Goal: Task Accomplishment & Management: Manage account settings

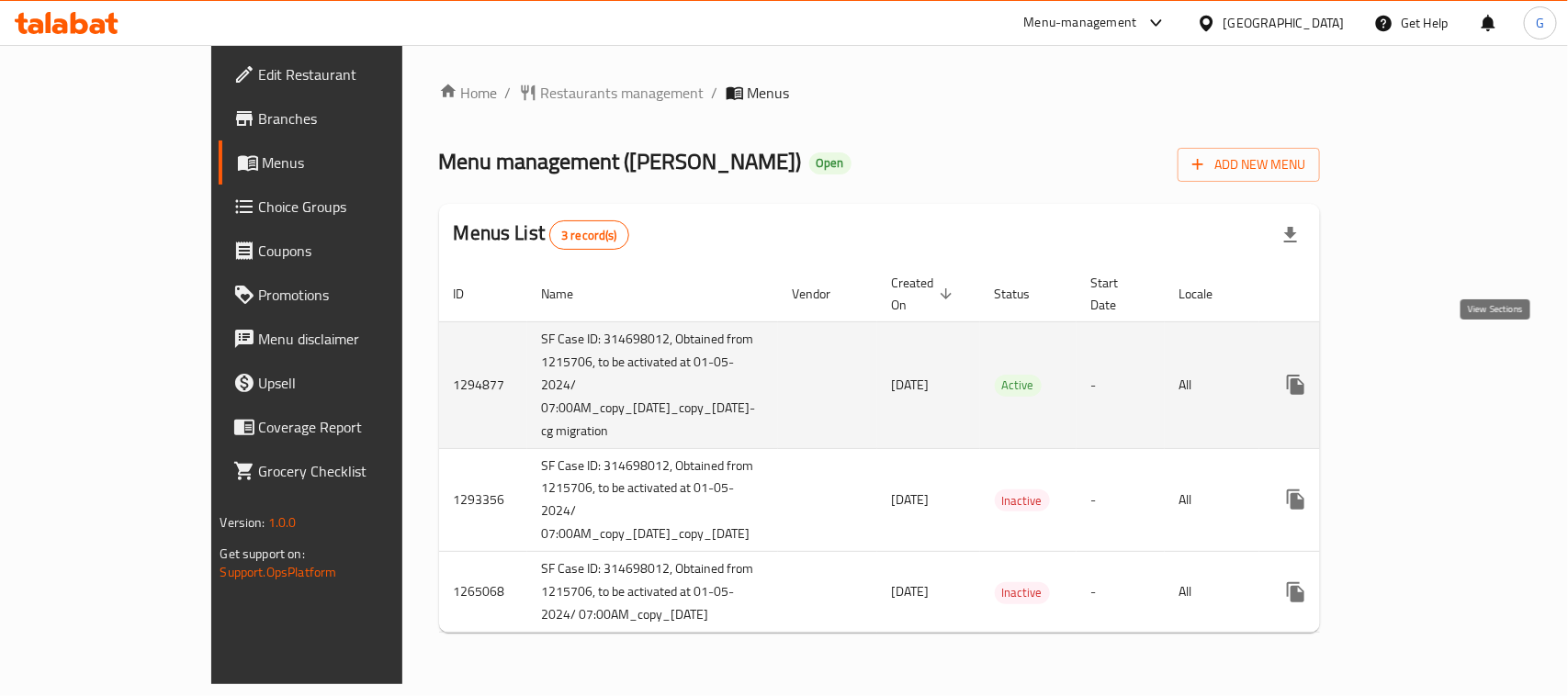
click at [1439, 373] on icon "enhanced table" at bounding box center [1428, 384] width 22 height 22
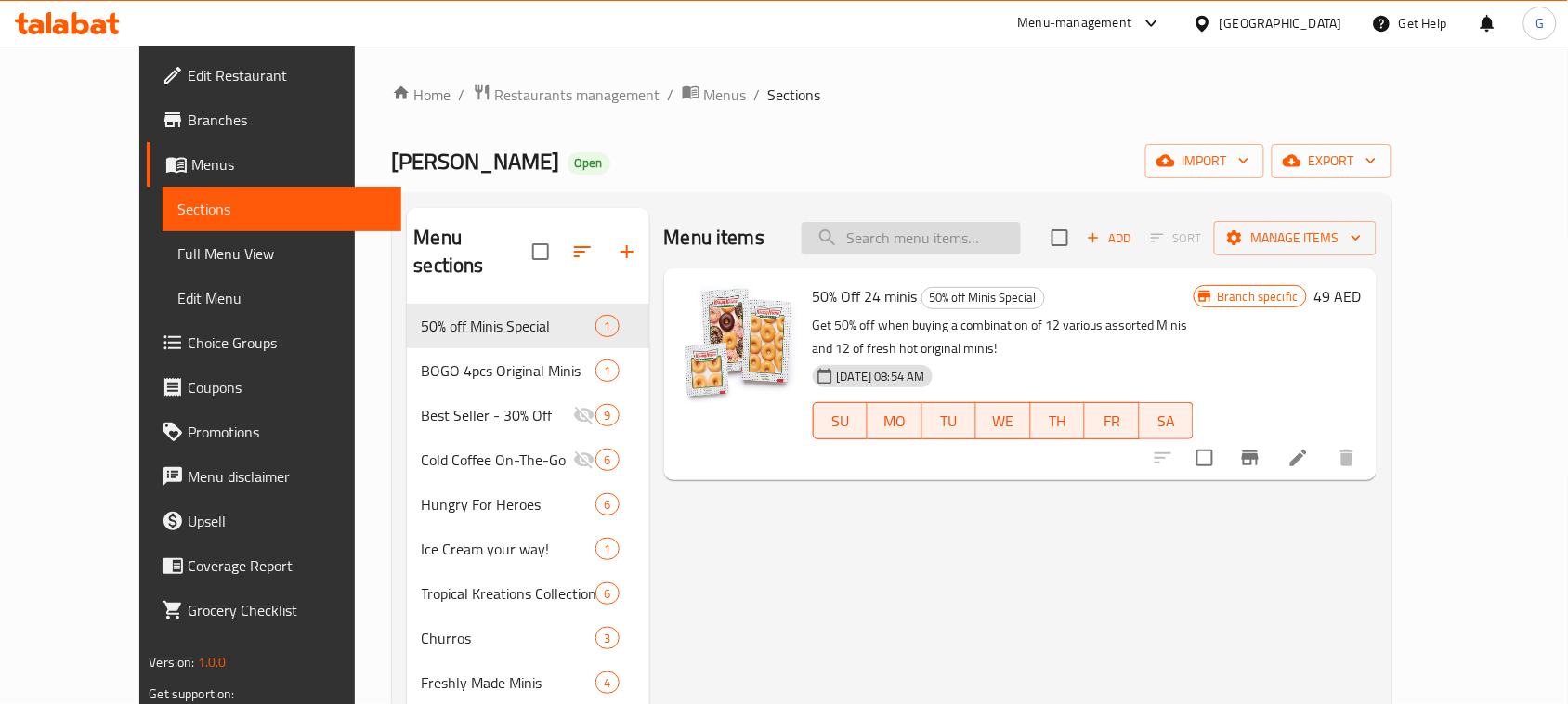
click at [1013, 251] on input "search" at bounding box center [910, 238] width 219 height 32
paste input "Cold Brew Nitro & OG"
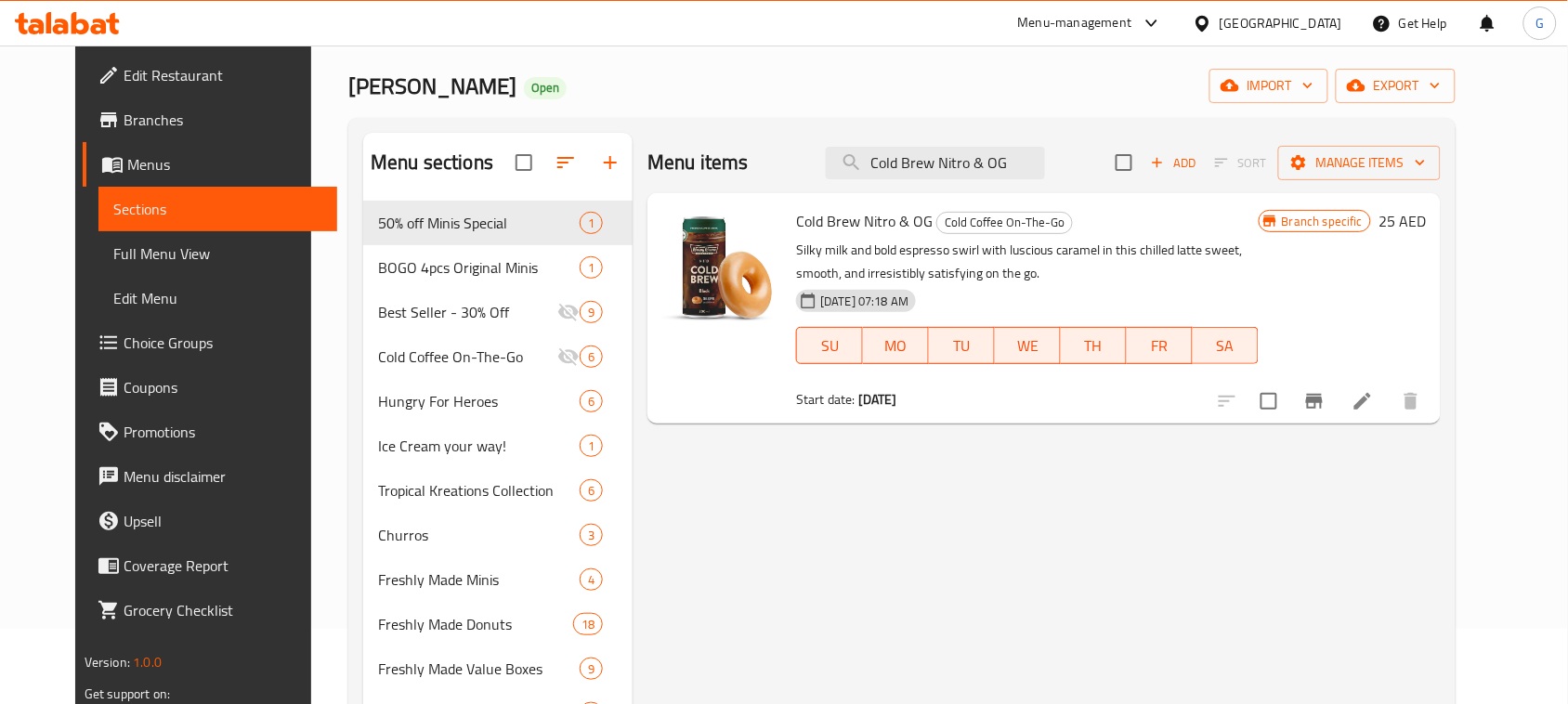
scroll to position [116, 0]
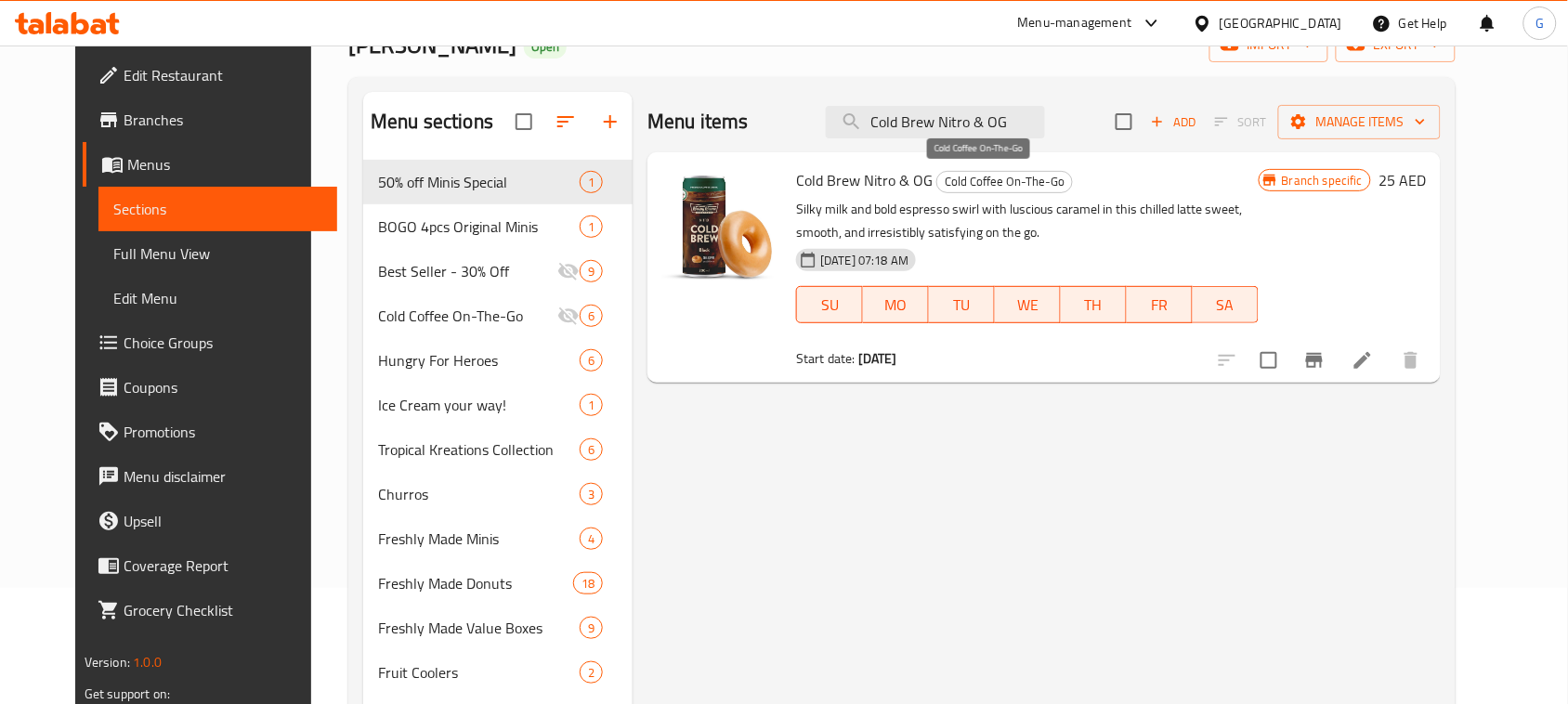
type input "Cold Brew Nitro & OG"
click at [950, 179] on span "Cold Coffee On-The-Go" at bounding box center [1004, 182] width 135 height 22
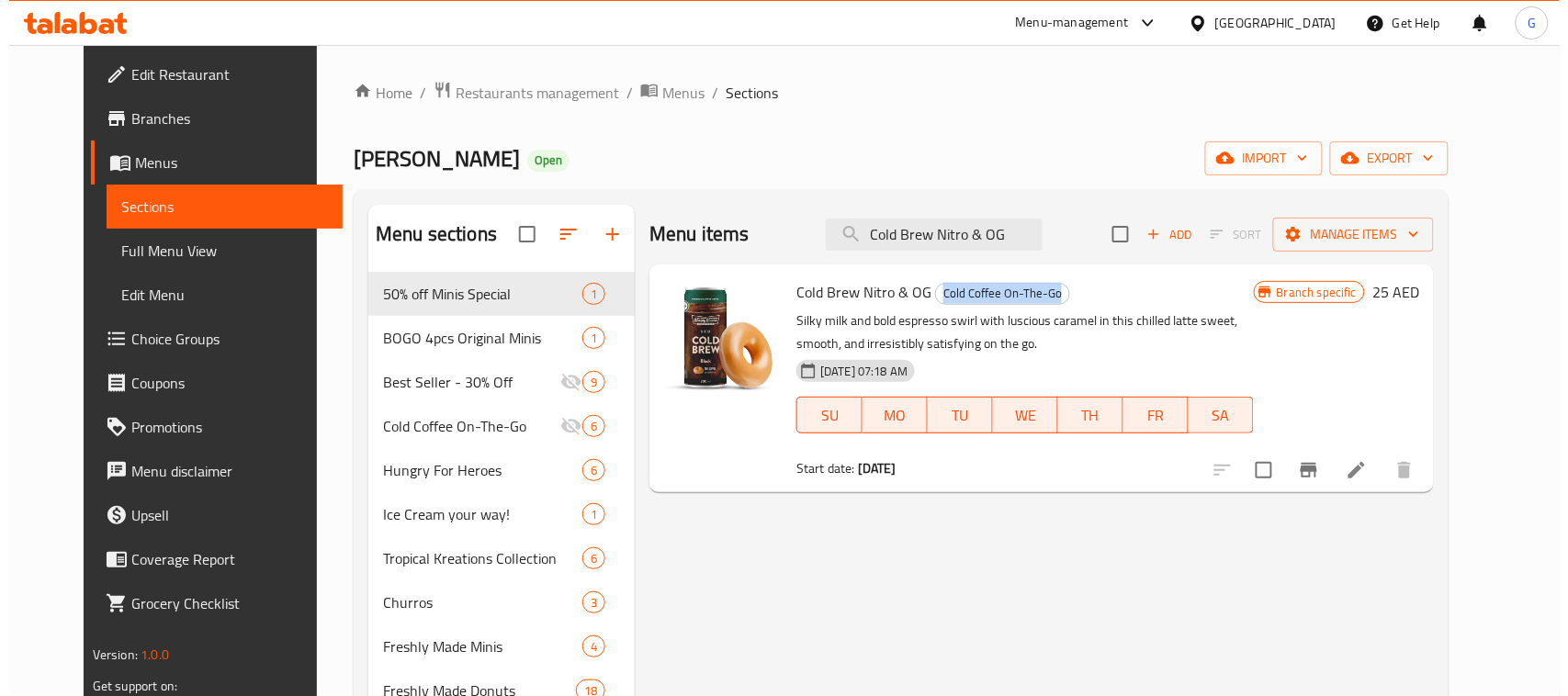
scroll to position [0, 0]
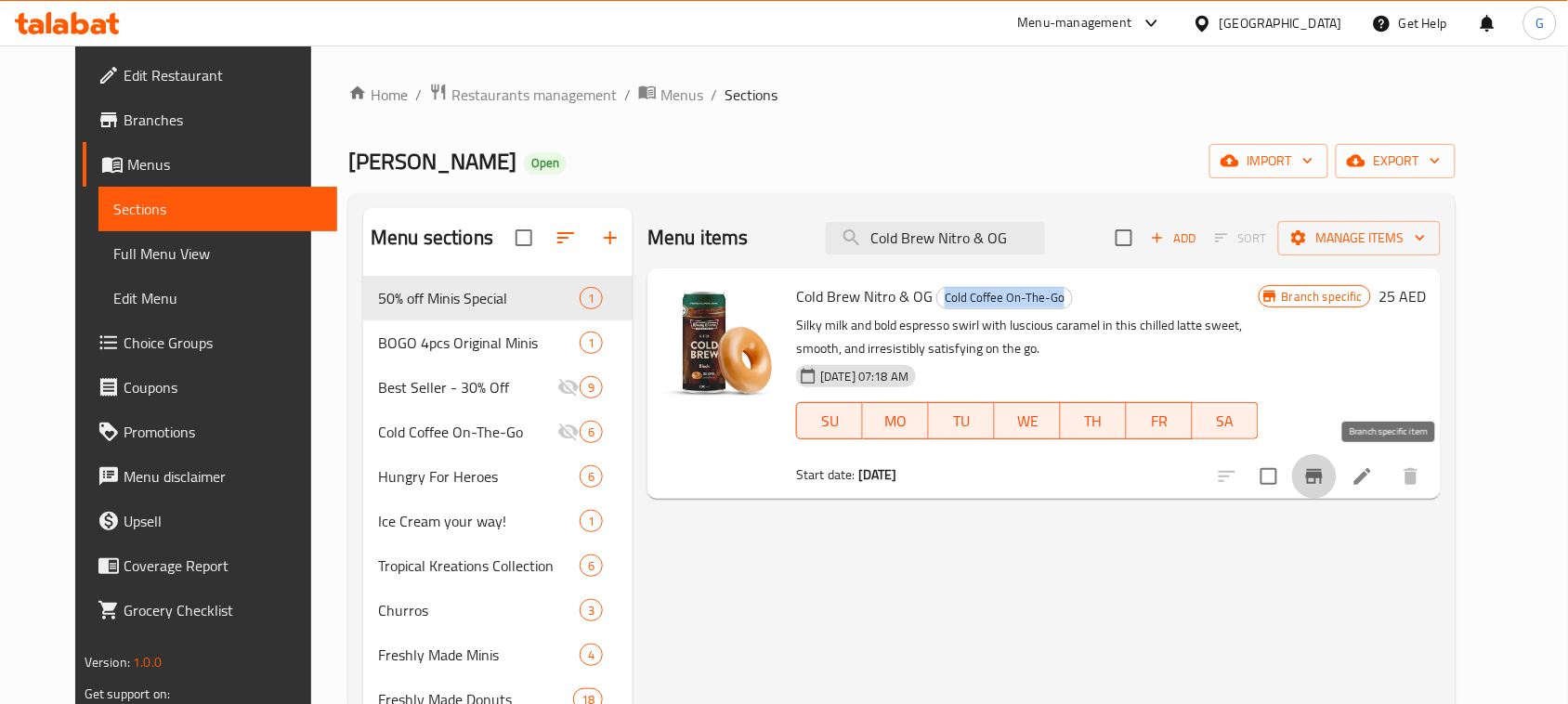
click at [1325, 481] on icon "Branch-specific-item" at bounding box center [1313, 476] width 23 height 23
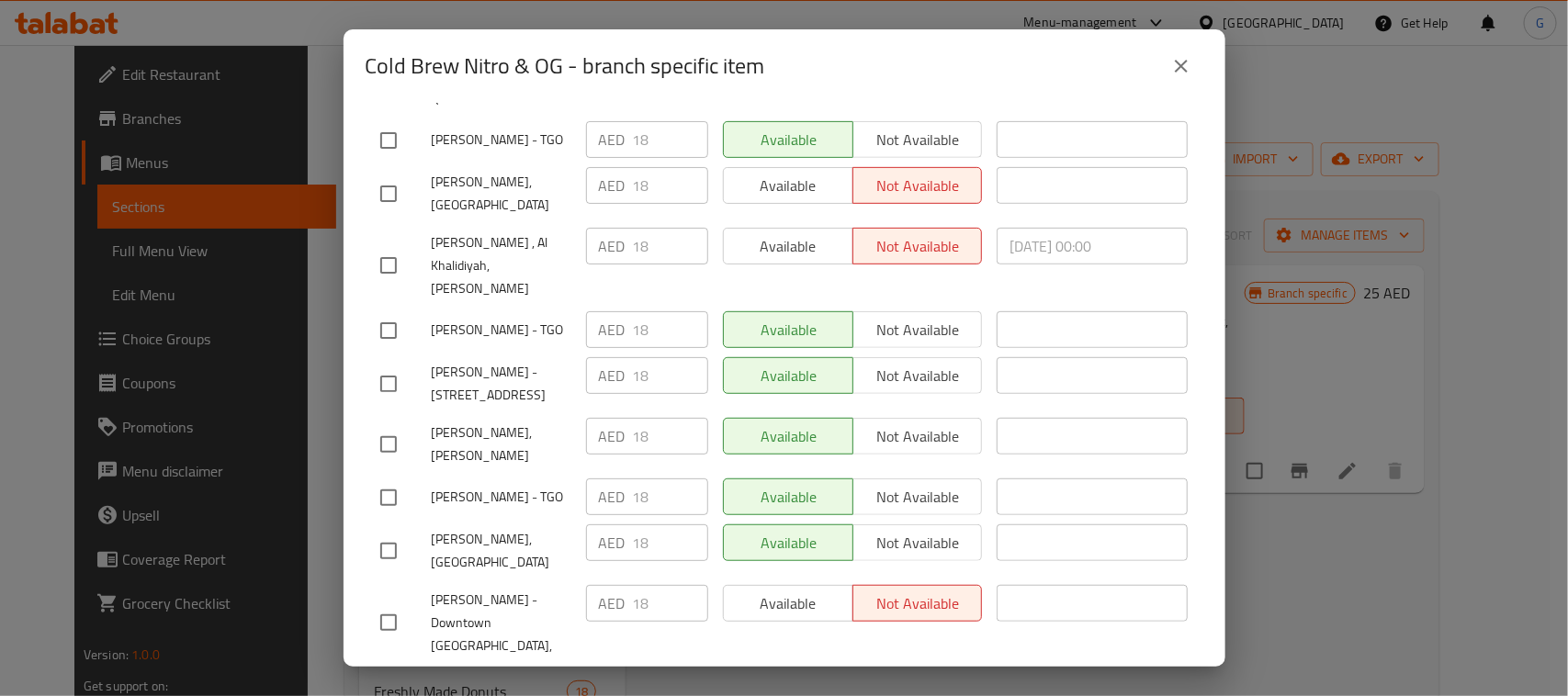
scroll to position [459, 0]
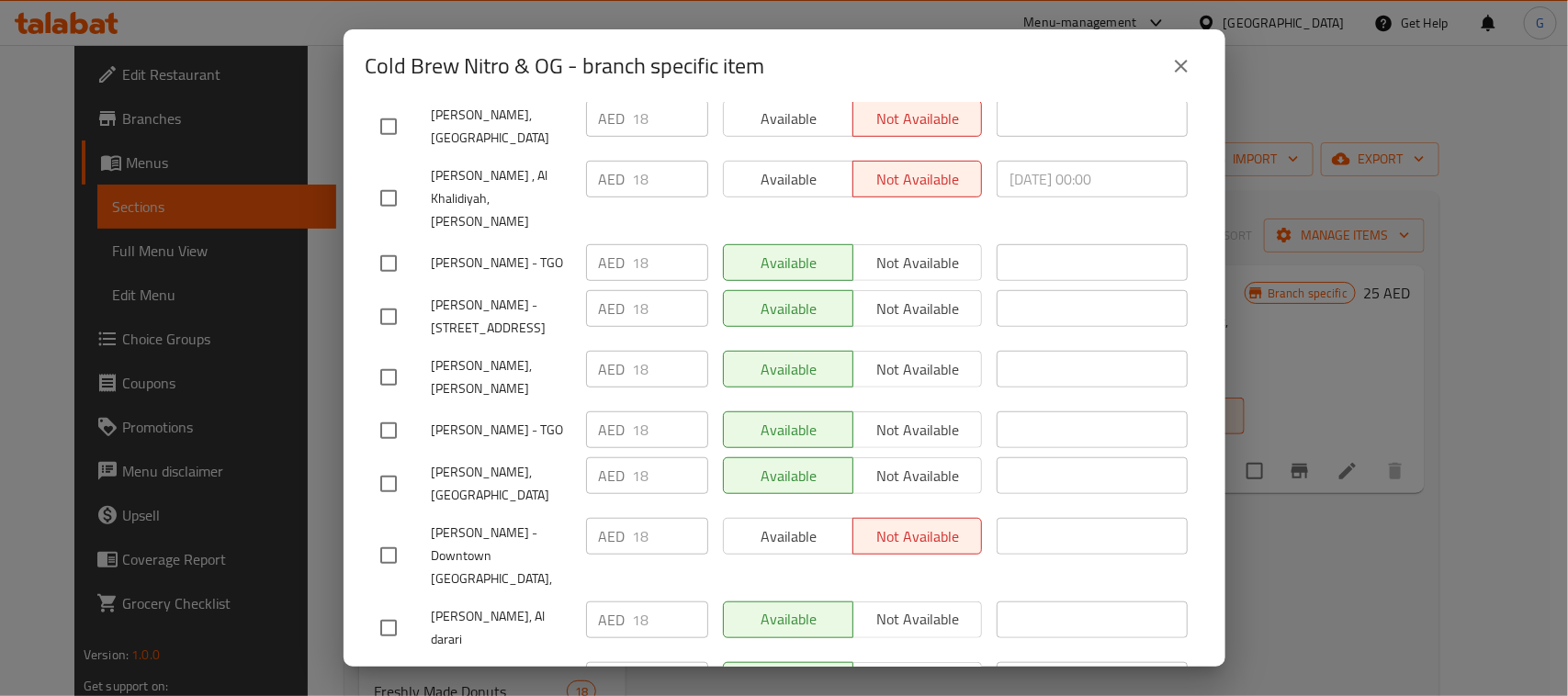
click at [1189, 61] on icon "close" at bounding box center [1181, 66] width 22 height 22
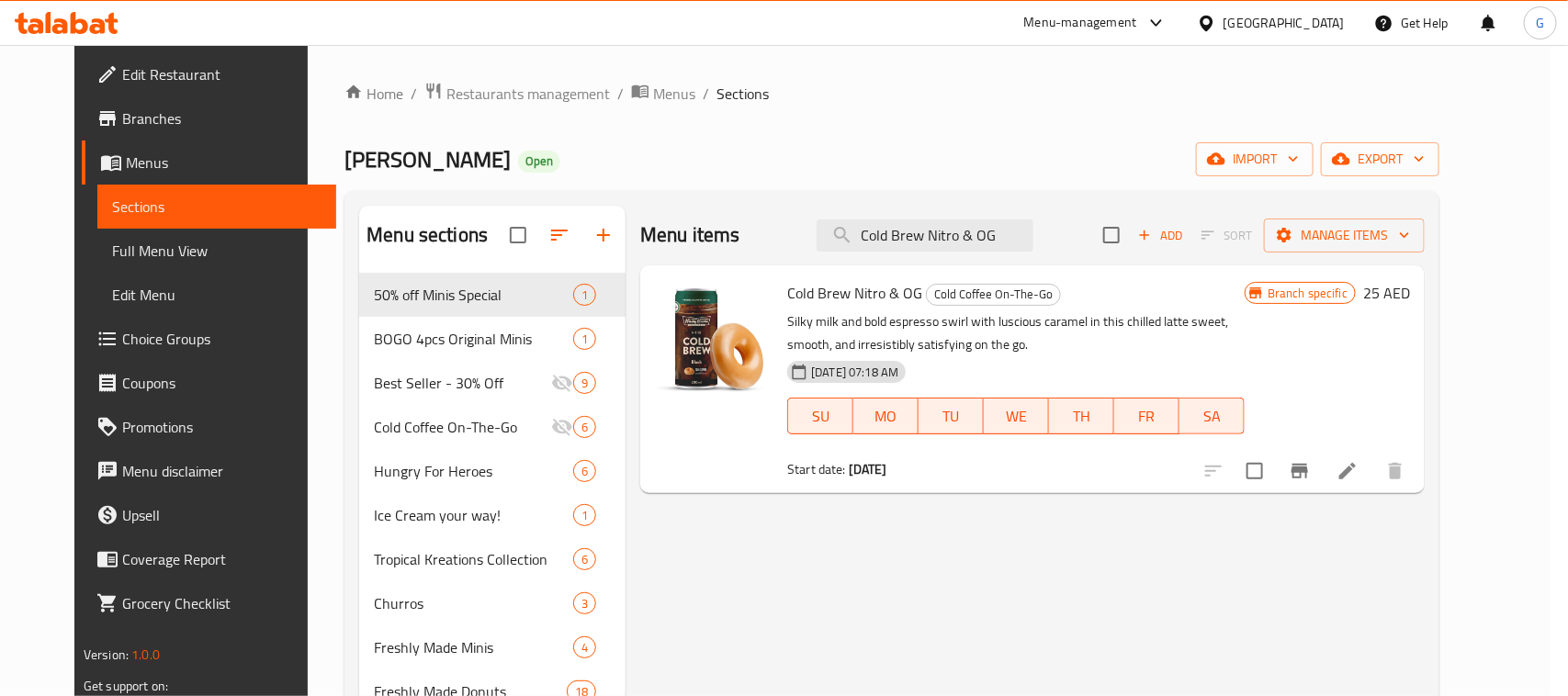
click at [1426, 83] on div "Cold Brew Nitro & OG - branch specific item Cold Brew Nitro & OG Silky milk and…" at bounding box center [784, 348] width 1568 height 696
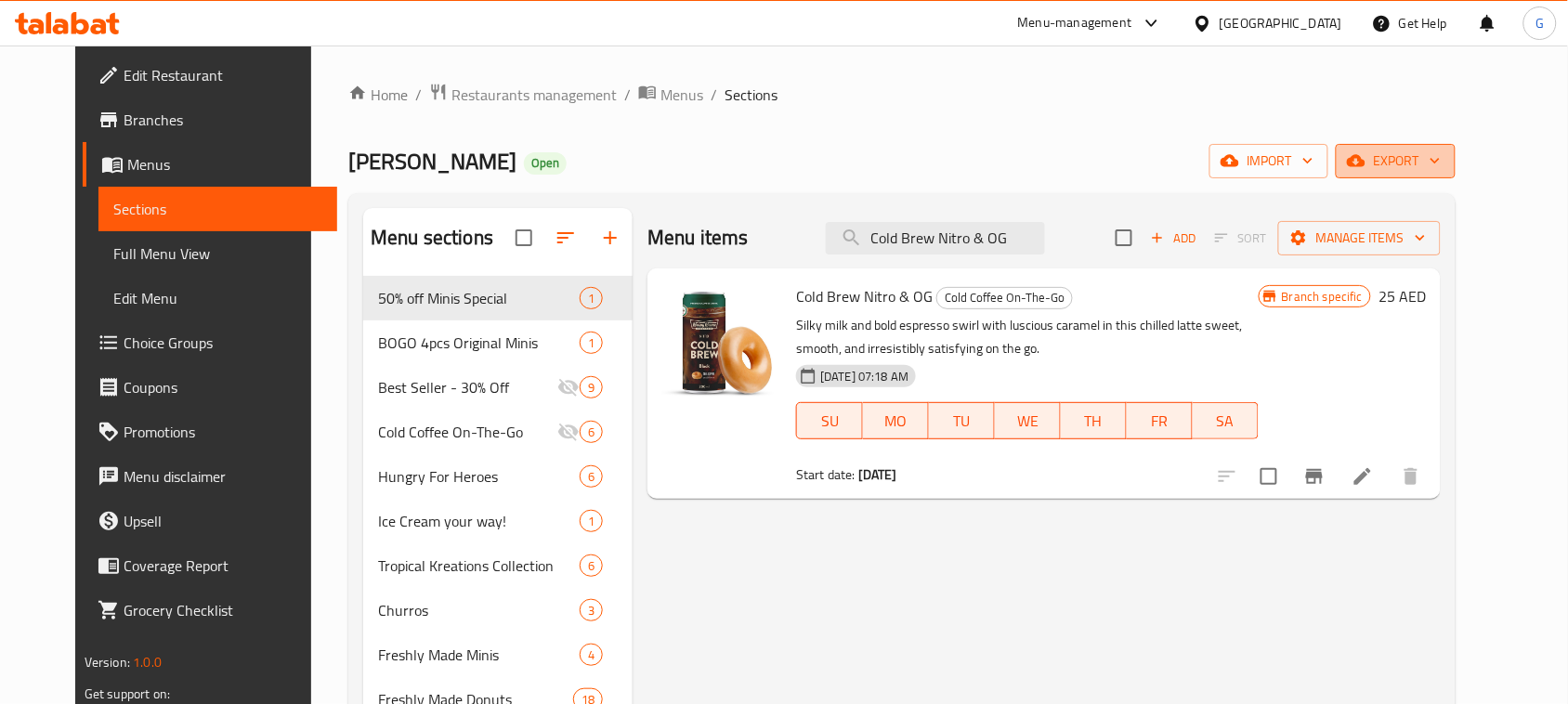
click at [1440, 169] on span "export" at bounding box center [1396, 161] width 90 height 24
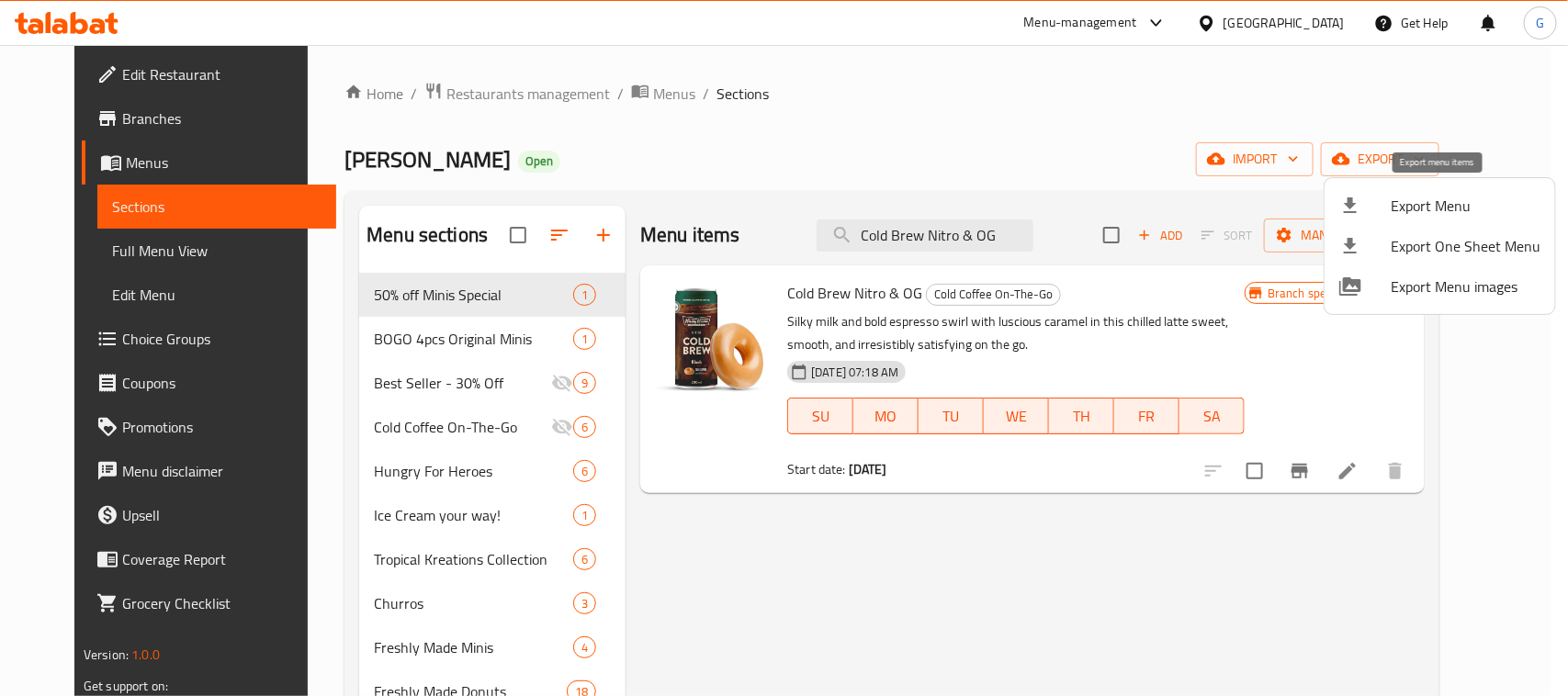
click at [1470, 197] on span "Export Menu" at bounding box center [1465, 205] width 150 height 22
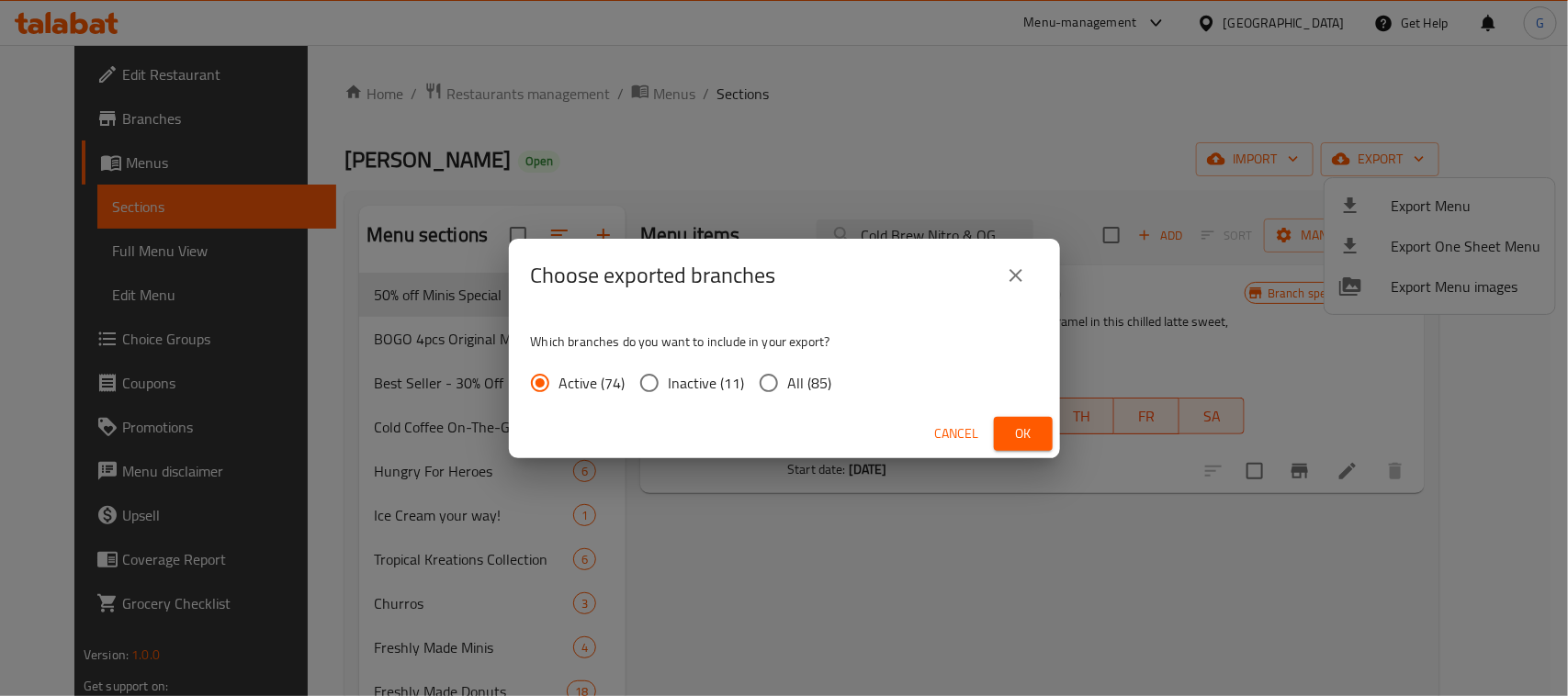
click at [792, 383] on span "All (85)" at bounding box center [810, 383] width 44 height 22
click at [788, 383] on input "All (85)" at bounding box center [769, 383] width 39 height 39
radio input "true"
click at [1030, 435] on span "Ok" at bounding box center [1023, 435] width 29 height 23
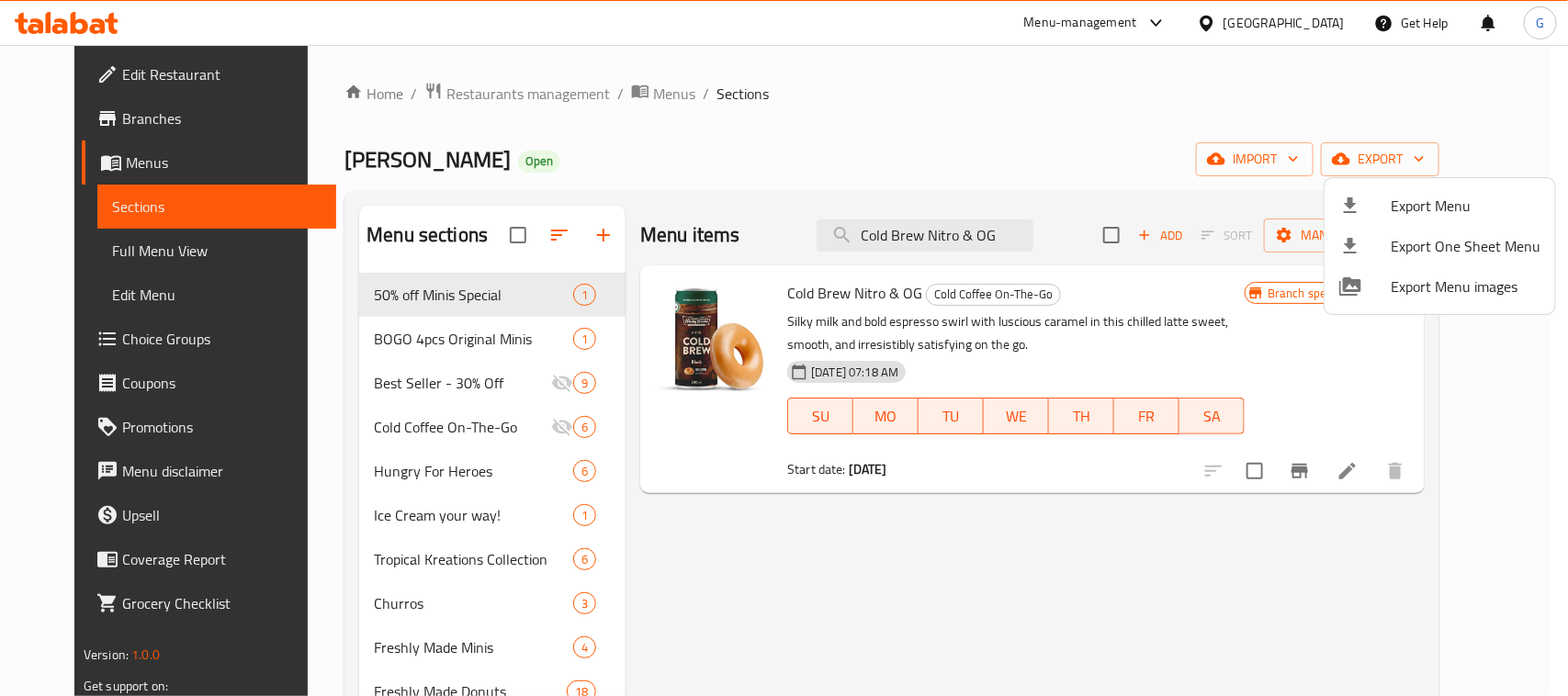
click at [1100, 157] on div at bounding box center [784, 348] width 1568 height 696
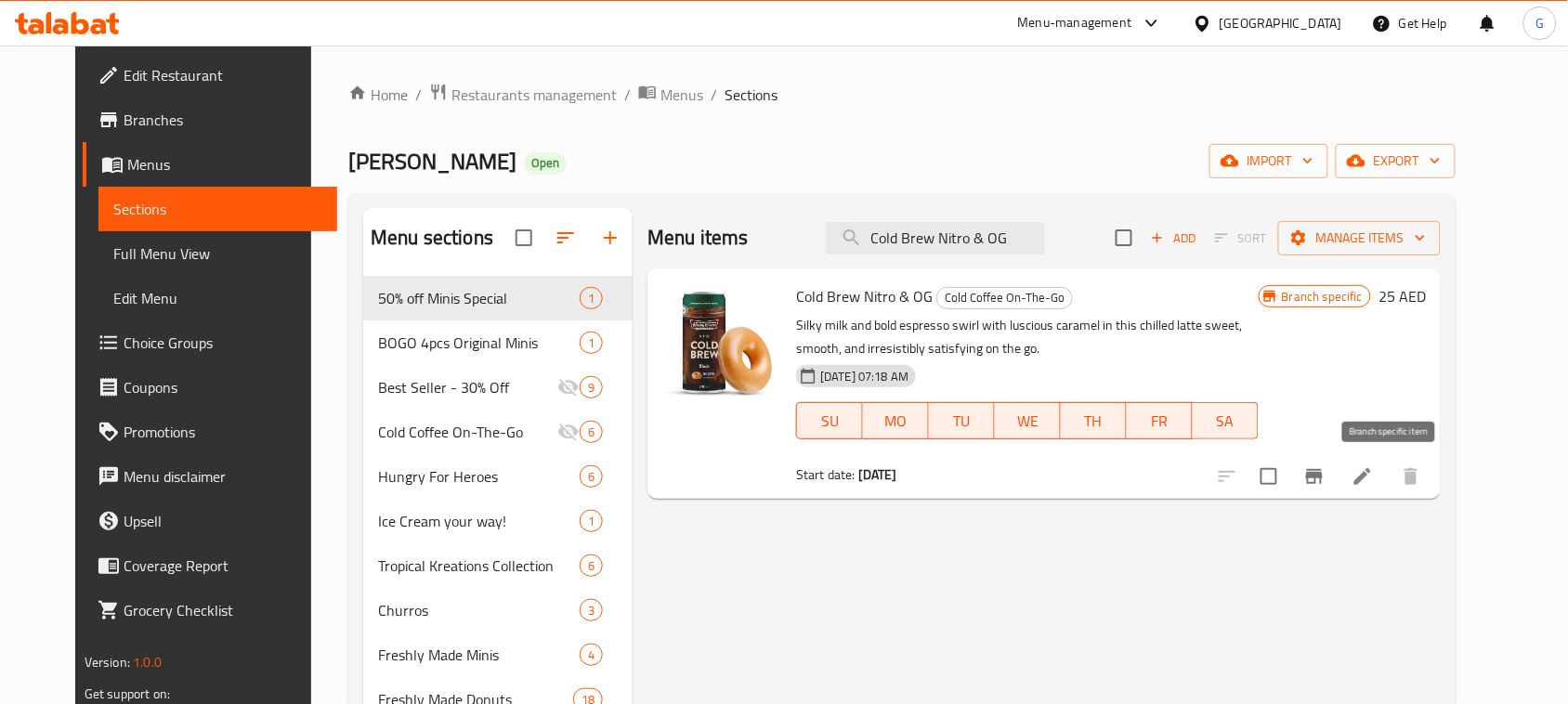
click at [1325, 484] on icon "Branch-specific-item" at bounding box center [1313, 476] width 23 height 23
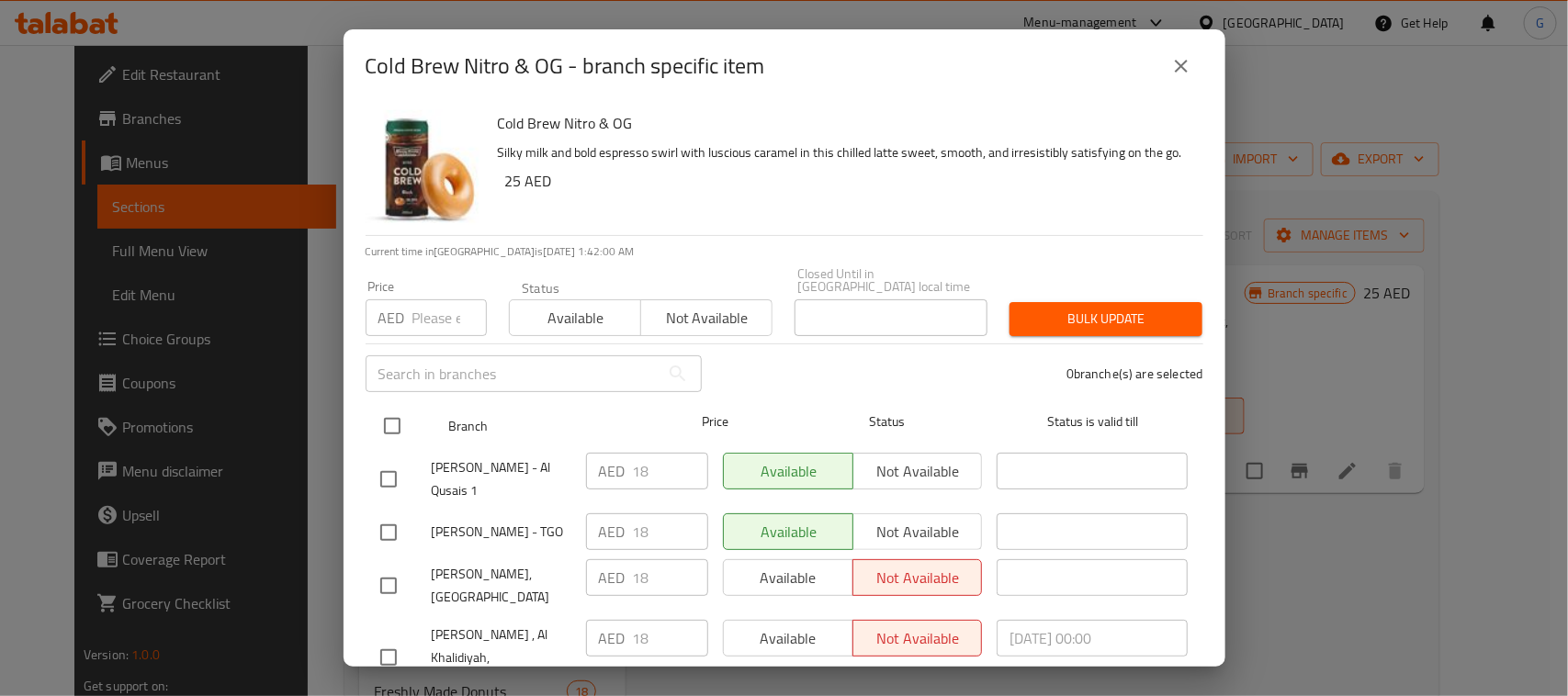
click at [397, 424] on input "checkbox" at bounding box center [393, 427] width 39 height 39
checkbox input "true"
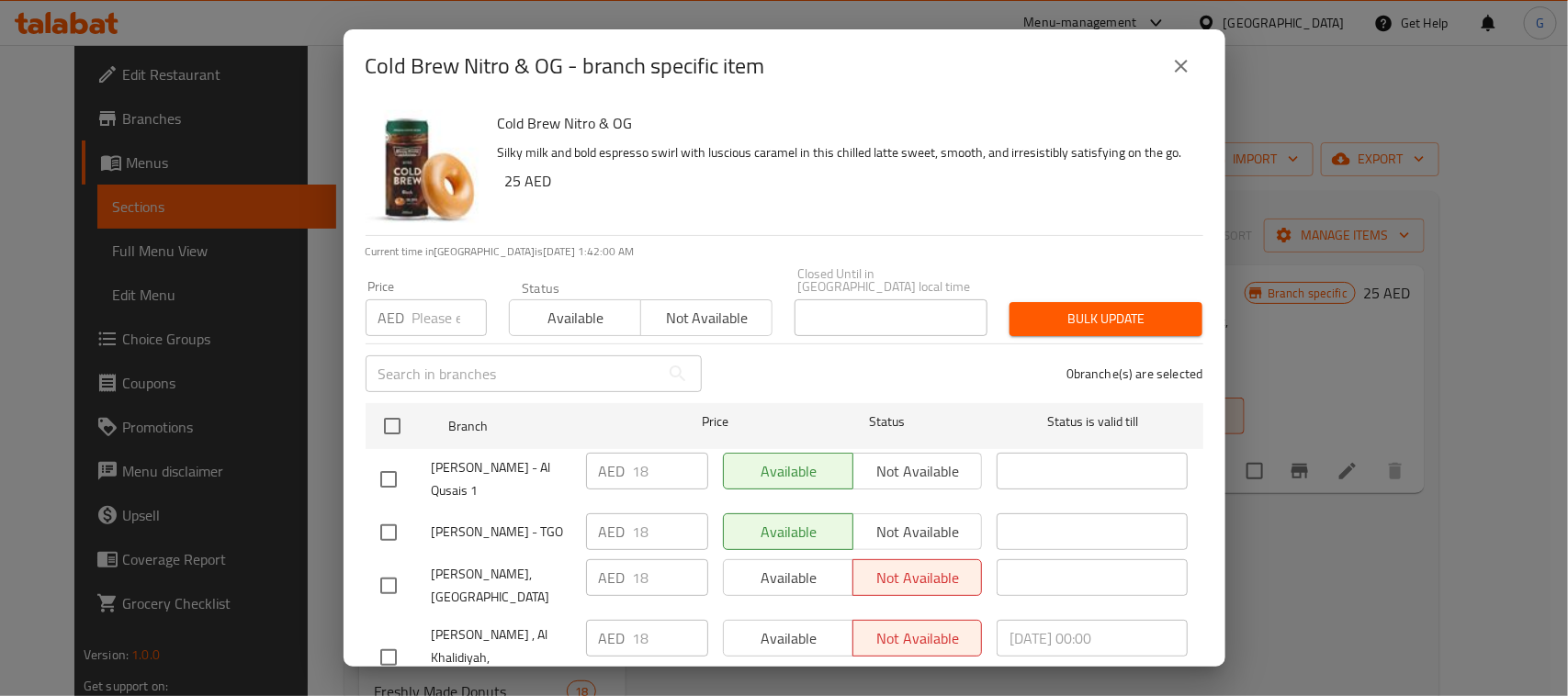
click at [418, 349] on div "​" at bounding box center [534, 373] width 358 height 58
click at [427, 327] on input "number" at bounding box center [449, 318] width 75 height 37
checkbox input "true"
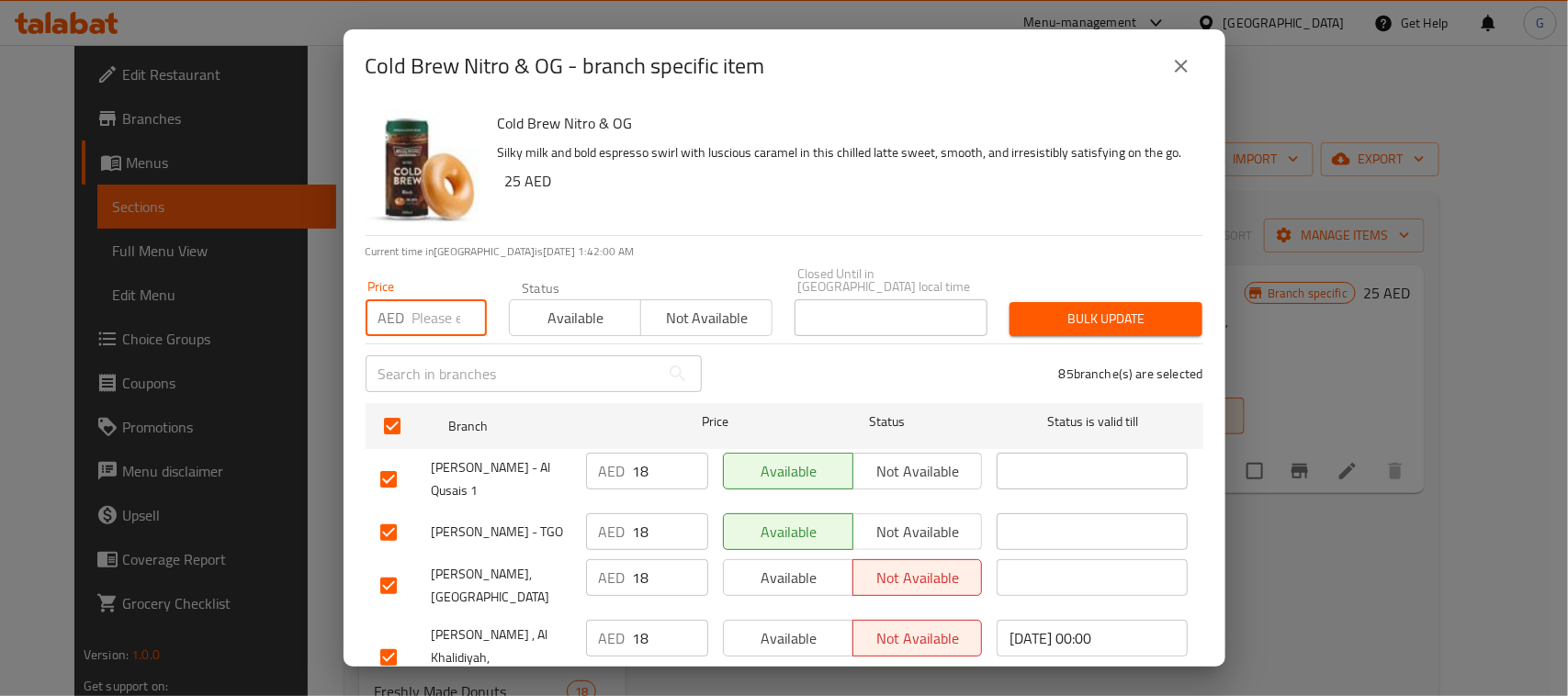
checkbox input "true"
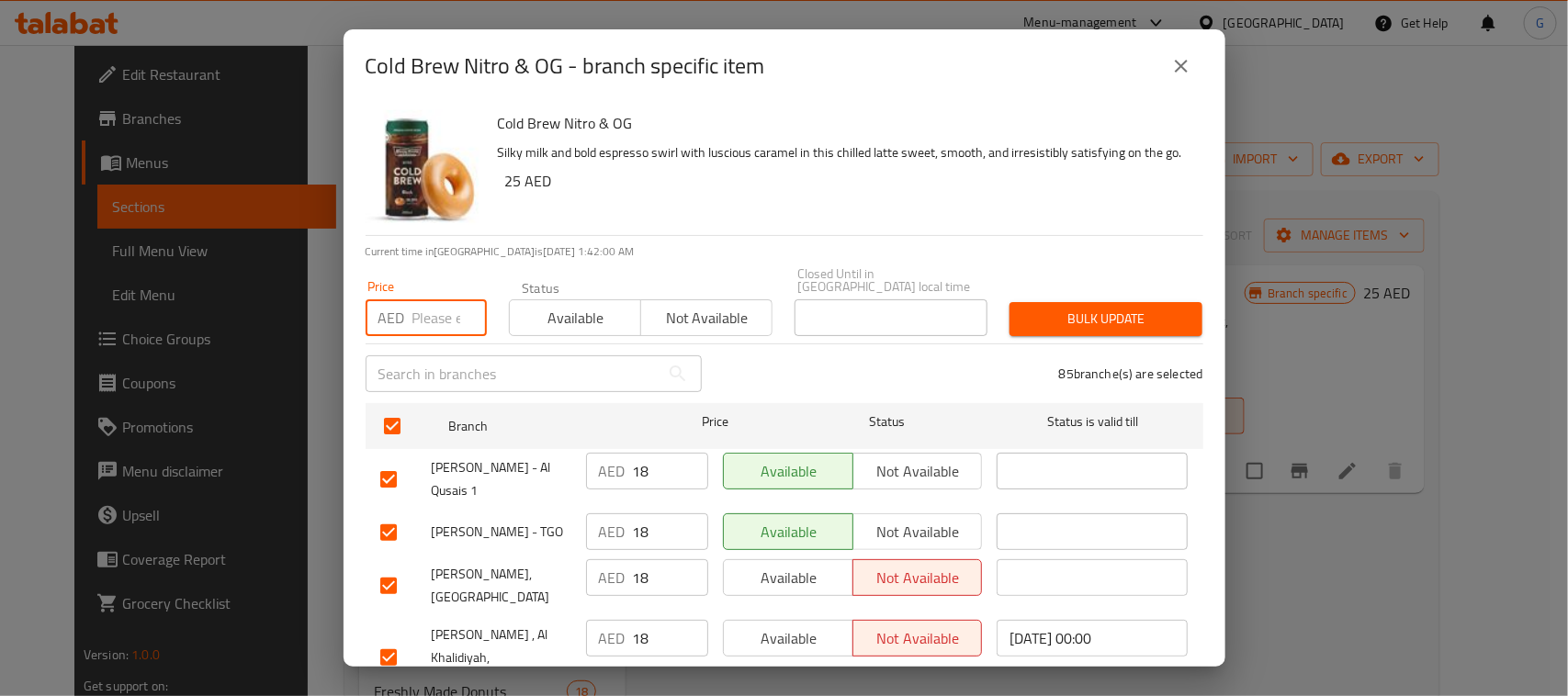
checkbox input "true"
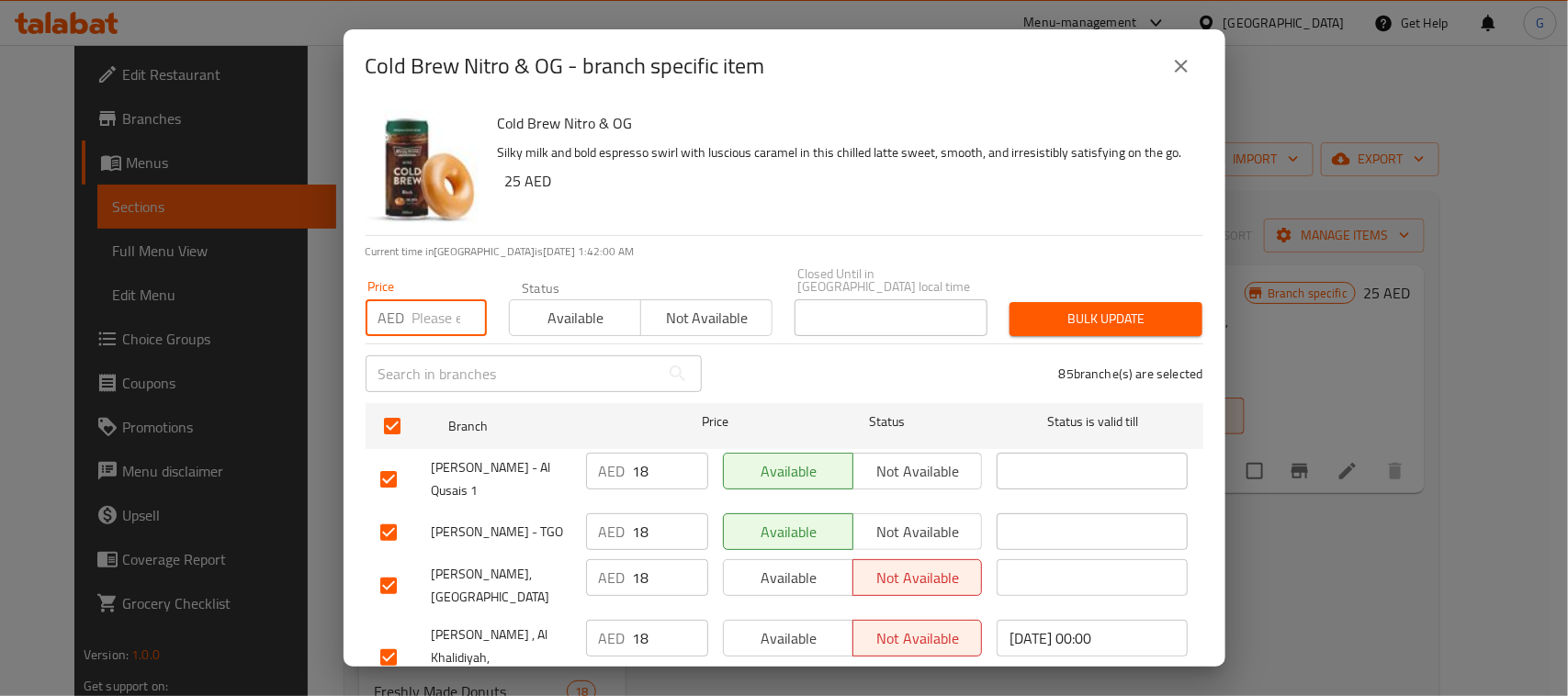
checkbox input "true"
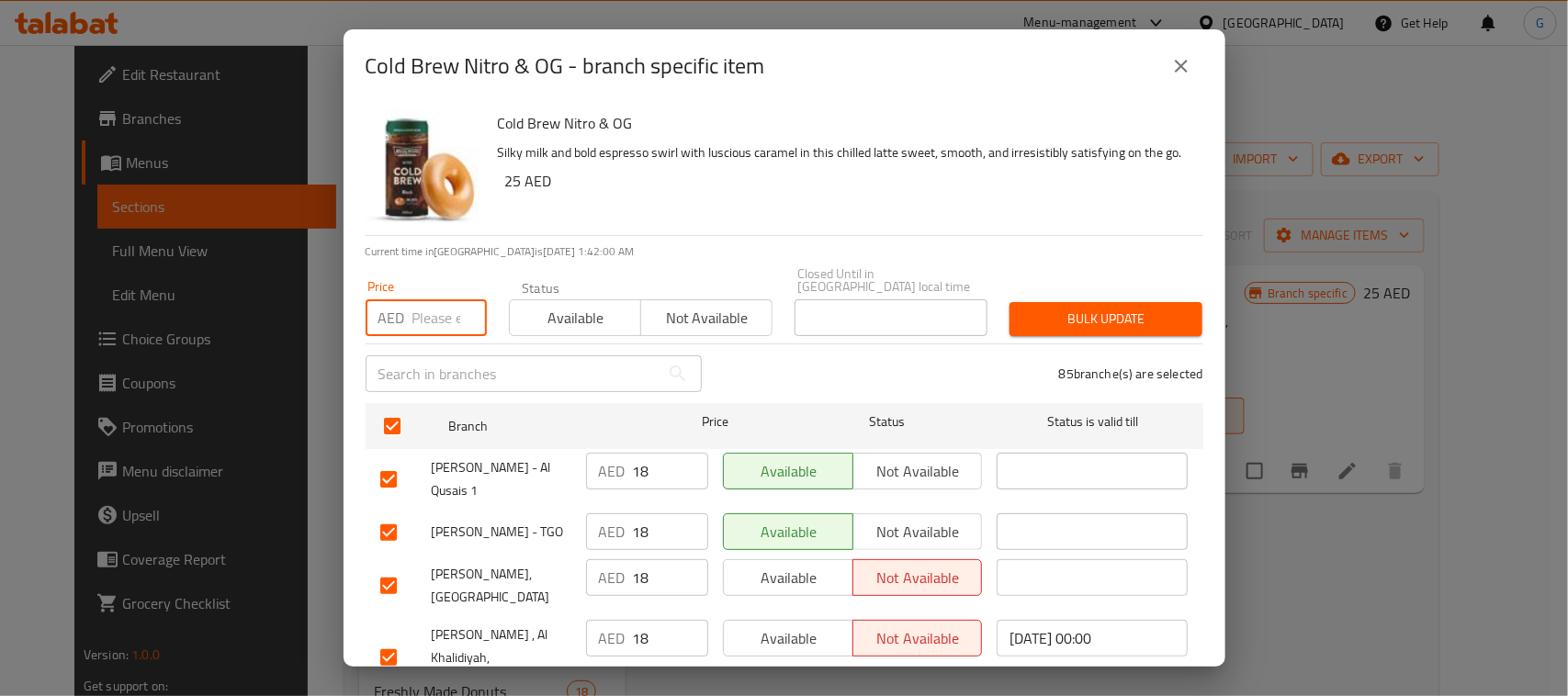
checkbox input "true"
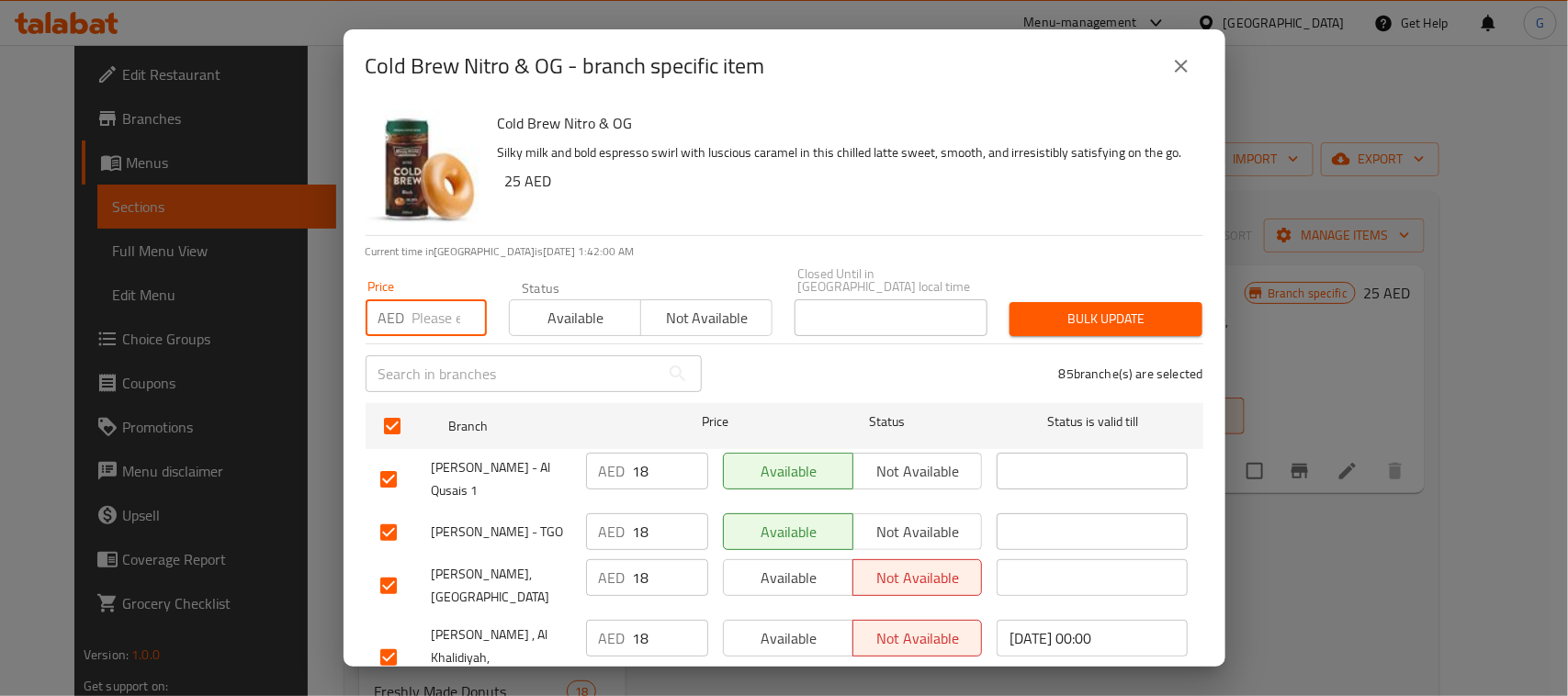
checkbox input "true"
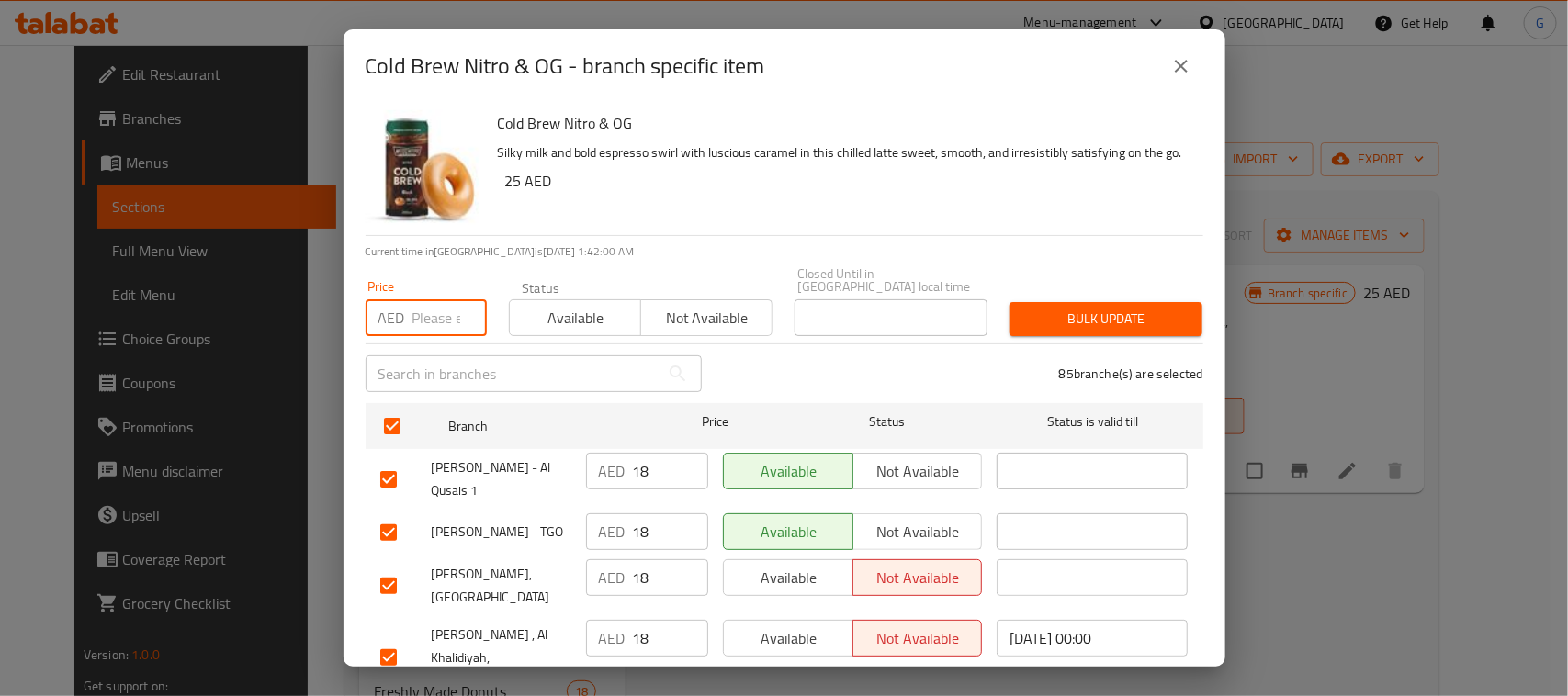
checkbox input "true"
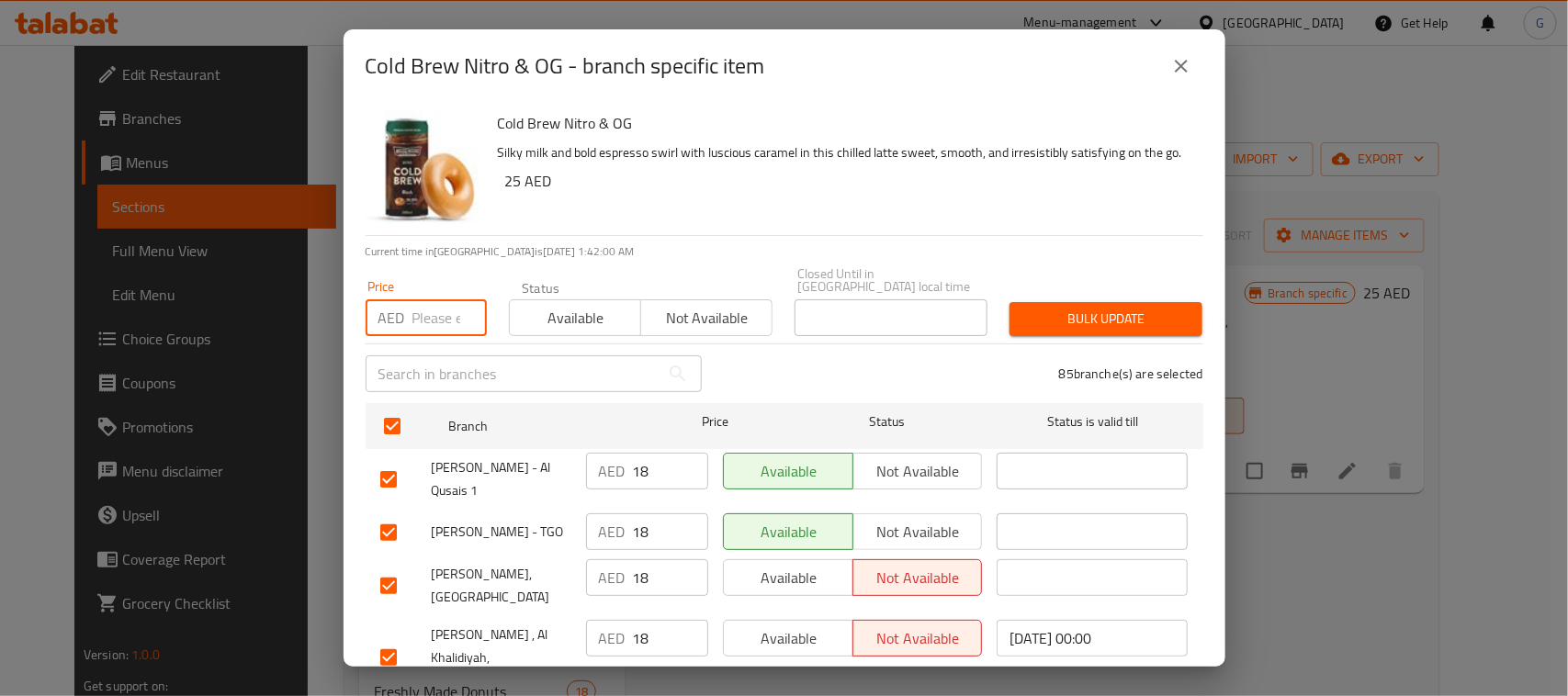
checkbox input "true"
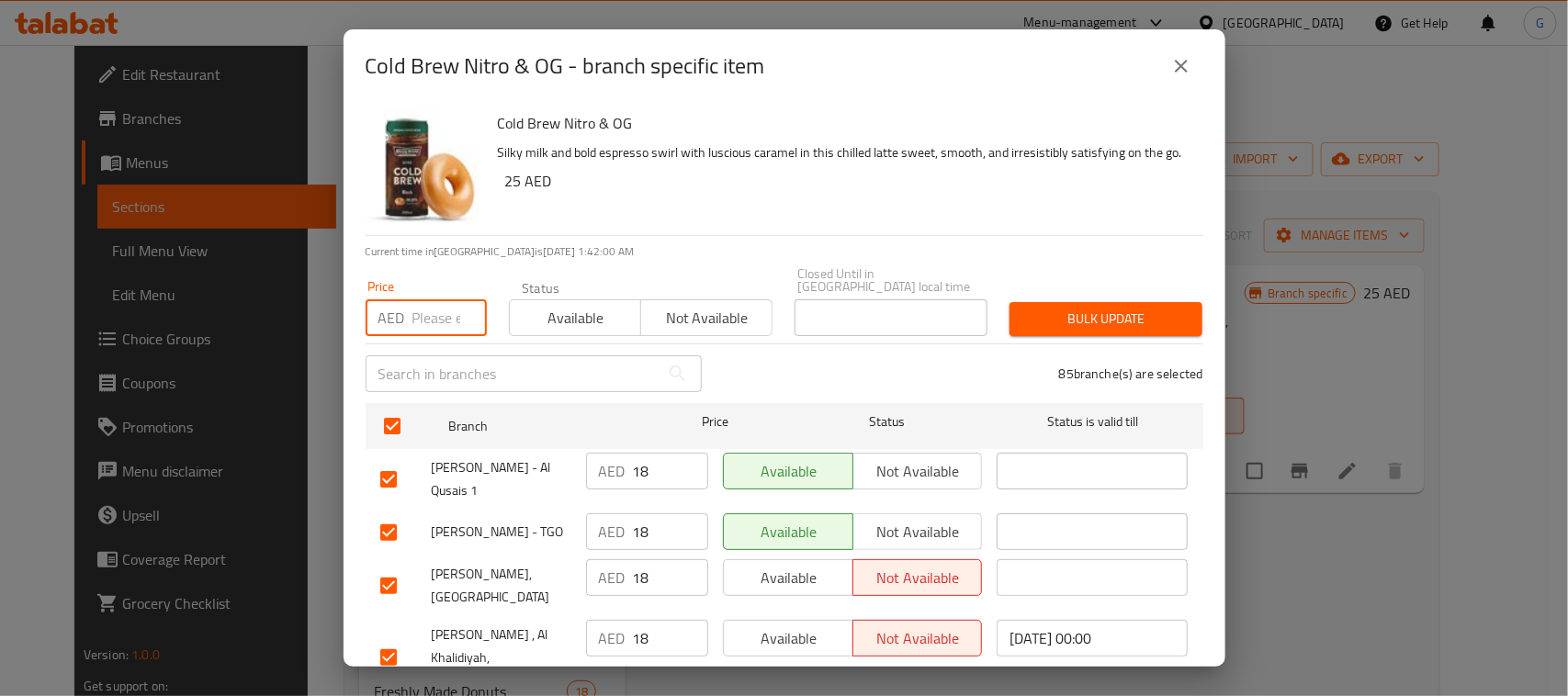
checkbox input "true"
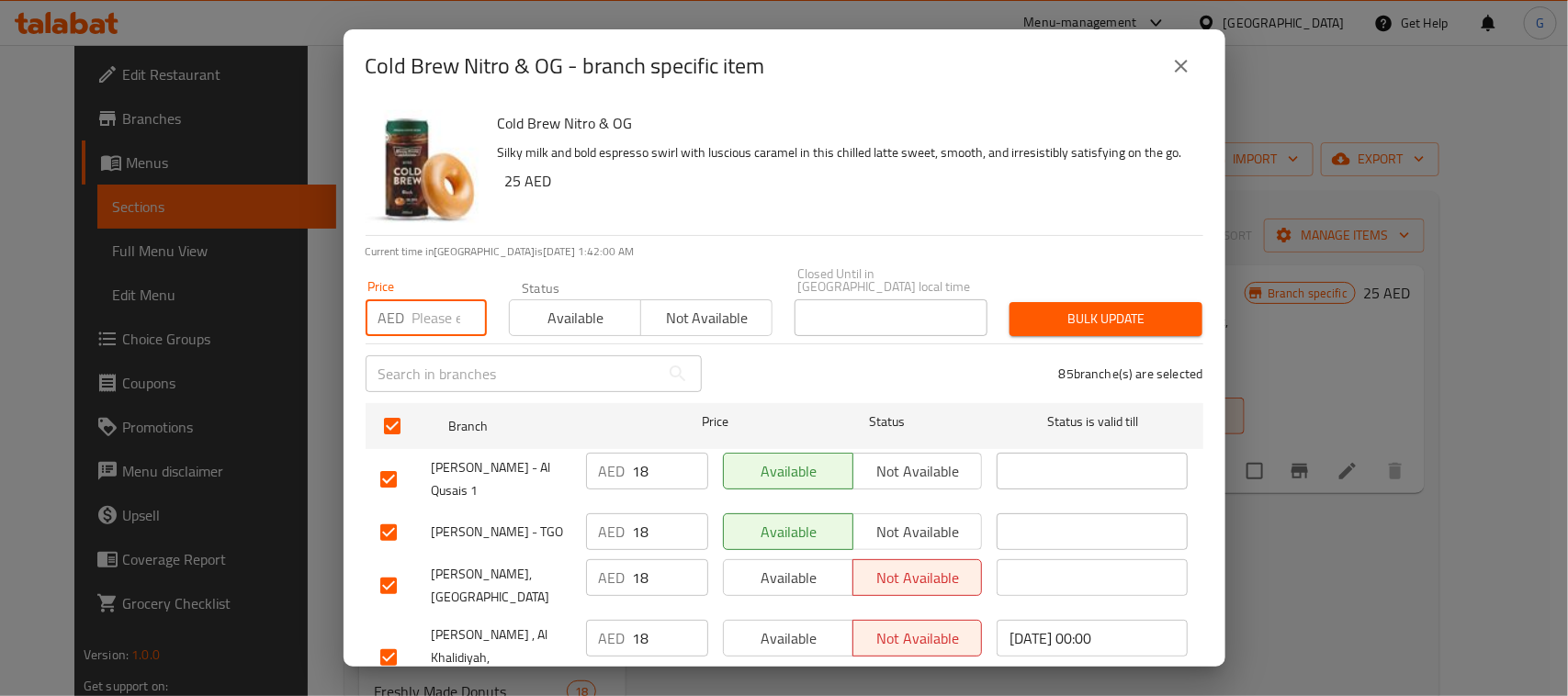
checkbox input "true"
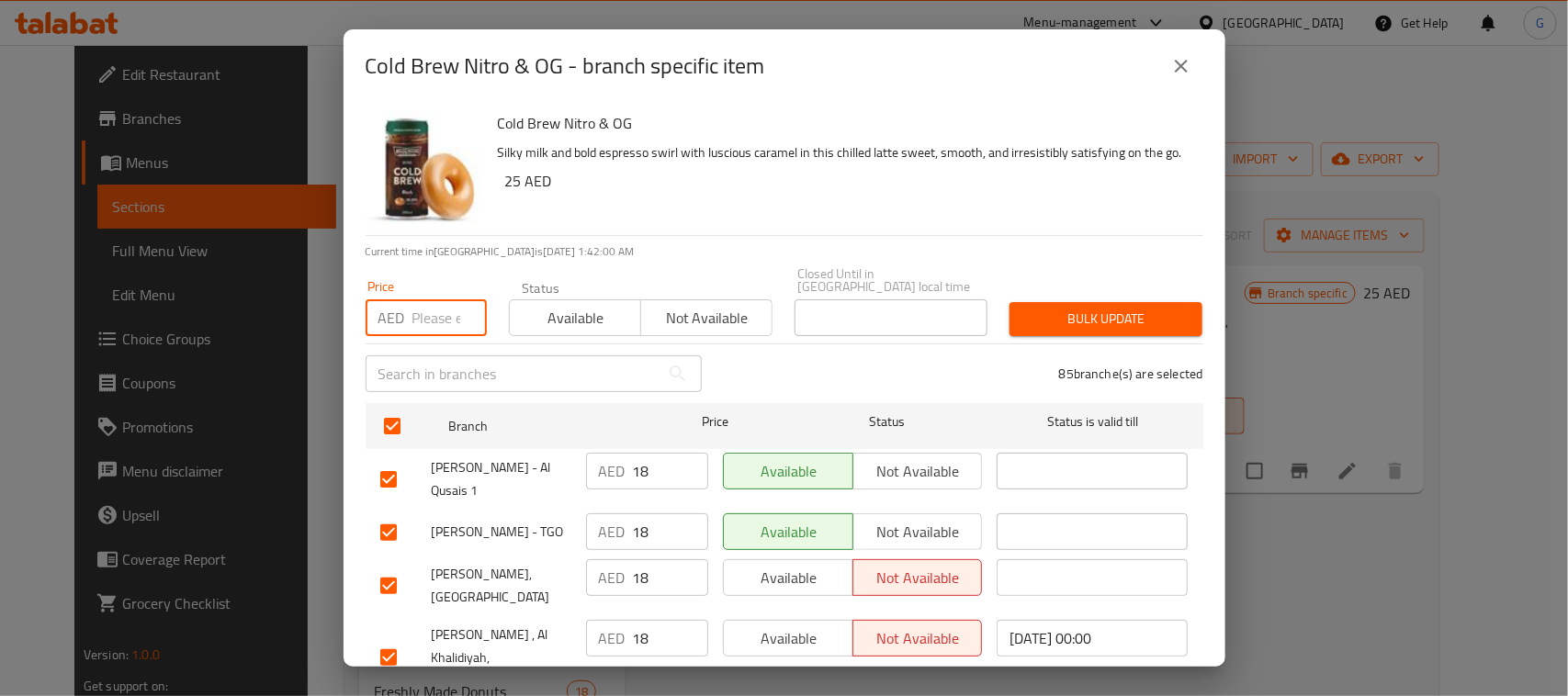
checkbox input "true"
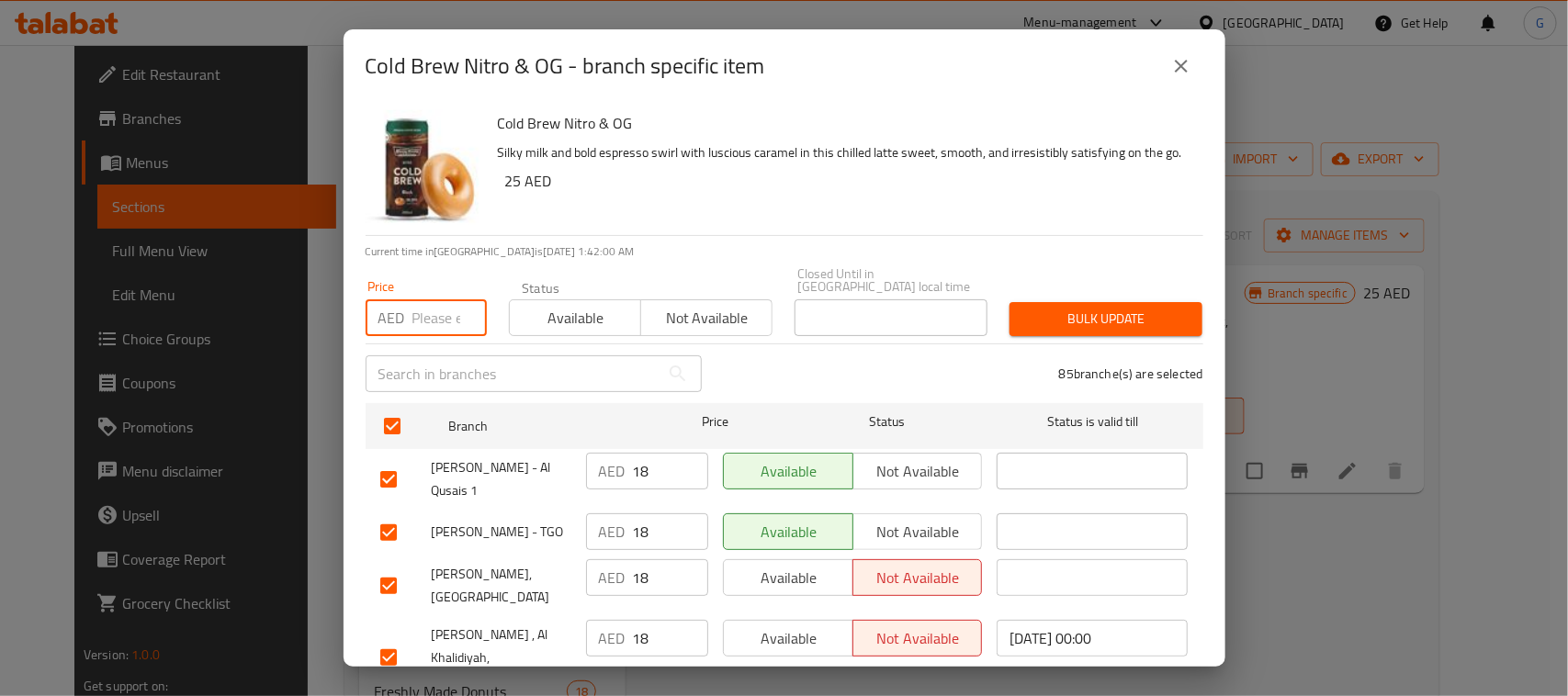
checkbox input "true"
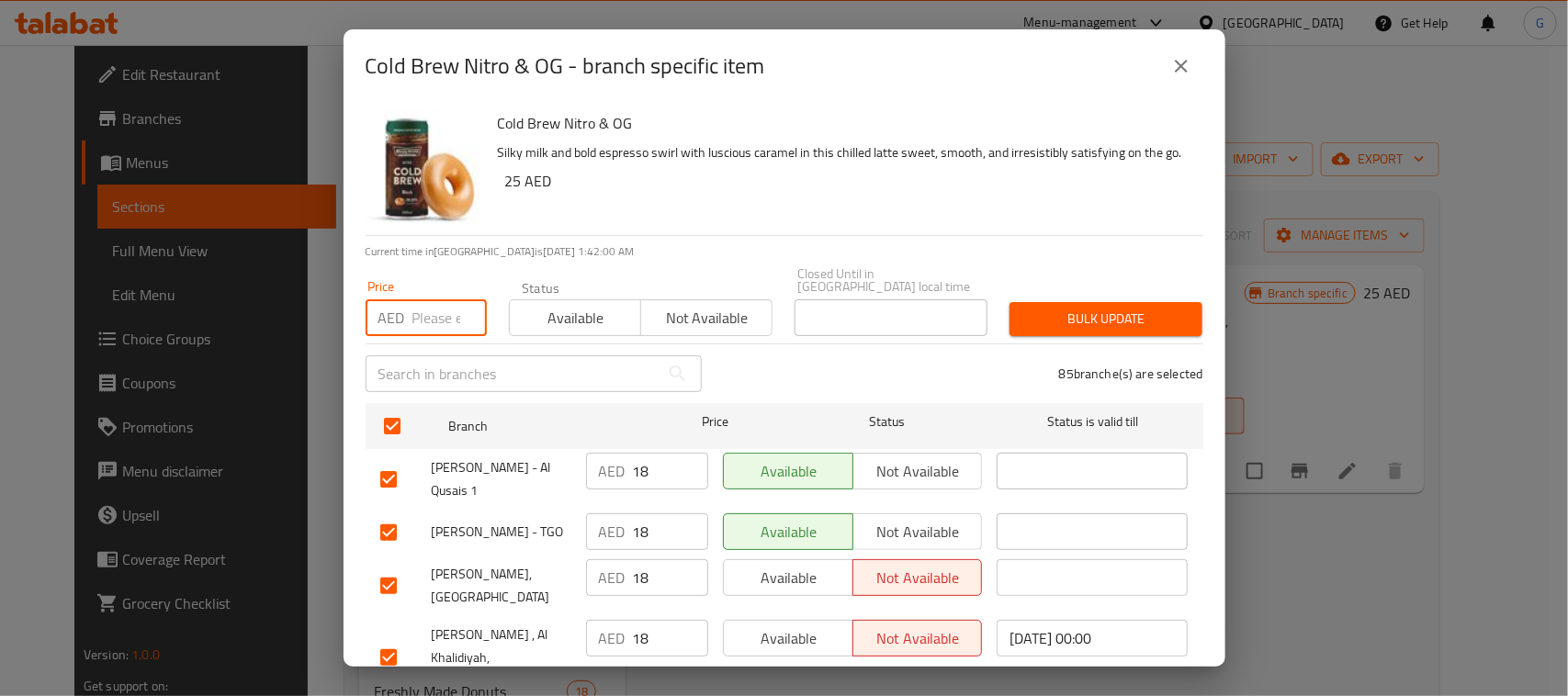
checkbox input "true"
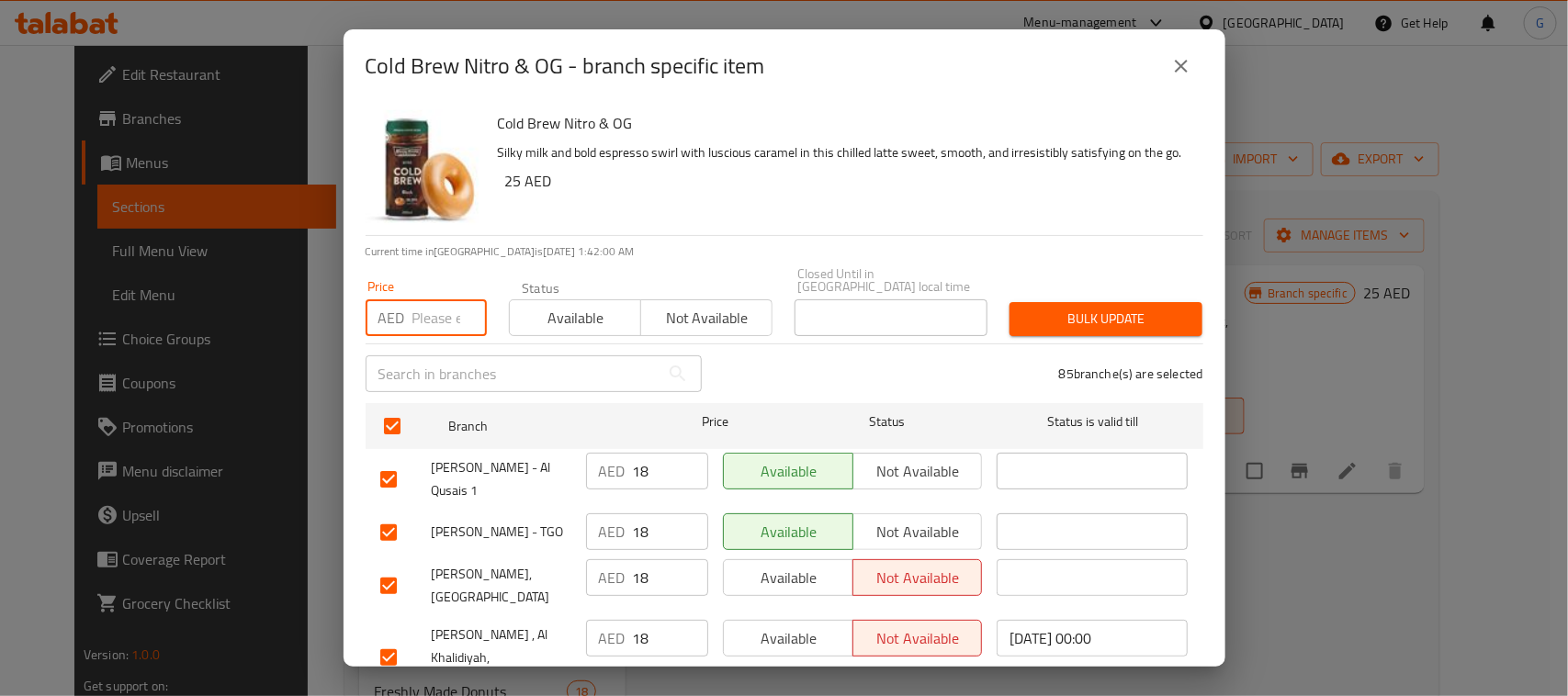
checkbox input "true"
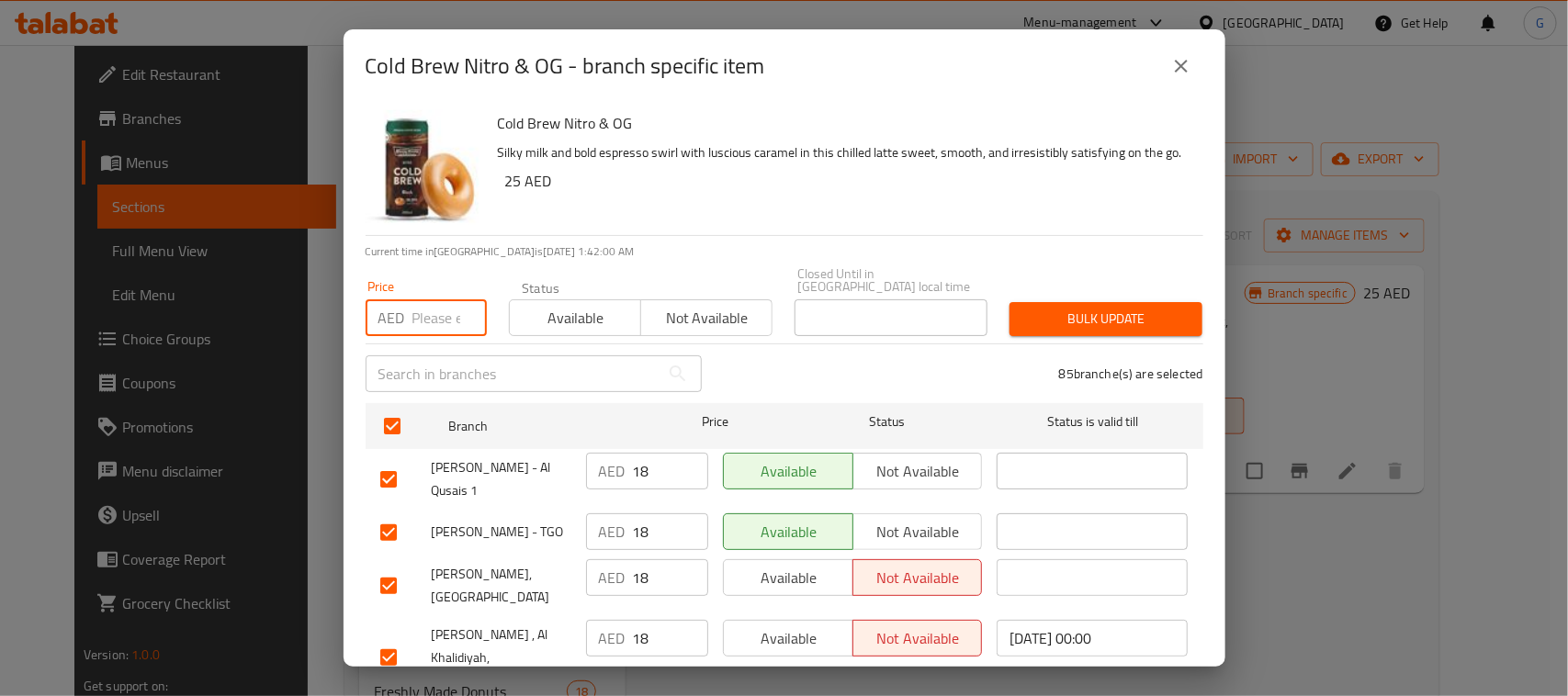
checkbox input "true"
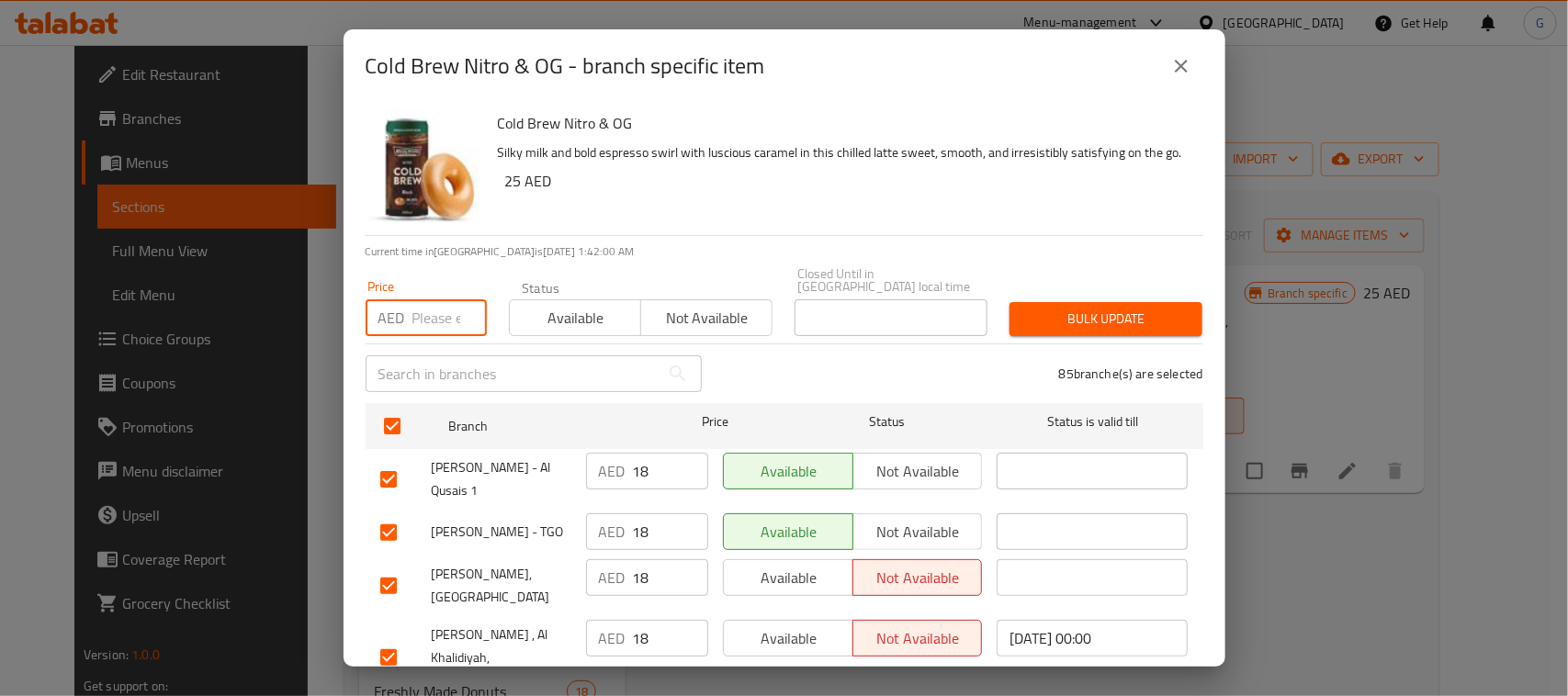
checkbox input "true"
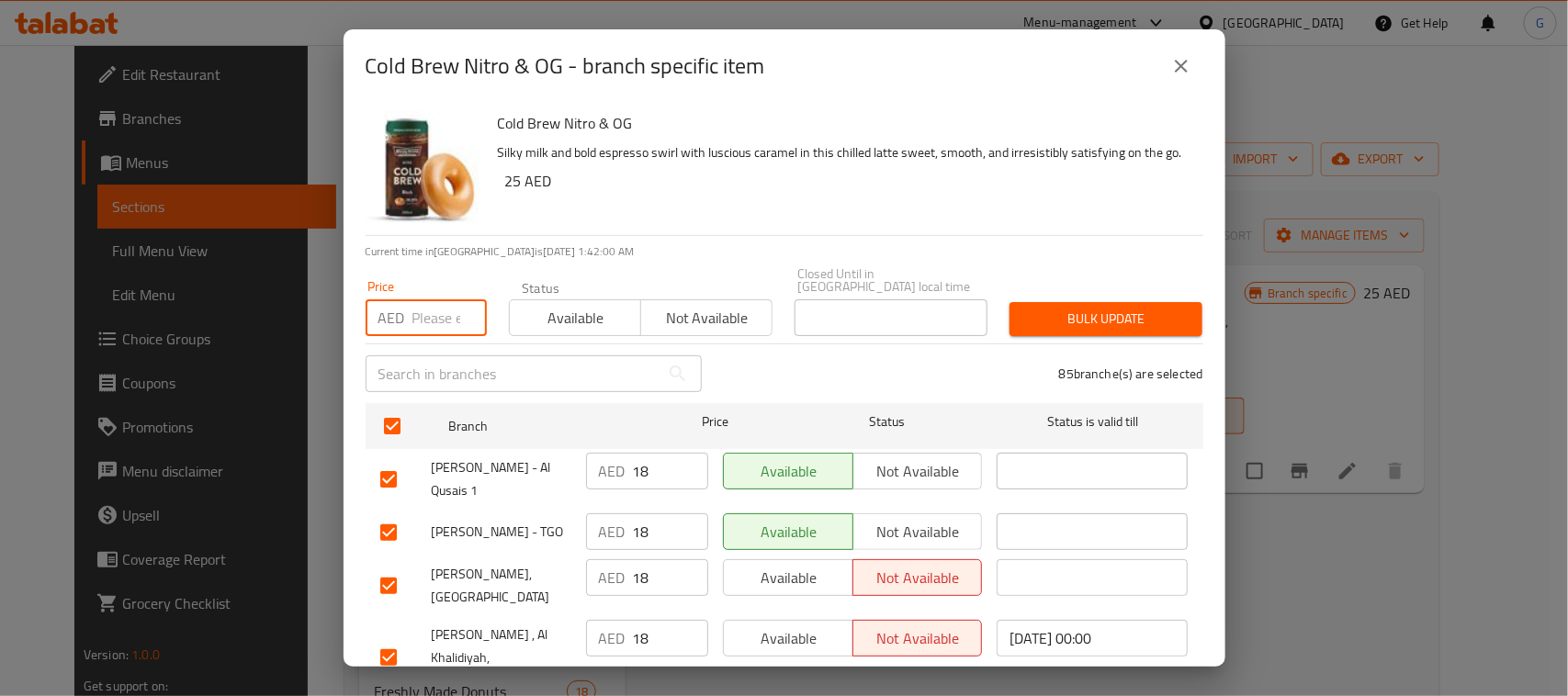
checkbox input "true"
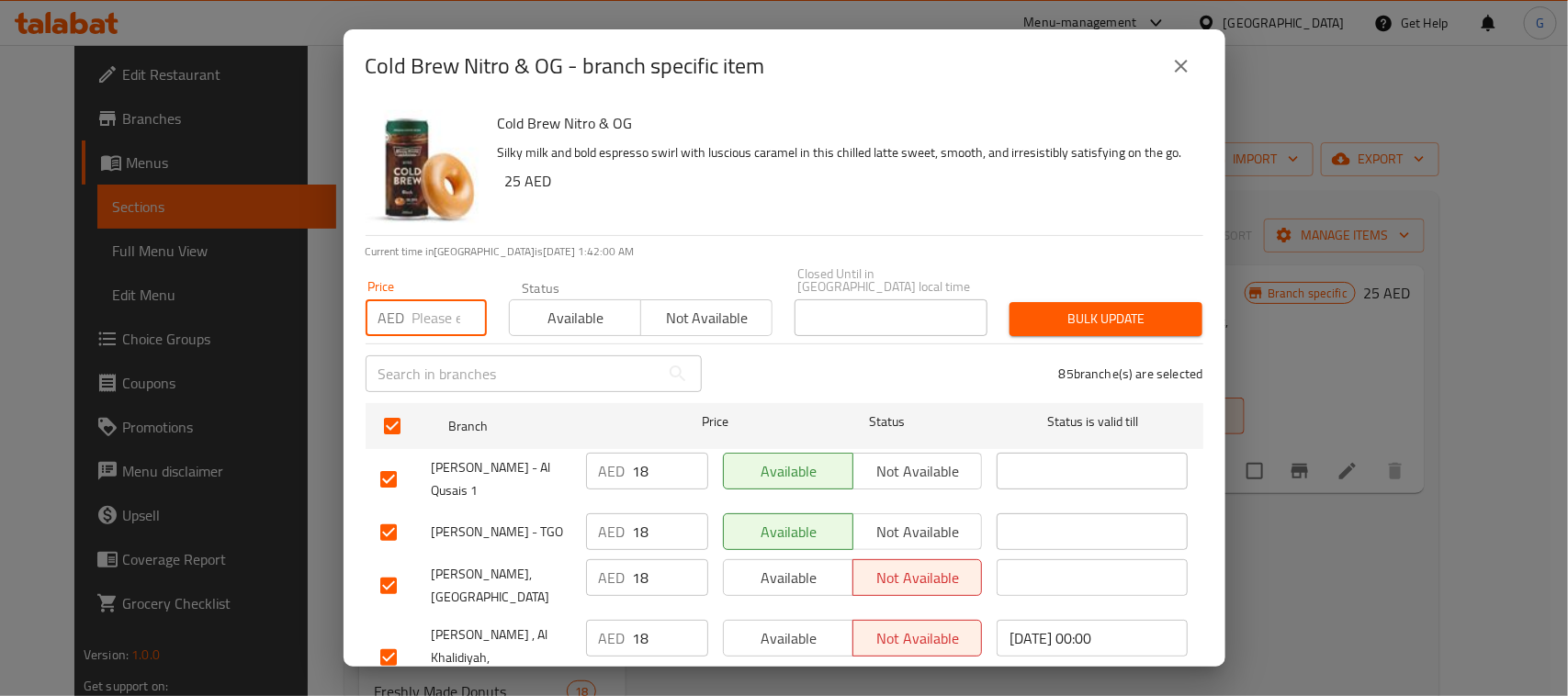
checkbox input "true"
click at [430, 318] on input "number" at bounding box center [449, 318] width 75 height 37
paste input "25"
type input "25"
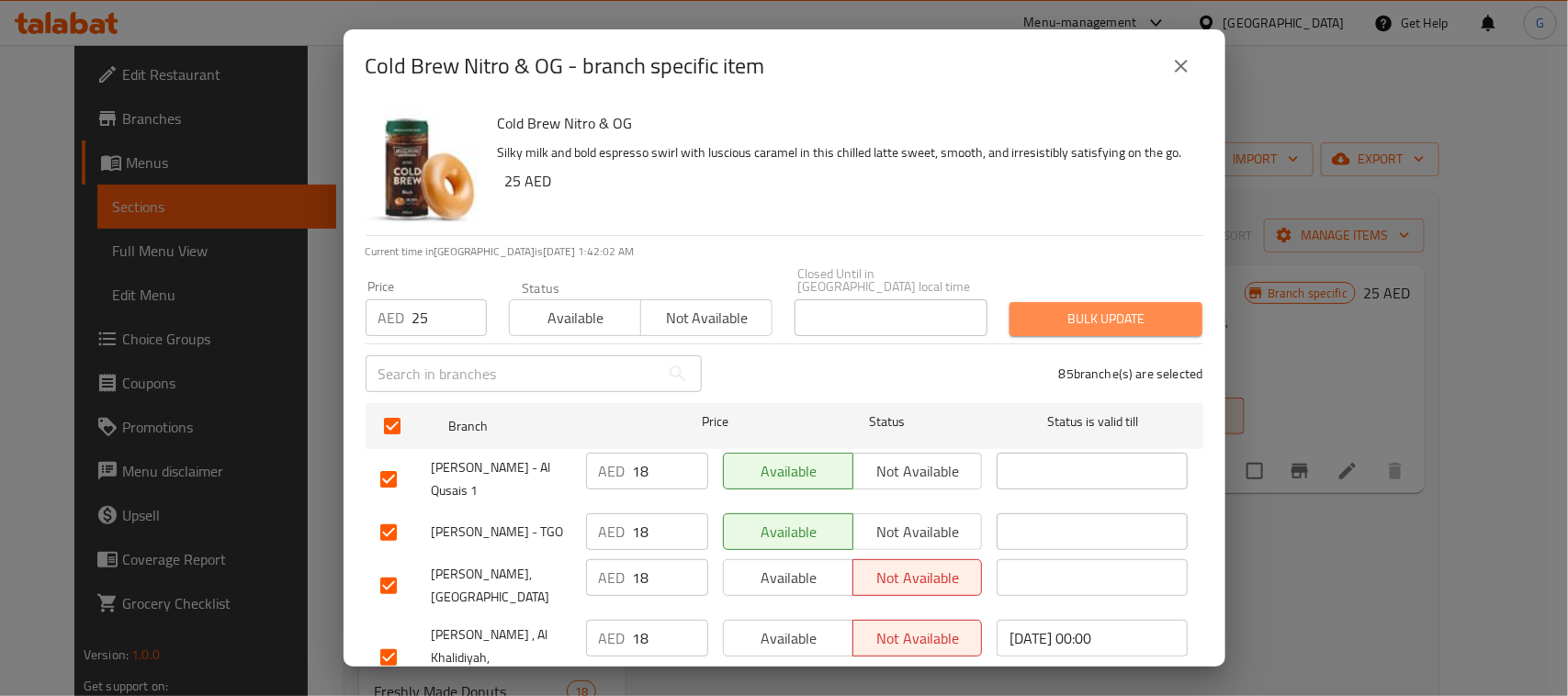
click at [1132, 322] on span "Bulk update" at bounding box center [1105, 319] width 163 height 23
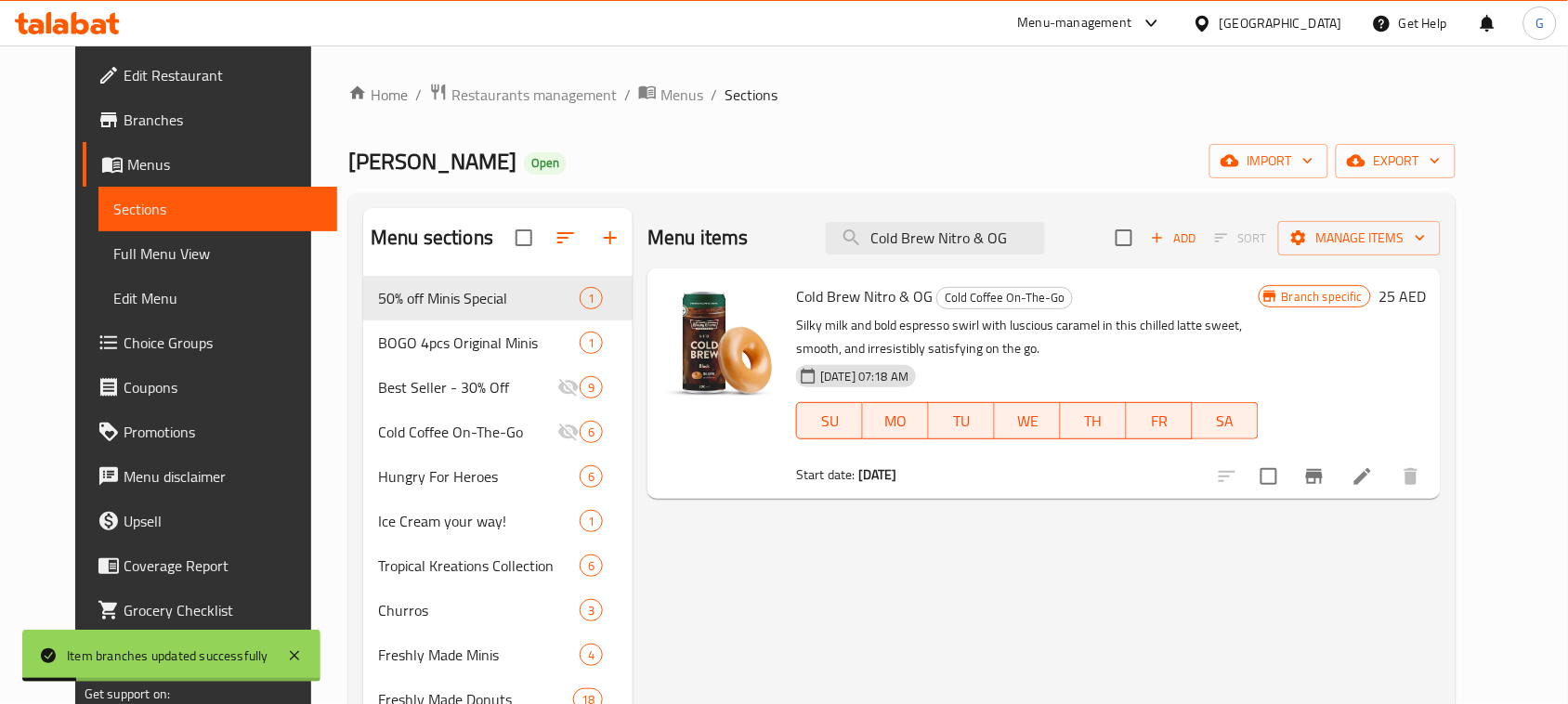
click at [1322, 470] on icon "Branch-specific-item" at bounding box center [1313, 476] width 17 height 15
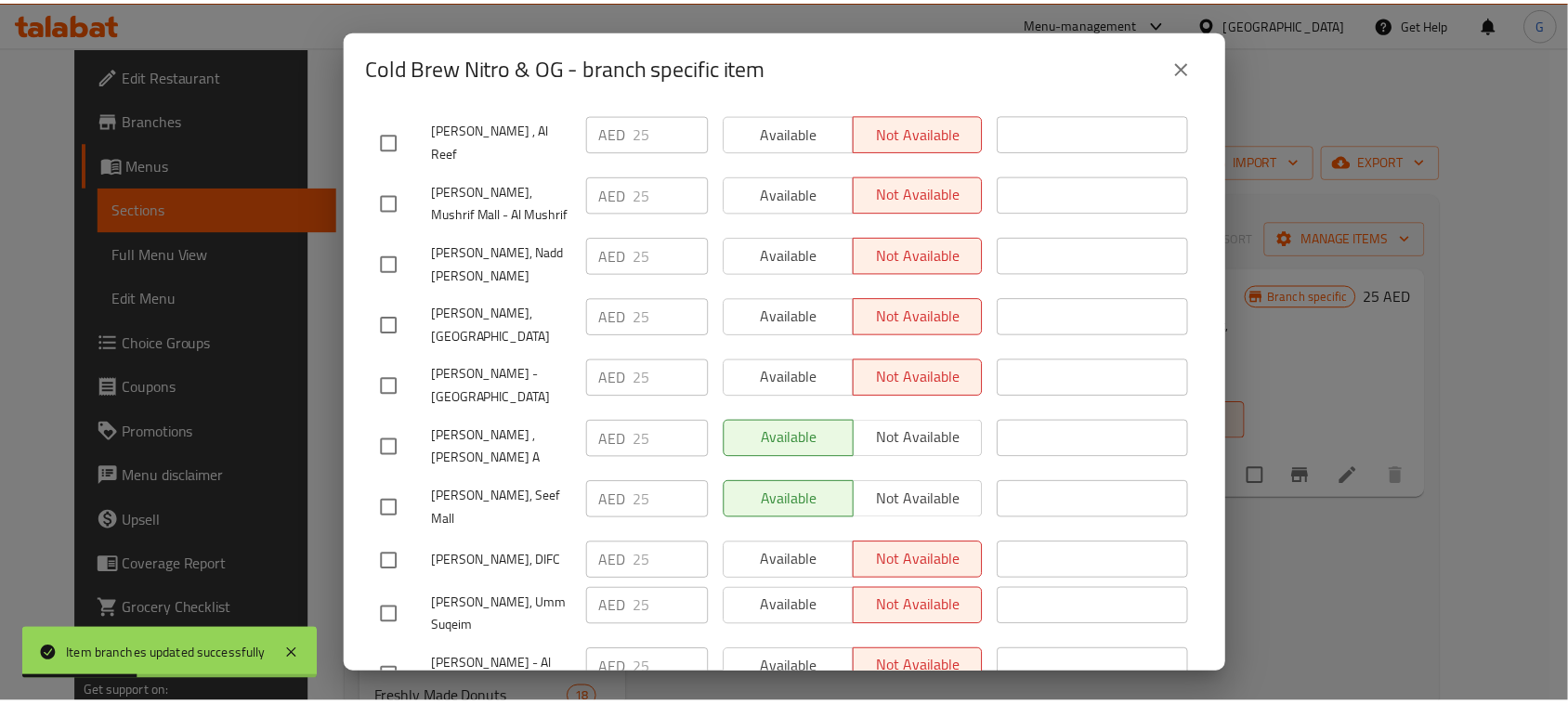
scroll to position [4924, 0]
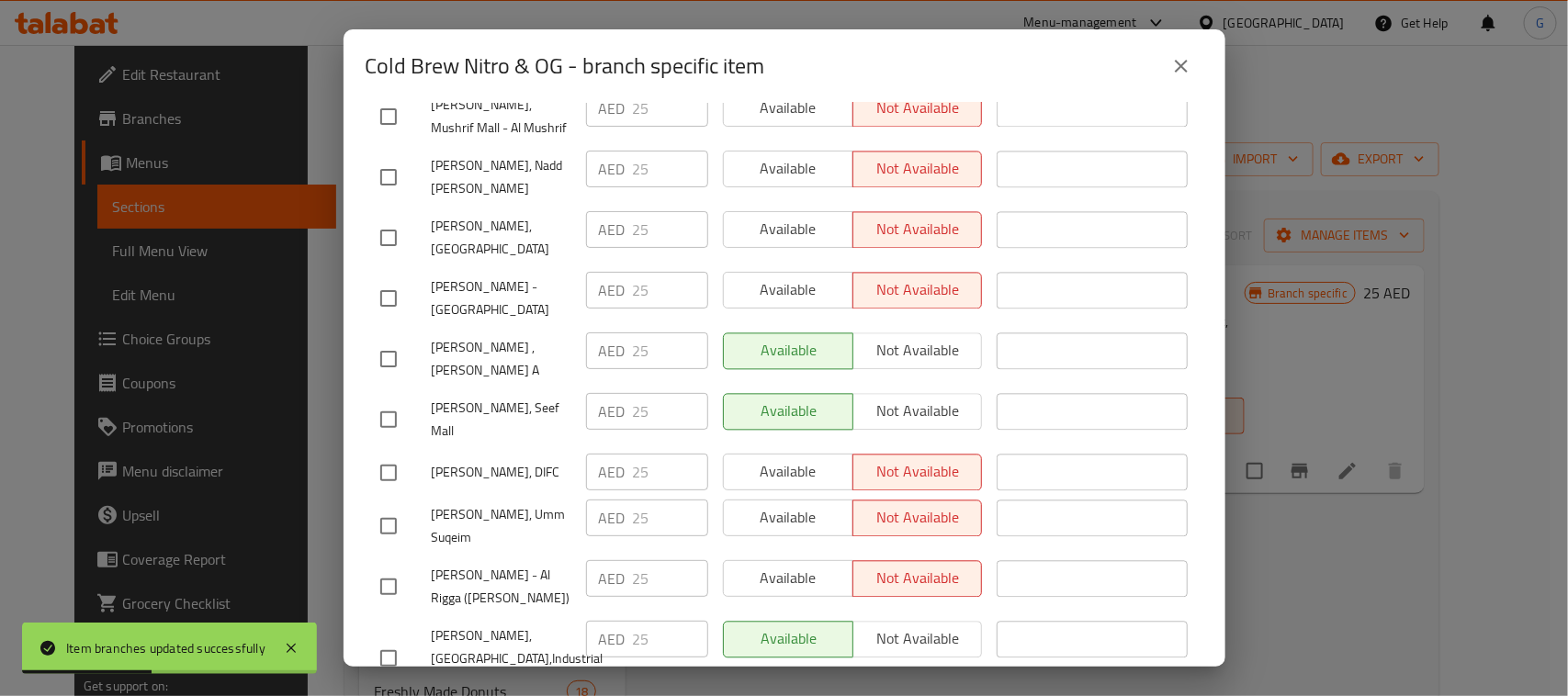
click at [1189, 67] on icon "close" at bounding box center [1181, 66] width 22 height 22
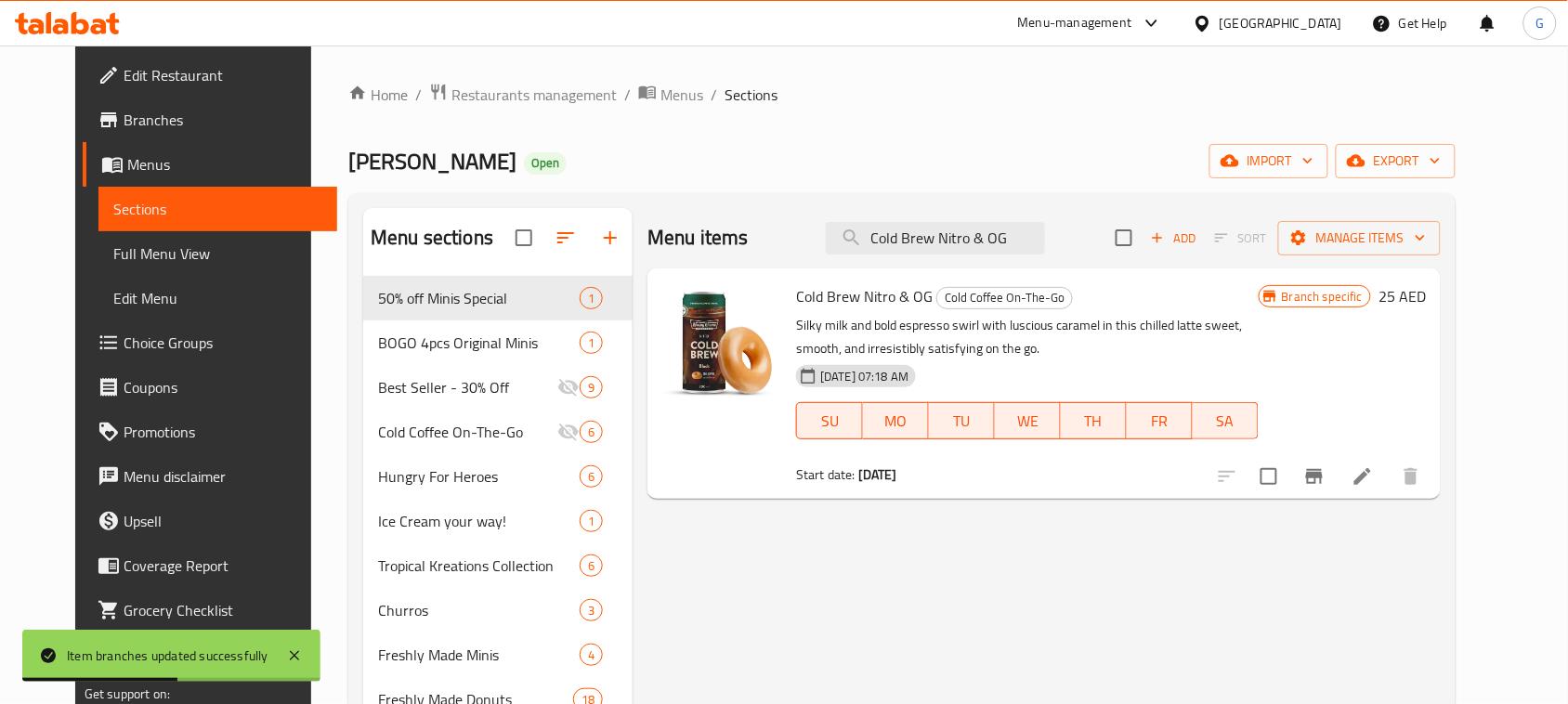
click at [949, 208] on div "Menu items Cold Brew Nitro & OG Add Sort Manage items" at bounding box center [1043, 238] width 793 height 60
click at [952, 220] on div "Menu items Cold Brew Nitro & OG Add Sort Manage items" at bounding box center [1043, 238] width 793 height 60
click at [955, 234] on input "Cold Brew Nitro & OG" at bounding box center [935, 238] width 219 height 32
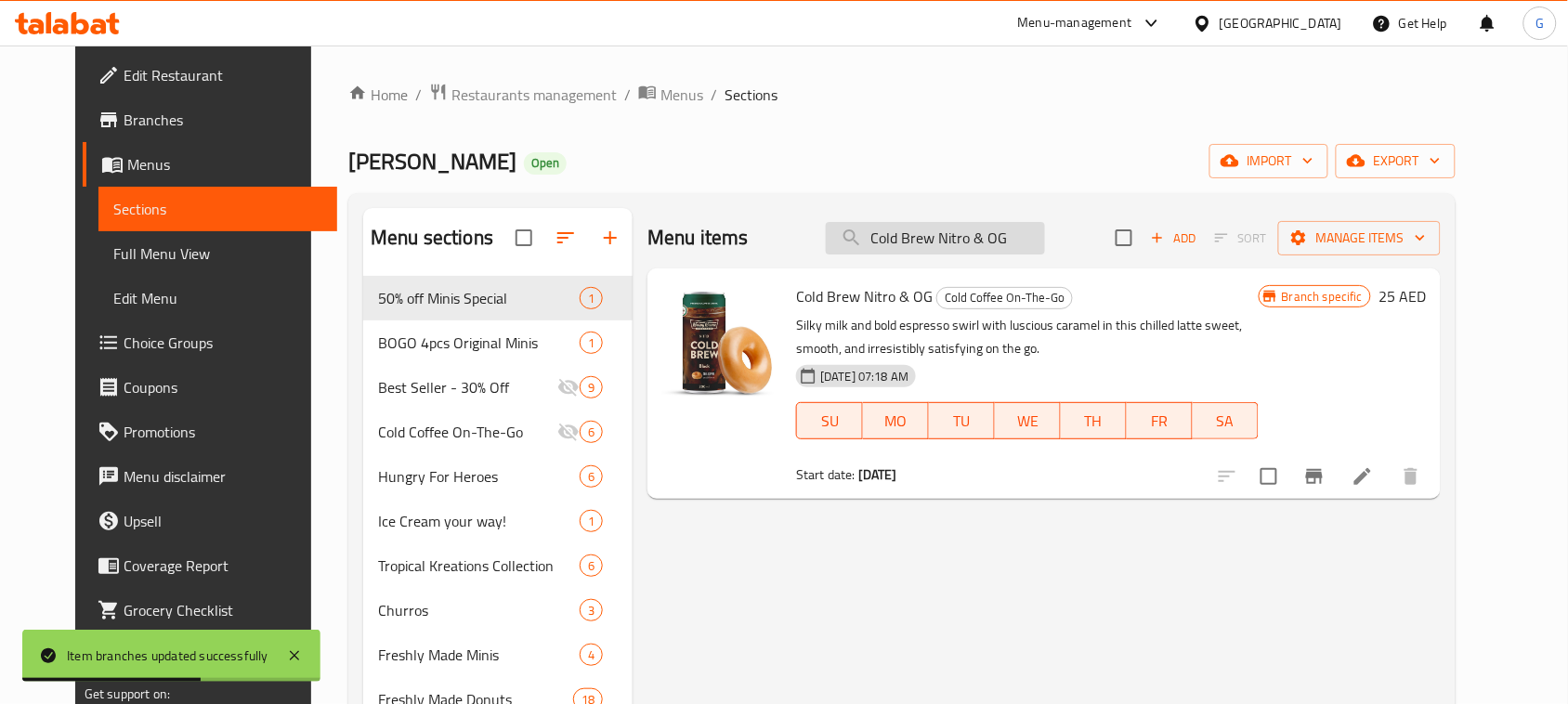
click at [955, 234] on input "Cold Brew Nitro & OG" at bounding box center [935, 238] width 219 height 32
paste input "Latte"
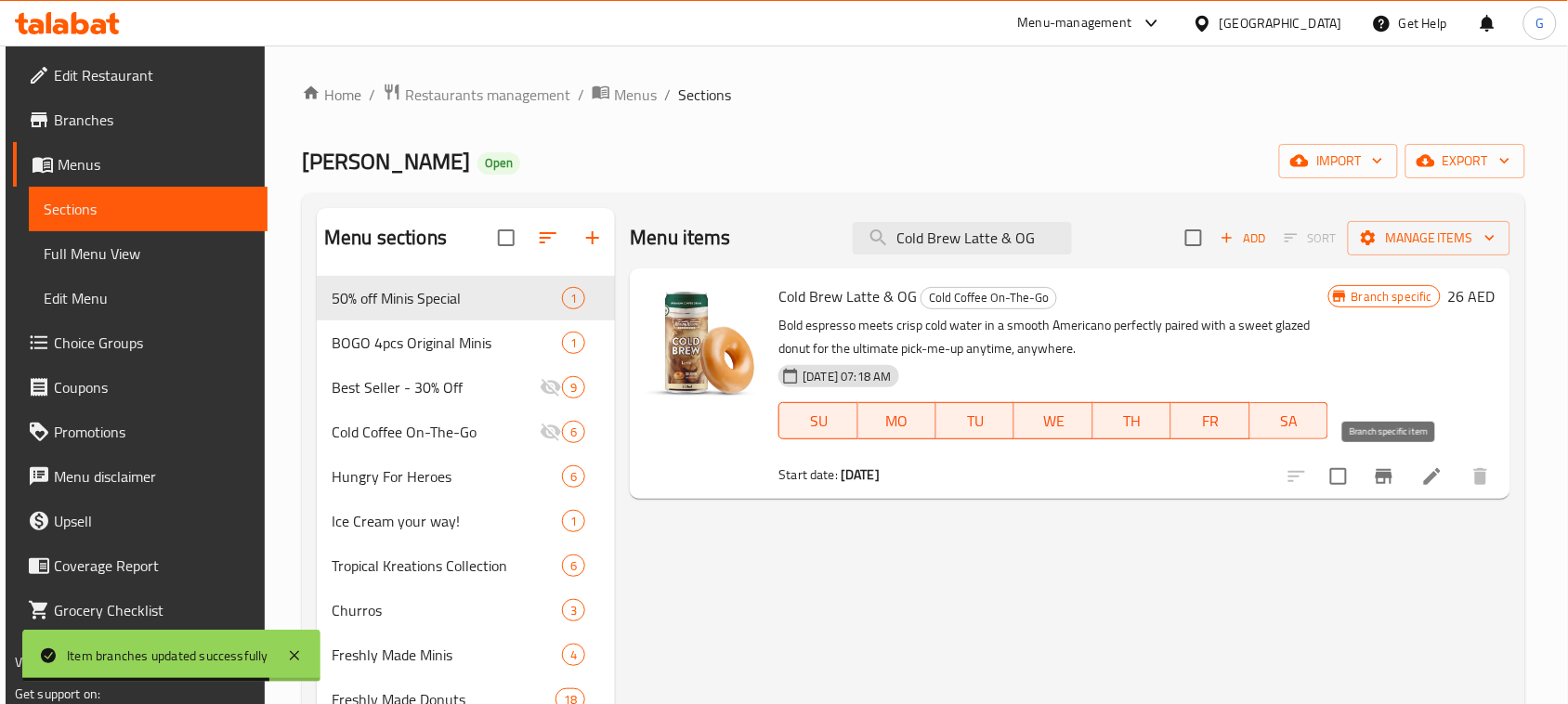
type input "Cold Brew Latte & OG"
click at [1386, 480] on icon "Branch-specific-item" at bounding box center [1383, 476] width 23 height 23
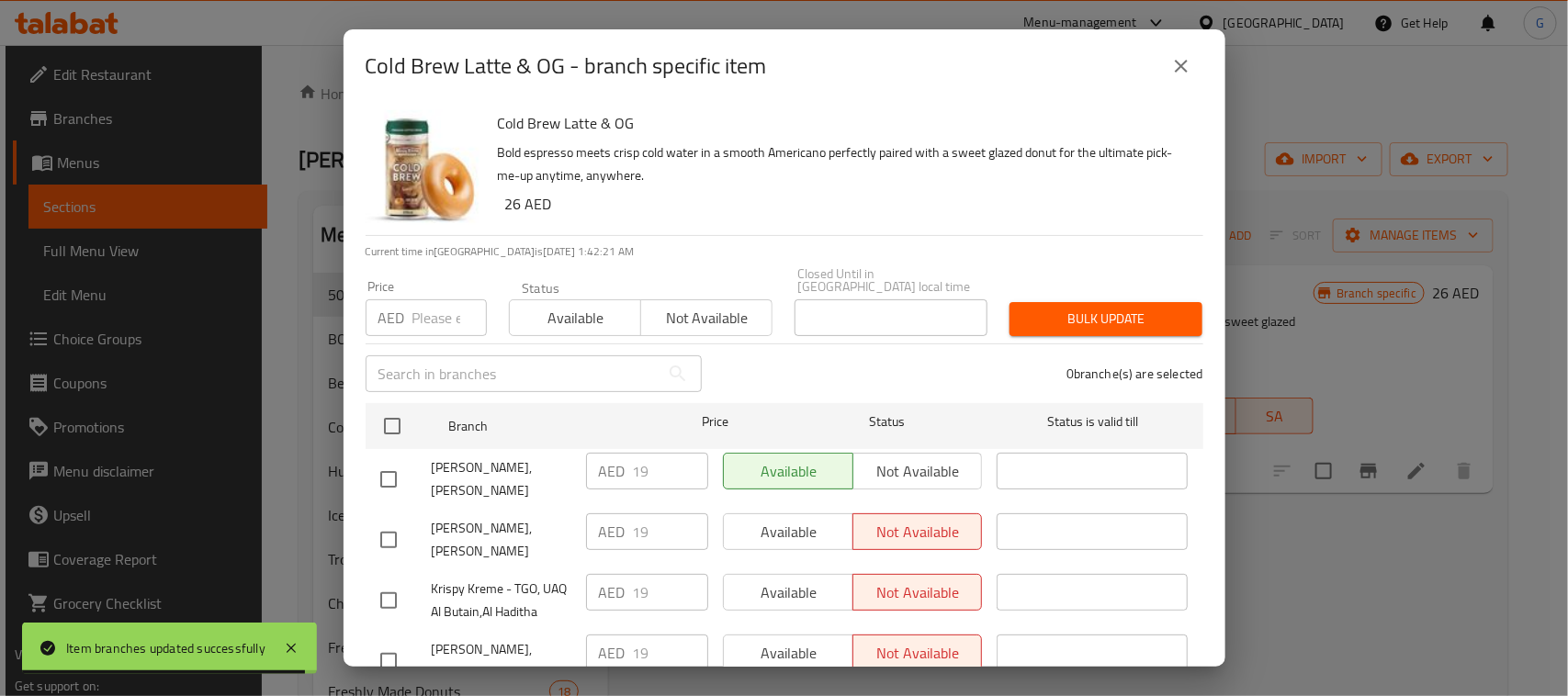
click at [390, 423] on input "checkbox" at bounding box center [393, 427] width 39 height 39
checkbox input "true"
click at [441, 324] on input "number" at bounding box center [449, 318] width 75 height 37
paste input "26"
type input "26"
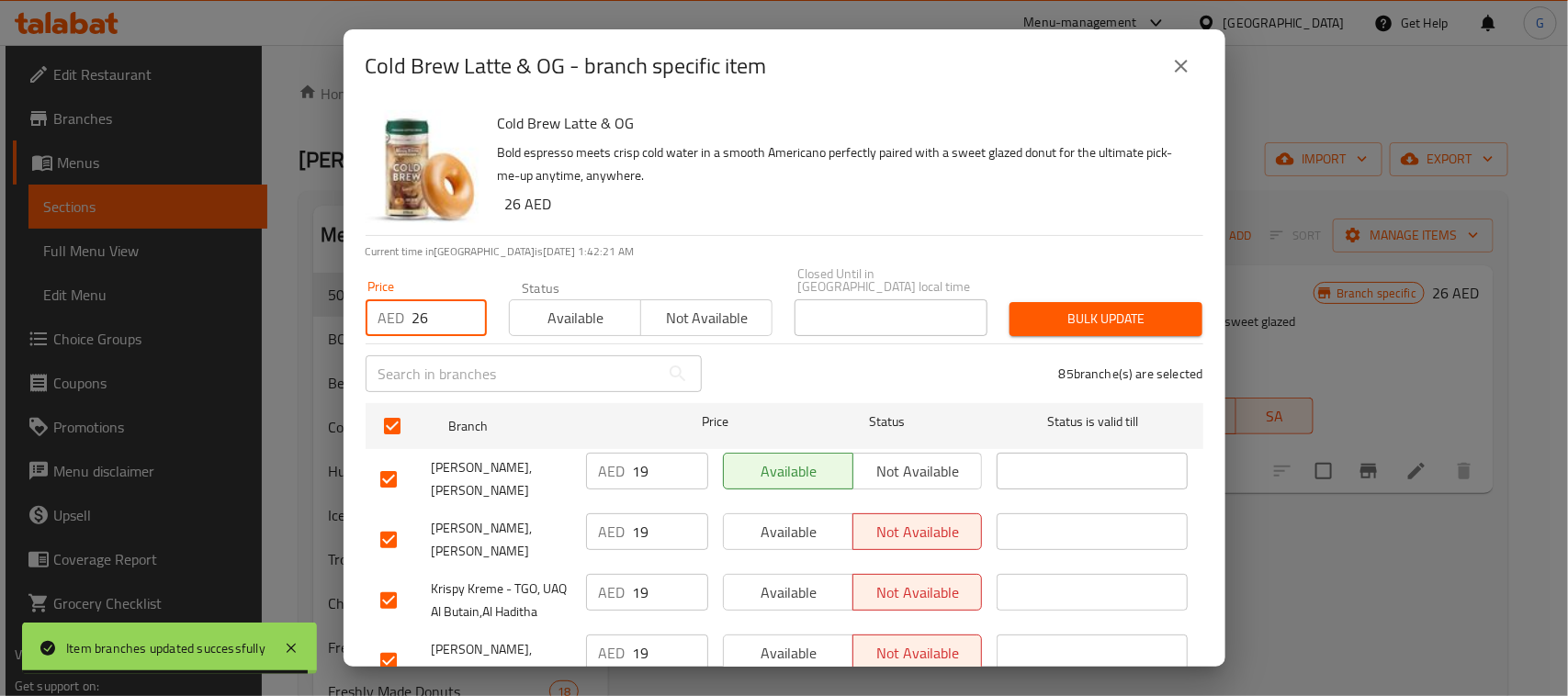
checkbox input "true"
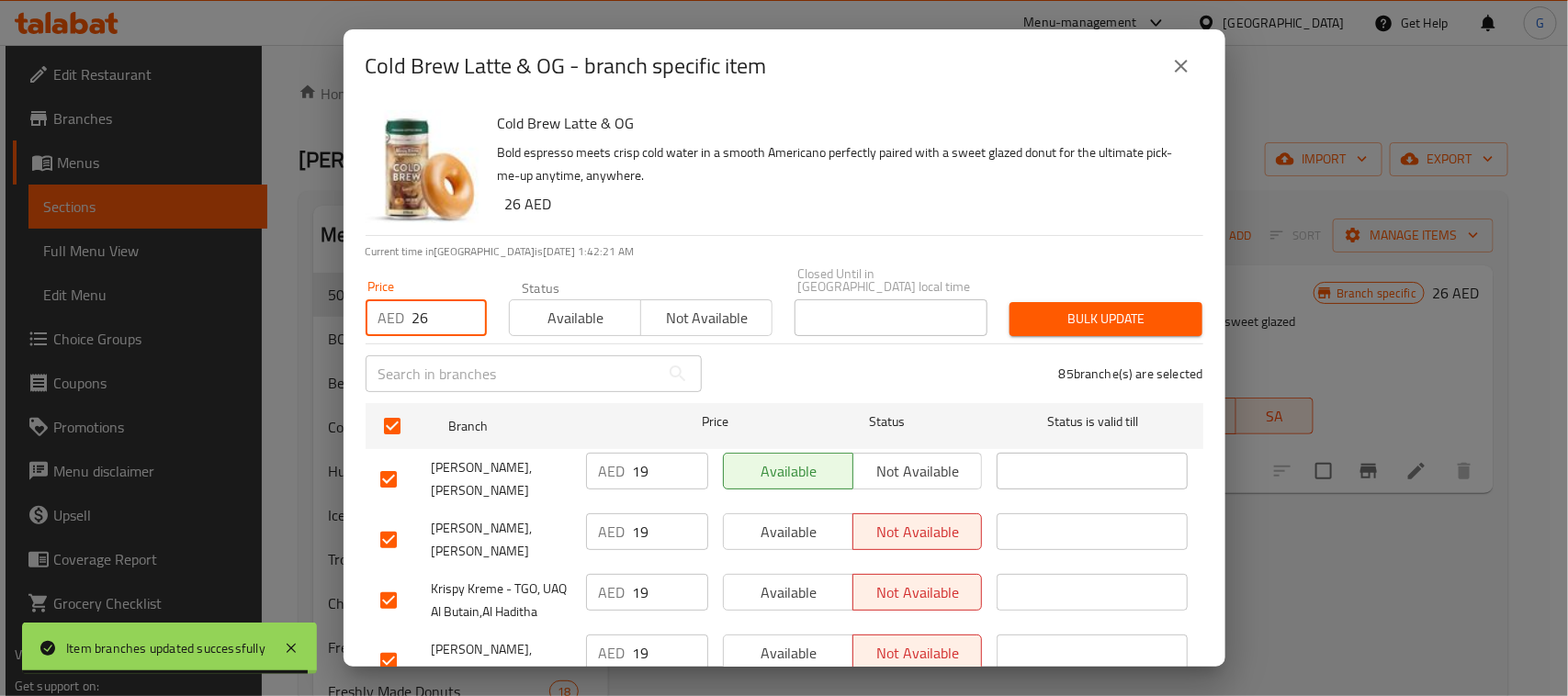
checkbox input "true"
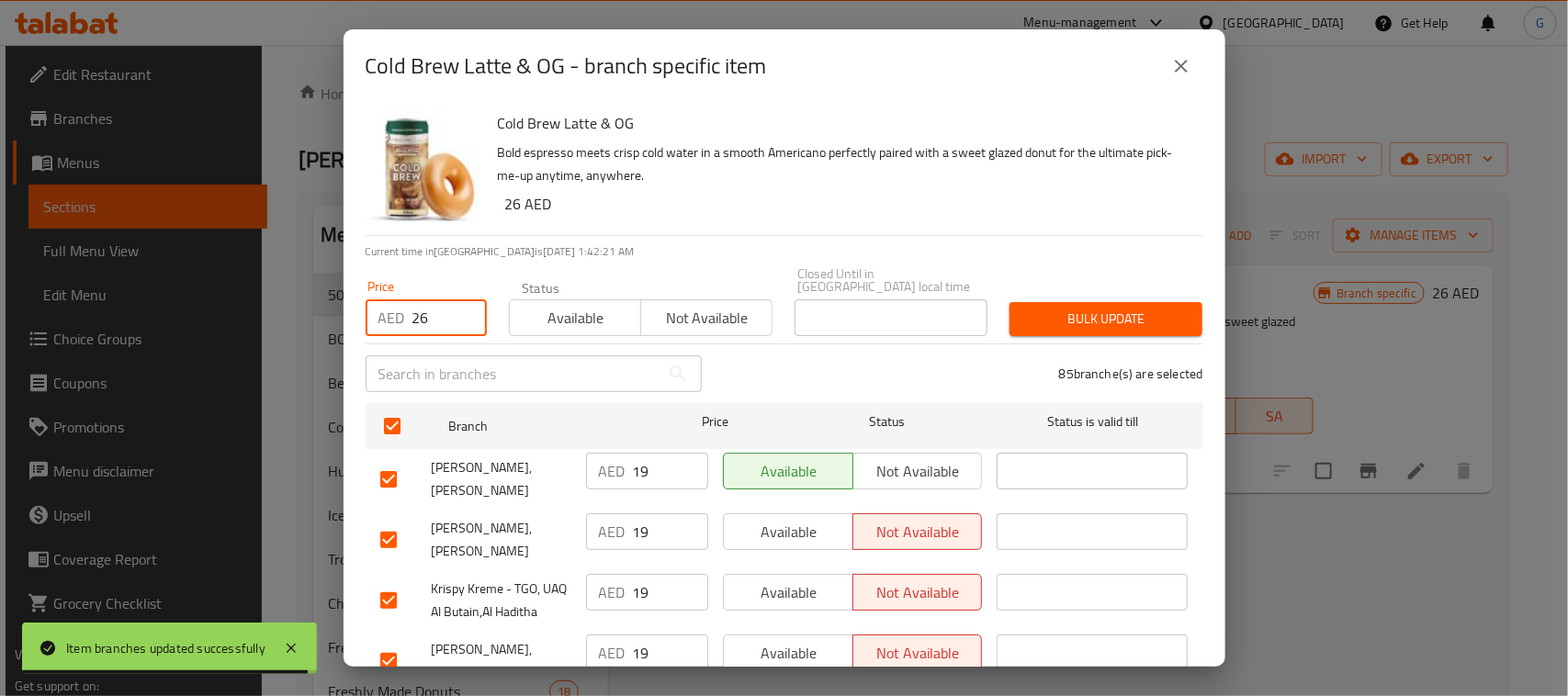
checkbox input "true"
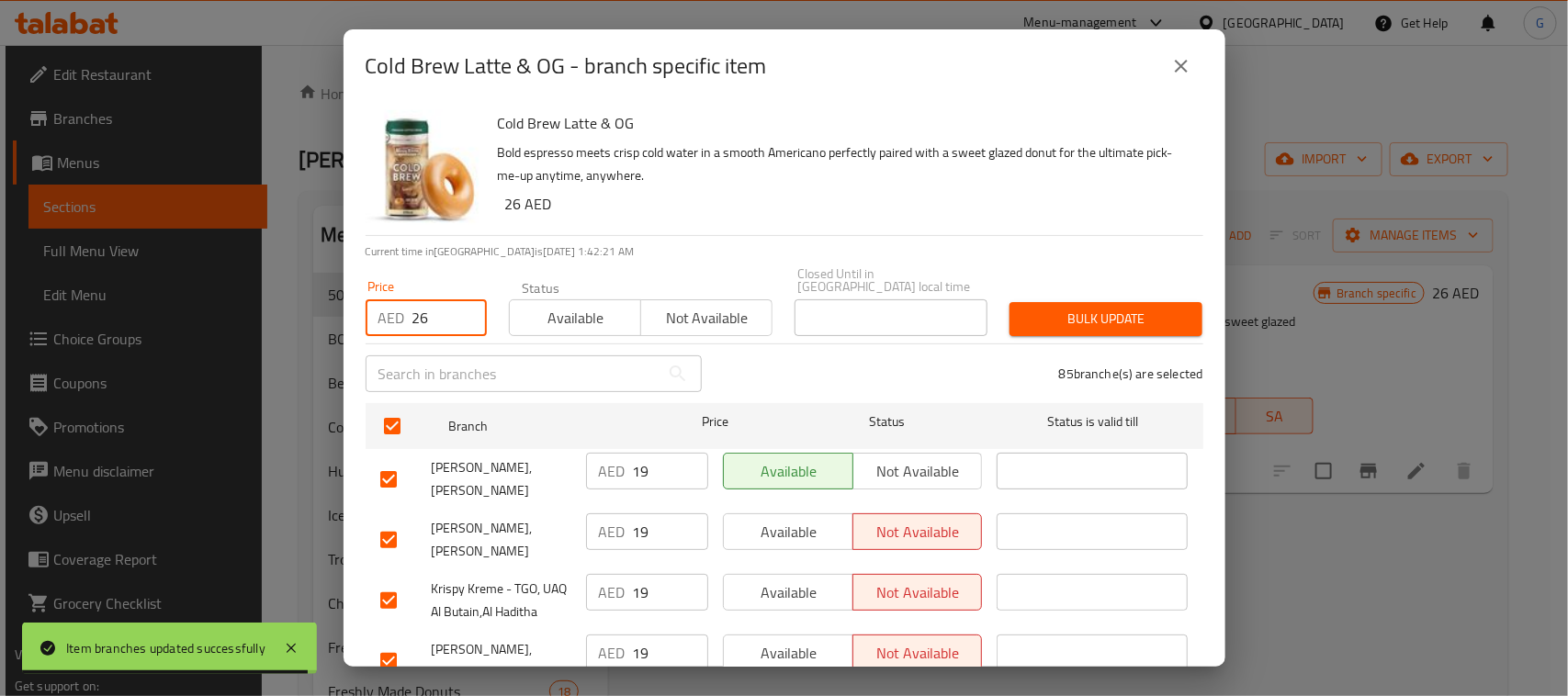
checkbox input "true"
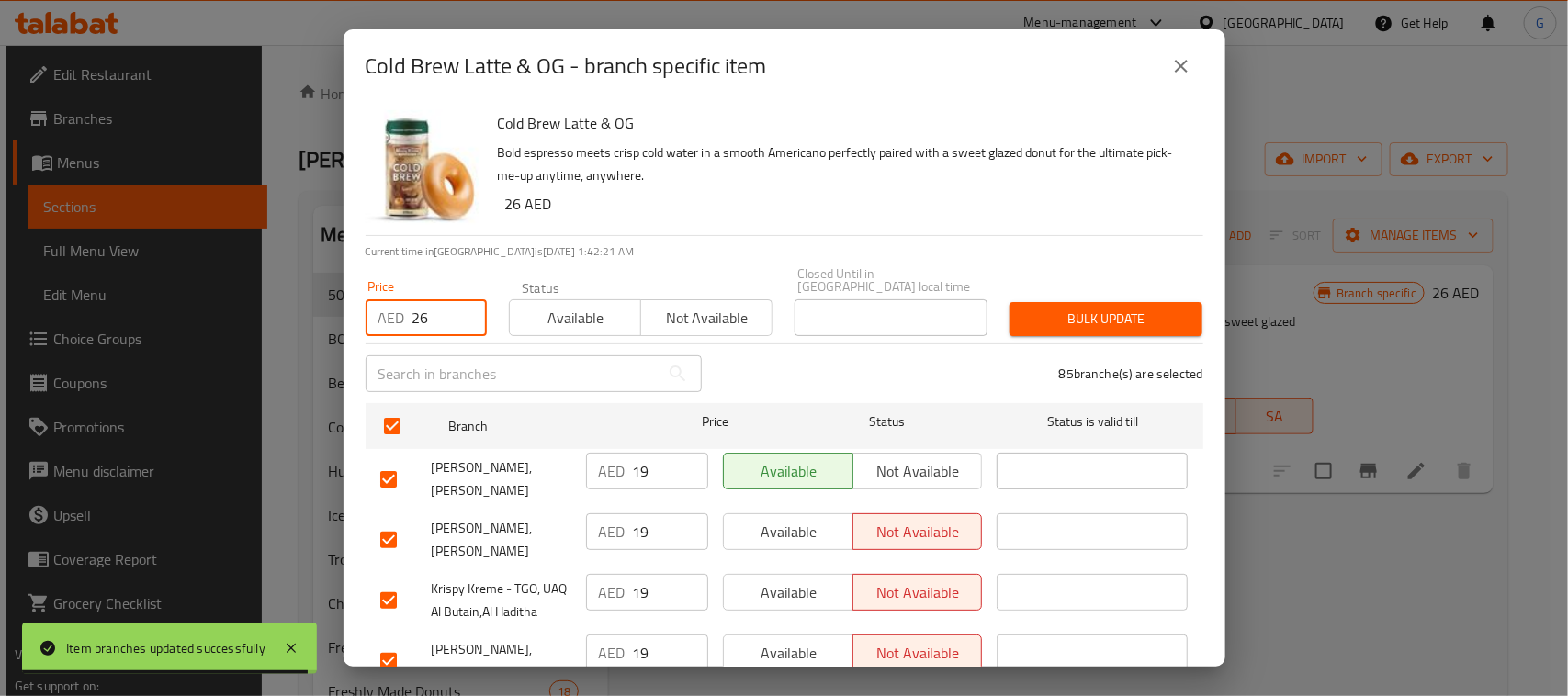
checkbox input "true"
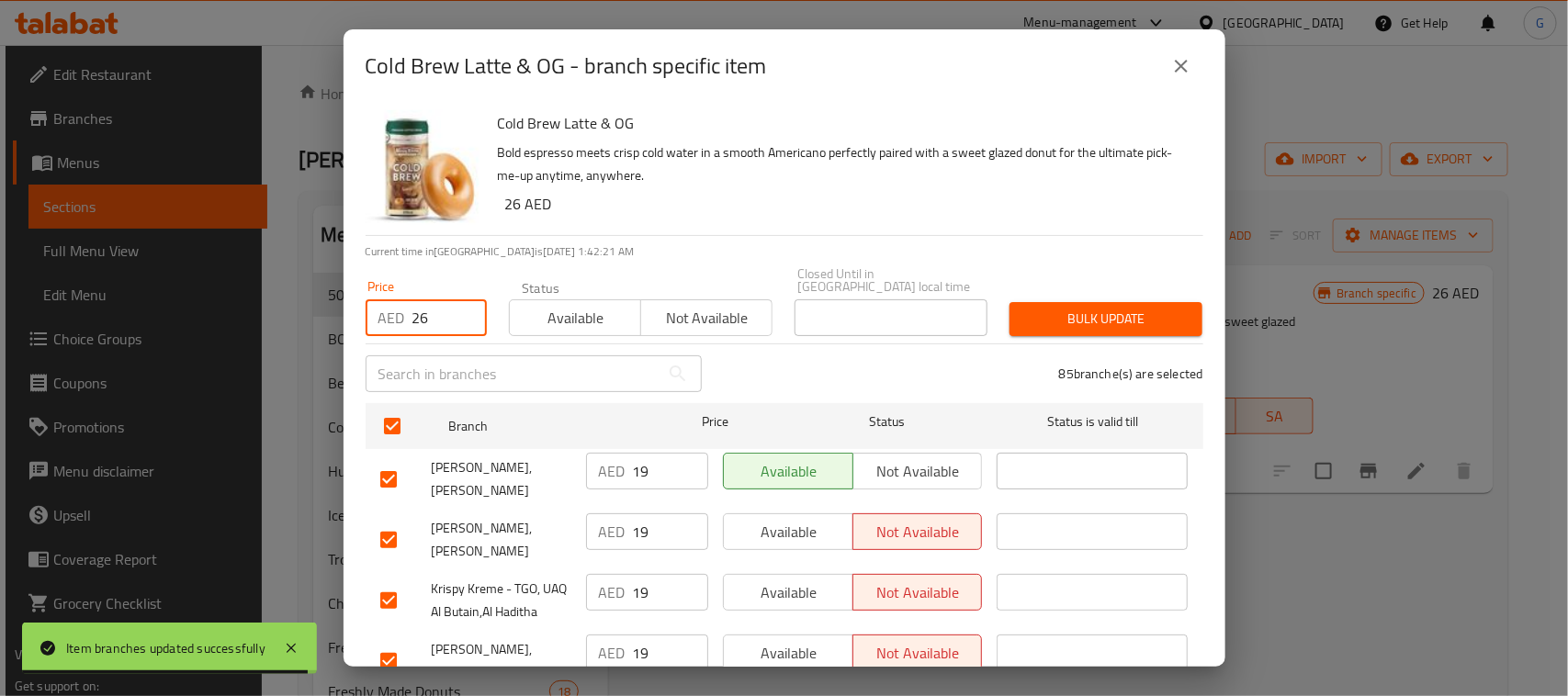
checkbox input "true"
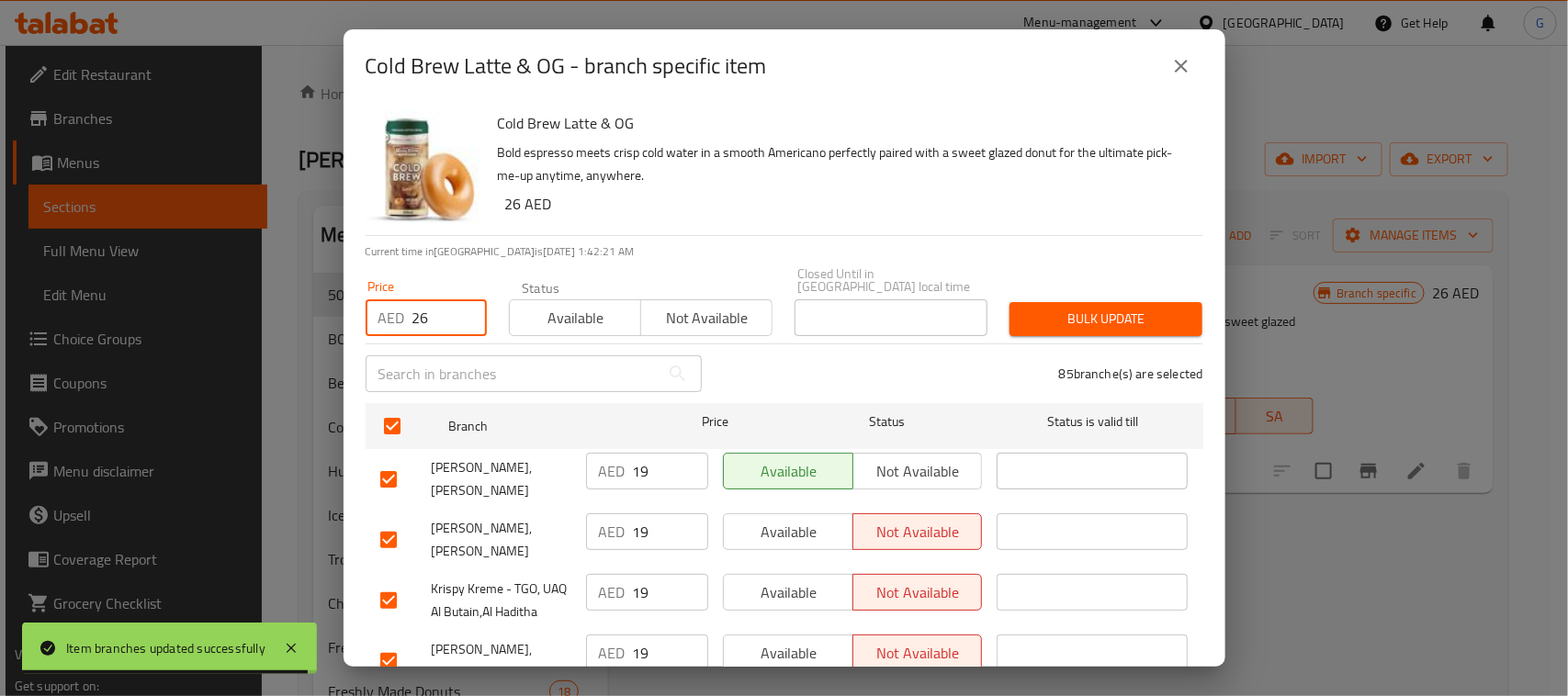
checkbox input "true"
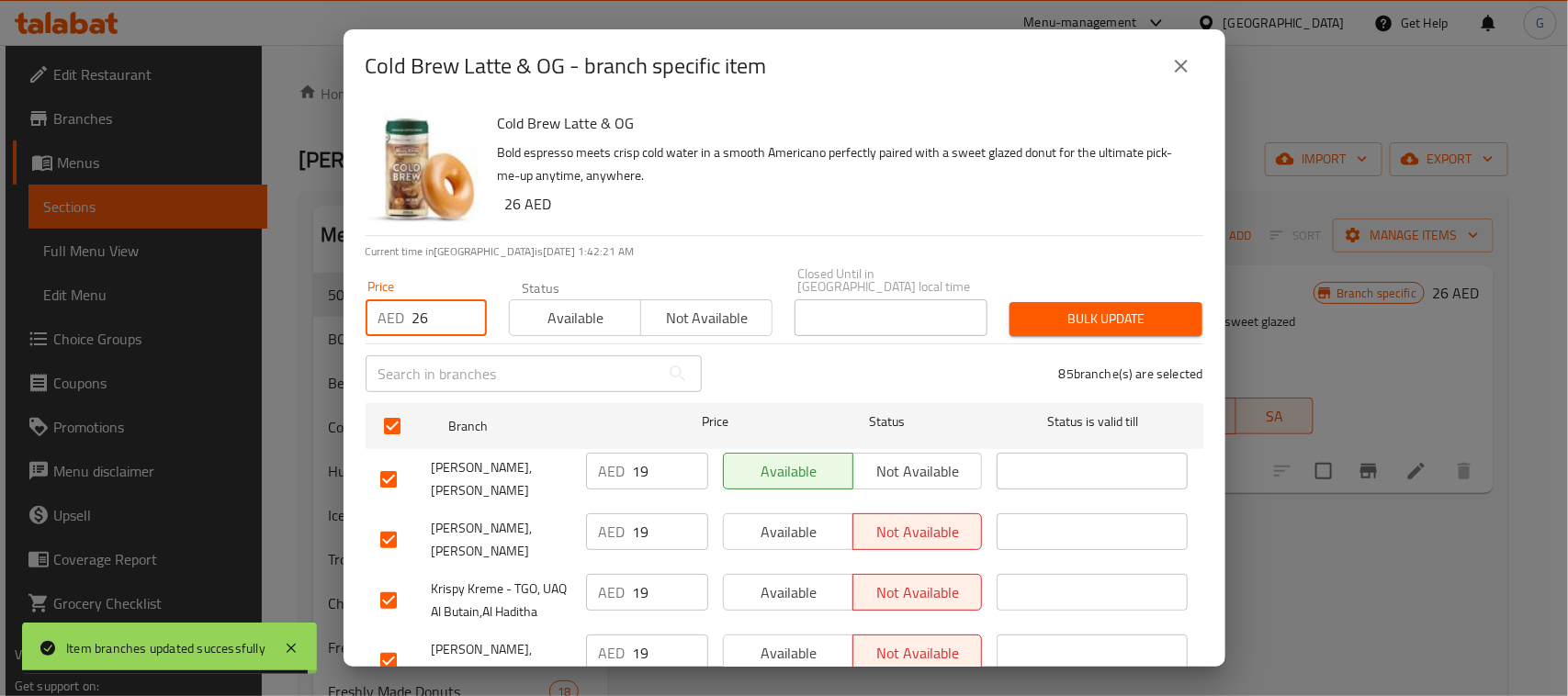
checkbox input "true"
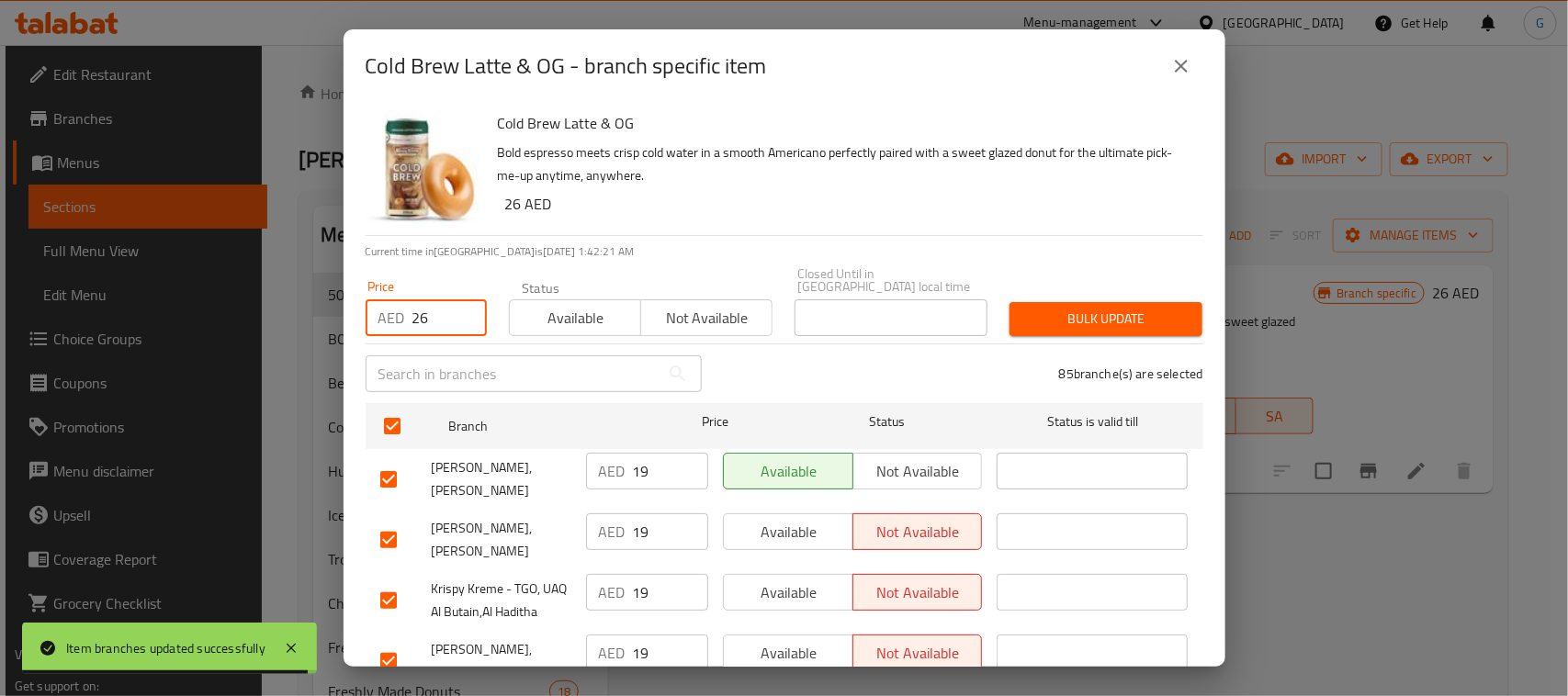
checkbox input "true"
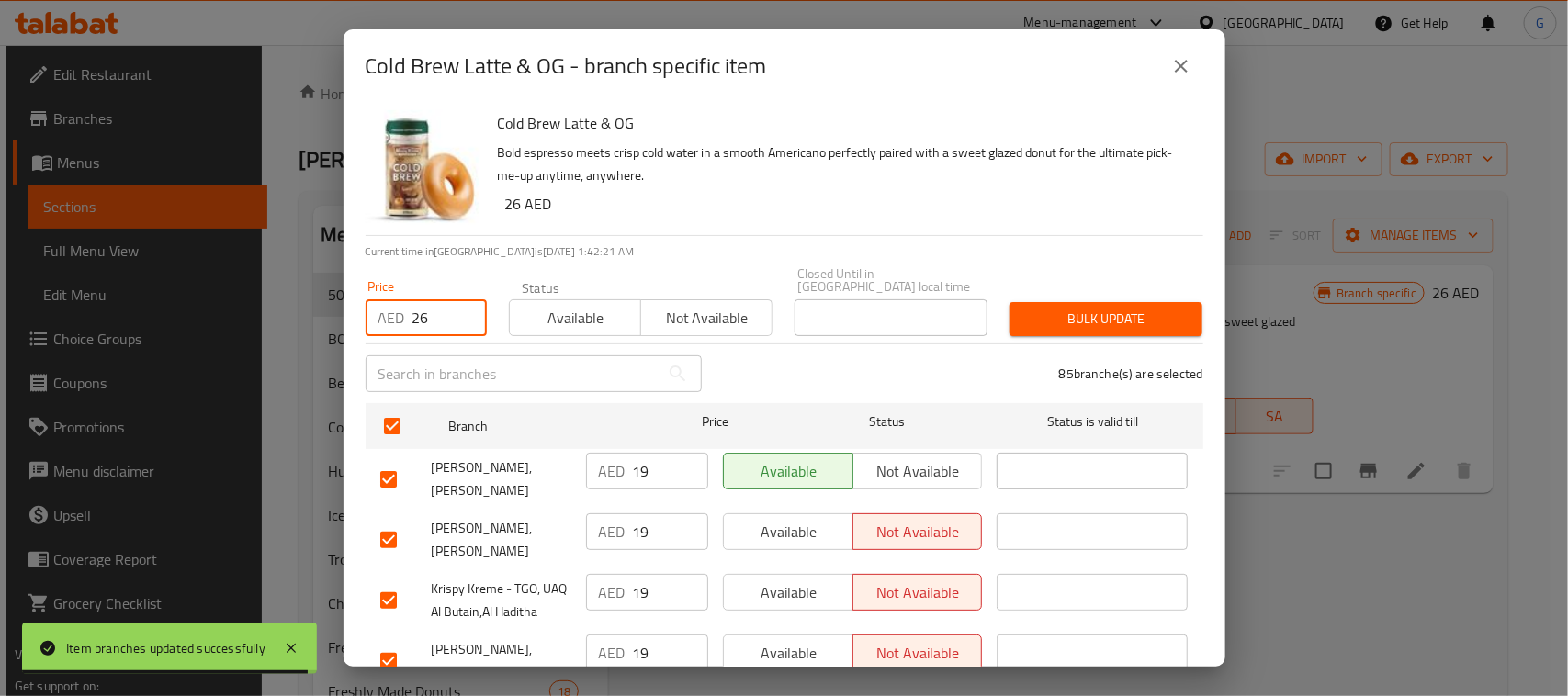
checkbox input "true"
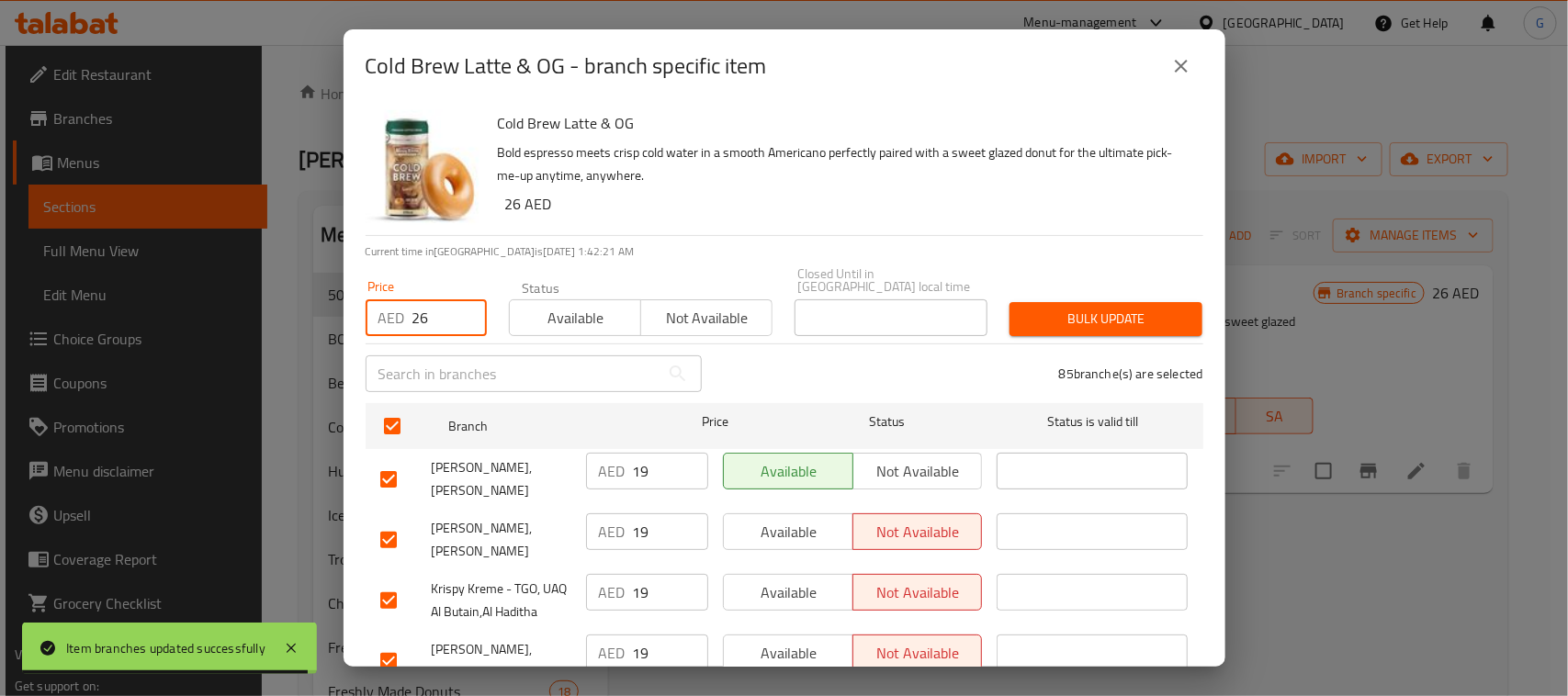
checkbox input "true"
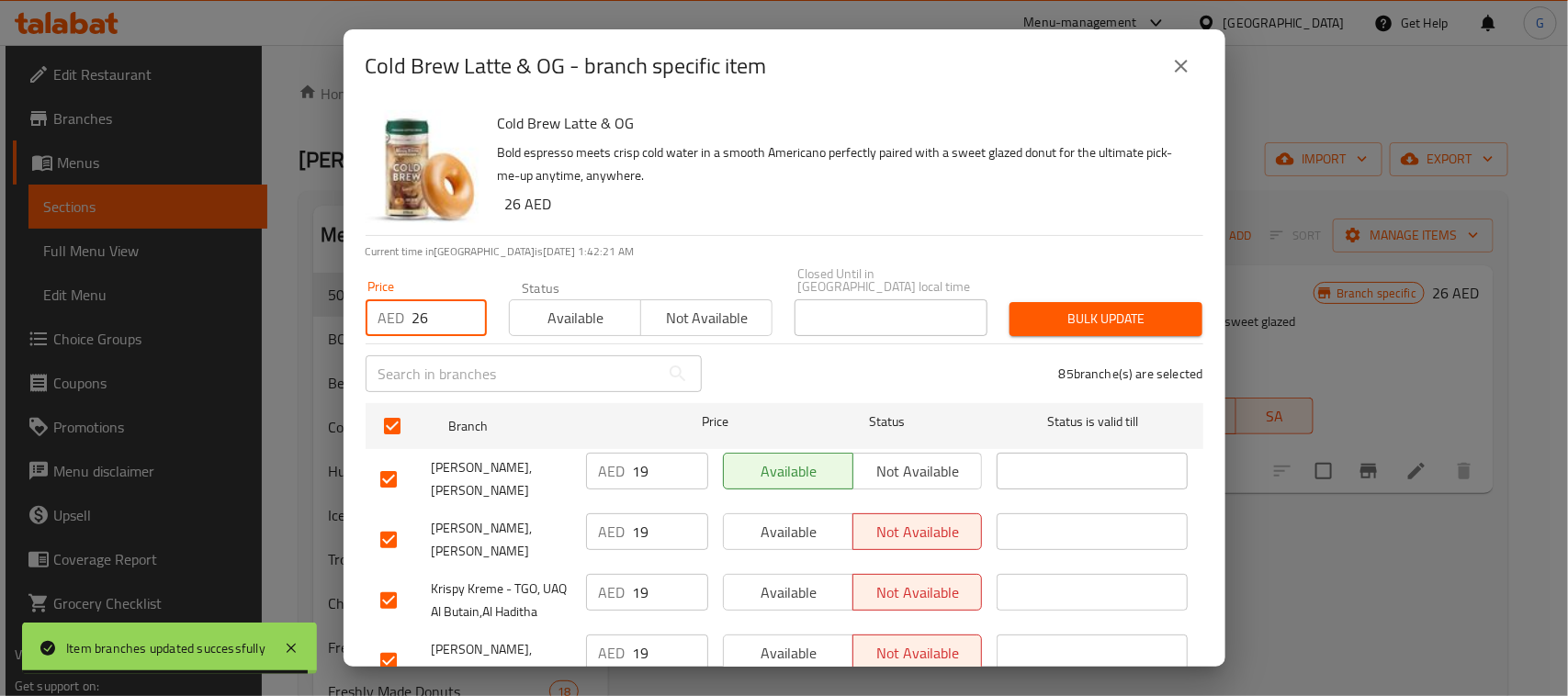
checkbox input "true"
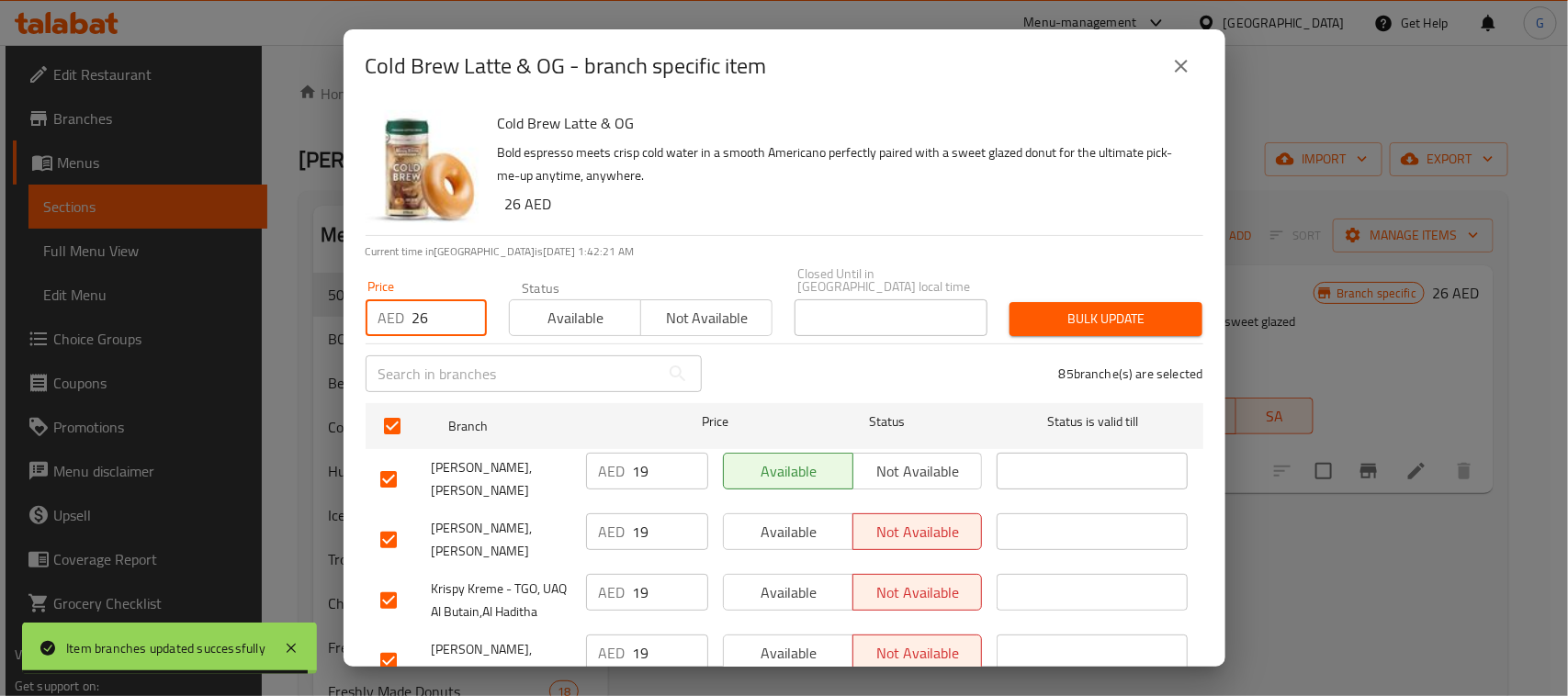
checkbox input "true"
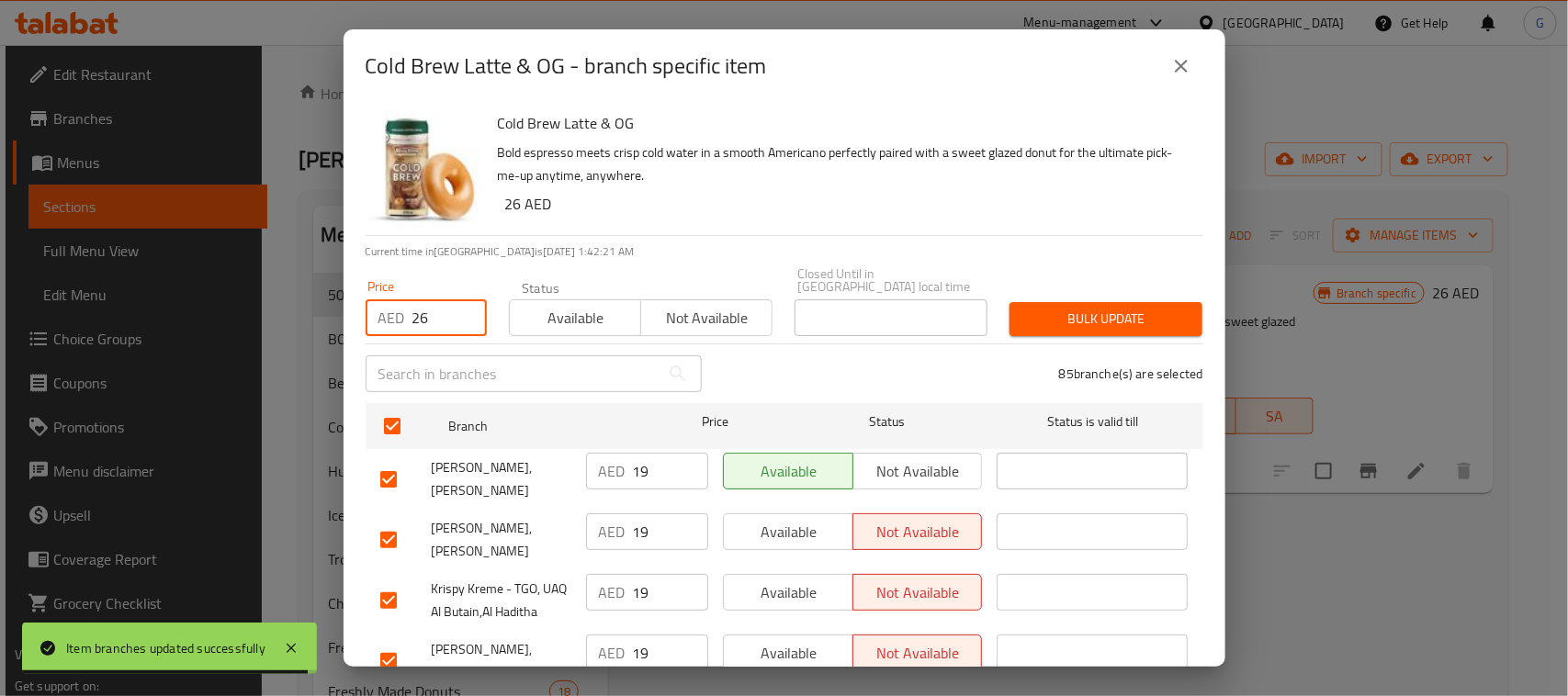
checkbox input "true"
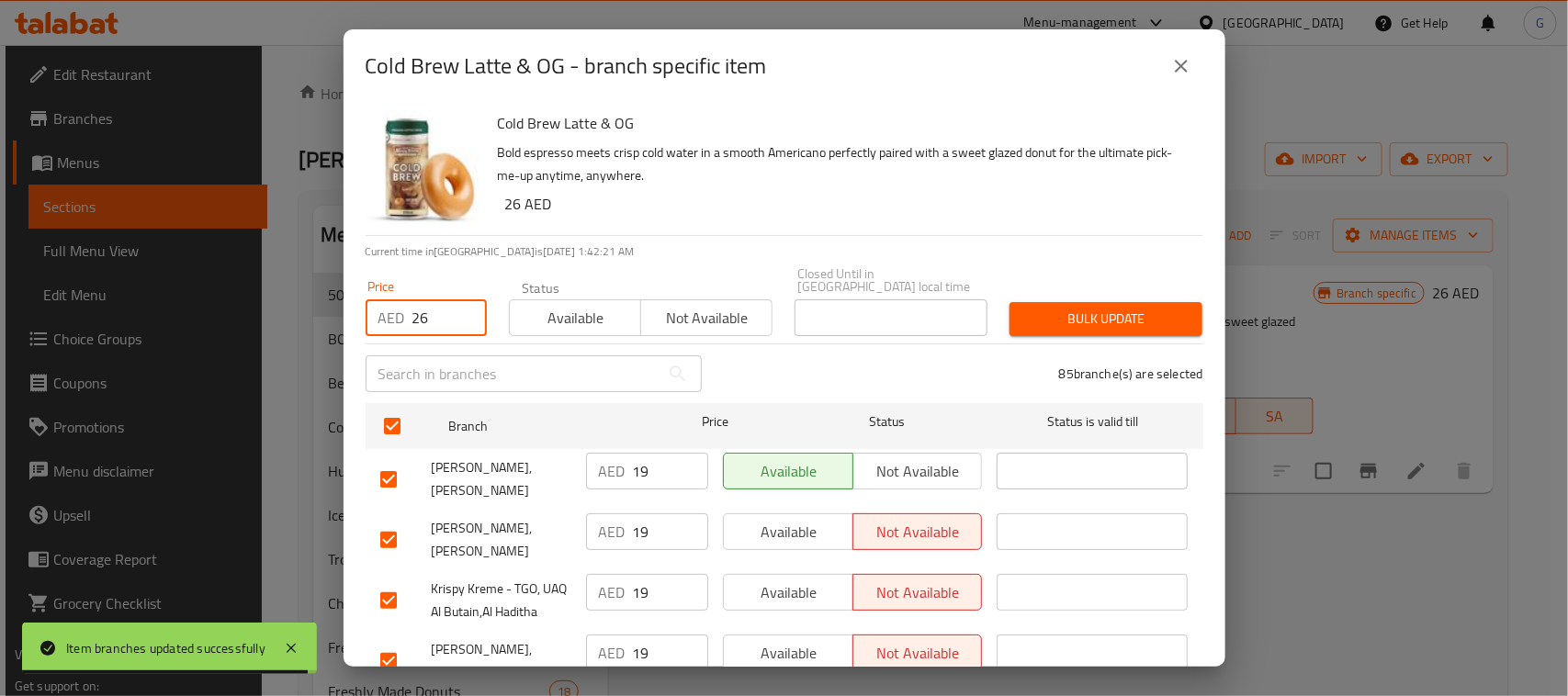
checkbox input "true"
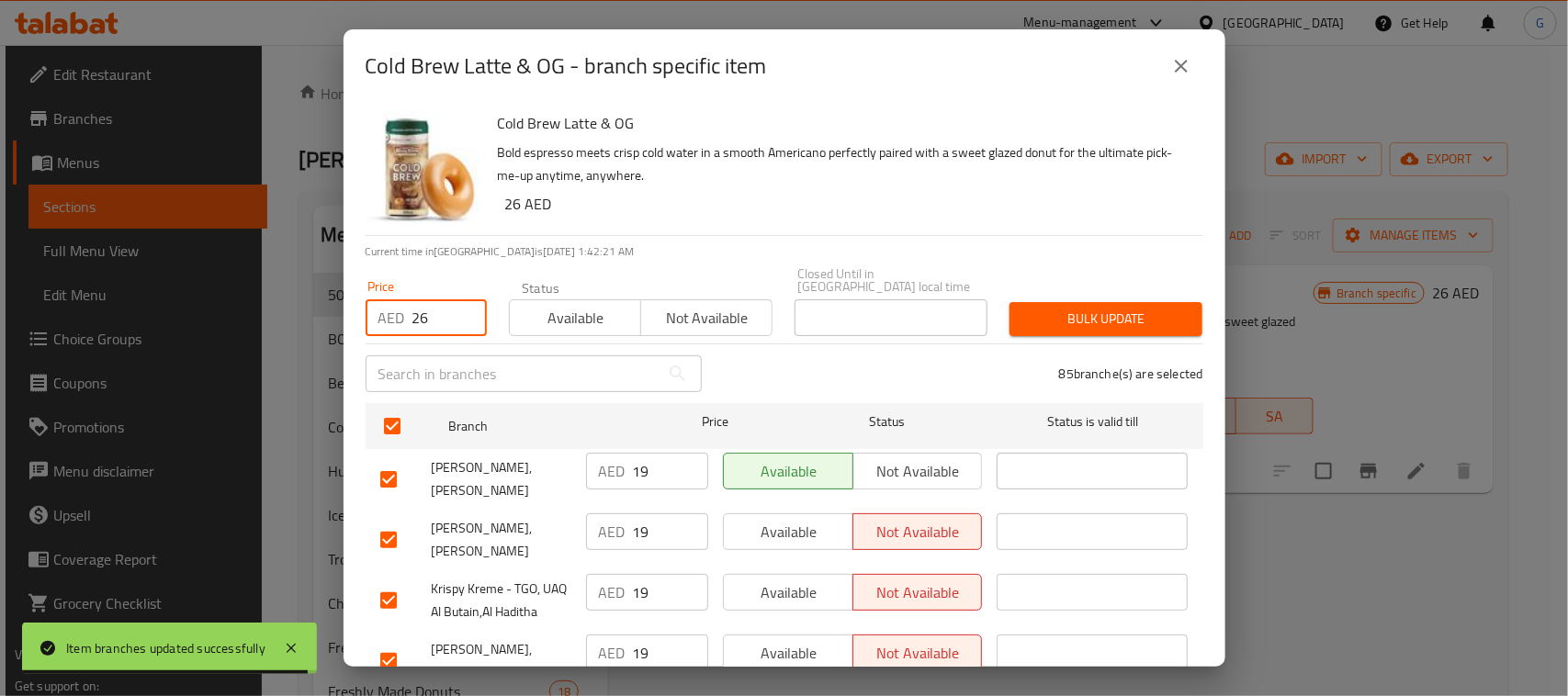
checkbox input "true"
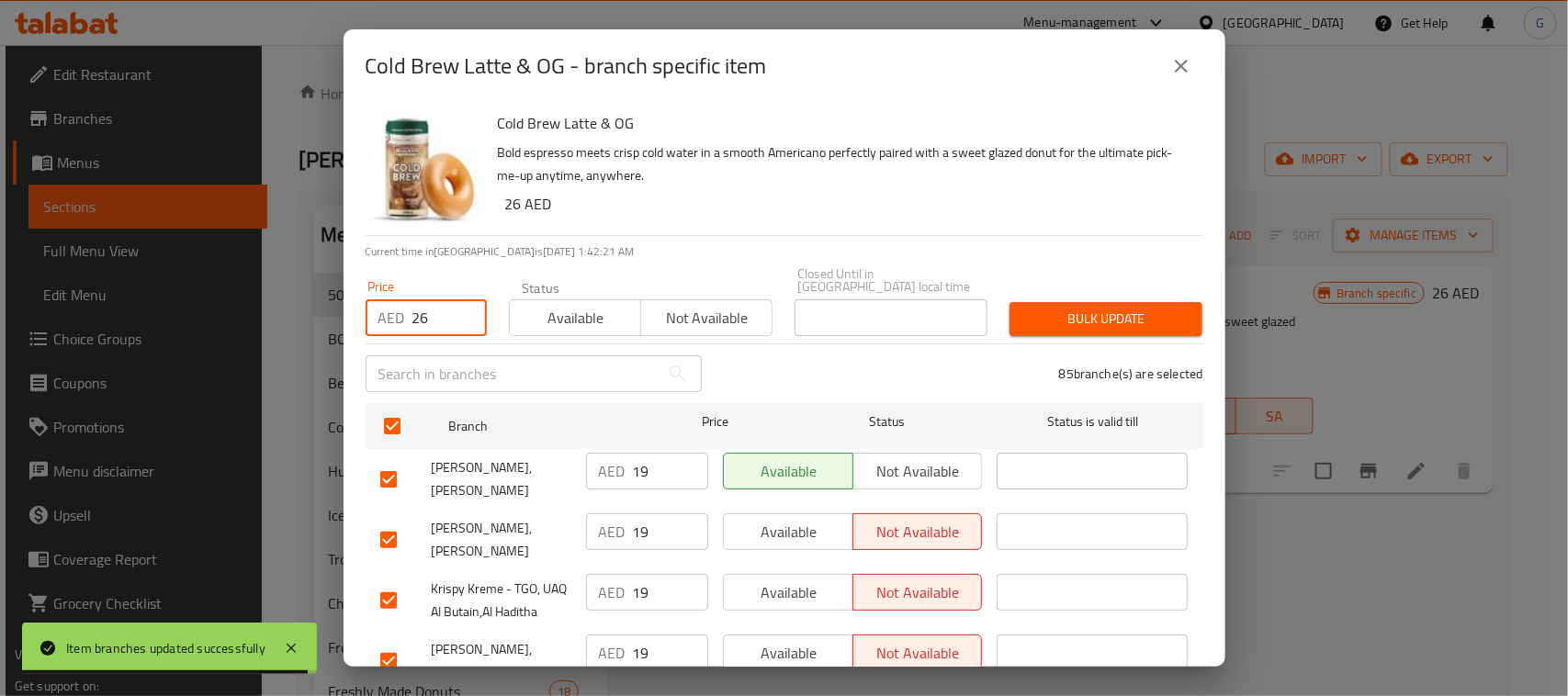
checkbox input "true"
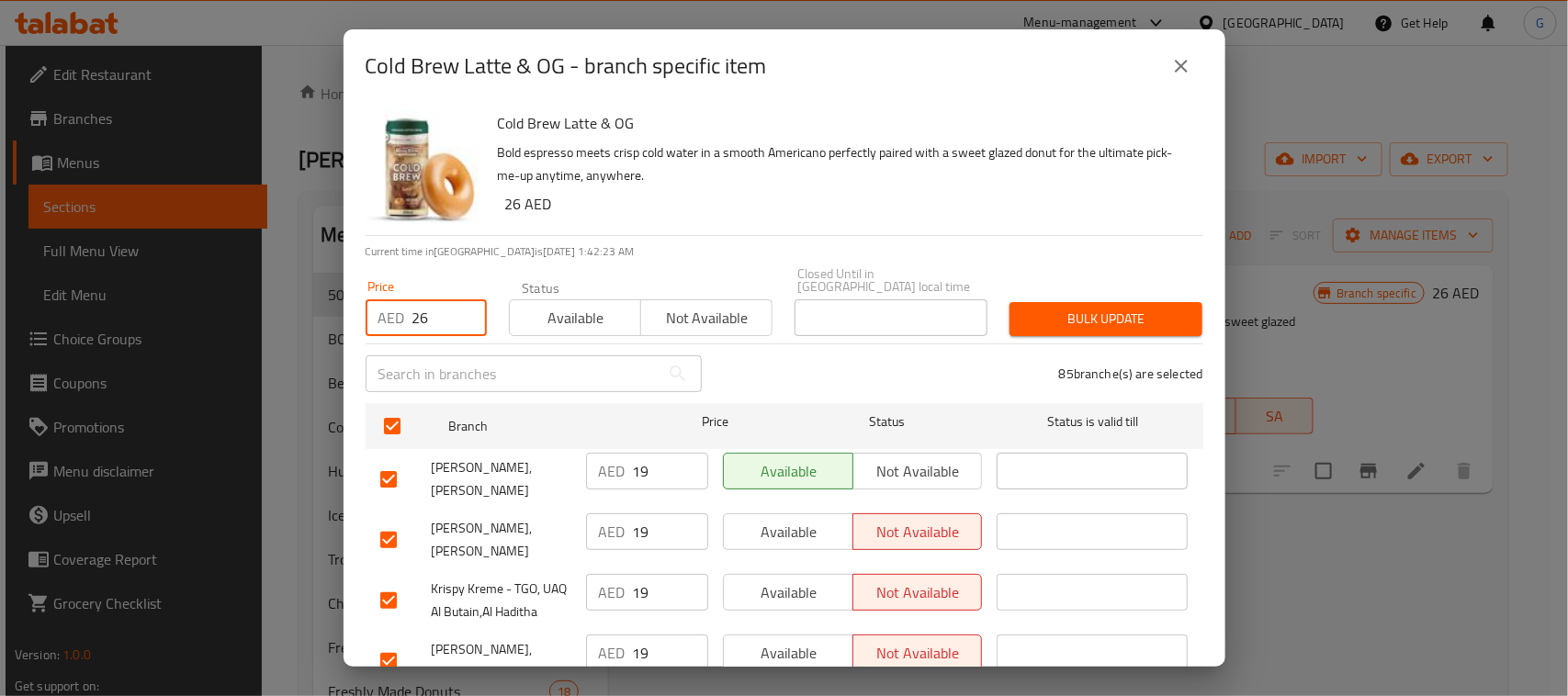
type input "26"
click at [1139, 326] on span "Bulk update" at bounding box center [1105, 319] width 163 height 23
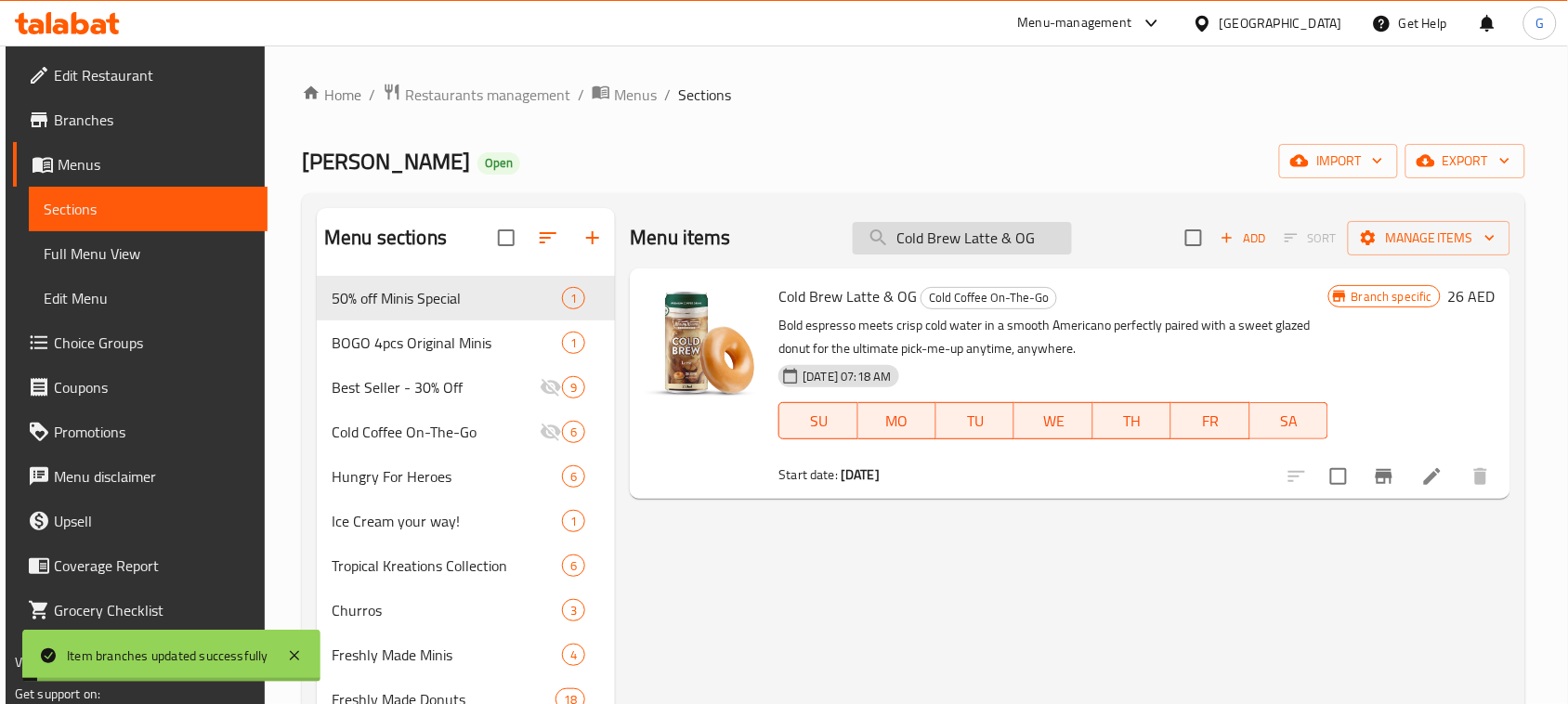
click at [996, 252] on input "Cold Brew Latte & OG" at bounding box center [961, 238] width 219 height 32
paste input "Caramel"
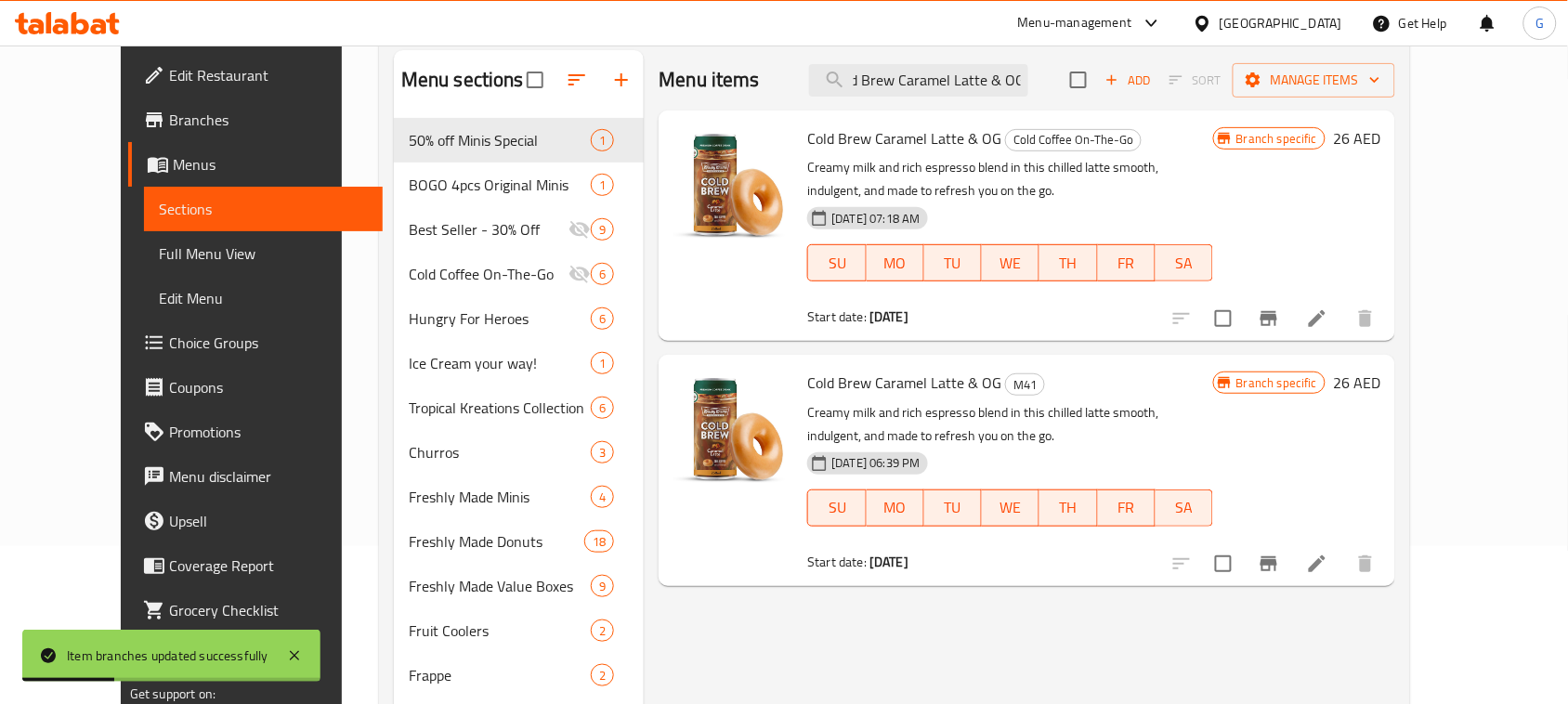
scroll to position [116, 0]
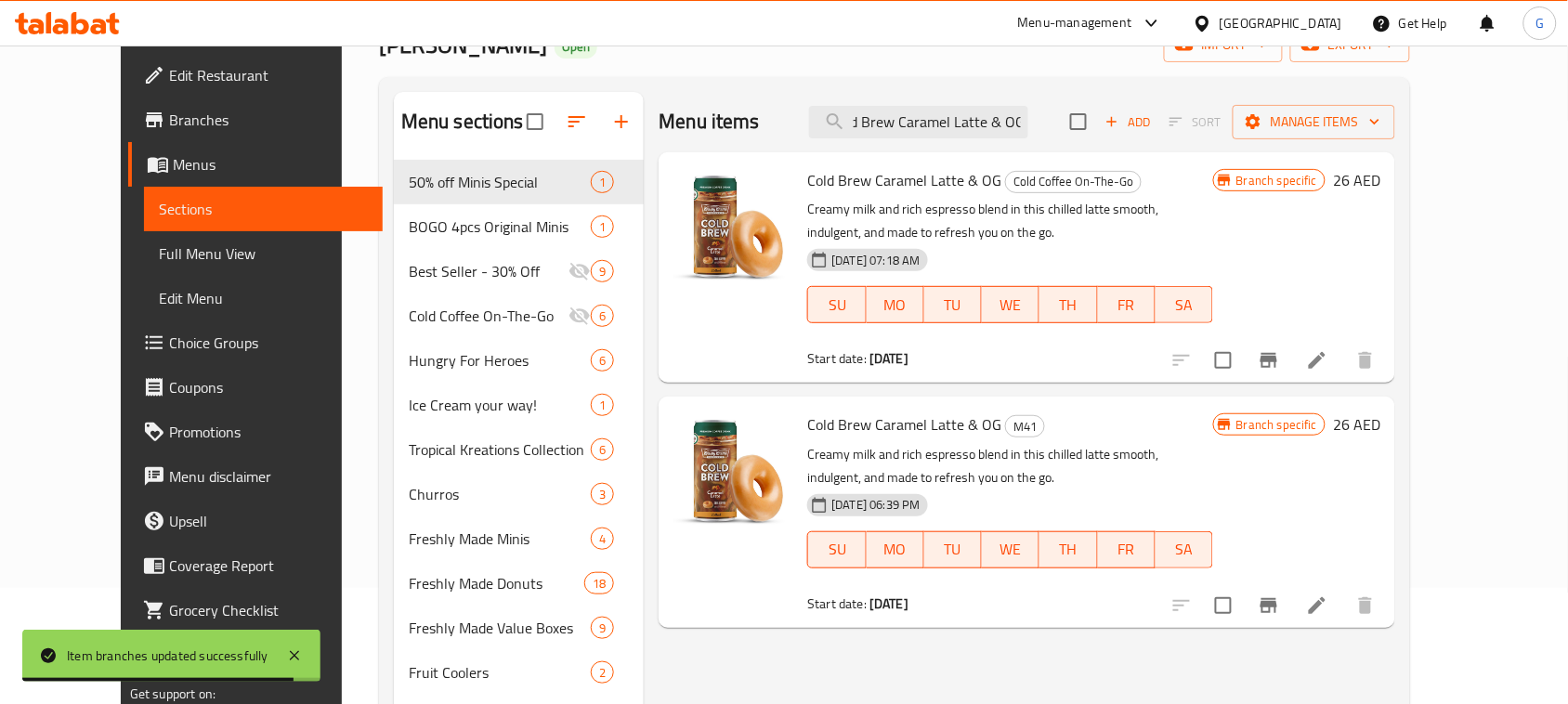
type input "Cold Brew Caramel Latte & OG"
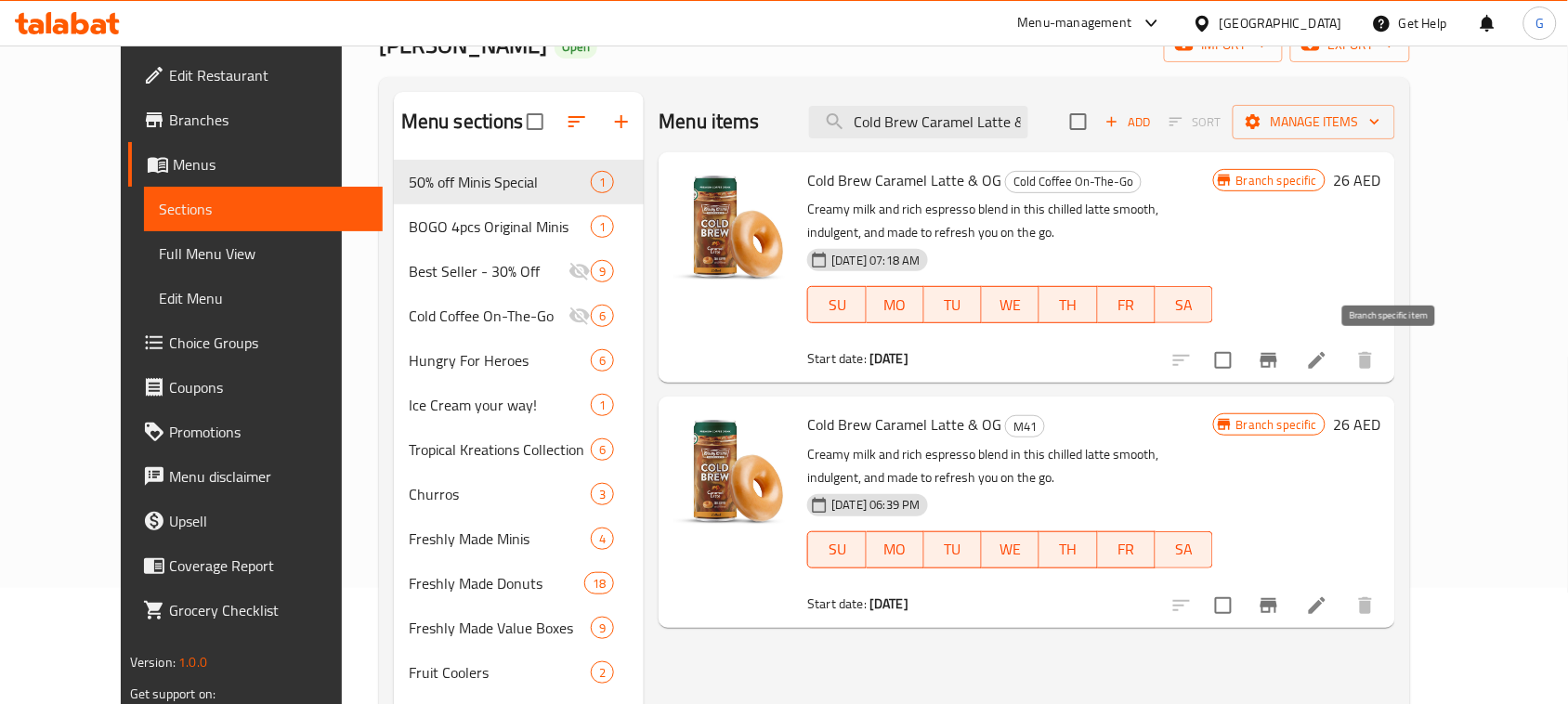
click at [1280, 363] on icon "Branch-specific-item" at bounding box center [1268, 360] width 23 height 23
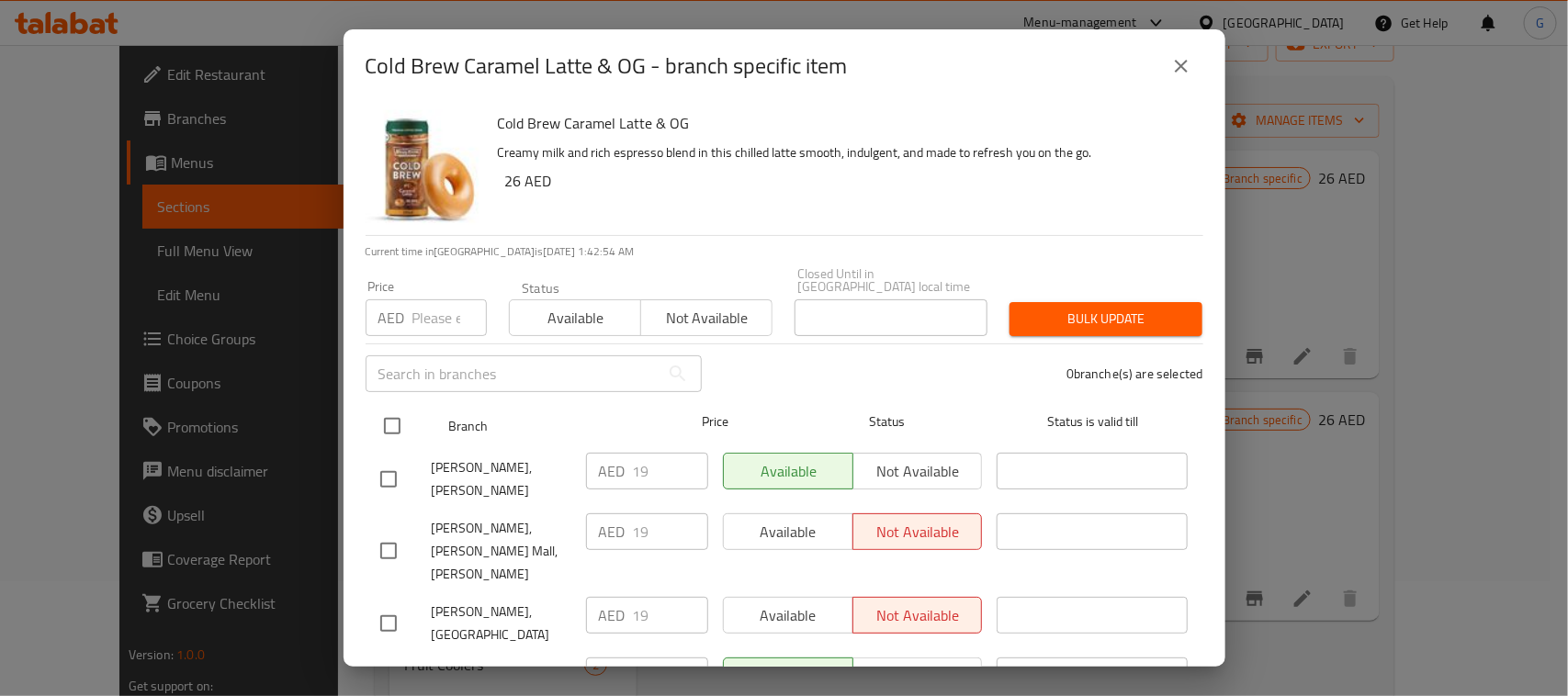
drag, startPoint x: 383, startPoint y: 434, endPoint x: 436, endPoint y: 309, distance: 135.8
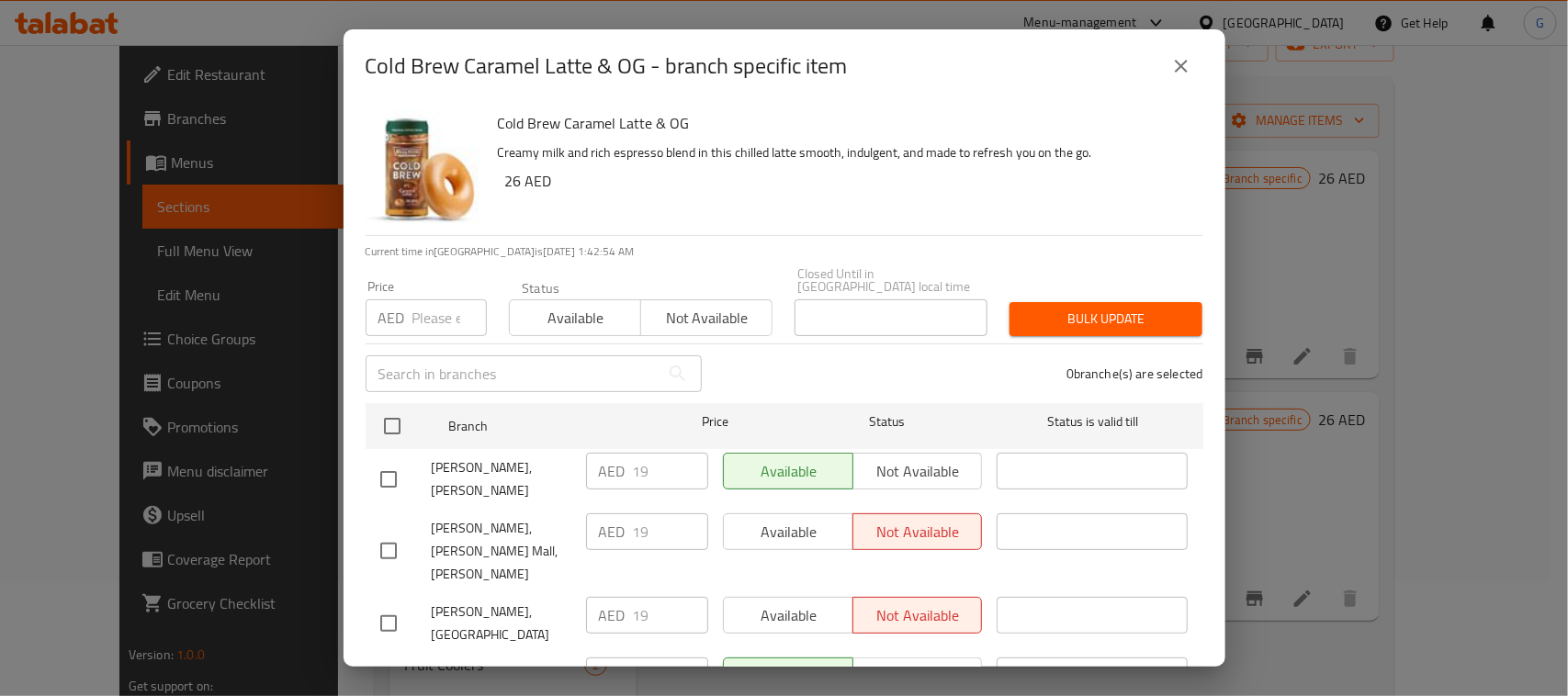
click at [384, 434] on input "checkbox" at bounding box center [393, 427] width 39 height 39
checkbox input "true"
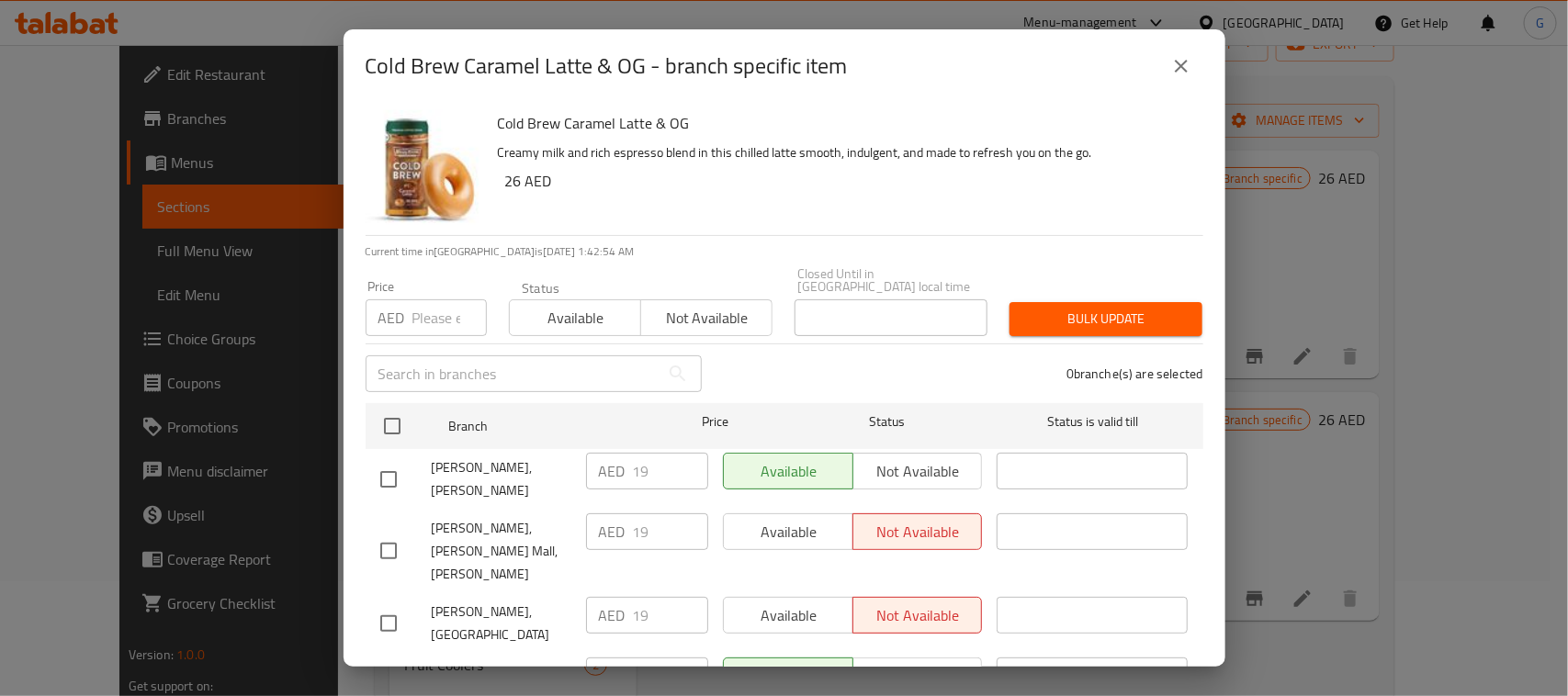
checkbox input "true"
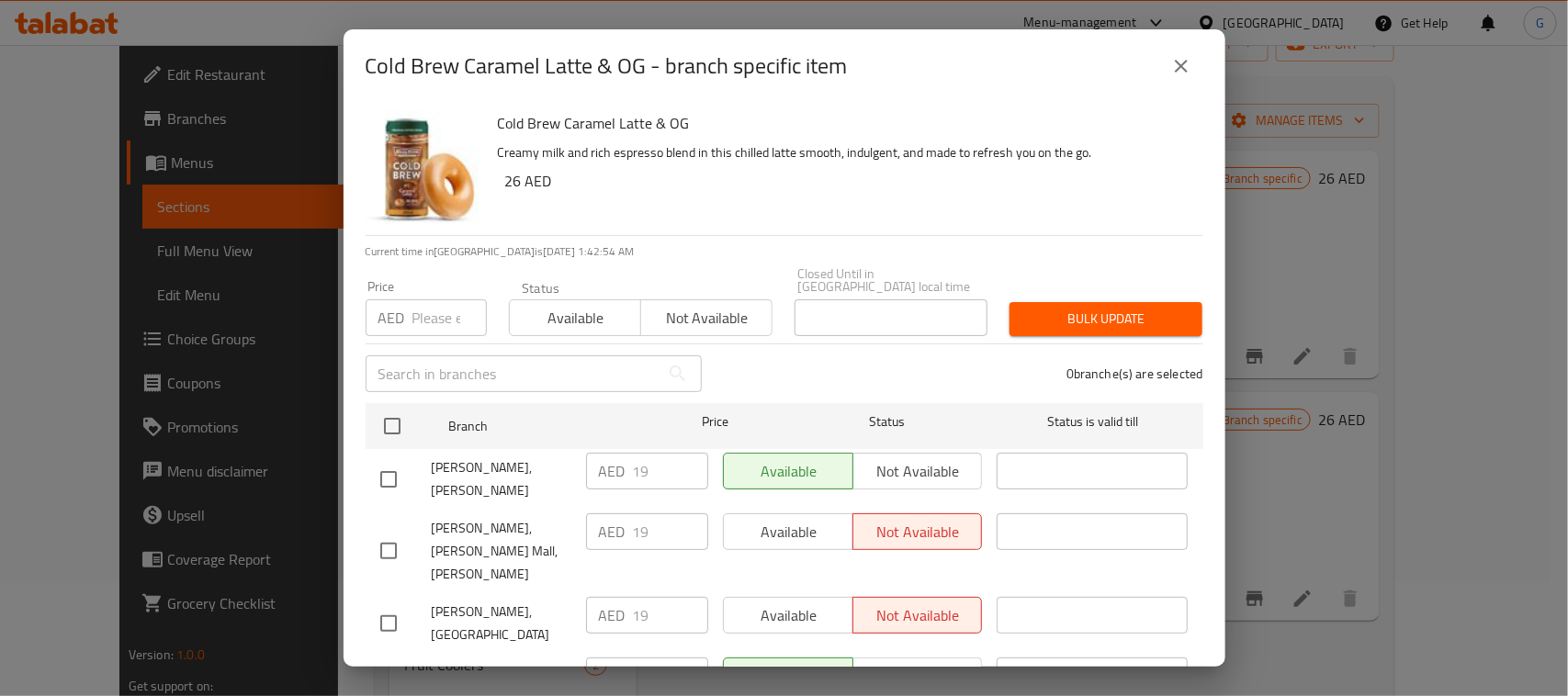
checkbox input "true"
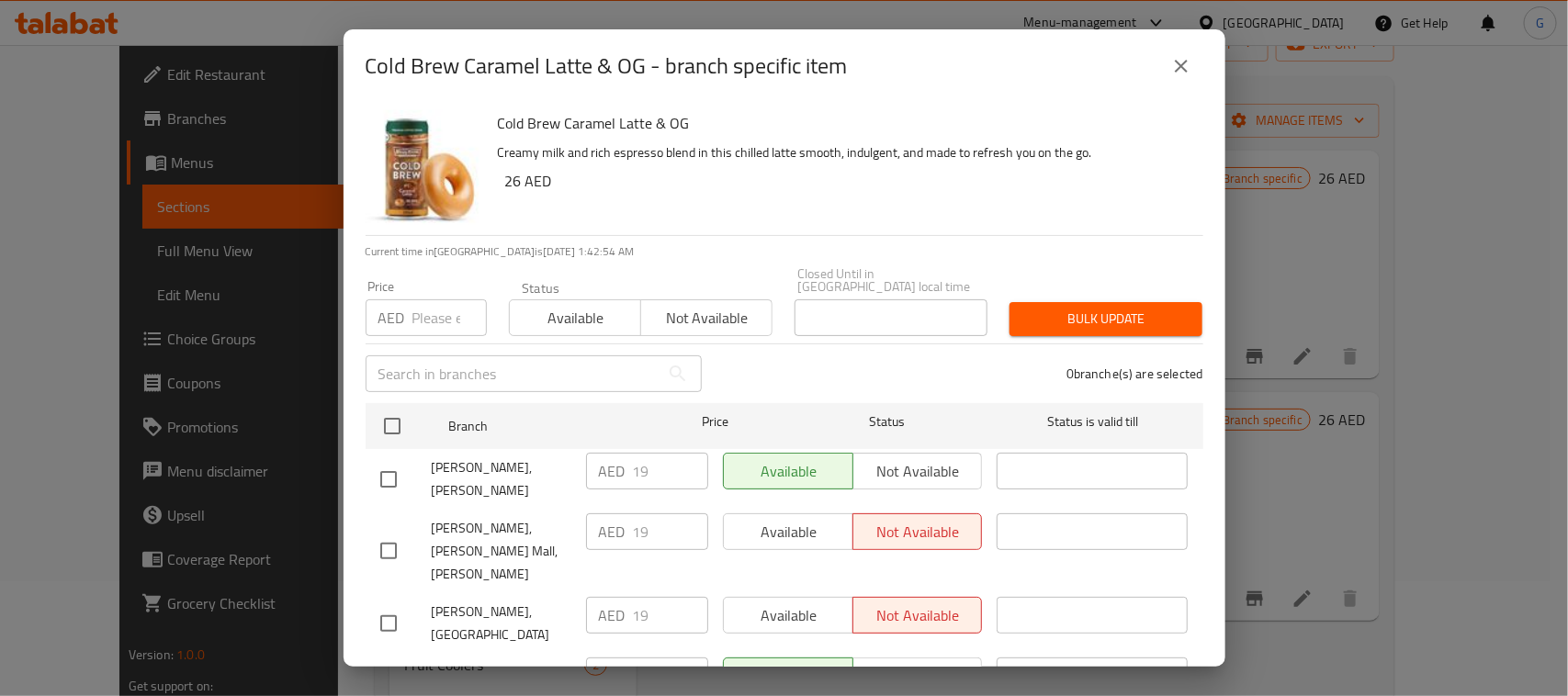
checkbox input "true"
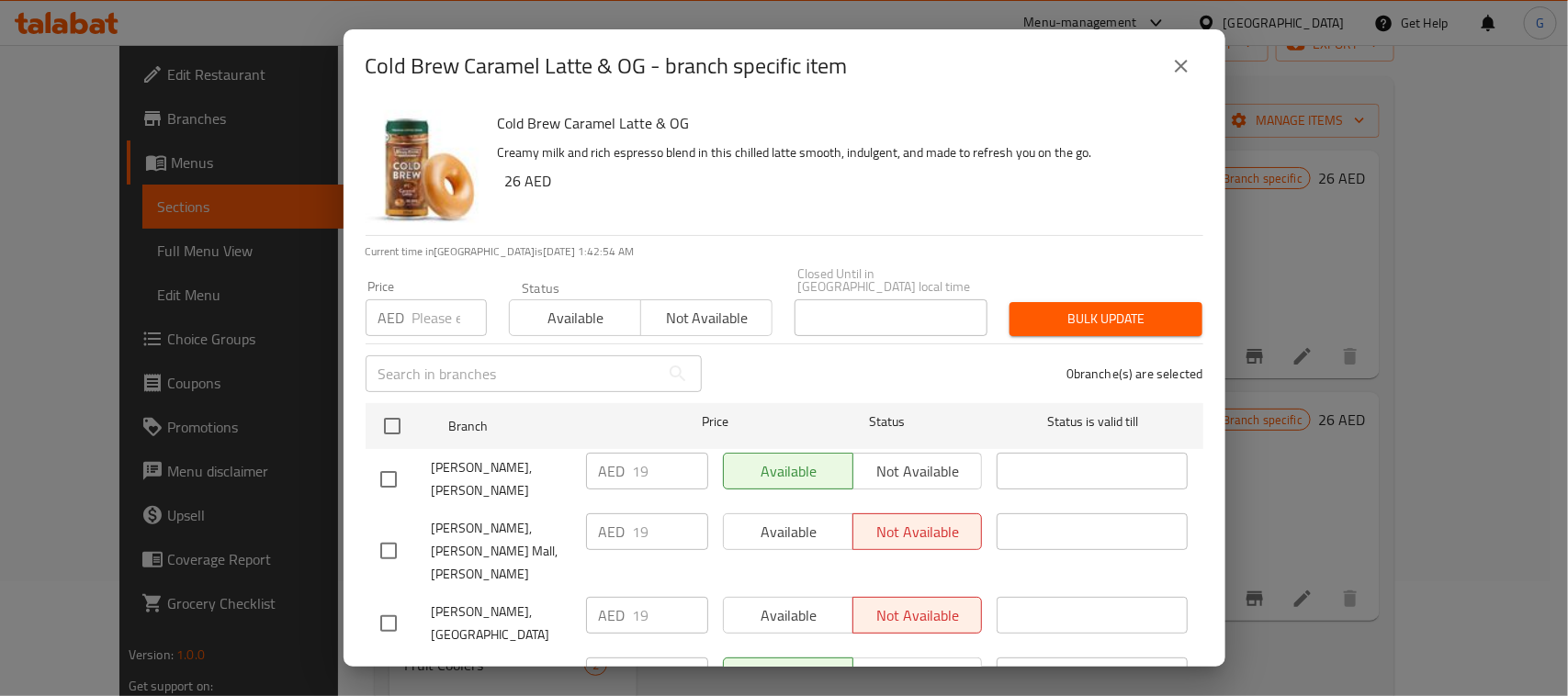
checkbox input "true"
click at [436, 309] on input "number" at bounding box center [449, 318] width 75 height 37
paste input "26"
click at [1095, 338] on div "Bulk update" at bounding box center [1105, 319] width 215 height 56
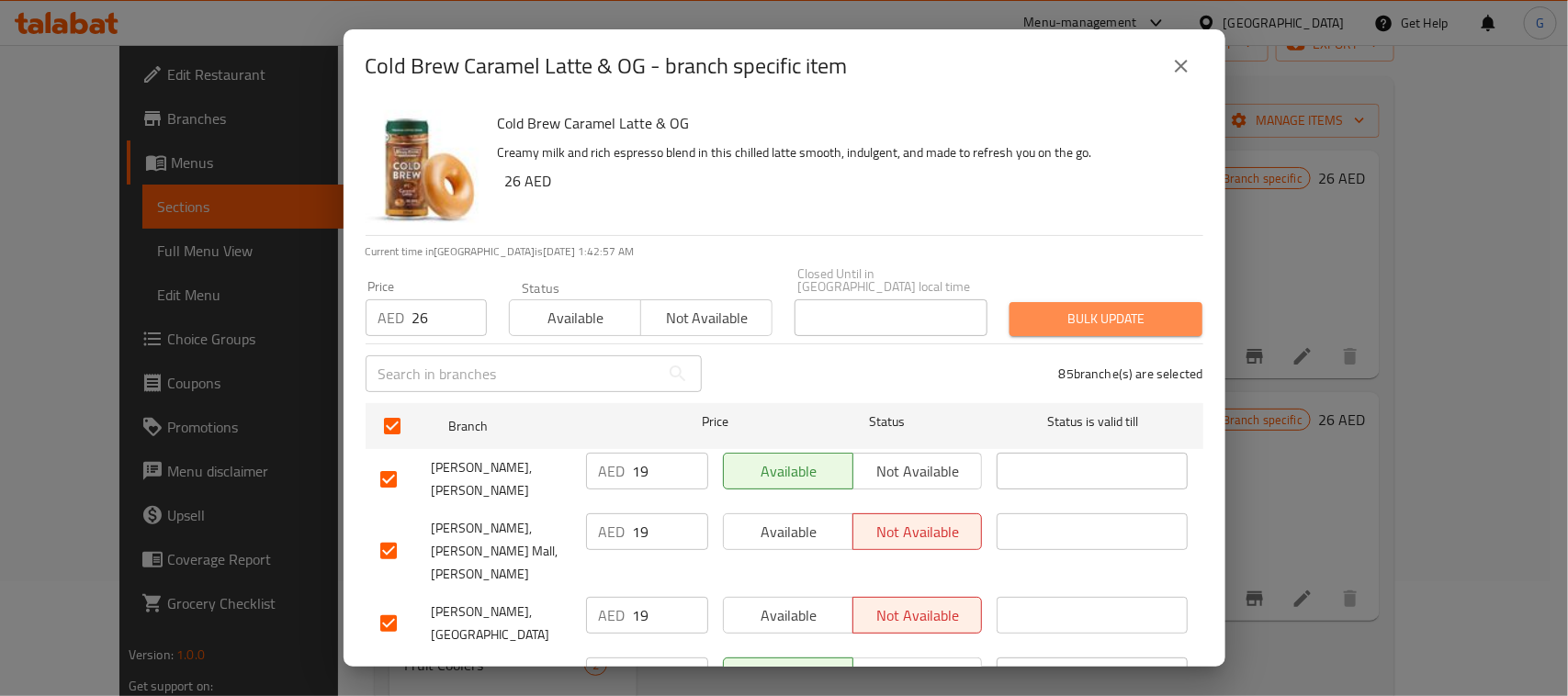
click at [1103, 329] on button "Bulk update" at bounding box center [1105, 319] width 192 height 34
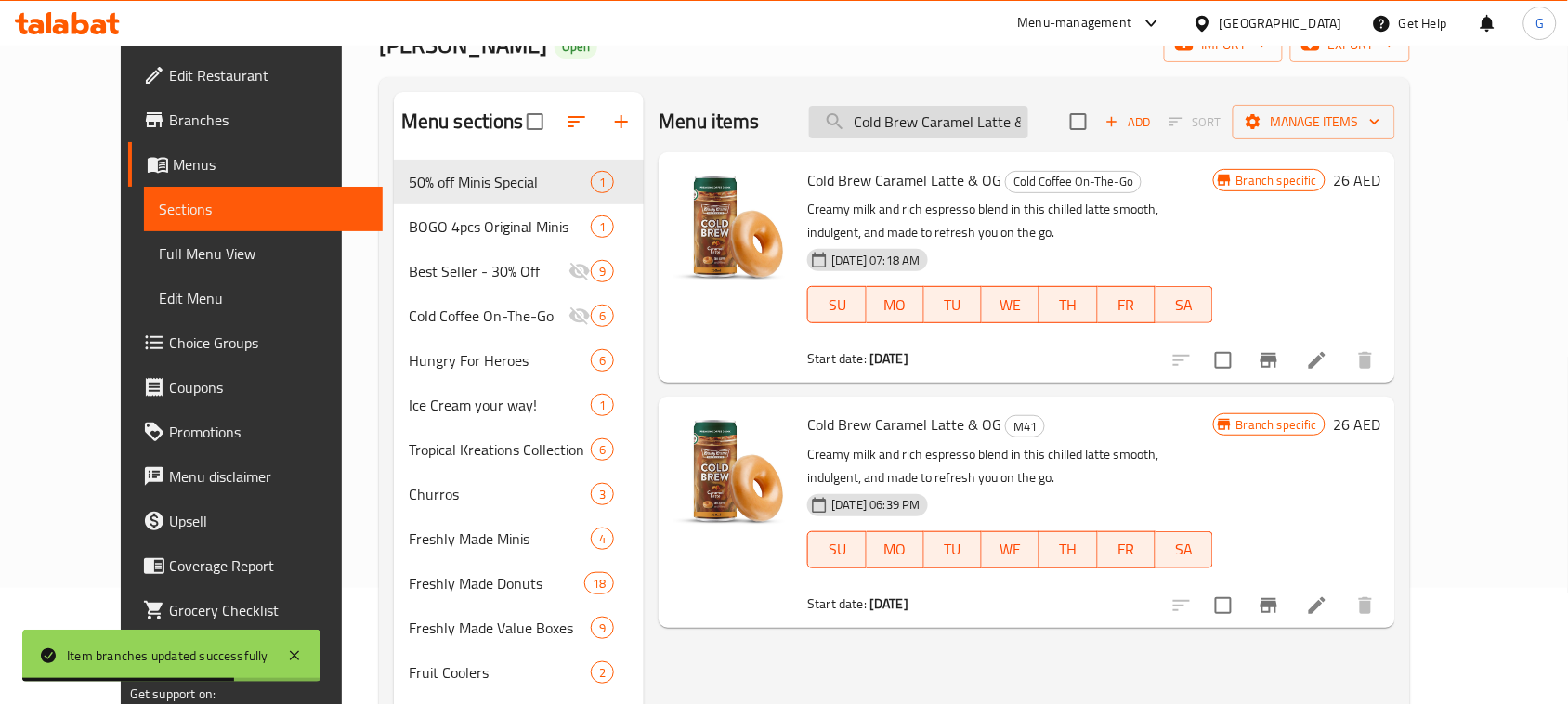
click at [943, 138] on input "Cold Brew Caramel Latte & OG" at bounding box center [918, 122] width 219 height 32
paste input "Fruitellas Range of 3"
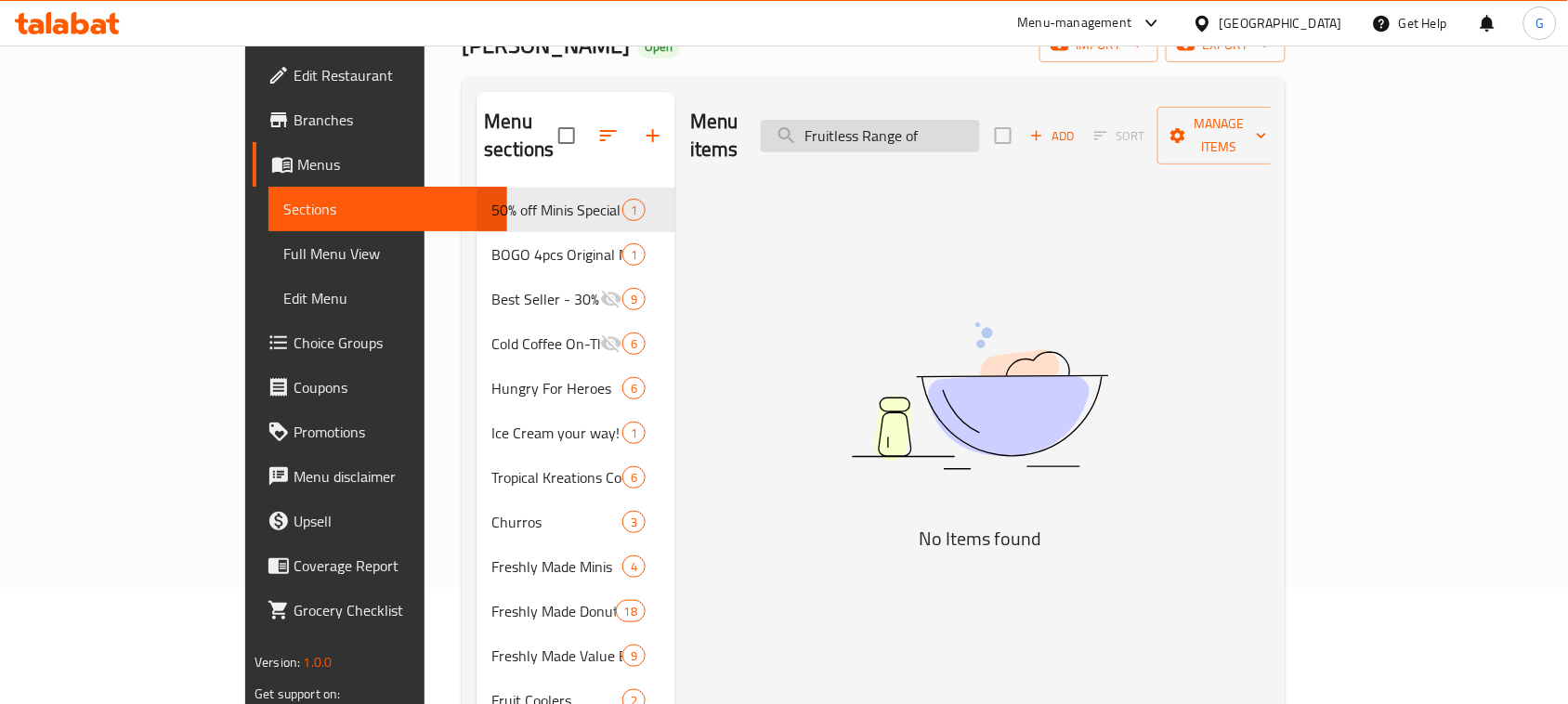
click at [980, 126] on input "Fruitless Range of" at bounding box center [870, 136] width 219 height 32
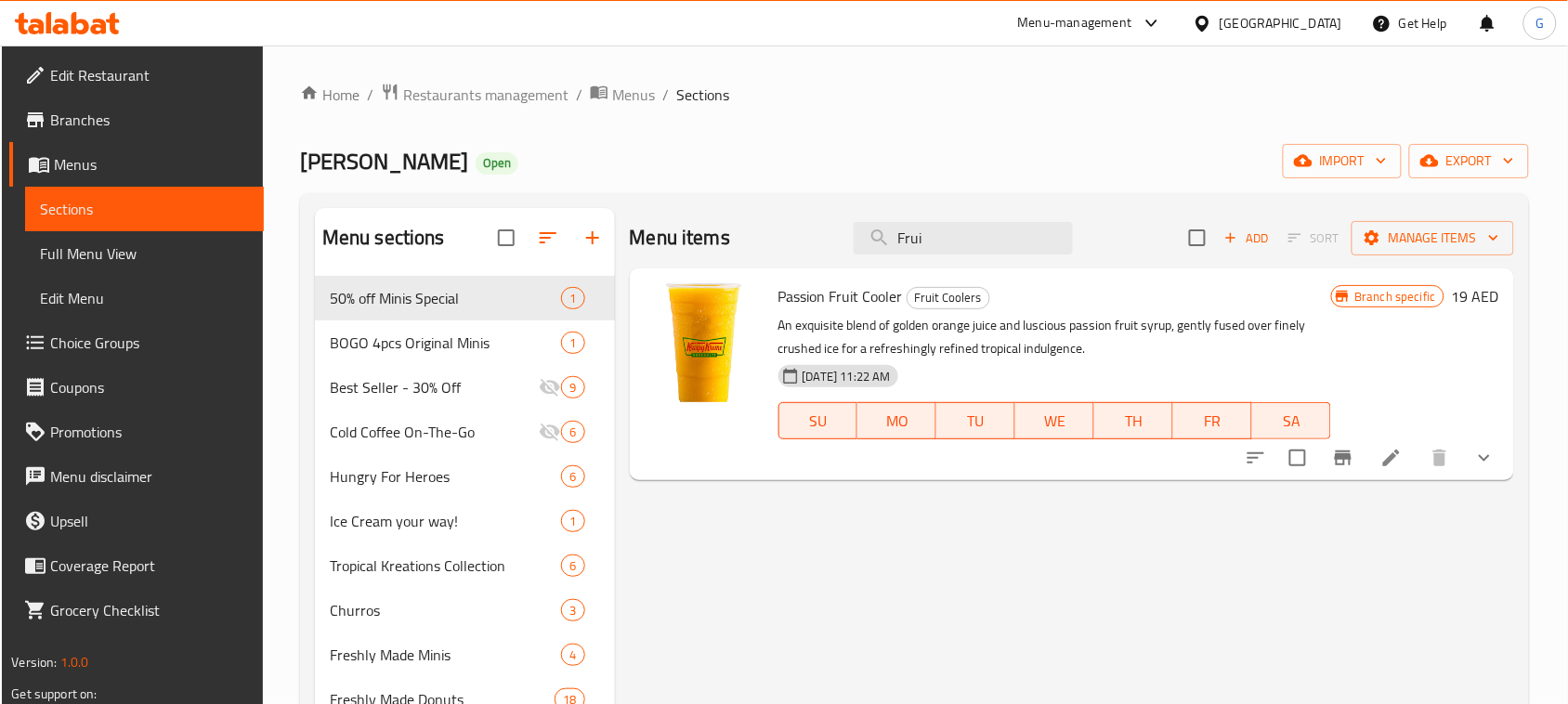
click at [1498, 469] on button "show more" at bounding box center [1483, 457] width 44 height 44
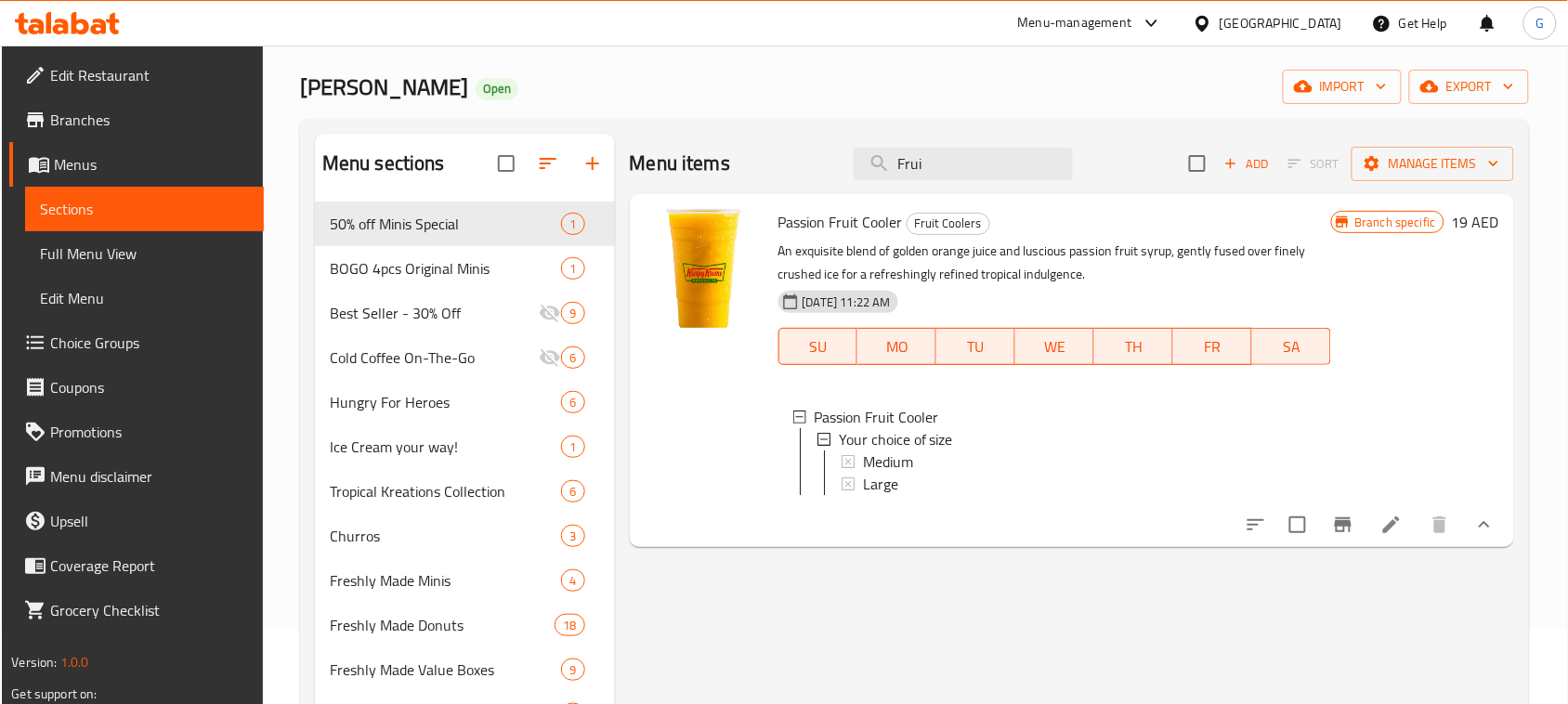
scroll to position [116, 0]
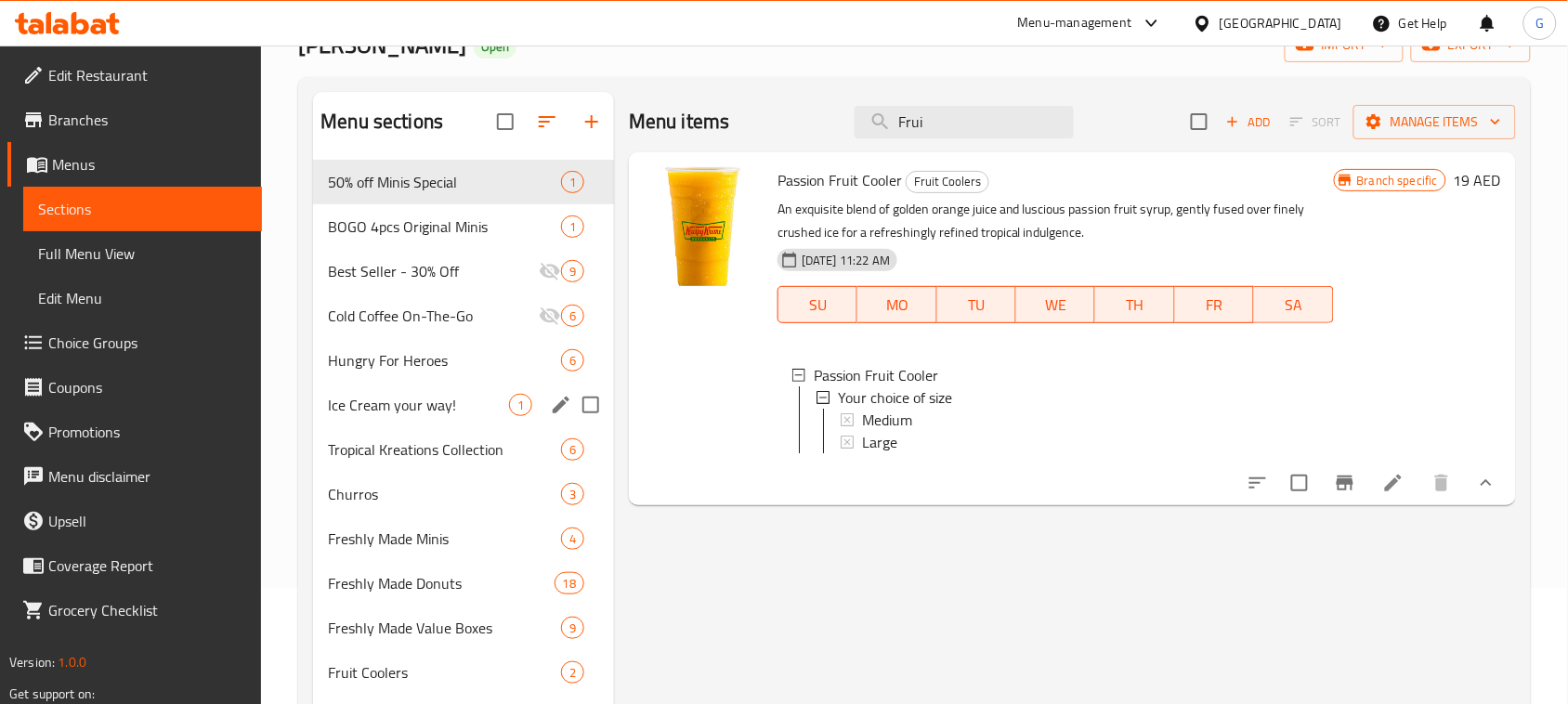
click at [462, 367] on span "Hungry For Heroes" at bounding box center [443, 360] width 233 height 23
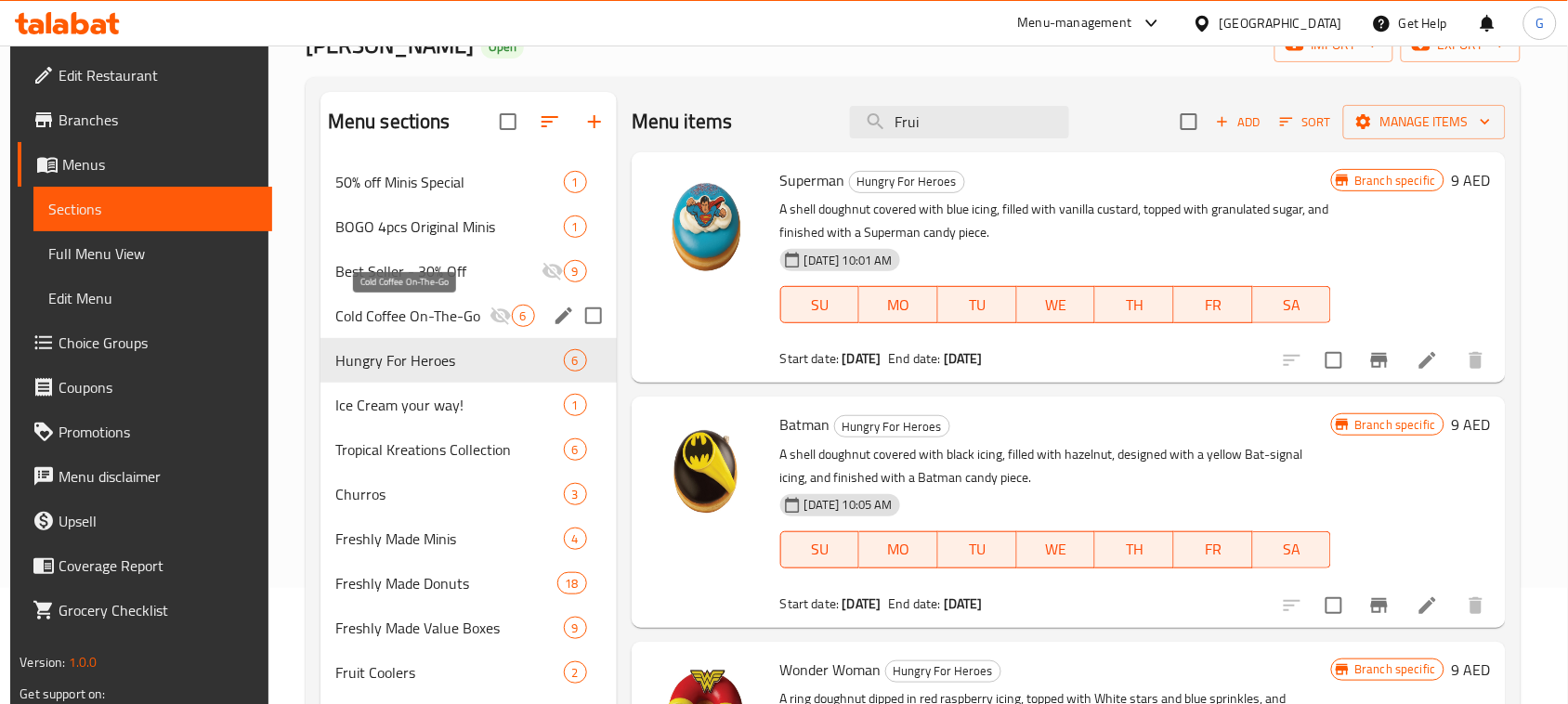
click at [461, 307] on span "Cold Coffee On-The-Go" at bounding box center [412, 316] width 154 height 23
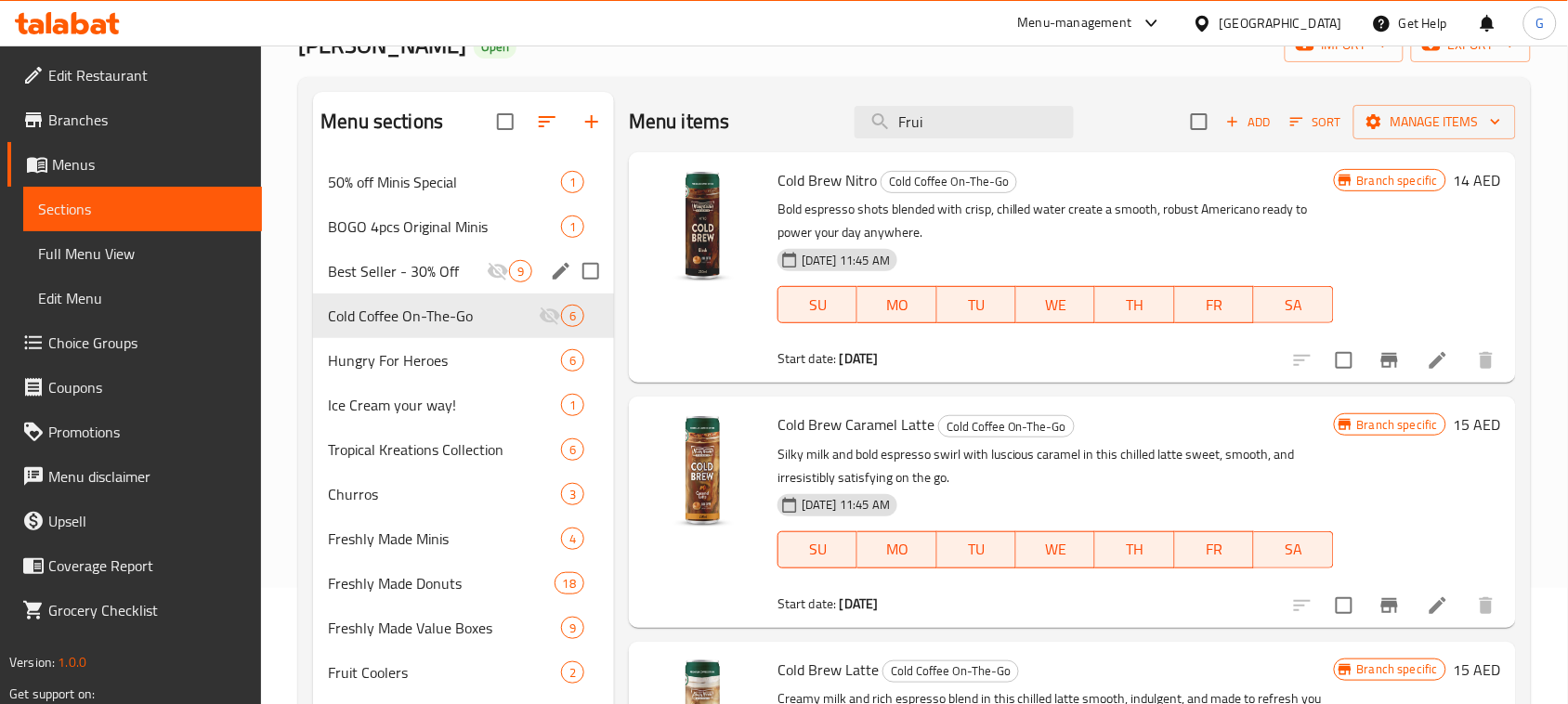
click at [461, 257] on div "Best Seller - 30% Off 9" at bounding box center [463, 270] width 301 height 44
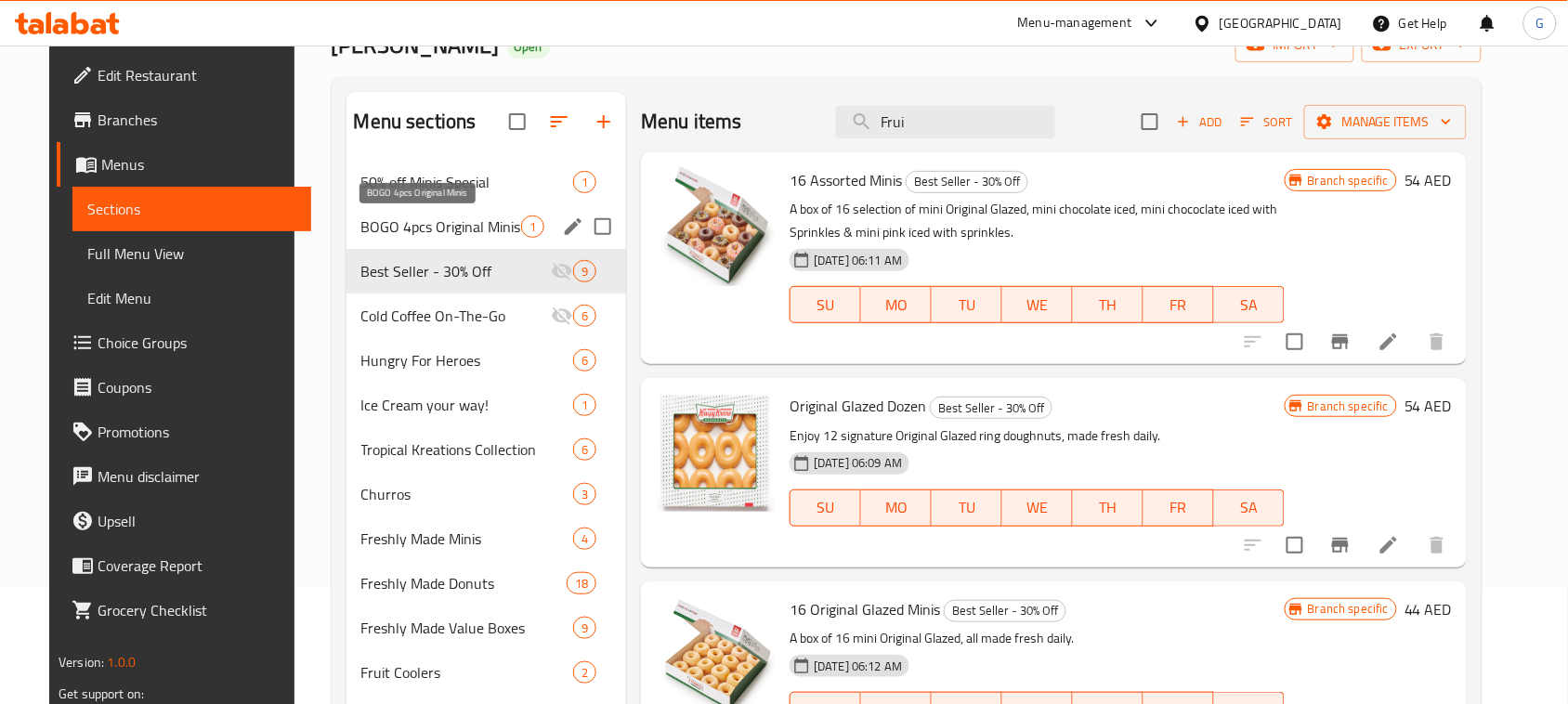
click at [461, 215] on span "BOGO 4pcs Original Minis" at bounding box center [440, 226] width 160 height 23
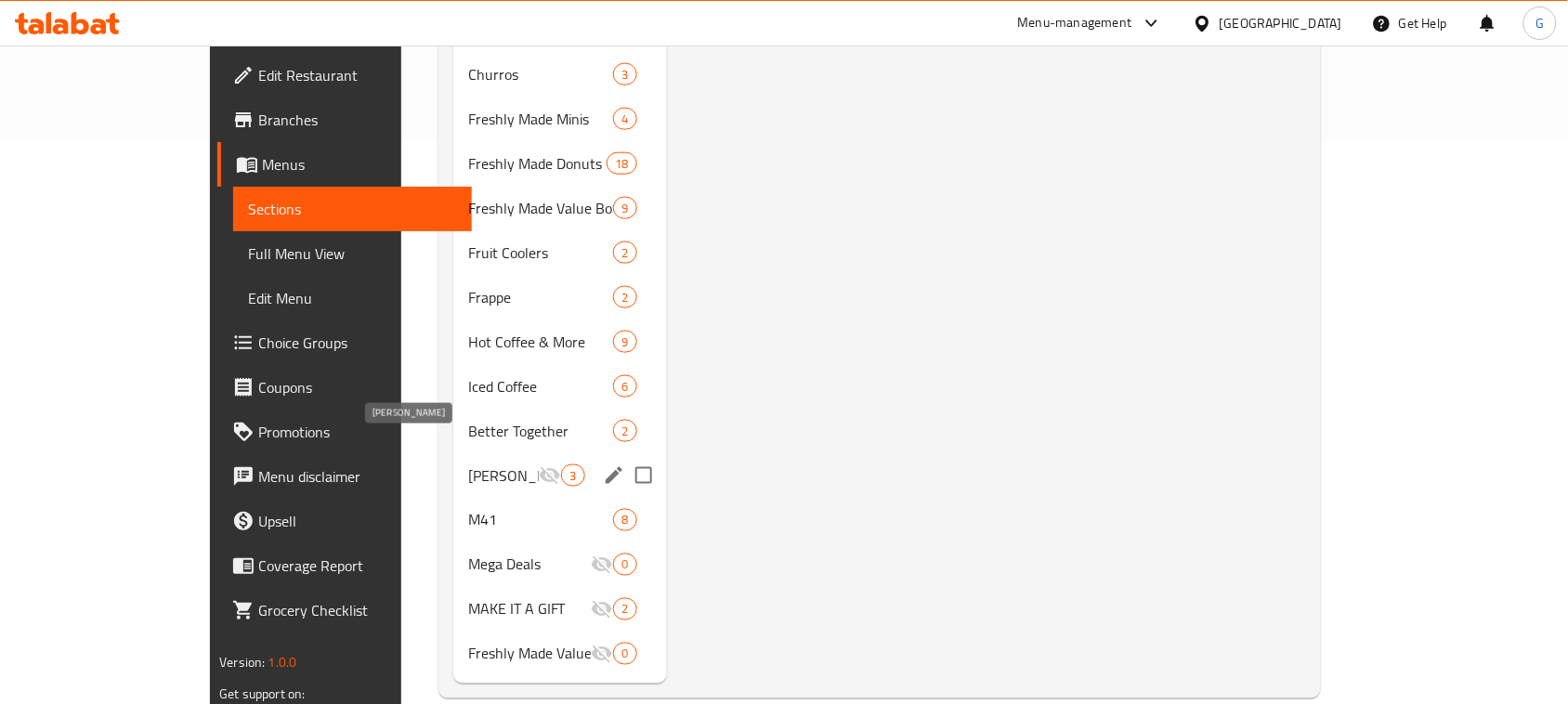
scroll to position [566, 0]
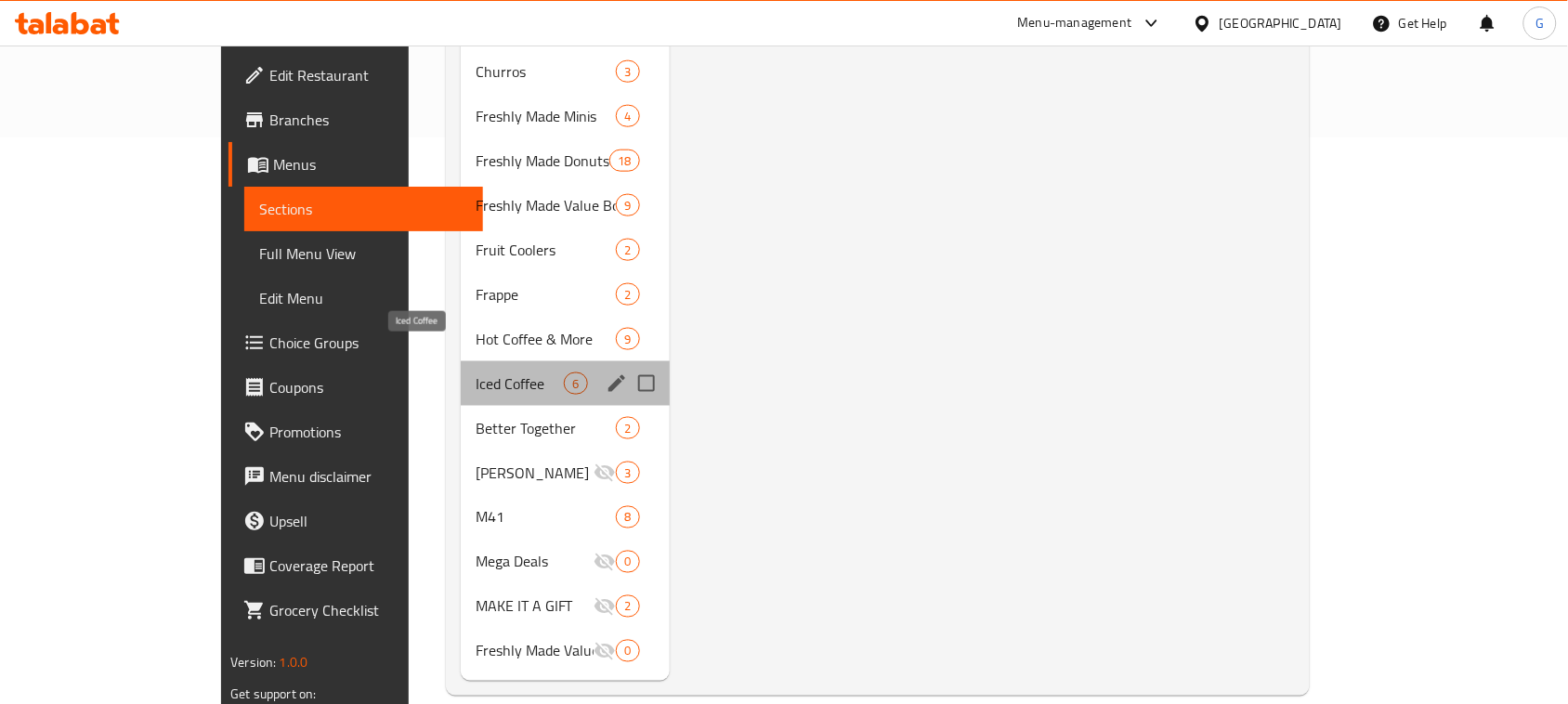
click at [476, 373] on span "Iced Coffee" at bounding box center [520, 383] width 88 height 23
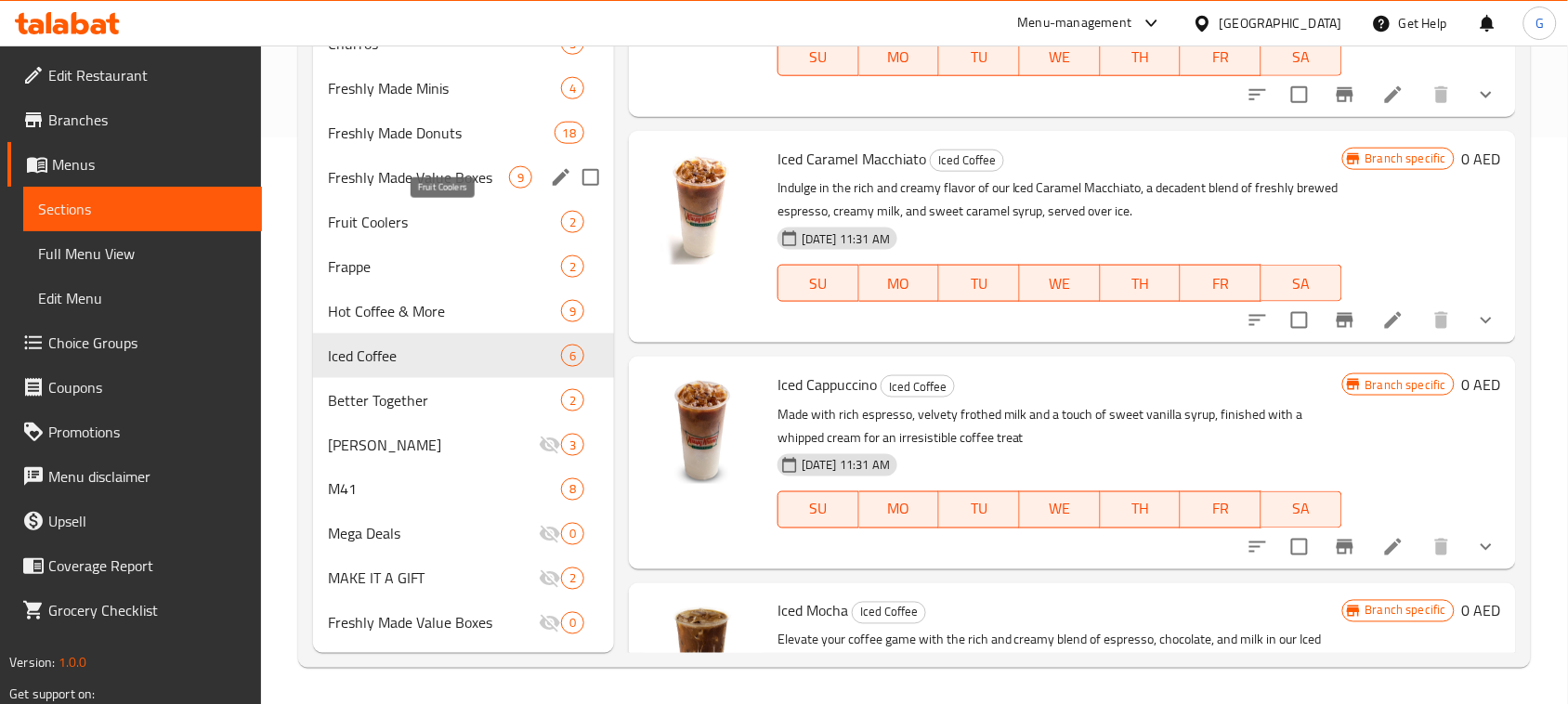
scroll to position [450, 0]
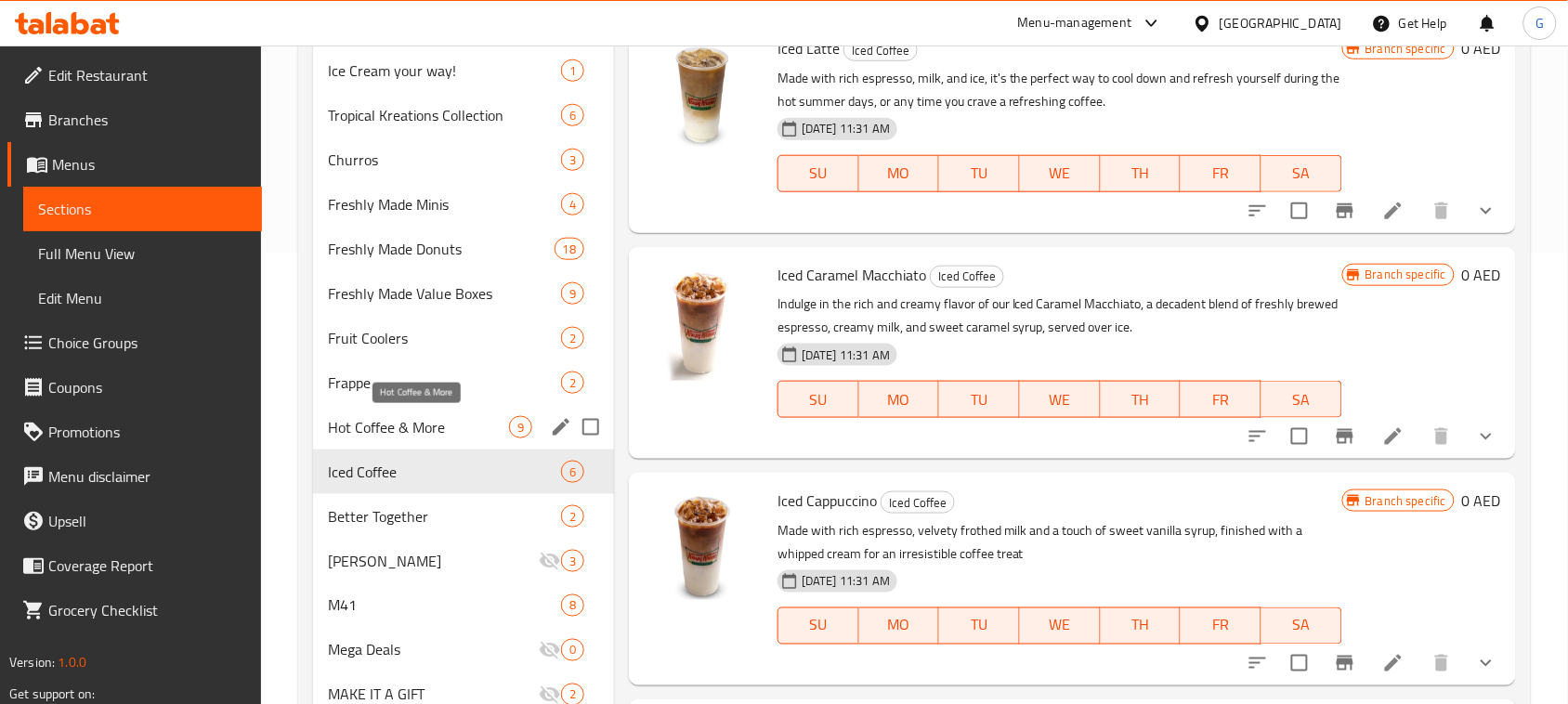
click at [423, 418] on span "Hot Coffee & More" at bounding box center [418, 427] width 181 height 23
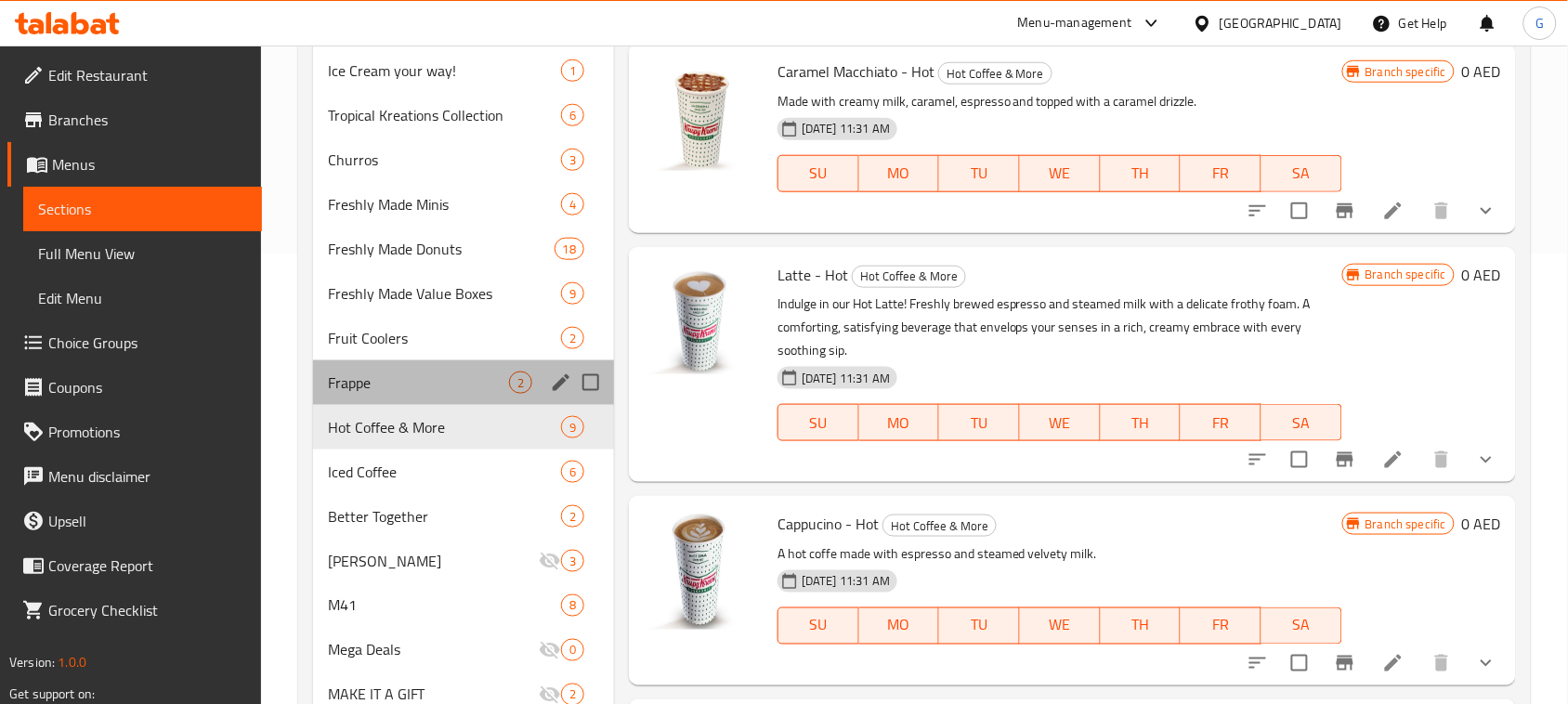
click at [400, 369] on div "Frappe 2" at bounding box center [463, 382] width 301 height 44
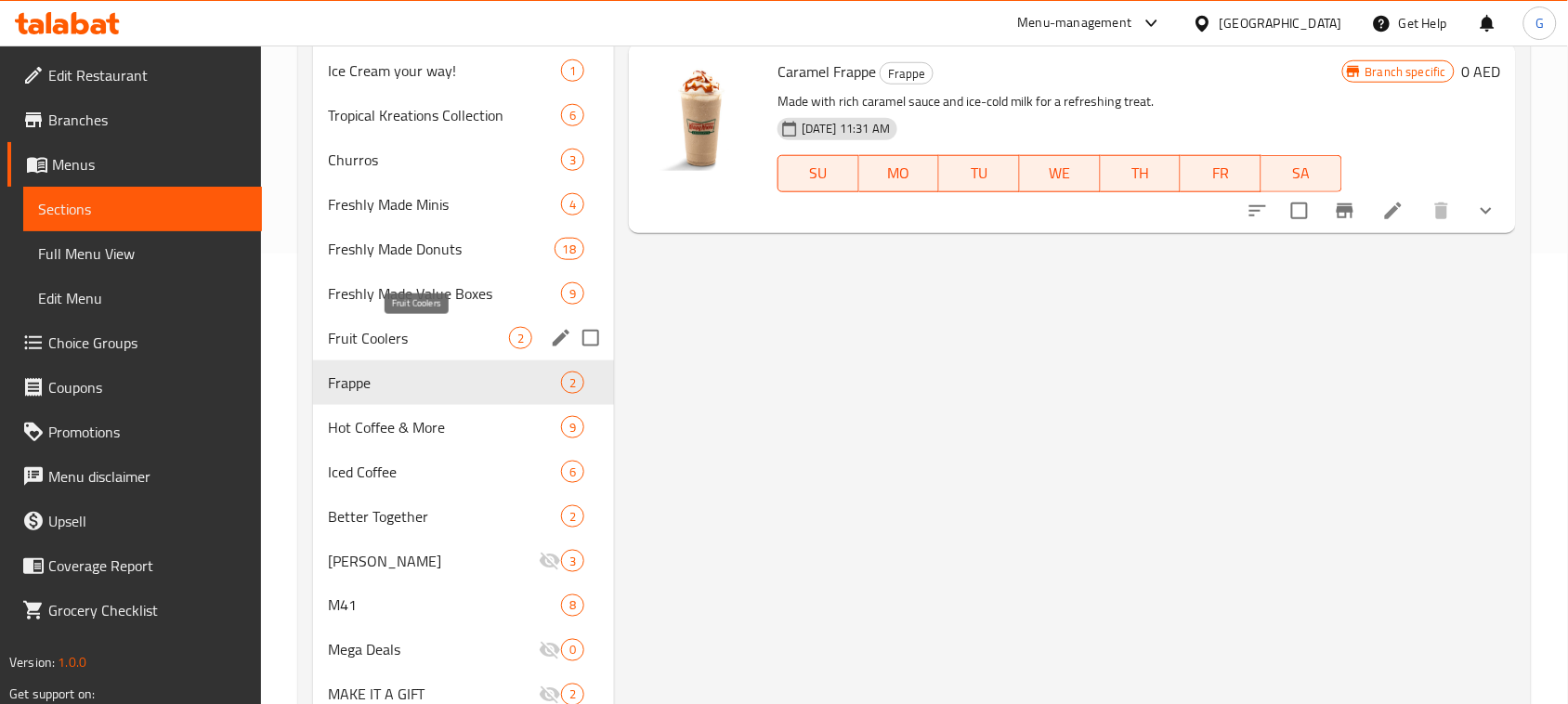
click at [404, 327] on span "Fruit Coolers" at bounding box center [418, 338] width 181 height 23
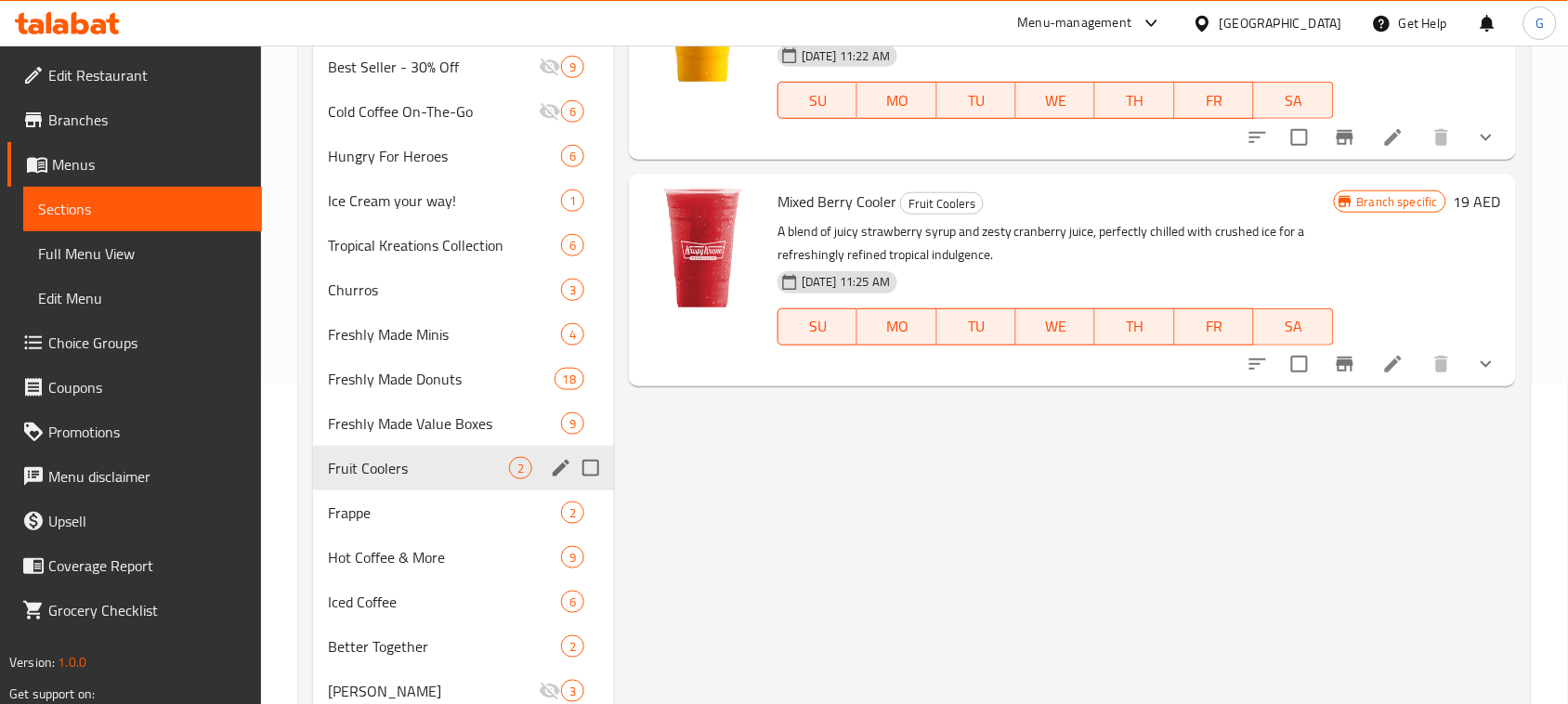
scroll to position [102, 0]
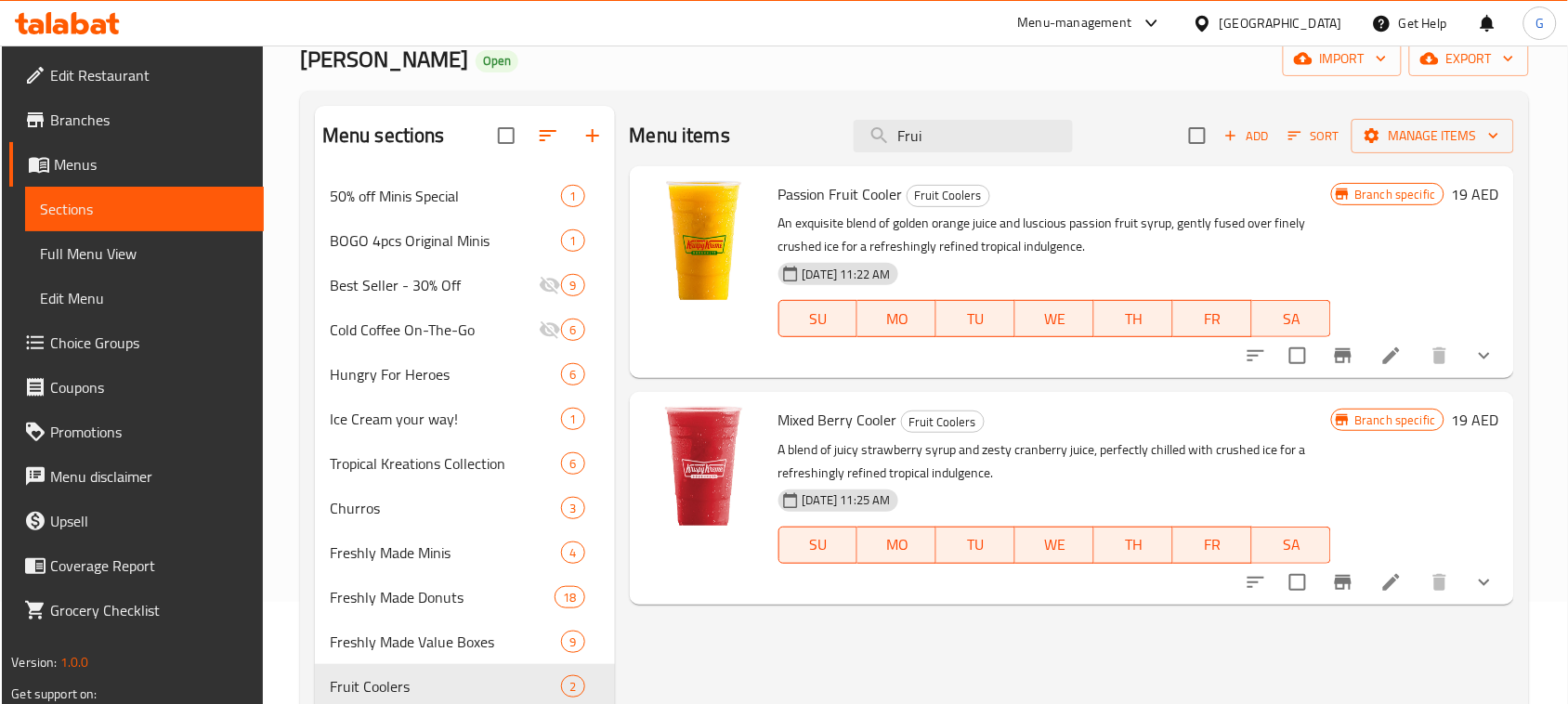
click at [1491, 359] on icon "show more" at bounding box center [1483, 355] width 23 height 23
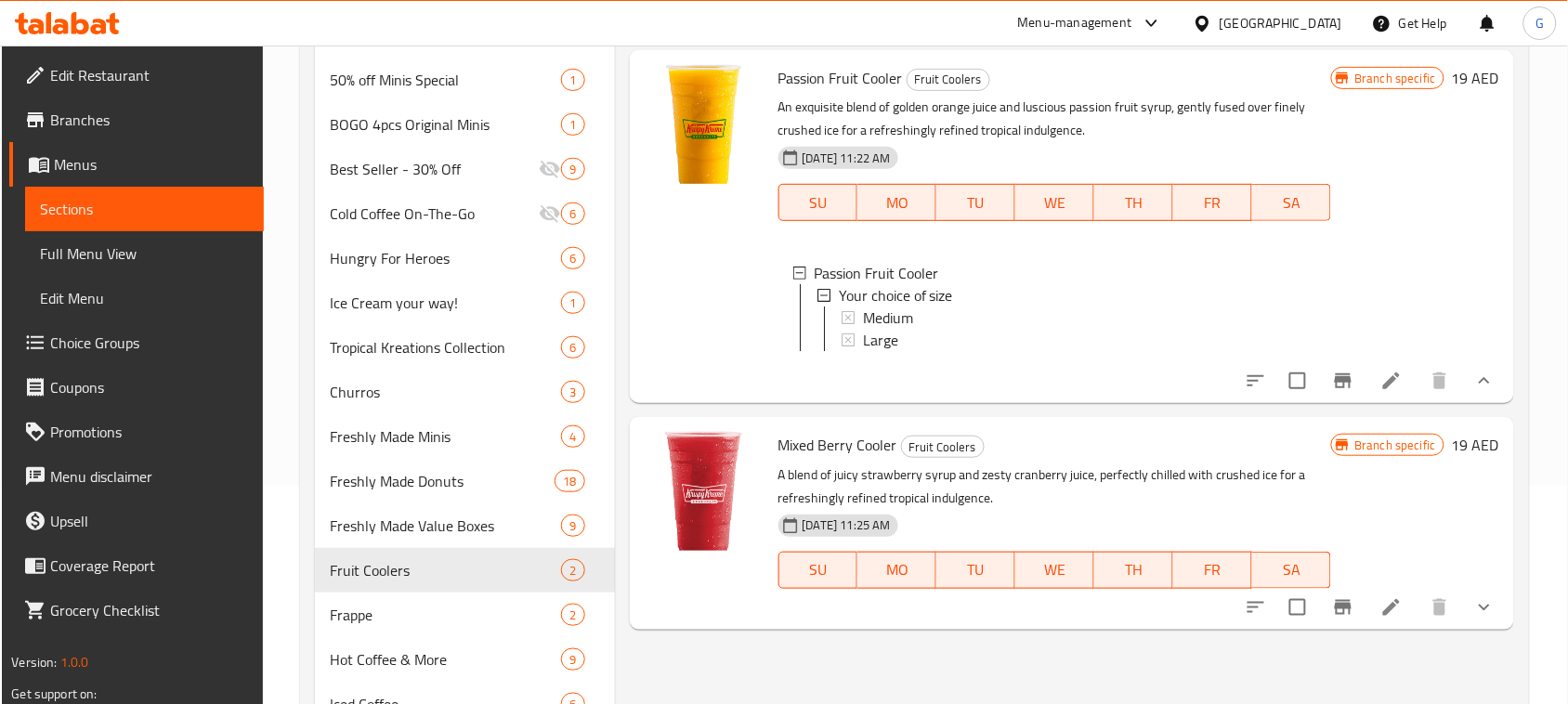
scroll to position [334, 0]
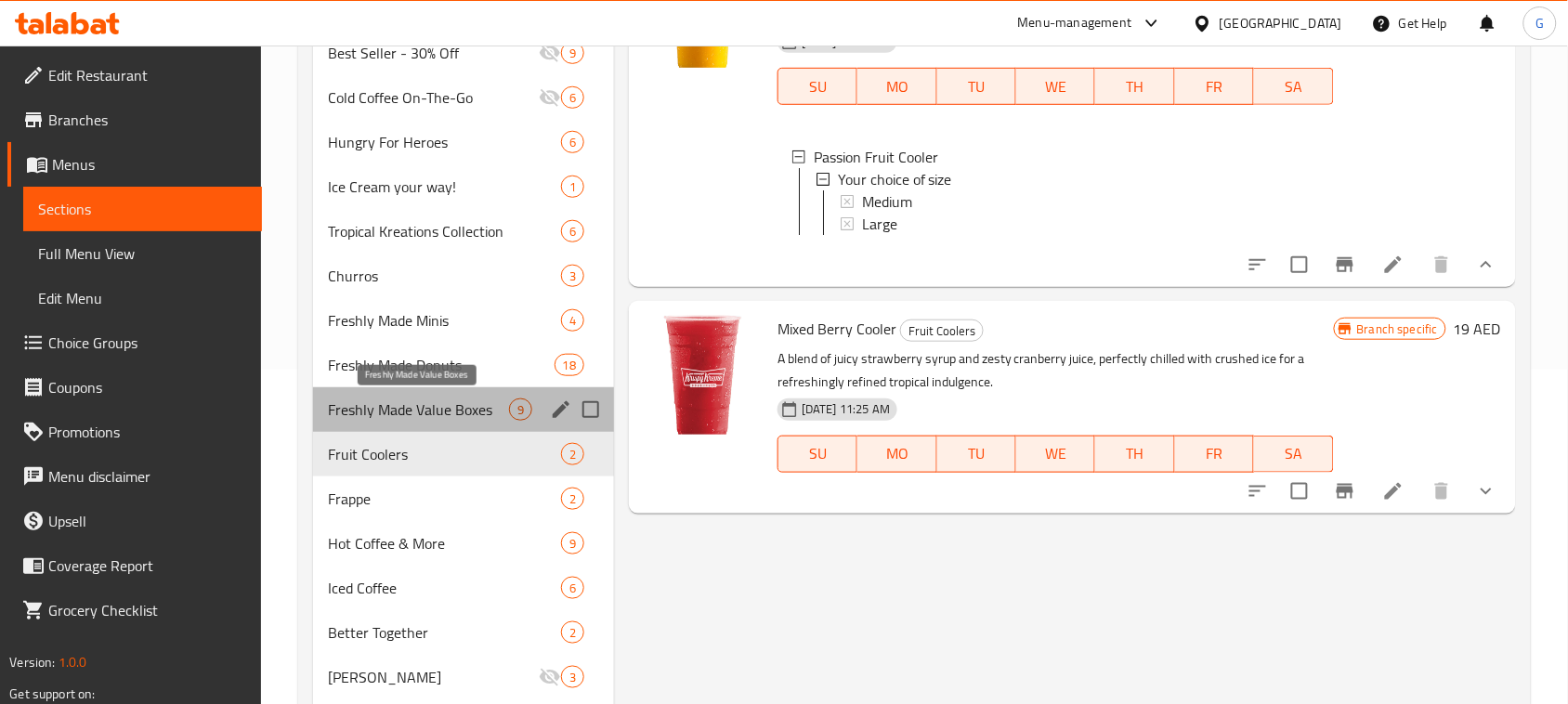
click at [404, 415] on span "Freshly Made Value Boxes" at bounding box center [418, 409] width 181 height 23
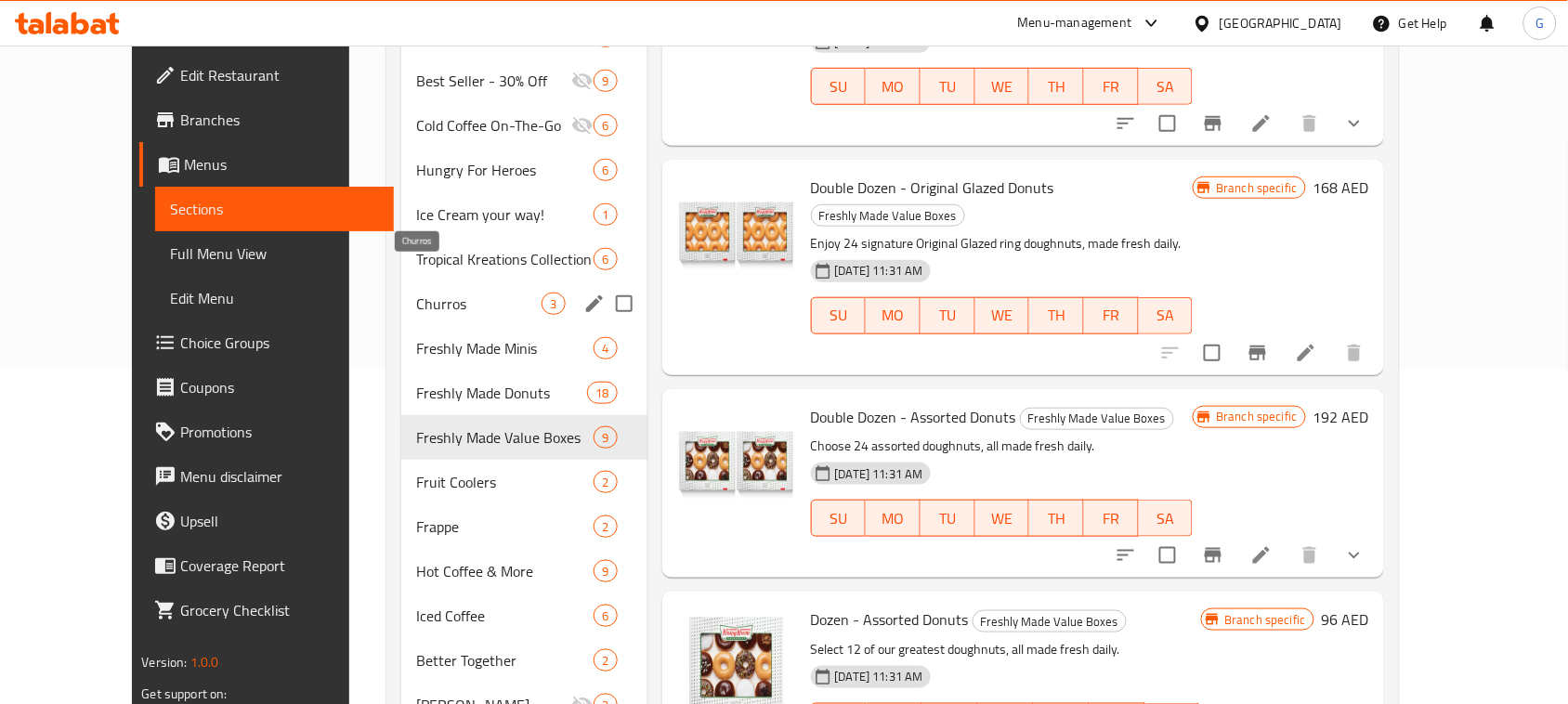
click at [416, 293] on span "Churros" at bounding box center [479, 304] width 126 height 23
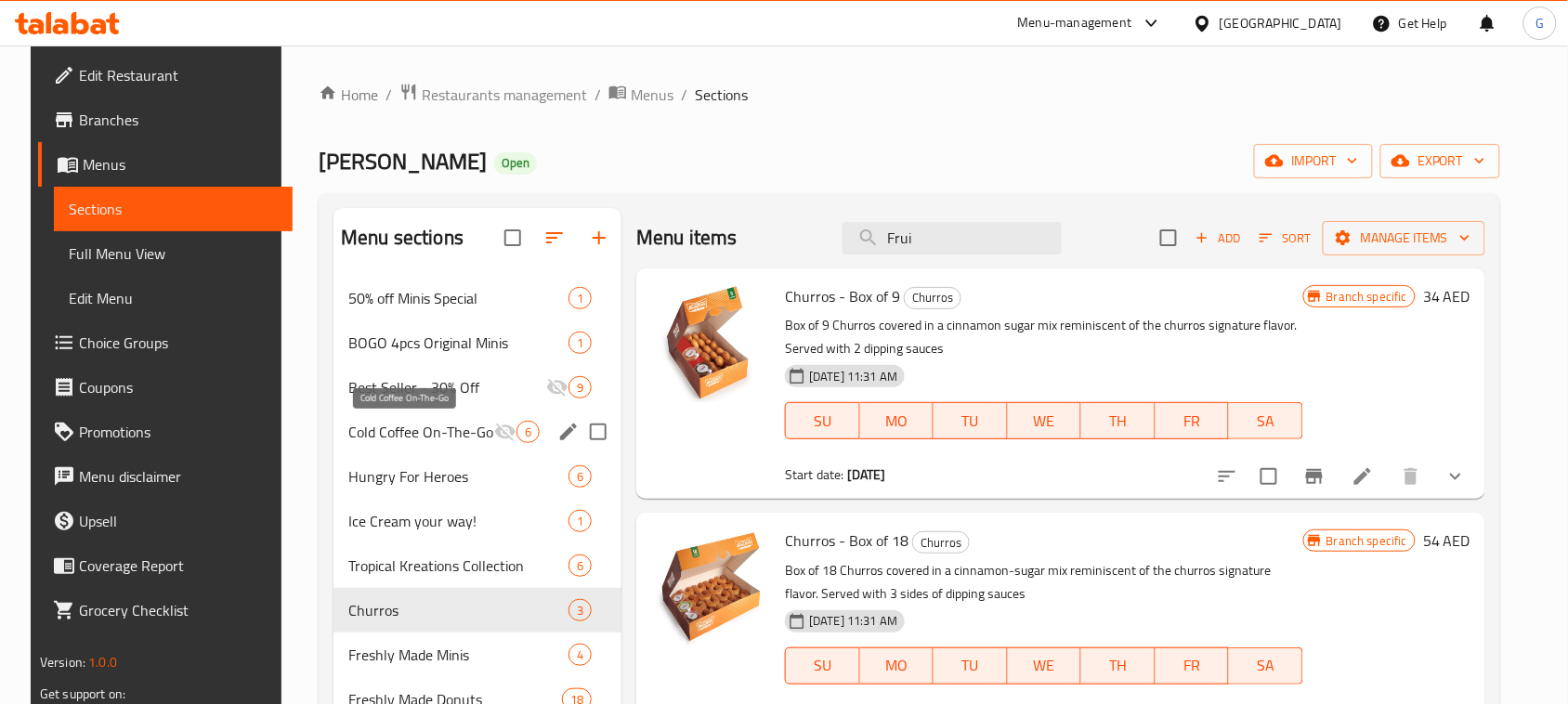
click at [409, 440] on span "Cold Coffee On-The-Go" at bounding box center [421, 432] width 145 height 23
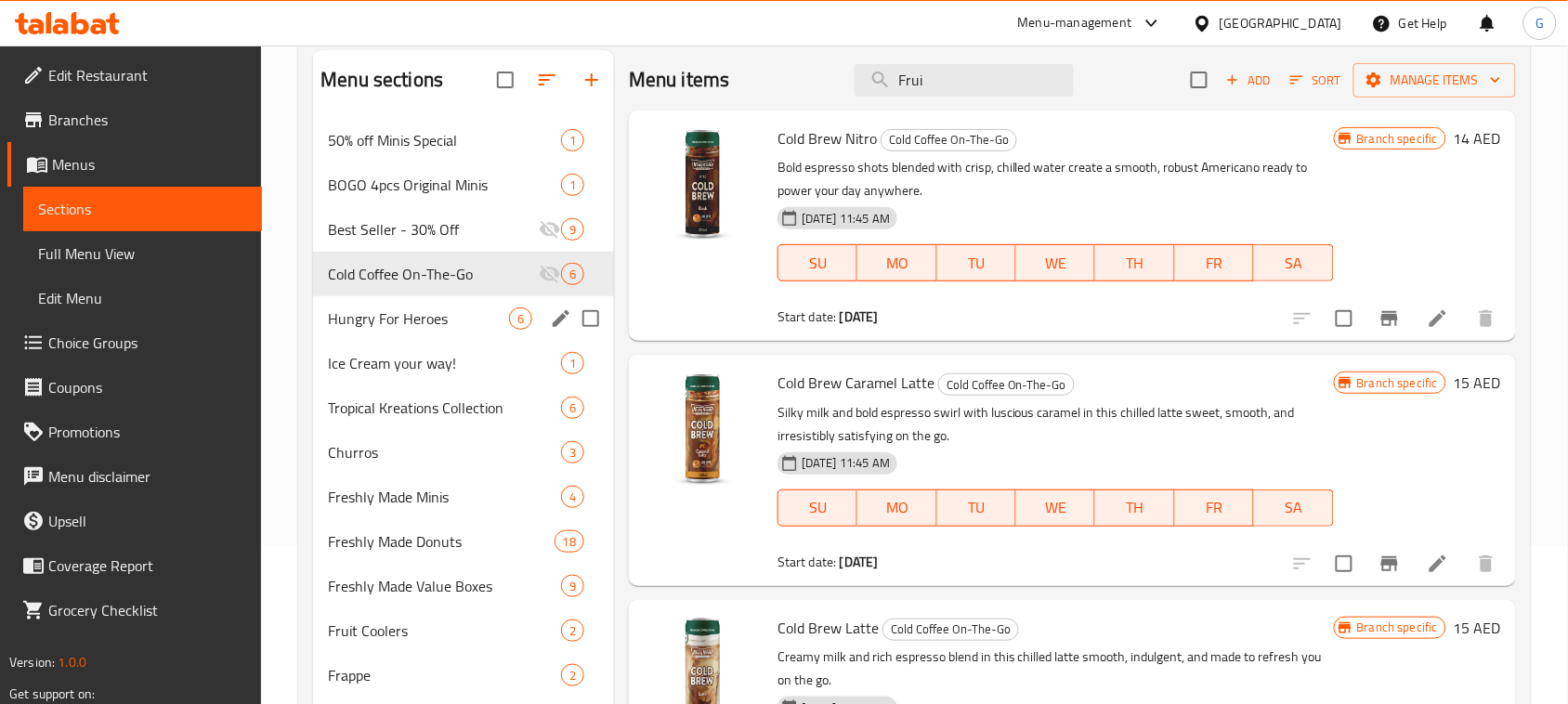
scroll to position [116, 0]
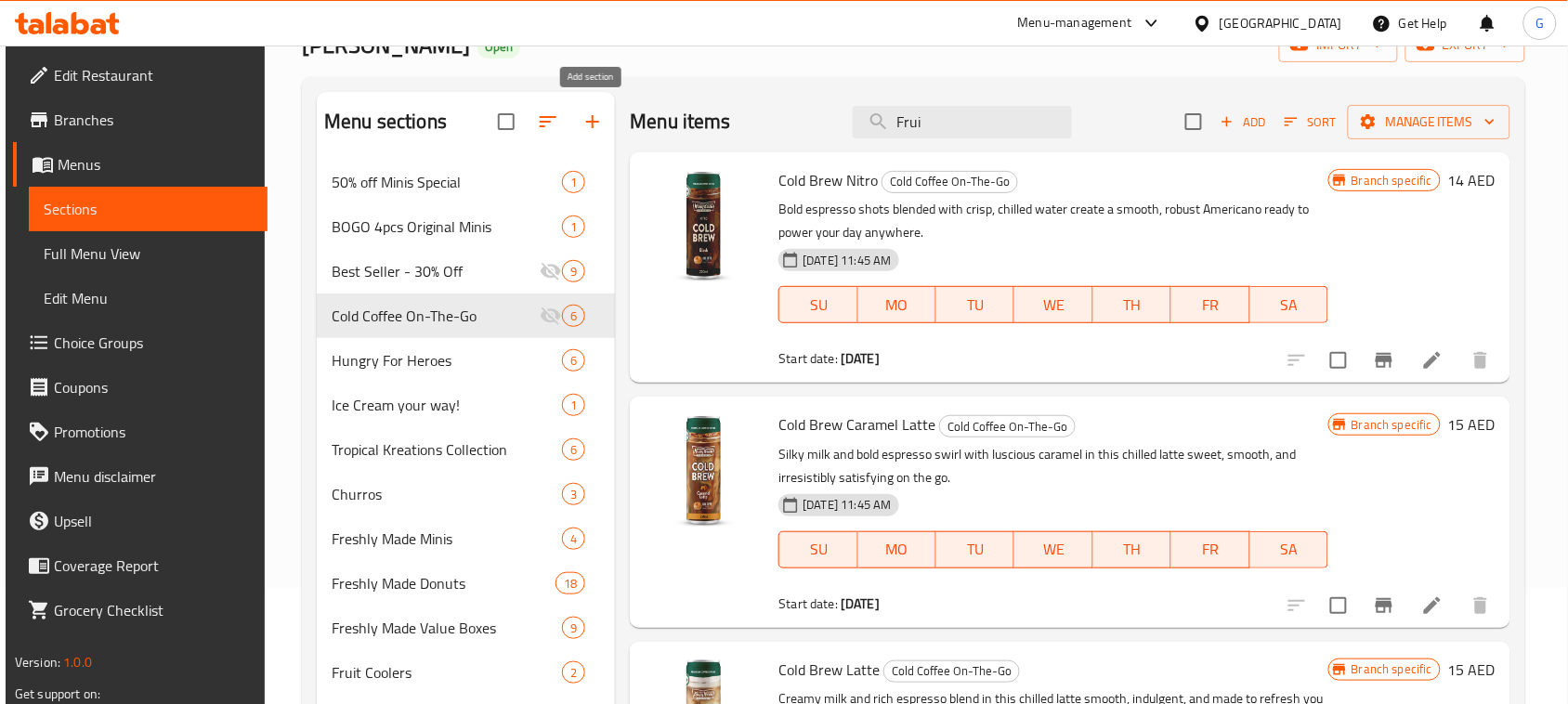
click at [596, 114] on icon "button" at bounding box center [592, 121] width 23 height 23
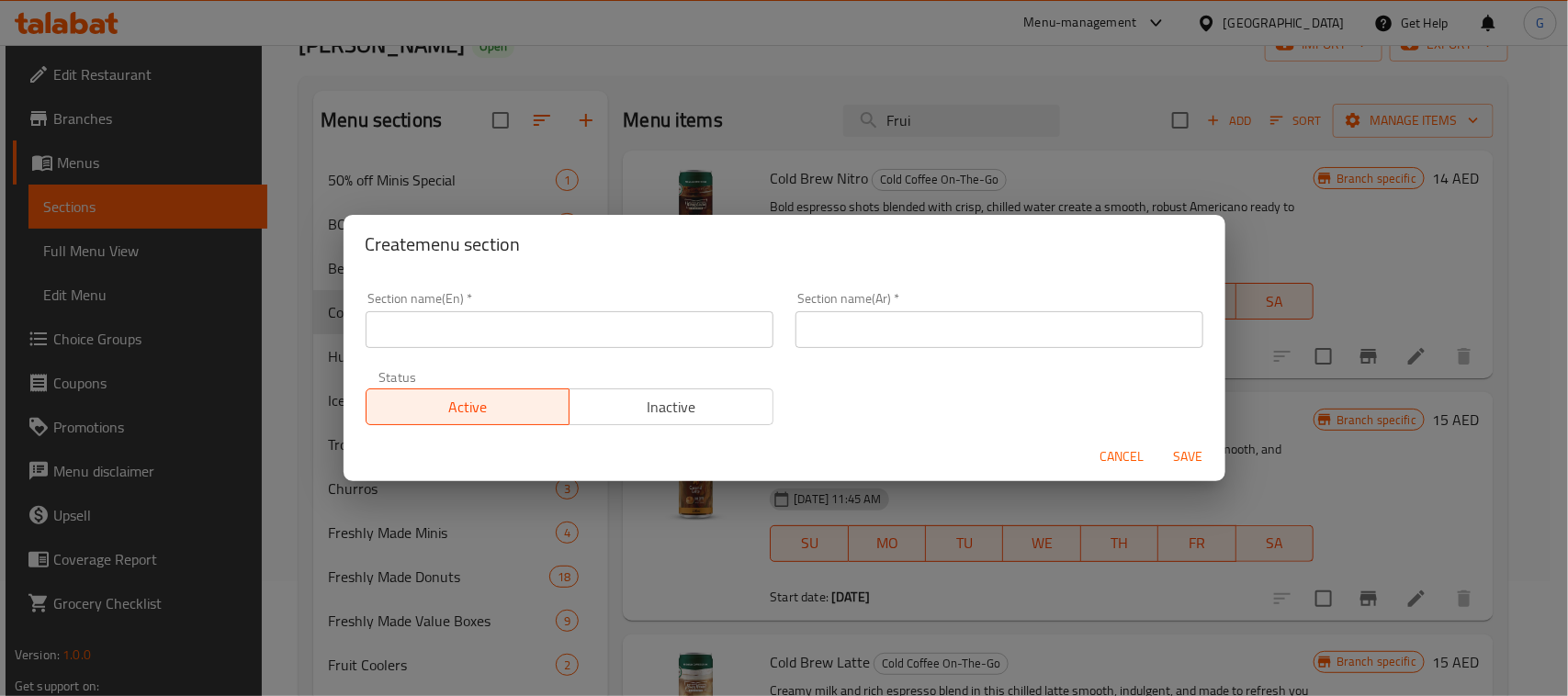
click at [453, 324] on input "text" at bounding box center [569, 330] width 407 height 37
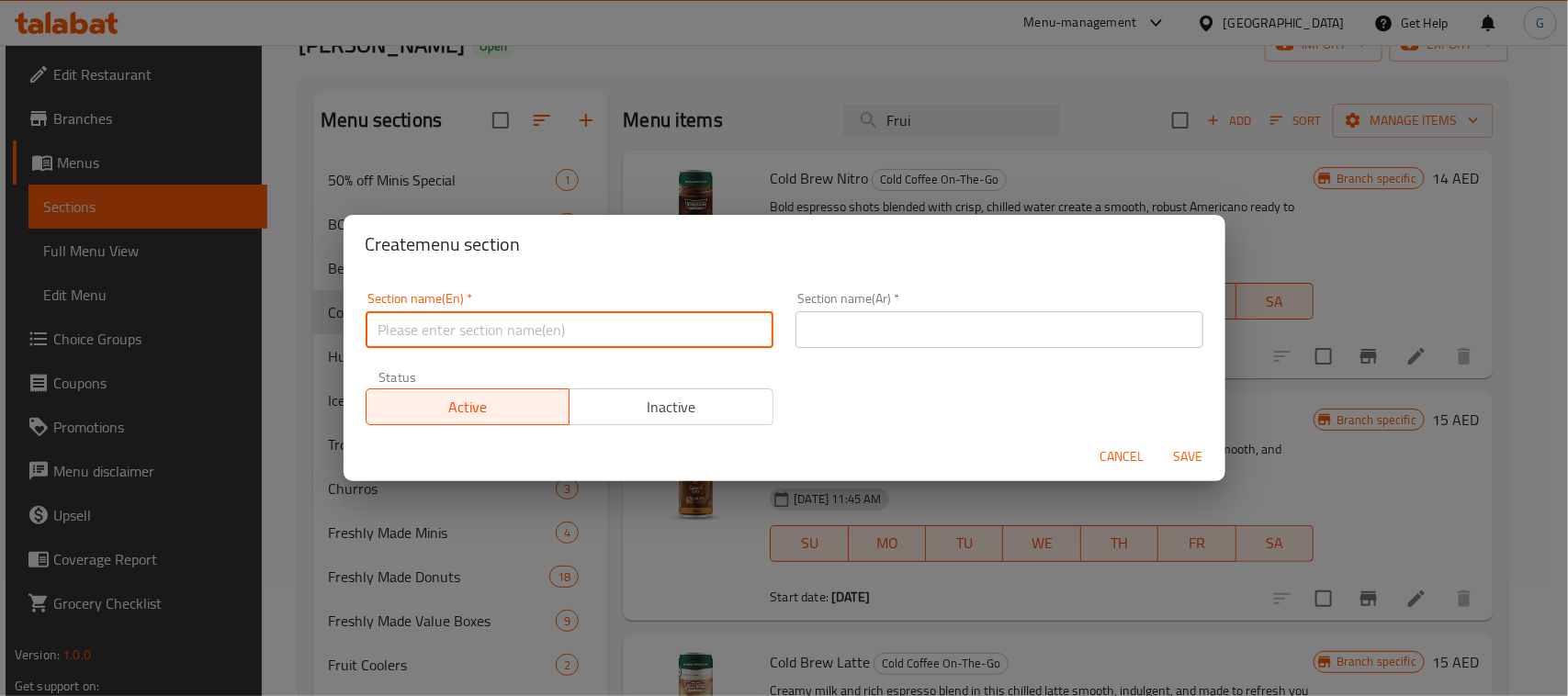
paste input "New Fruitellas"
click at [922, 333] on input "text" at bounding box center [998, 330] width 407 height 37
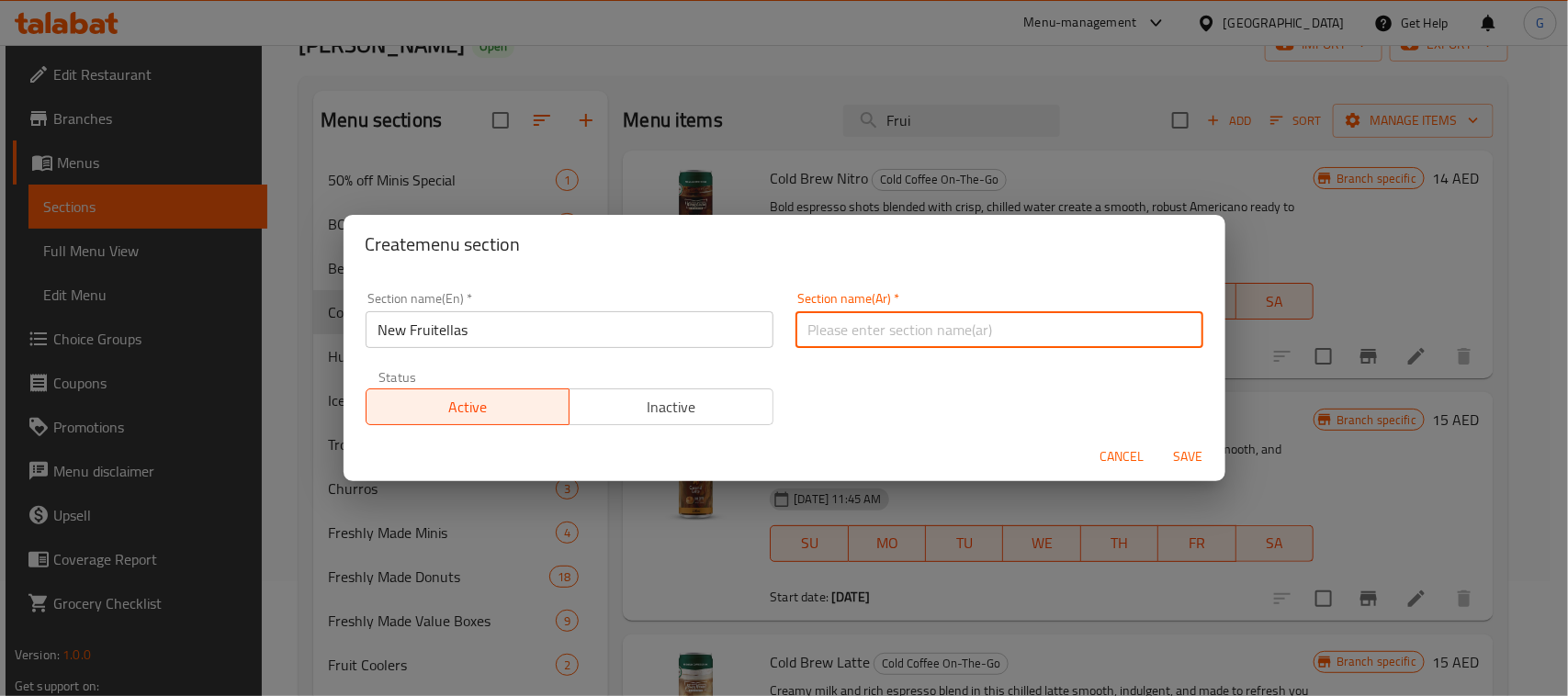
paste input "فروتيلا جديدة"
click at [672, 400] on span "Inactive" at bounding box center [671, 406] width 190 height 26
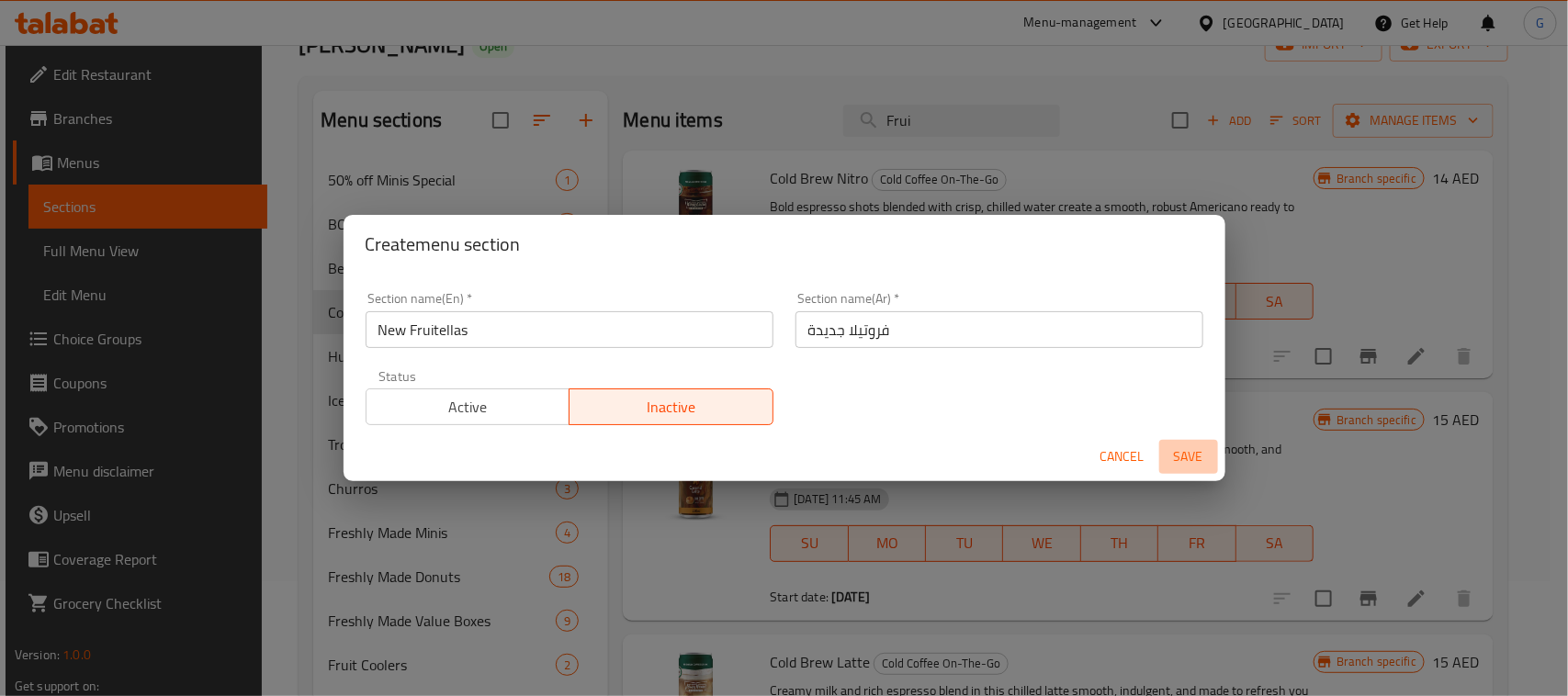
click at [1167, 467] on span "Save" at bounding box center [1188, 457] width 44 height 23
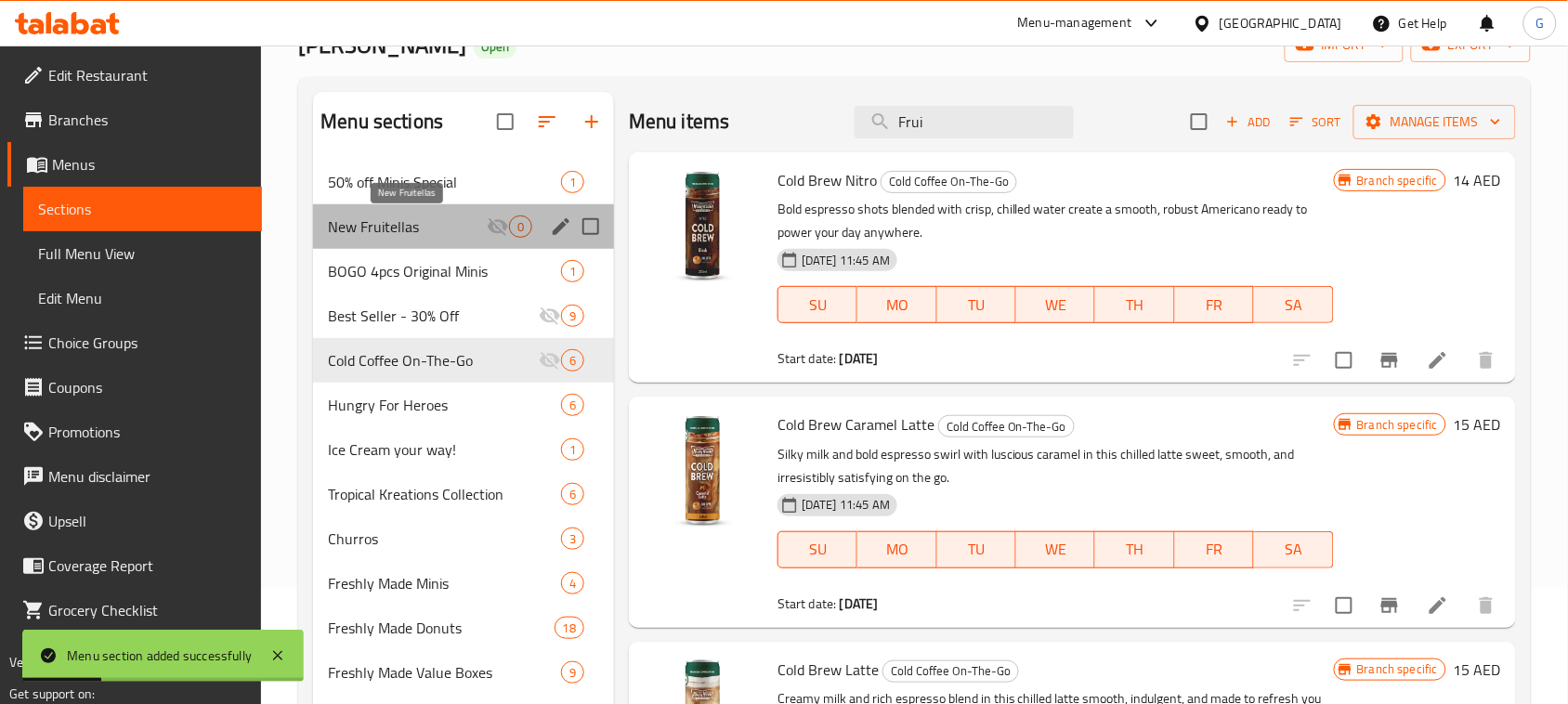
click at [464, 228] on span "New Fruitellas" at bounding box center [407, 226] width 159 height 23
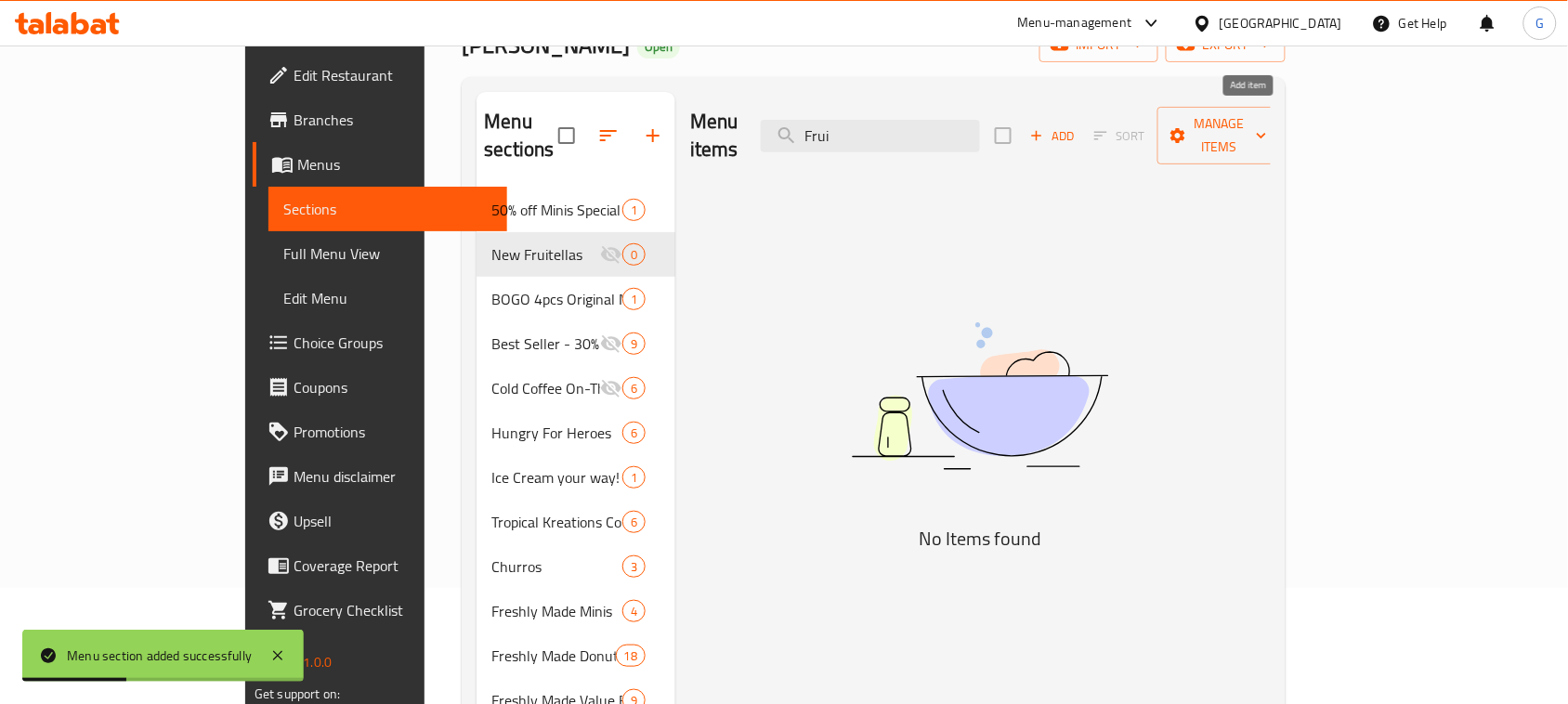
click at [1077, 126] on span "Add" at bounding box center [1052, 137] width 50 height 22
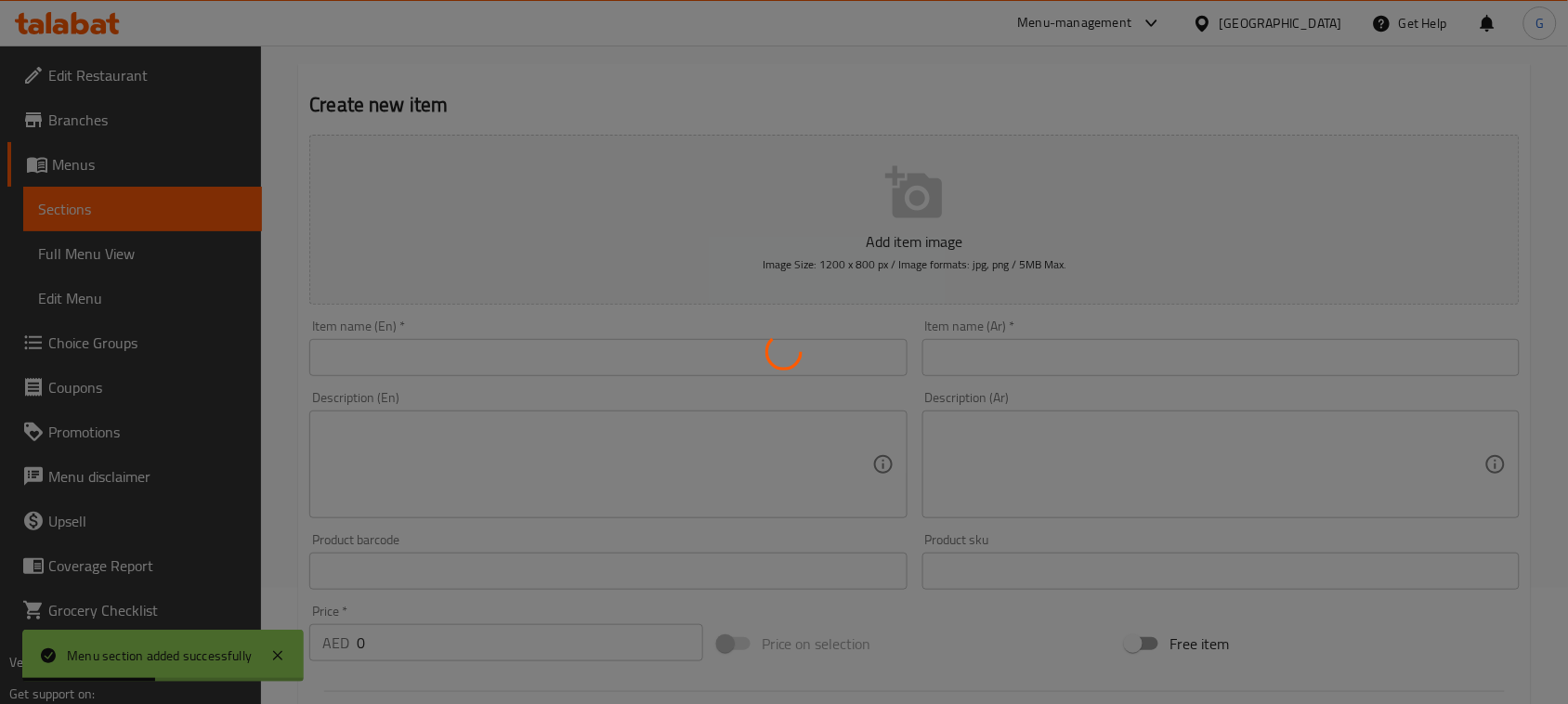
click at [396, 361] on div at bounding box center [784, 352] width 1568 height 704
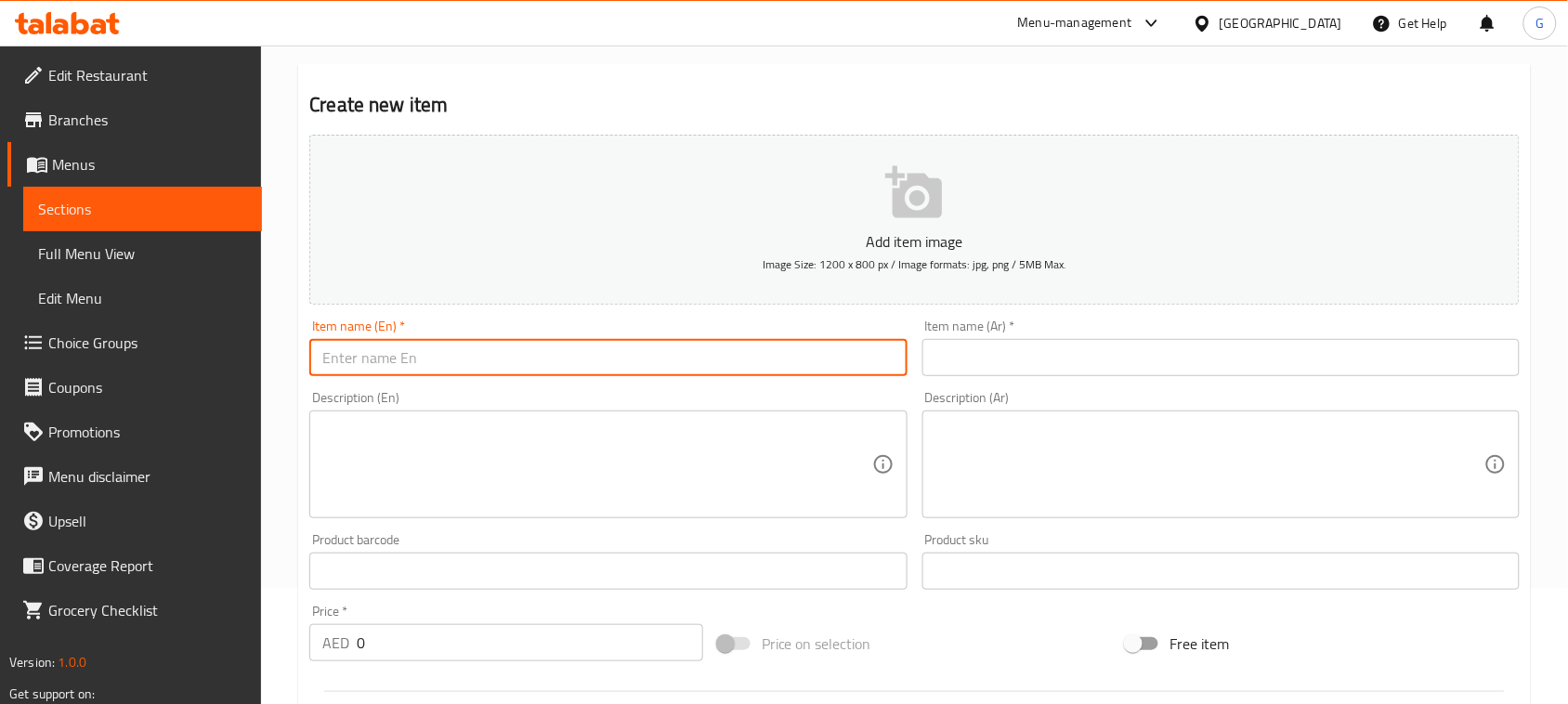
click at [383, 362] on input "text" at bounding box center [608, 358] width 597 height 37
paste input "Fruitellas Range of 3"
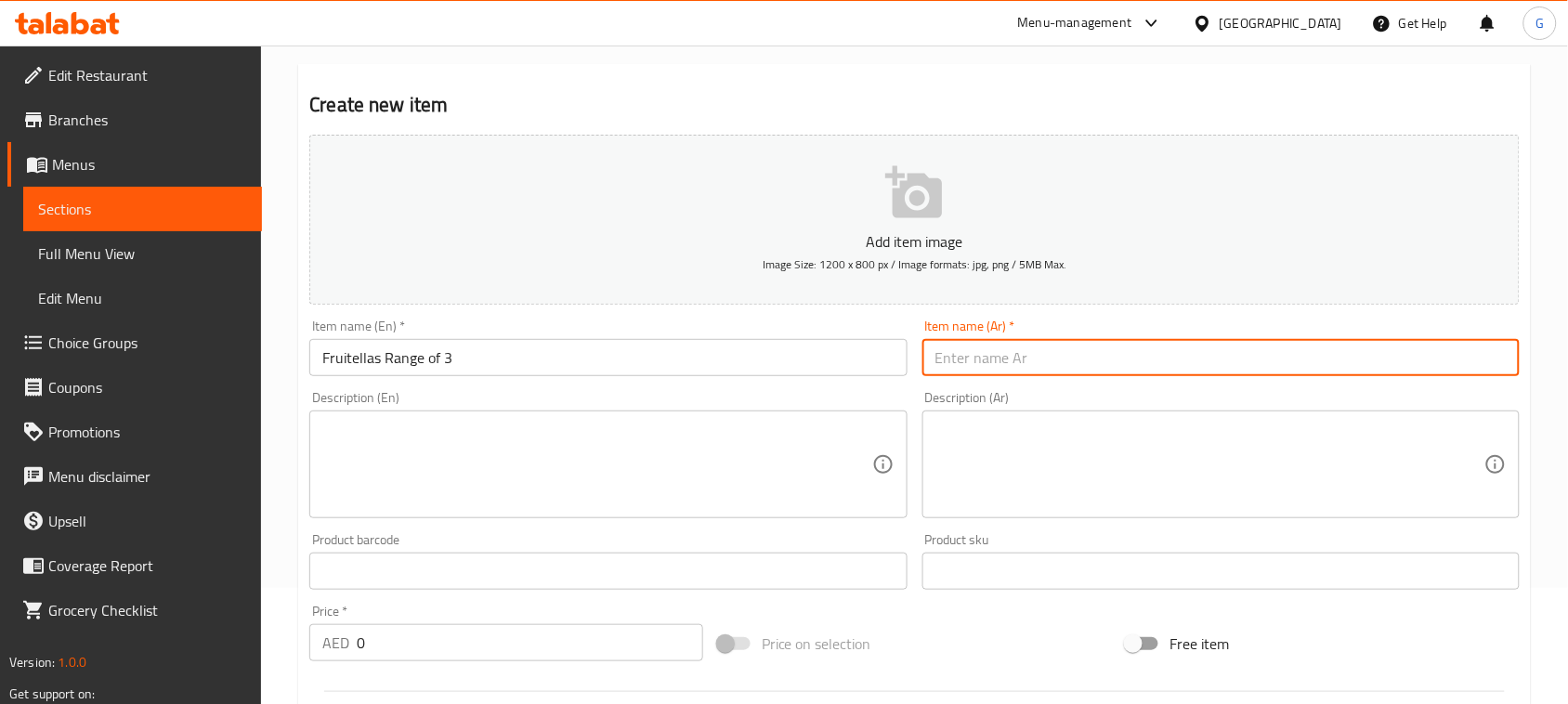
click at [990, 367] on input "text" at bounding box center [1220, 358] width 597 height 37
paste input "مجموعة فروتيلا من 3"
click at [425, 662] on input "0" at bounding box center [530, 643] width 346 height 37
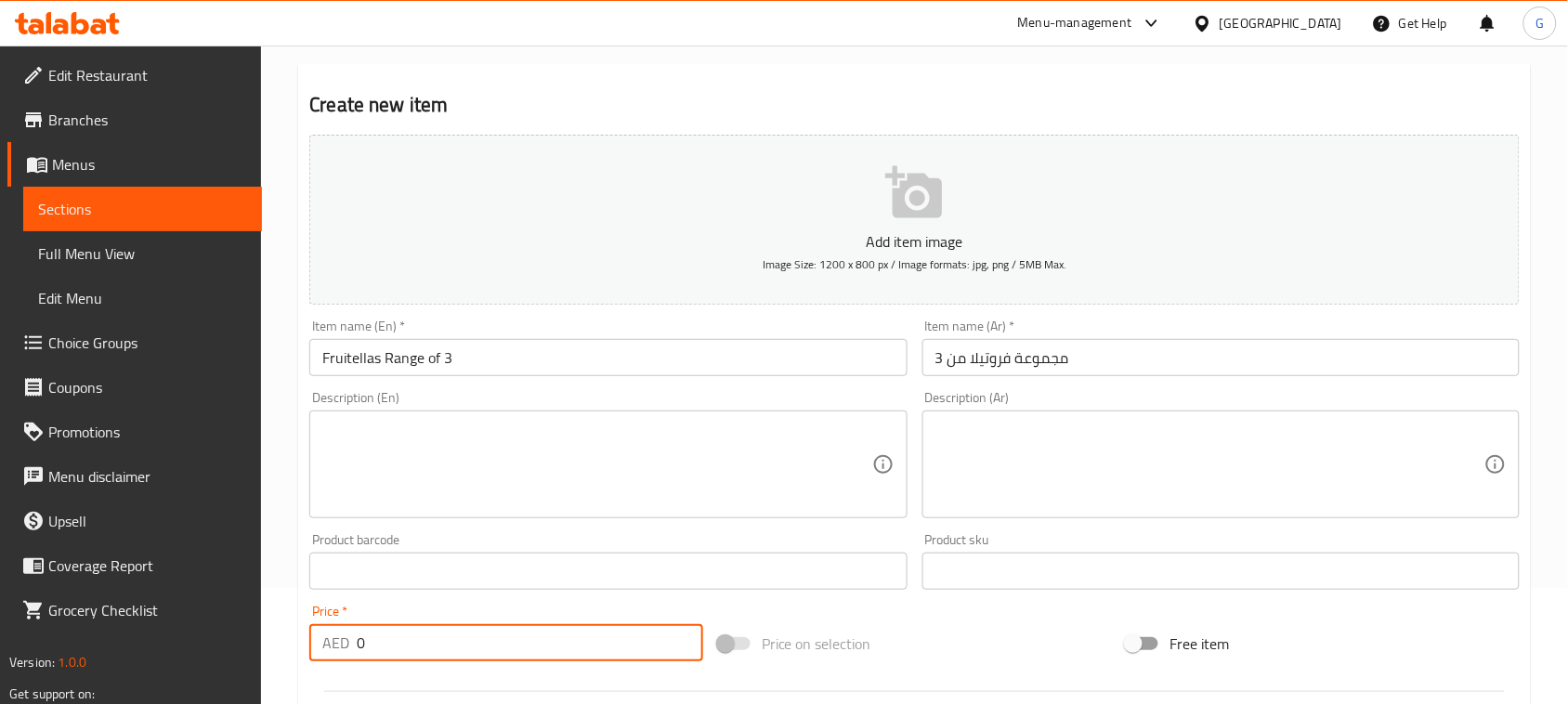
click at [425, 662] on input "0" at bounding box center [530, 643] width 346 height 37
paste input "24"
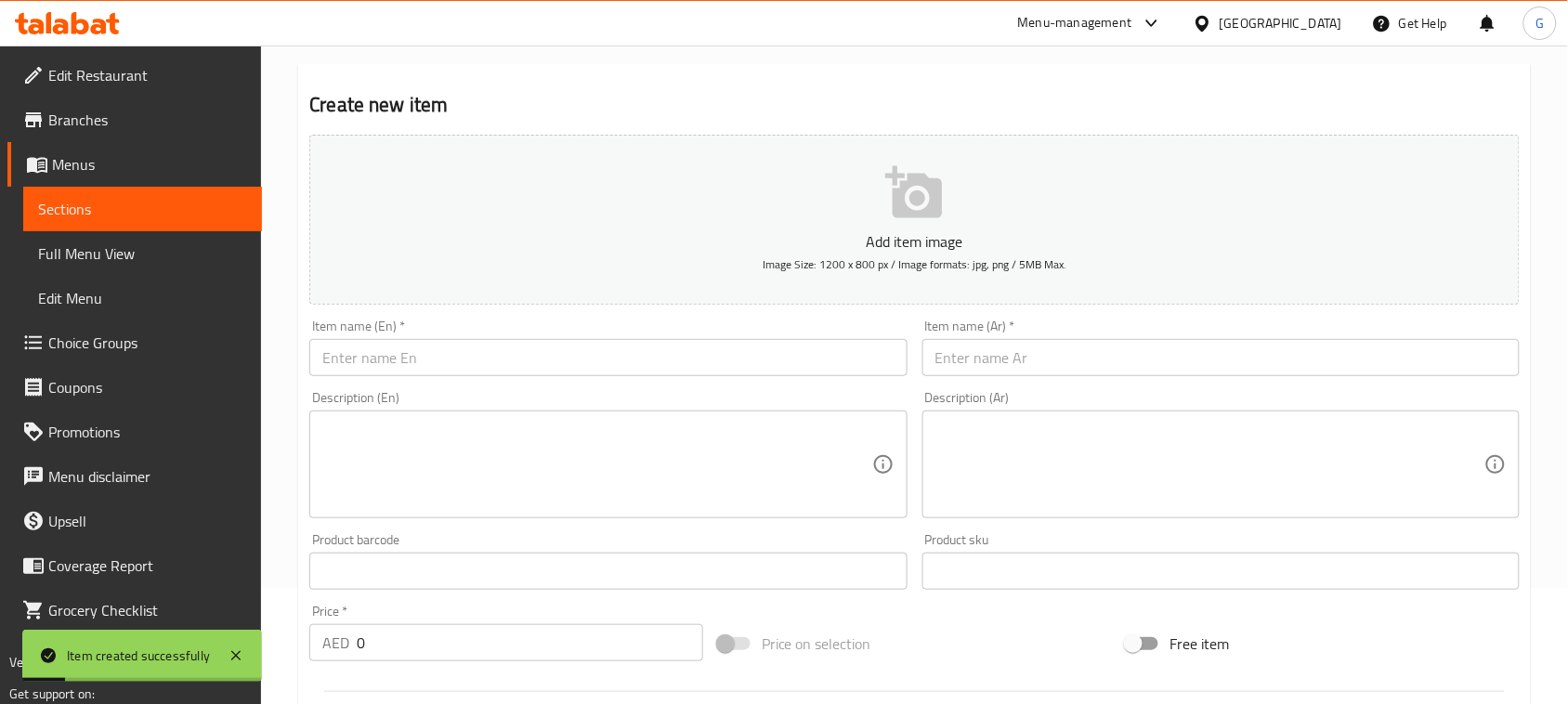
click at [400, 378] on div "Item name (En)   * Item name (En) *" at bounding box center [608, 347] width 612 height 72
click at [400, 368] on input "text" at bounding box center [608, 358] width 597 height 37
paste input "Fruitellas Range of 6"
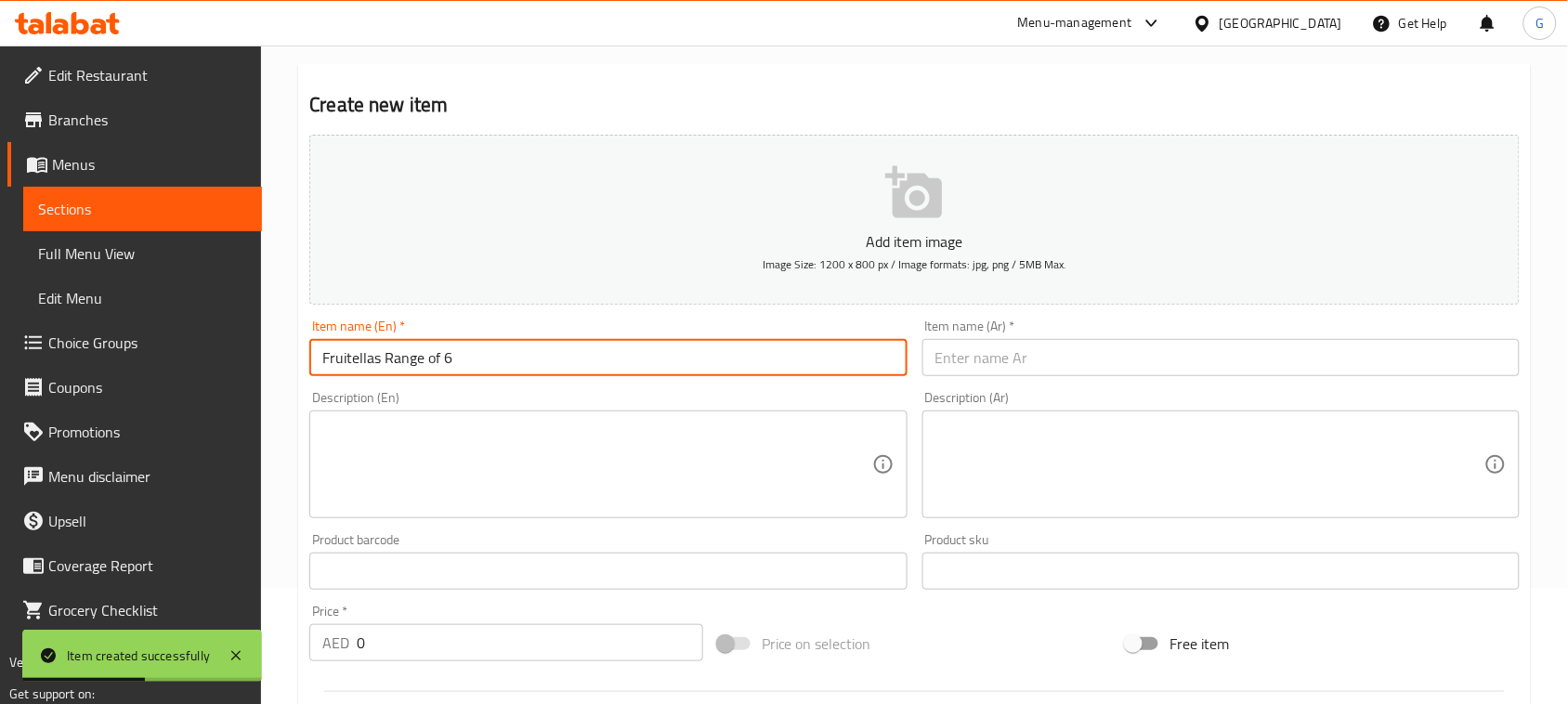
click at [984, 363] on input "text" at bounding box center [1220, 358] width 597 height 37
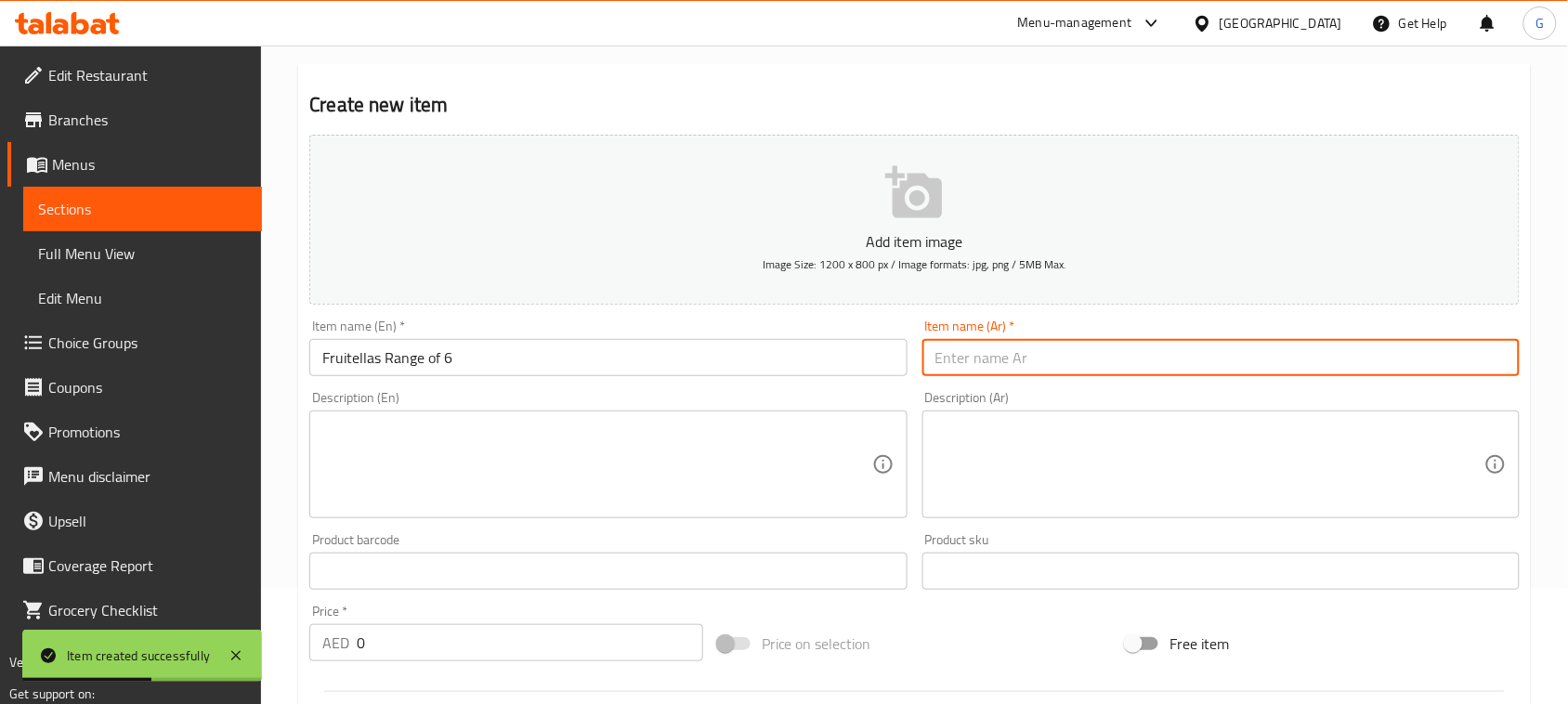
paste input "مجموعة فروتيلا من 6 قطع"
click at [553, 476] on textarea at bounding box center [597, 465] width 549 height 88
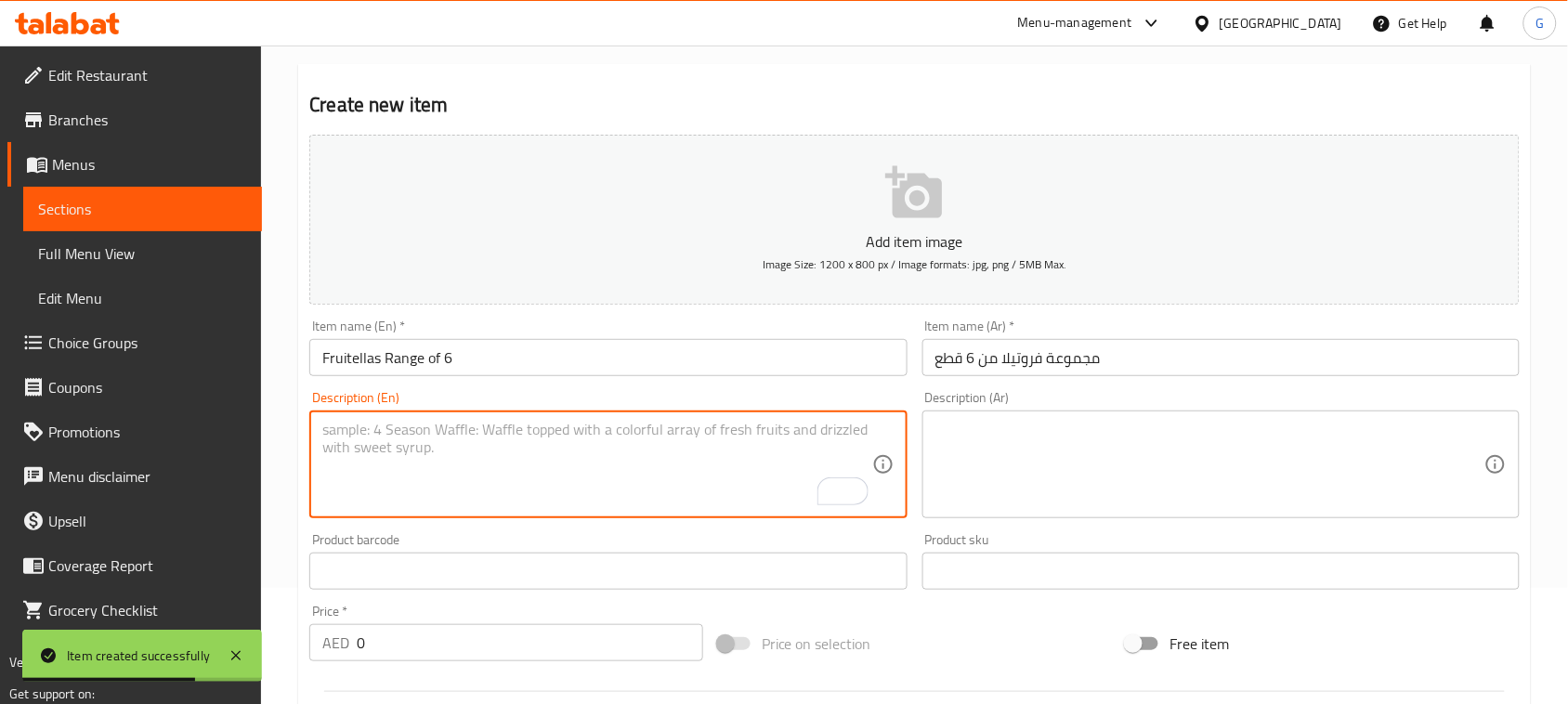
click at [464, 614] on div "Price   * AED 0 Price *" at bounding box center [506, 633] width 394 height 57
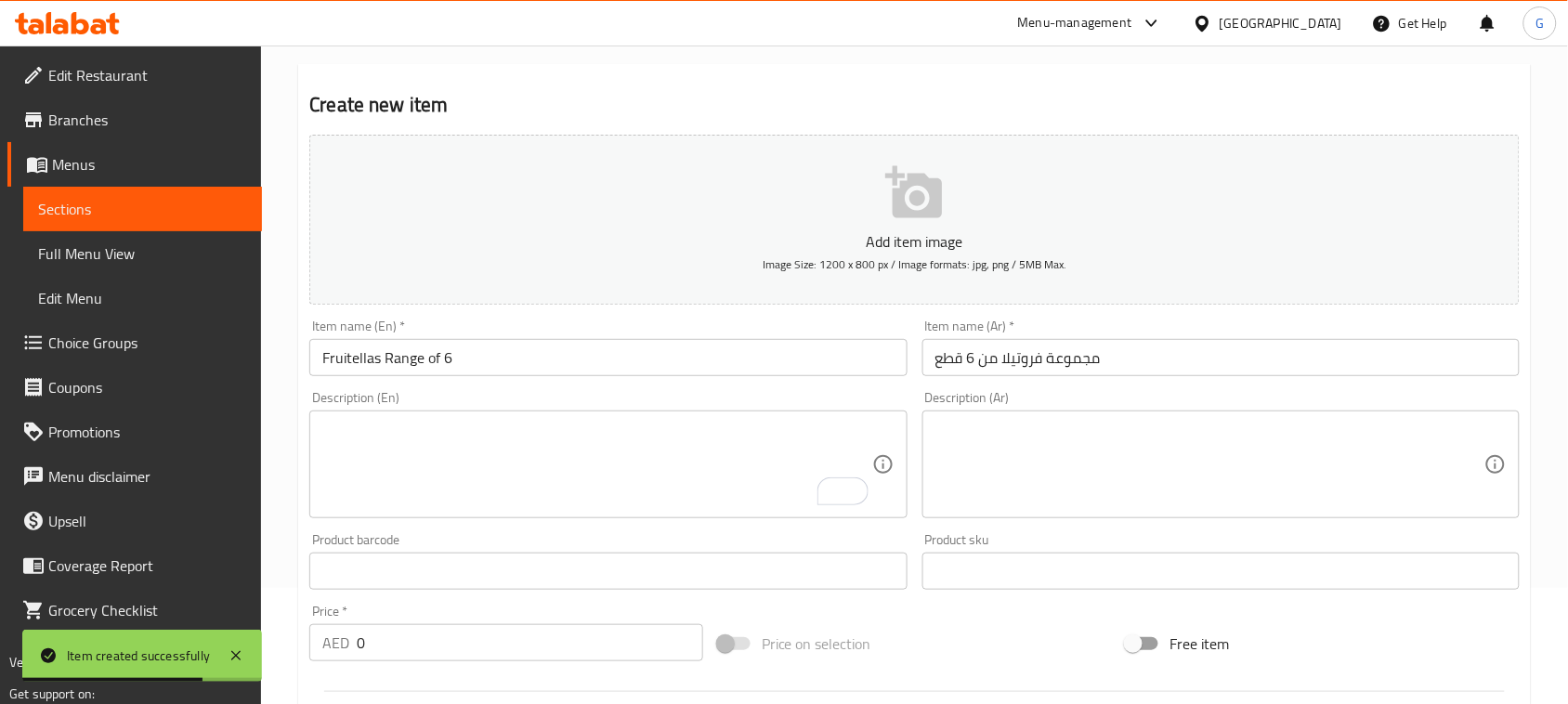
click at [419, 652] on input "0" at bounding box center [530, 643] width 346 height 37
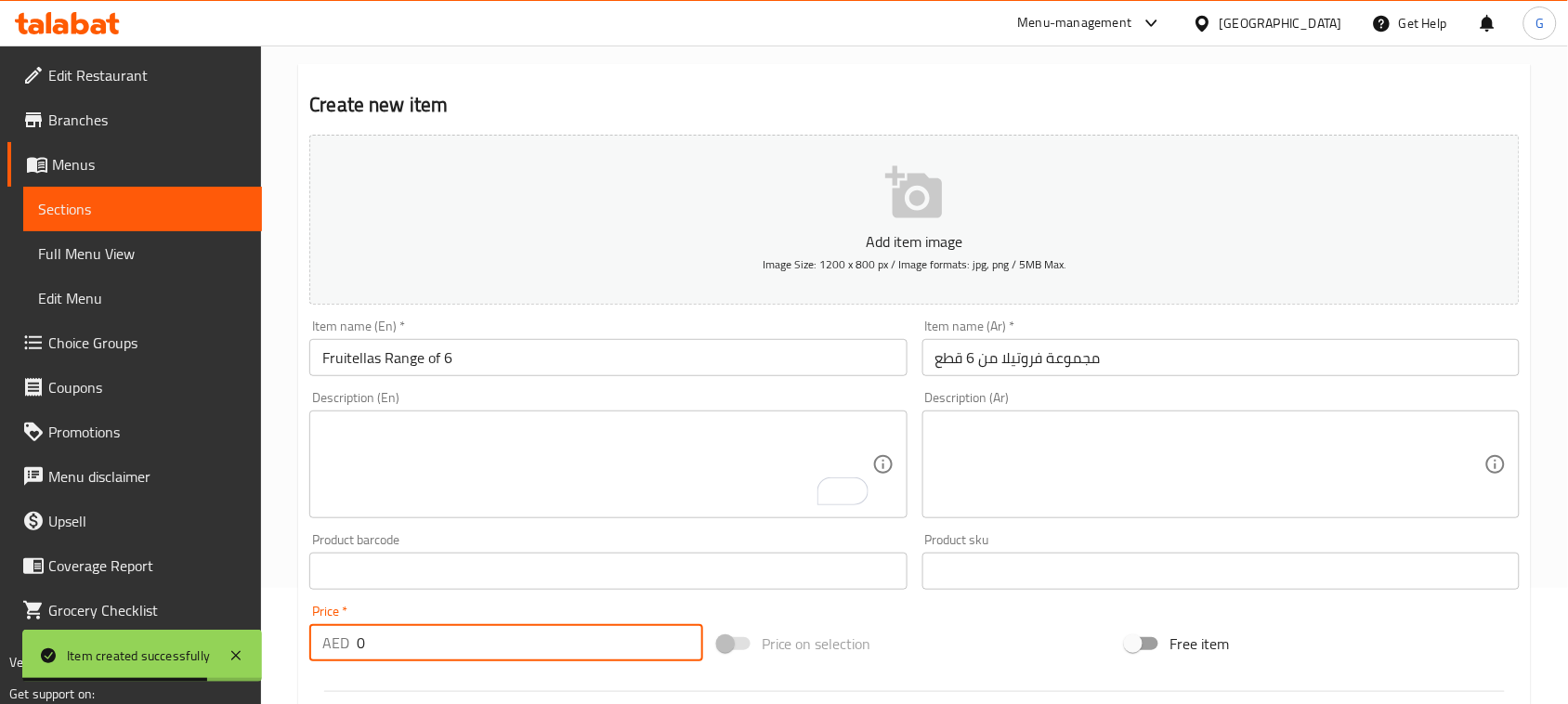
click at [419, 652] on input "0" at bounding box center [530, 643] width 346 height 37
paste input "48"
click at [391, 346] on input "text" at bounding box center [608, 358] width 597 height 37
paste input "Fruitellas Range of 12"
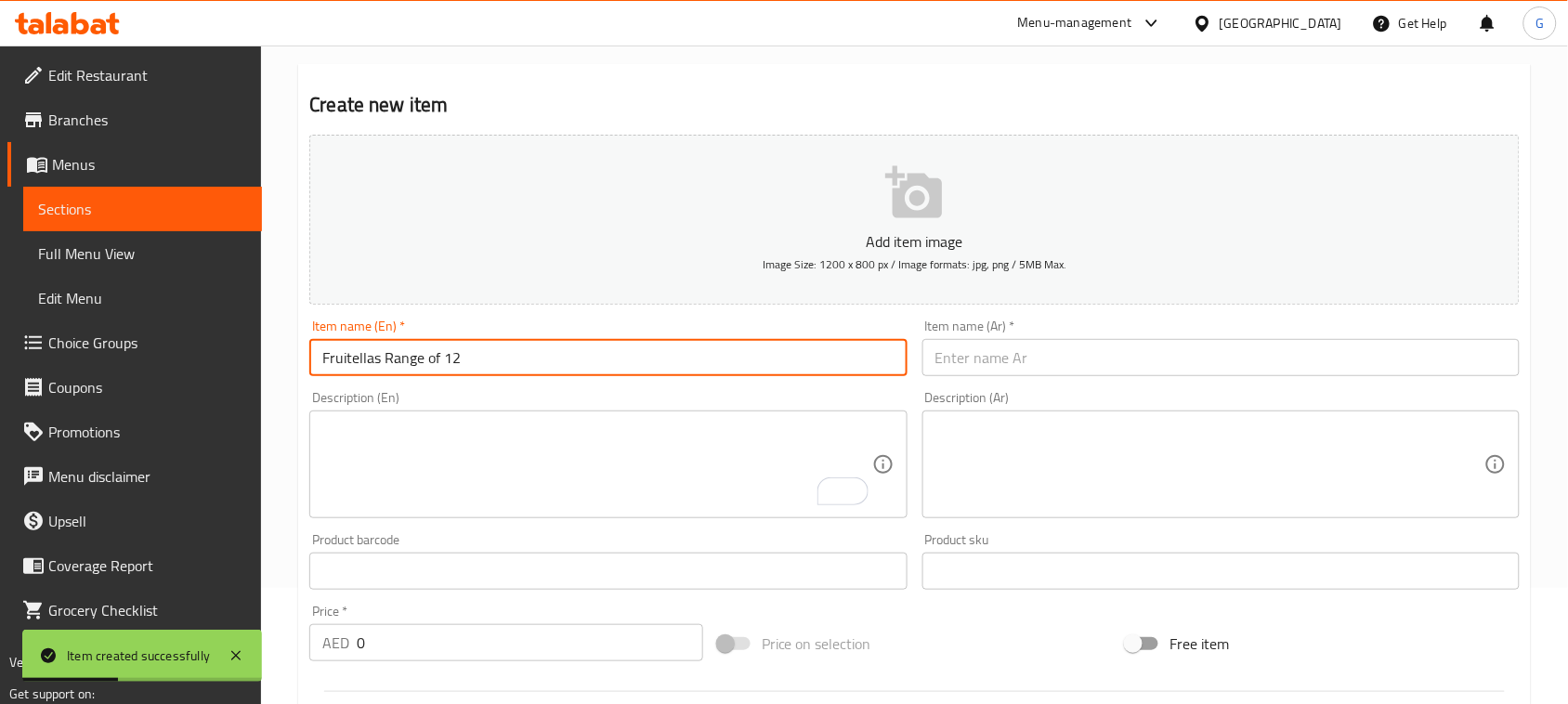
click at [1108, 346] on input "text" at bounding box center [1220, 358] width 597 height 37
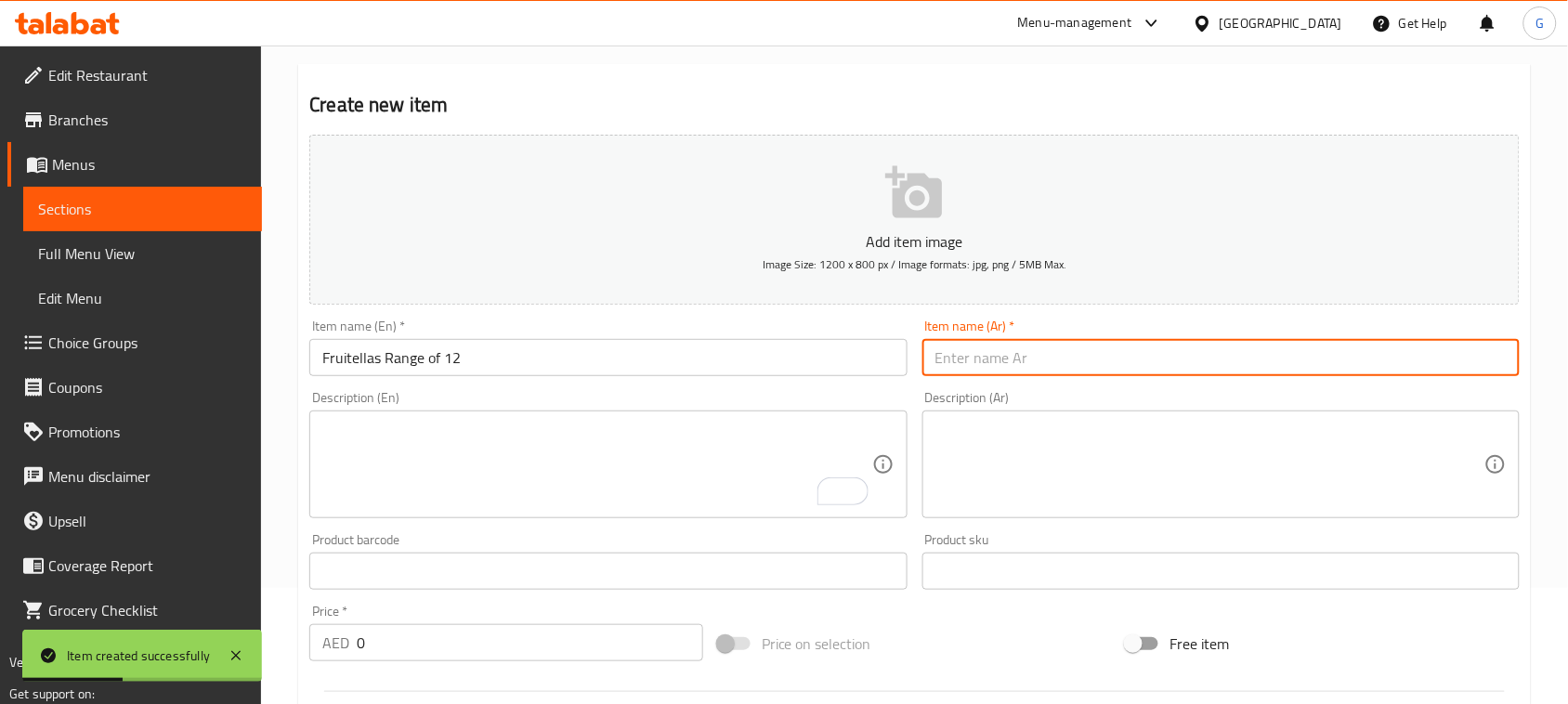
paste input "مجموعة فروتيلا من 12 قطعة"
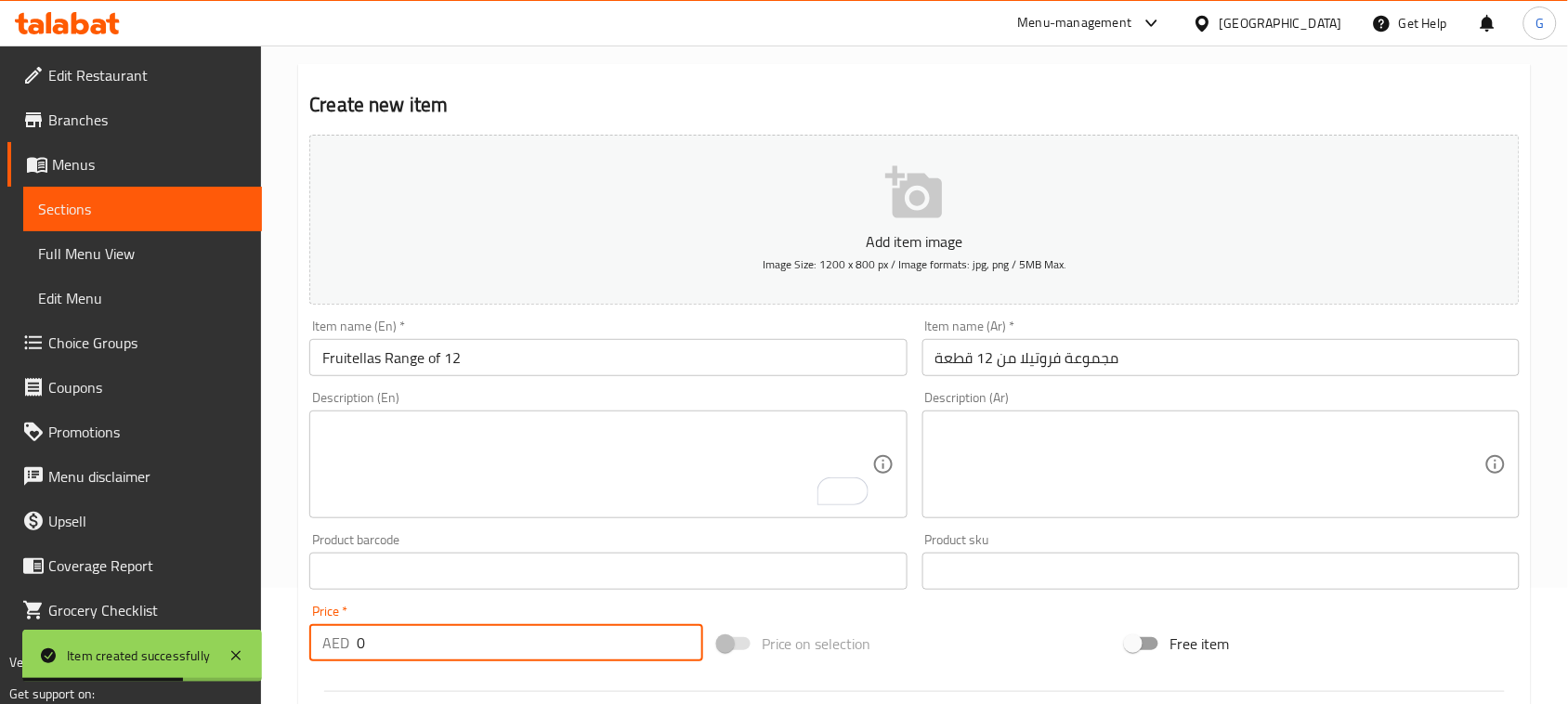
click at [405, 643] on input "0" at bounding box center [530, 643] width 346 height 37
paste input "96"
click at [405, 643] on input "096" at bounding box center [530, 643] width 346 height 37
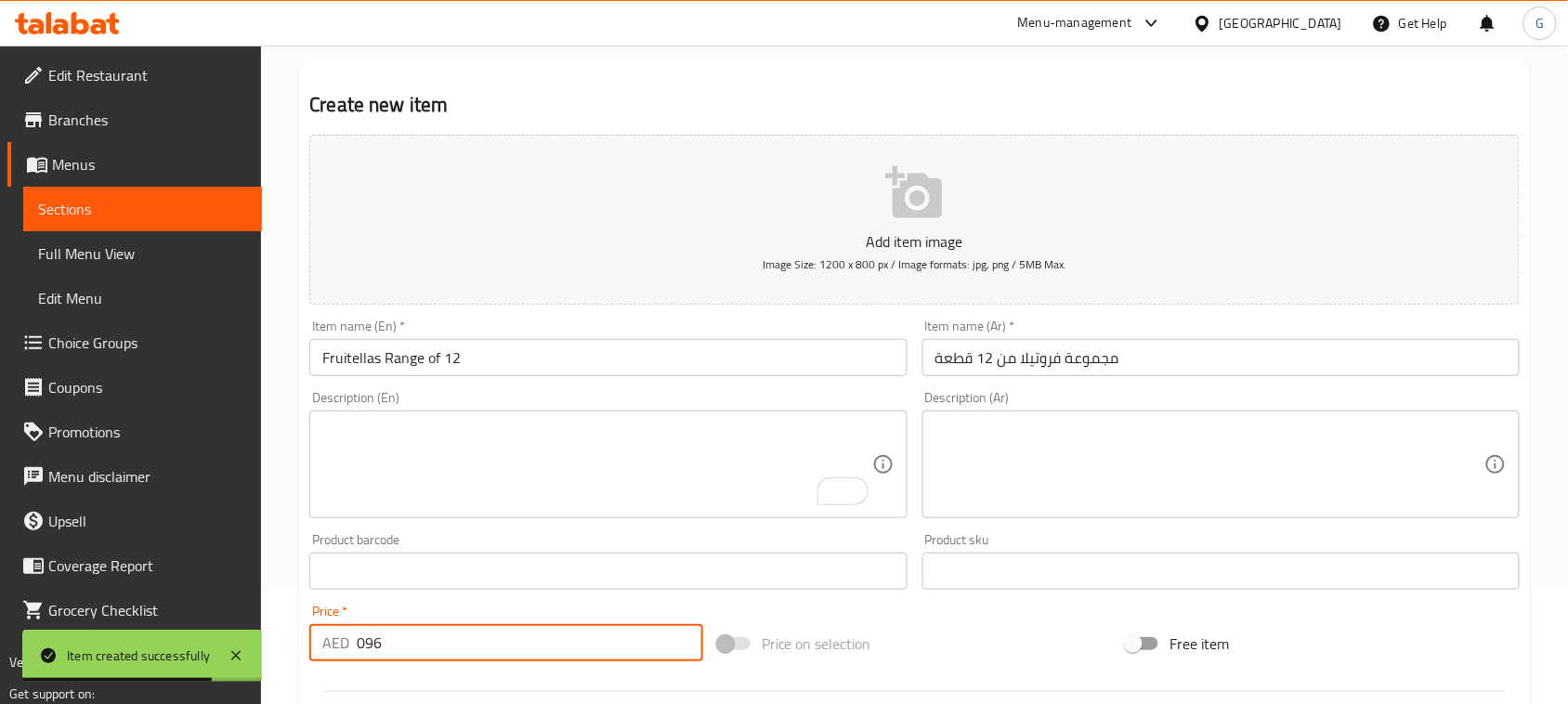
click at [405, 643] on input "096" at bounding box center [530, 643] width 346 height 37
paste input "number"
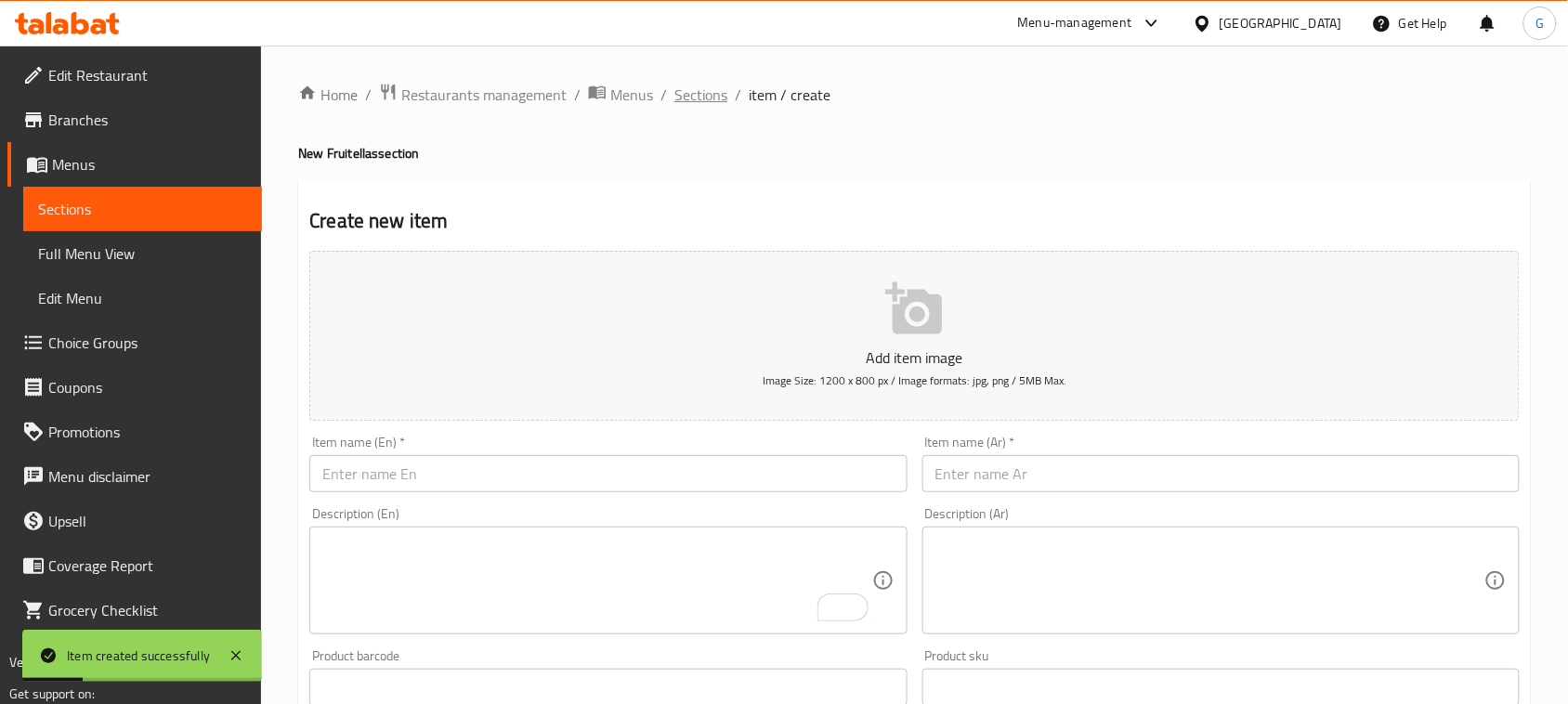
click at [692, 93] on span "Sections" at bounding box center [701, 94] width 53 height 23
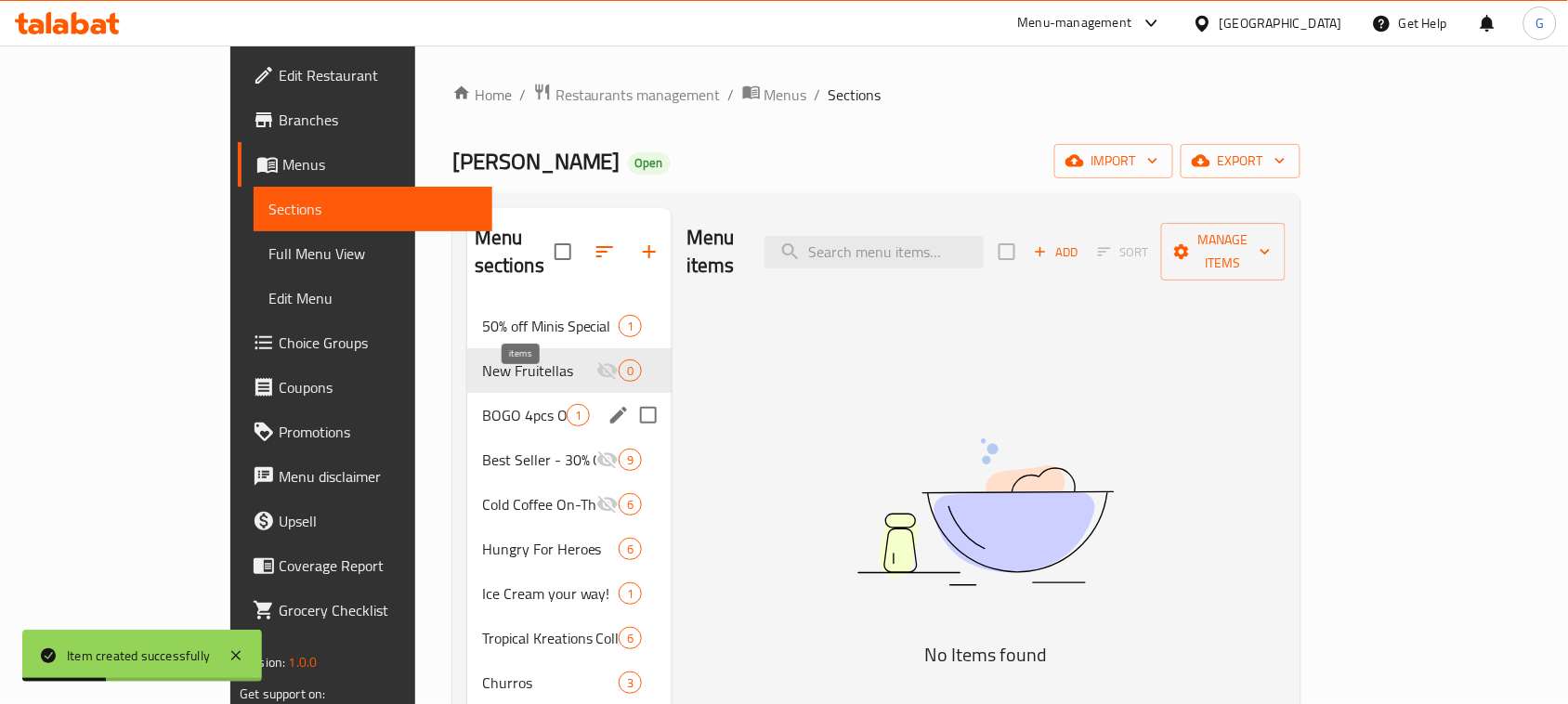
scroll to position [437, 0]
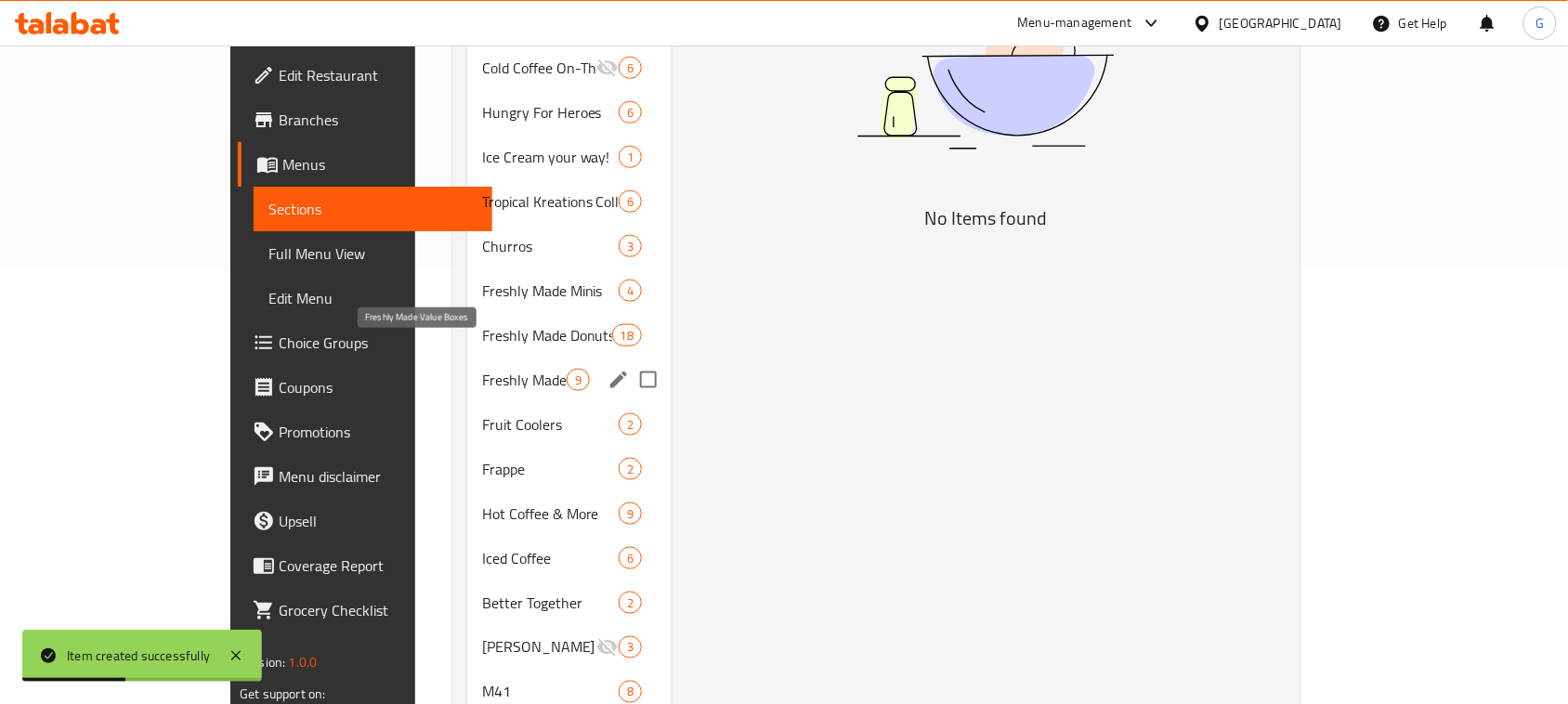
click at [507, 369] on span "Freshly Made Value Boxes" at bounding box center [524, 380] width 85 height 23
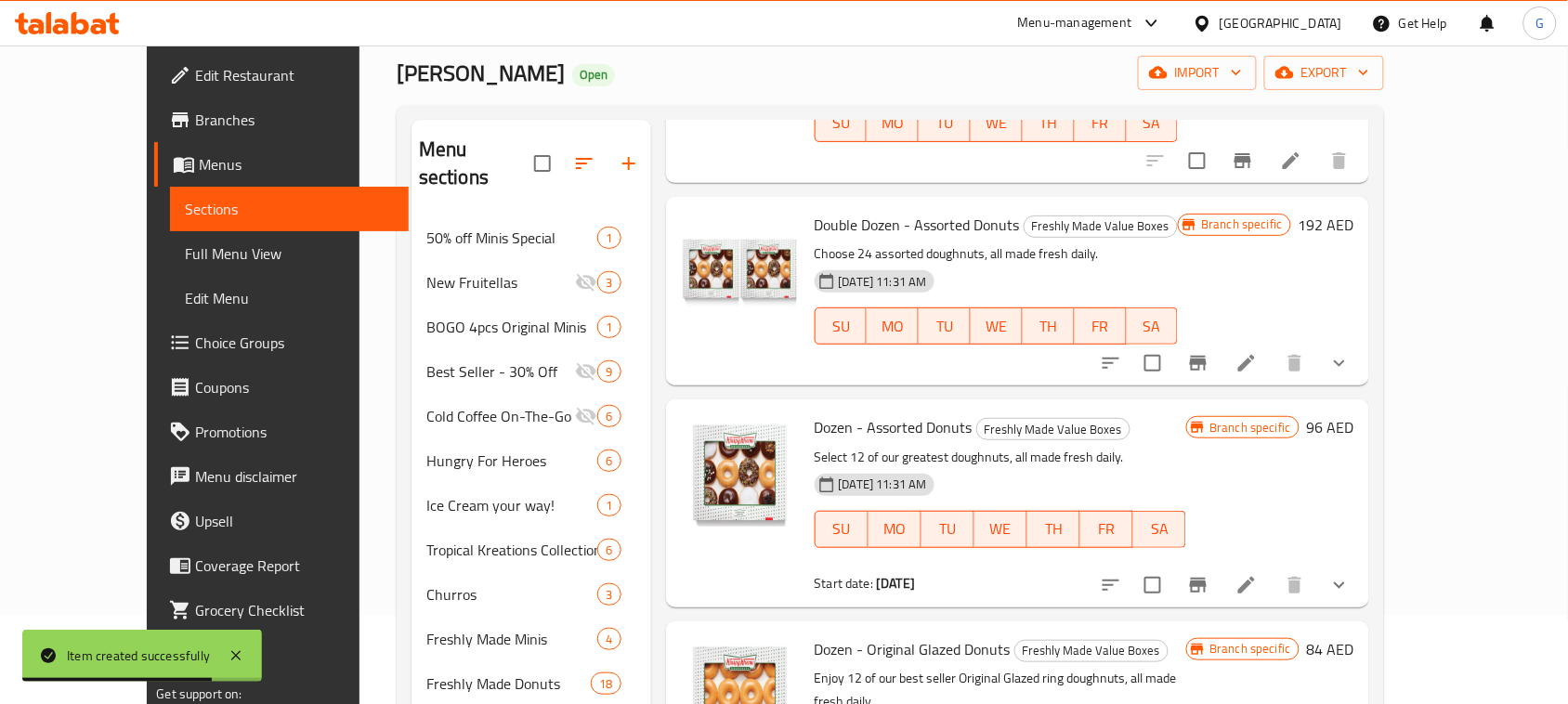
scroll to position [464, 0]
click at [1206, 353] on icon "Branch-specific-item" at bounding box center [1197, 360] width 17 height 15
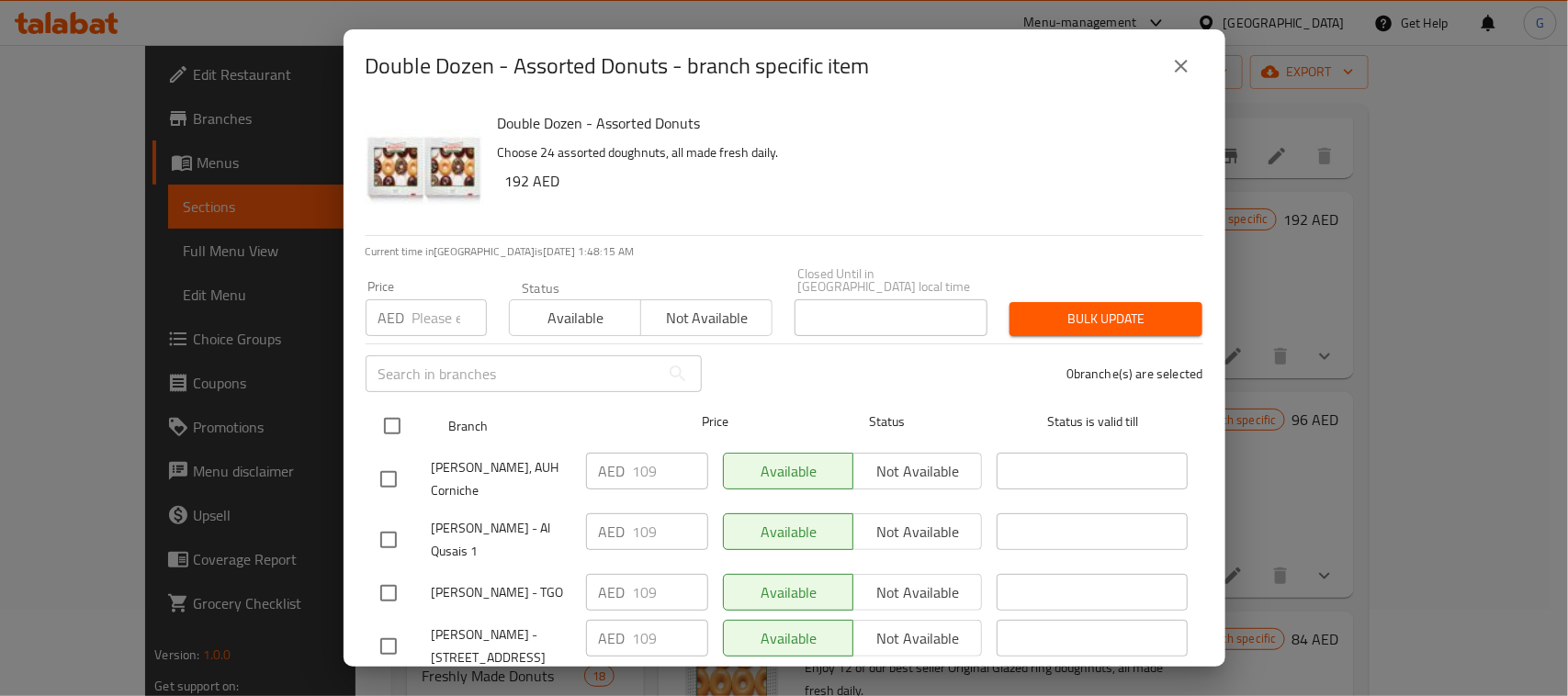
click at [391, 425] on input "checkbox" at bounding box center [393, 427] width 39 height 39
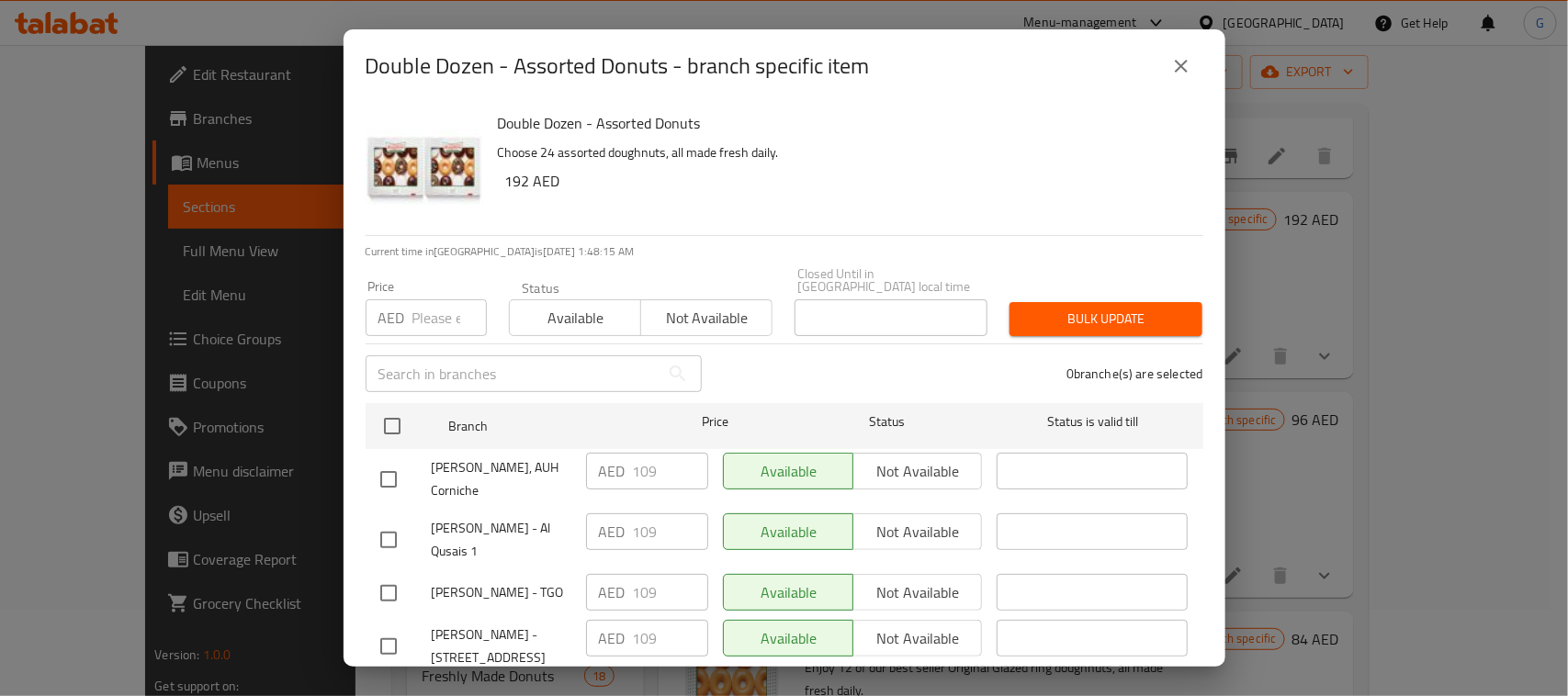
click at [420, 296] on div "Price AED Price" at bounding box center [426, 308] width 122 height 56
click at [423, 306] on input "number" at bounding box center [449, 318] width 75 height 37
paste input "192"
click at [1128, 324] on span "Bulk update" at bounding box center [1105, 319] width 163 height 23
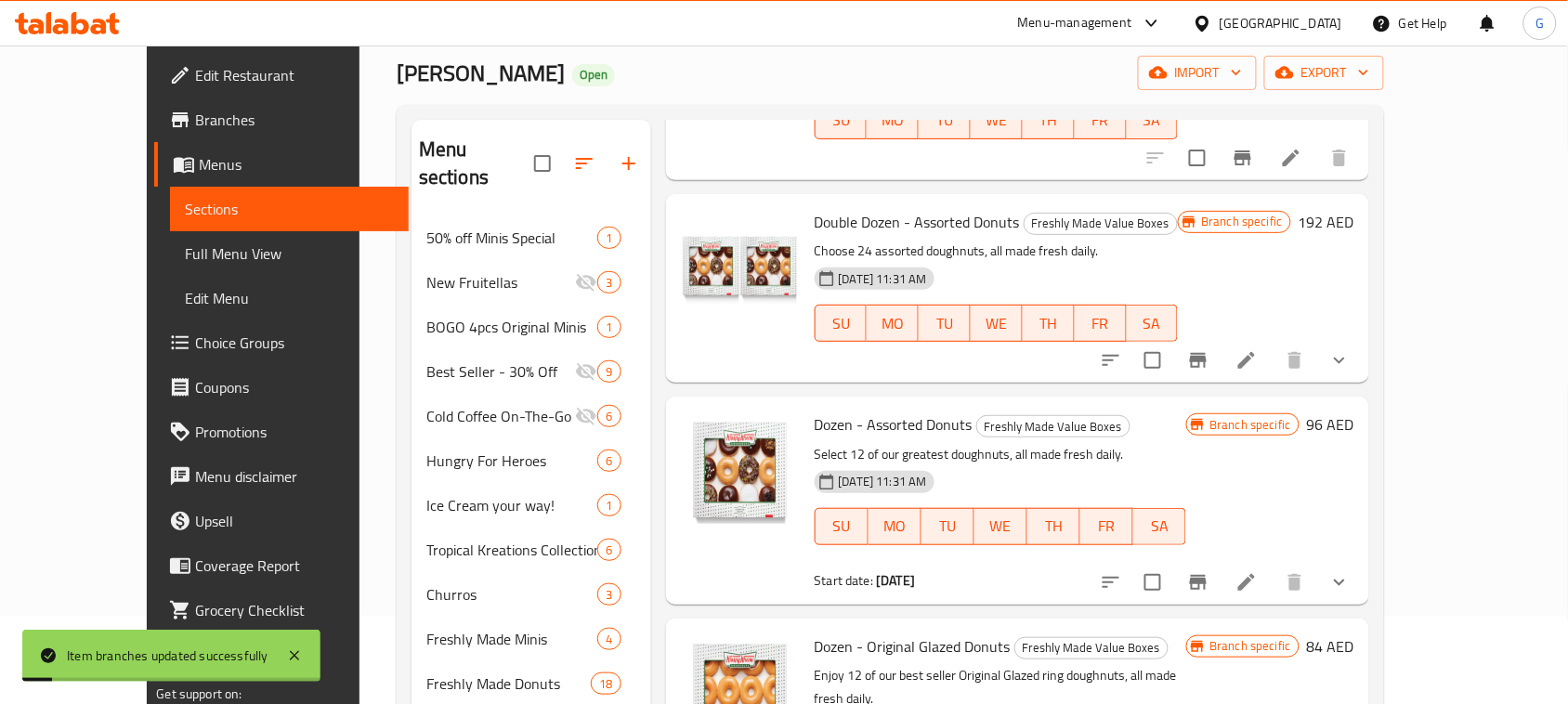
scroll to position [0, 0]
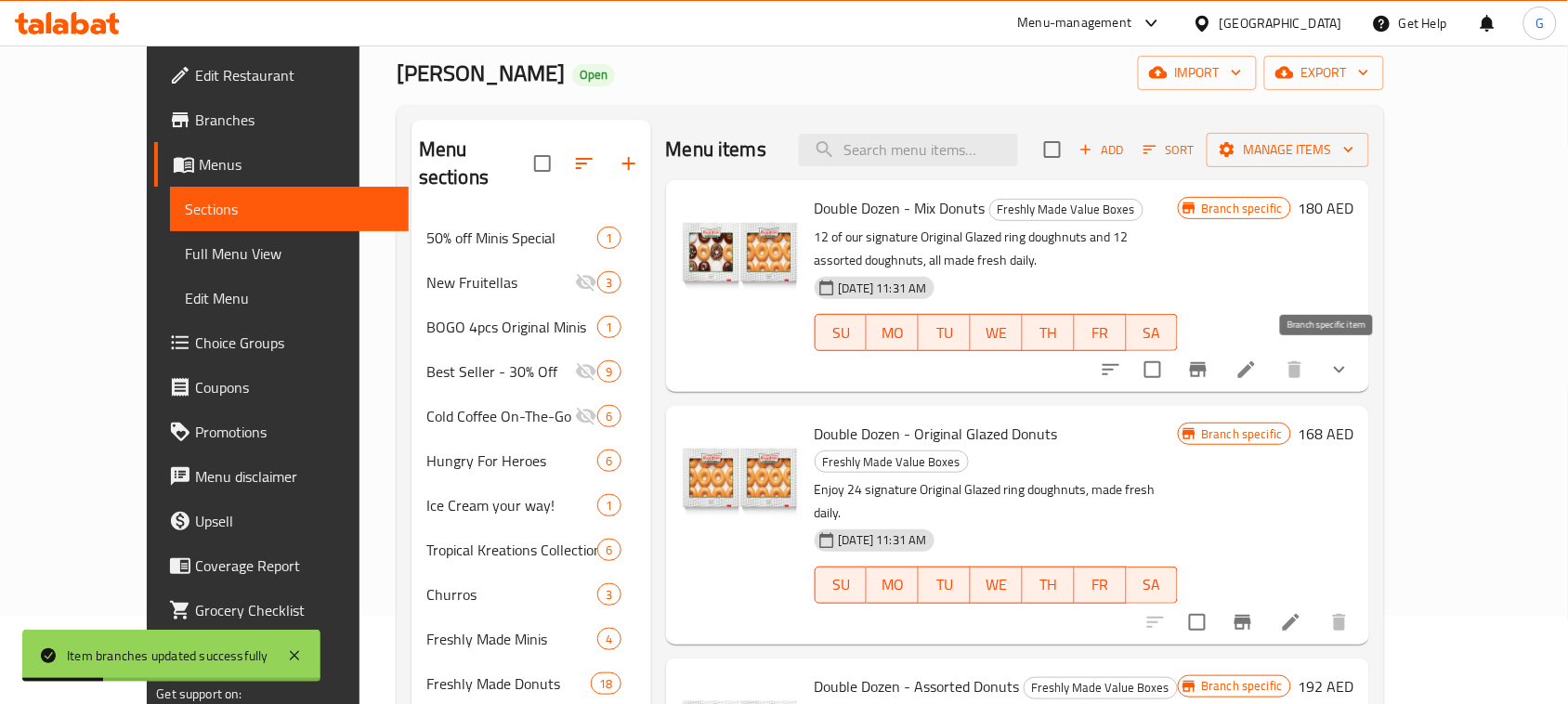
click at [1209, 375] on icon "Branch-specific-item" at bounding box center [1197, 370] width 23 height 23
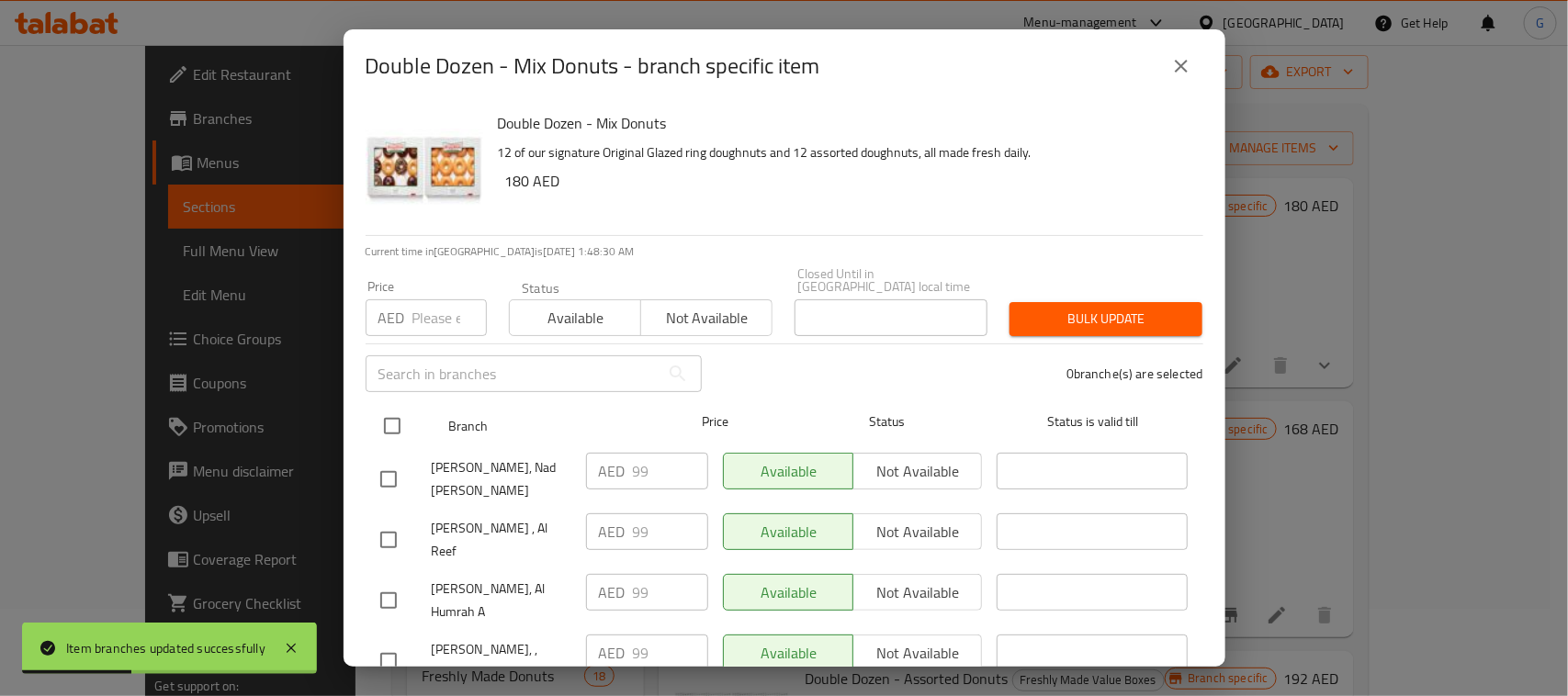
click at [395, 411] on input "checkbox" at bounding box center [393, 427] width 39 height 39
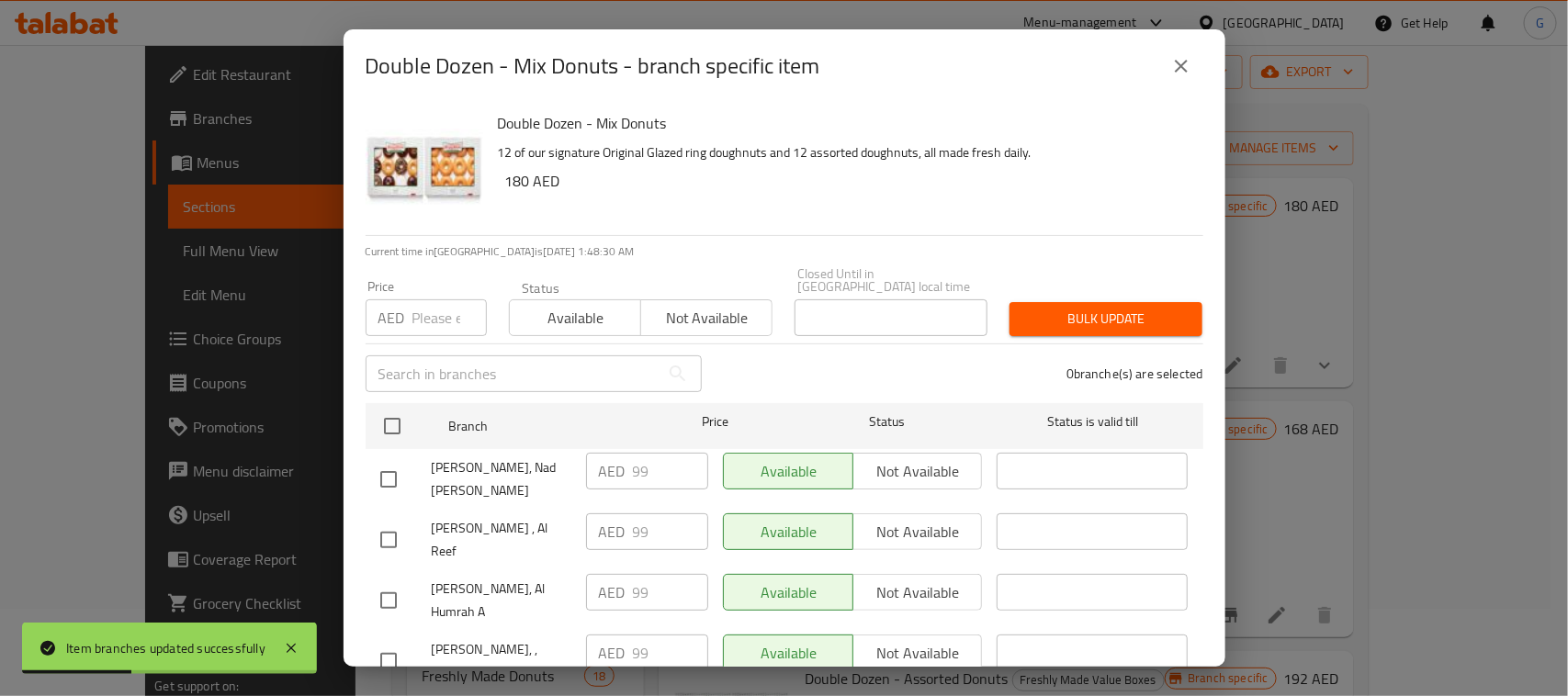
click at [430, 327] on input "number" at bounding box center [449, 318] width 75 height 37
paste input "180"
click at [1024, 315] on span "Bulk update" at bounding box center [1105, 319] width 163 height 23
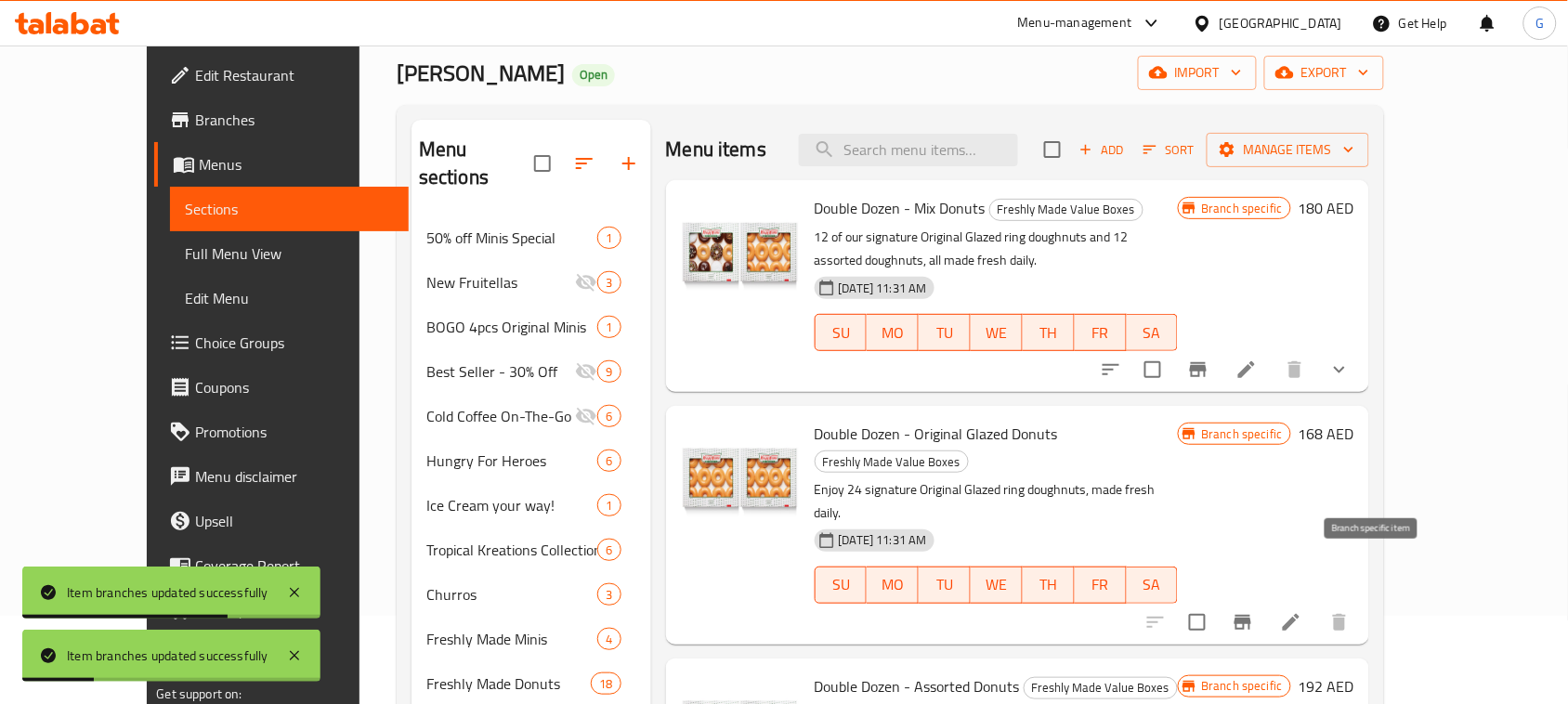
click at [1251, 615] on icon "Branch-specific-item" at bounding box center [1243, 621] width 17 height 15
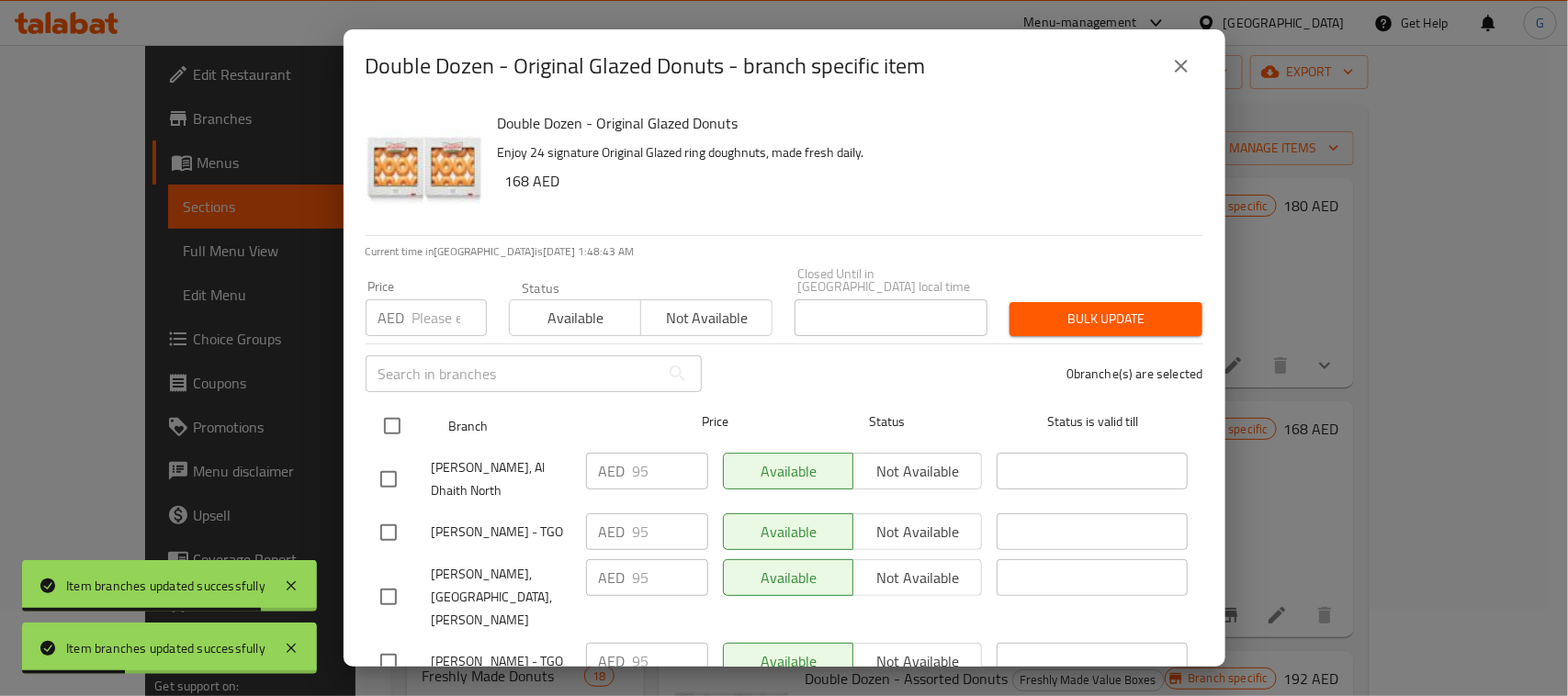
click at [382, 424] on input "checkbox" at bounding box center [393, 427] width 39 height 39
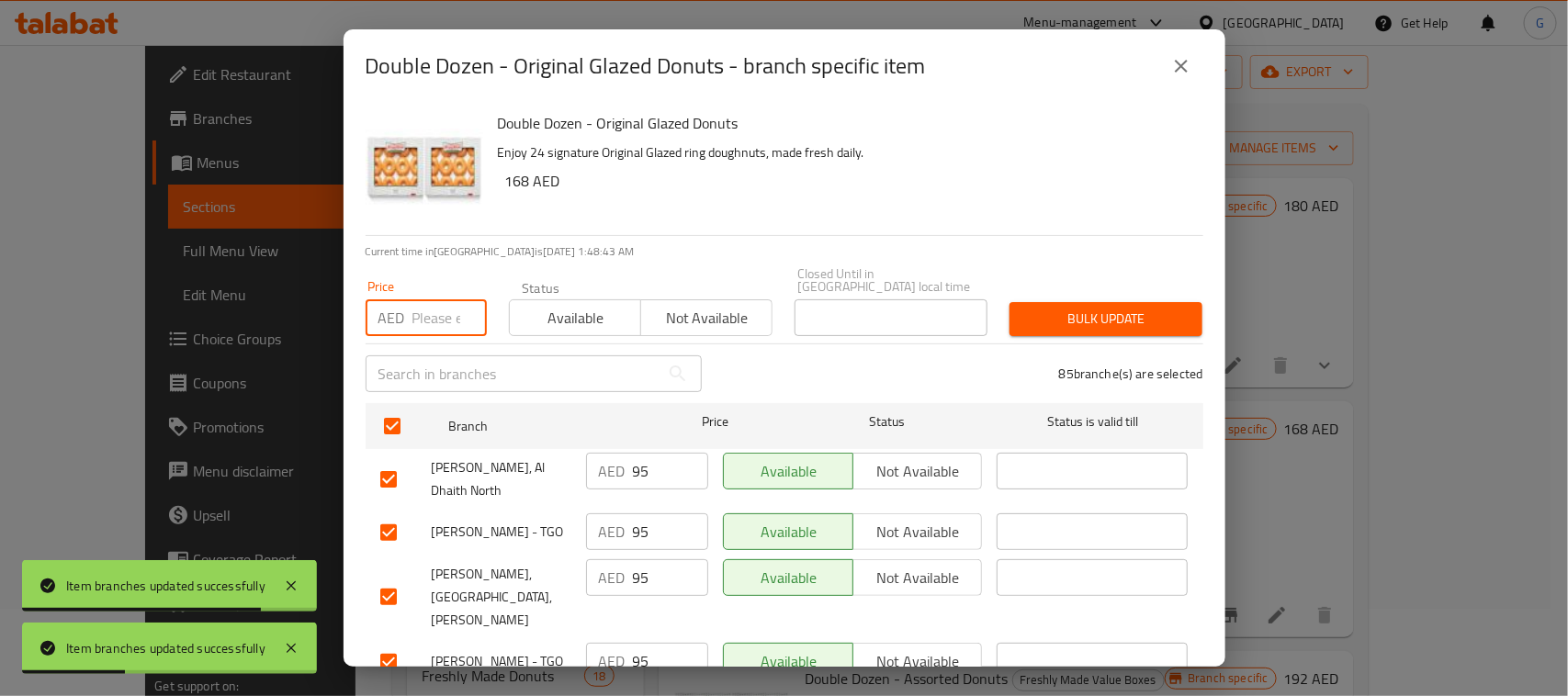
click at [437, 333] on input "number" at bounding box center [449, 318] width 75 height 37
paste input "168"
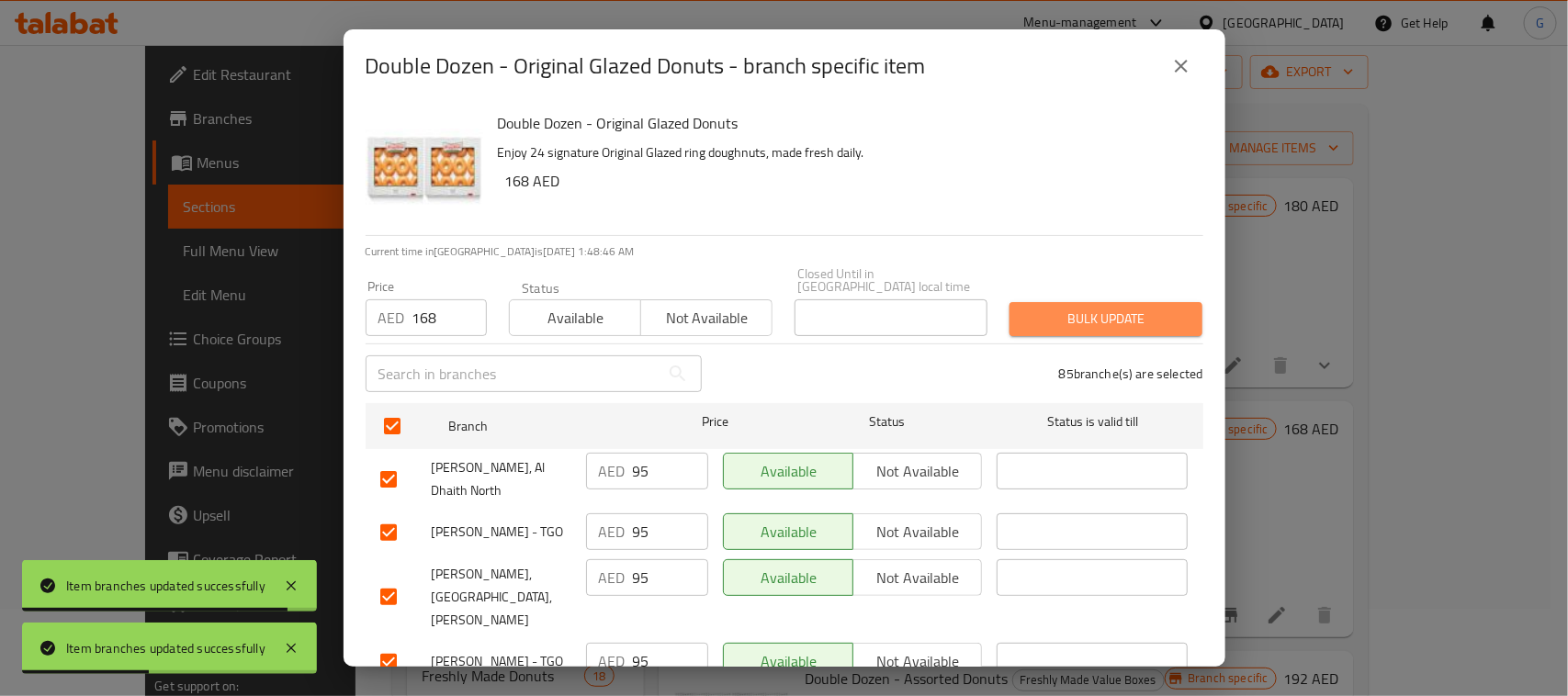
click at [1167, 313] on span "Bulk update" at bounding box center [1105, 319] width 163 height 23
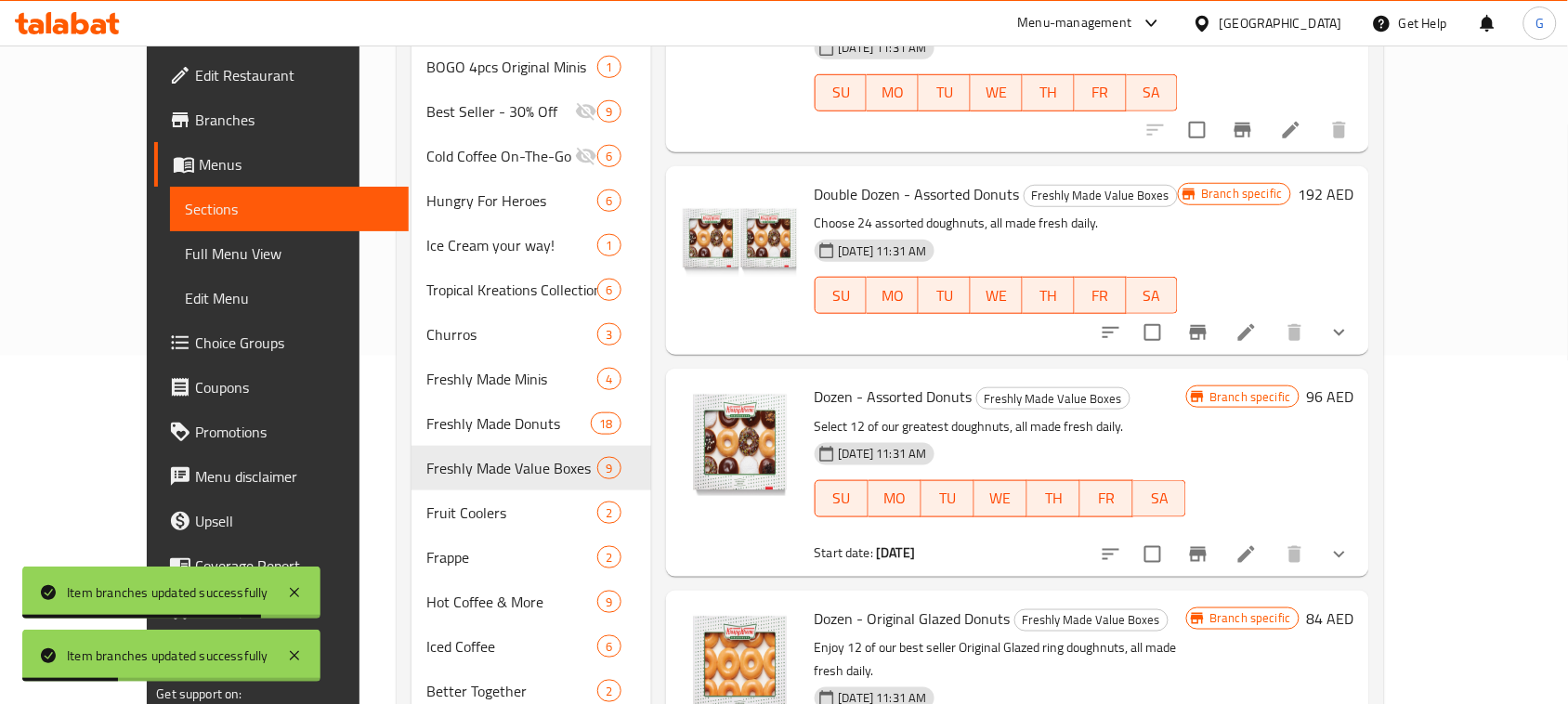
scroll to position [348, 0]
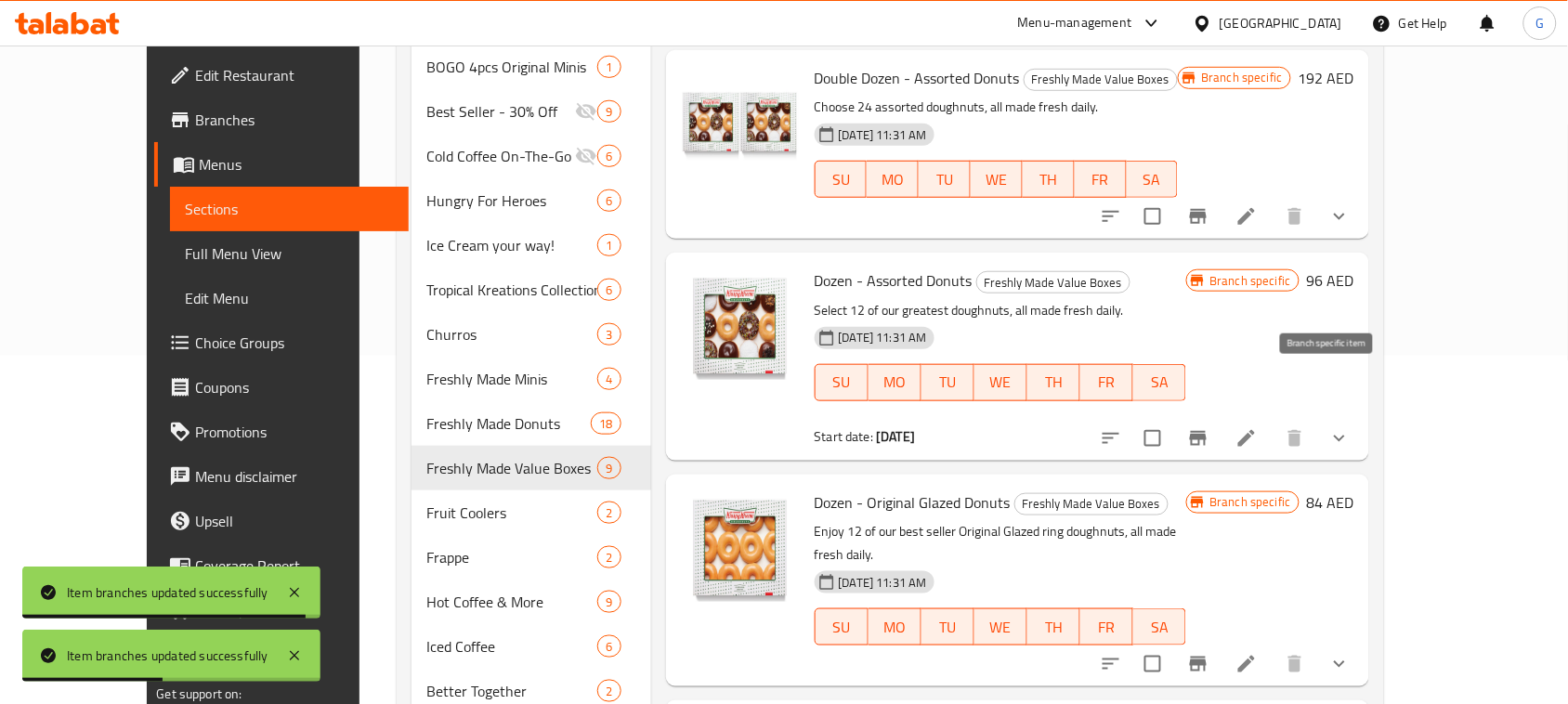
click at [1220, 416] on button "Branch-specific-item" at bounding box center [1197, 438] width 44 height 44
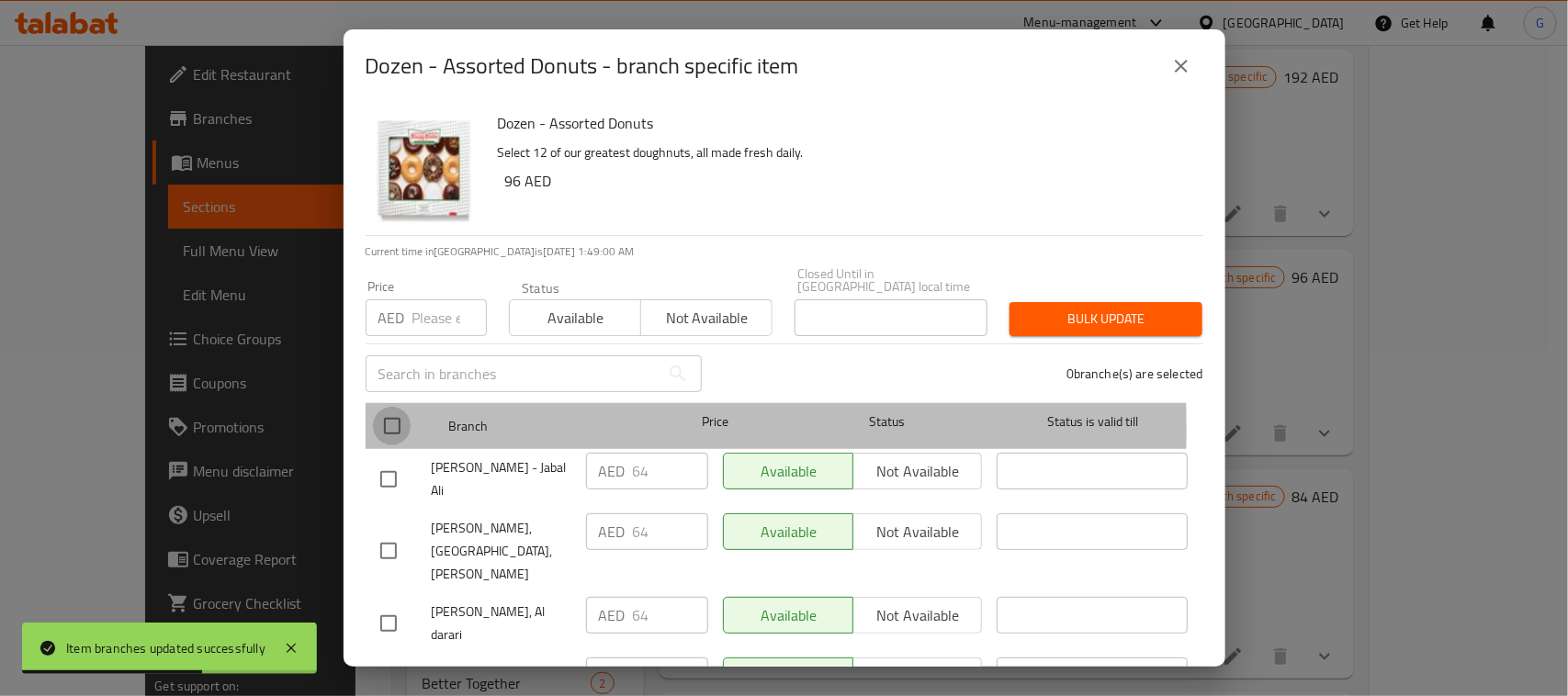
click at [390, 428] on input "checkbox" at bounding box center [393, 427] width 39 height 39
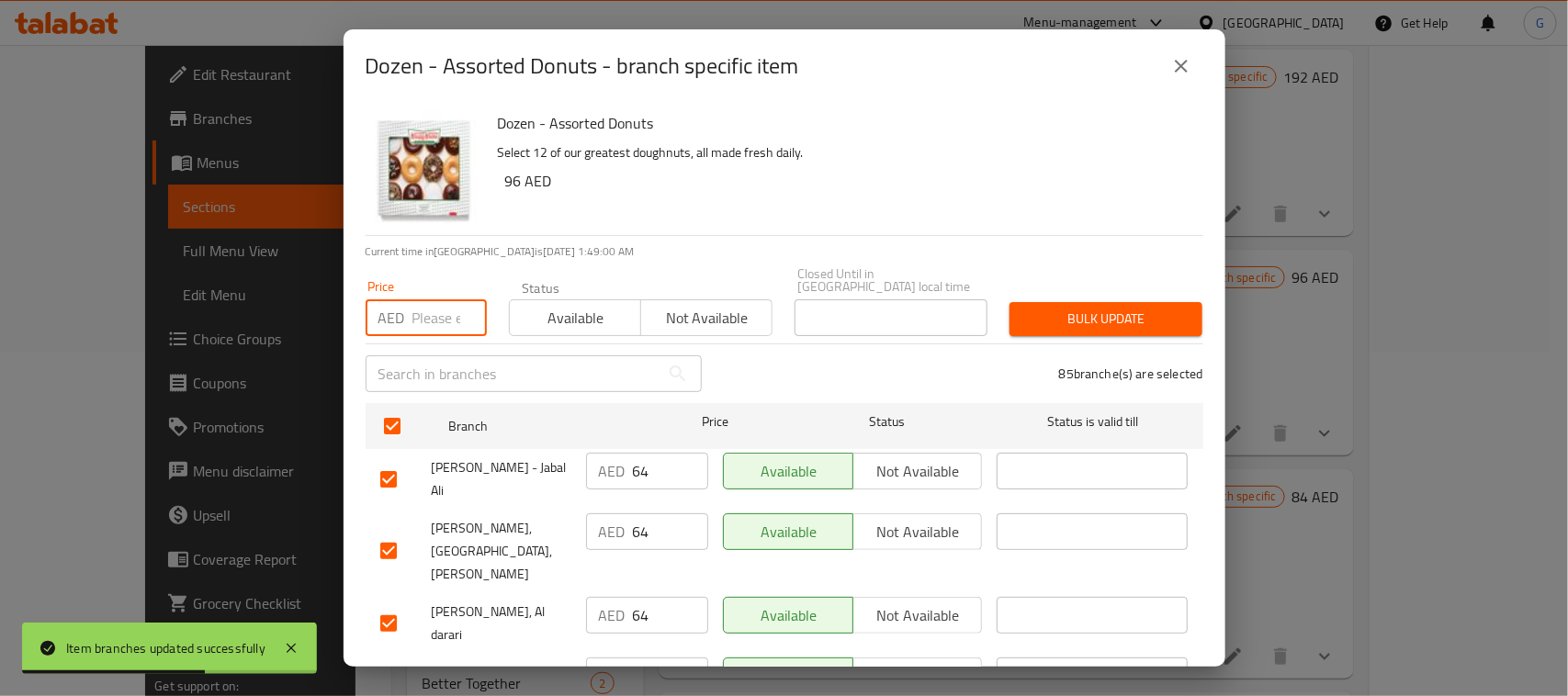
click at [443, 319] on input "number" at bounding box center [449, 318] width 75 height 37
paste input "96"
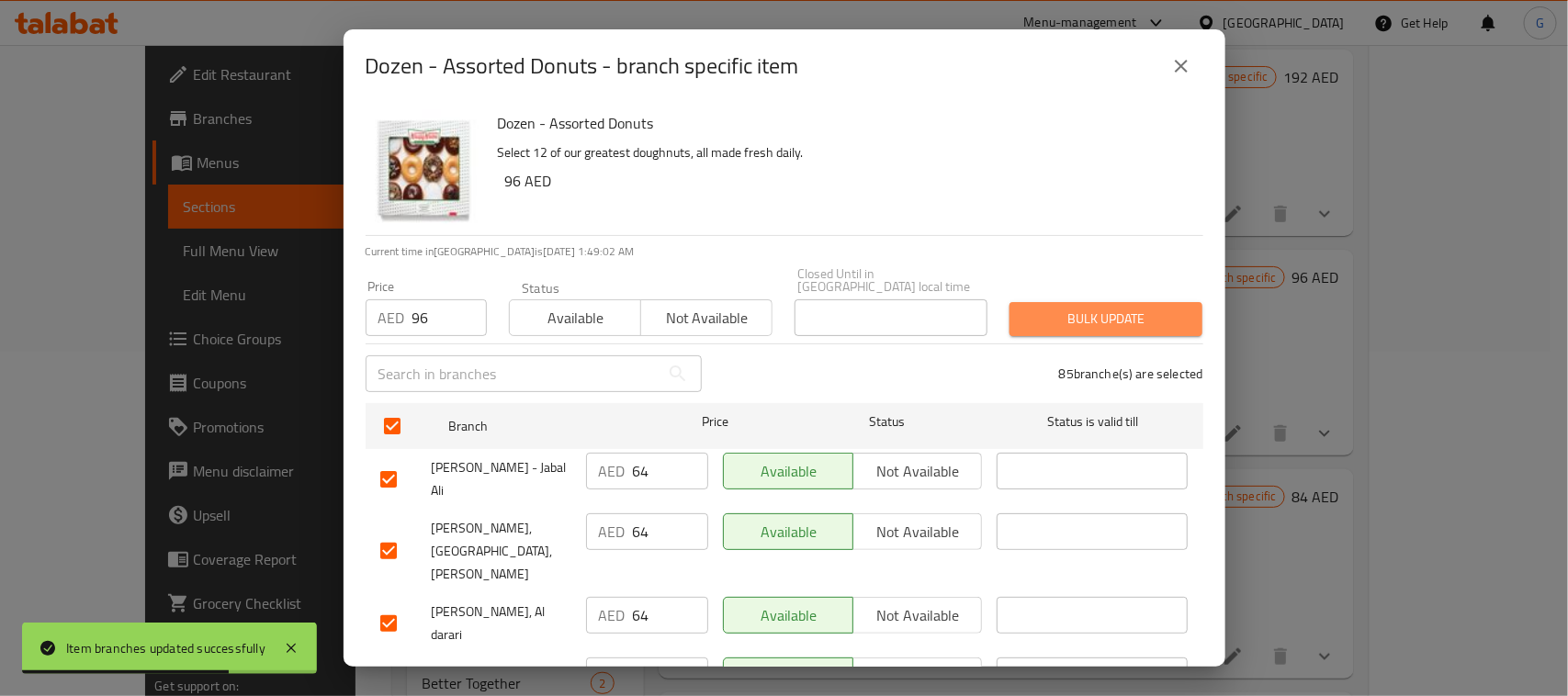
click at [1144, 315] on span "Bulk update" at bounding box center [1105, 319] width 163 height 23
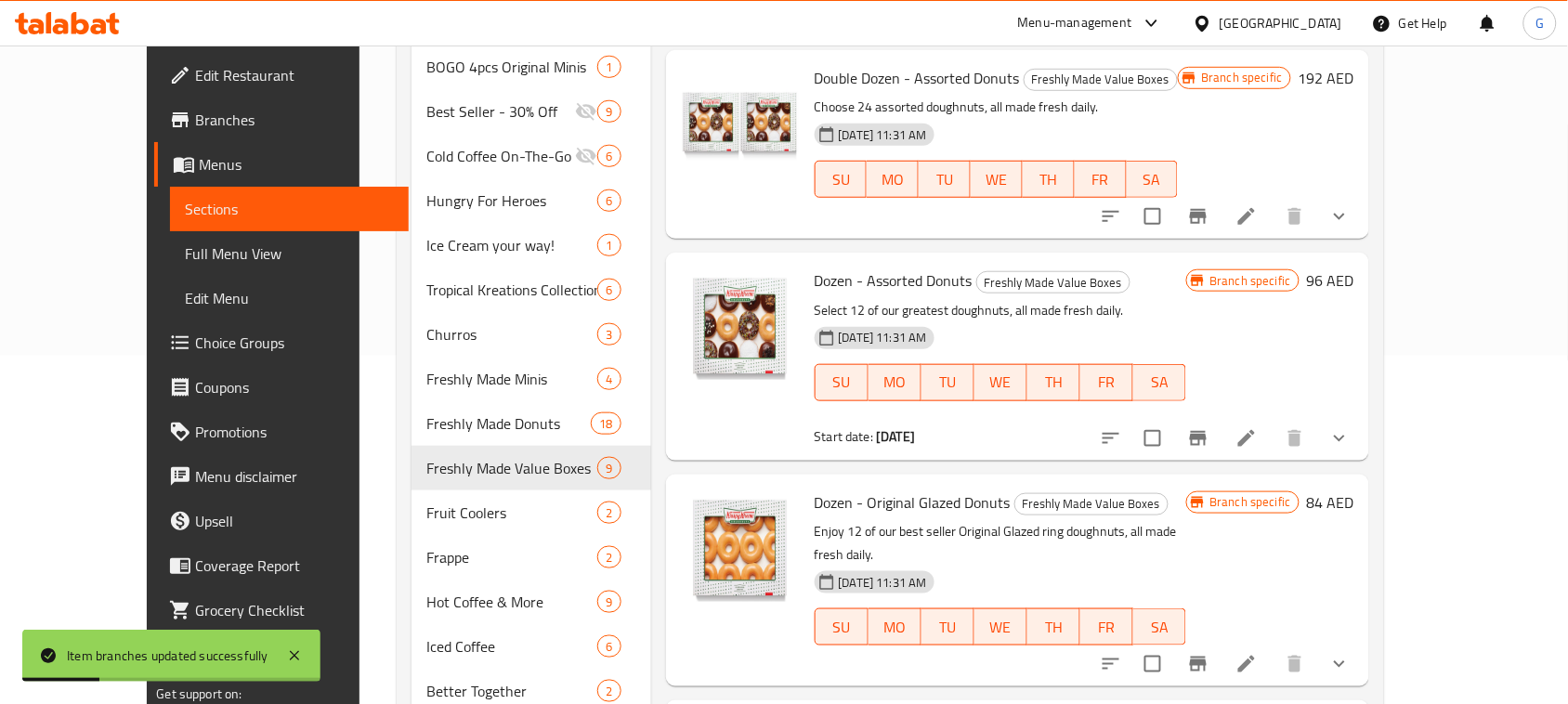
scroll to position [580, 0]
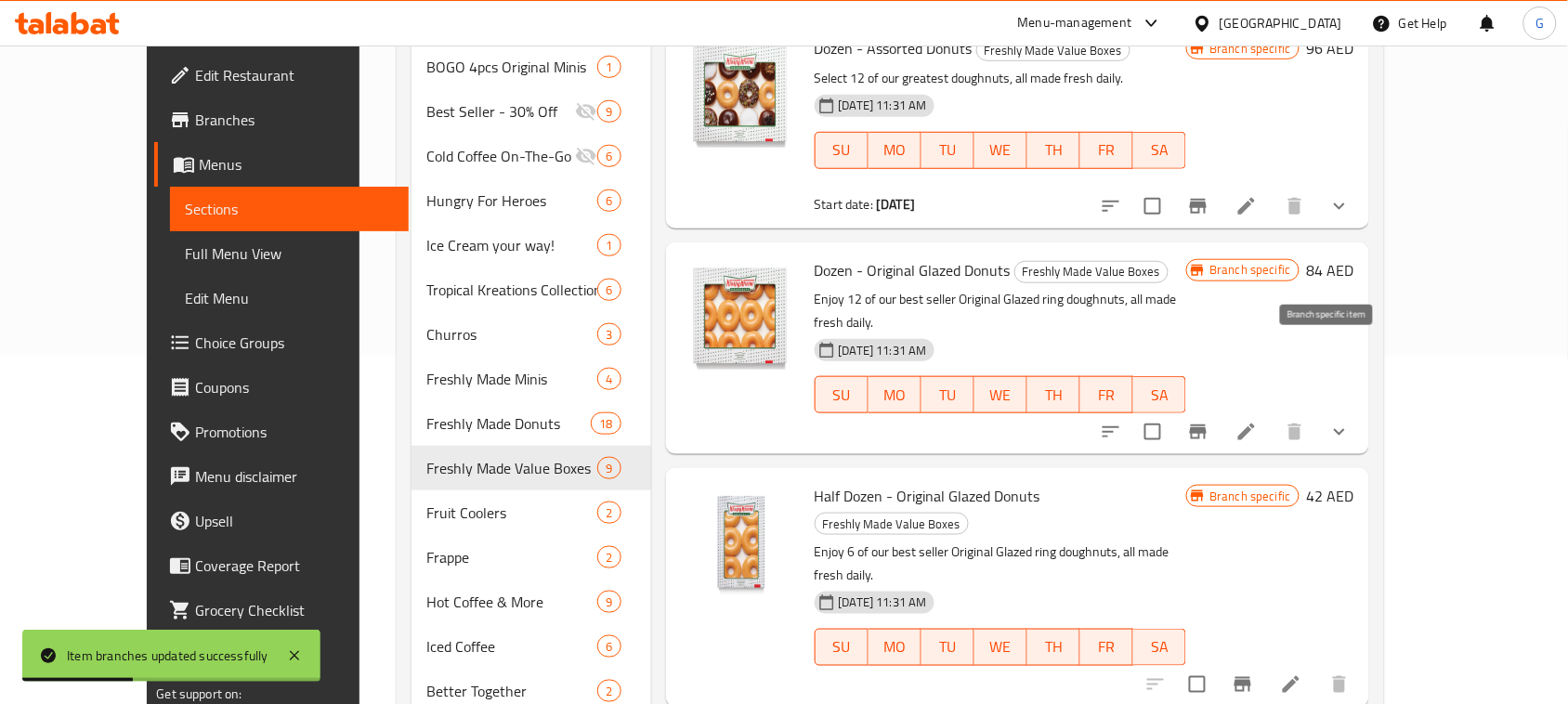
click at [1206, 425] on icon "Branch-specific-item" at bounding box center [1197, 432] width 17 height 15
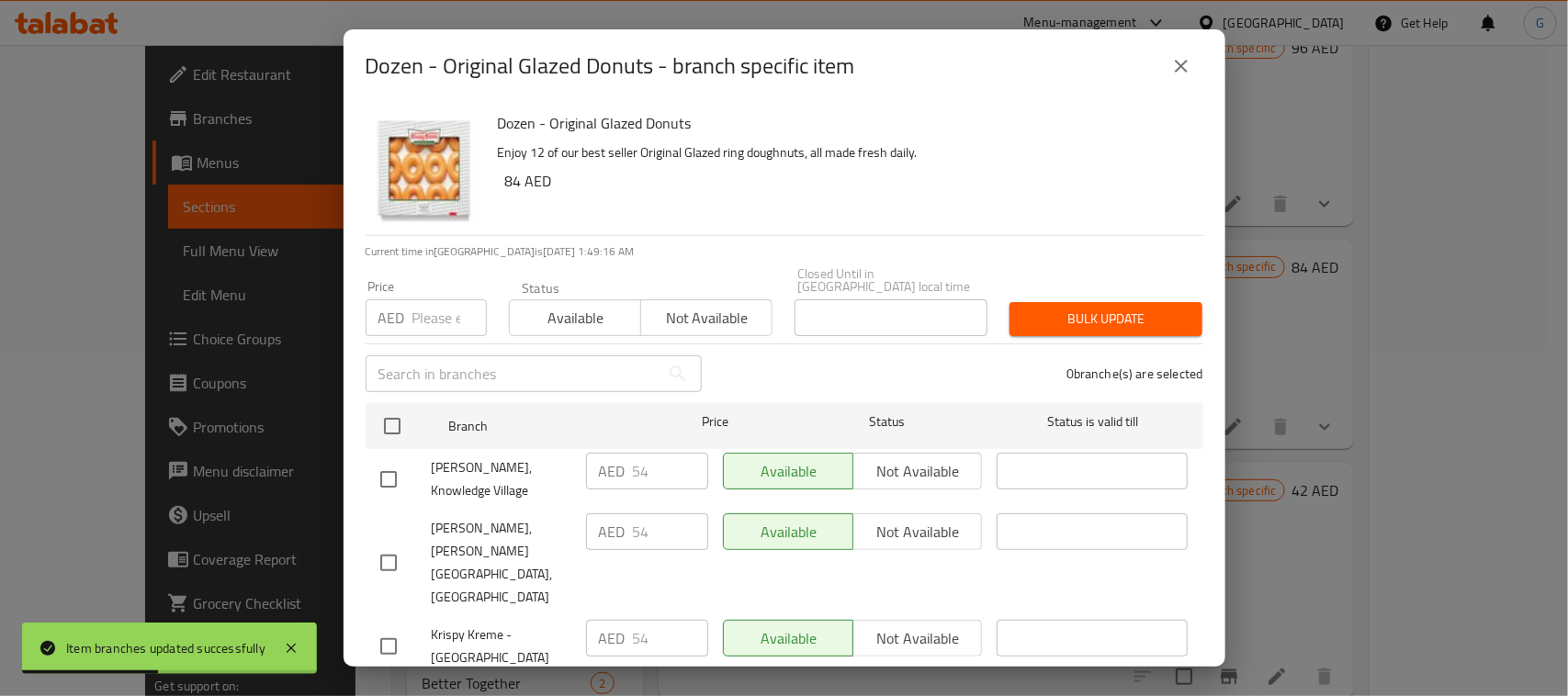
click at [390, 424] on input "checkbox" at bounding box center [393, 427] width 39 height 39
click at [433, 310] on input "number" at bounding box center [449, 318] width 75 height 37
paste input "84"
click at [1117, 307] on span "Bulk update" at bounding box center [1105, 319] width 163 height 23
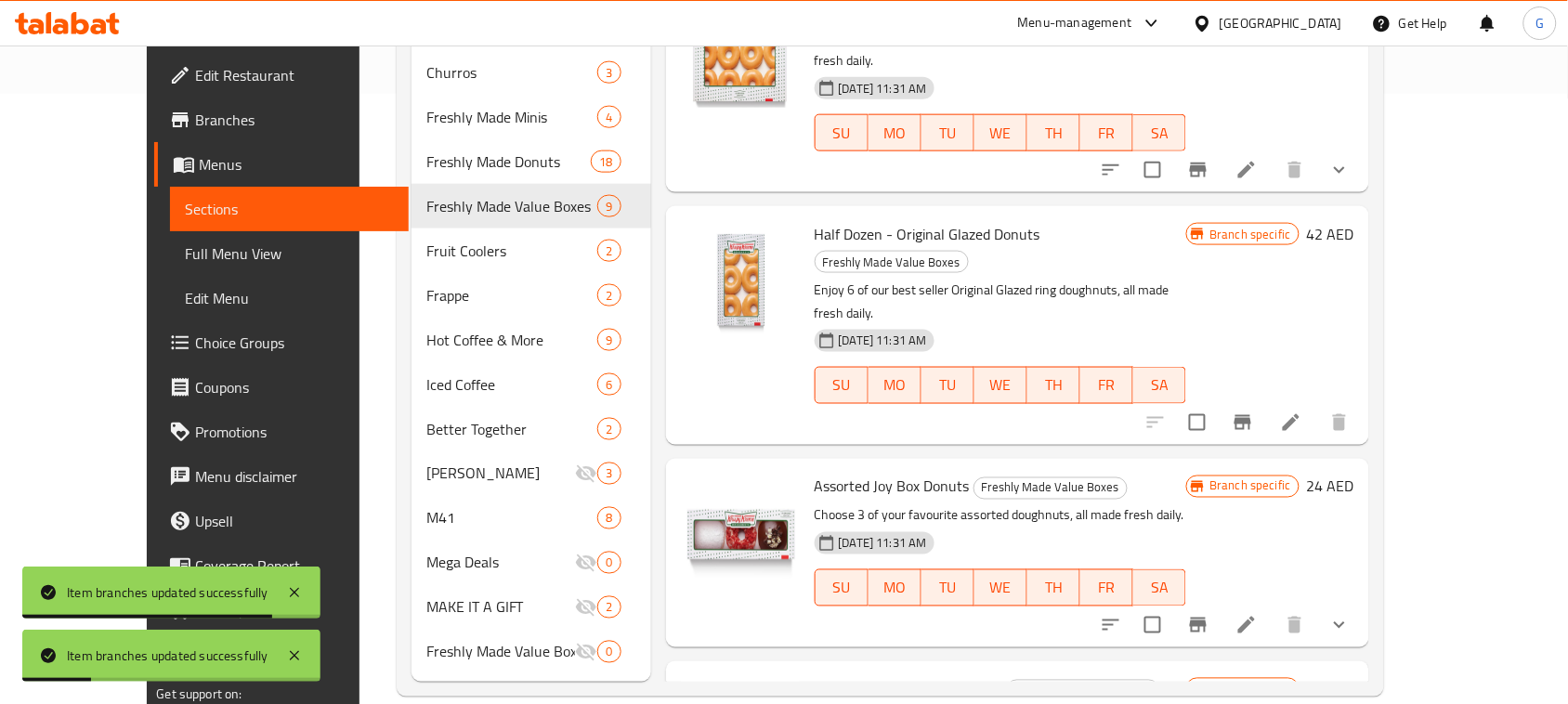
scroll to position [859, 0]
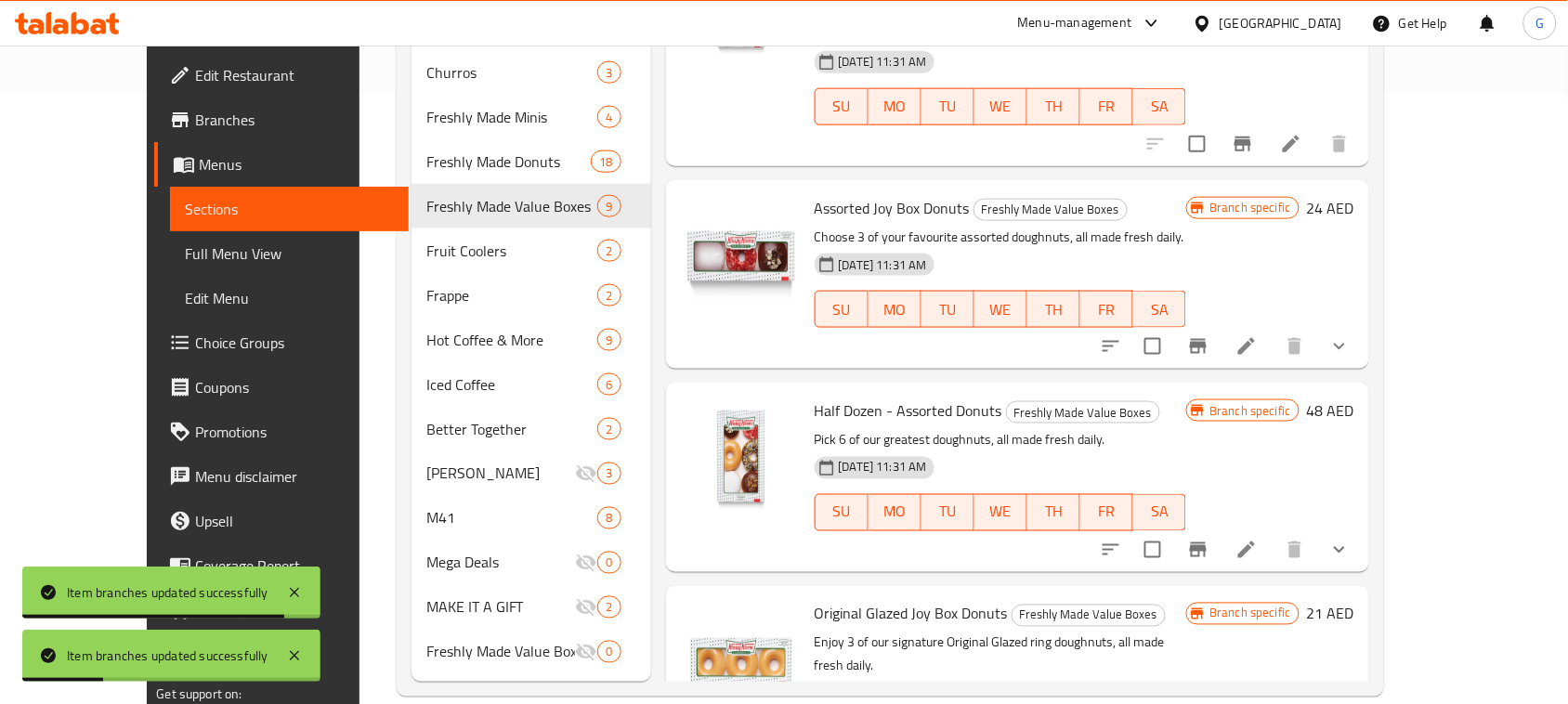
click at [1206, 543] on icon "Branch-specific-item" at bounding box center [1197, 550] width 17 height 15
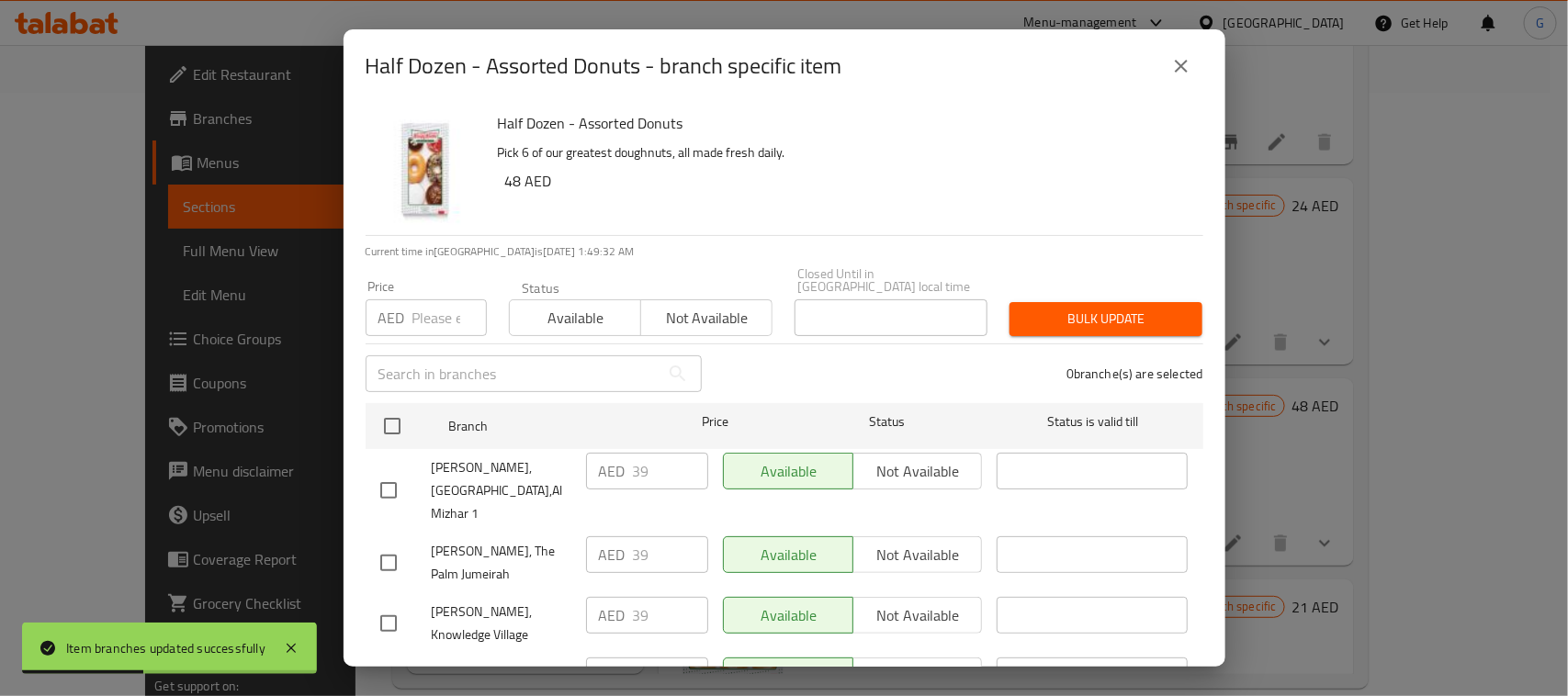
drag, startPoint x: 391, startPoint y: 414, endPoint x: 430, endPoint y: 315, distance: 106.4
click at [392, 413] on input "checkbox" at bounding box center [393, 427] width 39 height 39
click at [430, 315] on input "number" at bounding box center [449, 318] width 75 height 37
paste input "48"
click at [1141, 300] on div "Bulk update" at bounding box center [1105, 319] width 215 height 56
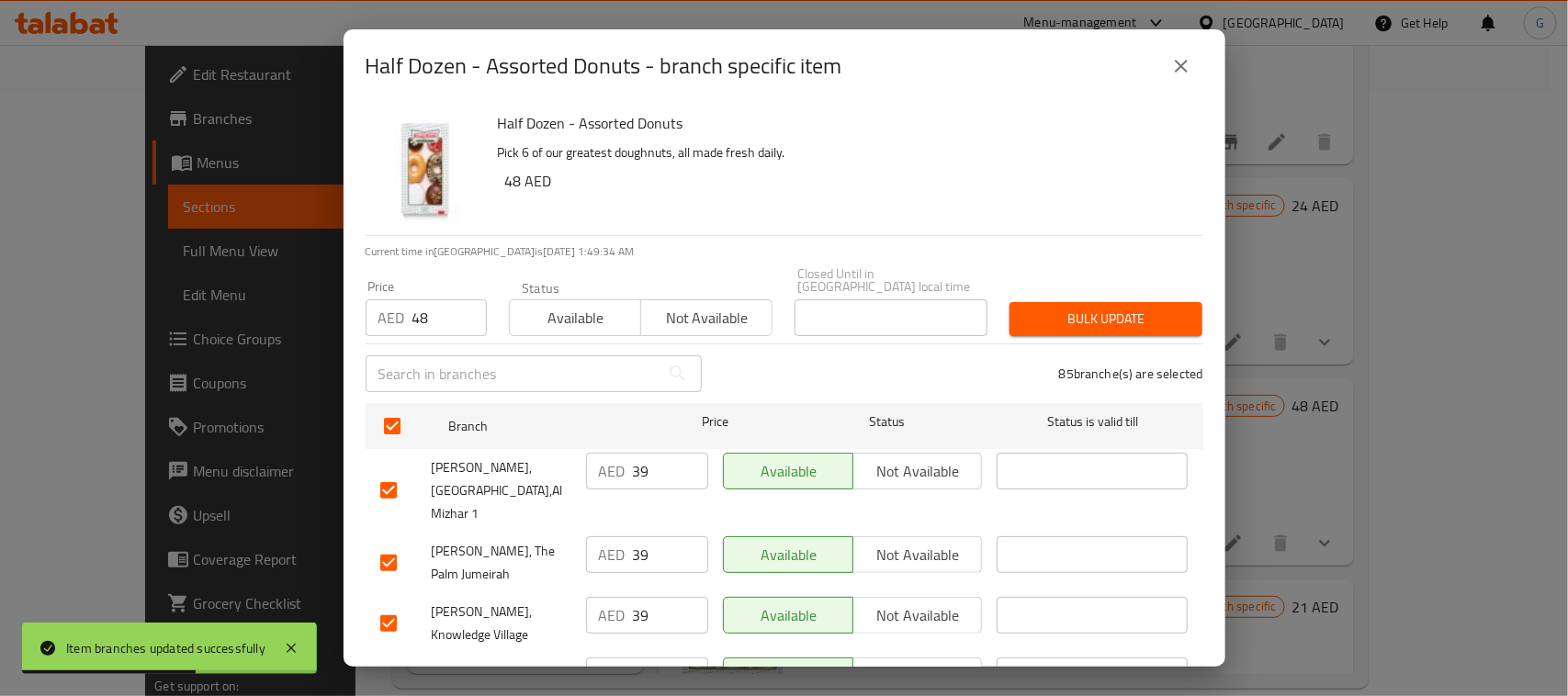
click at [1070, 333] on button "Bulk update" at bounding box center [1105, 319] width 192 height 34
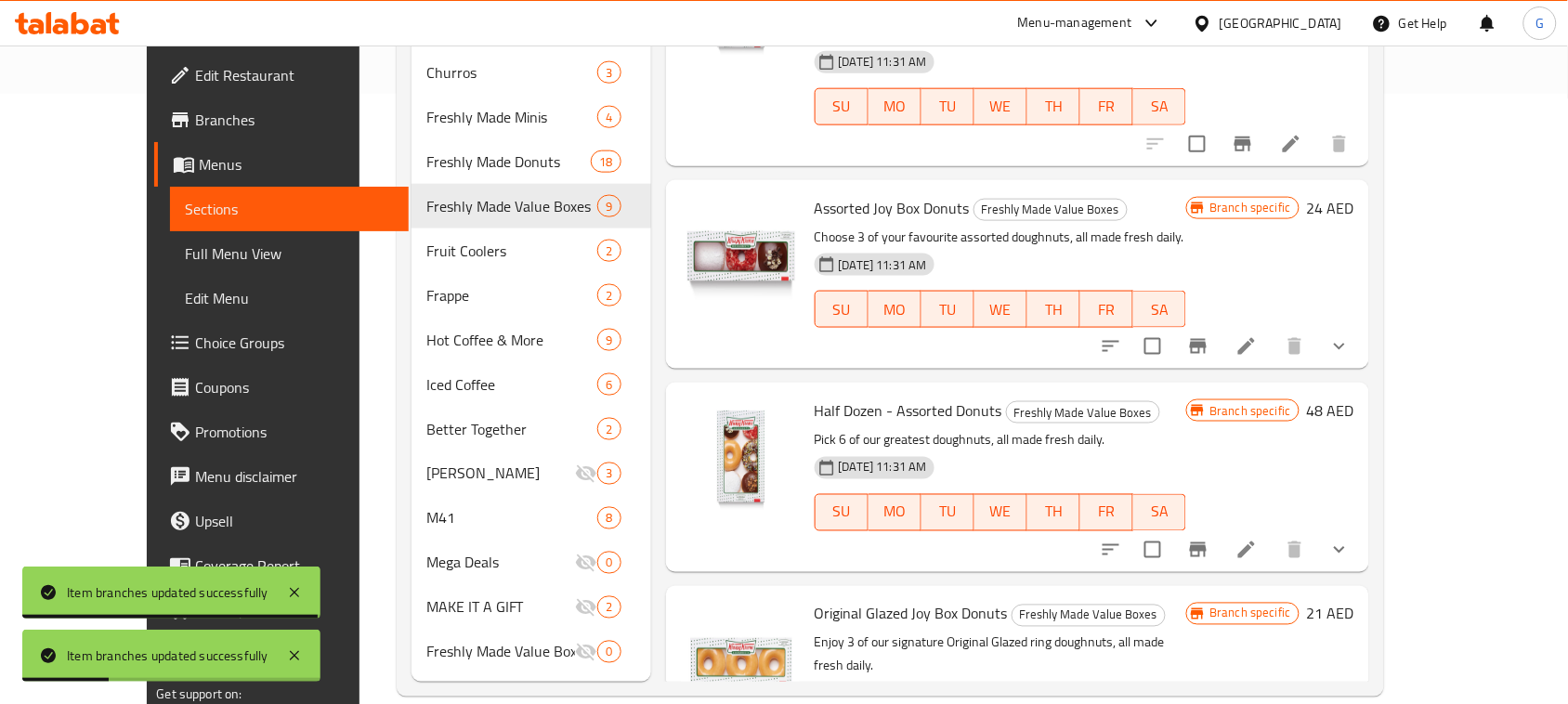
scroll to position [142, 0]
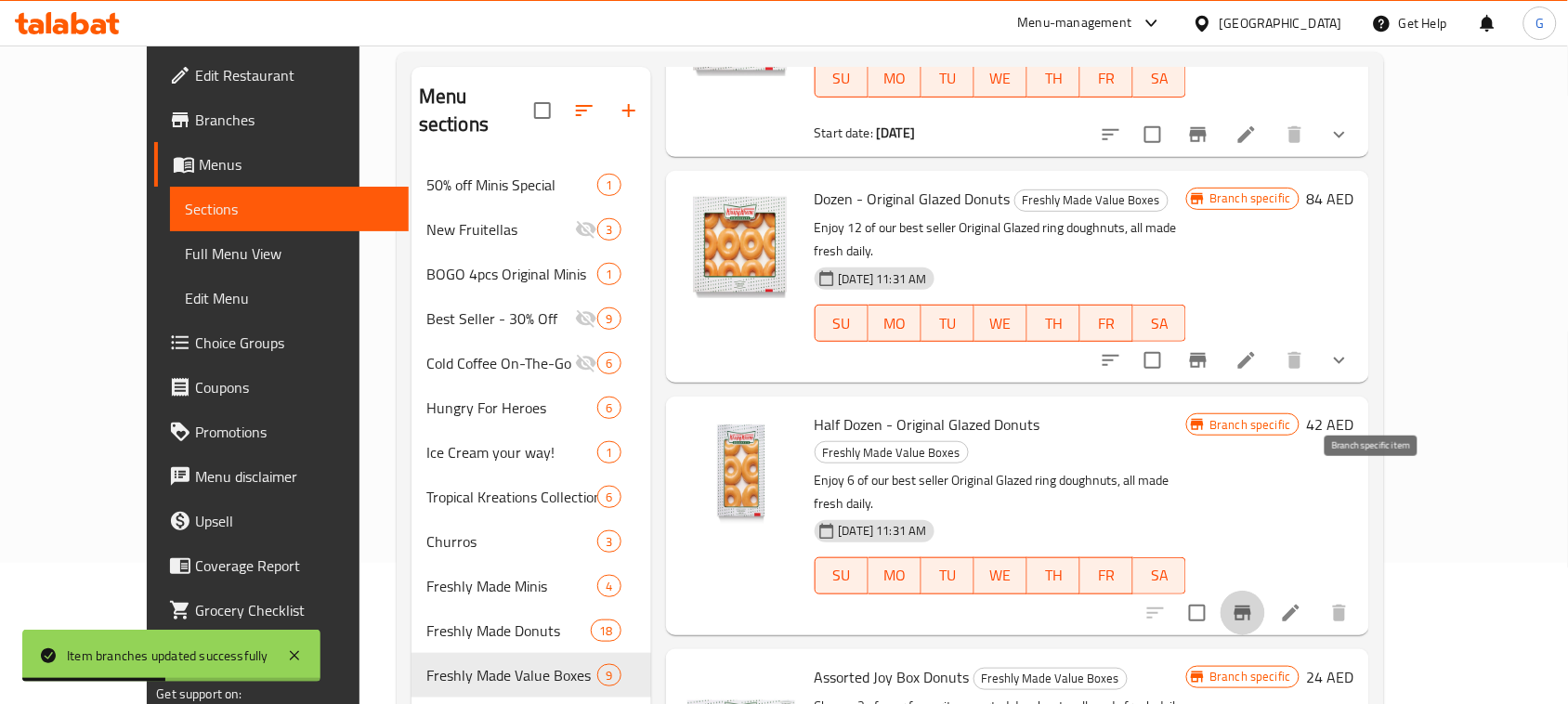
click at [1251, 606] on icon "Branch-specific-item" at bounding box center [1243, 613] width 17 height 15
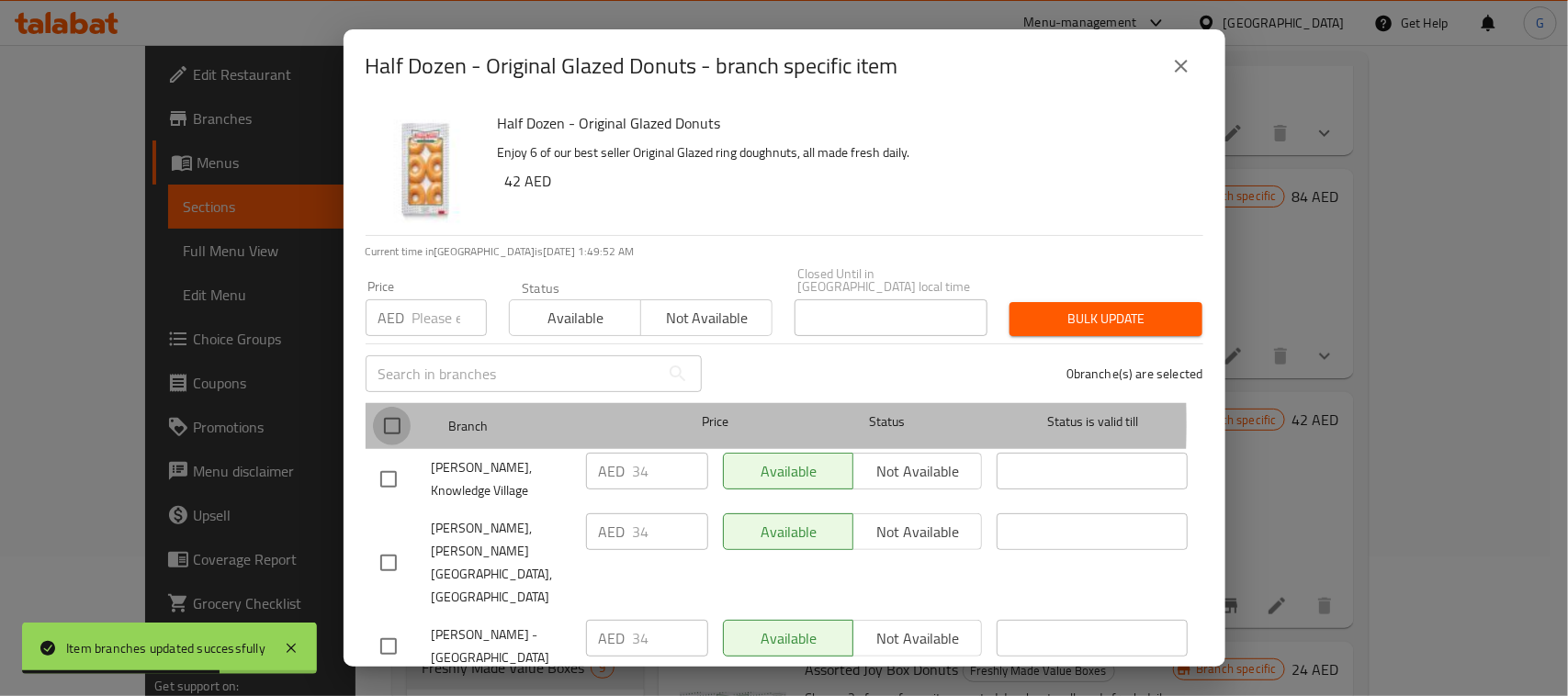
click at [390, 424] on input "checkbox" at bounding box center [393, 427] width 39 height 39
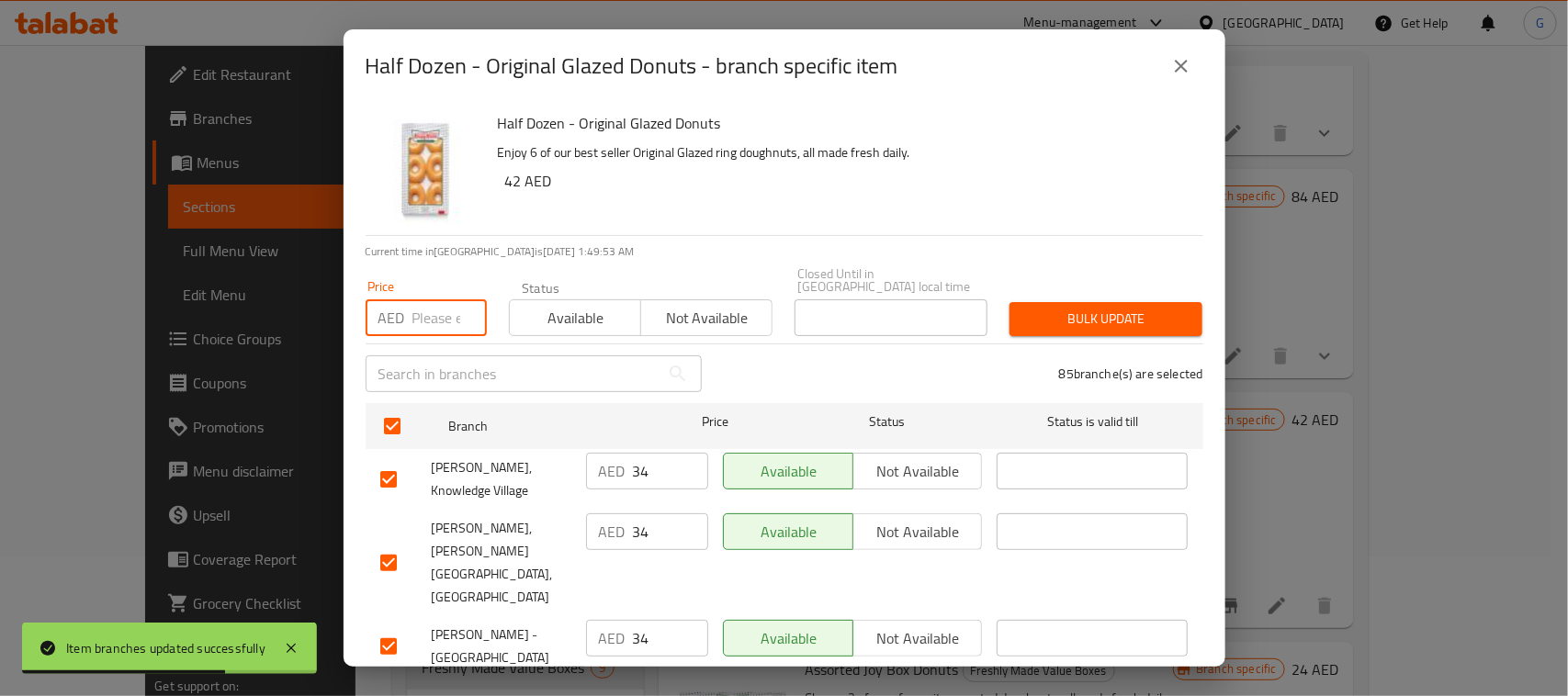
click at [442, 312] on input "number" at bounding box center [449, 318] width 75 height 37
paste input "42"
click at [1181, 303] on button "Bulk update" at bounding box center [1105, 319] width 192 height 34
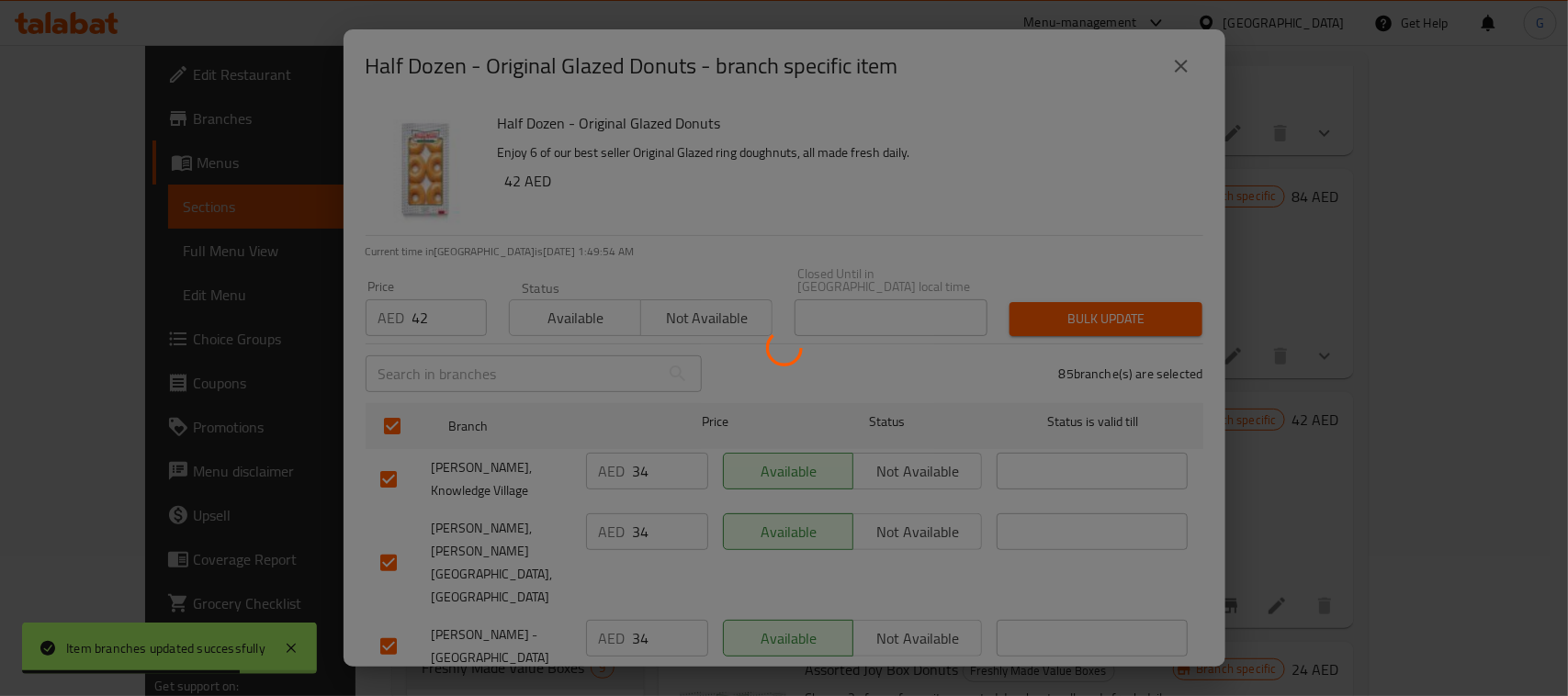
click at [1148, 310] on div at bounding box center [784, 348] width 1568 height 696
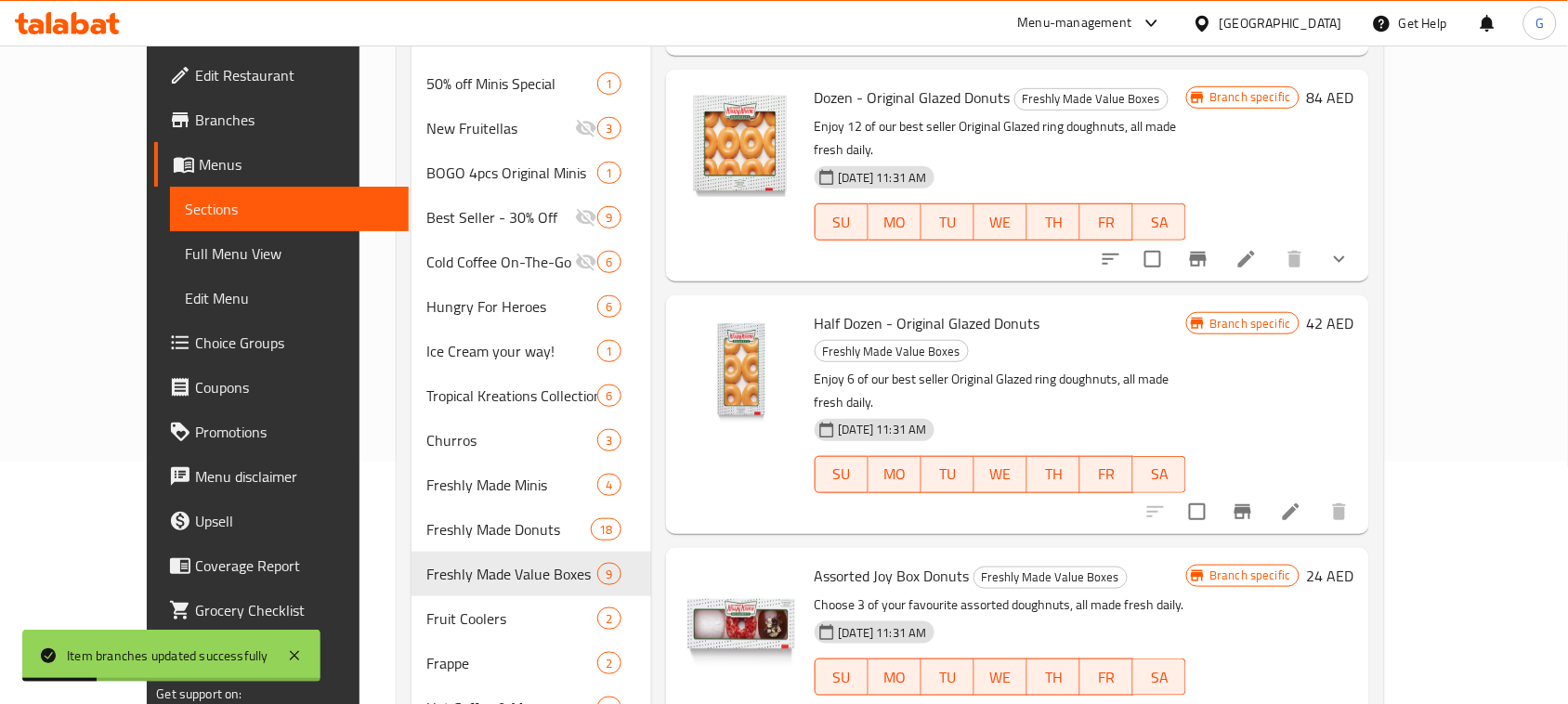
scroll to position [258, 0]
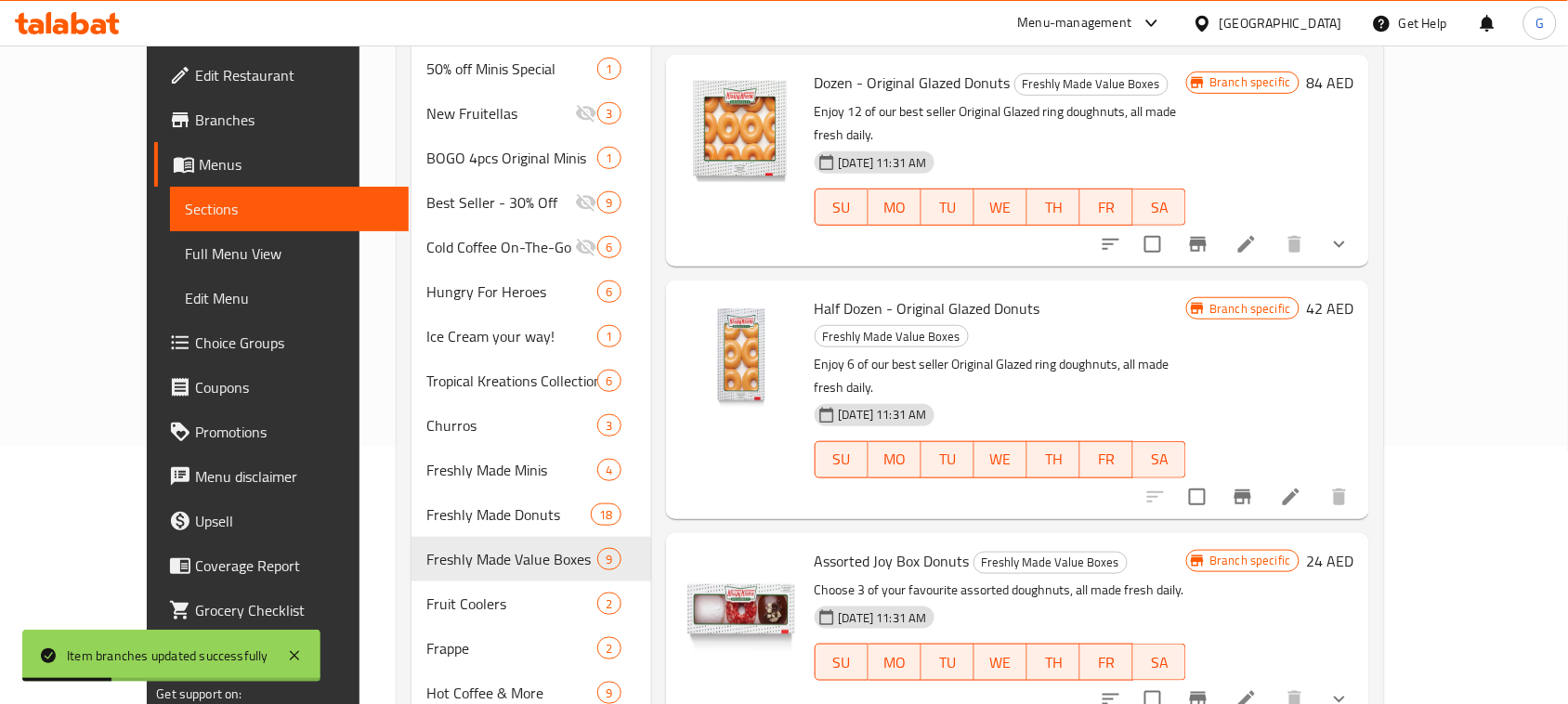
click at [1209, 688] on icon "Branch-specific-item" at bounding box center [1197, 699] width 23 height 23
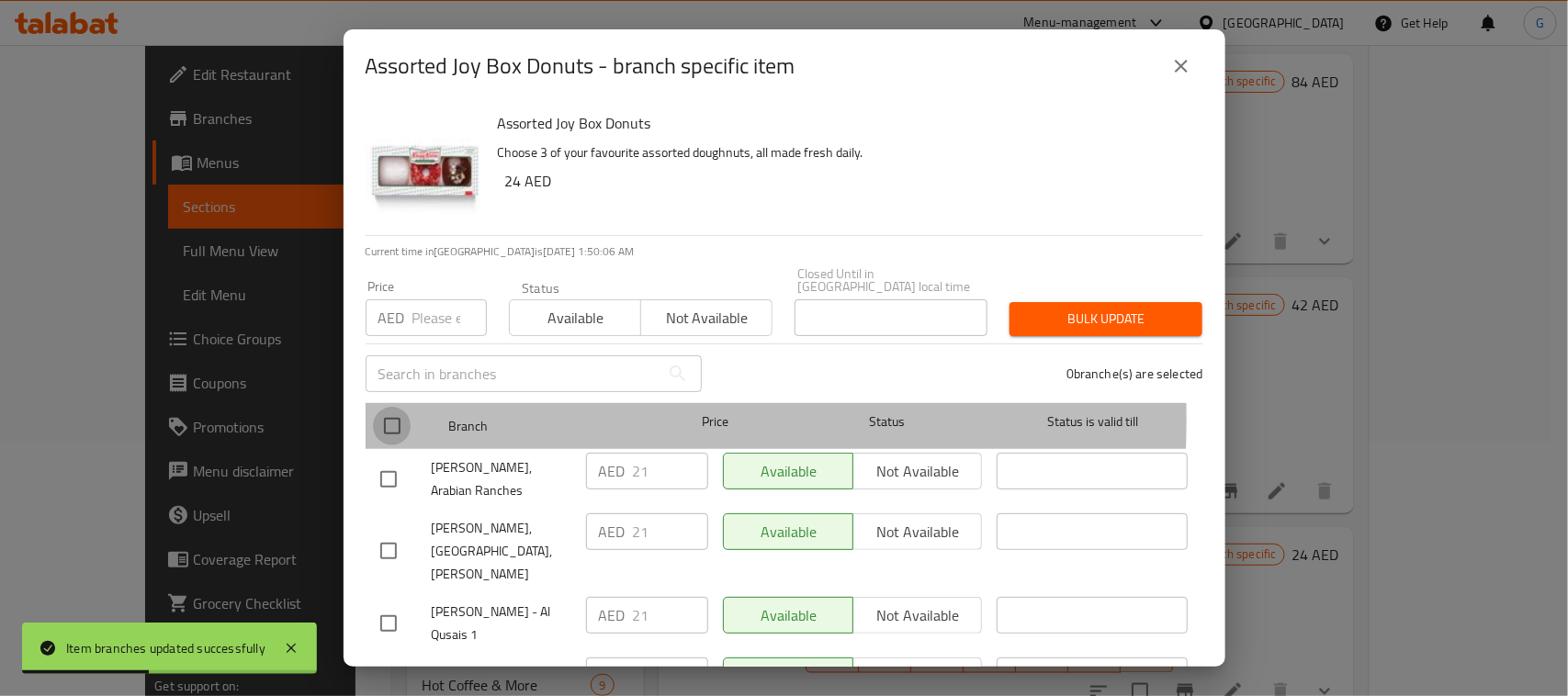
click at [395, 419] on input "checkbox" at bounding box center [393, 427] width 39 height 39
click at [424, 324] on input "number" at bounding box center [449, 318] width 75 height 37
paste input "24"
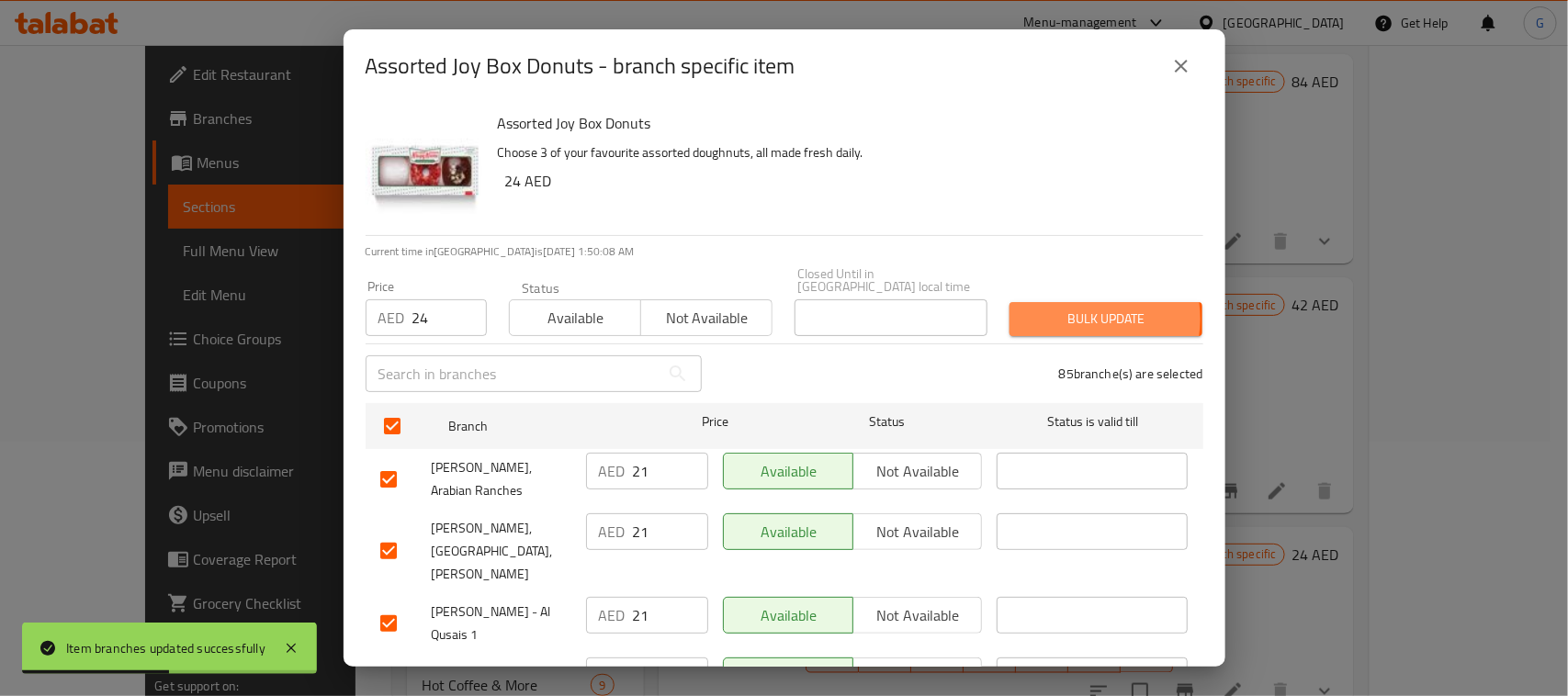
click at [1077, 319] on span "Bulk update" at bounding box center [1105, 319] width 163 height 23
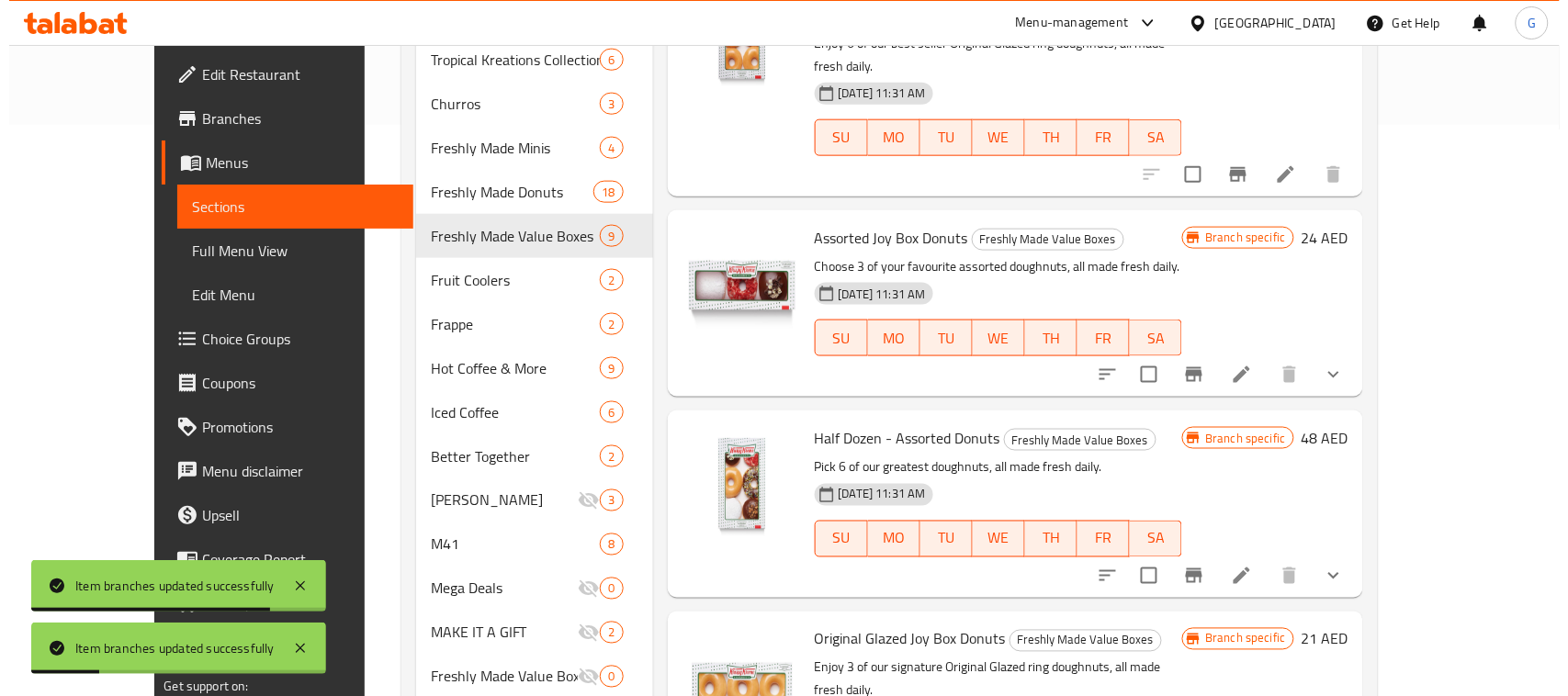
scroll to position [599, 0]
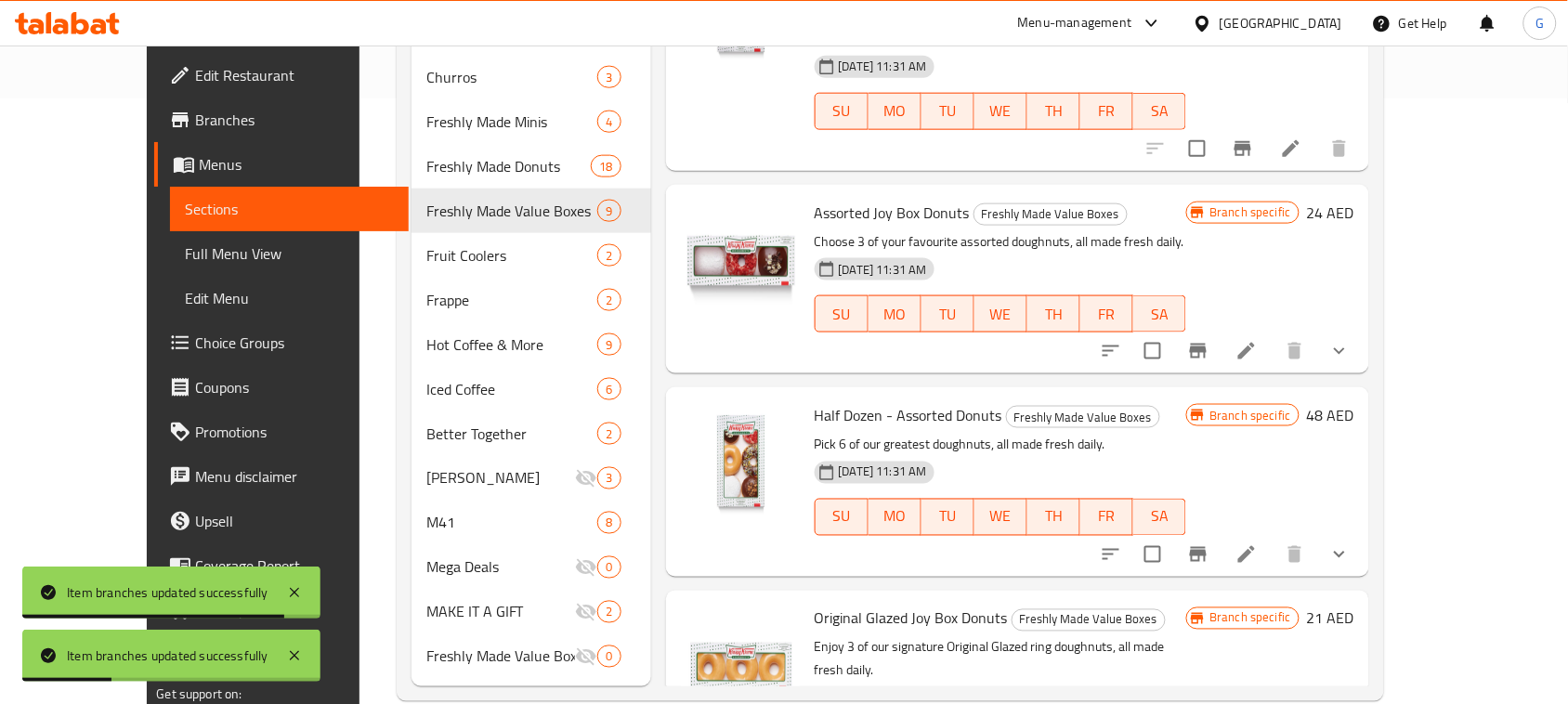
click at [1220, 532] on button "Branch-specific-item" at bounding box center [1197, 554] width 44 height 44
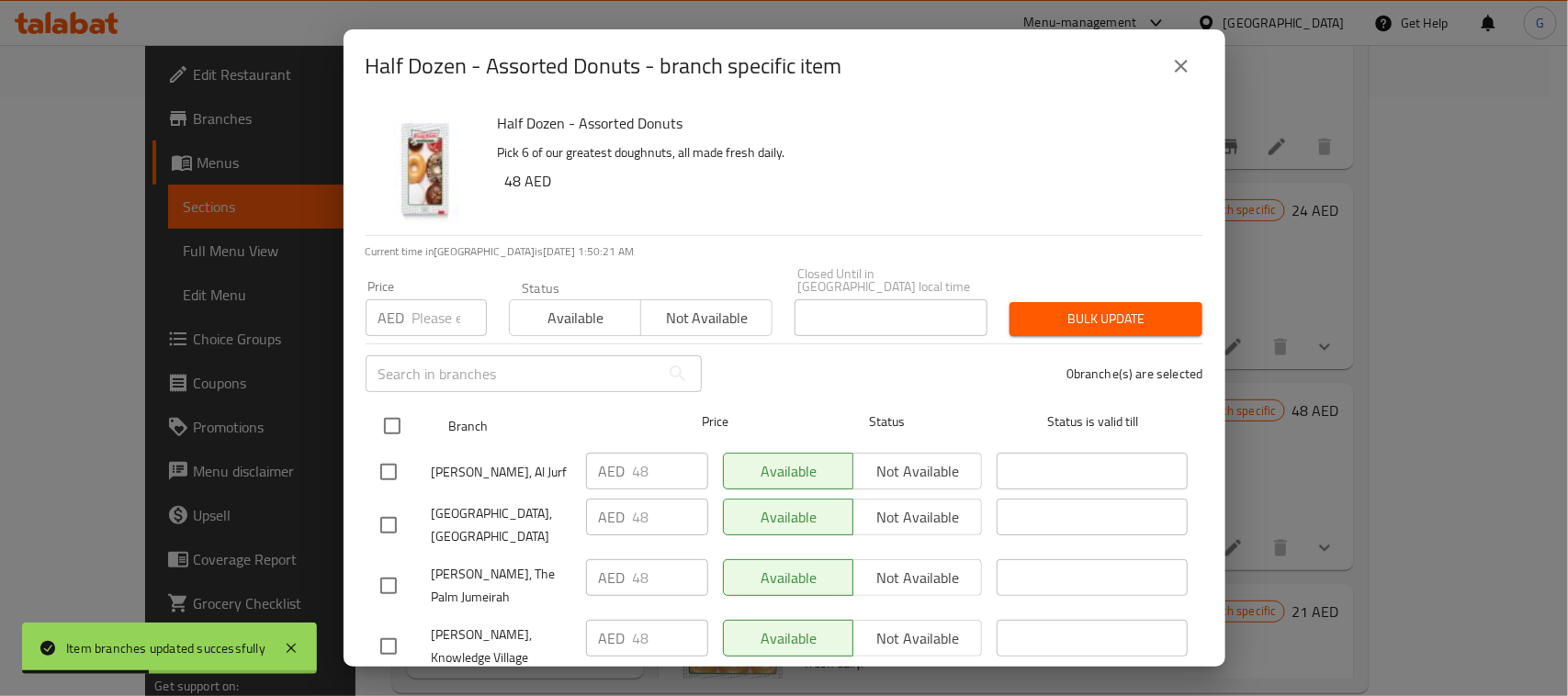
click at [383, 429] on input "checkbox" at bounding box center [393, 427] width 39 height 39
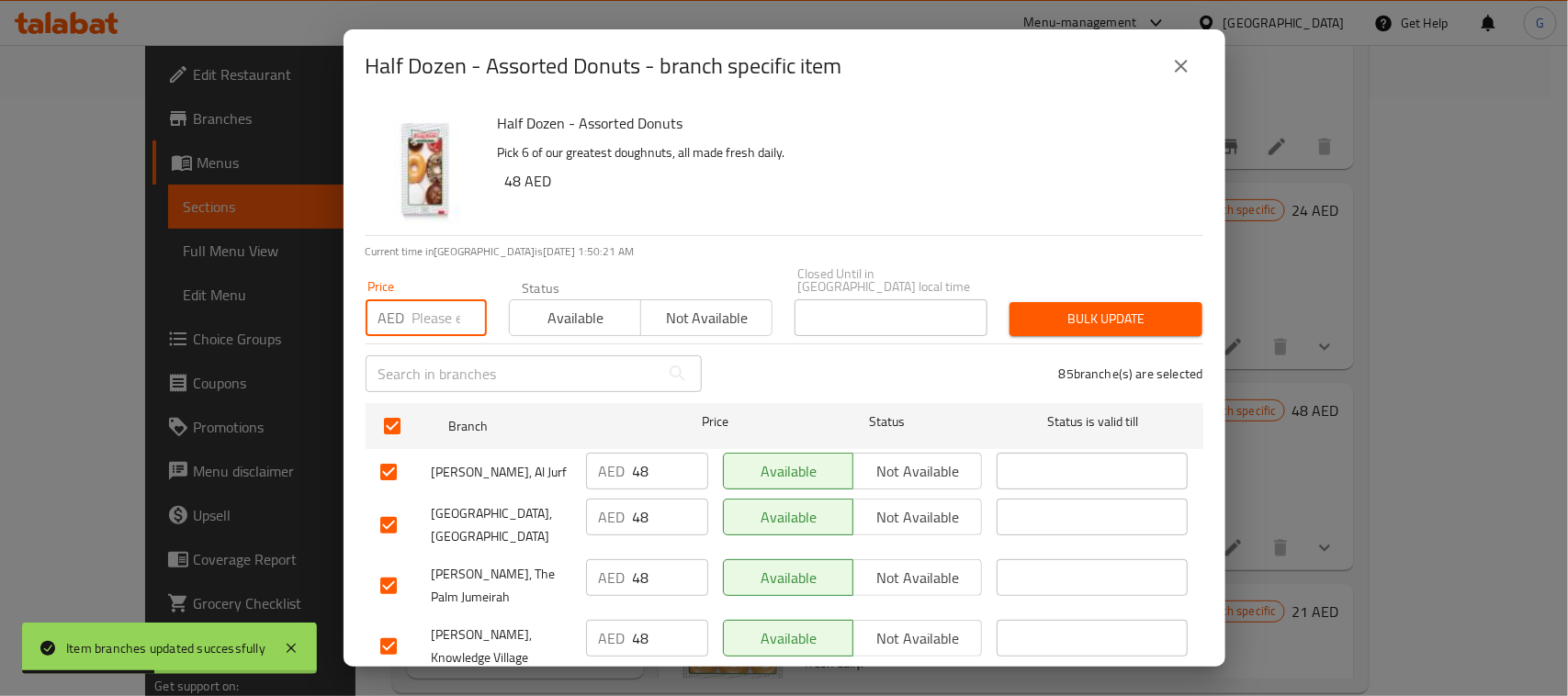
click at [420, 317] on input "number" at bounding box center [449, 318] width 75 height 37
paste input "21"
click at [1182, 70] on icon "close" at bounding box center [1181, 66] width 22 height 22
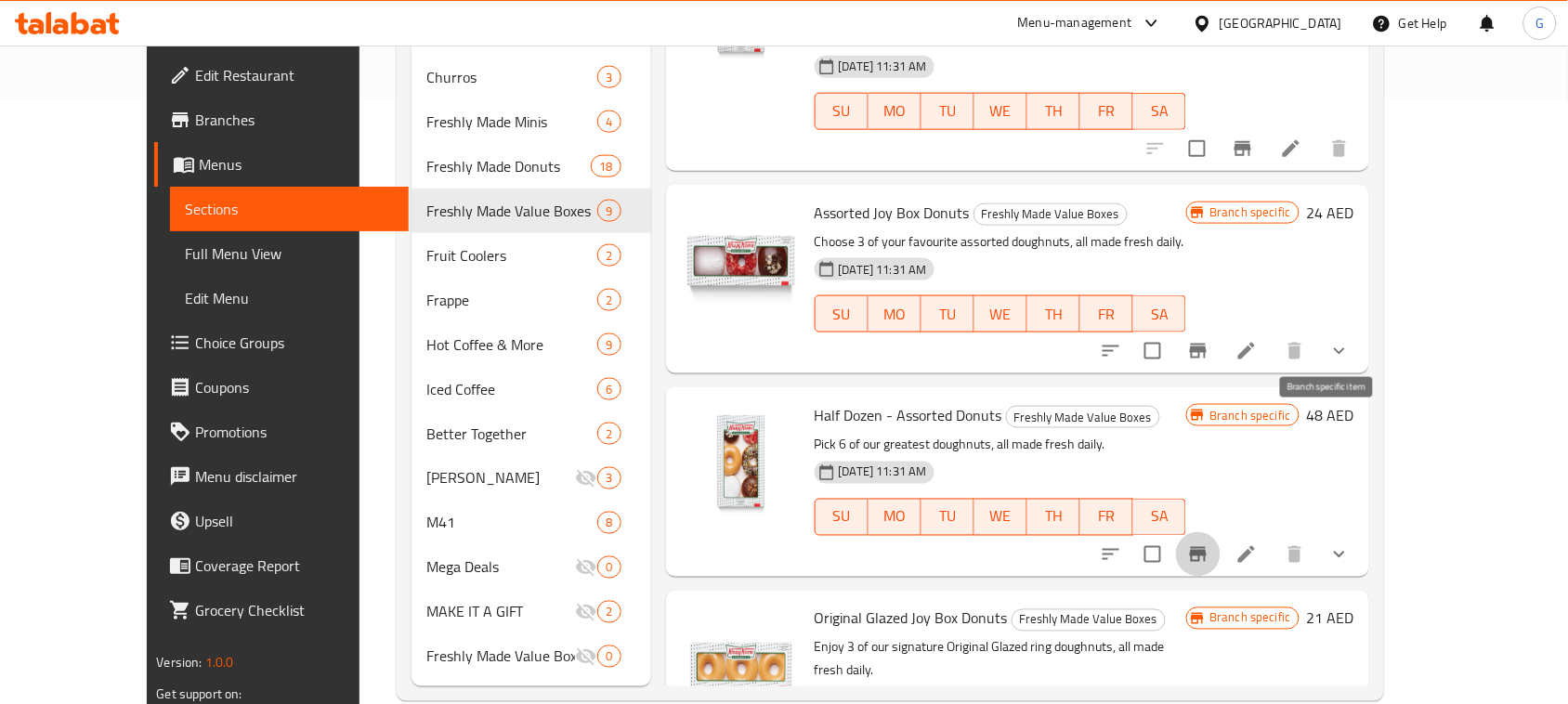
click at [1209, 544] on icon "Branch-specific-item" at bounding box center [1197, 555] width 23 height 23
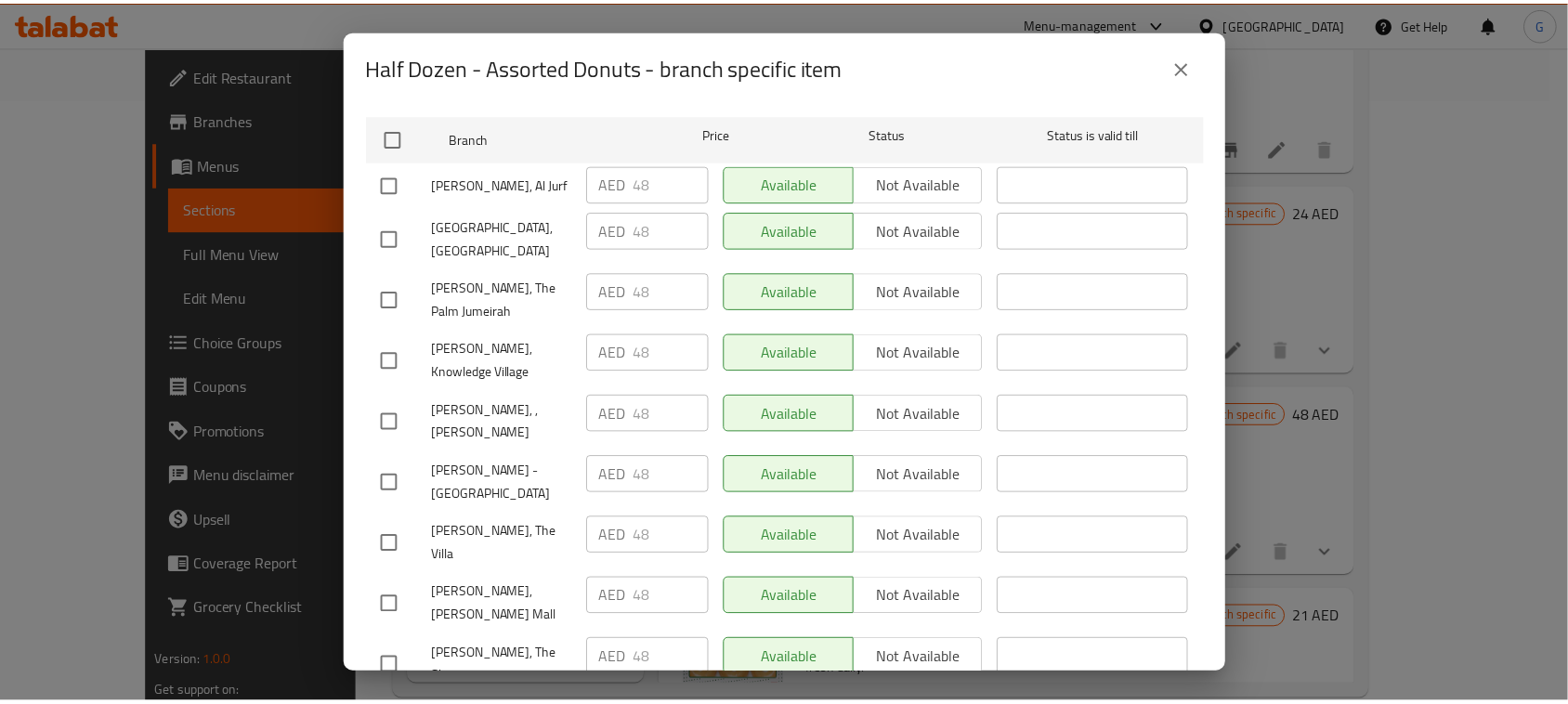
scroll to position [348, 0]
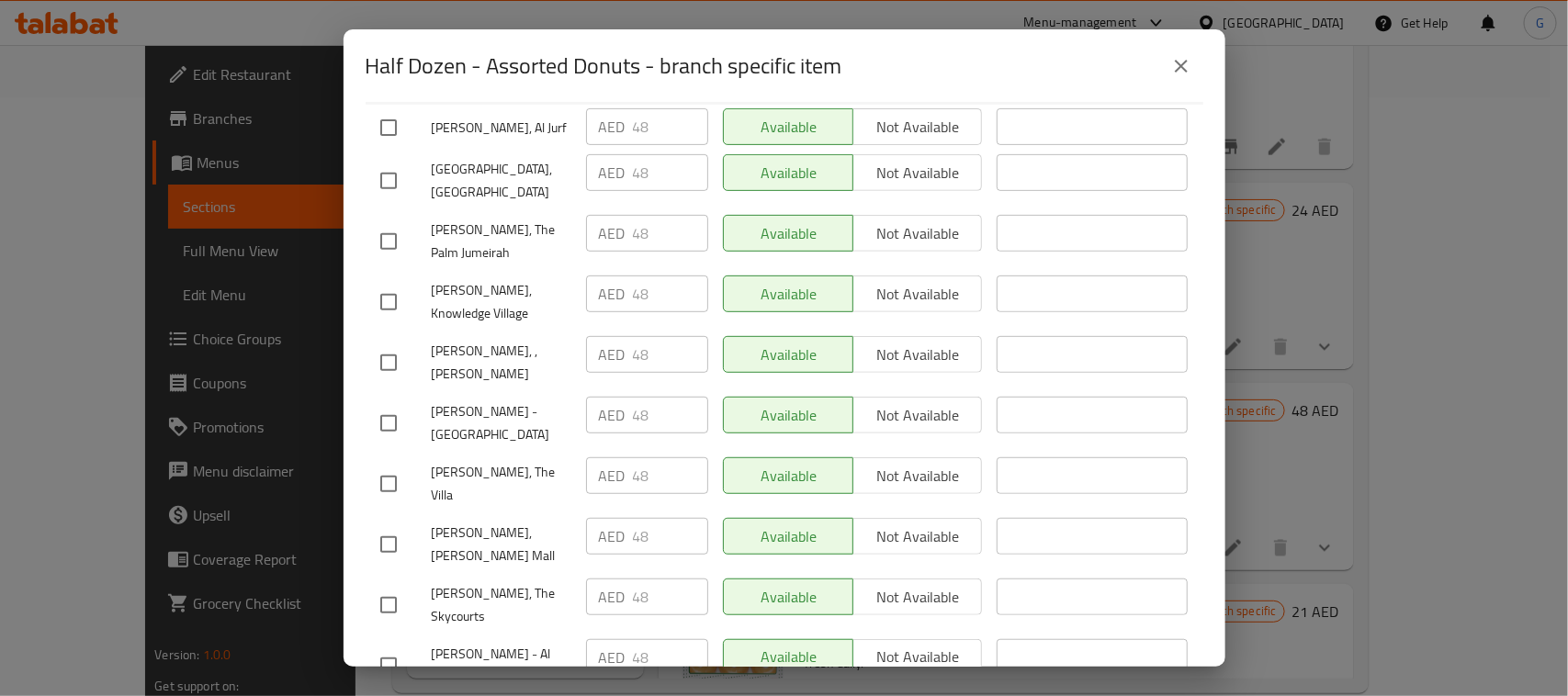
click at [1192, 55] on button "close" at bounding box center [1180, 65] width 44 height 44
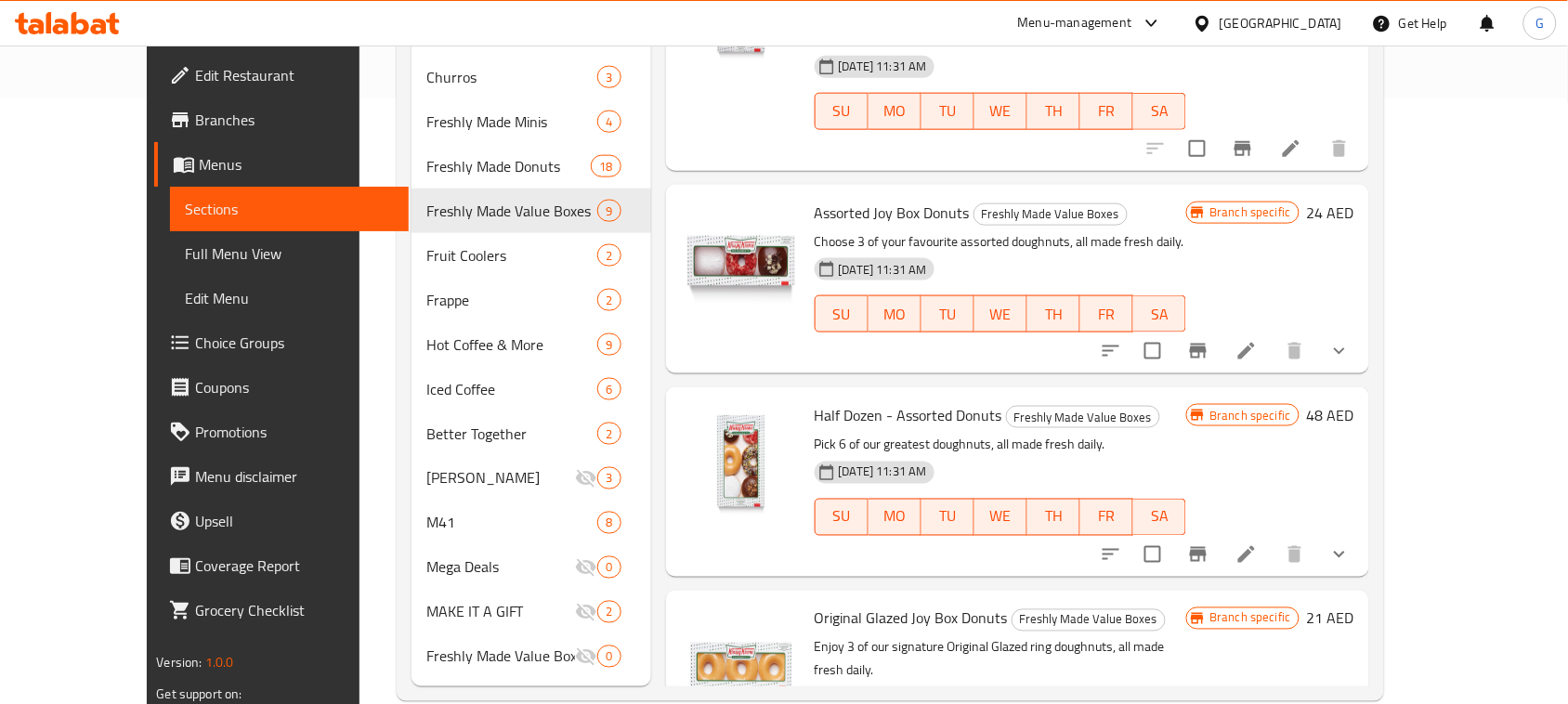
click at [1209, 544] on icon "Branch-specific-item" at bounding box center [1197, 555] width 23 height 23
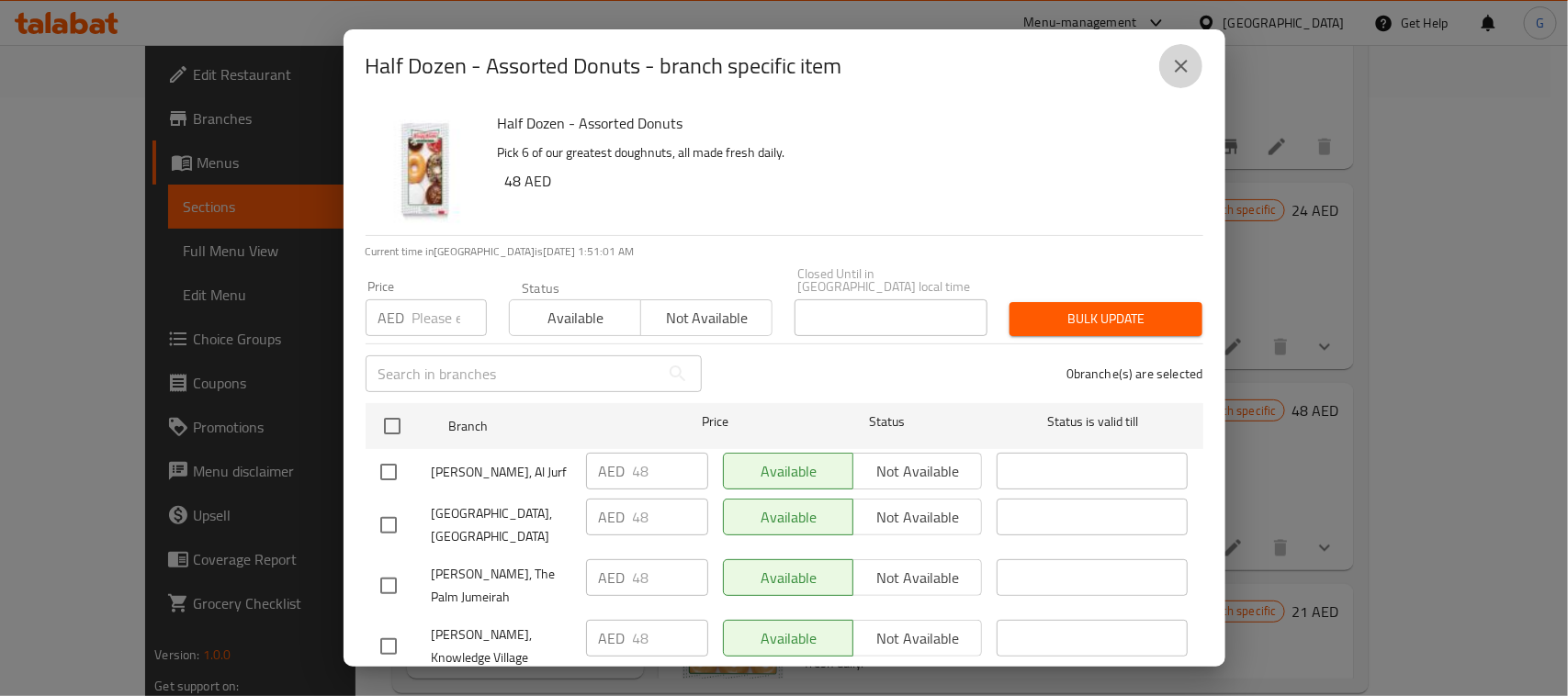
click at [1187, 70] on icon "close" at bounding box center [1181, 66] width 22 height 22
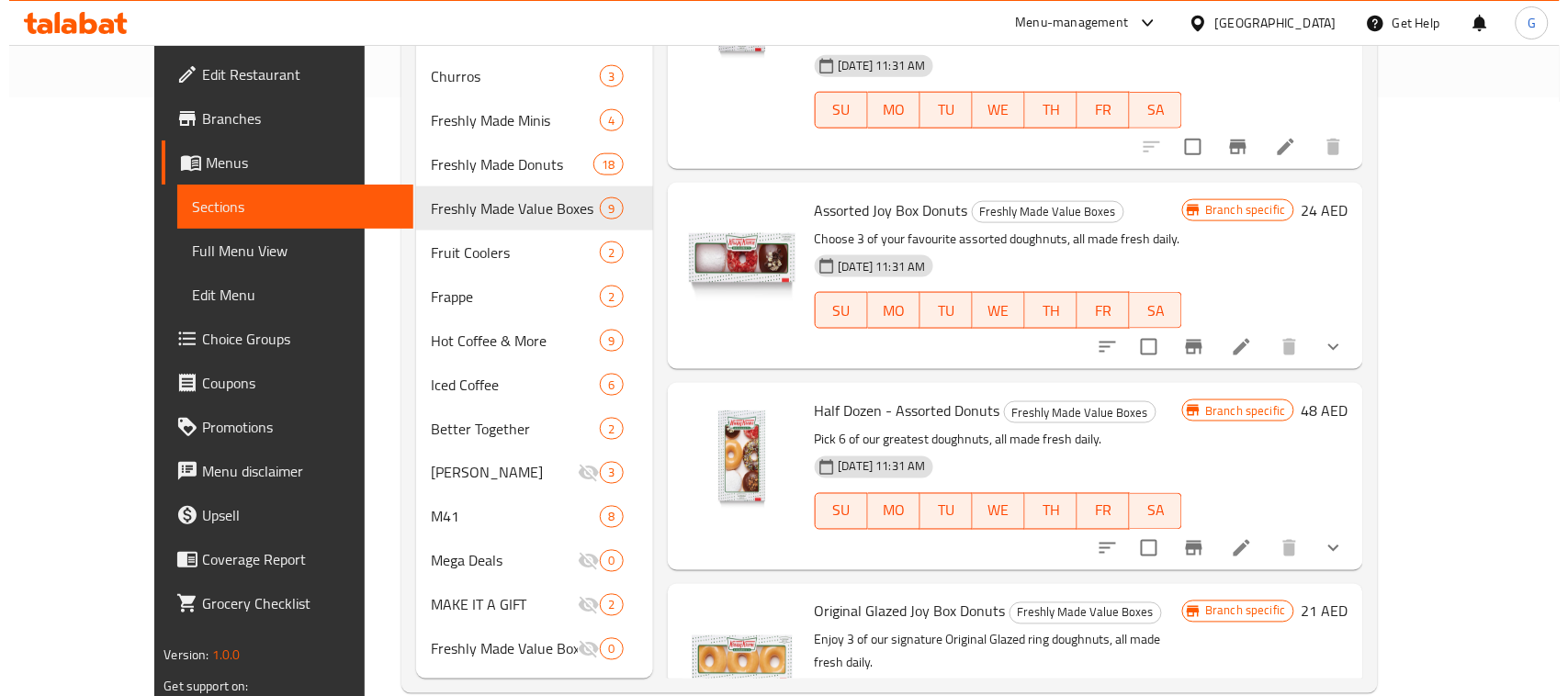
scroll to position [140, 0]
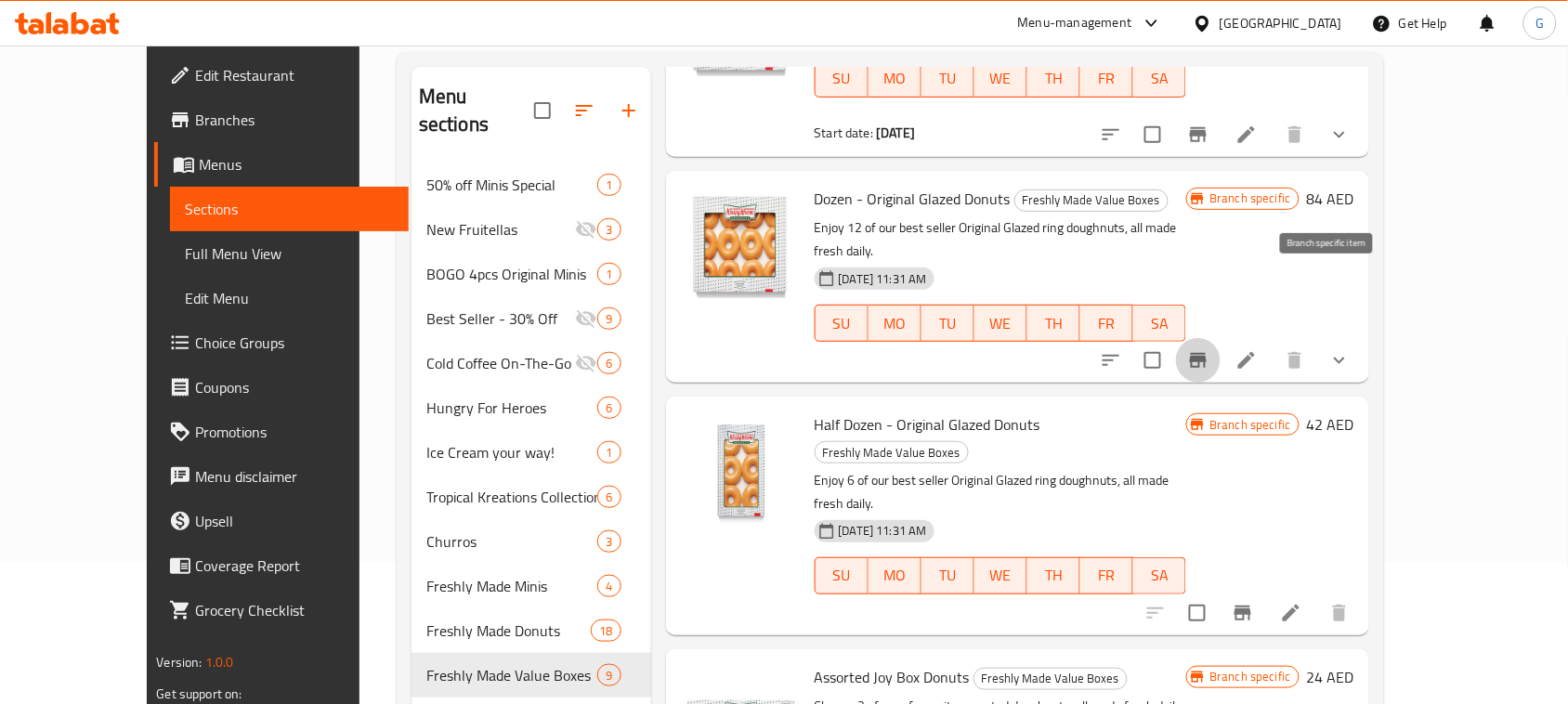
click at [1206, 353] on icon "Branch-specific-item" at bounding box center [1197, 360] width 17 height 15
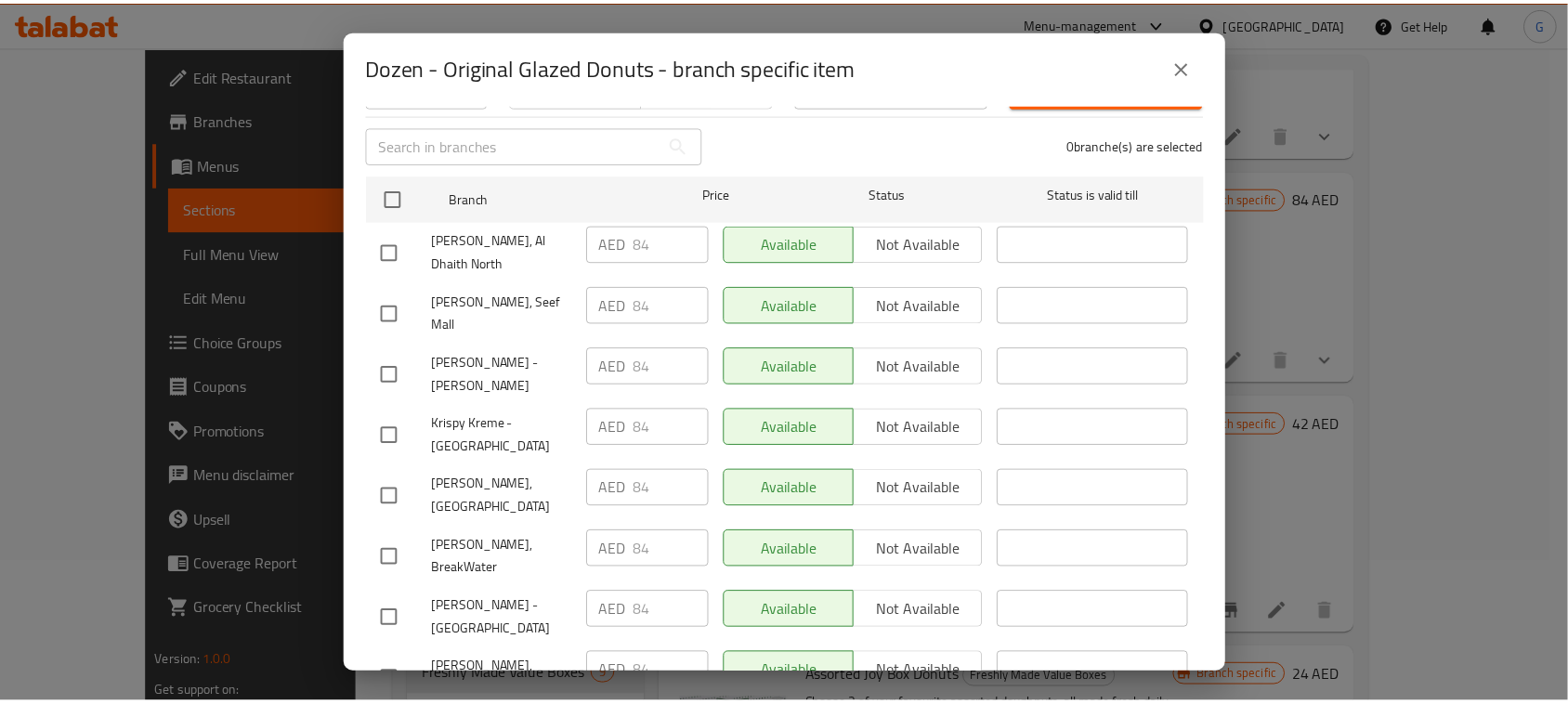
scroll to position [348, 0]
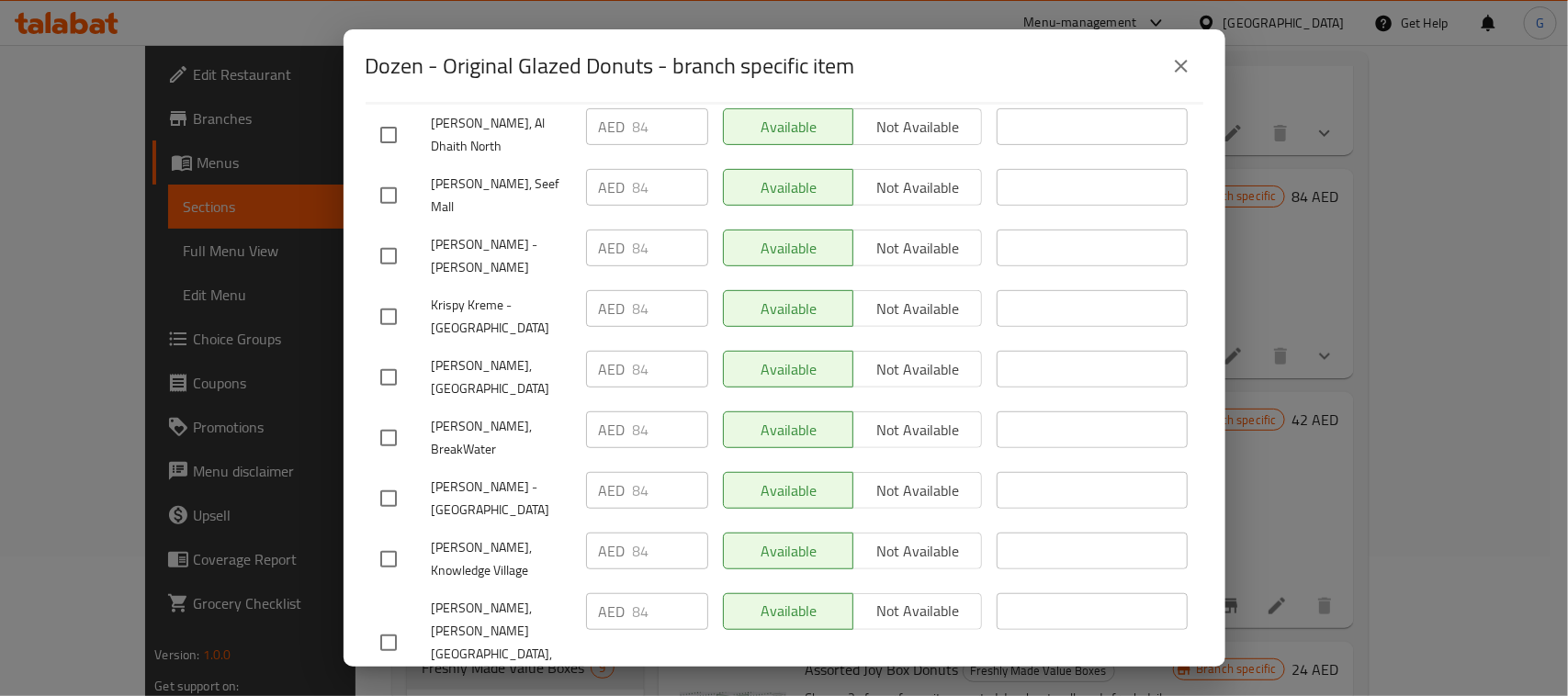
click at [1181, 62] on icon "close" at bounding box center [1181, 66] width 22 height 22
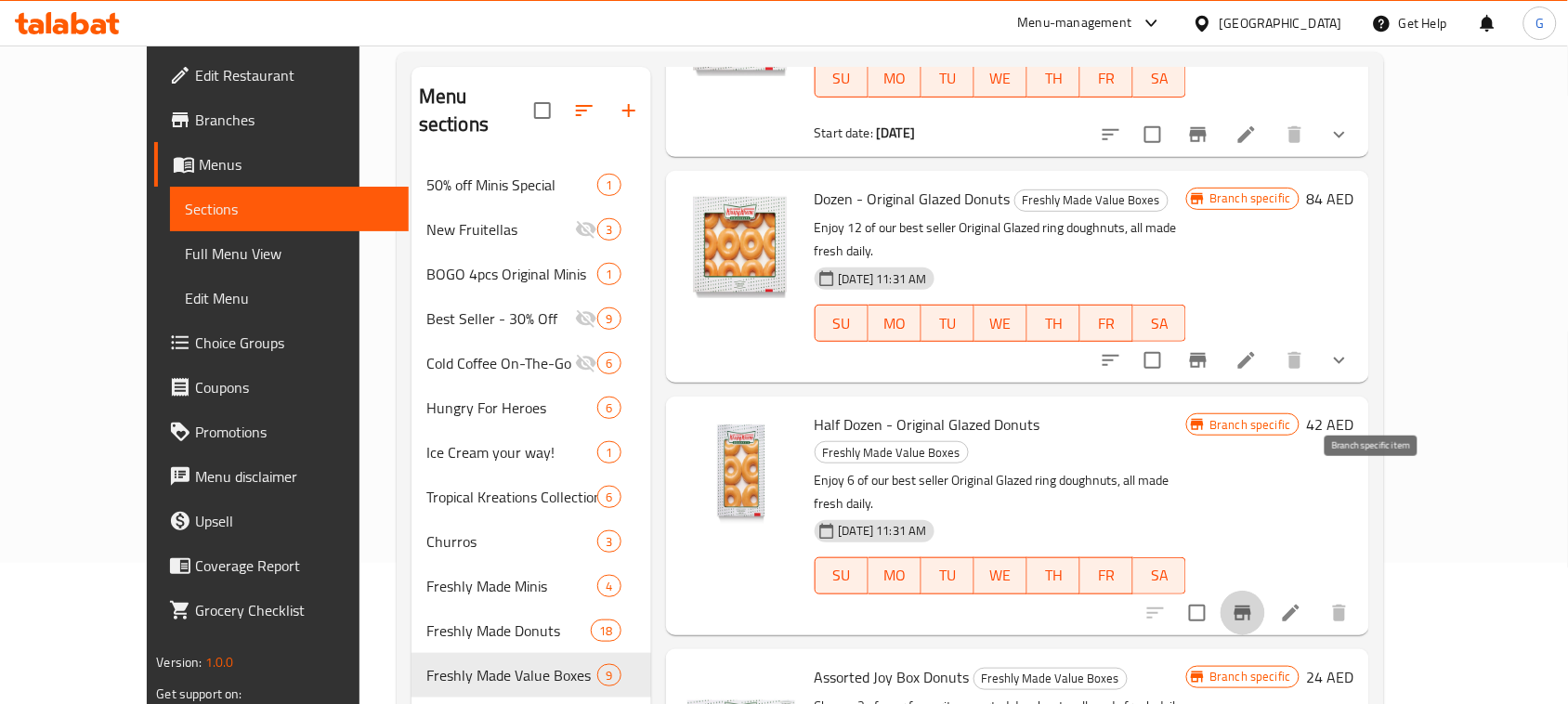
click at [1253, 602] on icon "Branch-specific-item" at bounding box center [1243, 613] width 23 height 23
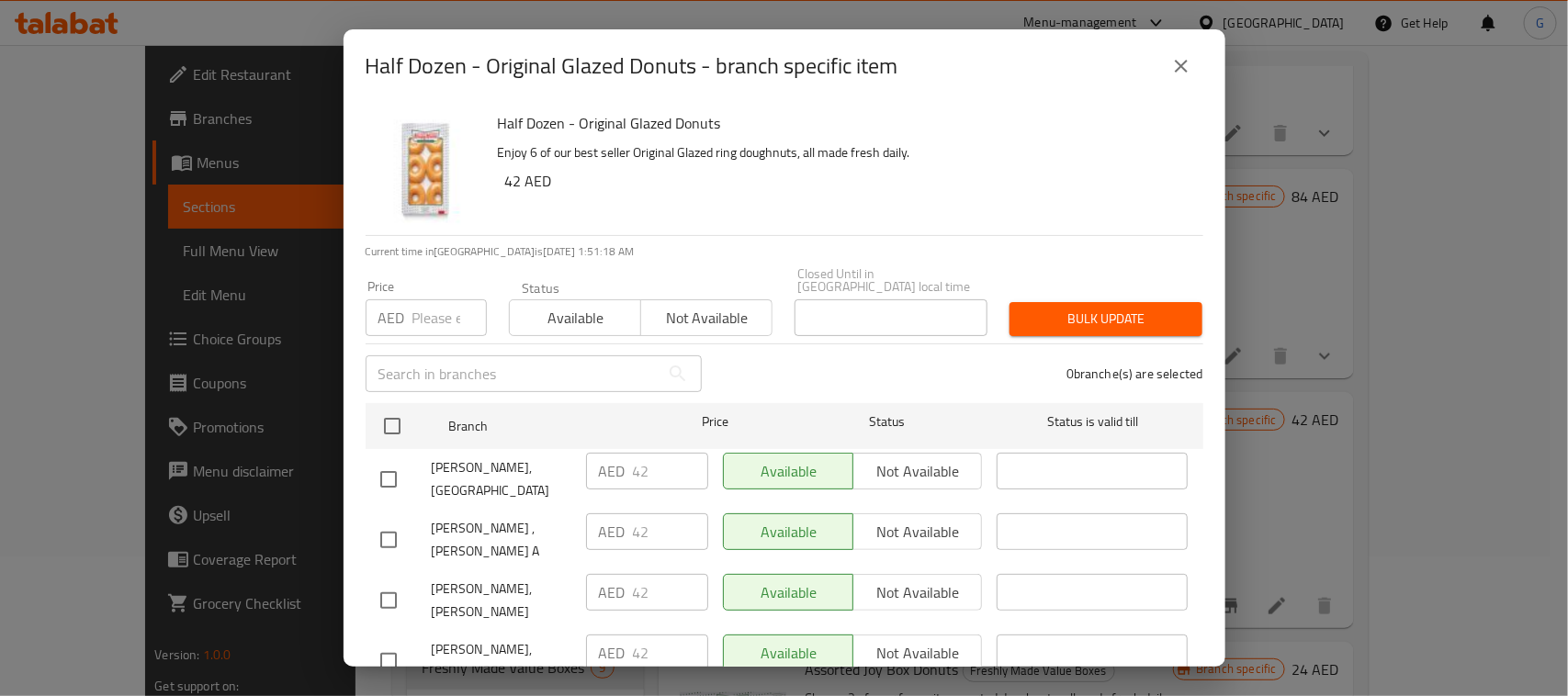
click at [1189, 70] on icon "close" at bounding box center [1181, 66] width 22 height 22
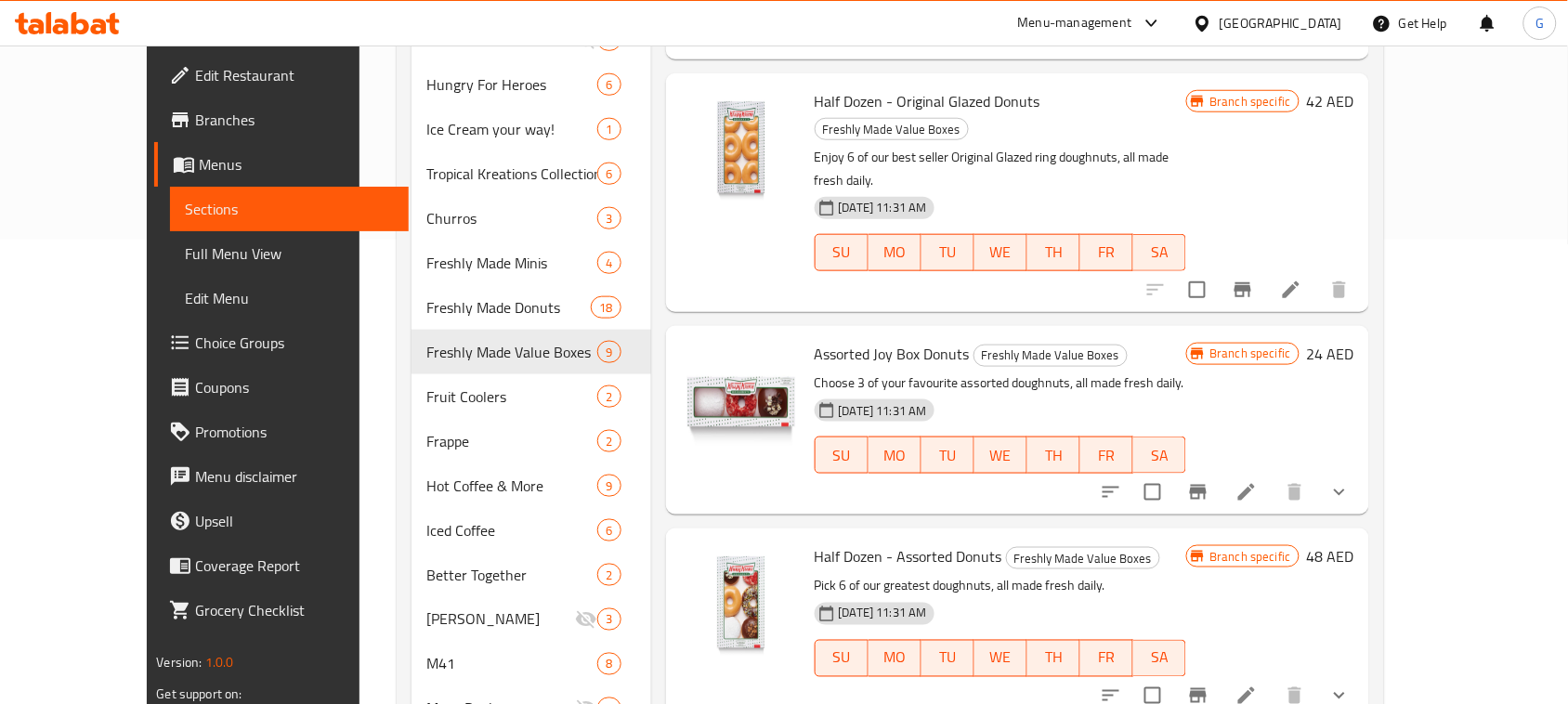
scroll to position [490, 0]
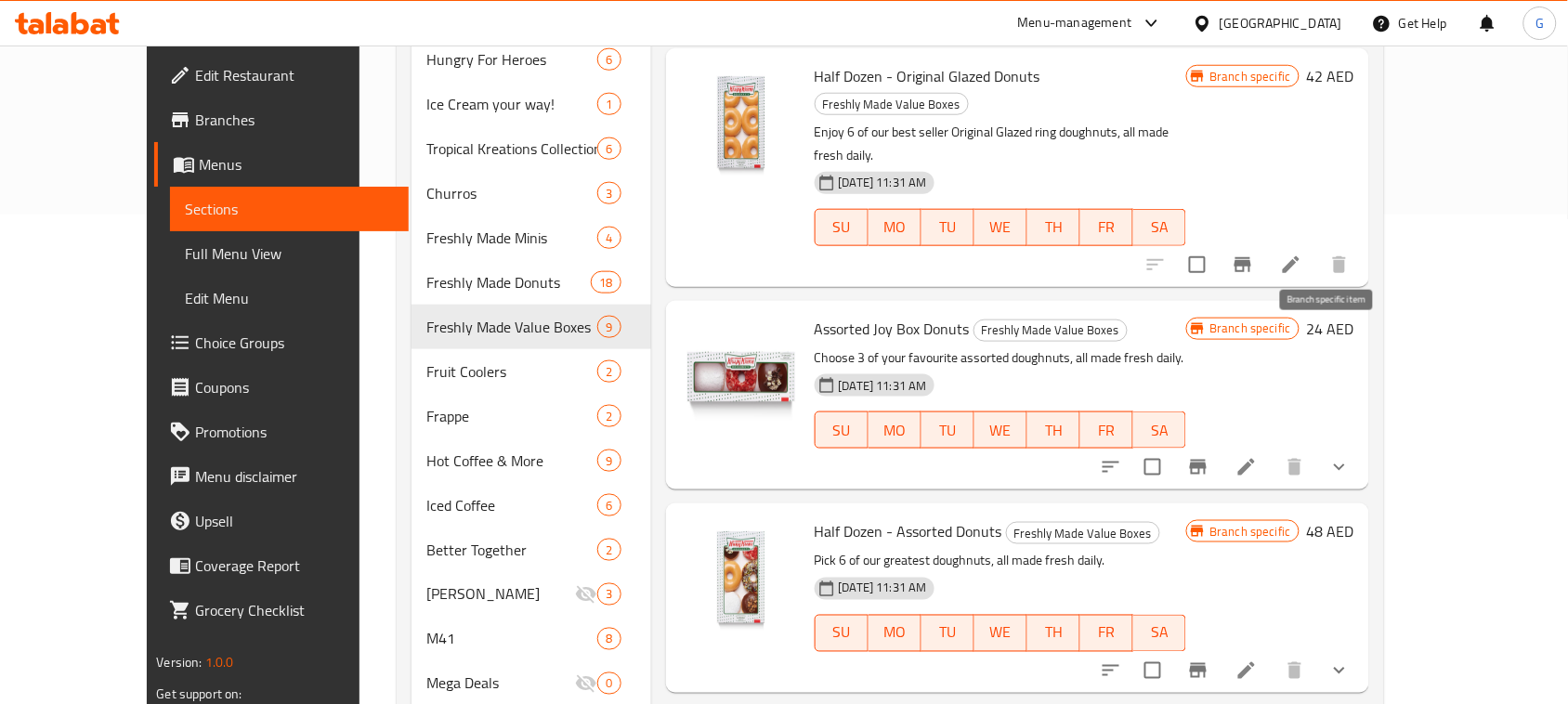
click at [1209, 456] on icon "Branch-specific-item" at bounding box center [1197, 467] width 23 height 23
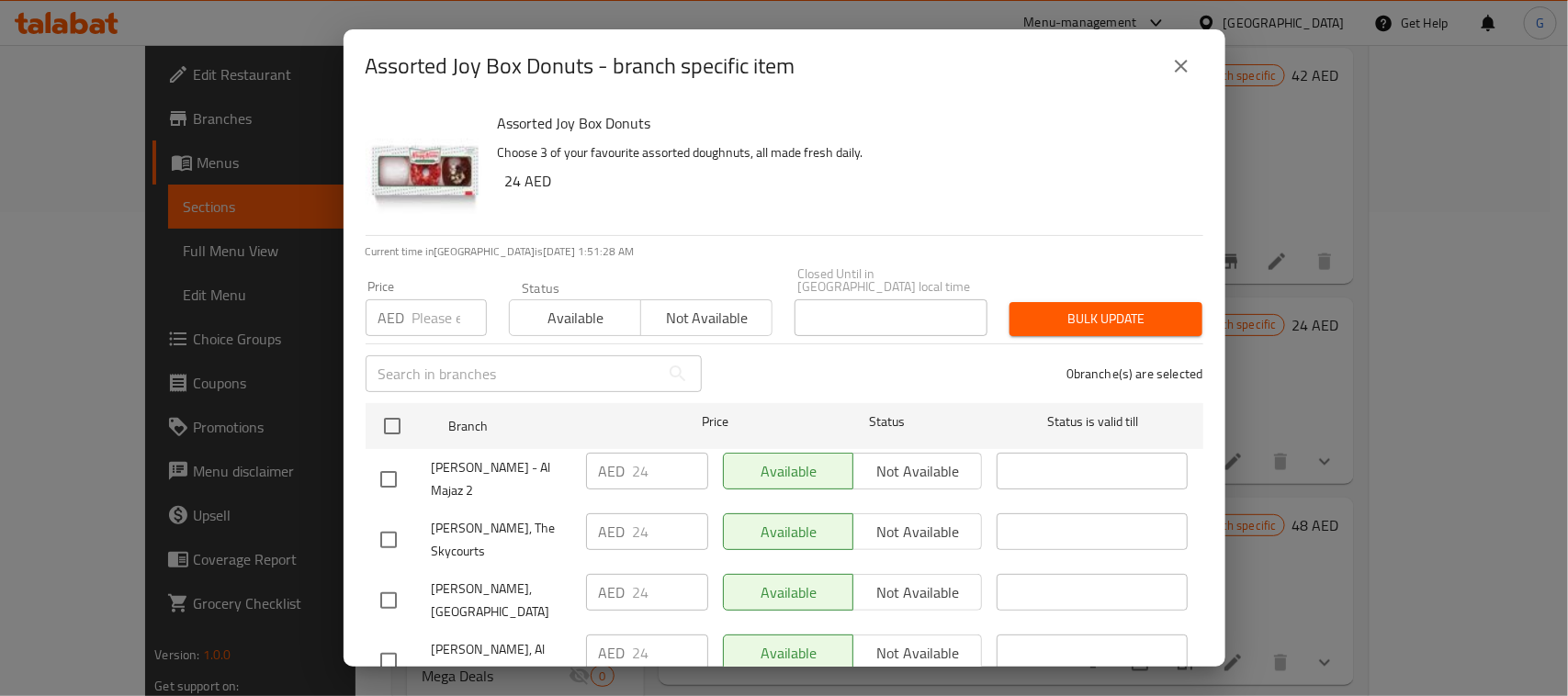
click at [1196, 57] on button "close" at bounding box center [1180, 65] width 44 height 44
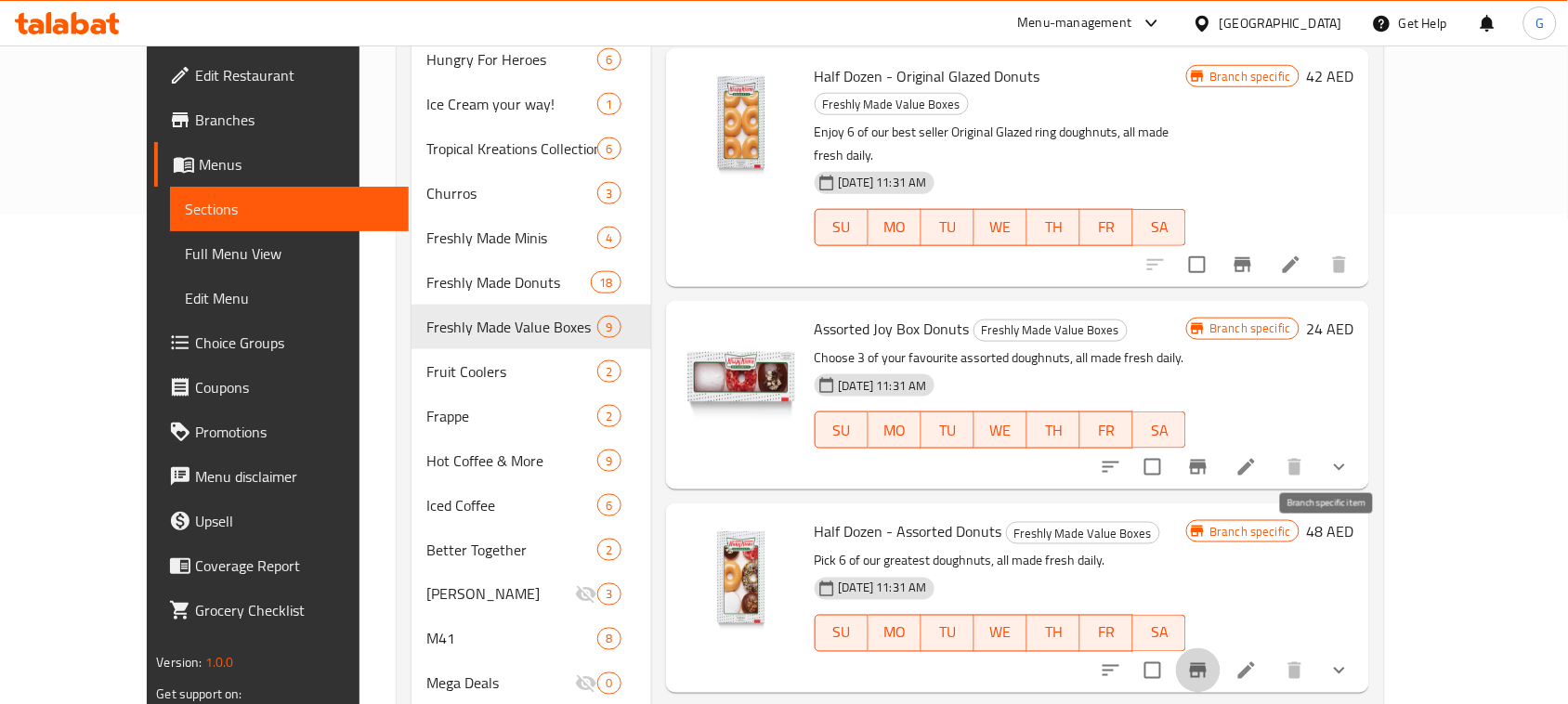
click at [1209, 660] on icon "Branch-specific-item" at bounding box center [1197, 671] width 23 height 23
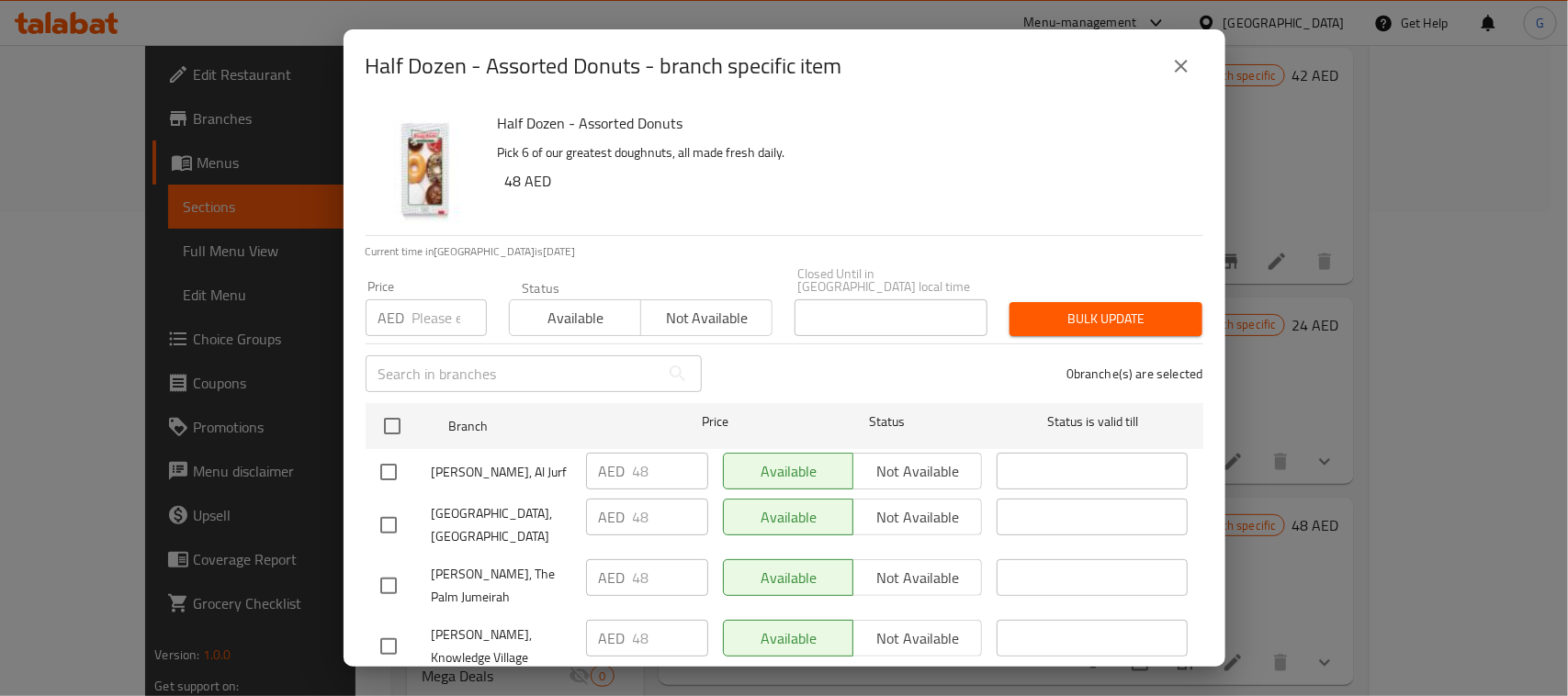
click at [1182, 65] on icon "close" at bounding box center [1180, 65] width 13 height 13
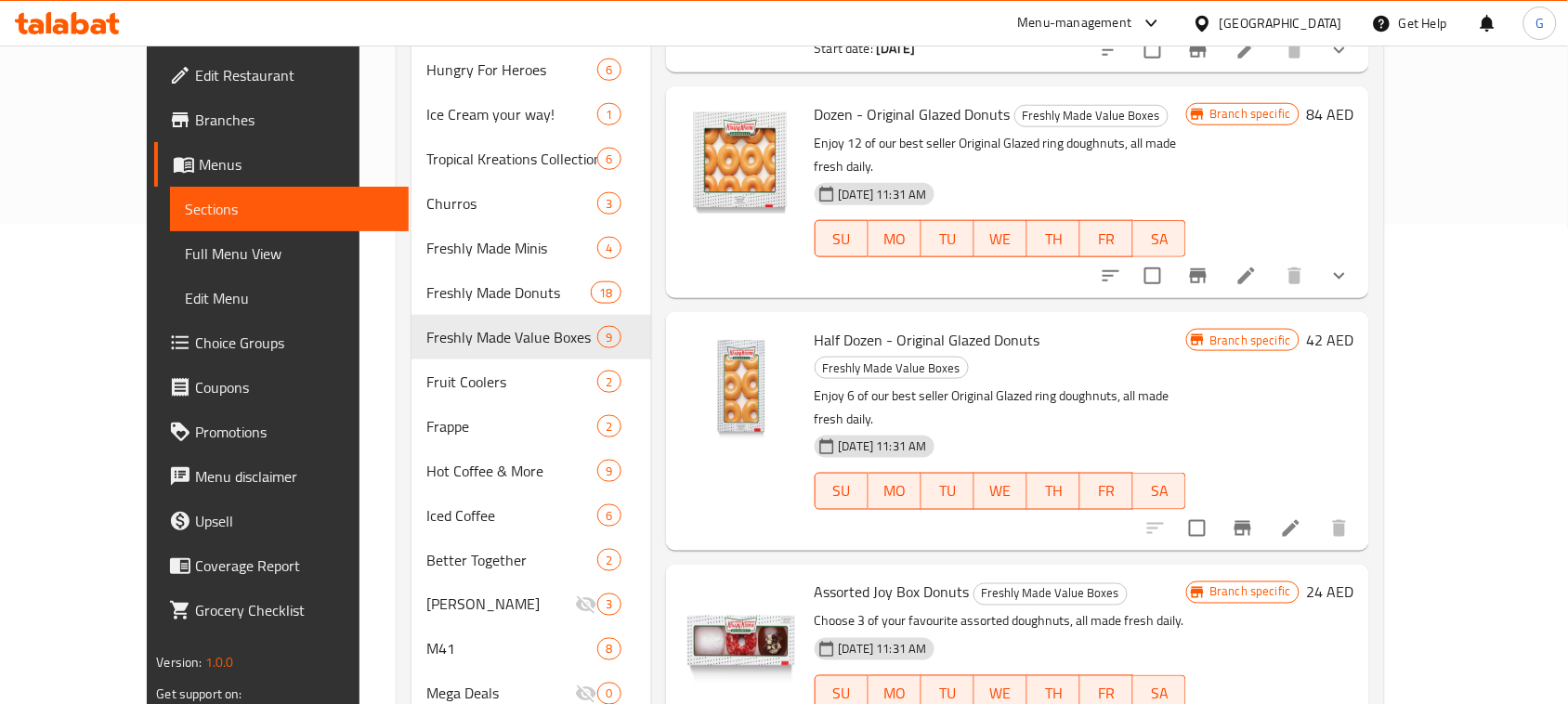
scroll to position [627, 0]
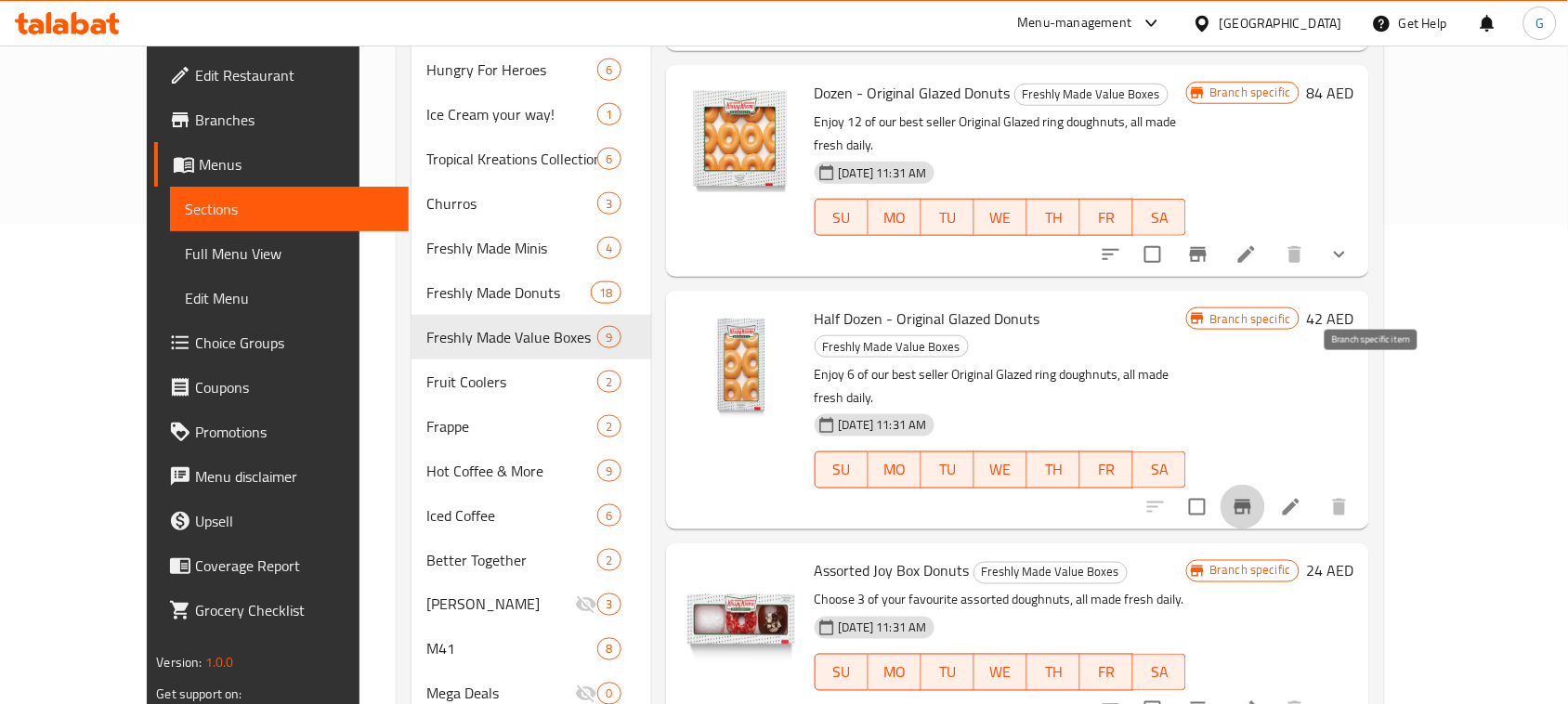
click at [1251, 499] on icon "Branch-specific-item" at bounding box center [1243, 506] width 17 height 15
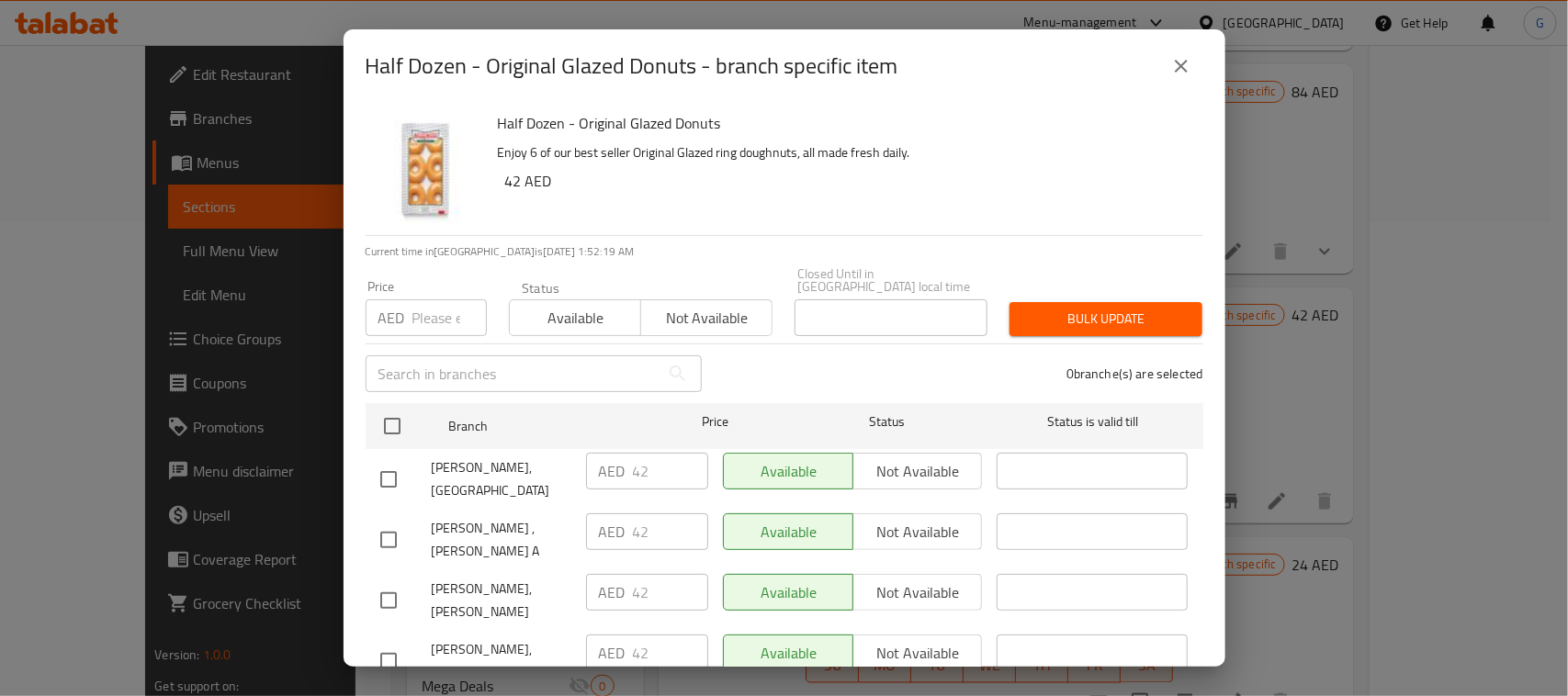
click at [1190, 59] on icon "close" at bounding box center [1181, 66] width 22 height 22
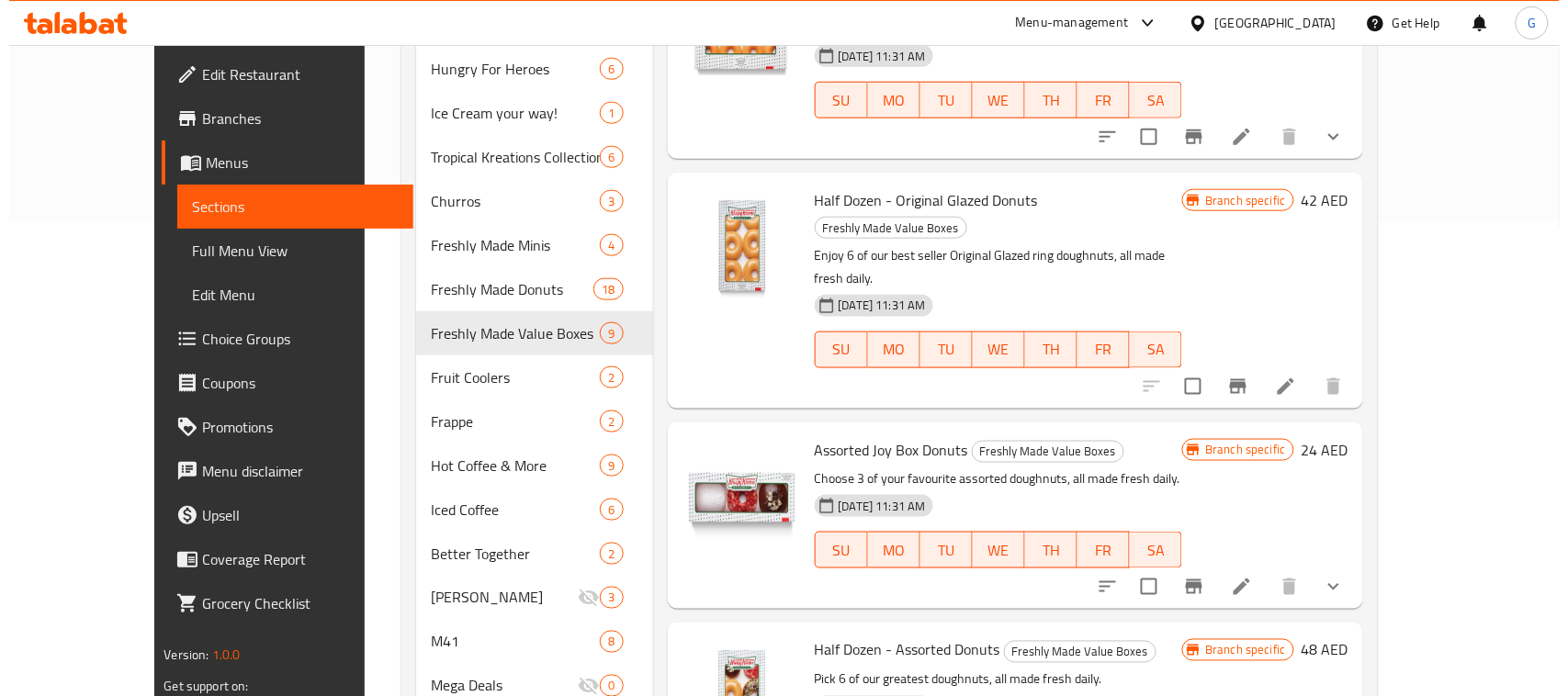
scroll to position [850, 0]
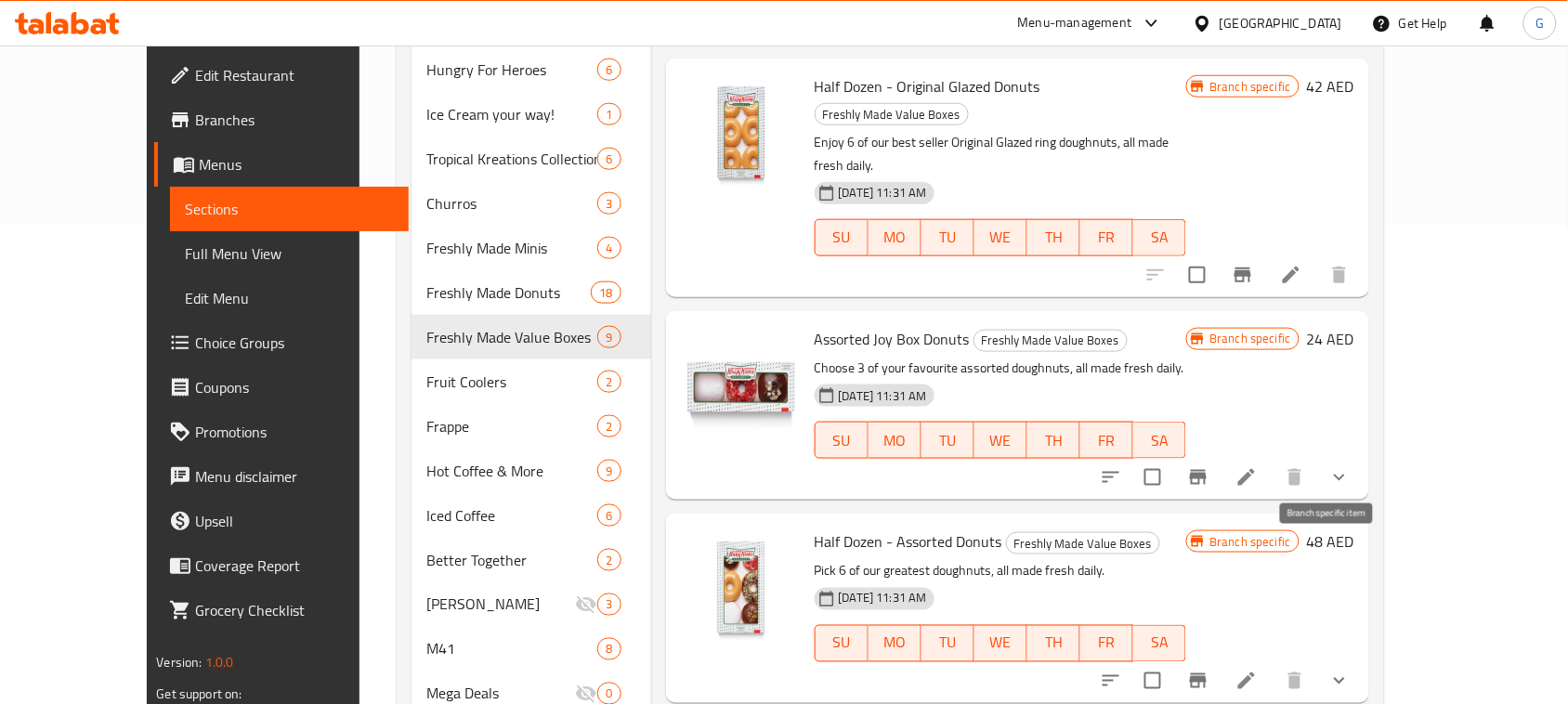
click at [1209, 670] on icon "Branch-specific-item" at bounding box center [1197, 680] width 23 height 23
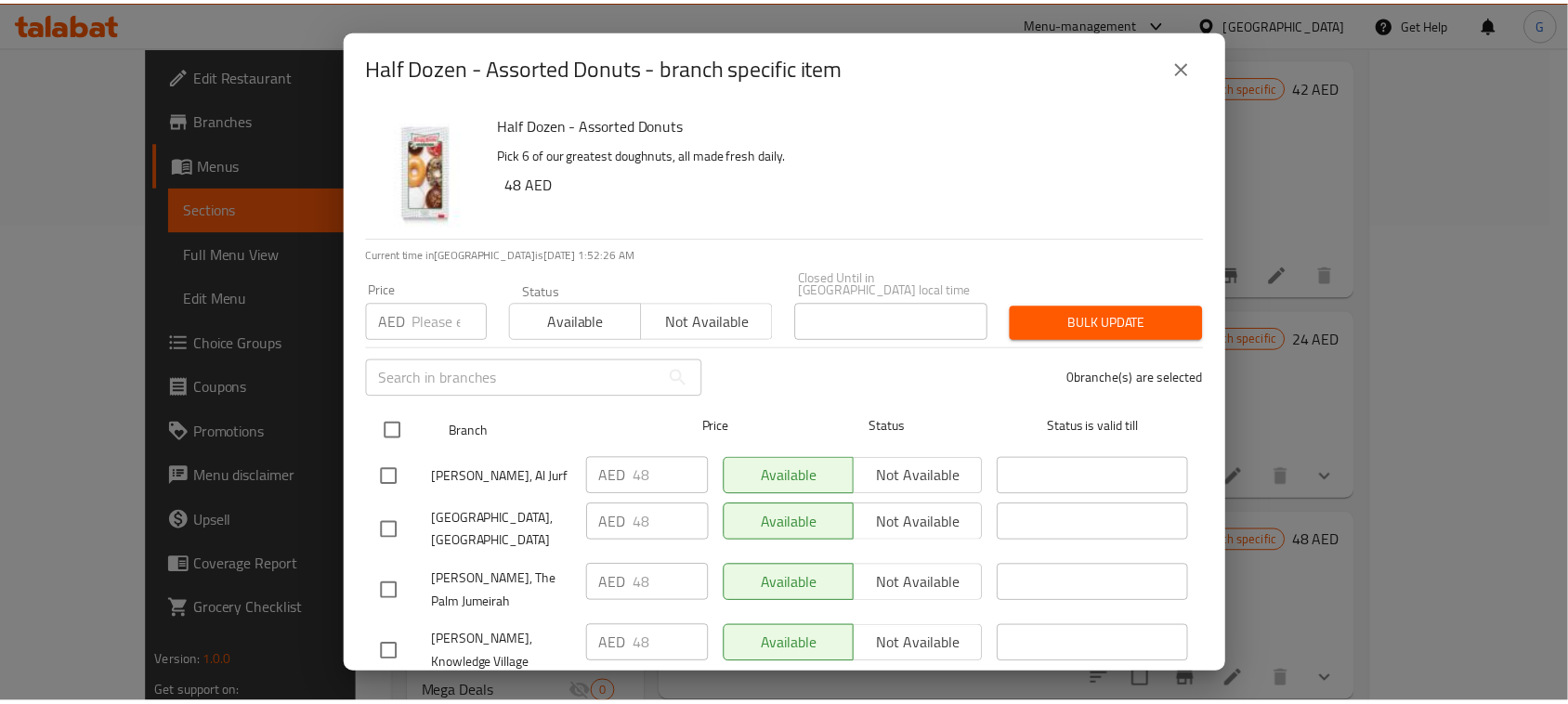
scroll to position [813, 0]
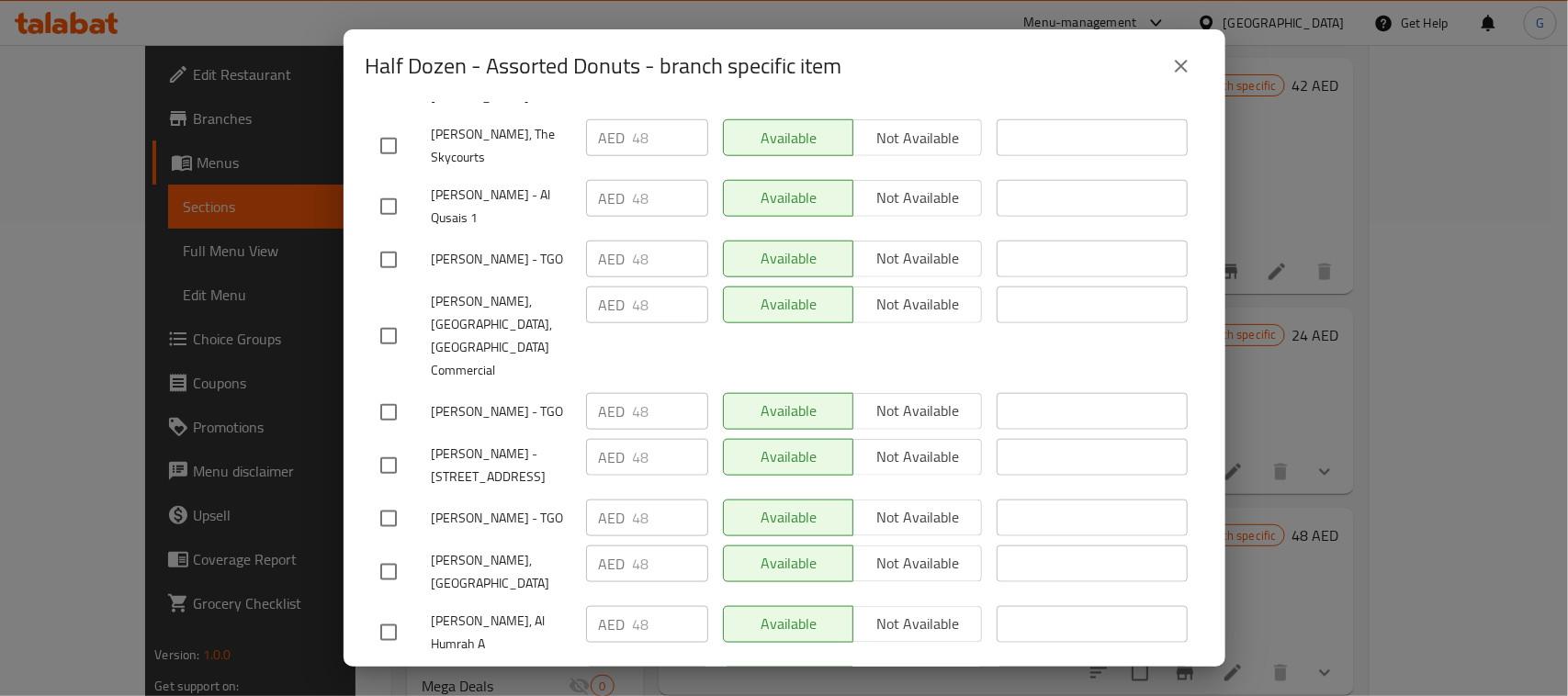
click at [1190, 75] on icon "close" at bounding box center [1181, 66] width 22 height 22
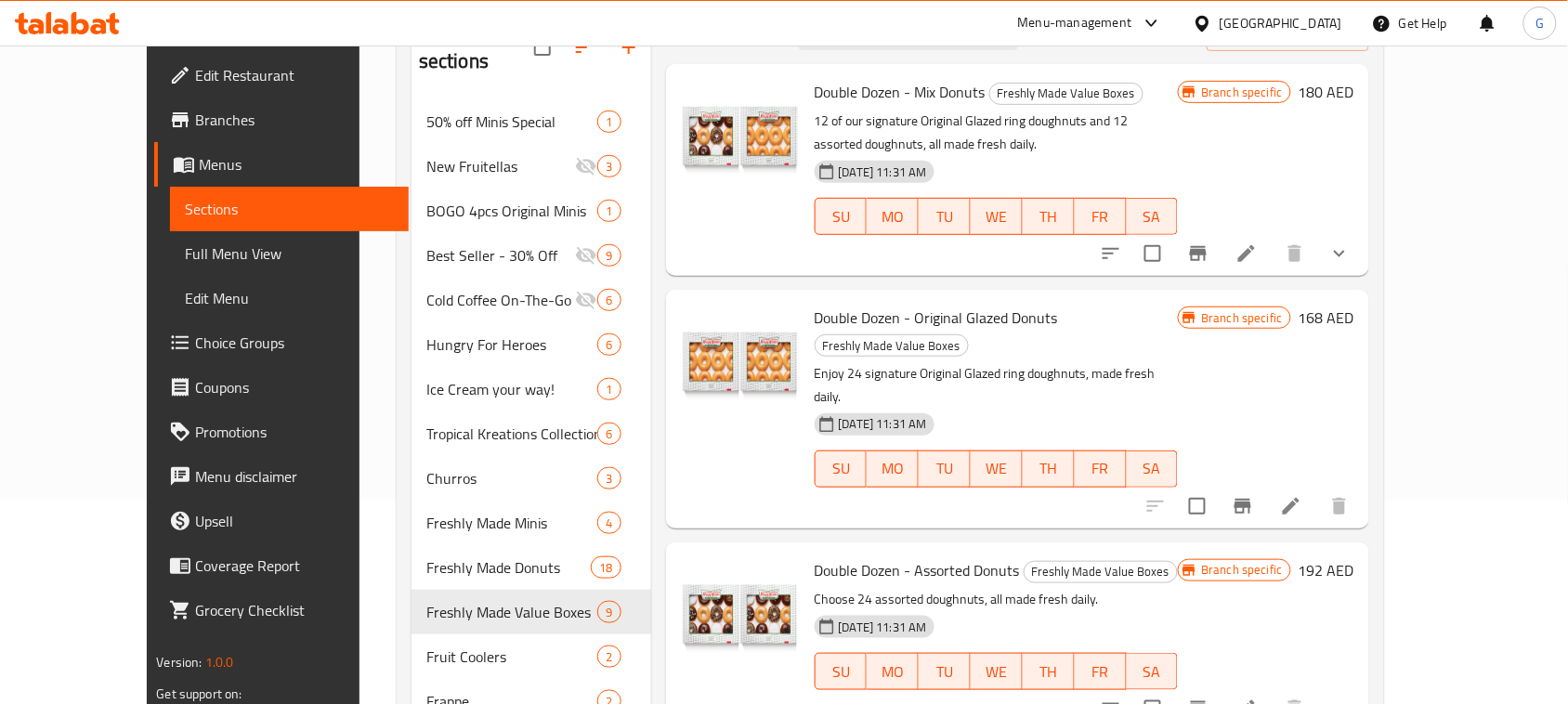
scroll to position [0, 0]
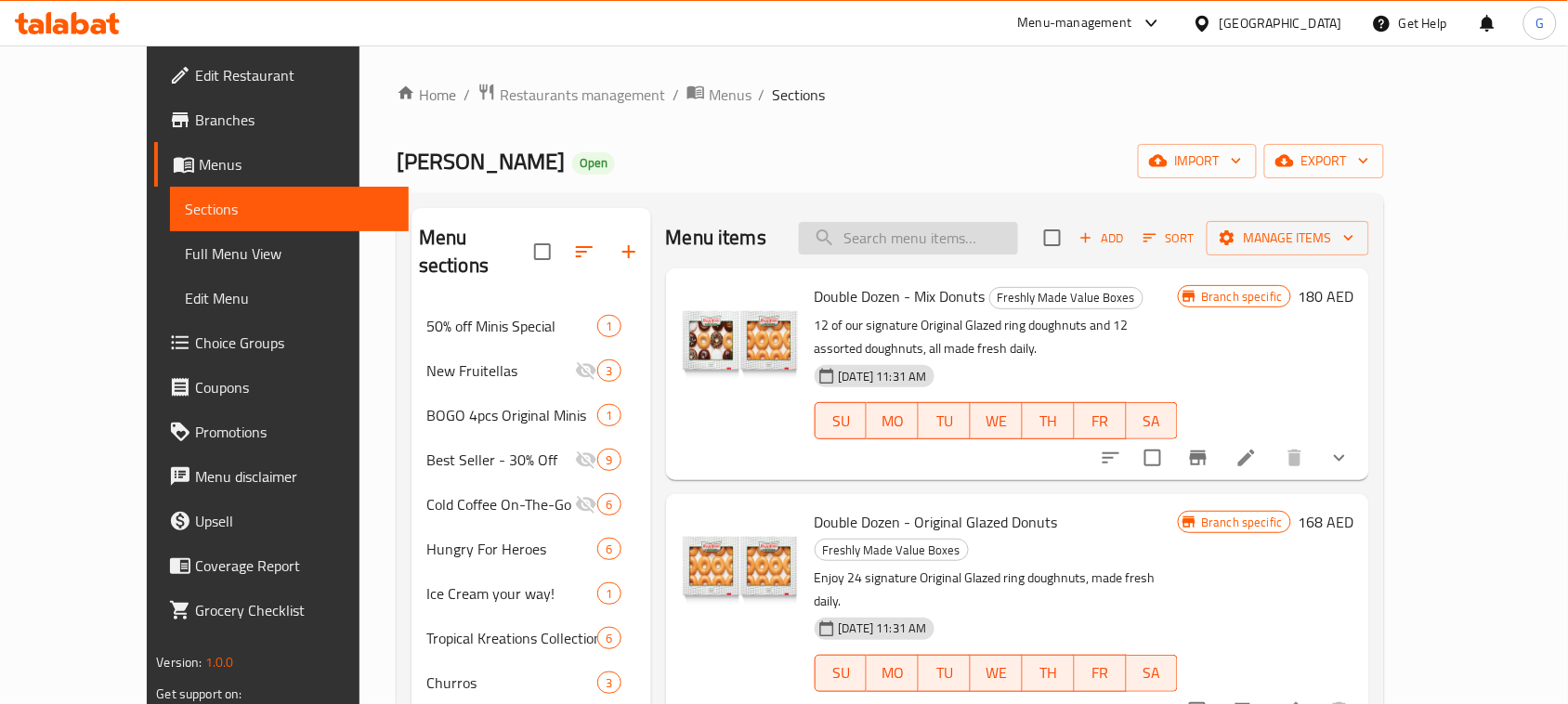
click at [939, 222] on input "search" at bounding box center [907, 238] width 219 height 32
paste input "Half Dozen - Assorted"
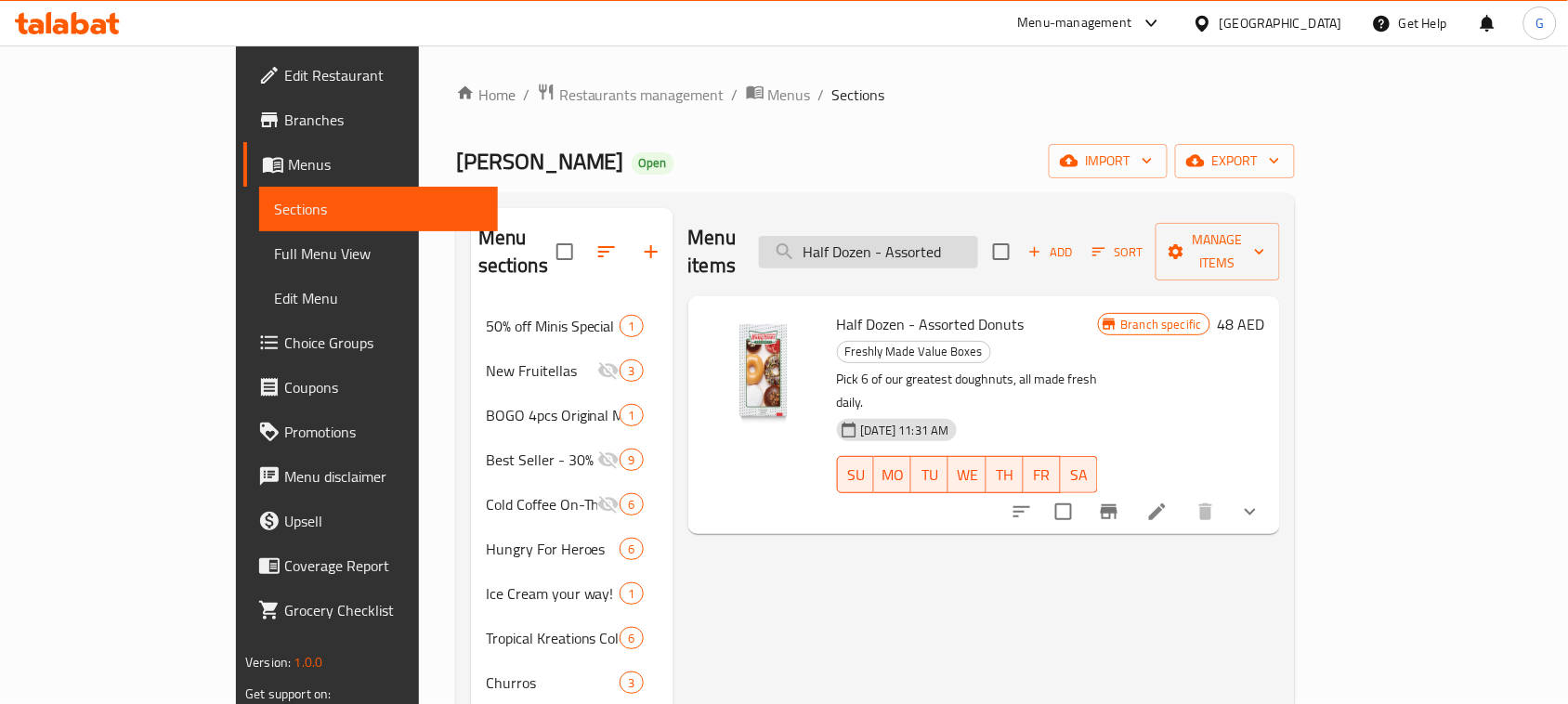
click at [977, 237] on input "Half Dozen - Assorted" at bounding box center [868, 252] width 219 height 32
click at [978, 243] on input "Half Dozen - Assorted" at bounding box center [868, 252] width 219 height 32
click at [971, 244] on input "Half Dozen - Assorted" at bounding box center [868, 252] width 219 height 32
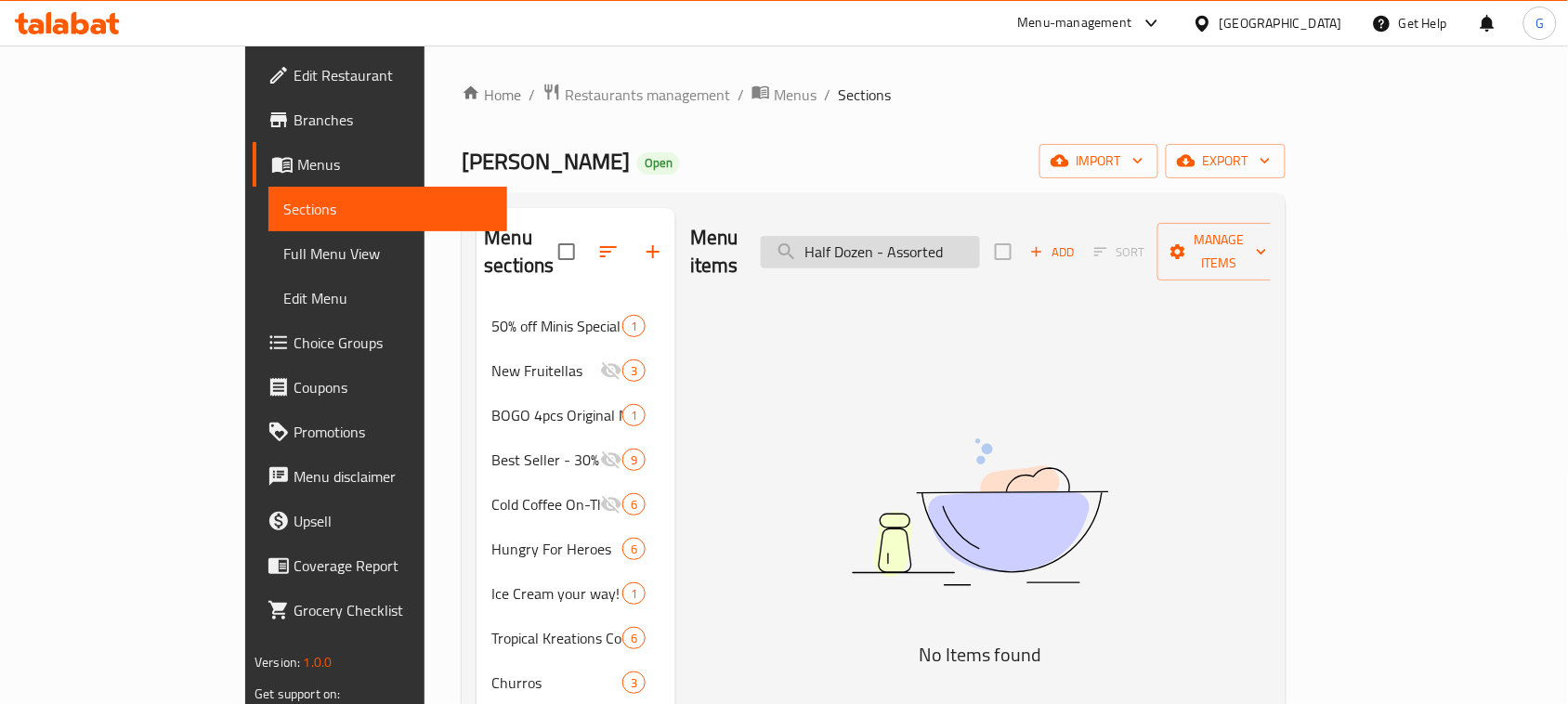
click at [980, 248] on input "Half Dozen - Assorted" at bounding box center [870, 252] width 219 height 32
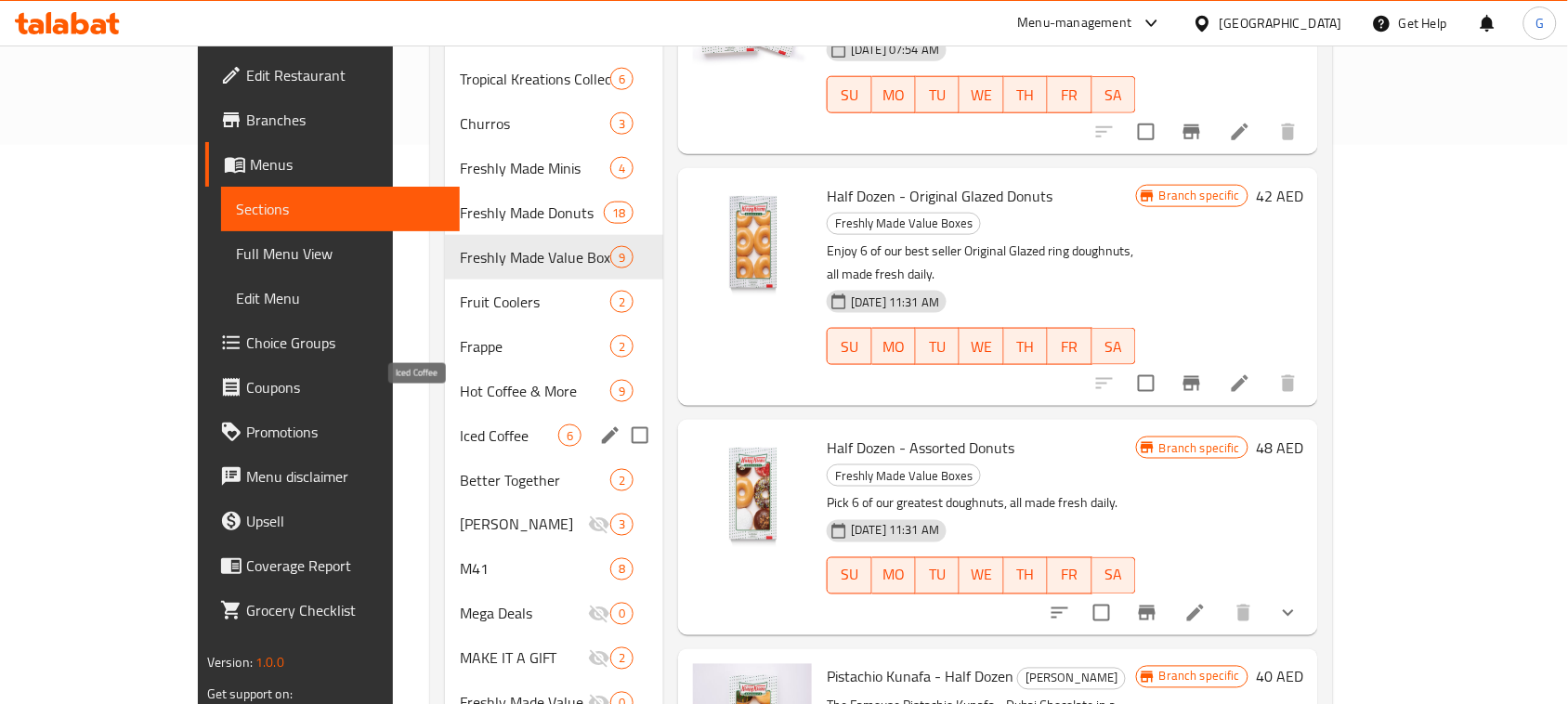
scroll to position [580, 0]
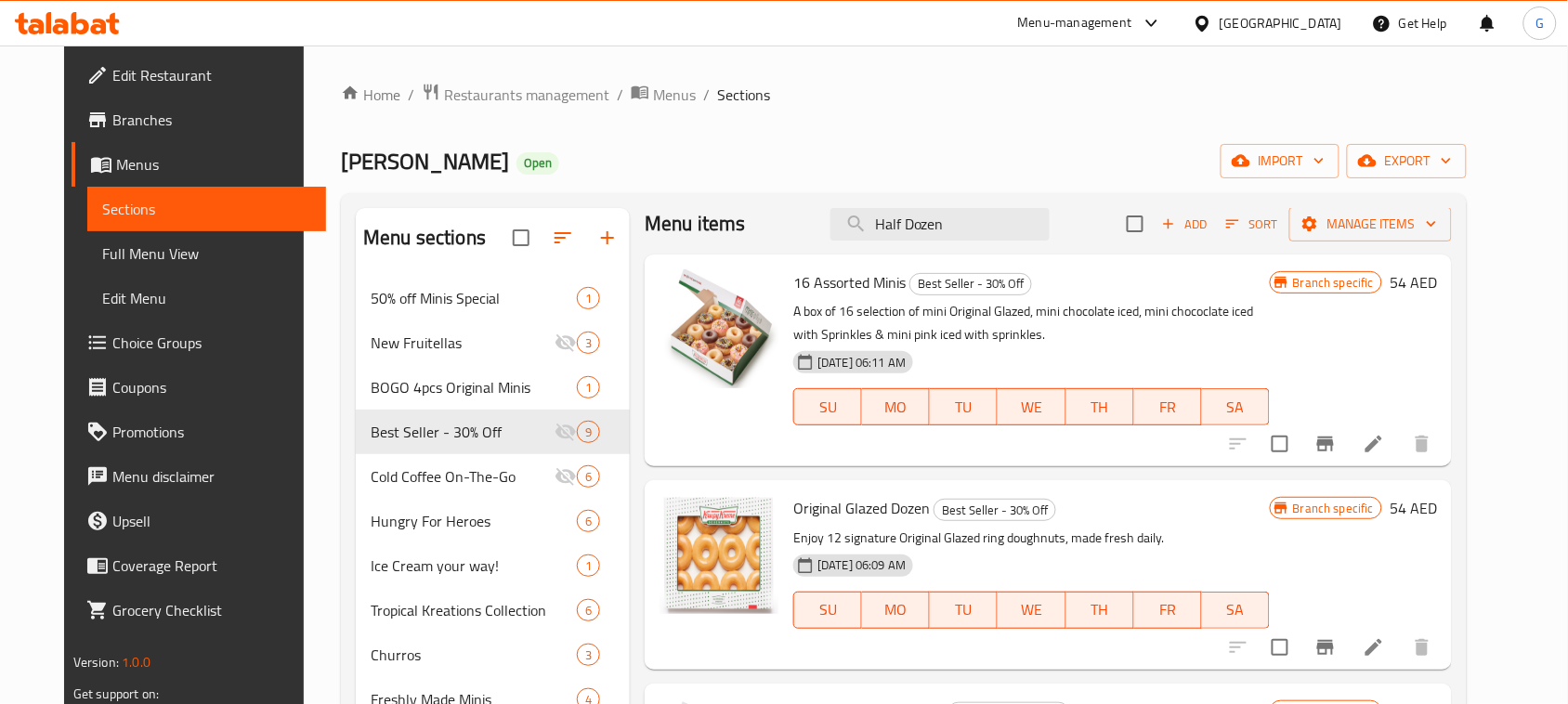
scroll to position [611, 0]
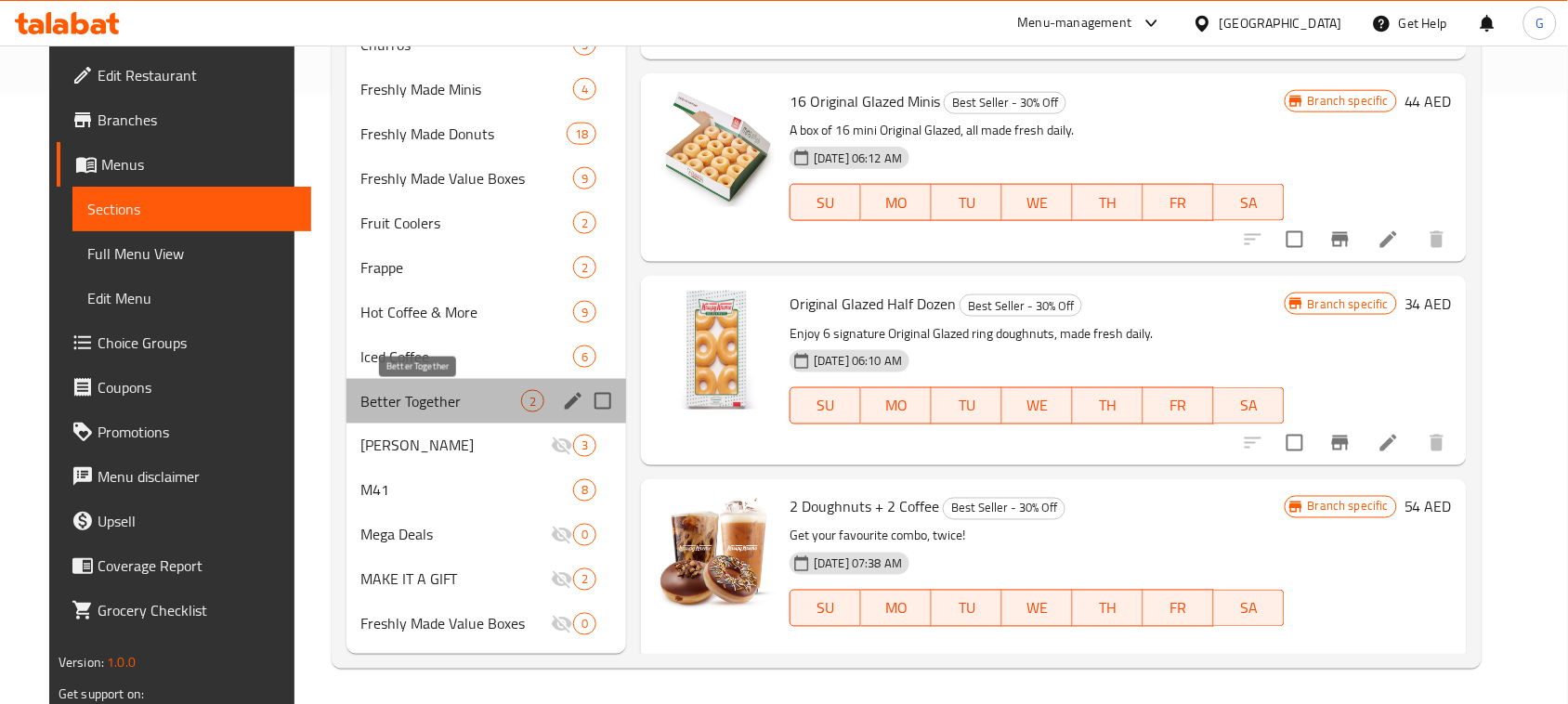
click at [490, 401] on span "Better Together" at bounding box center [440, 401] width 160 height 23
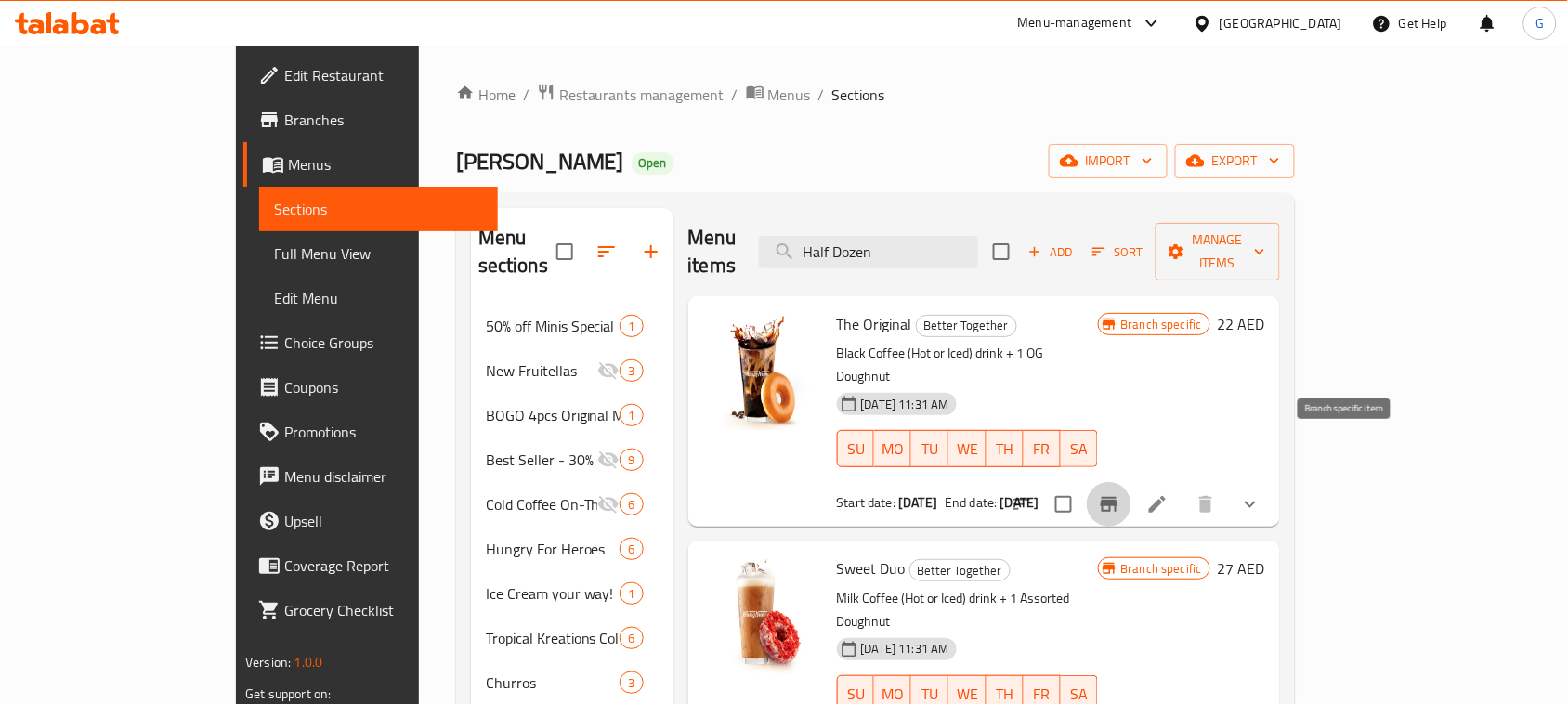
click at [1132, 482] on button "Branch-specific-item" at bounding box center [1108, 503] width 44 height 44
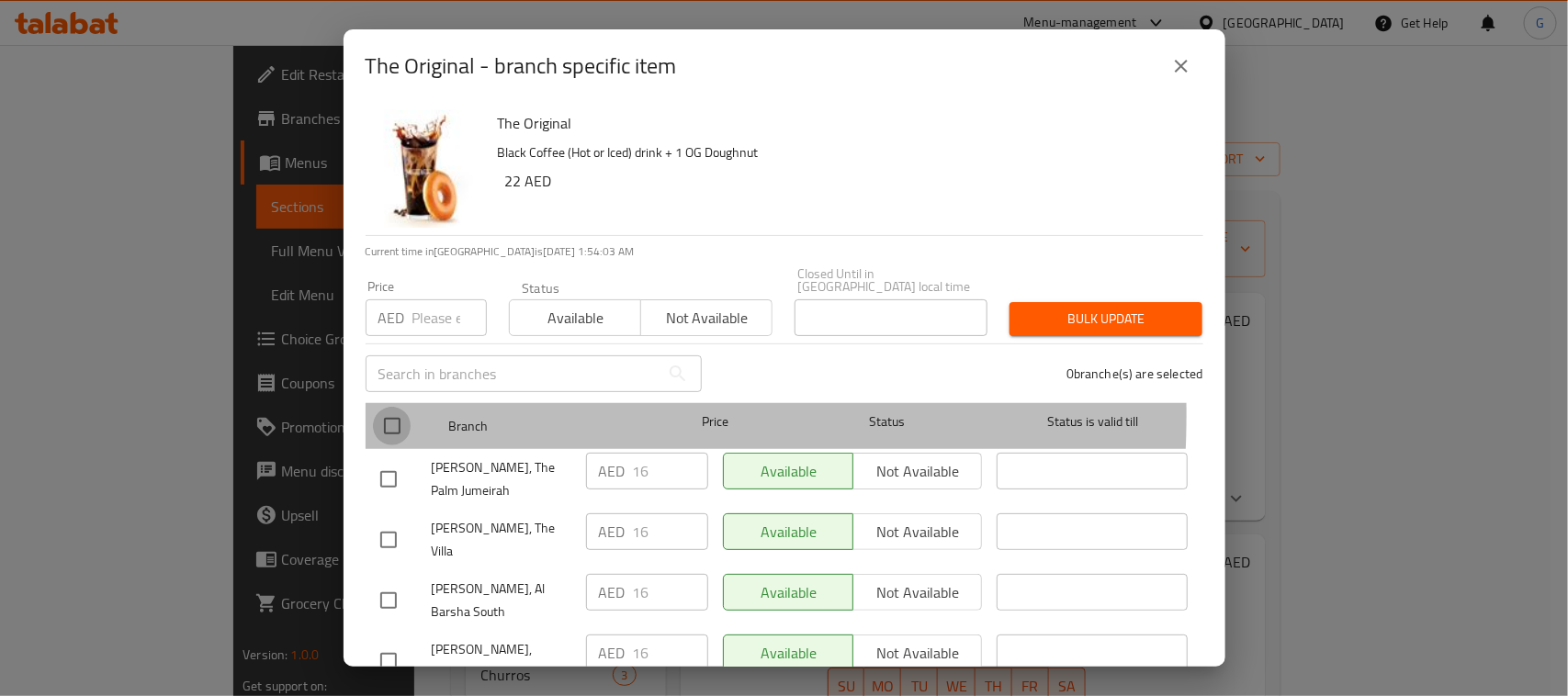
click at [391, 414] on input "checkbox" at bounding box center [393, 427] width 39 height 39
checkbox input "true"
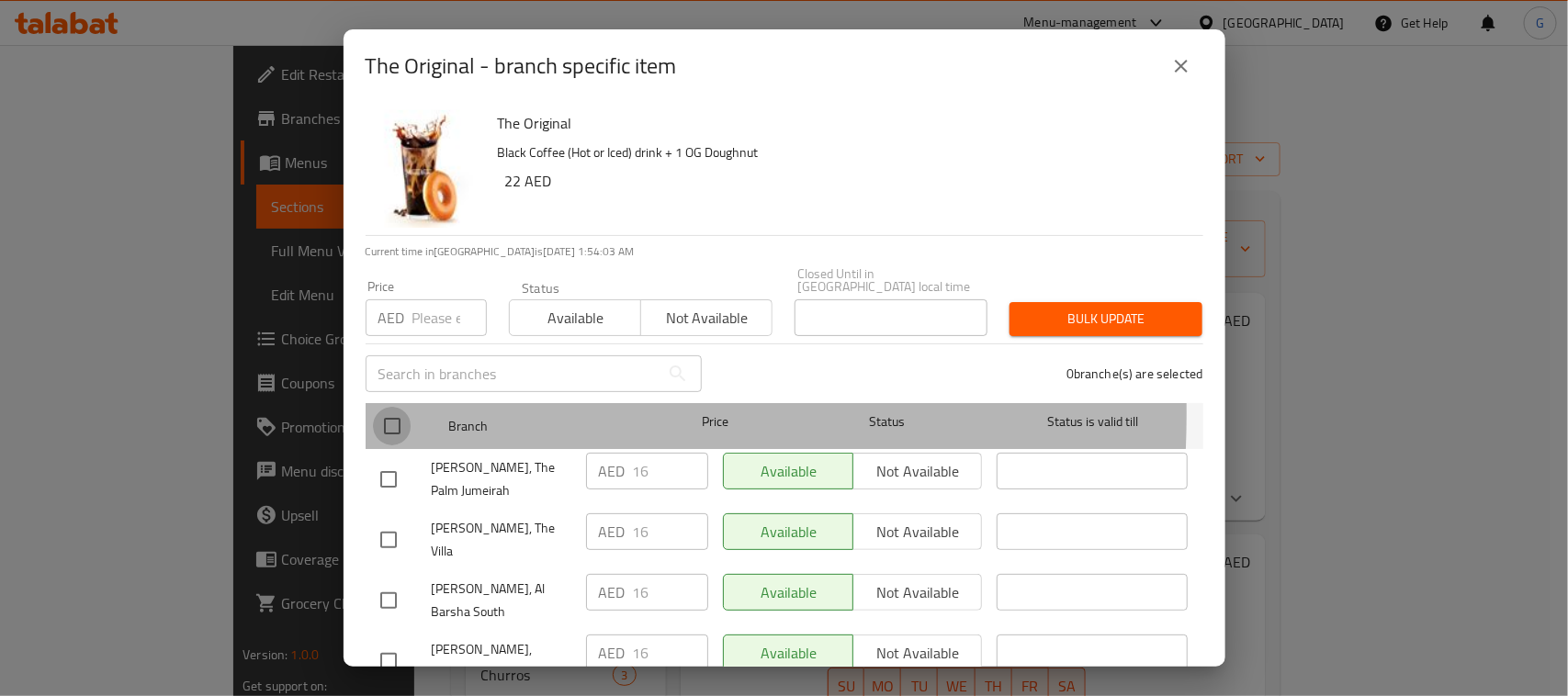
checkbox input "true"
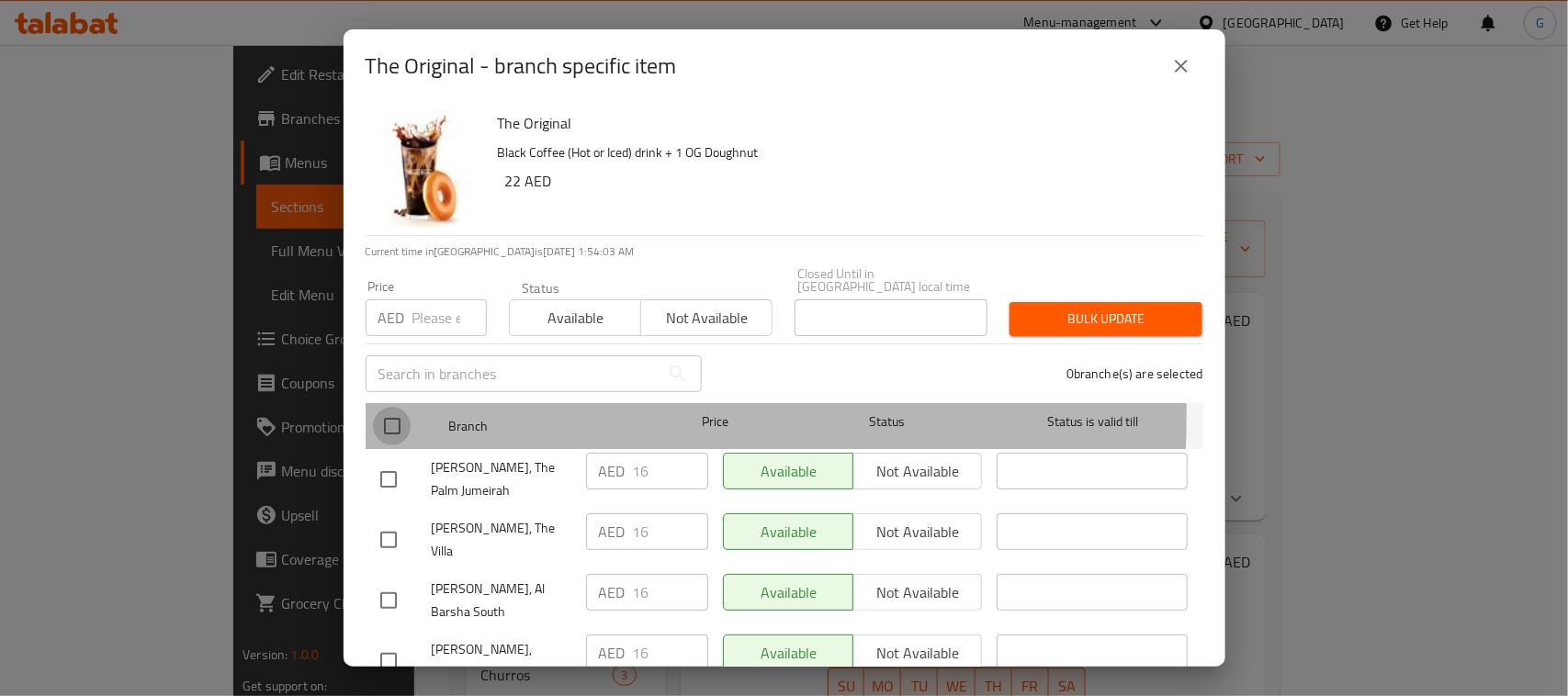
checkbox input "true"
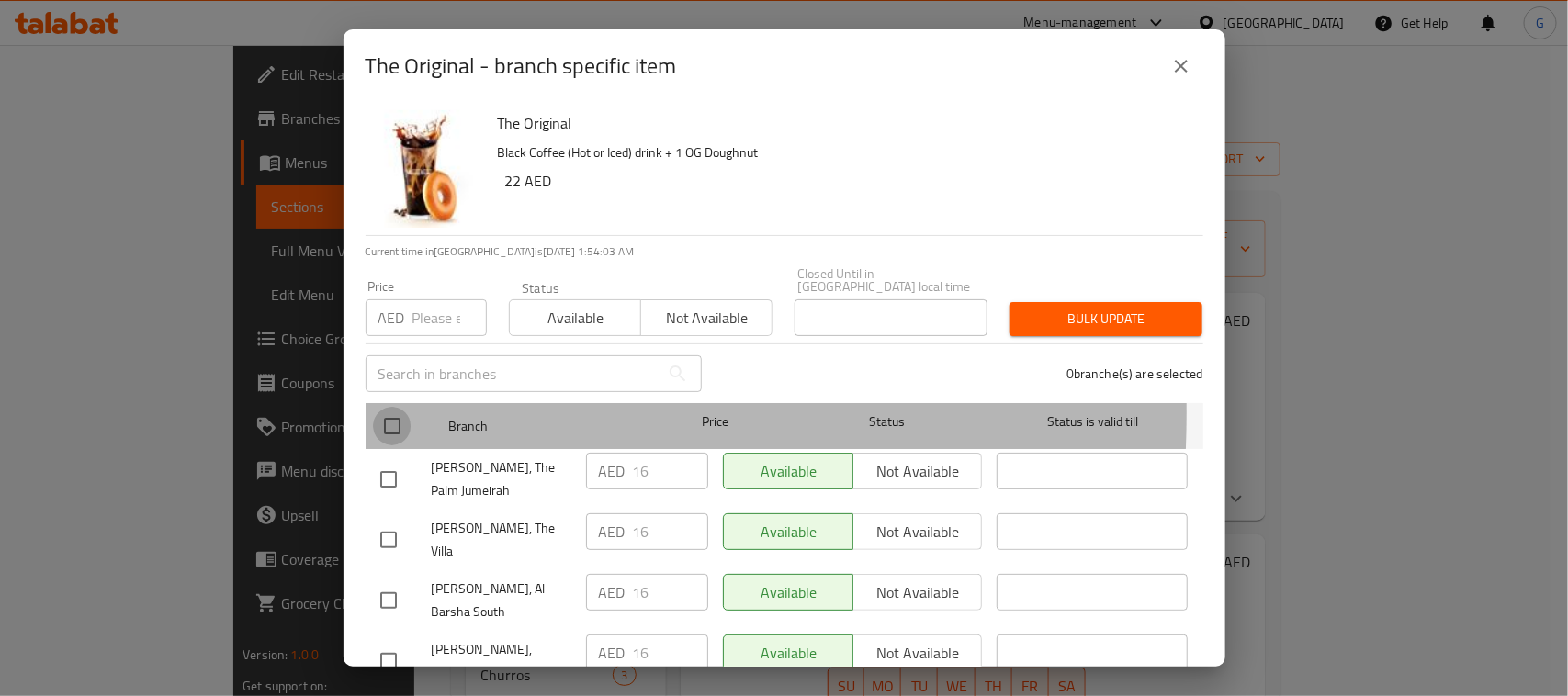
checkbox input "true"
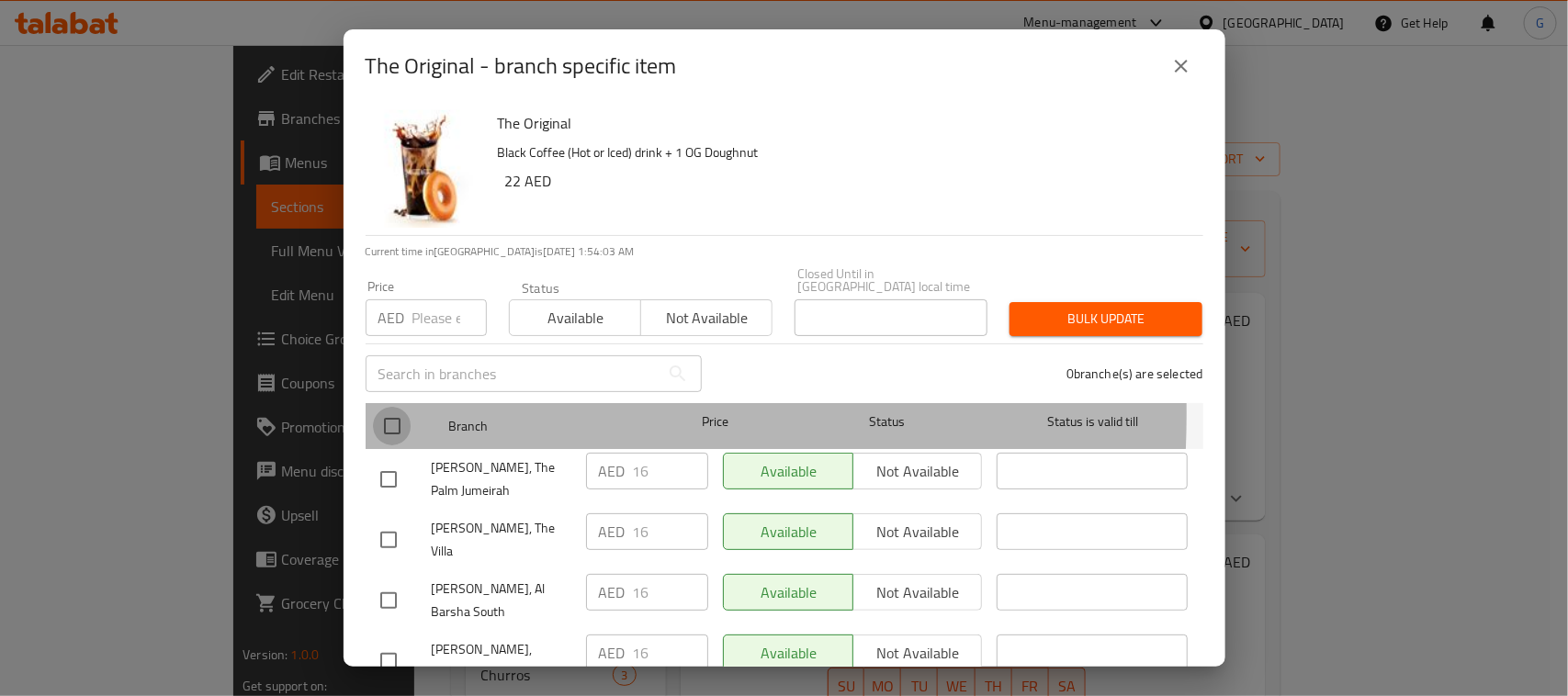
checkbox input "true"
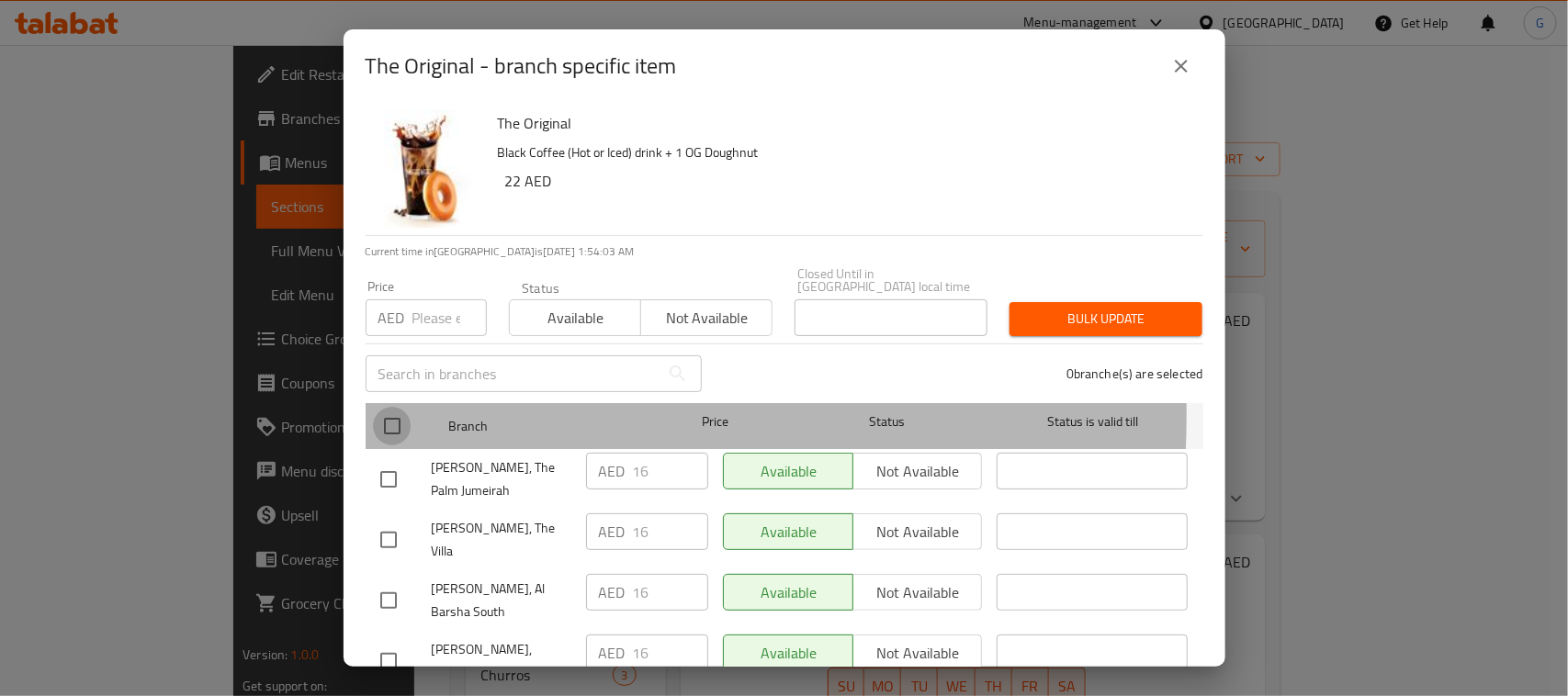
checkbox input "true"
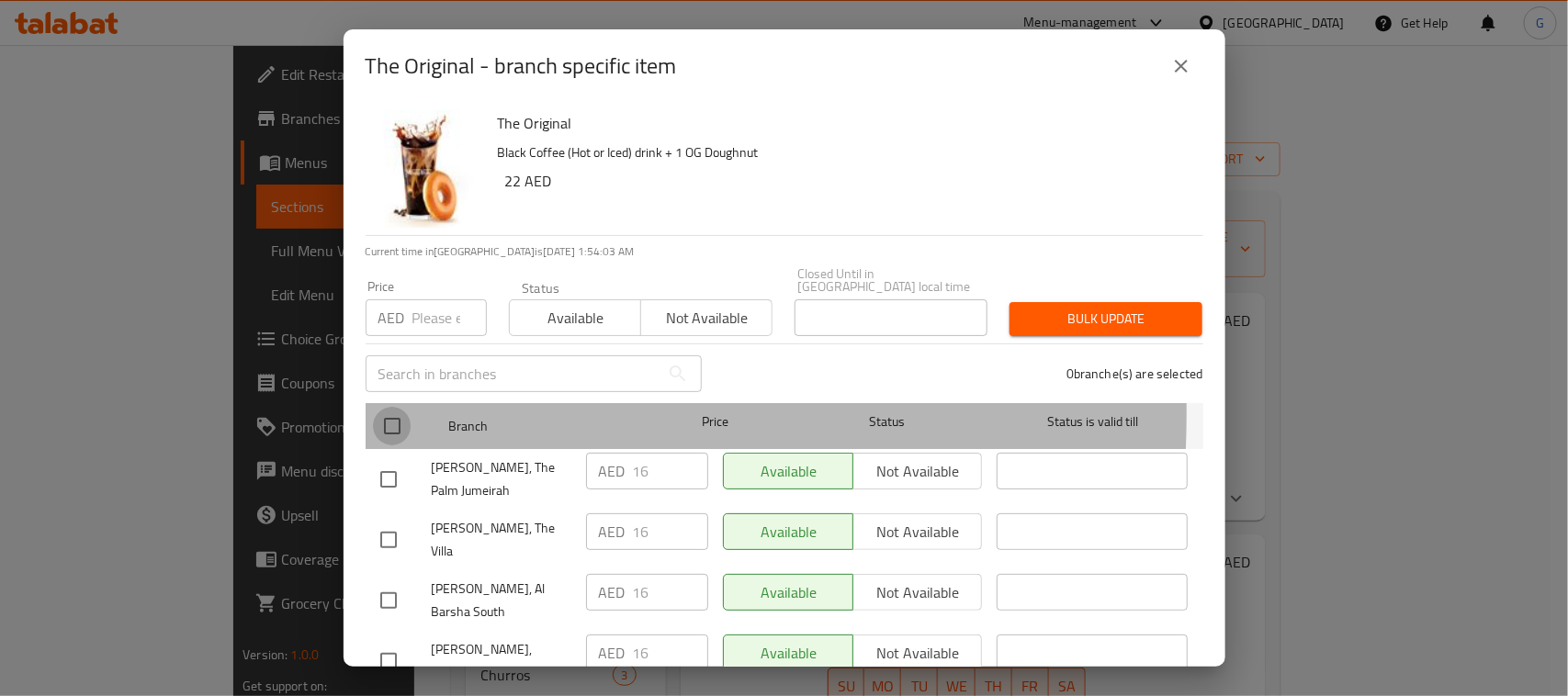
checkbox input "true"
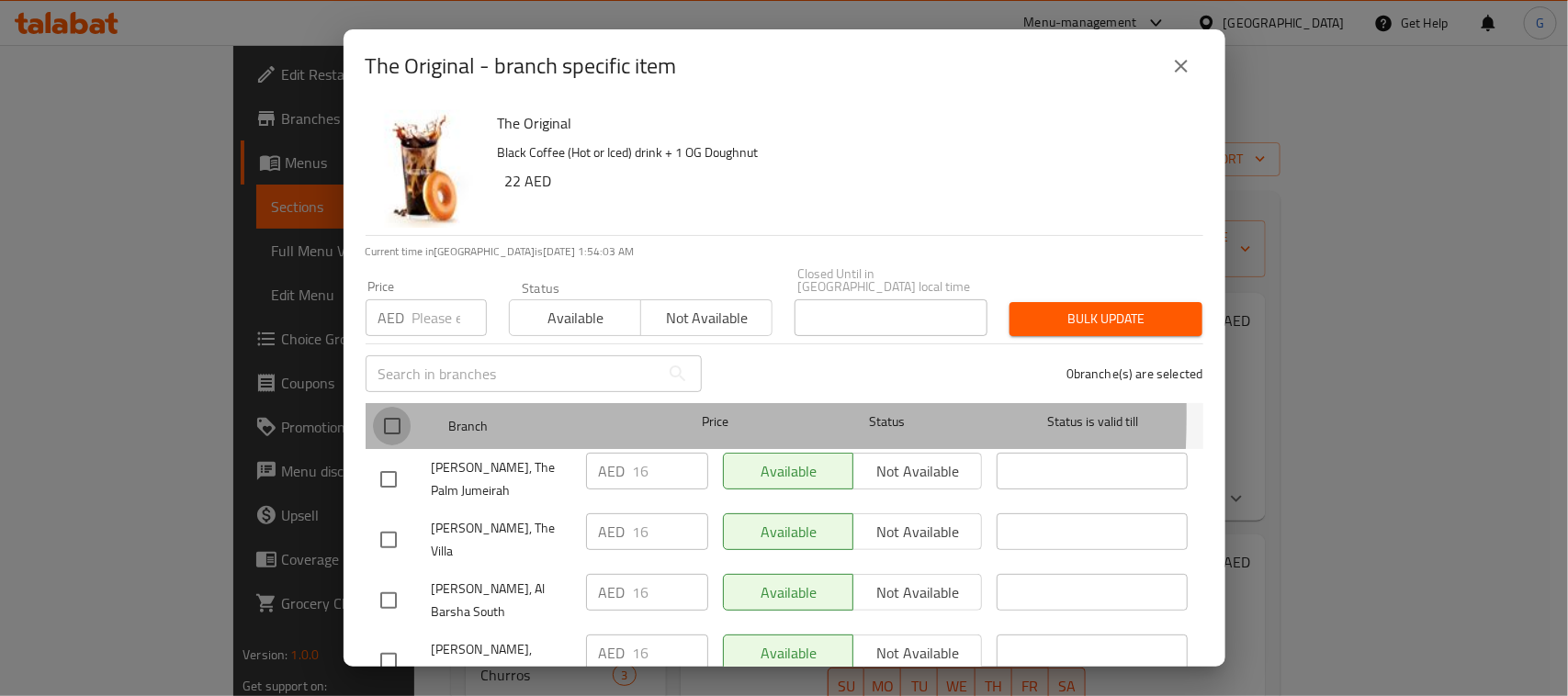
checkbox input "true"
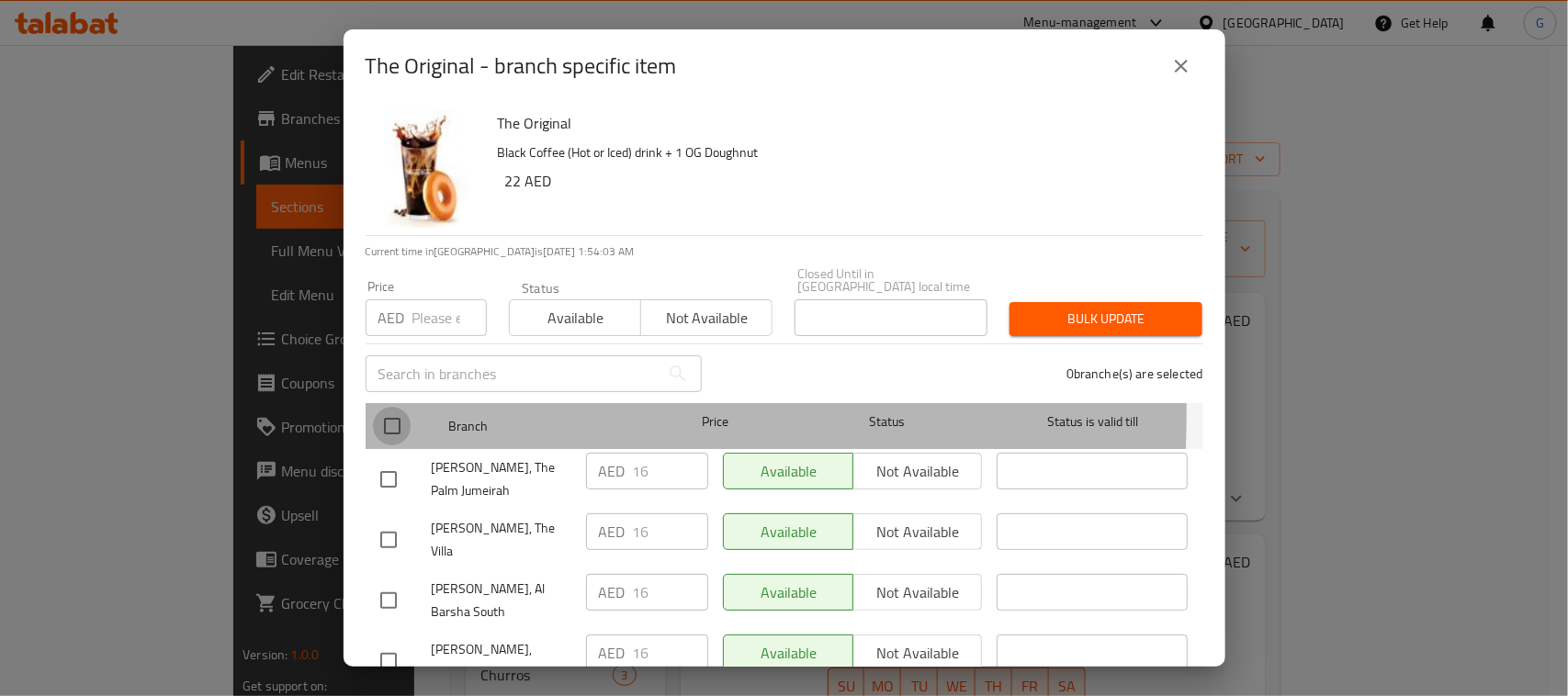
checkbox input "true"
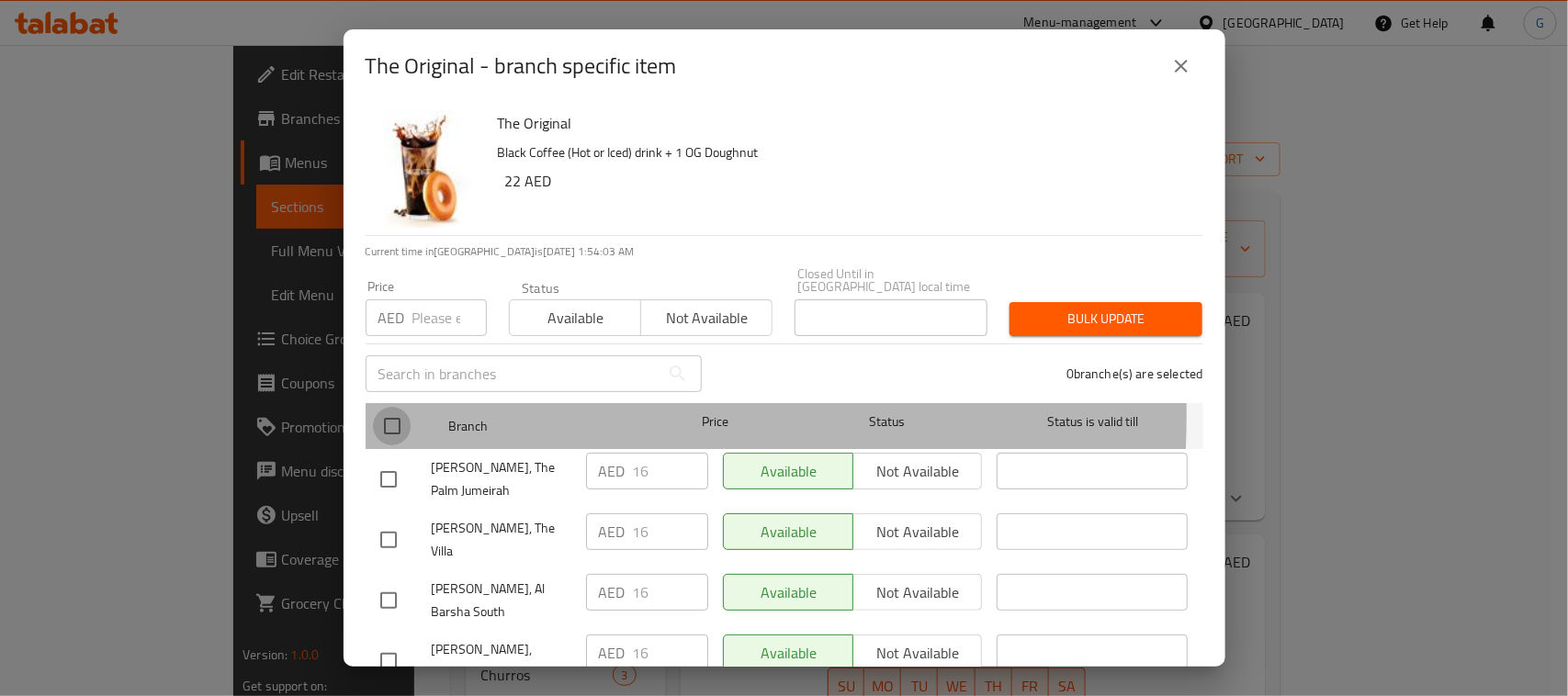
checkbox input "true"
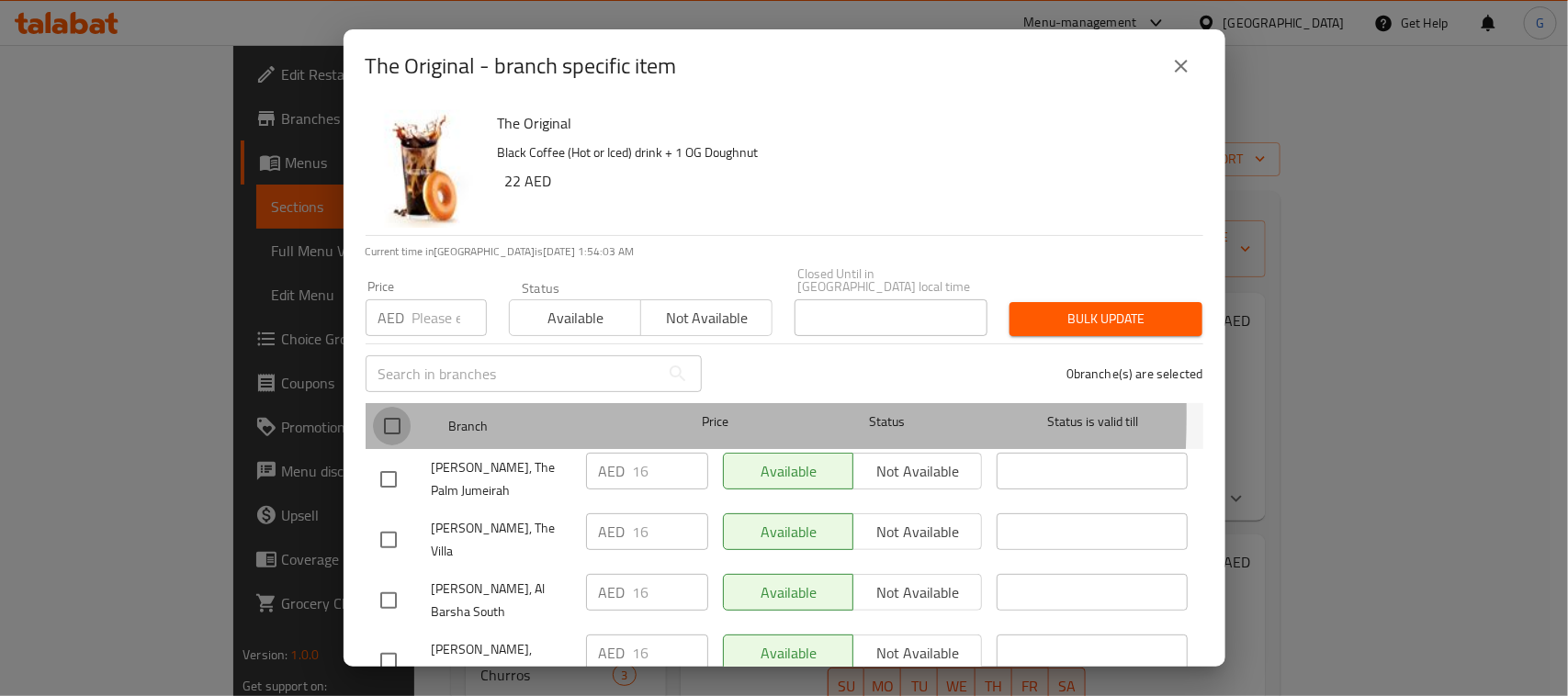
checkbox input "true"
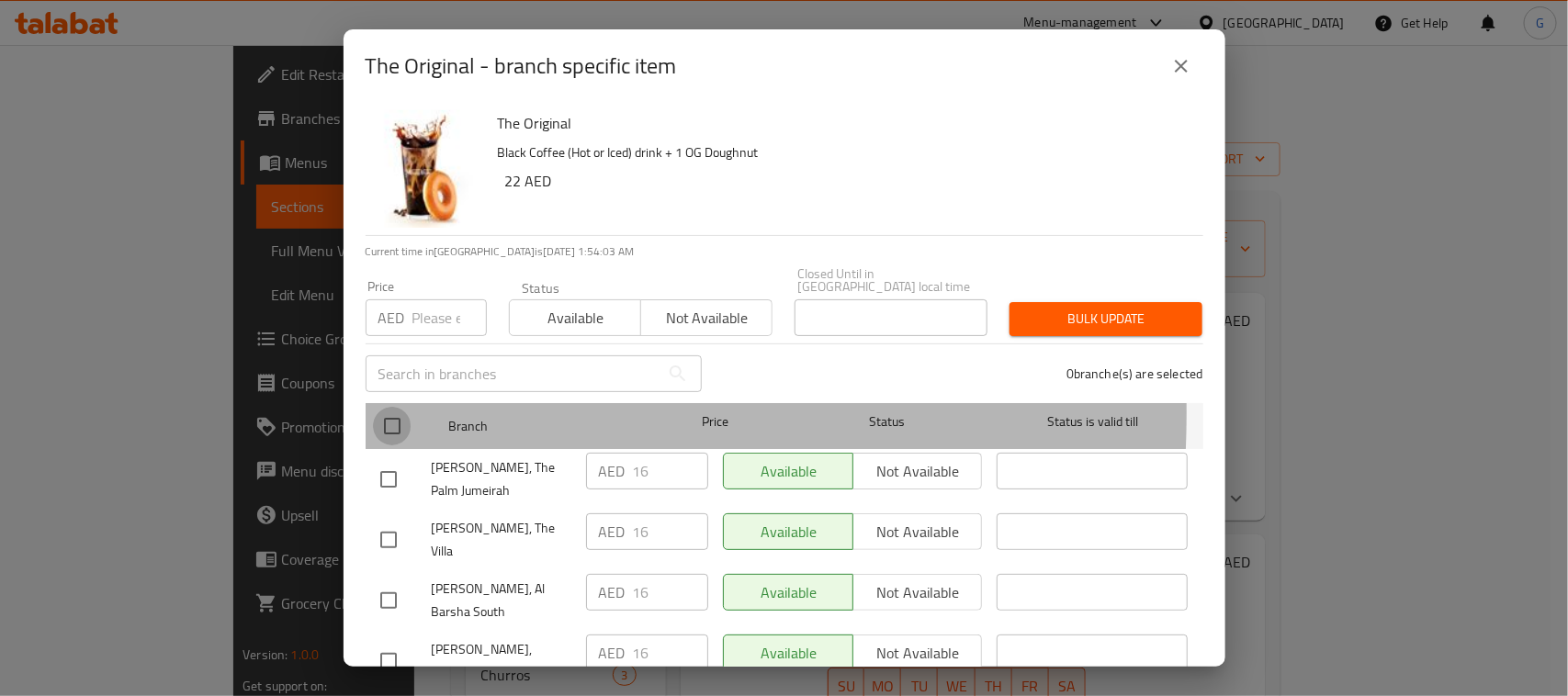
checkbox input "true"
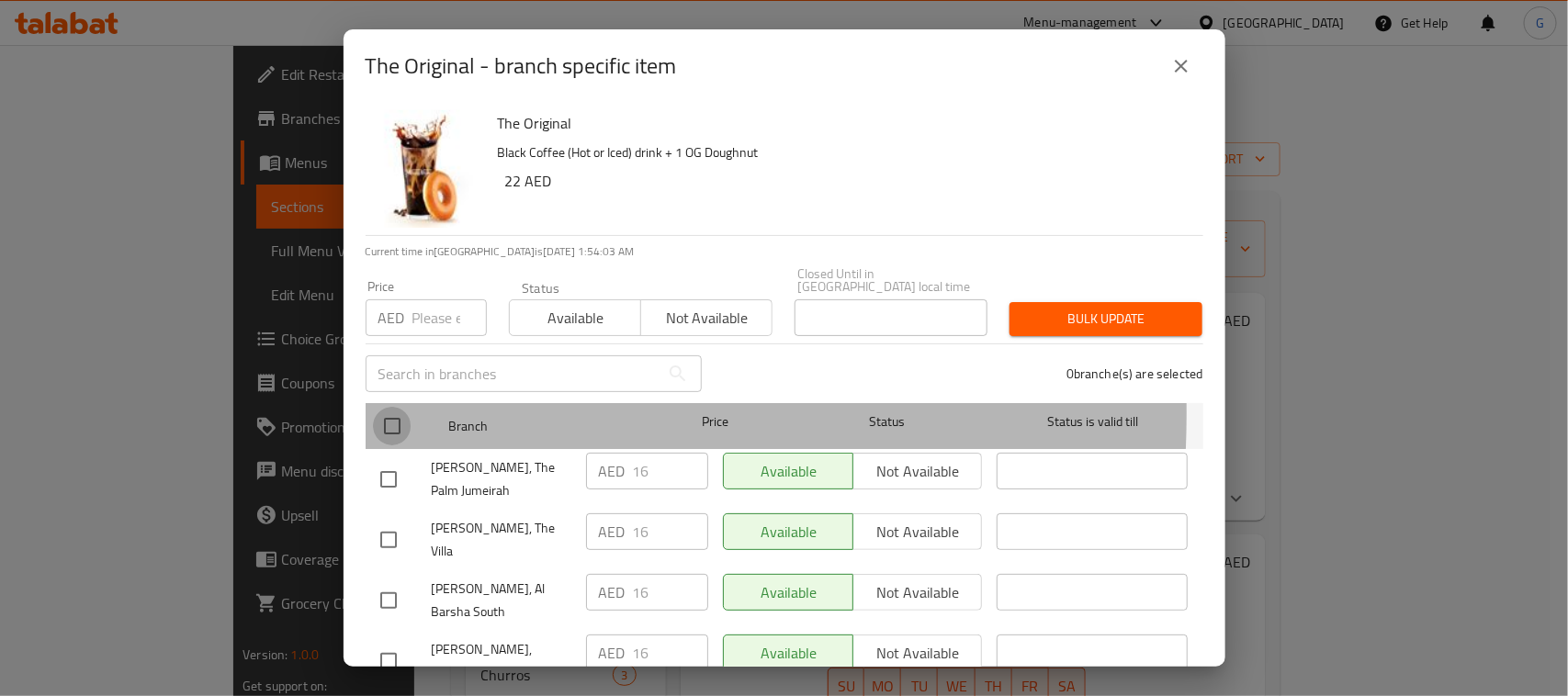
checkbox input "true"
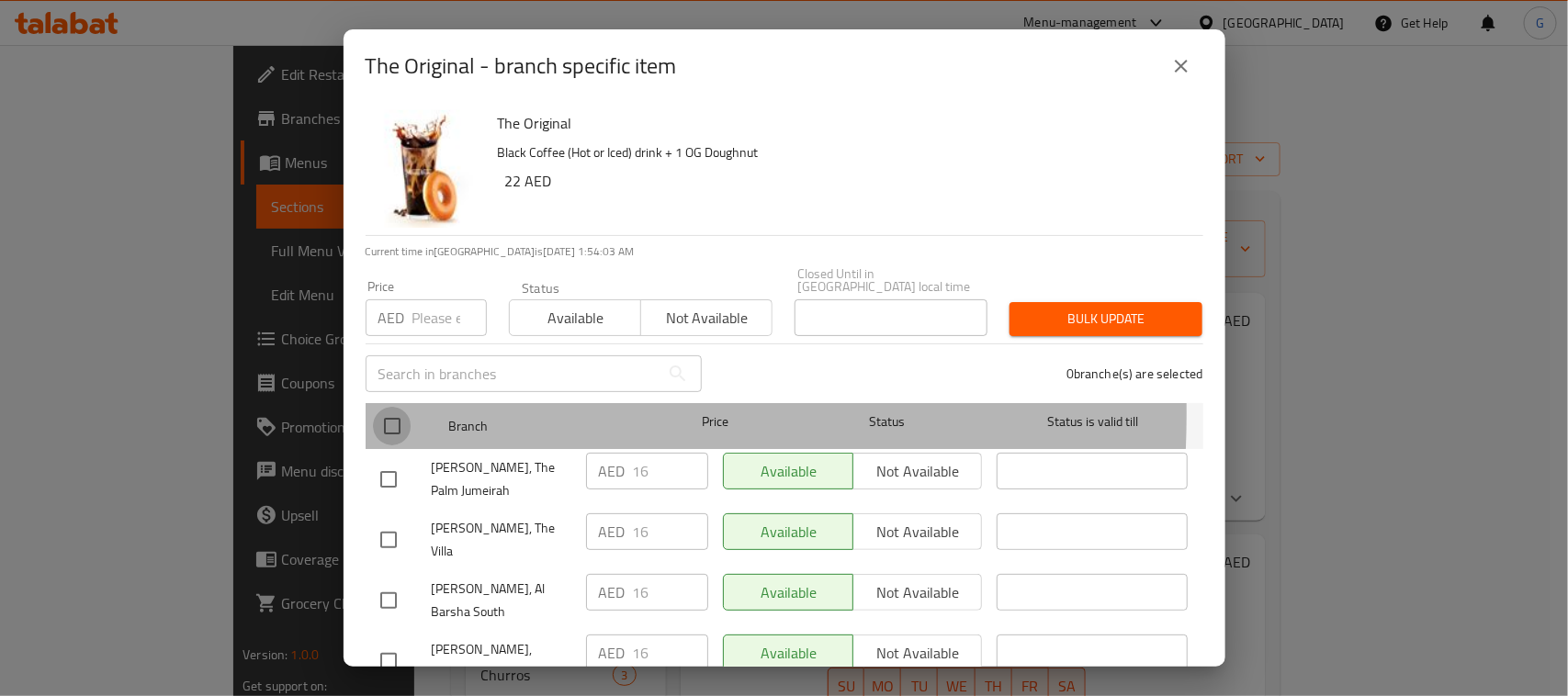
checkbox input "true"
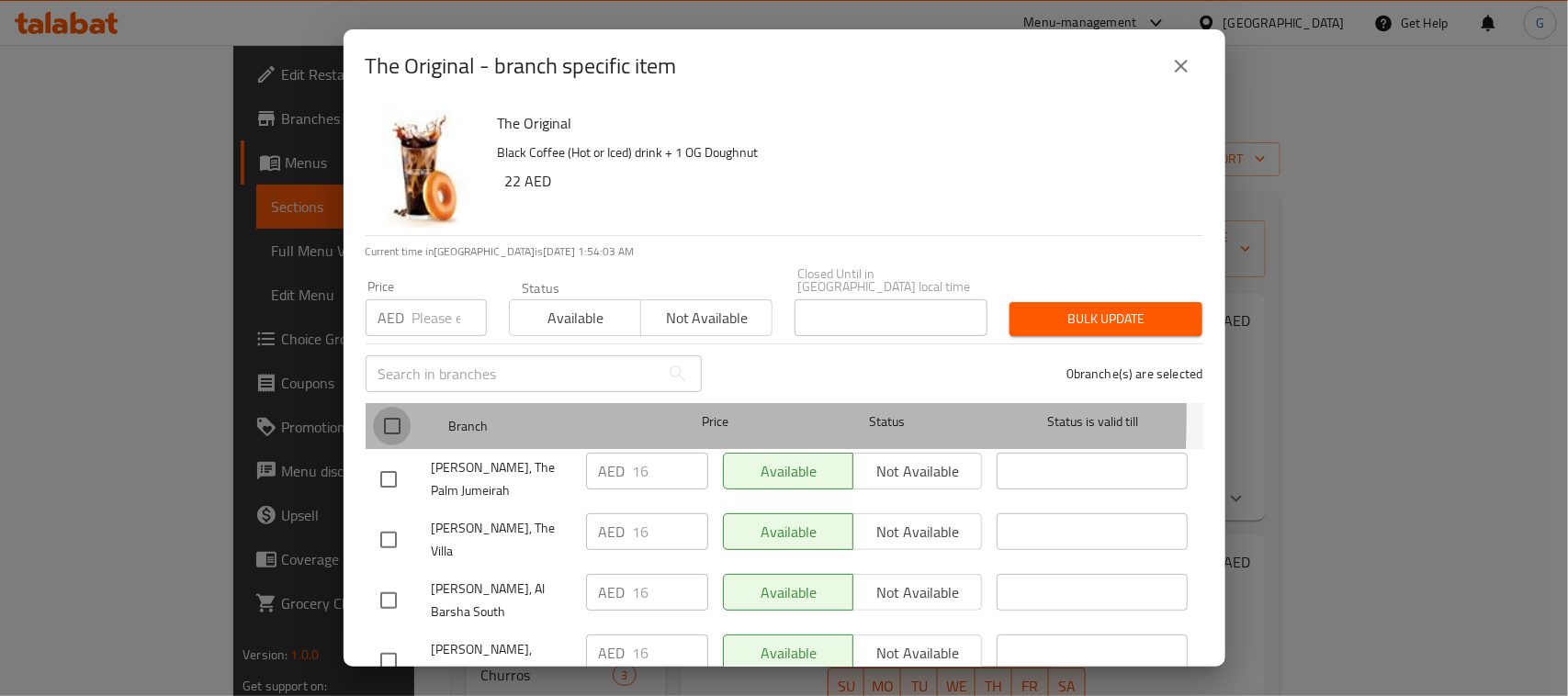
checkbox input "true"
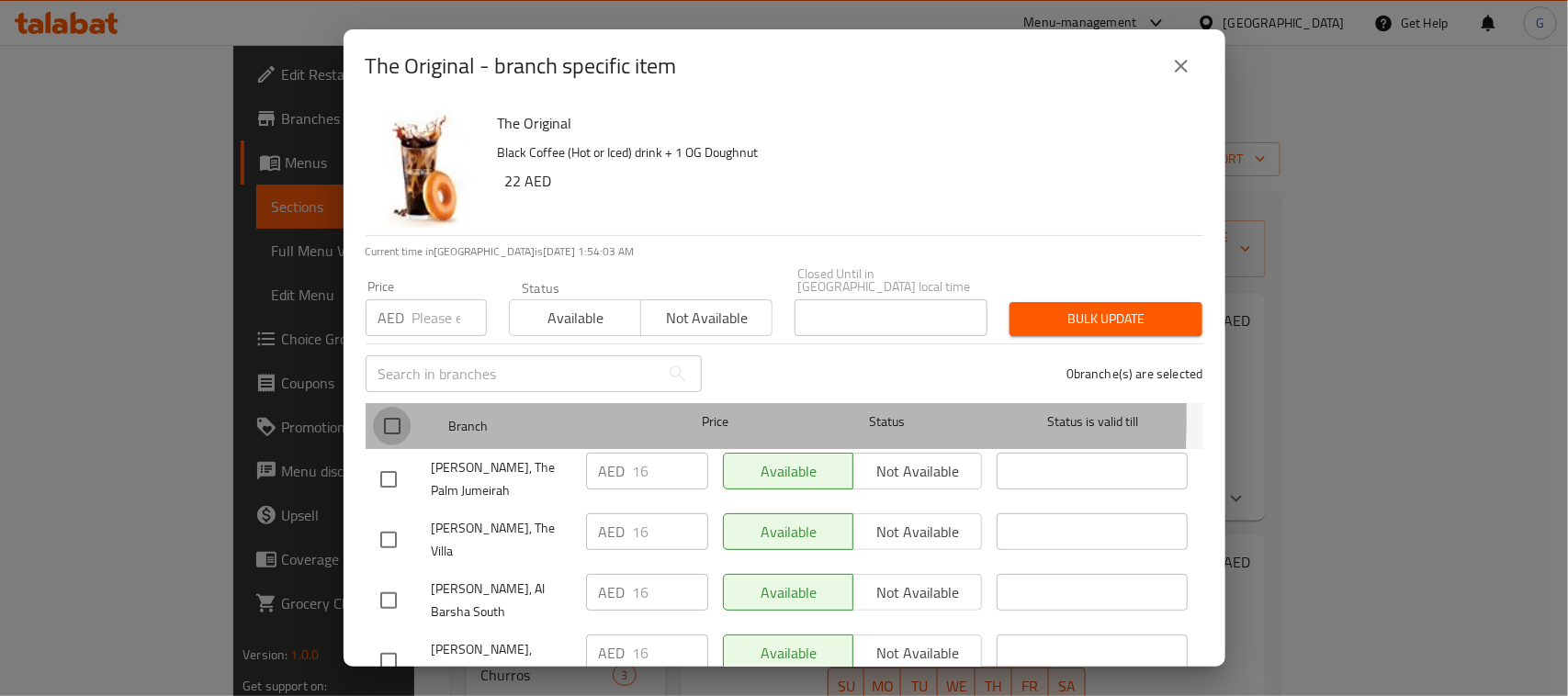
checkbox input "true"
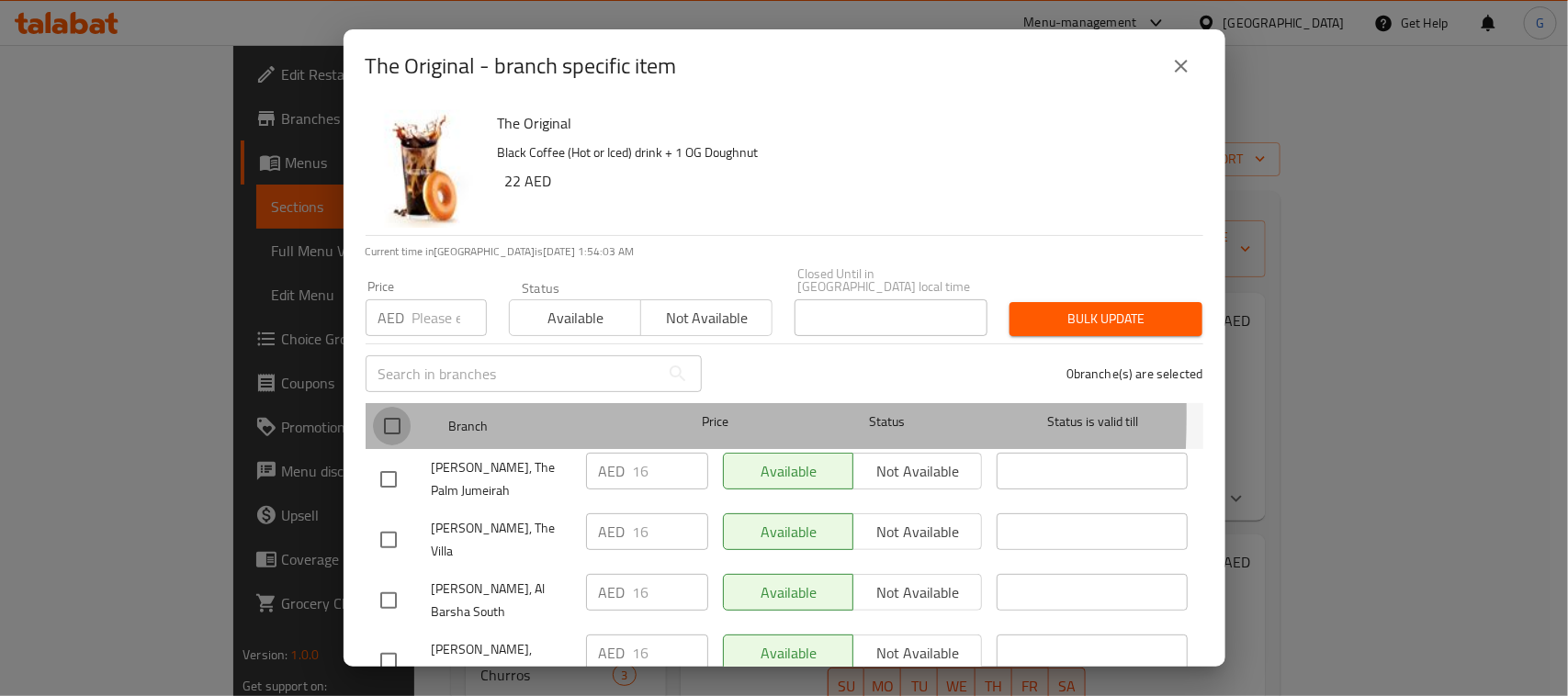
checkbox input "true"
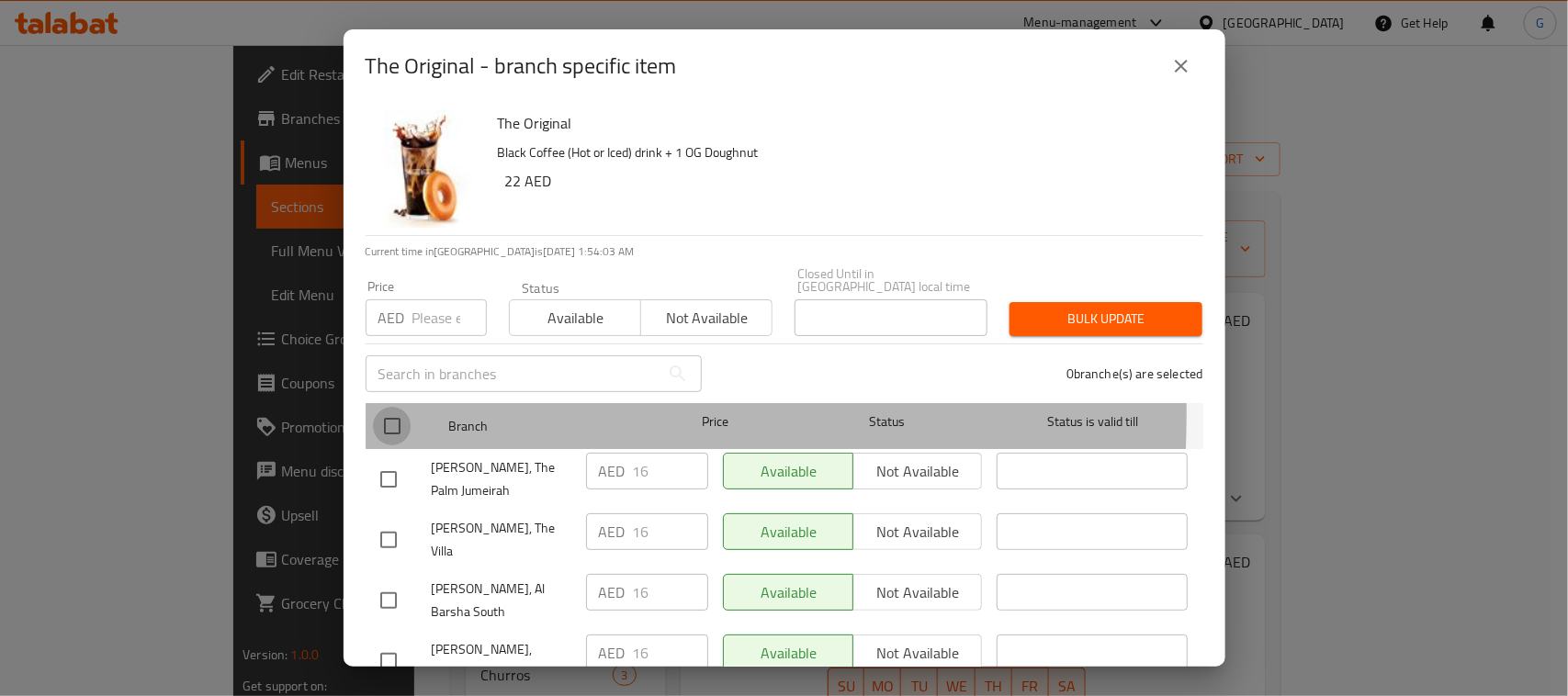
checkbox input "true"
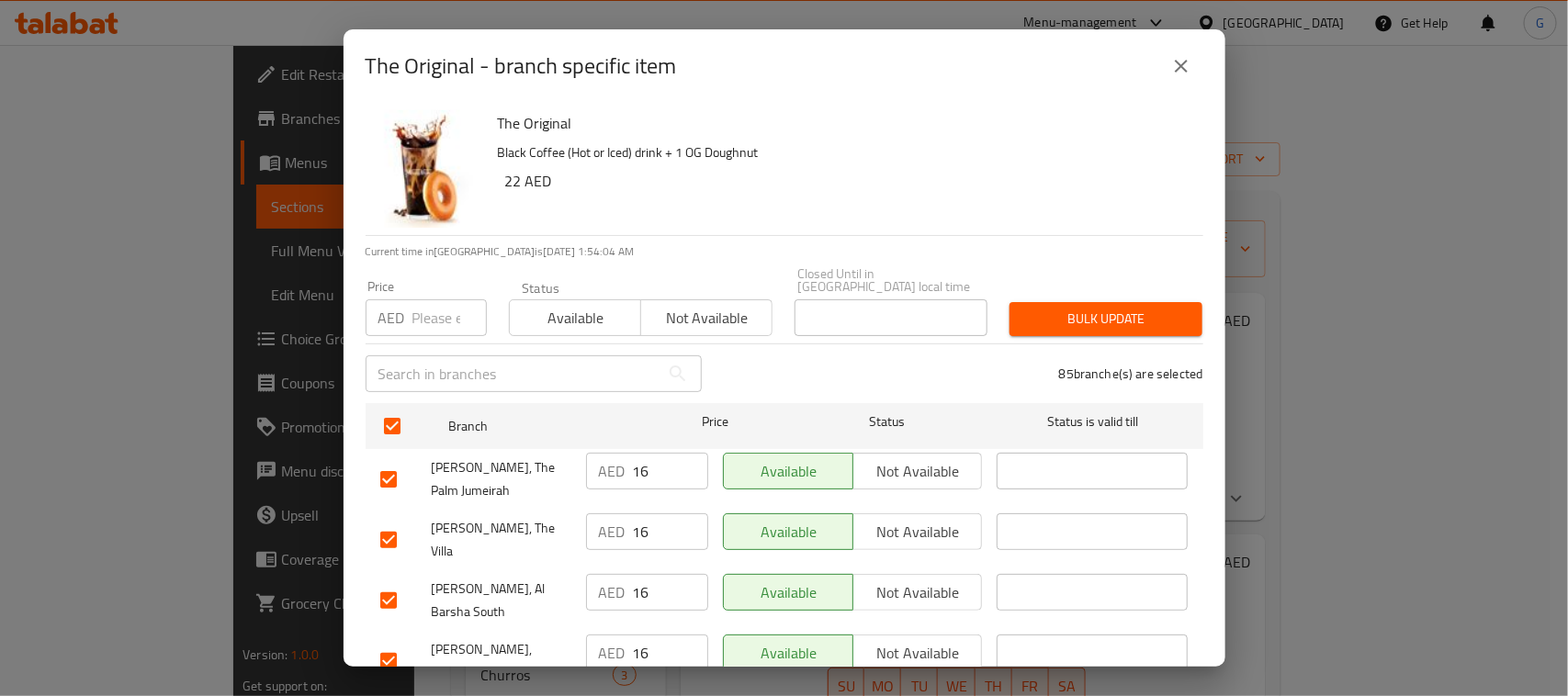
click at [428, 336] on div "Price AED Price" at bounding box center [426, 308] width 143 height 78
click at [419, 307] on input "number" at bounding box center [449, 318] width 75 height 37
paste input "22"
type input "22"
click at [1093, 326] on span "Bulk update" at bounding box center [1105, 319] width 163 height 23
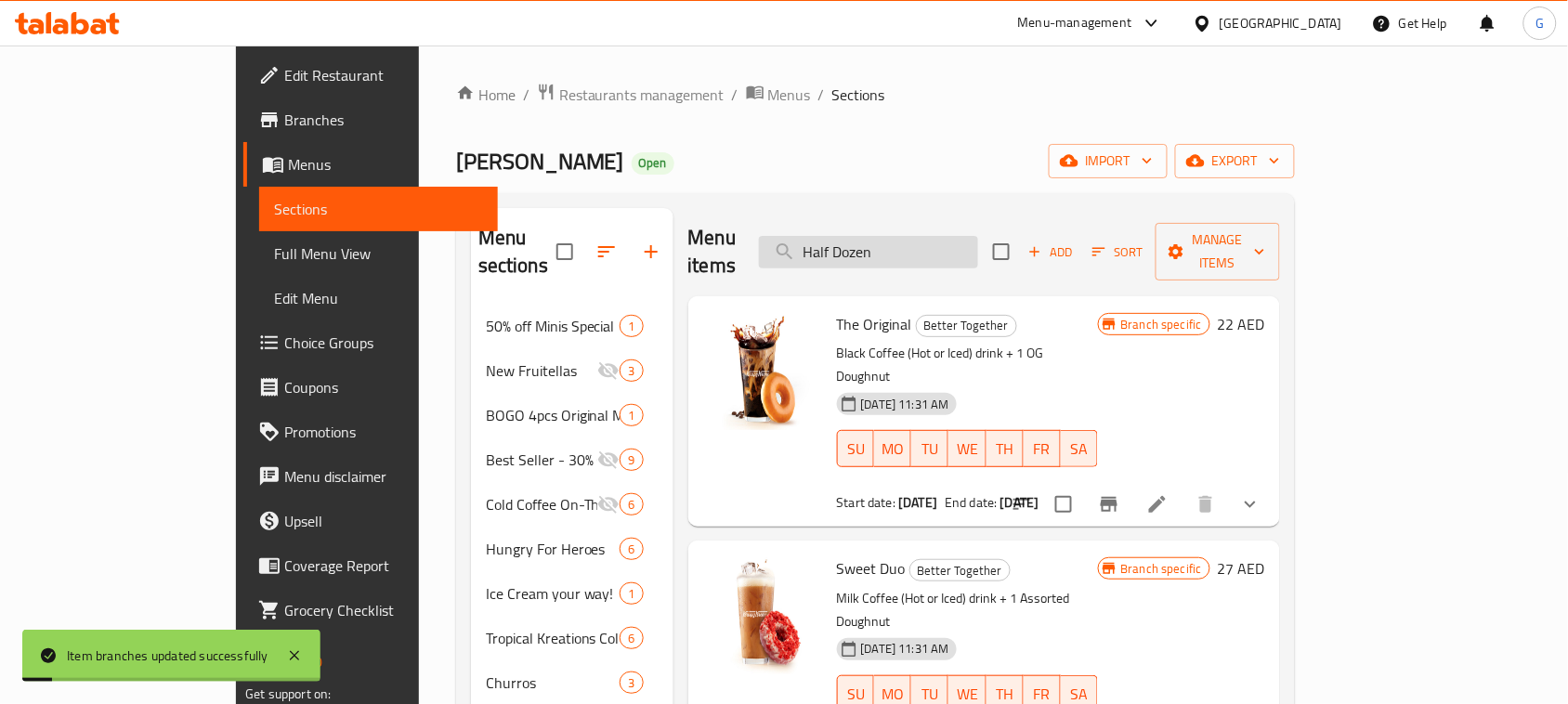
click at [964, 244] on input "Half Dozen" at bounding box center [868, 252] width 219 height 32
paste input "Sweet Due"
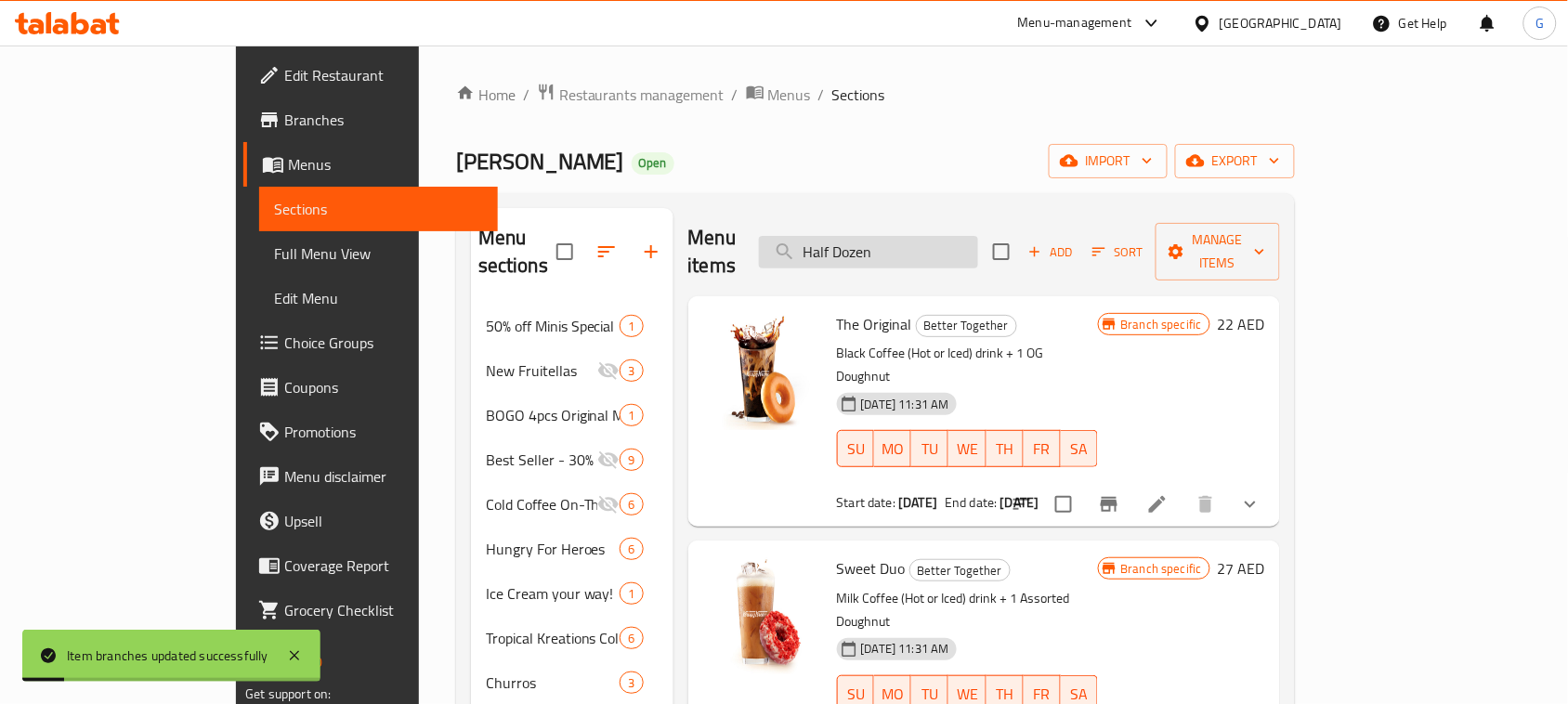
type input "Sweet Due"
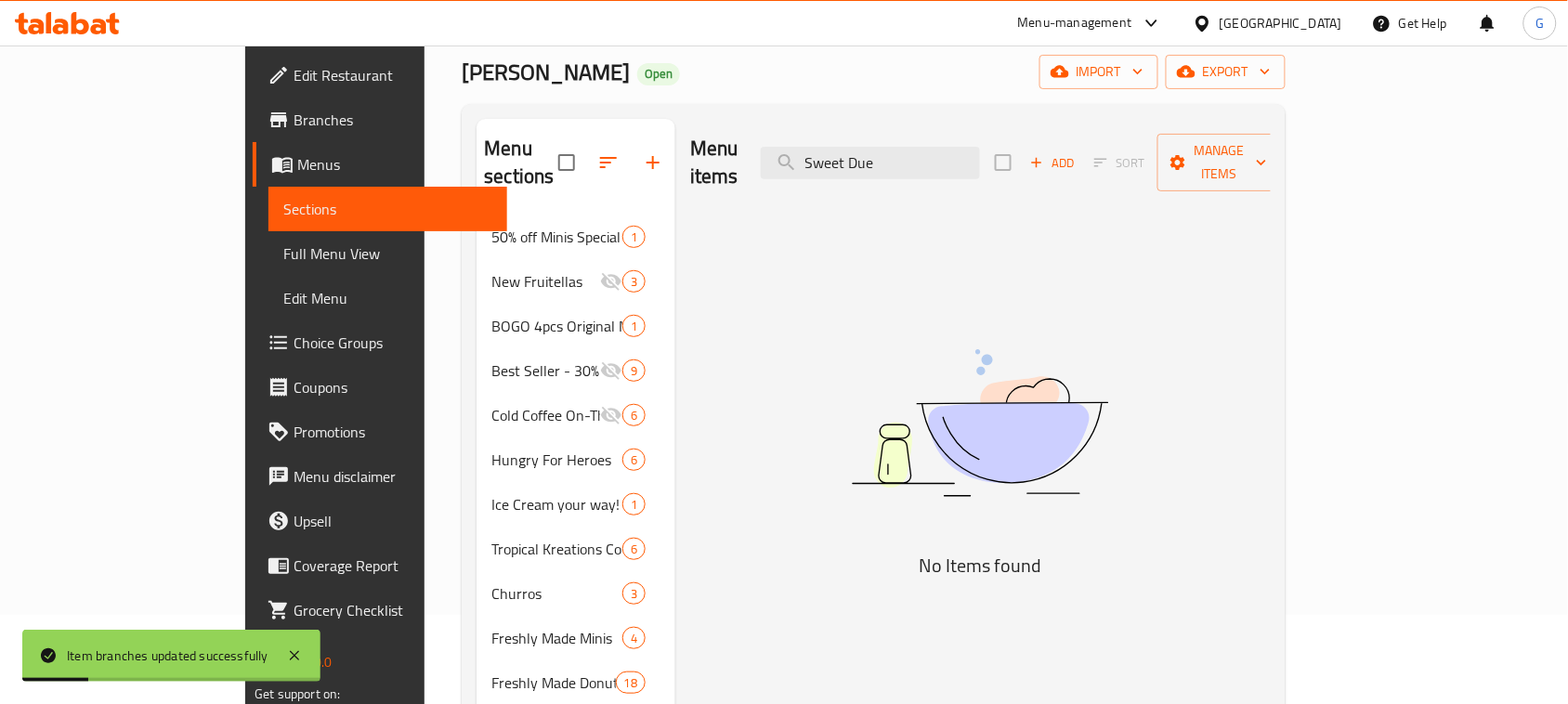
scroll to position [116, 0]
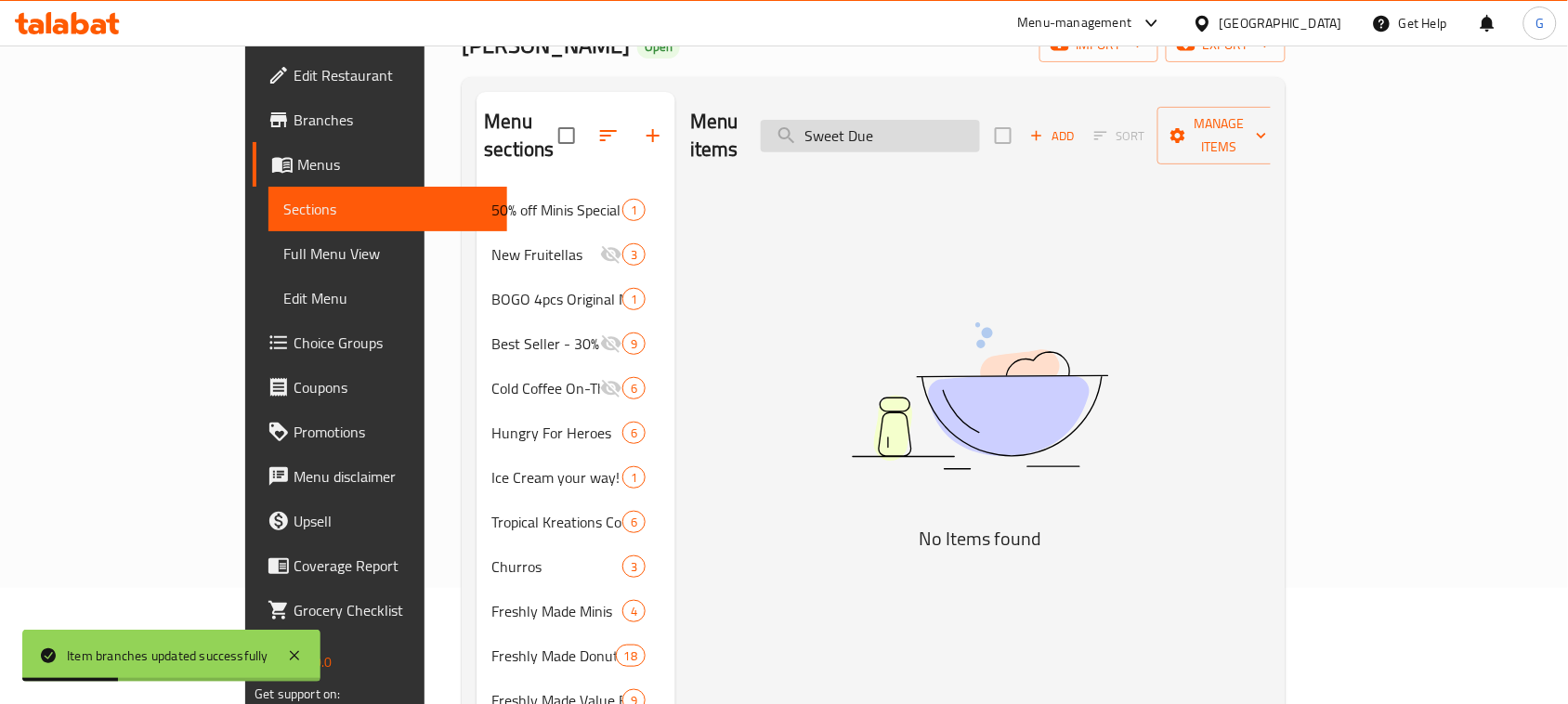
click at [980, 120] on input "Sweet Due" at bounding box center [870, 136] width 219 height 32
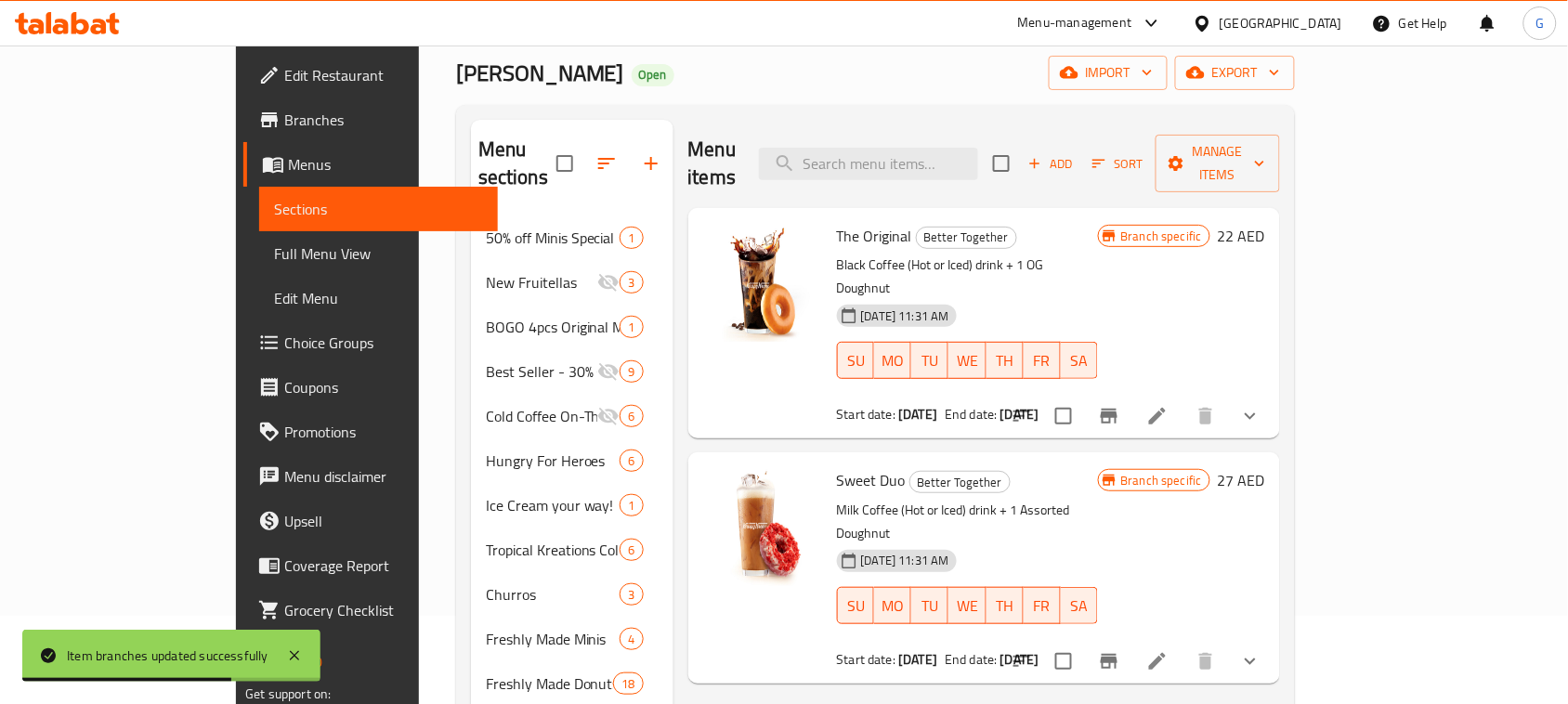
scroll to position [232, 0]
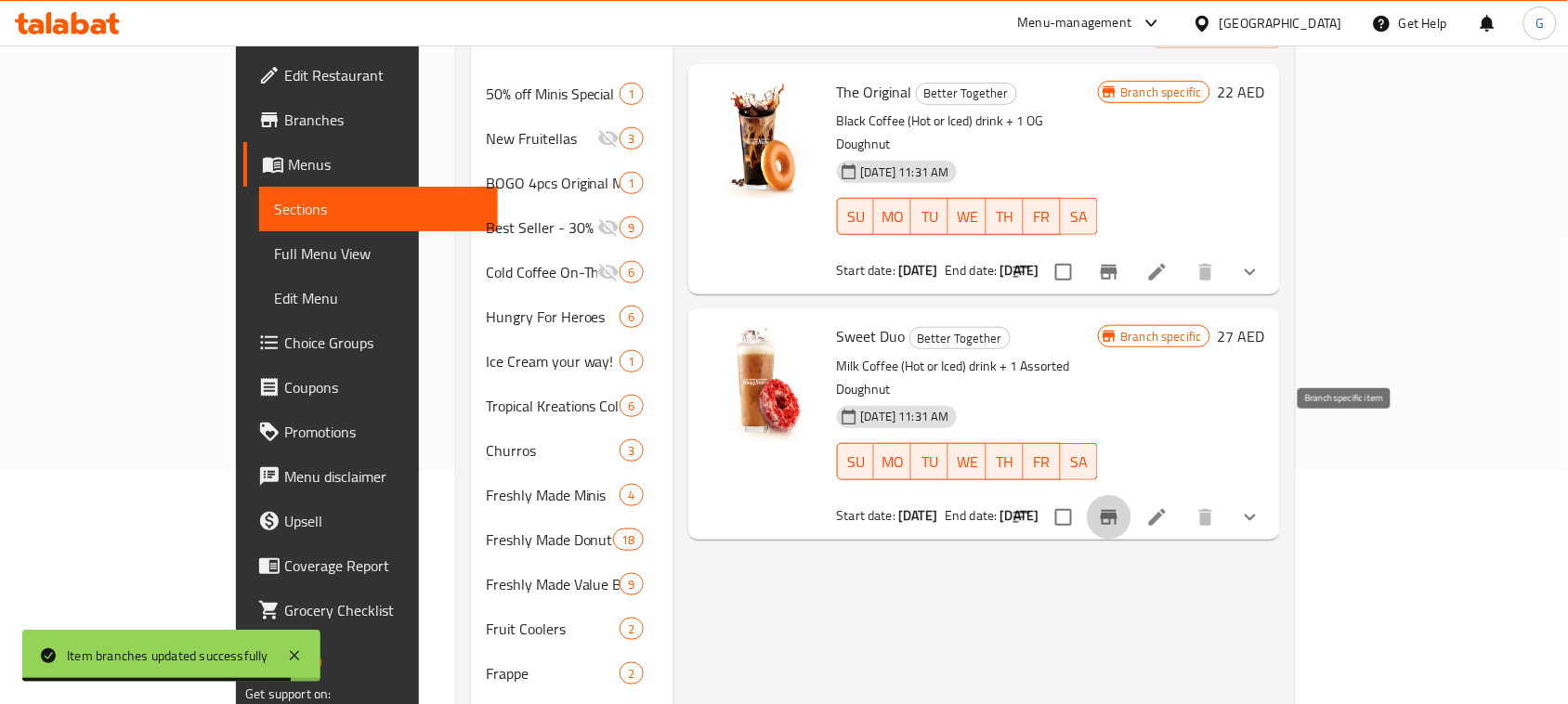
click at [1120, 506] on icon "Branch-specific-item" at bounding box center [1109, 517] width 23 height 23
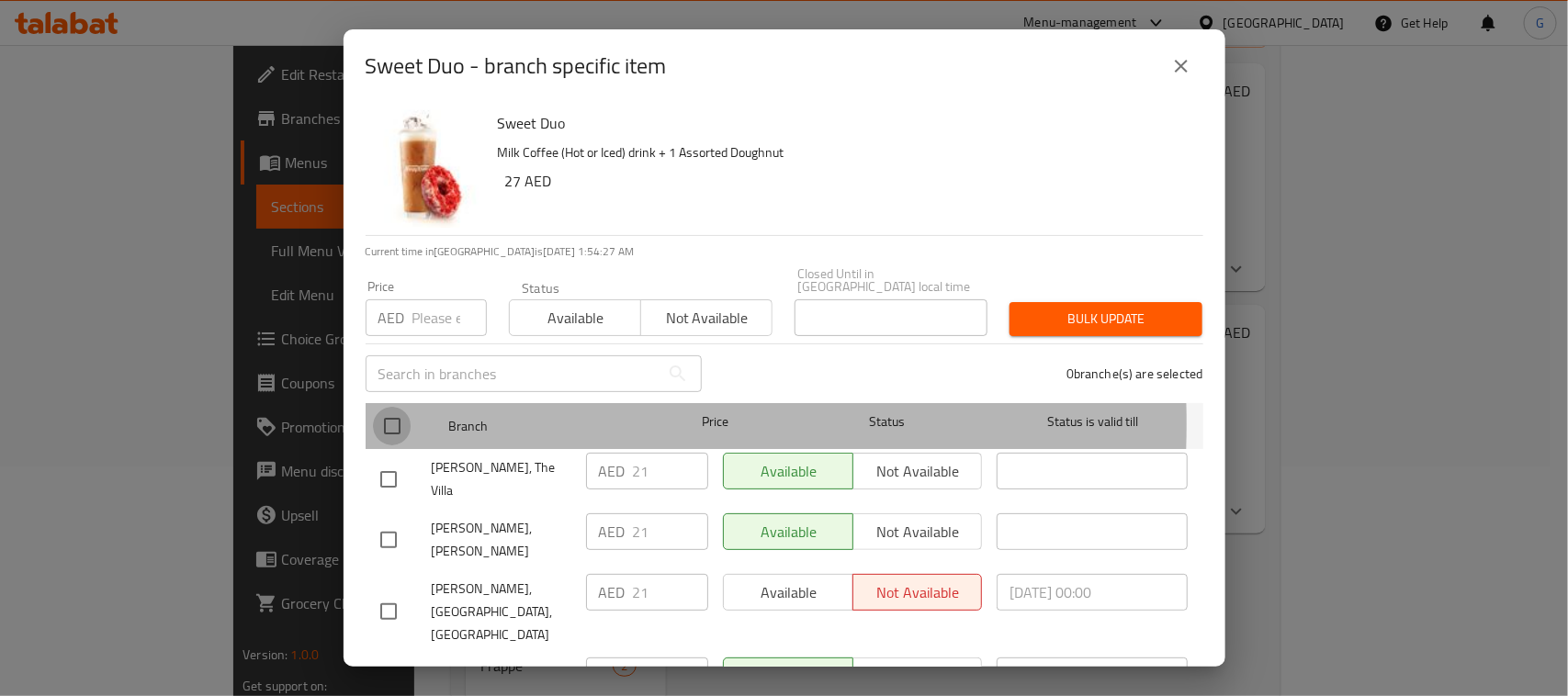
drag, startPoint x: 401, startPoint y: 424, endPoint x: 443, endPoint y: 310, distance: 121.5
click at [401, 419] on input "checkbox" at bounding box center [393, 427] width 39 height 39
checkbox input "true"
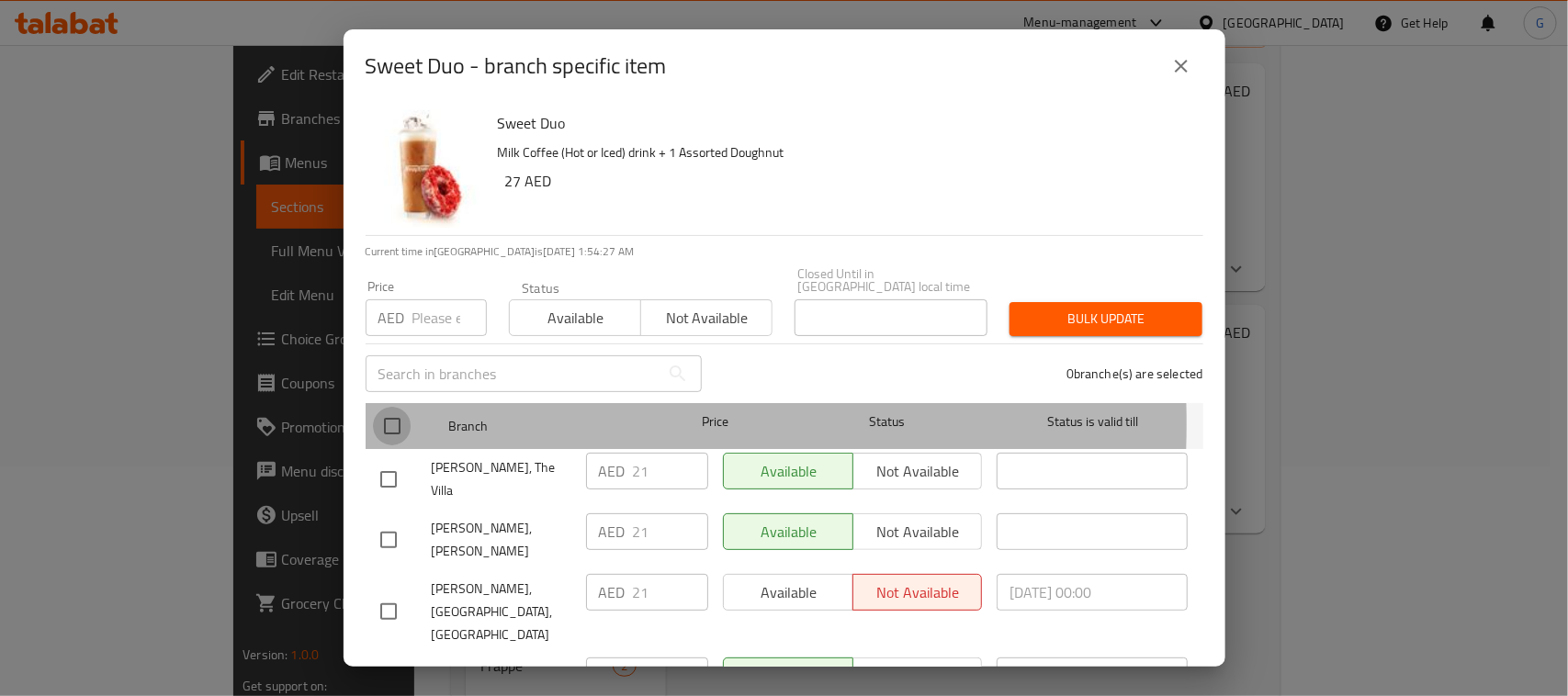
checkbox input "true"
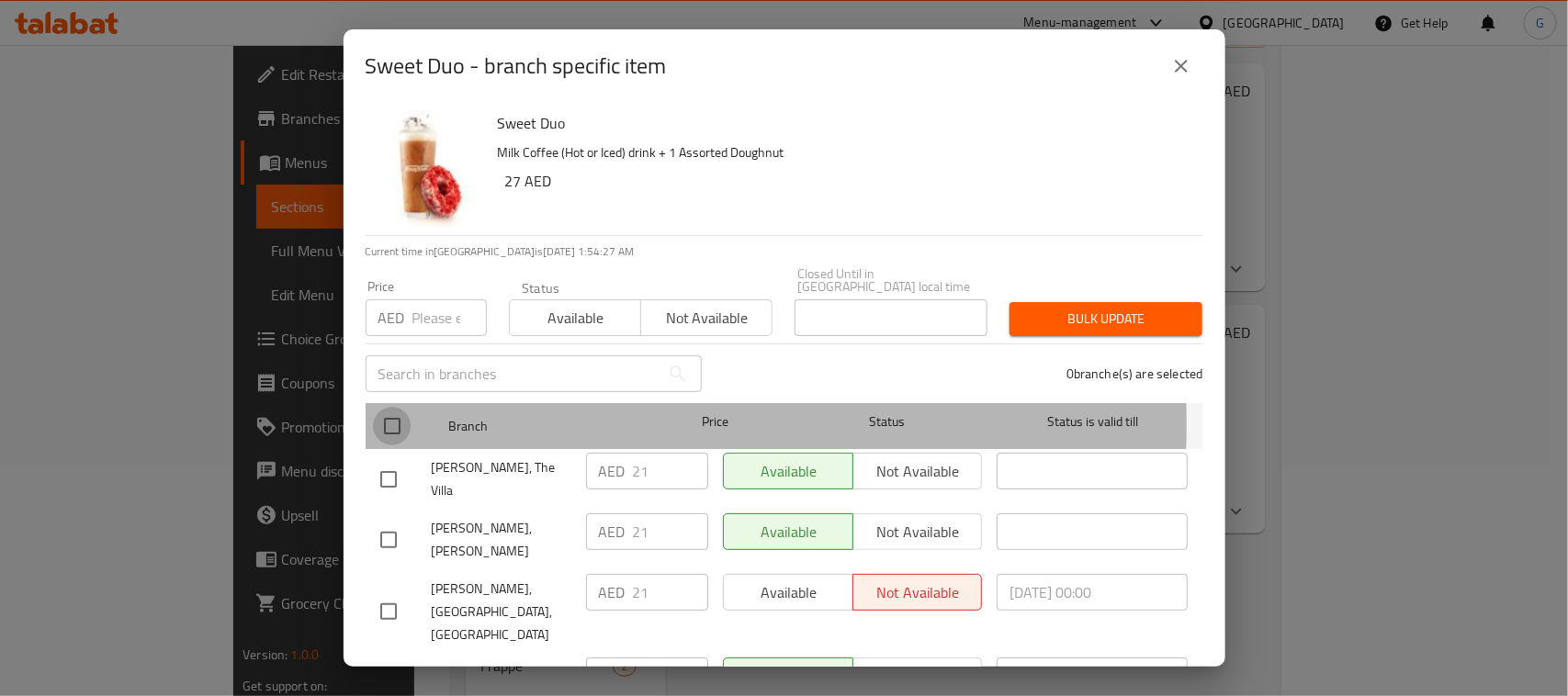
checkbox input "true"
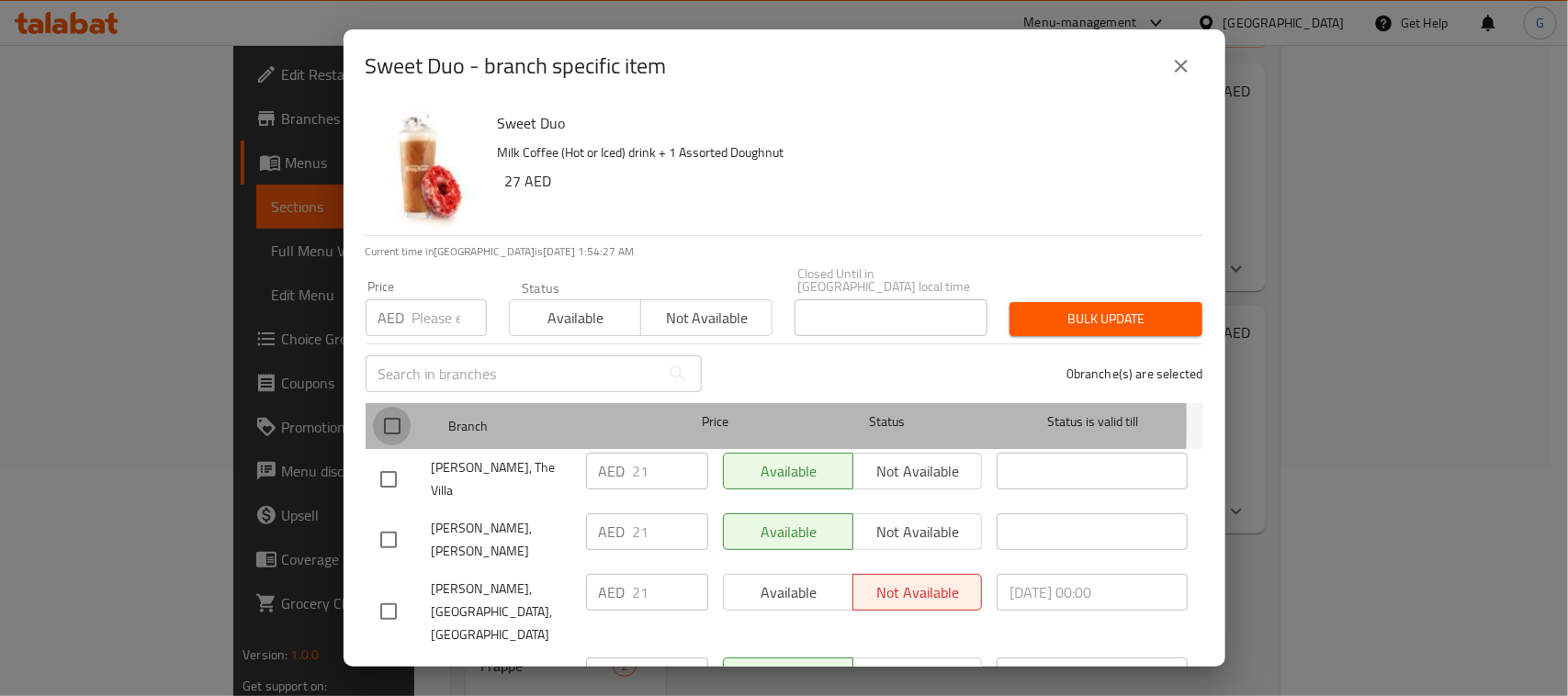
checkbox input "true"
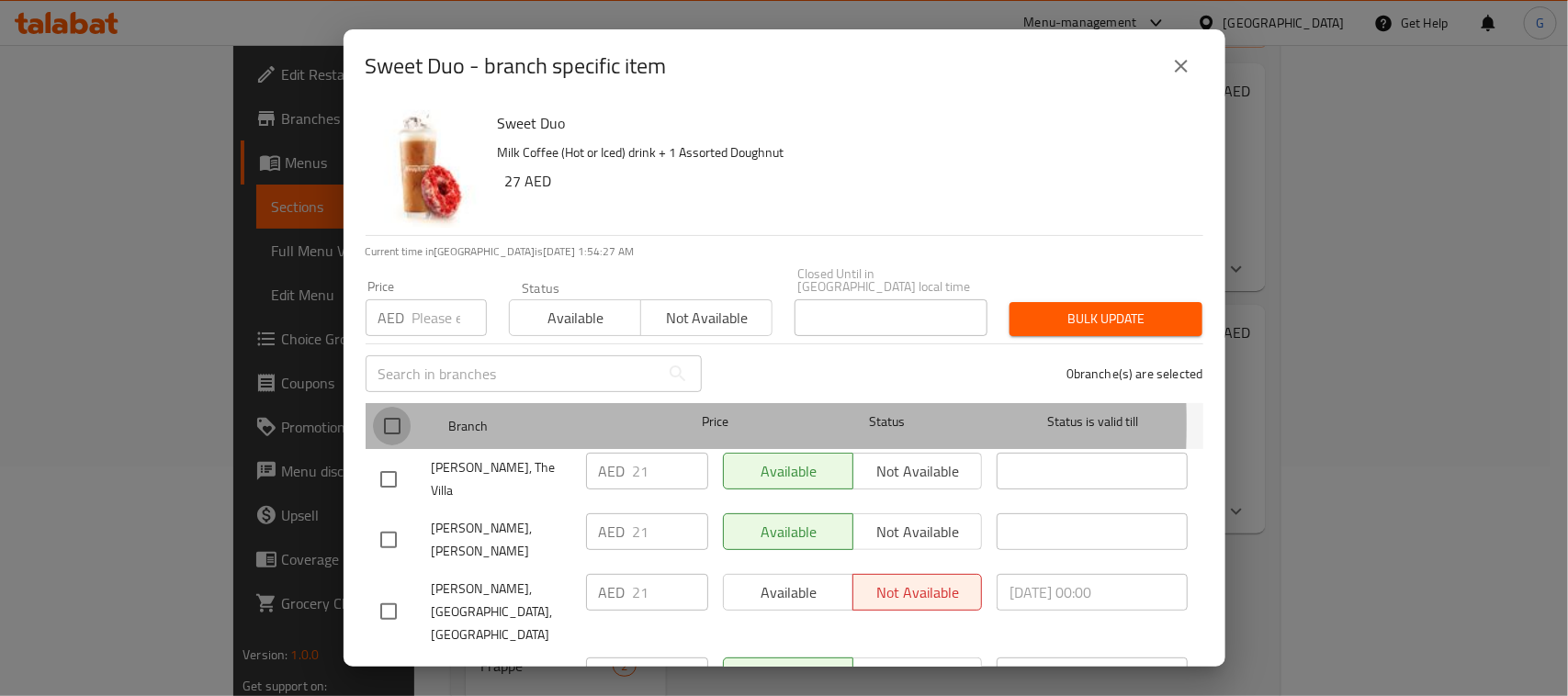
checkbox input "true"
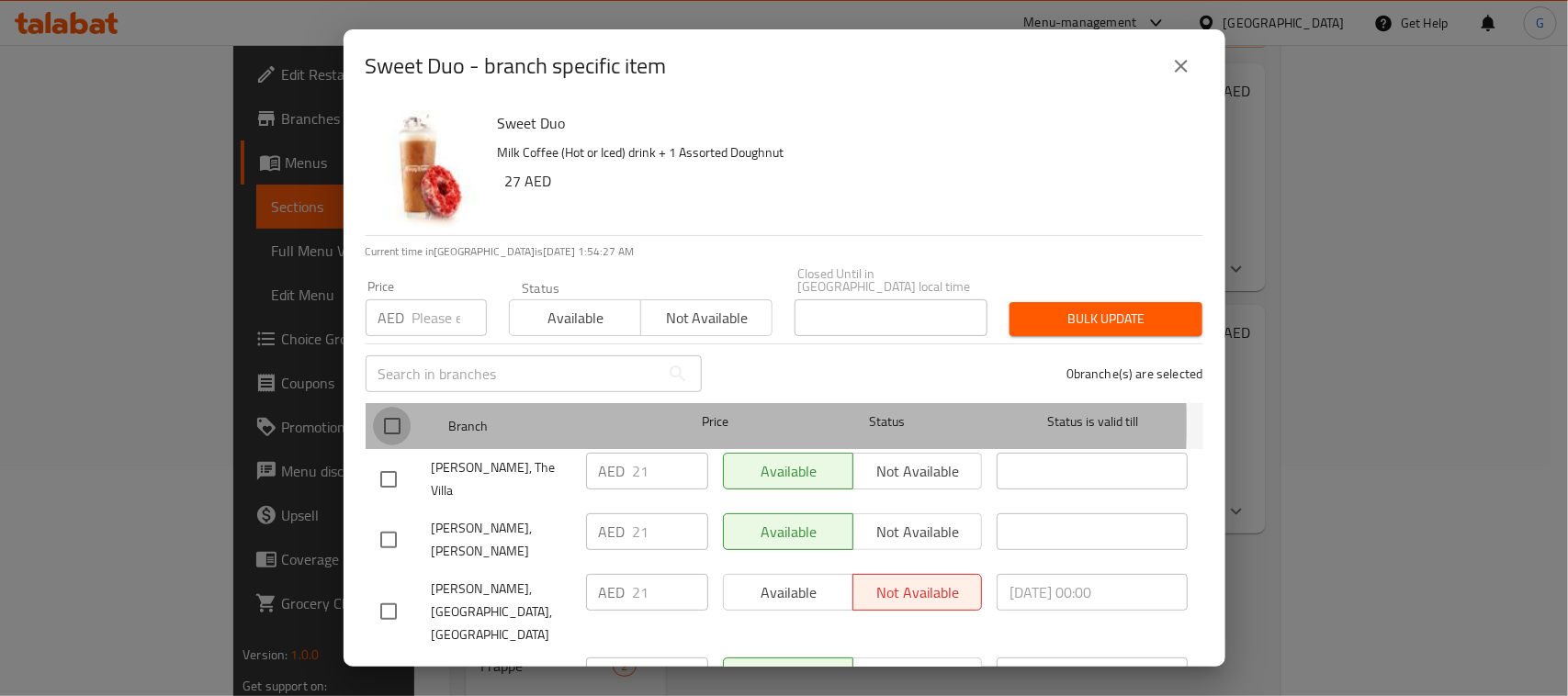
checkbox input "true"
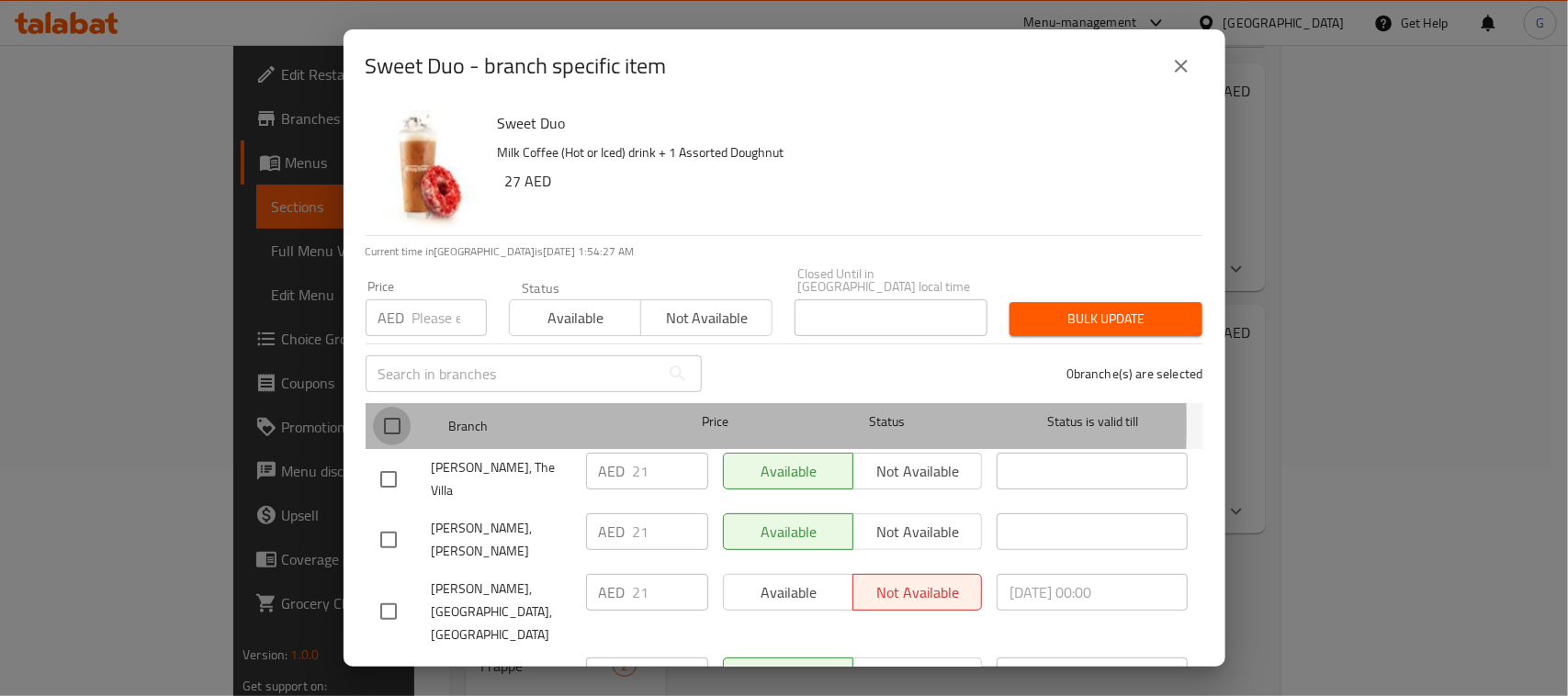
checkbox input "true"
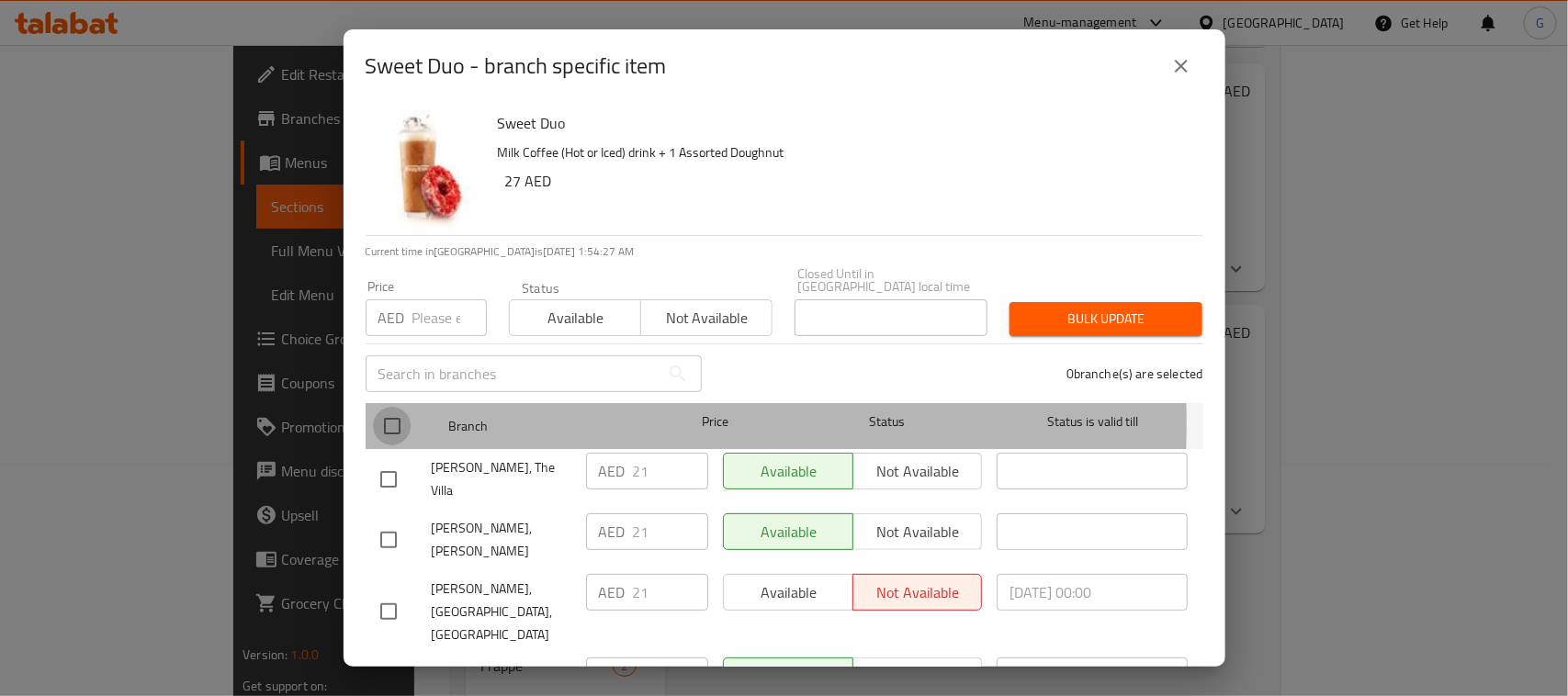
checkbox input "true"
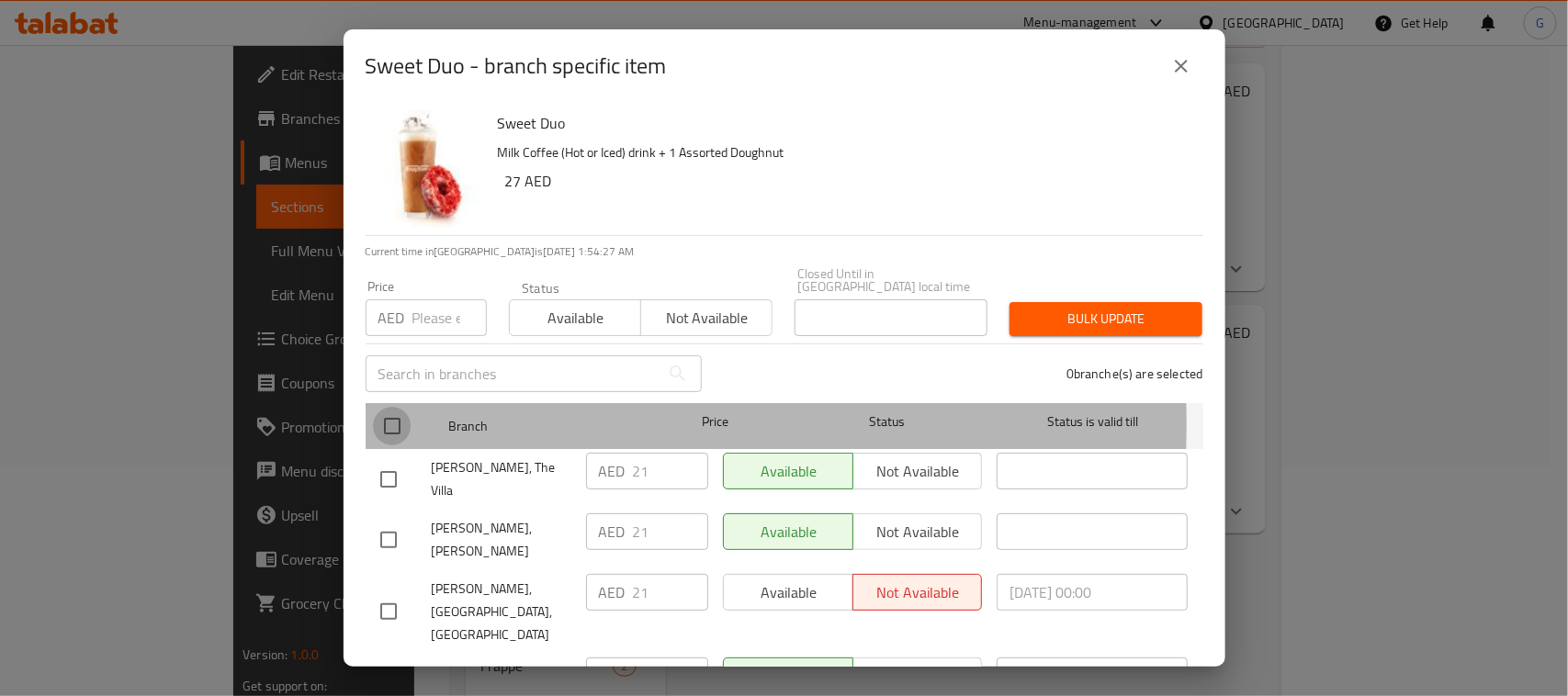
checkbox input "true"
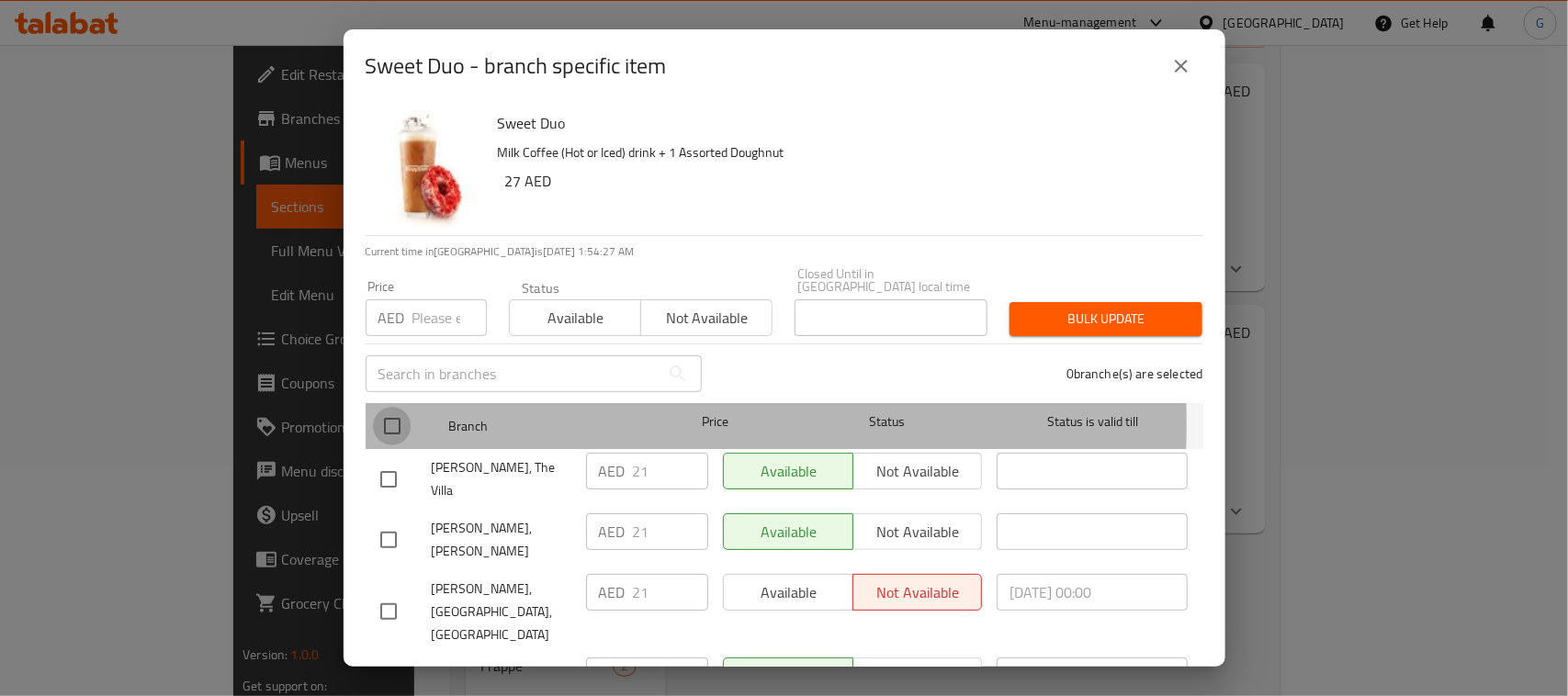
checkbox input "true"
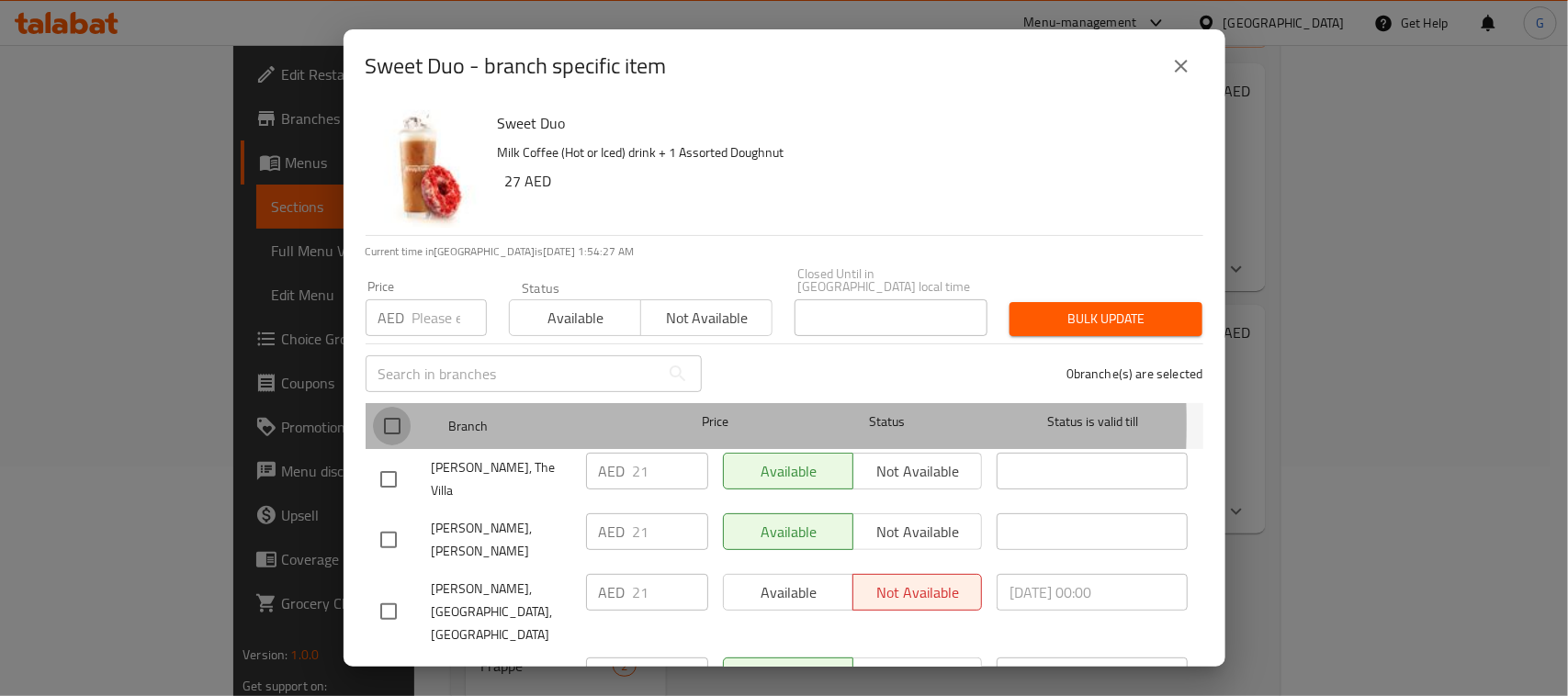
checkbox input "true"
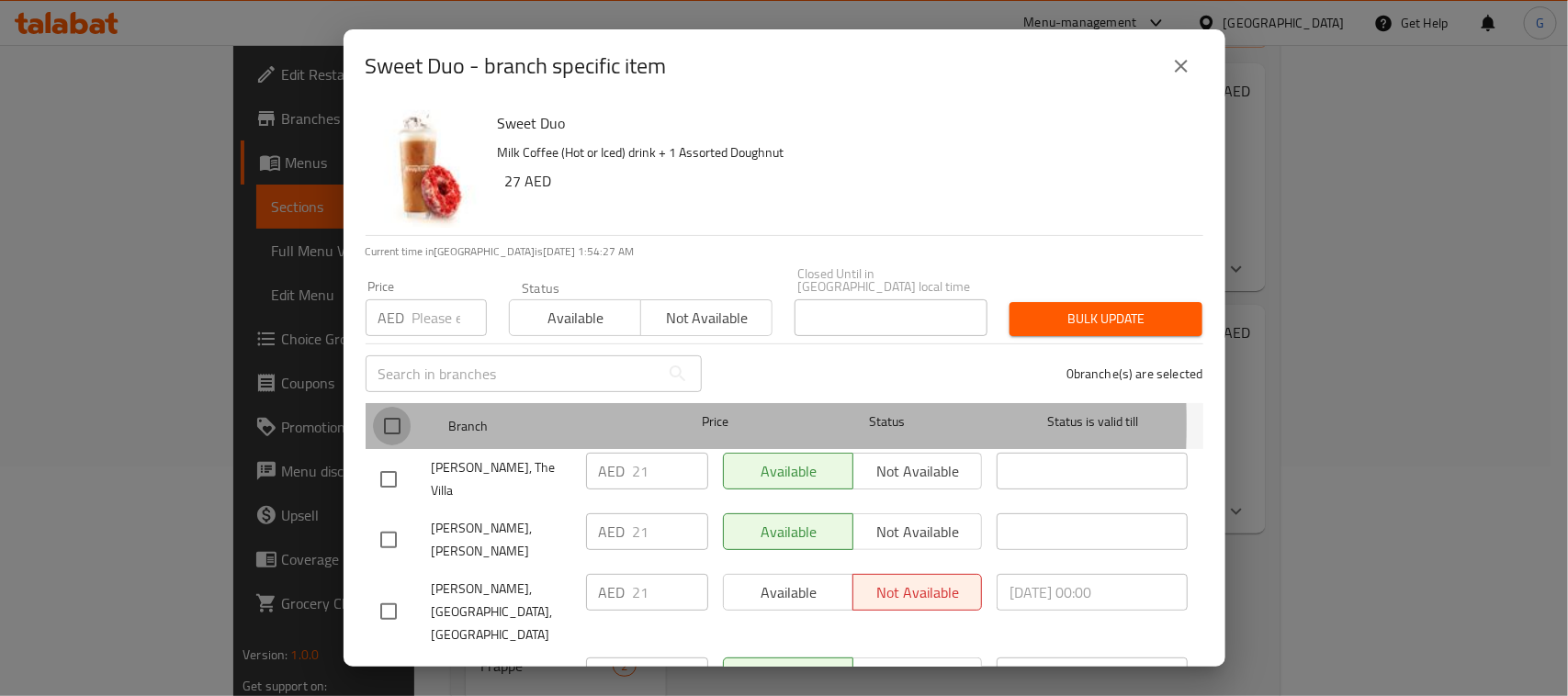
checkbox input "true"
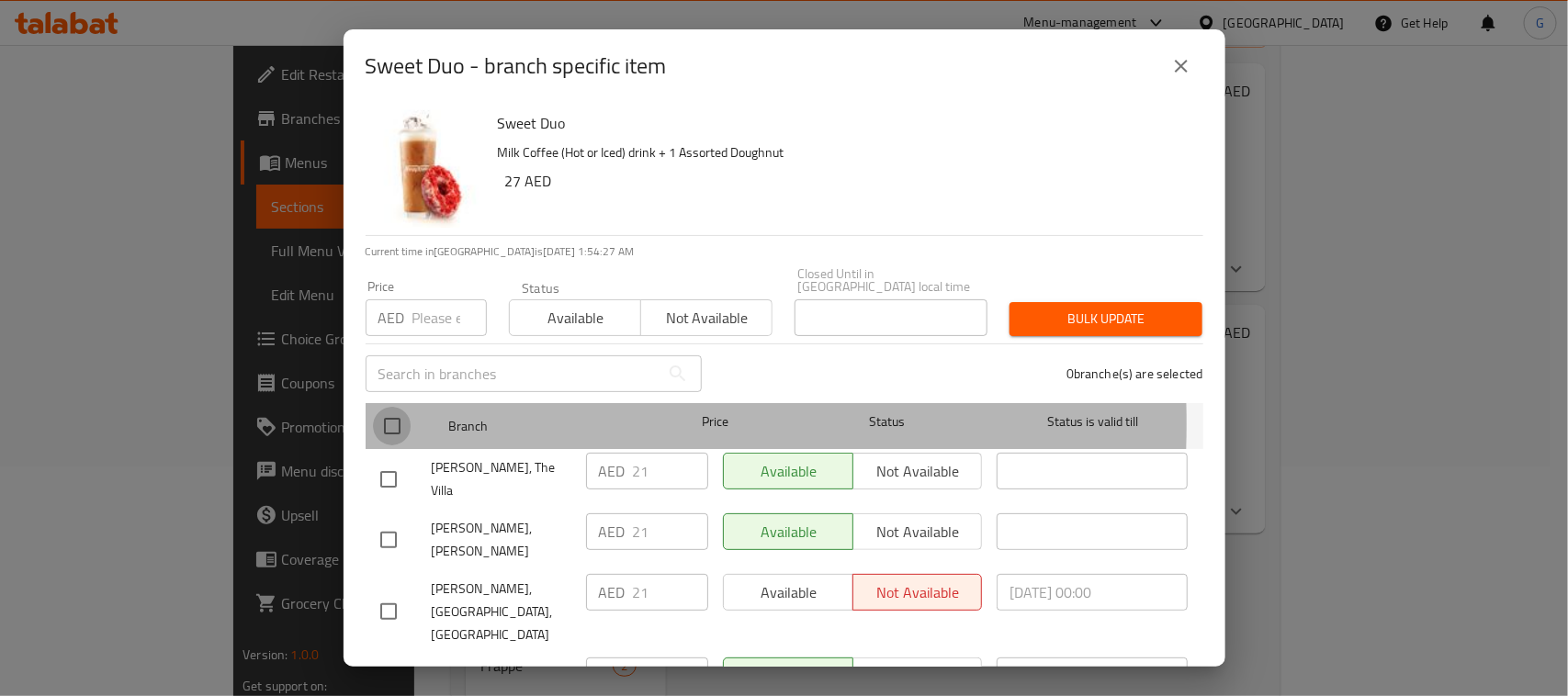
checkbox input "true"
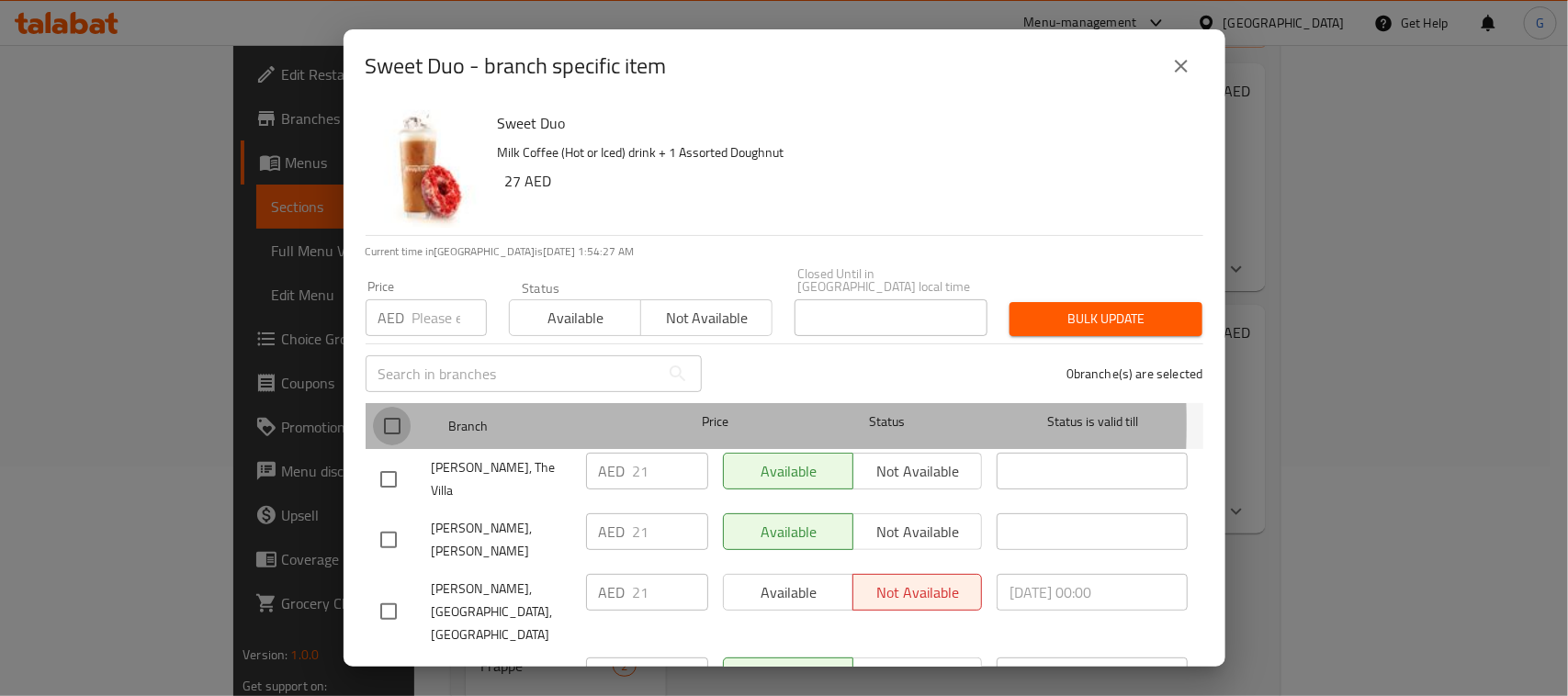
checkbox input "true"
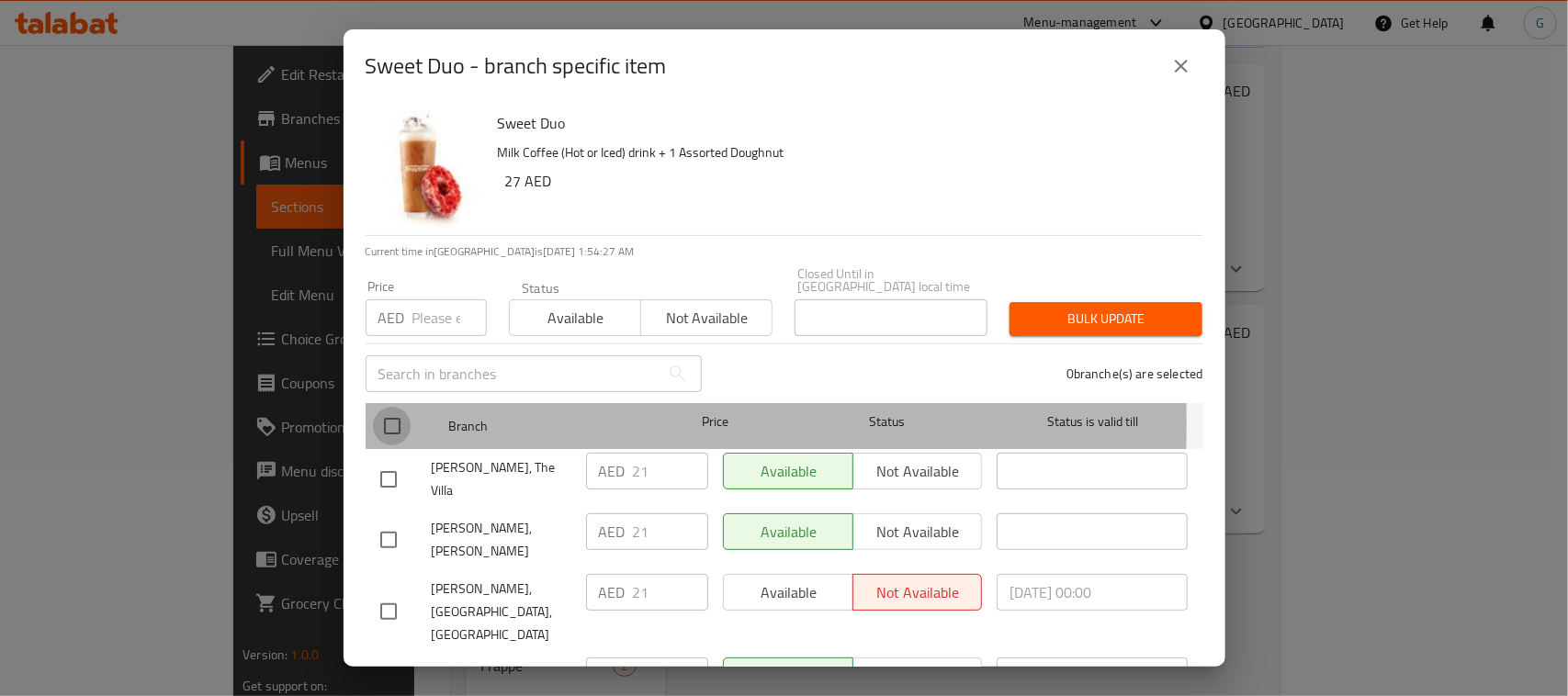
checkbox input "true"
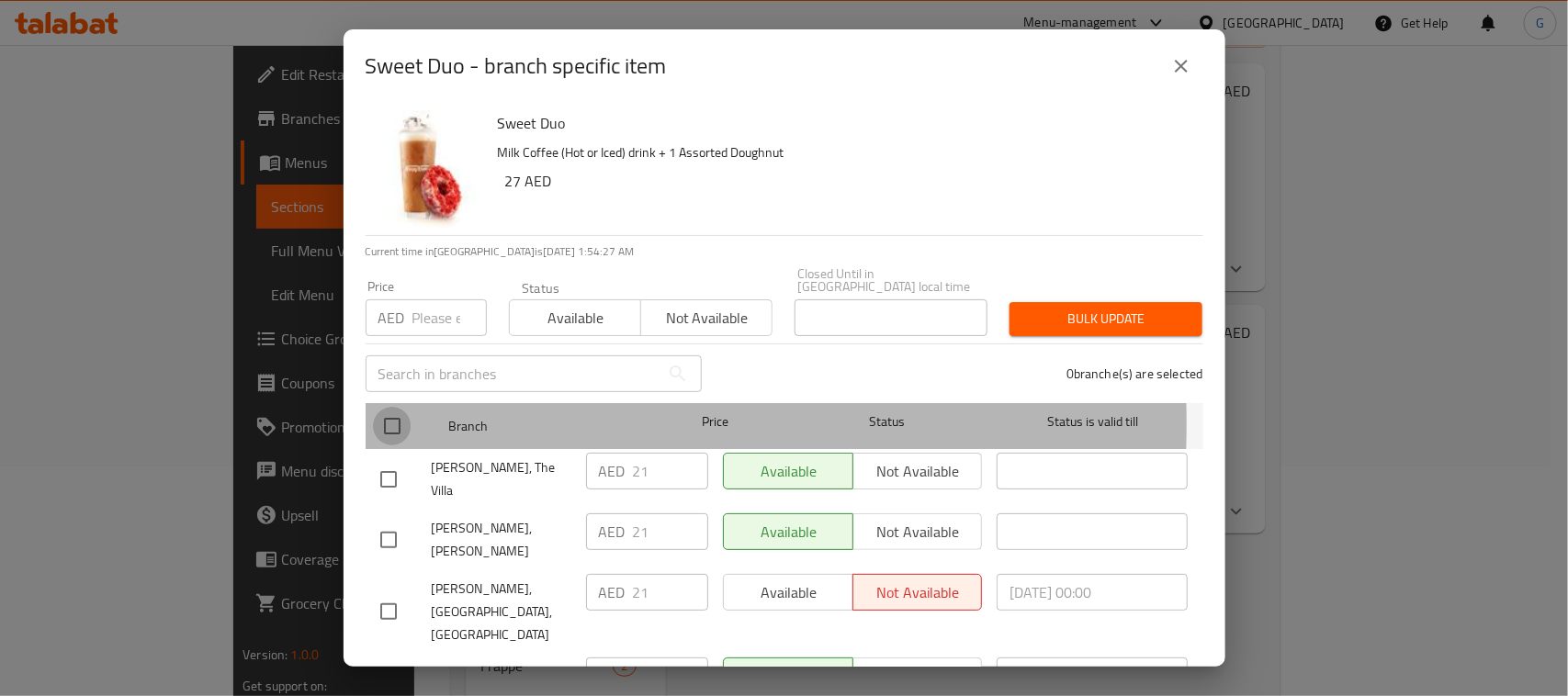
checkbox input "true"
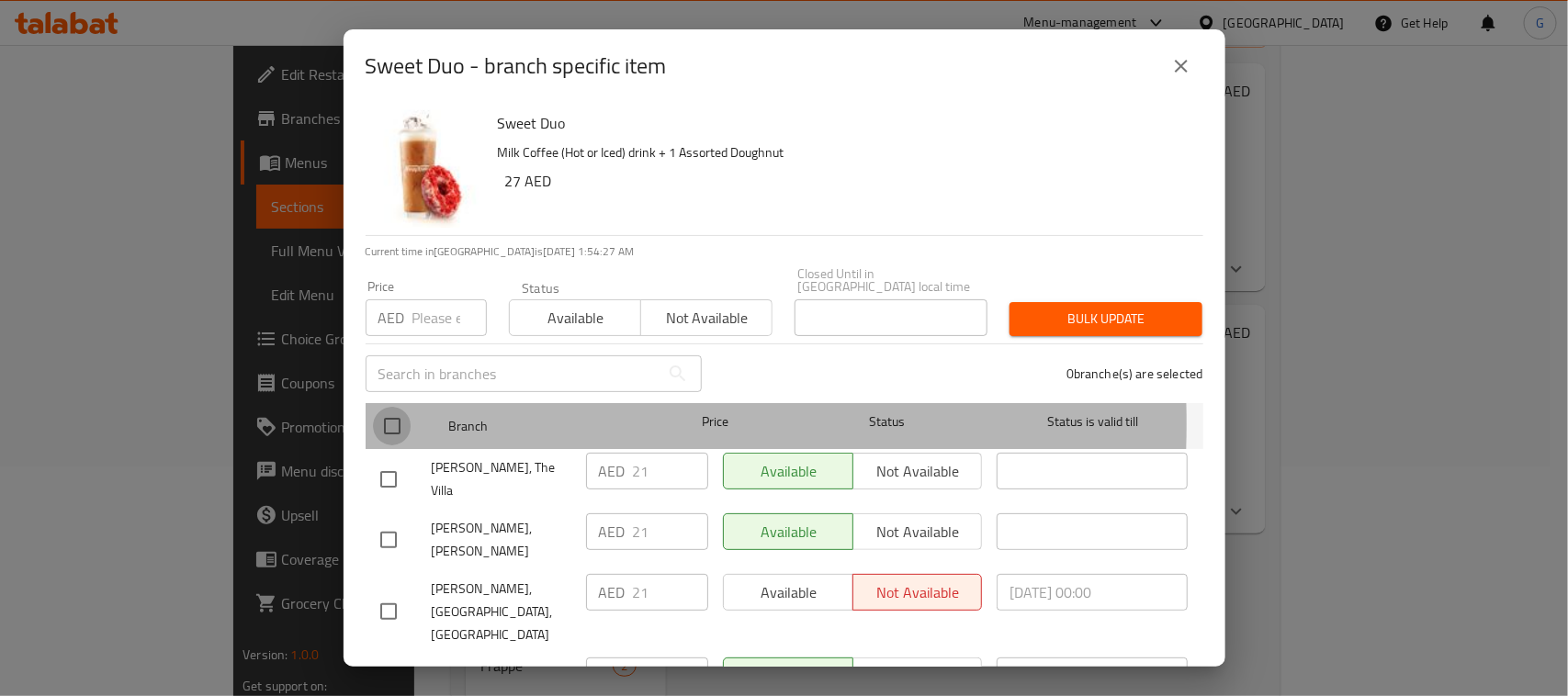
checkbox input "true"
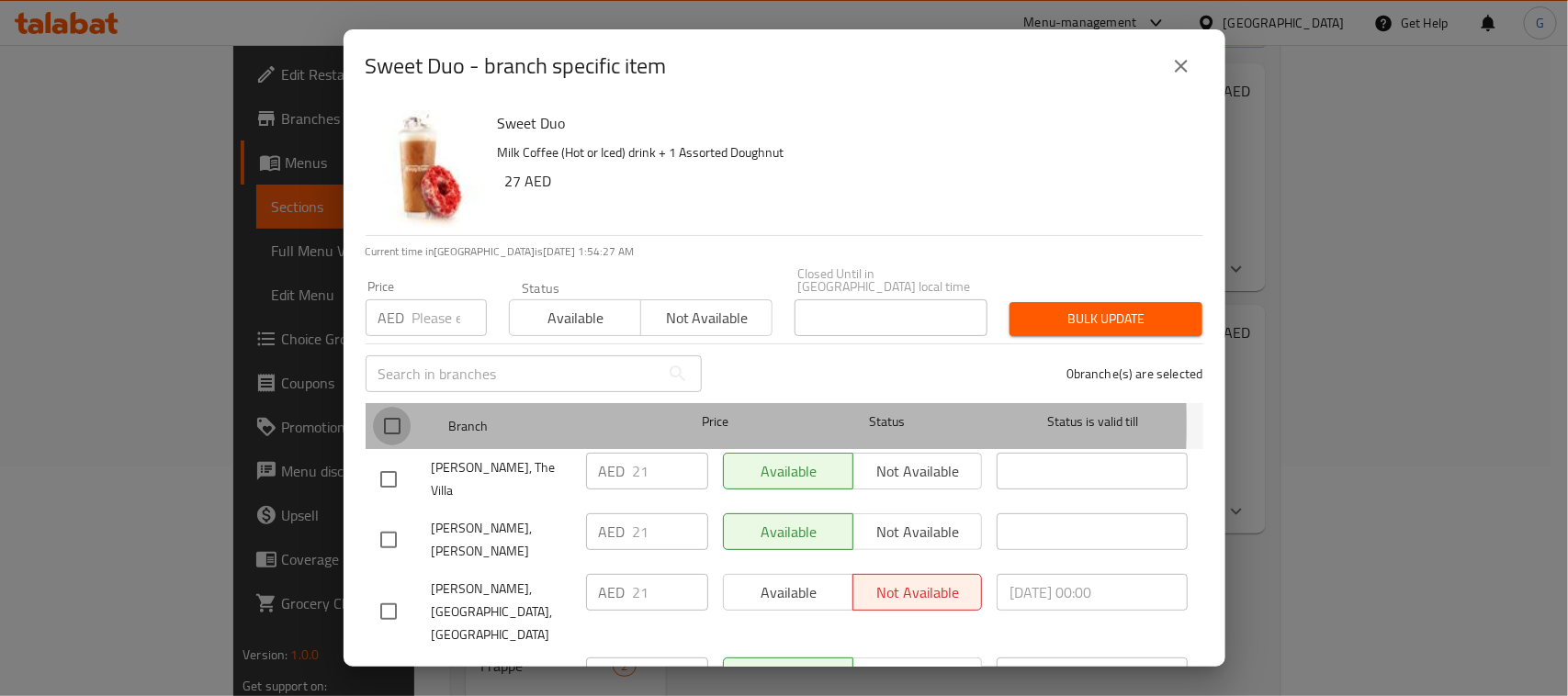
checkbox input "true"
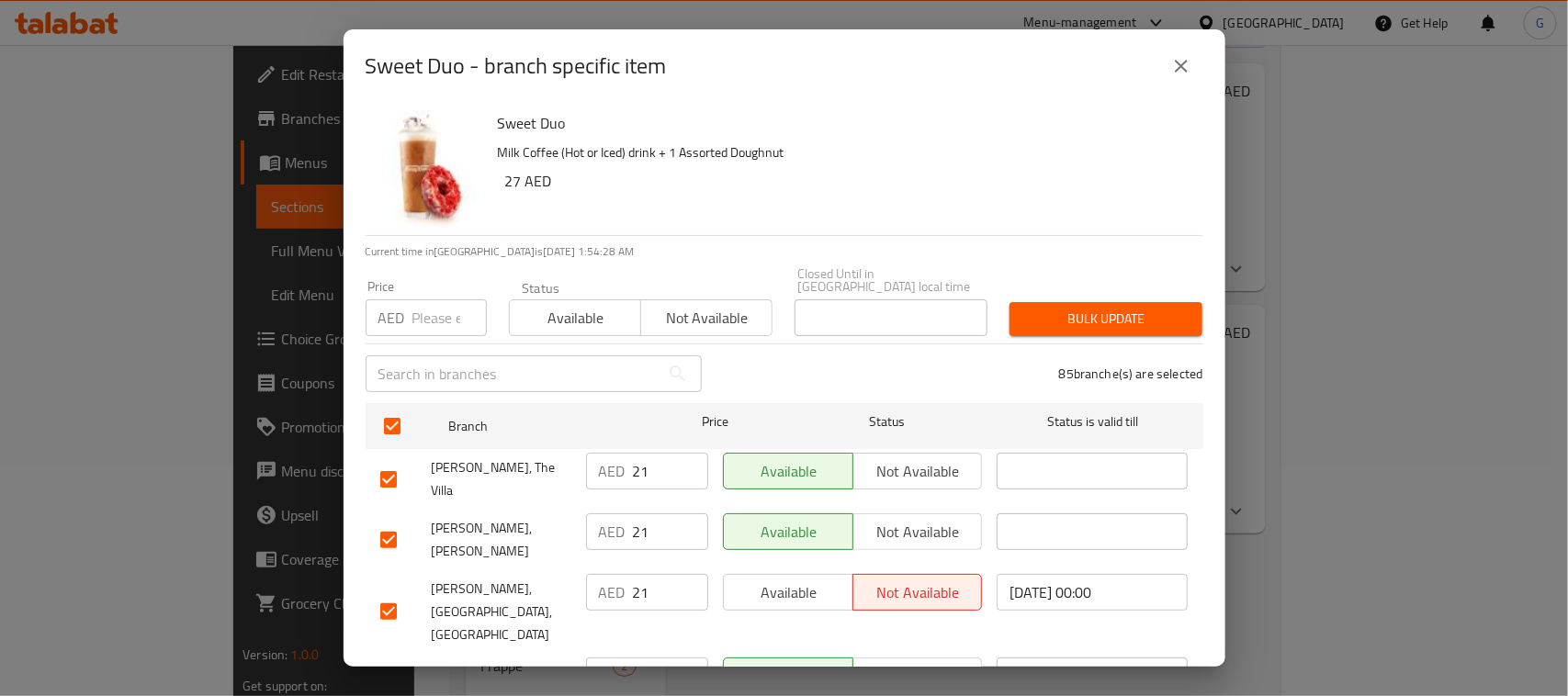
click at [443, 310] on input "number" at bounding box center [449, 318] width 75 height 37
paste input "27"
type input "27"
click at [1074, 329] on span "Bulk update" at bounding box center [1105, 319] width 163 height 23
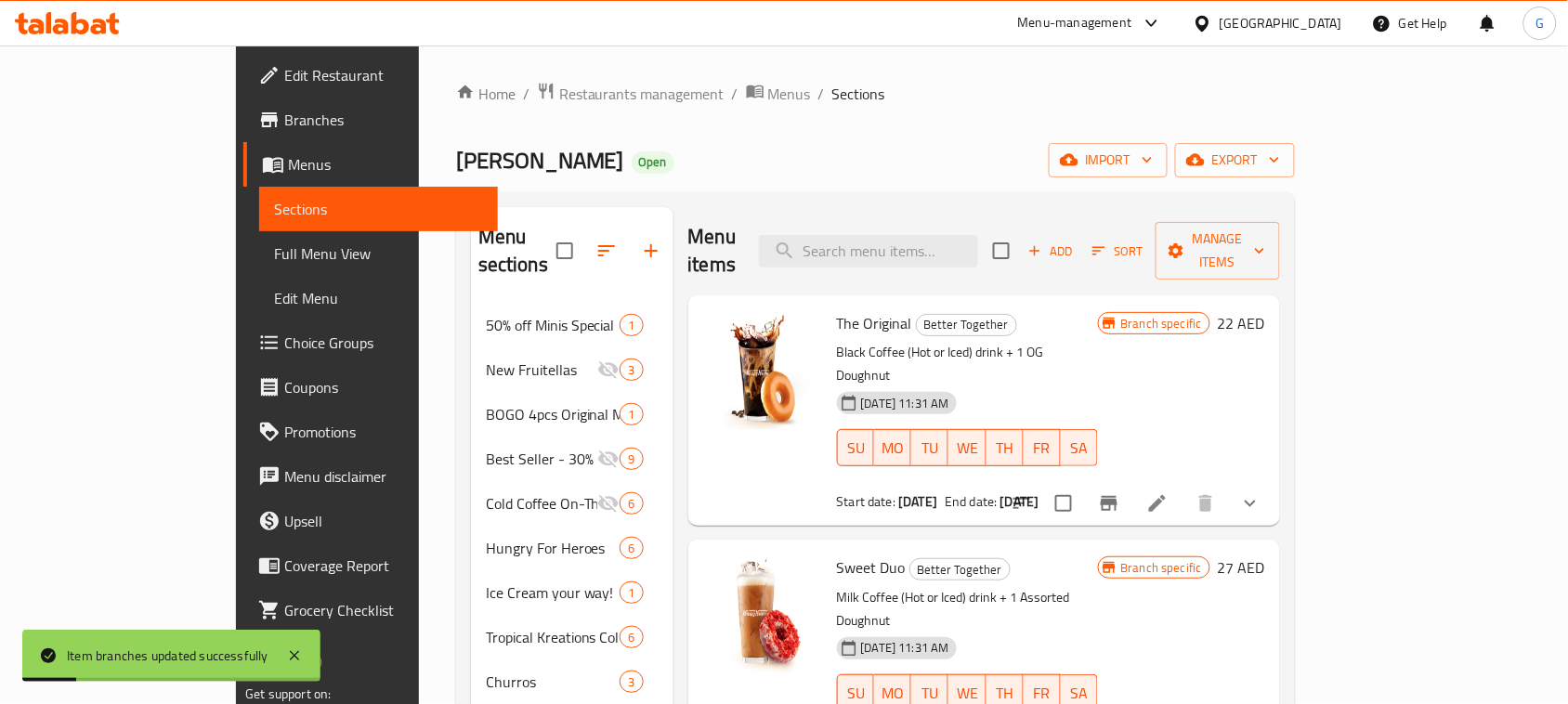
scroll to position [0, 0]
click at [931, 240] on input "search" at bounding box center [868, 252] width 219 height 32
paste input "Double Joy"
type input "Double Joy"
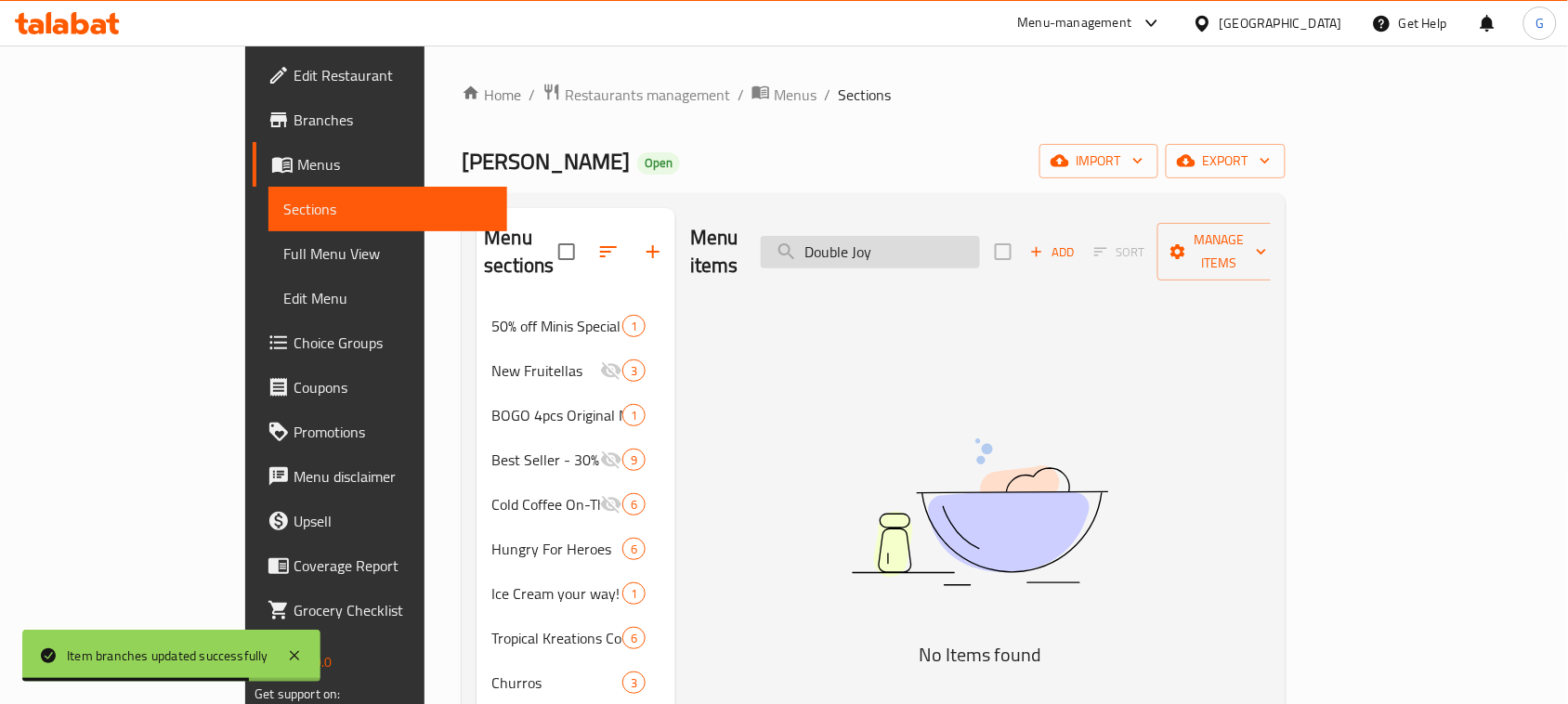
click at [976, 243] on input "Double Joy" at bounding box center [870, 252] width 219 height 32
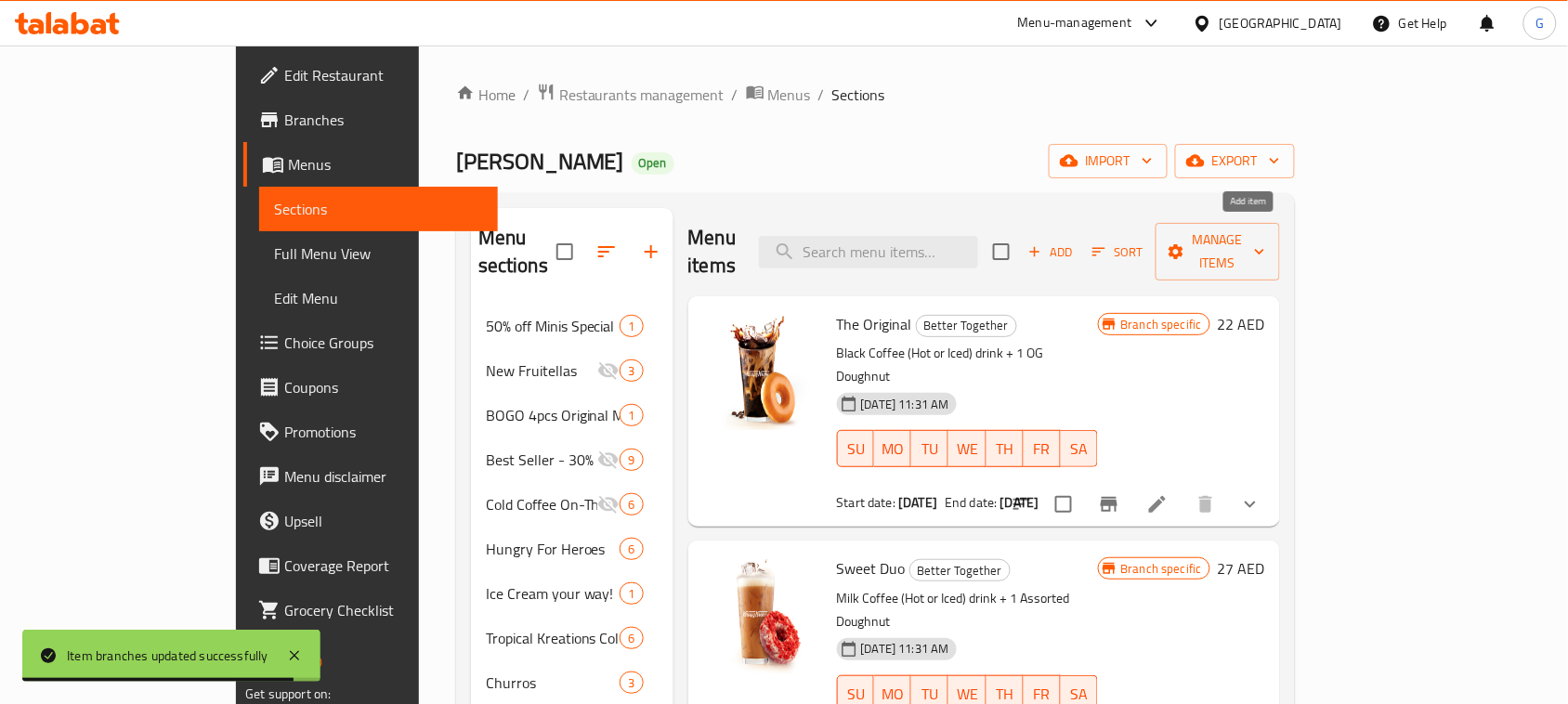
click at [1080, 242] on button "Add" at bounding box center [1050, 252] width 59 height 29
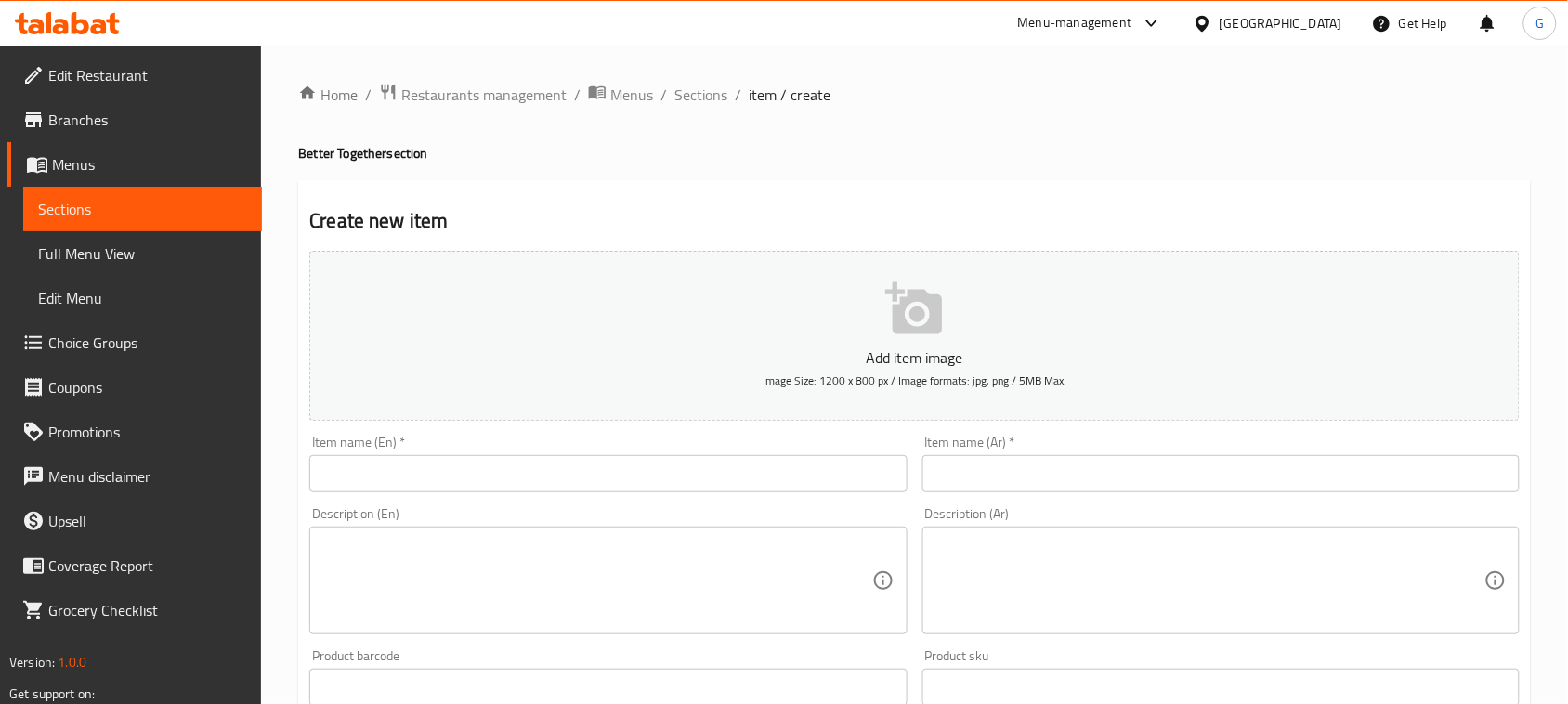
click at [369, 472] on input "text" at bounding box center [608, 474] width 597 height 37
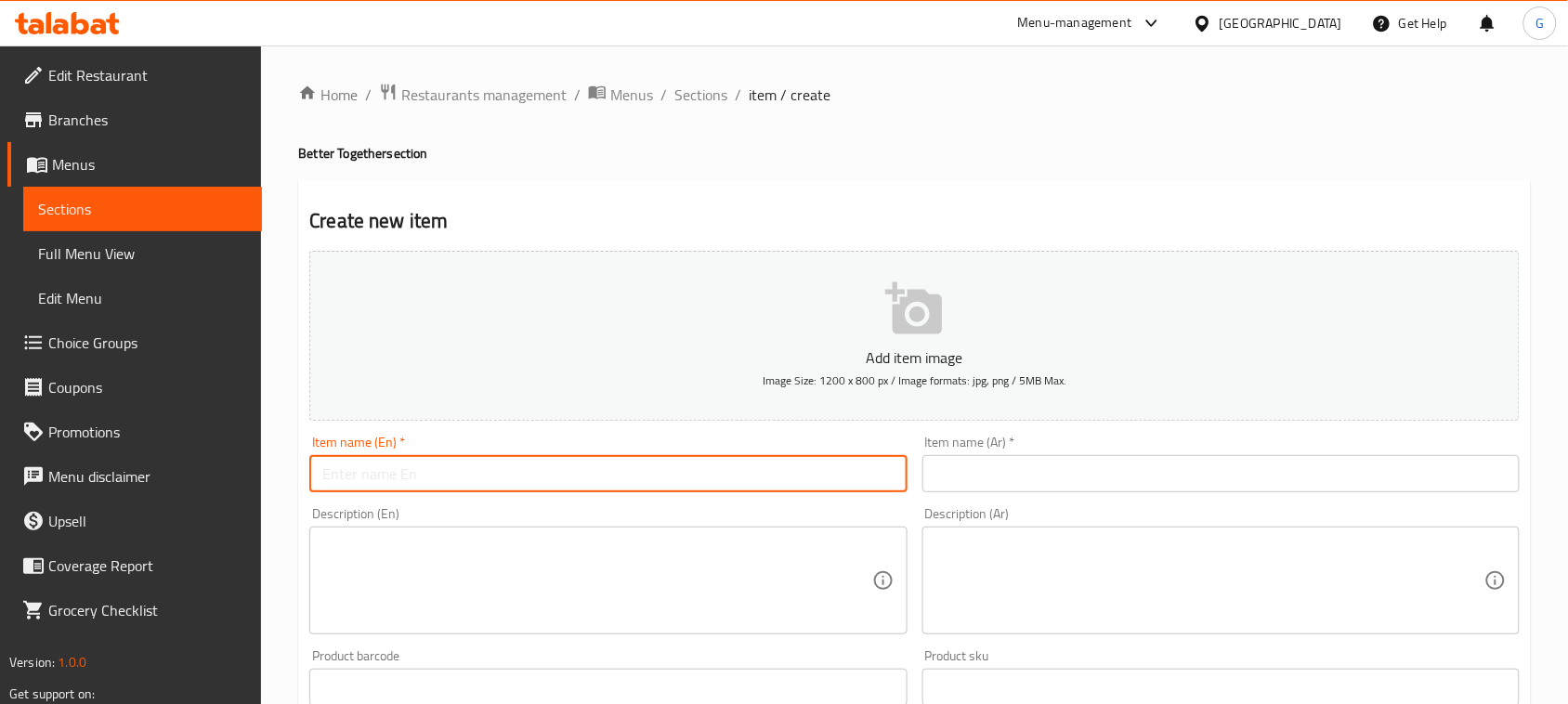
paste input "Double Joy"
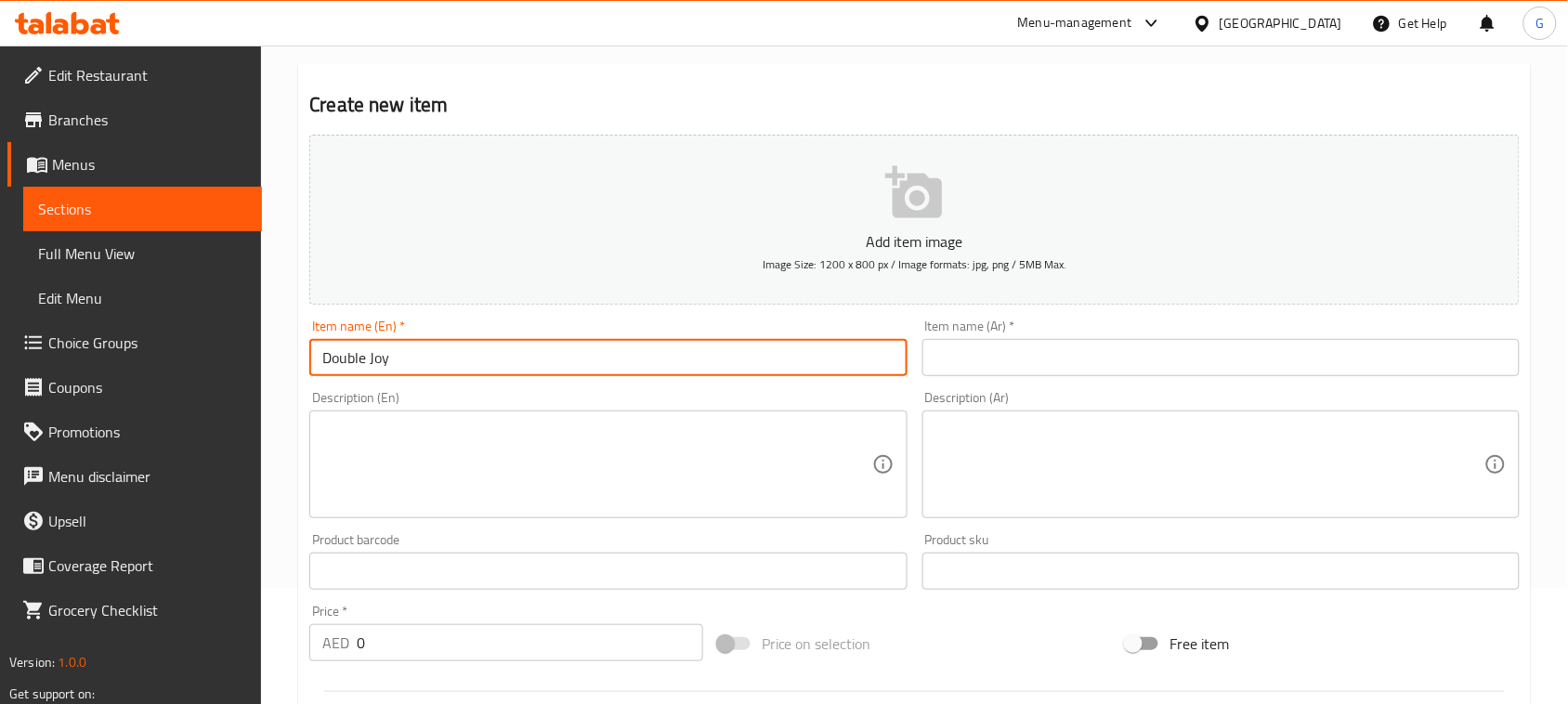
type input "Double Joy"
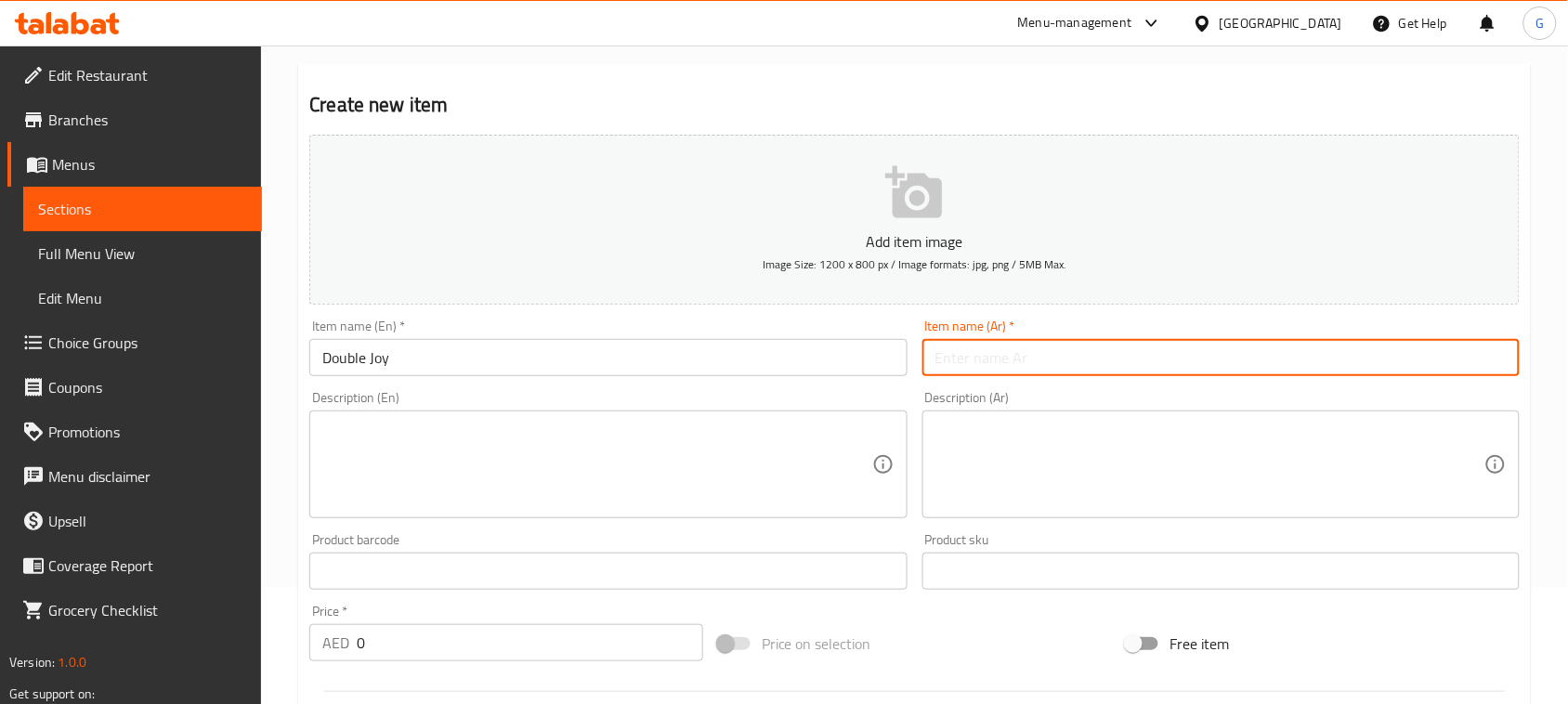
click at [1071, 350] on input "text" at bounding box center [1220, 358] width 597 height 37
type input "دبل جوي"
click at [390, 631] on input "0" at bounding box center [530, 643] width 346 height 37
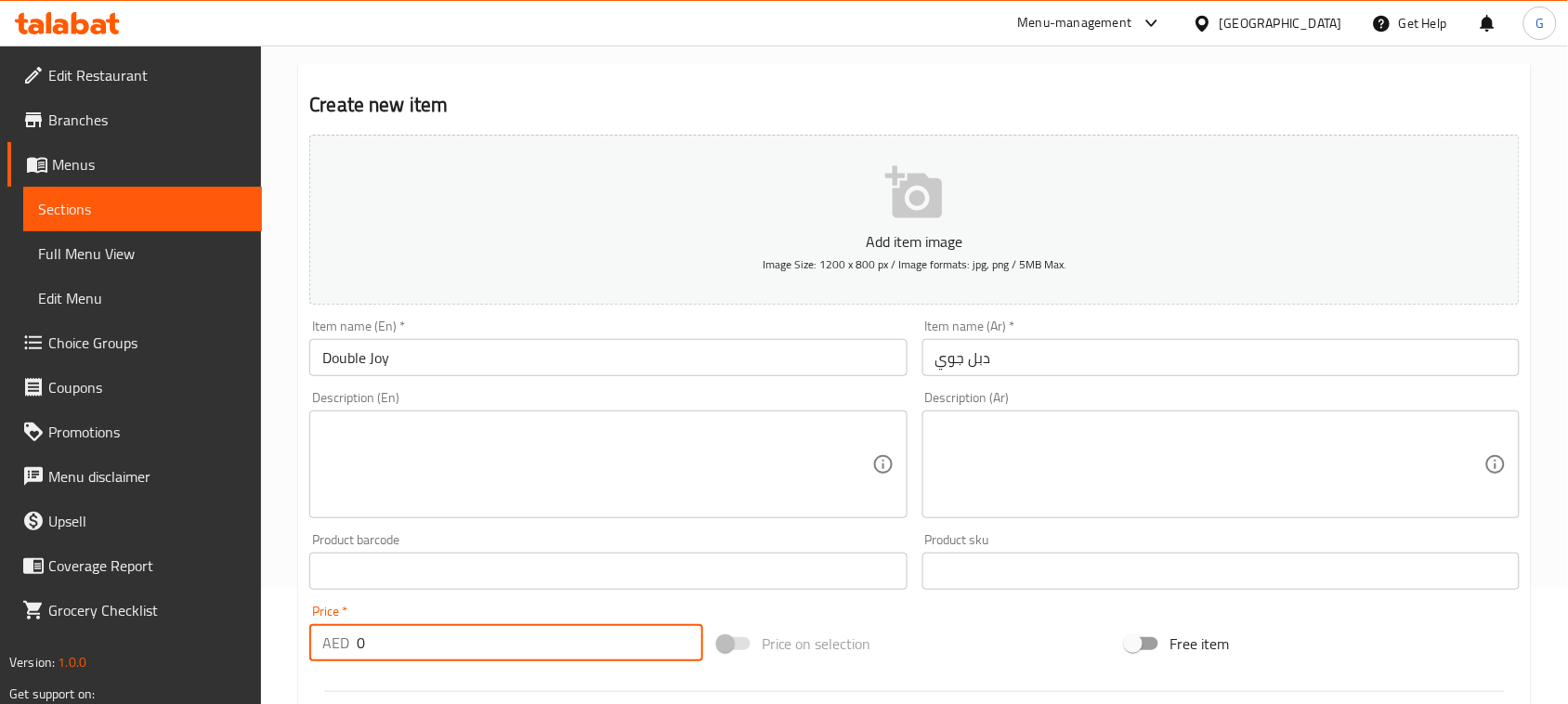
click at [390, 631] on input "0" at bounding box center [530, 643] width 346 height 37
paste input "55"
type input "55"
click at [462, 464] on textarea at bounding box center [597, 465] width 549 height 88
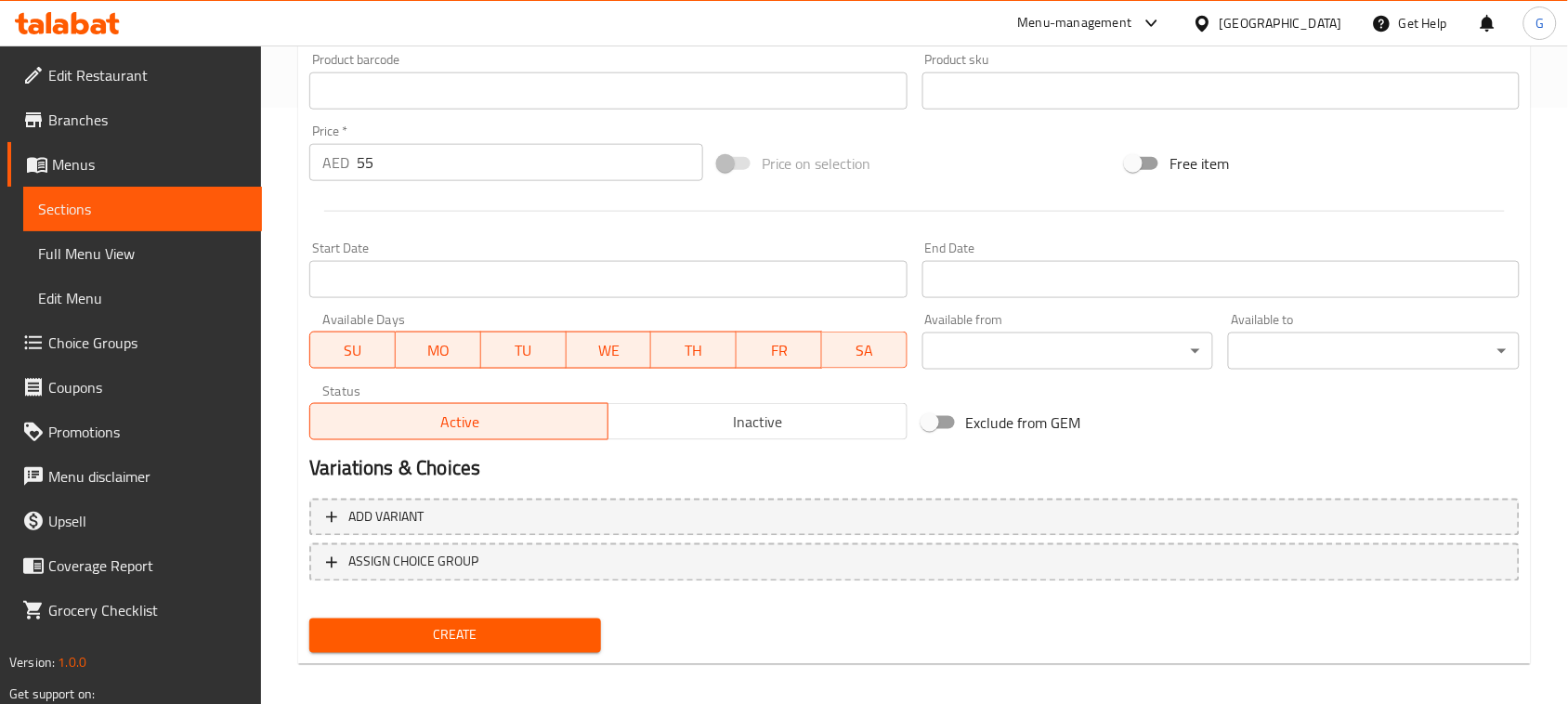
scroll to position [605, 0]
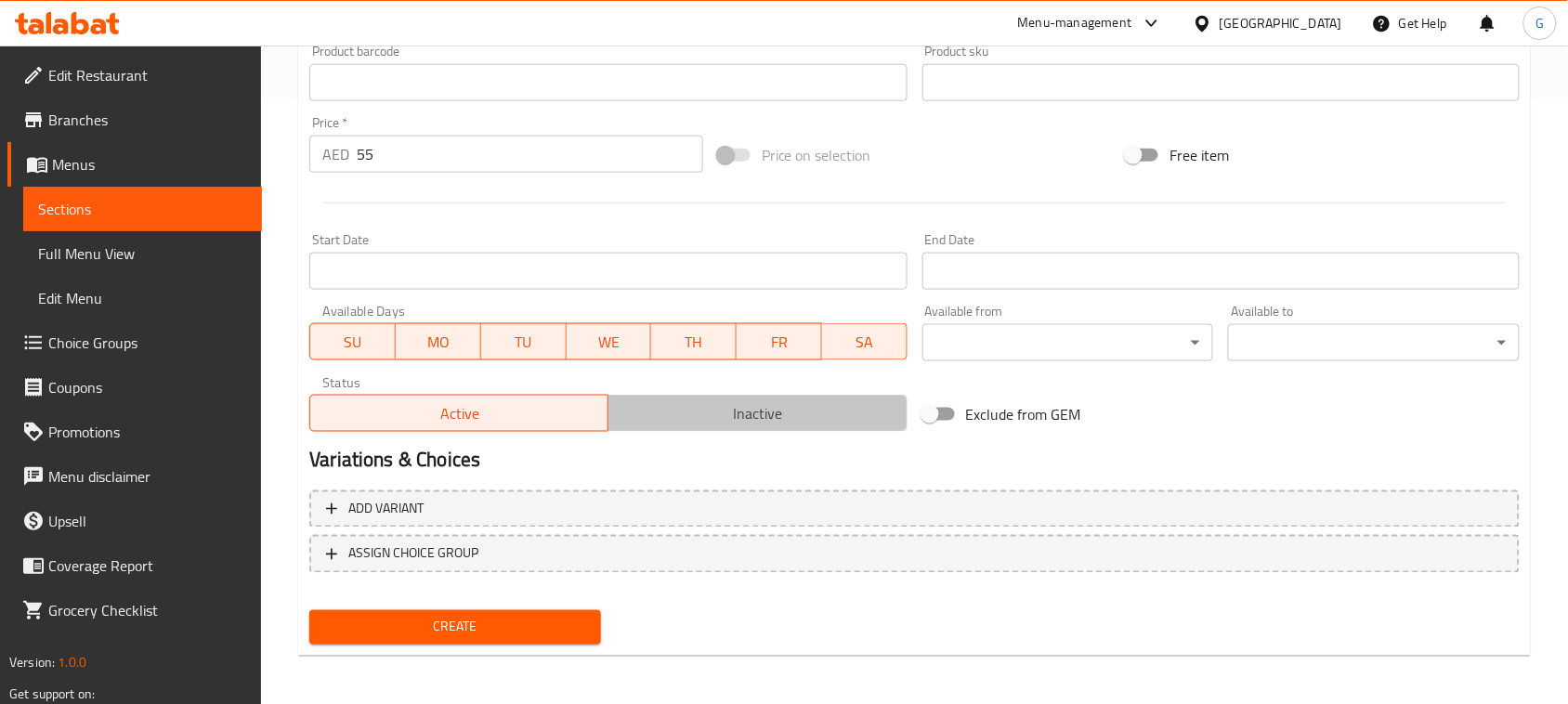
click at [764, 414] on span "Inactive" at bounding box center [757, 413] width 283 height 27
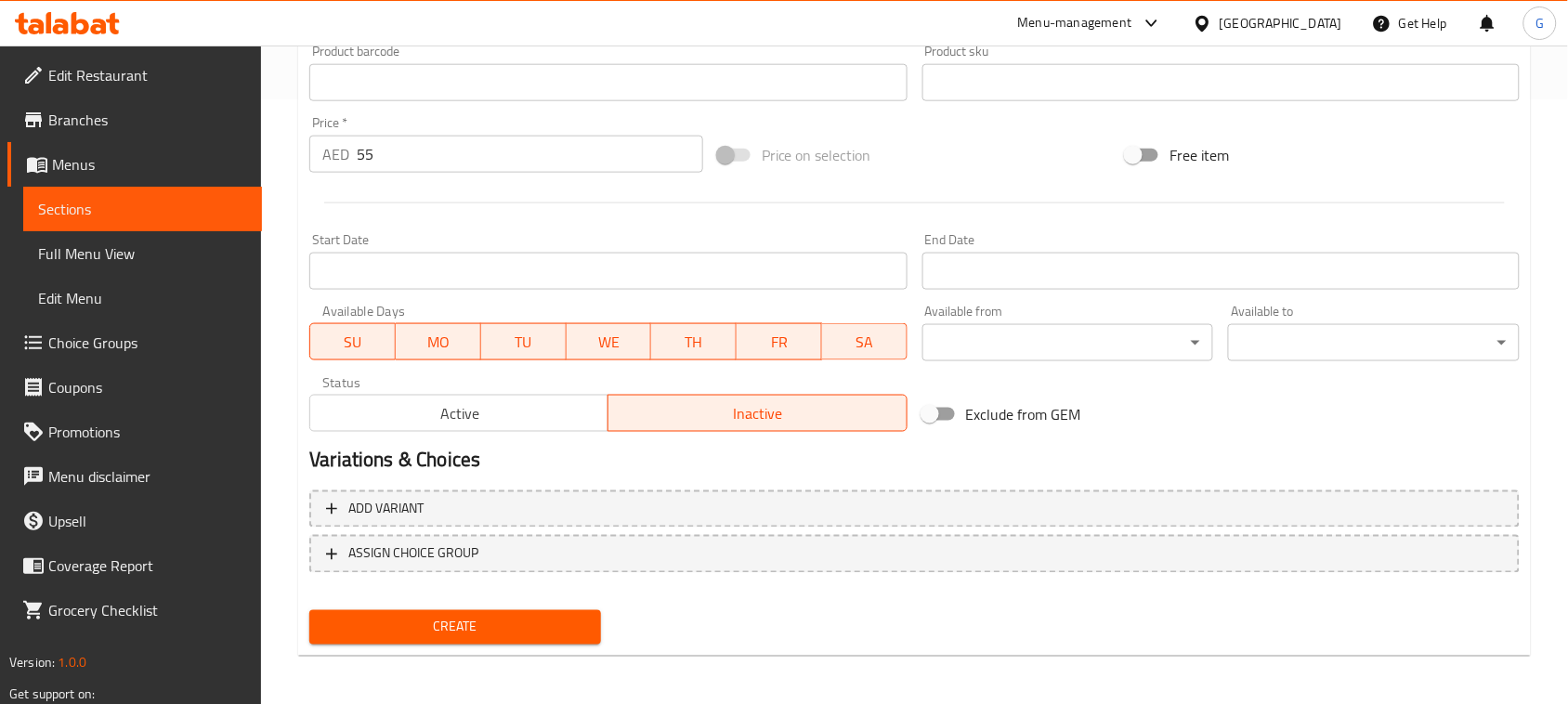
click at [523, 627] on span "Create" at bounding box center [455, 627] width 261 height 24
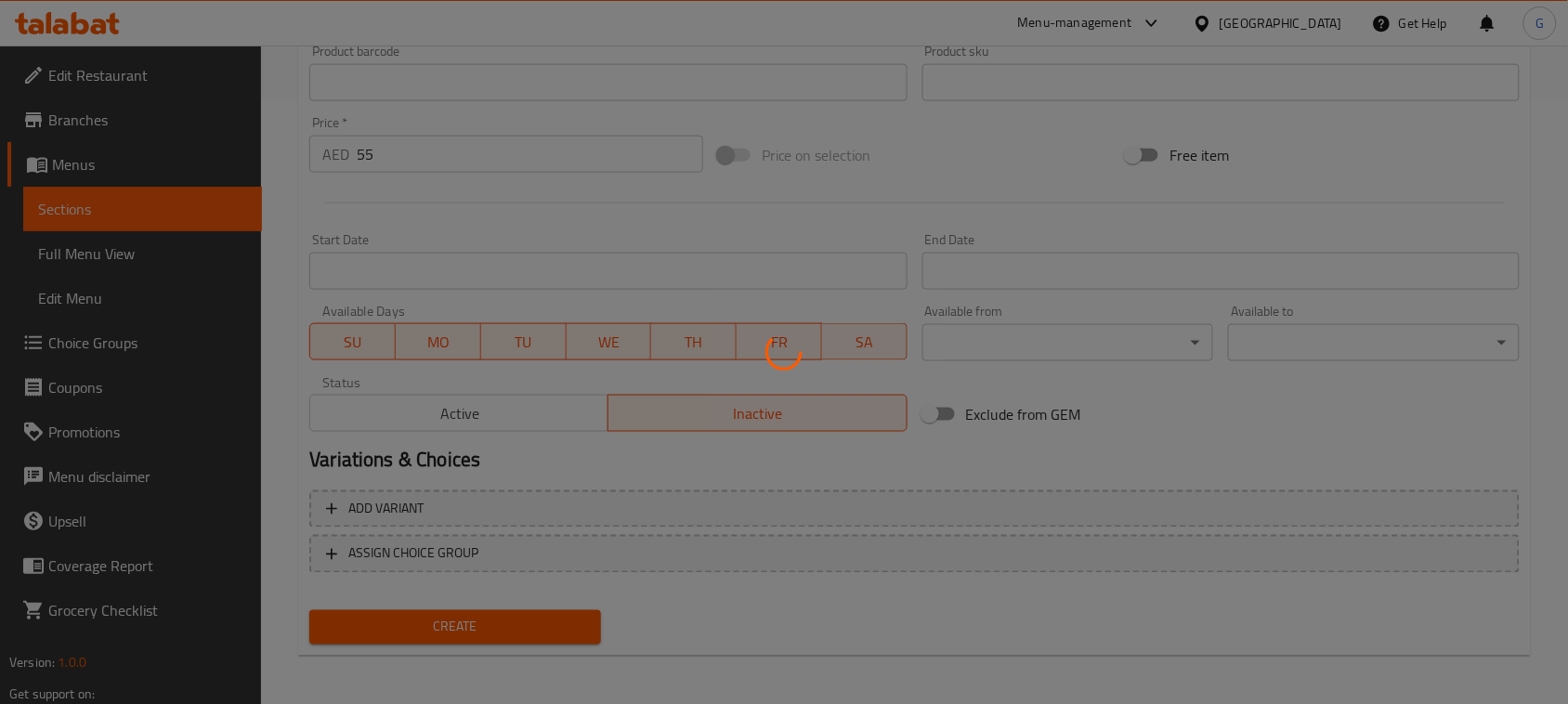
type input "0"
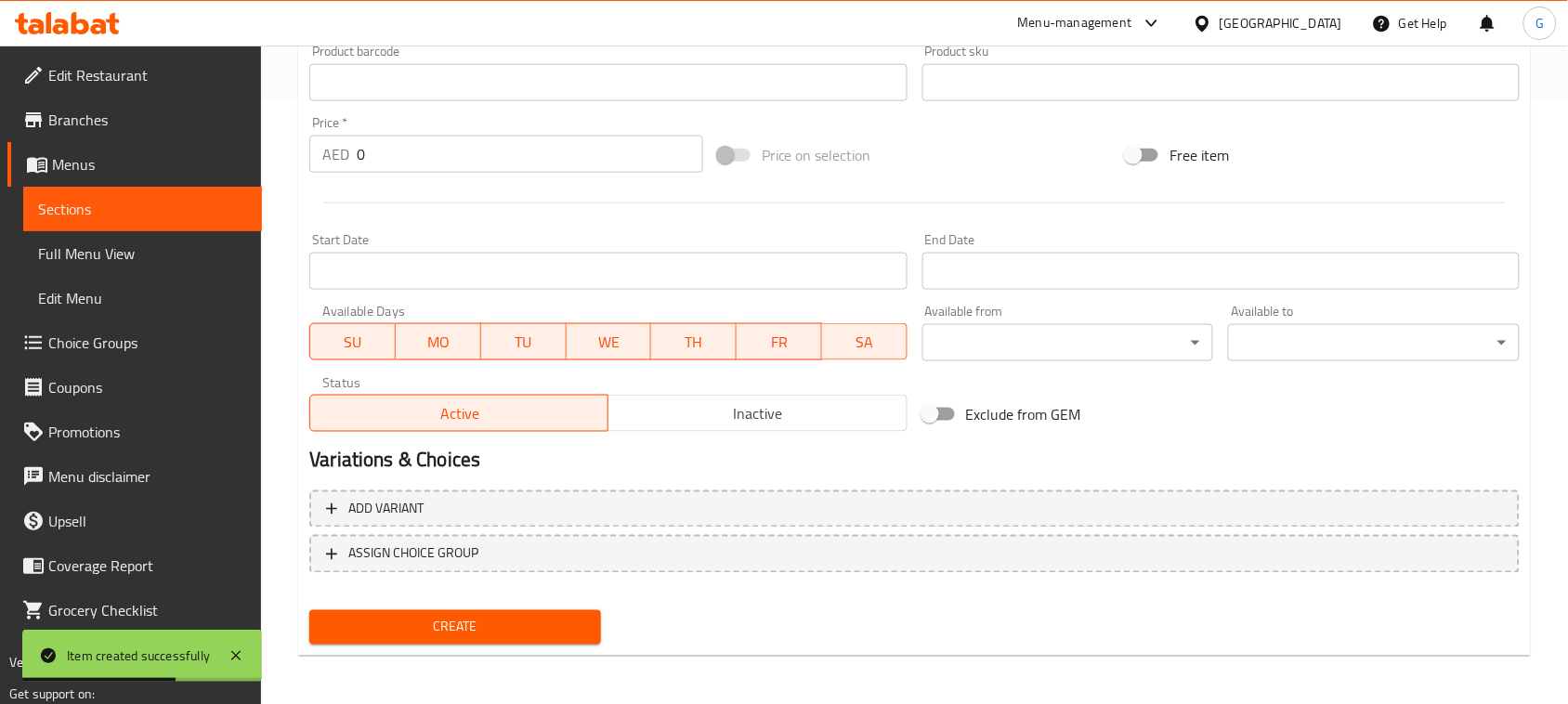
scroll to position [0, 0]
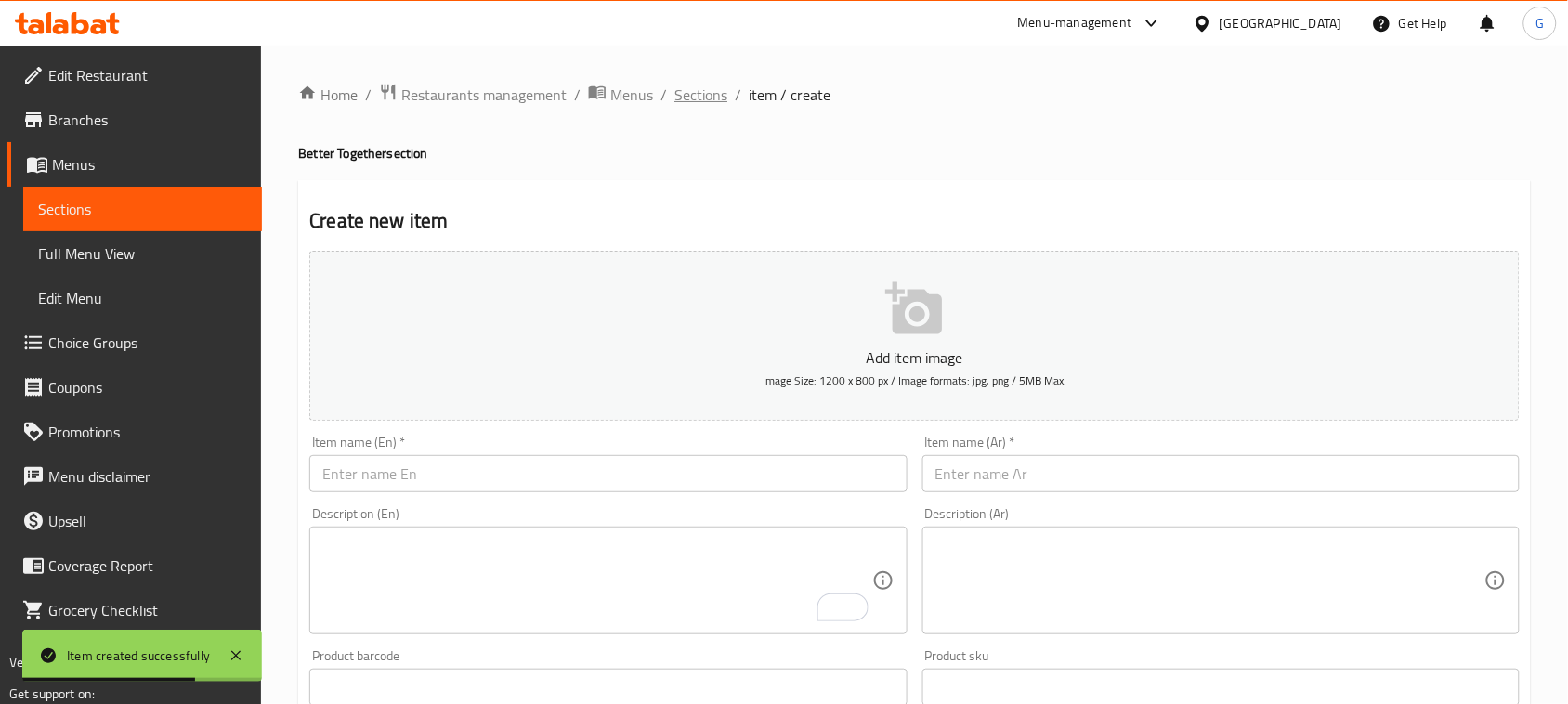
click at [695, 104] on span "Sections" at bounding box center [701, 94] width 53 height 23
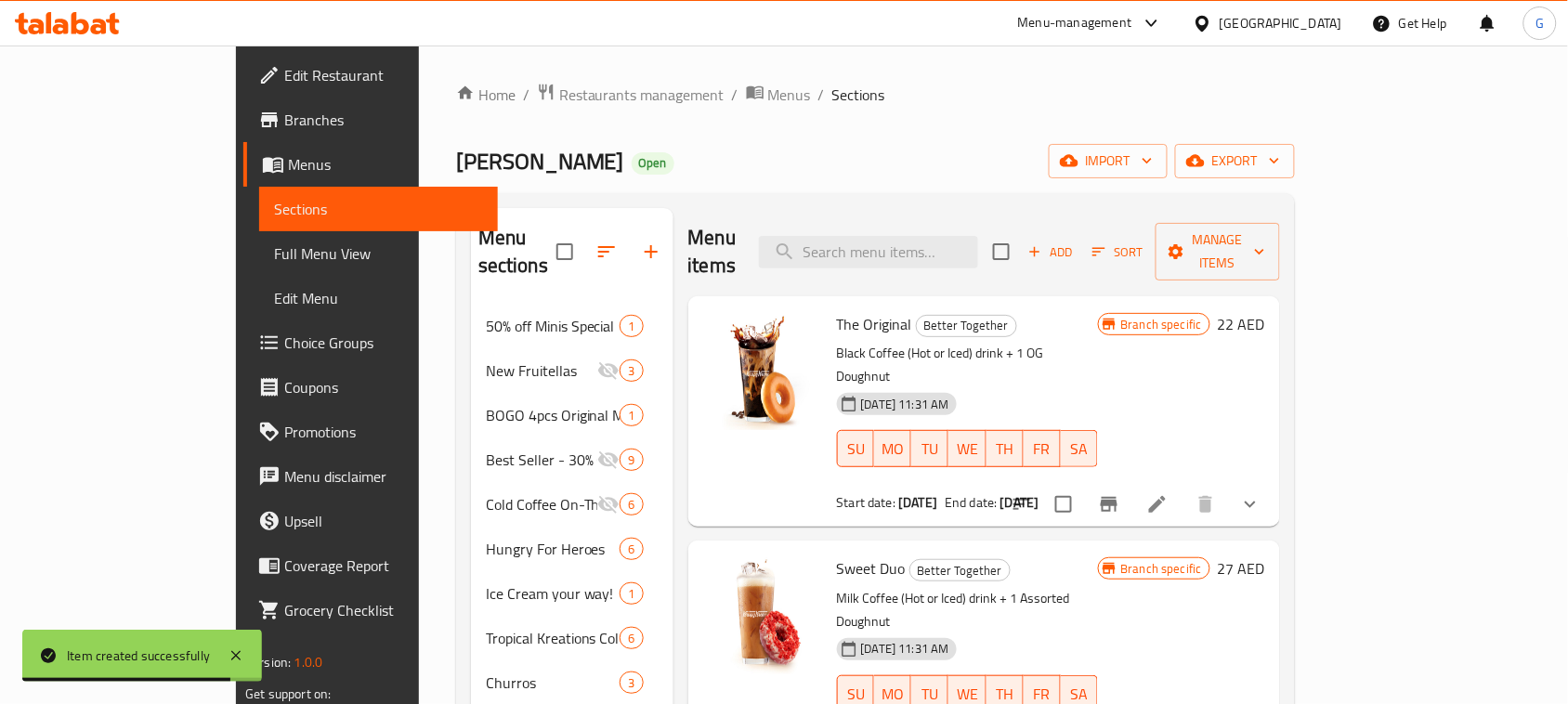
scroll to position [116, 0]
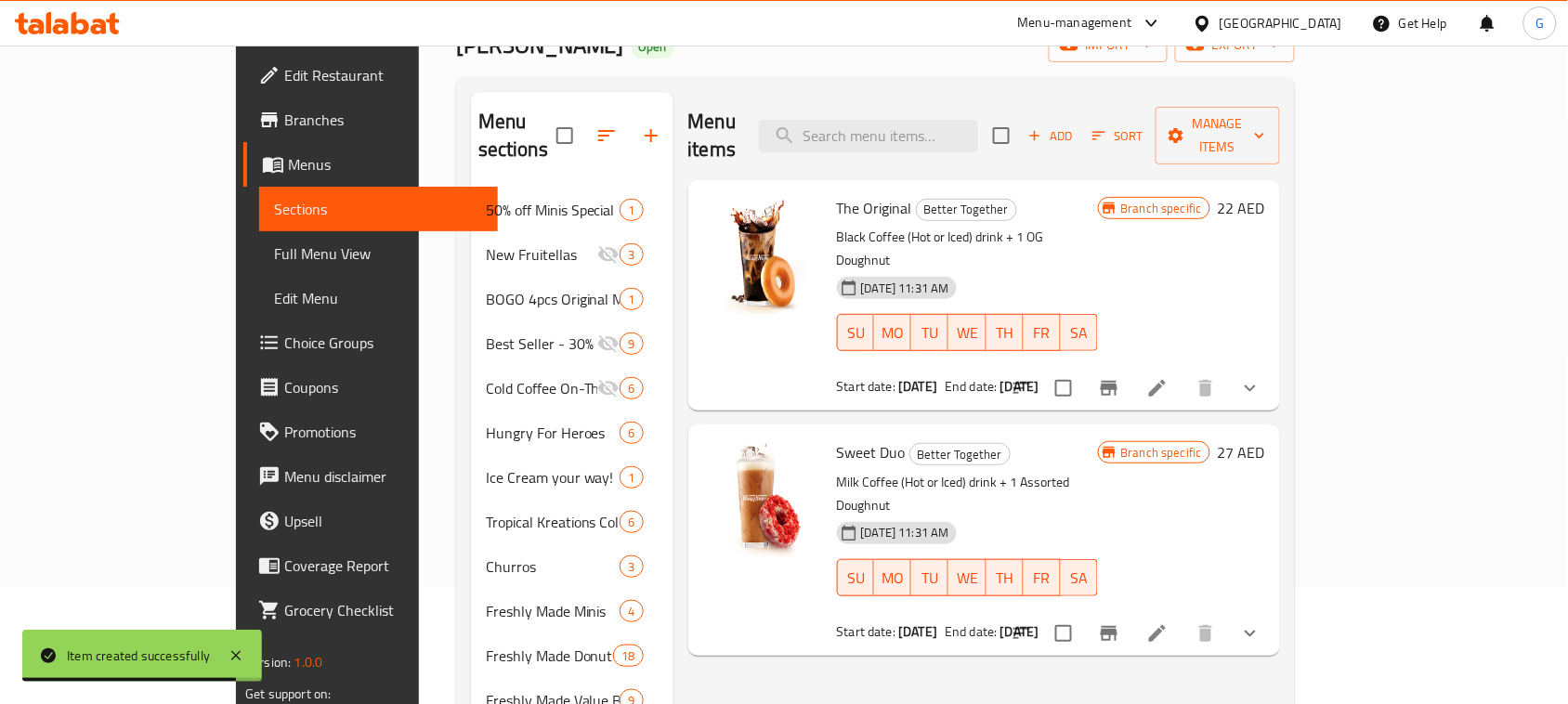
click at [1272, 366] on button "show more" at bounding box center [1249, 387] width 44 height 44
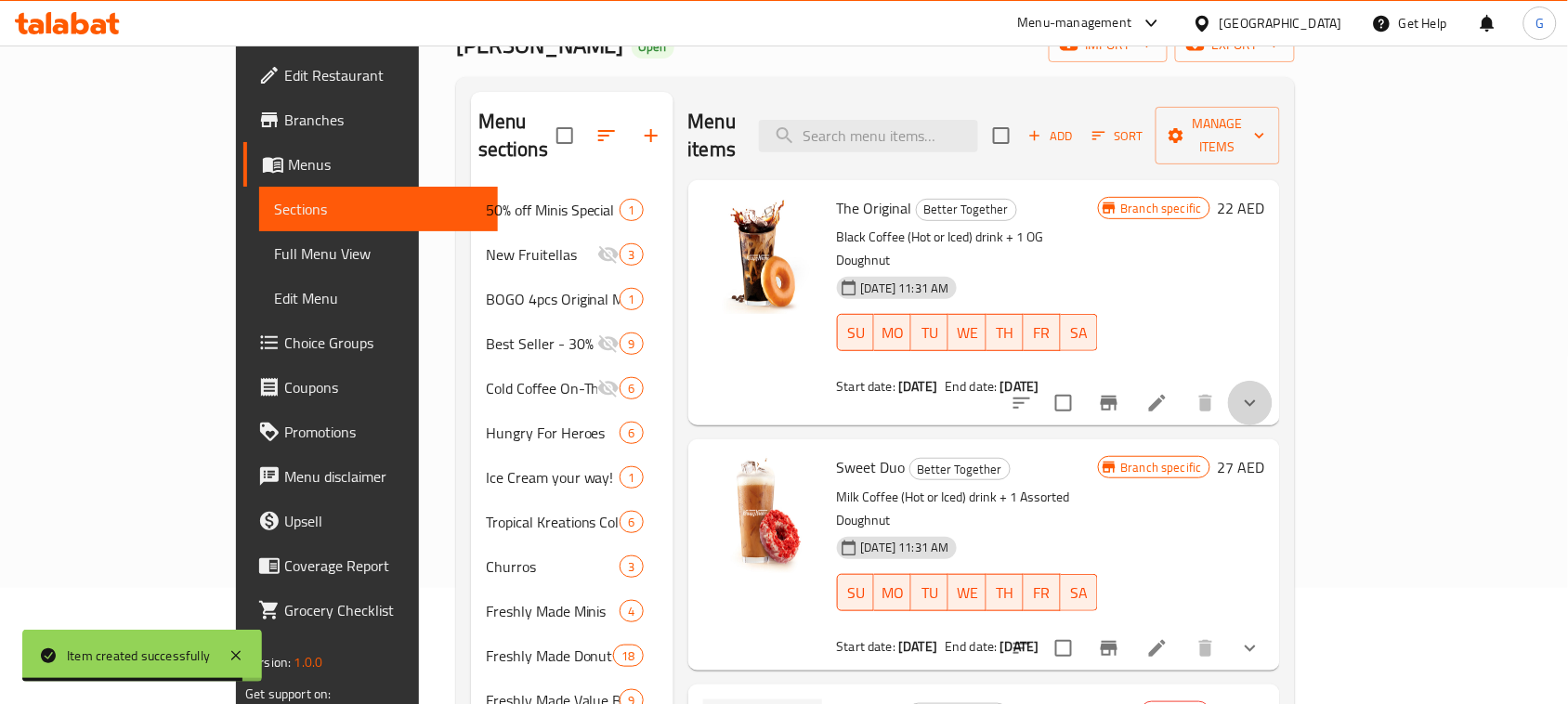
click at [1272, 381] on button "show more" at bounding box center [1249, 402] width 44 height 44
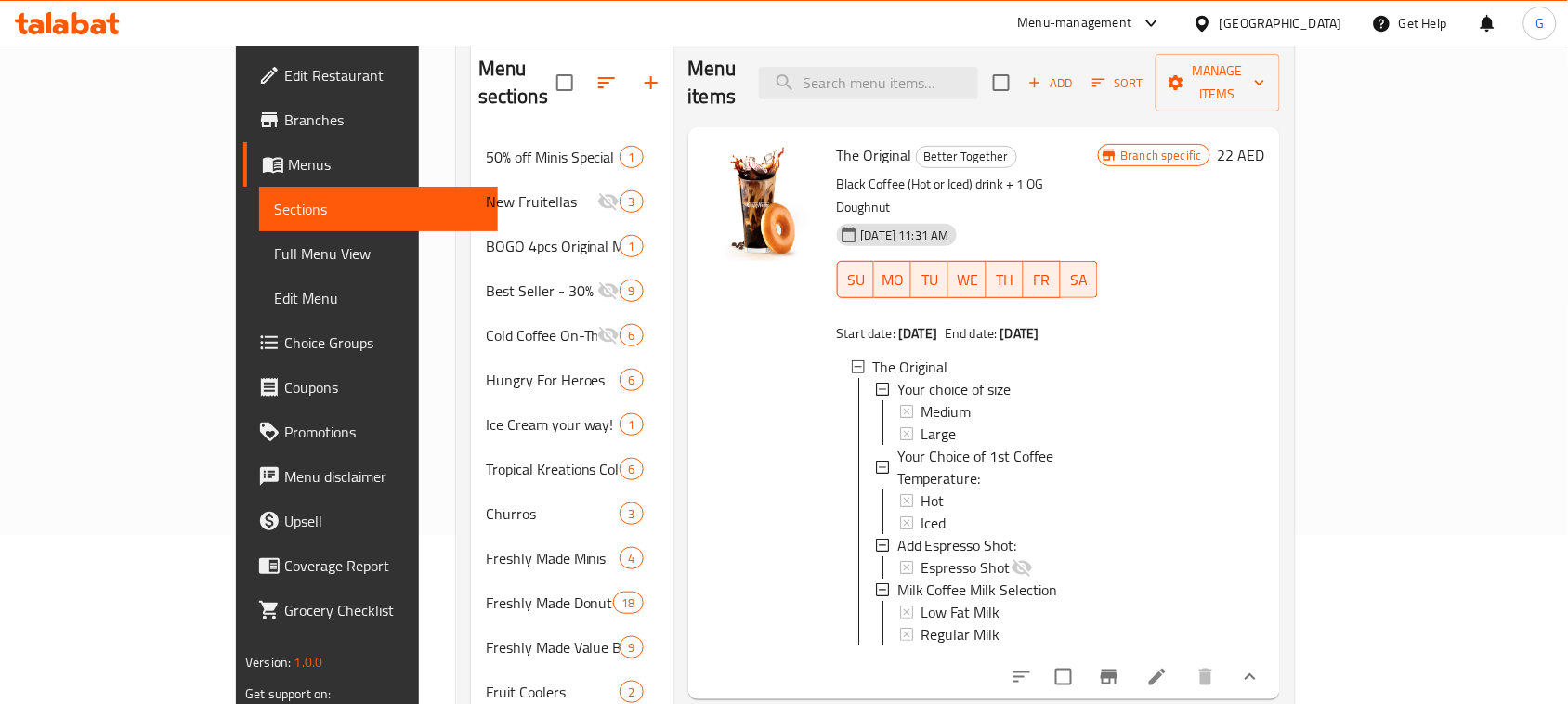
scroll to position [0, 0]
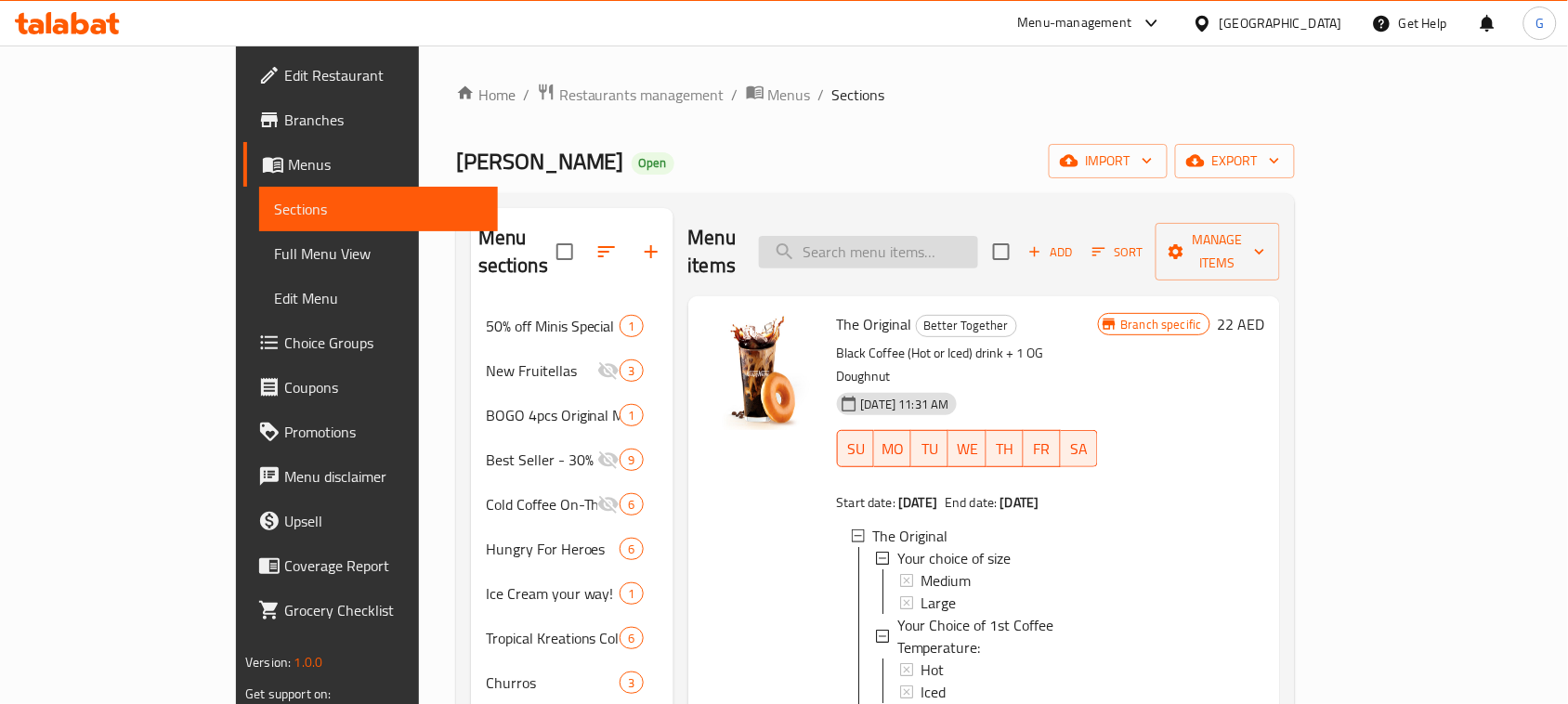
click at [977, 244] on input "search" at bounding box center [868, 252] width 219 height 32
paste input "Cold Brew Latte & OG"
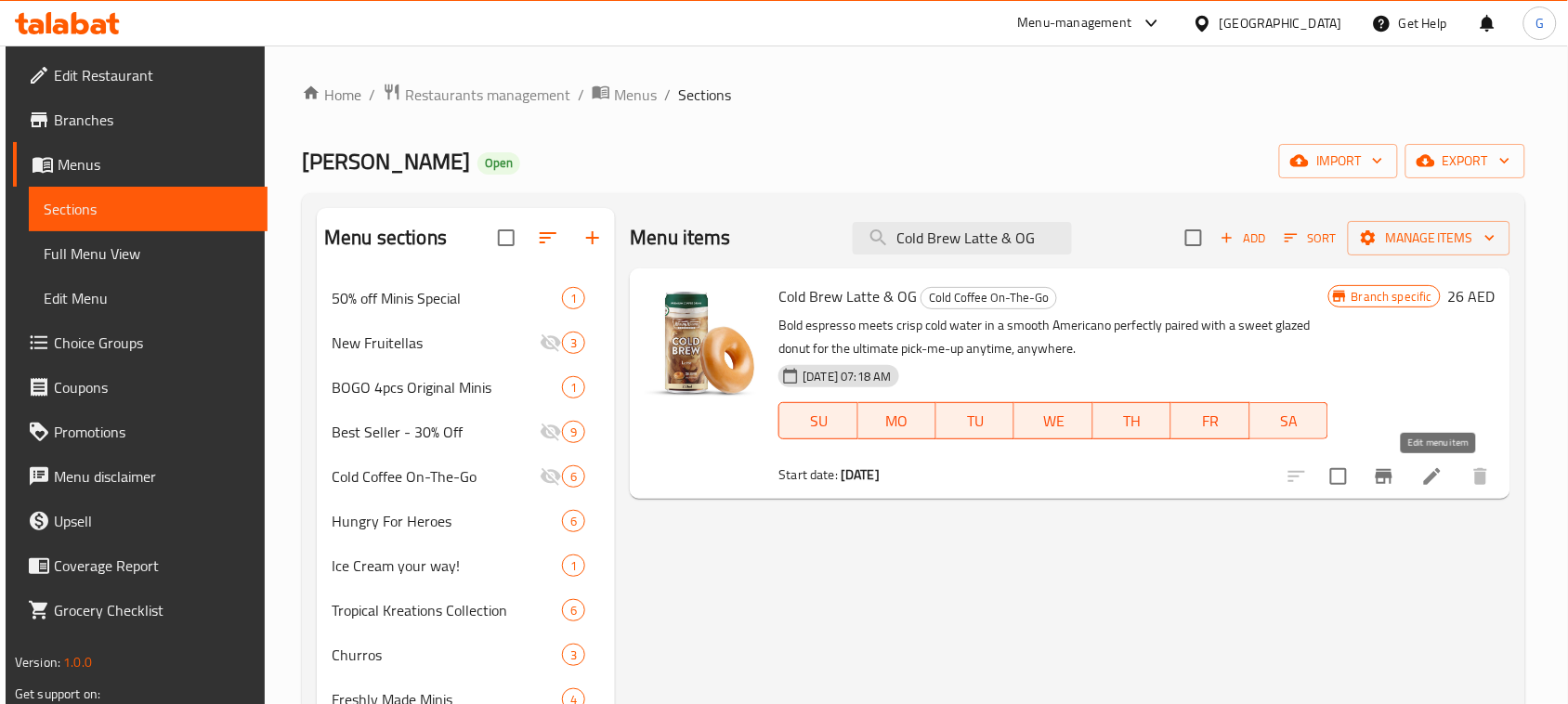
type input "Cold Brew Latte & OG"
click at [1435, 476] on icon at bounding box center [1431, 476] width 23 height 23
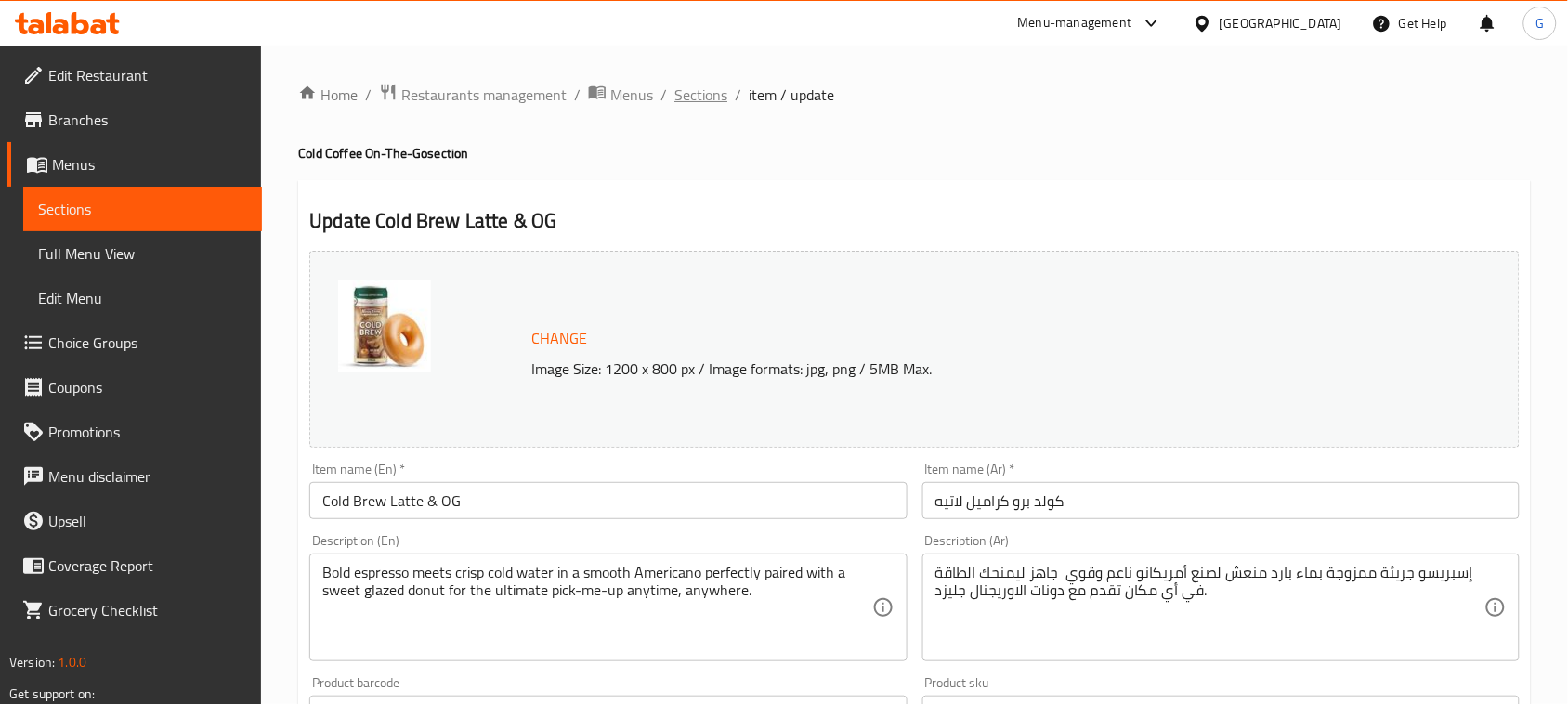
click at [707, 95] on span "Sections" at bounding box center [701, 94] width 53 height 23
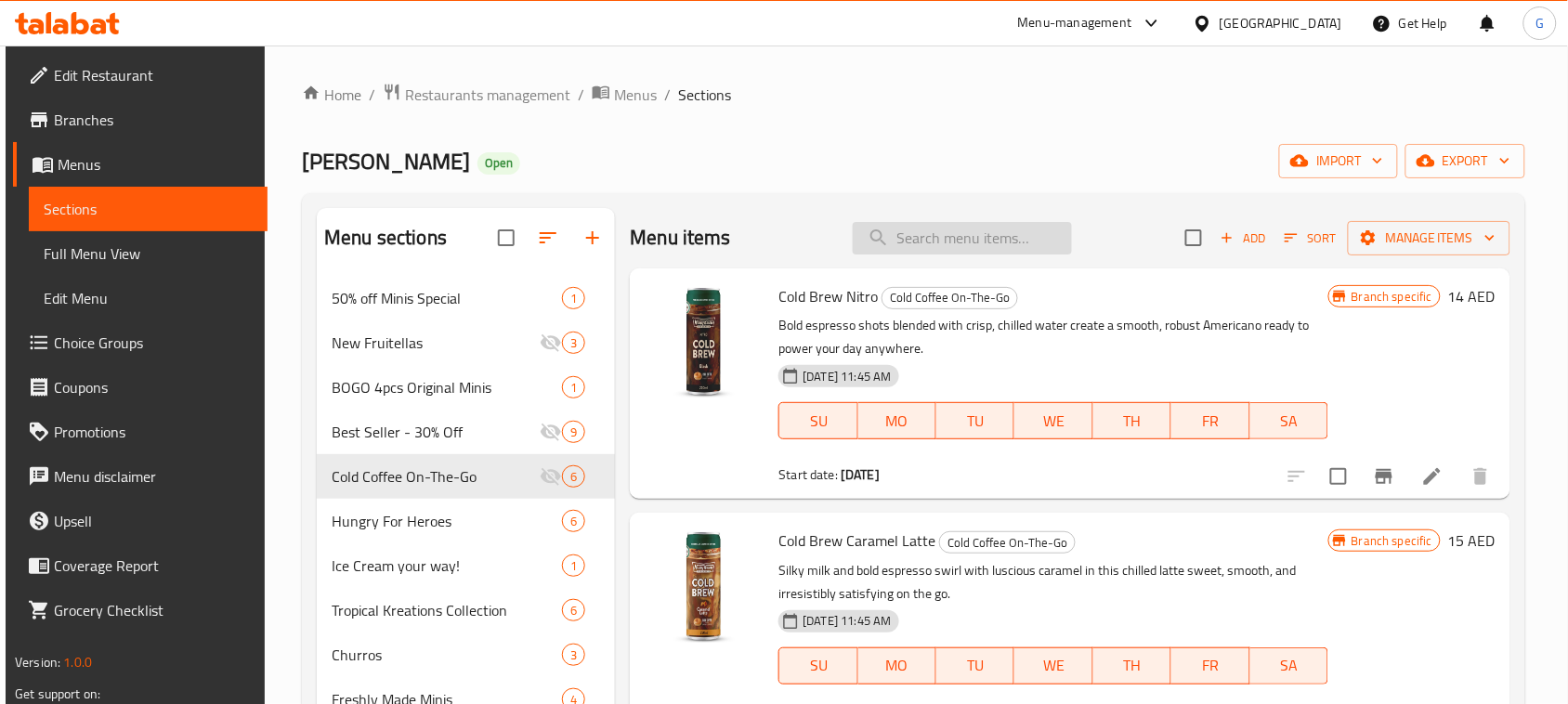
click at [967, 228] on input "search" at bounding box center [961, 238] width 219 height 32
paste input "Cold Brew Caramel Latte & OG"
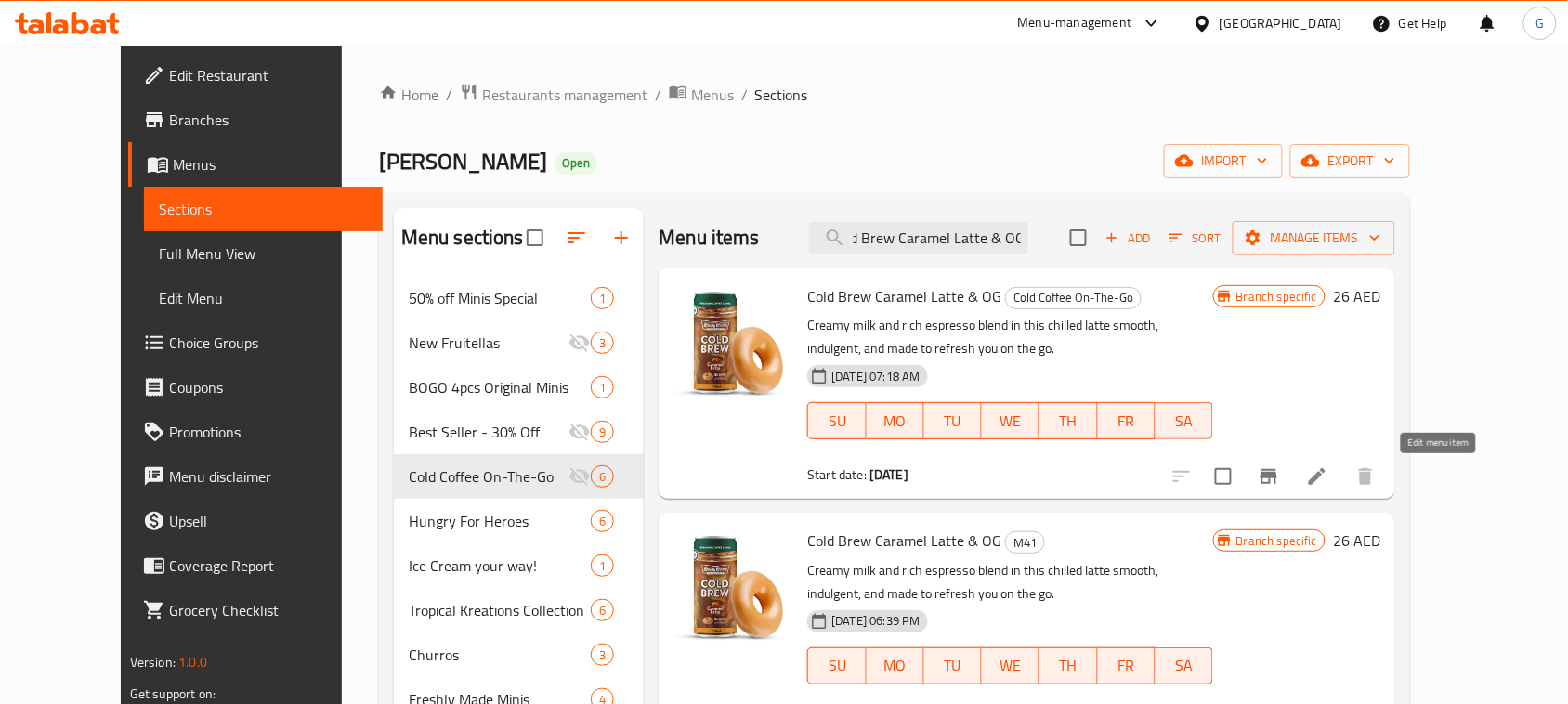
type input "Cold Brew Caramel Latte & OG"
click at [1328, 474] on icon at bounding box center [1316, 476] width 23 height 23
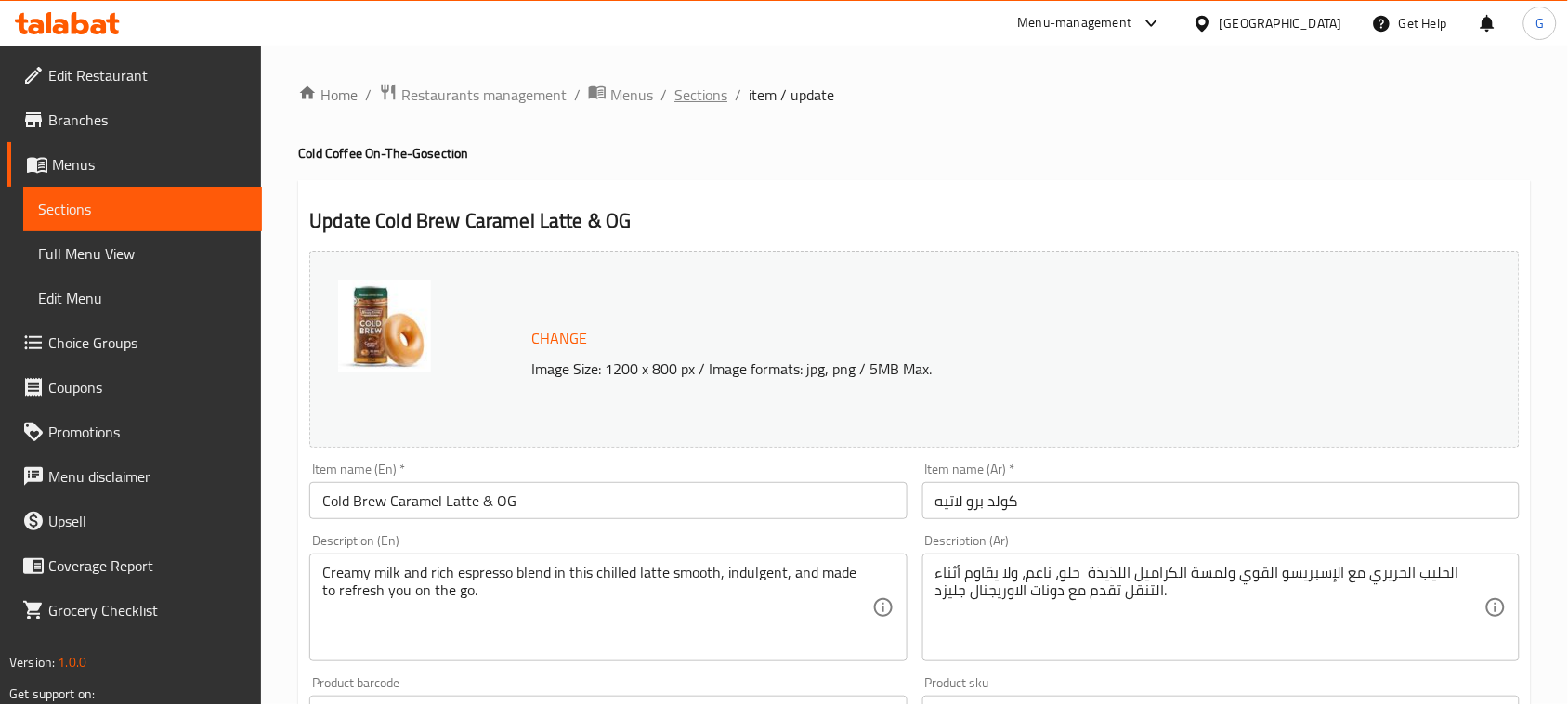
click at [712, 95] on span "Sections" at bounding box center [701, 94] width 53 height 23
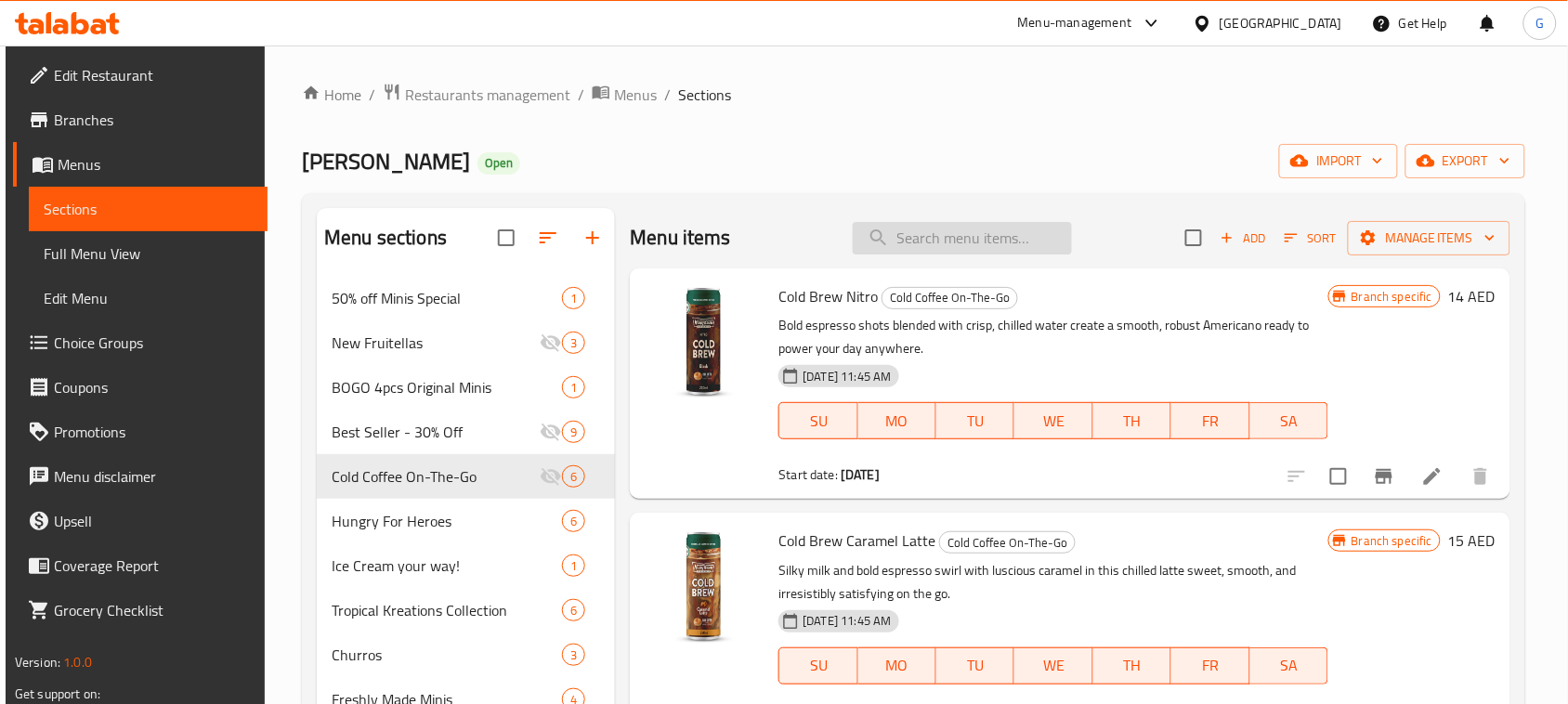
click at [1028, 244] on input "search" at bounding box center [961, 238] width 219 height 32
paste input "Cold Brew Nitro & OG"
type input "Cold Brew Nitro & OG"
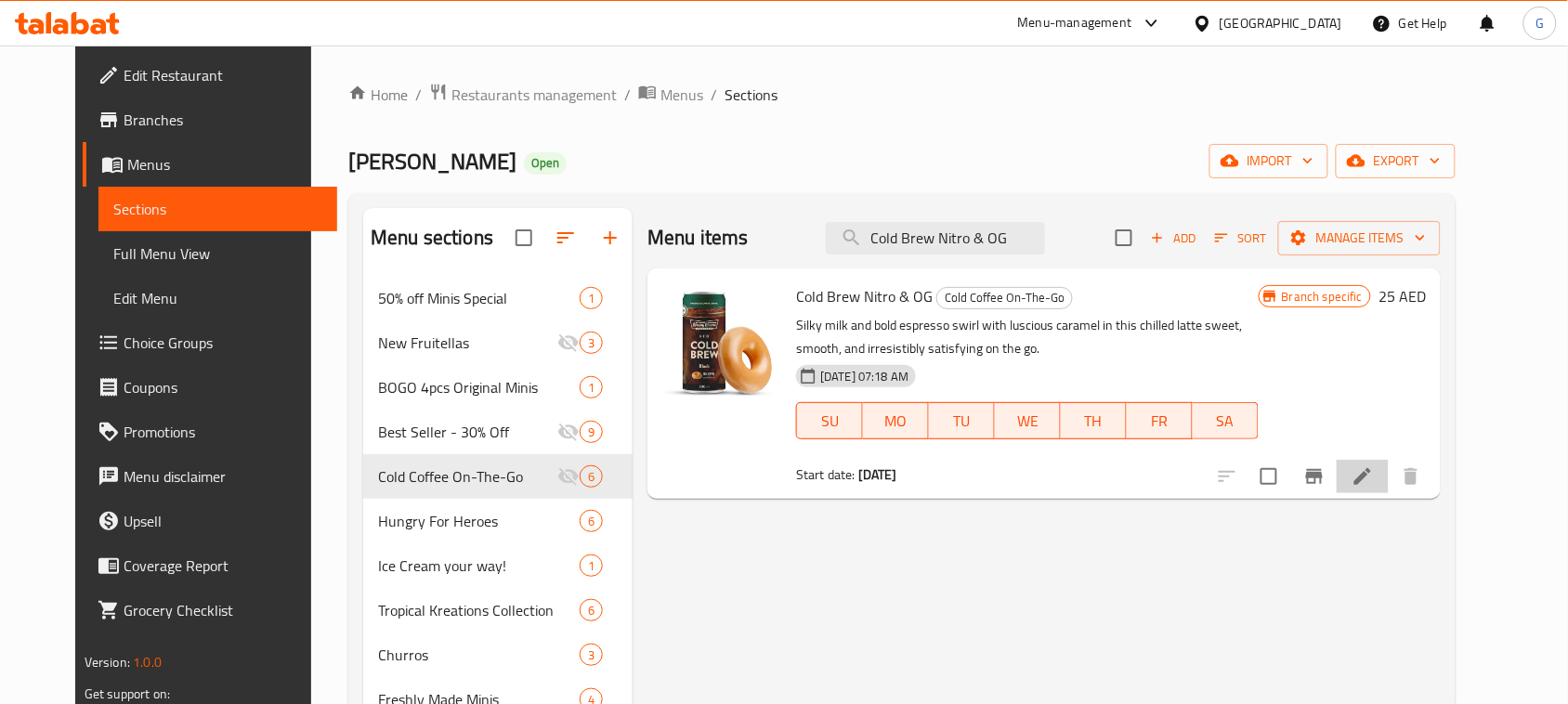
click at [1370, 483] on icon at bounding box center [1362, 476] width 17 height 17
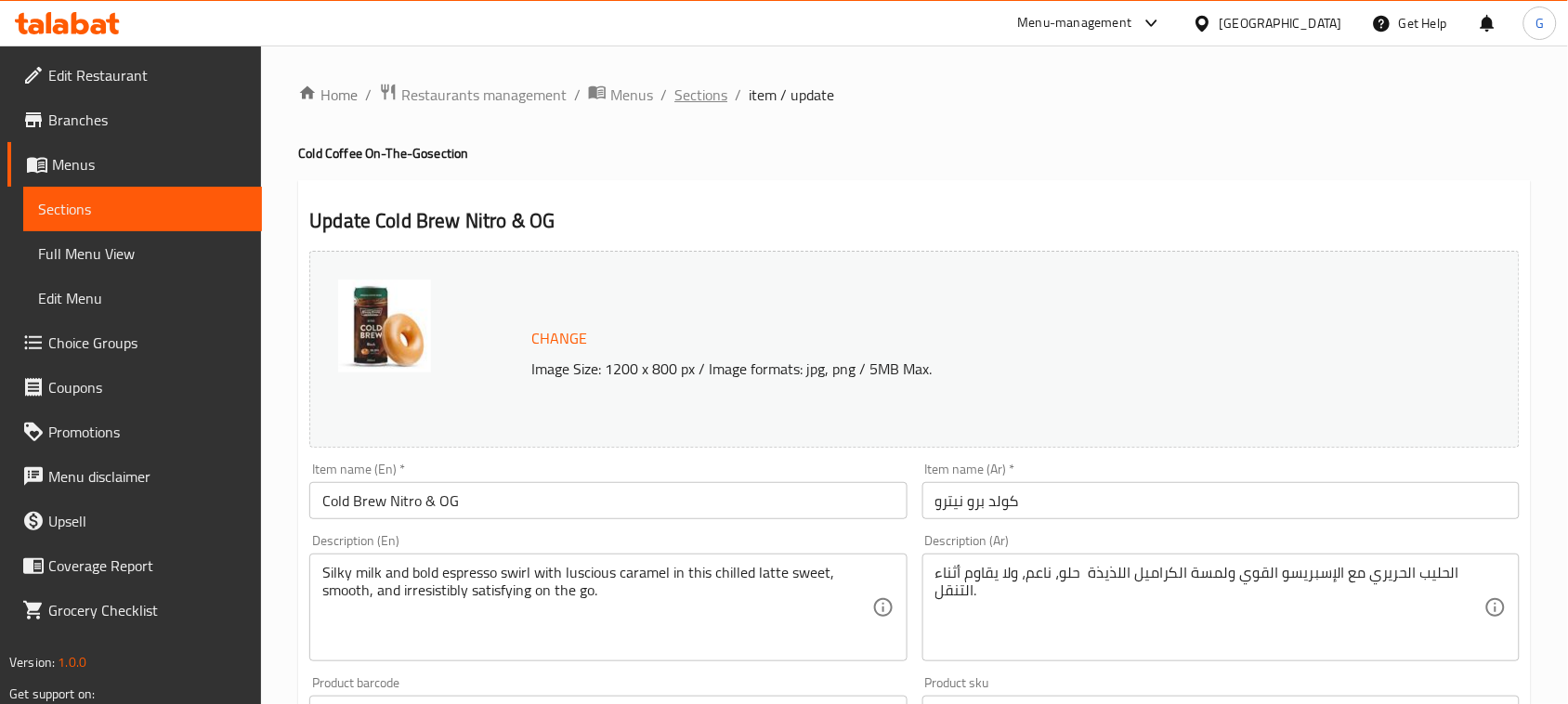
click at [725, 91] on span "Sections" at bounding box center [701, 94] width 53 height 23
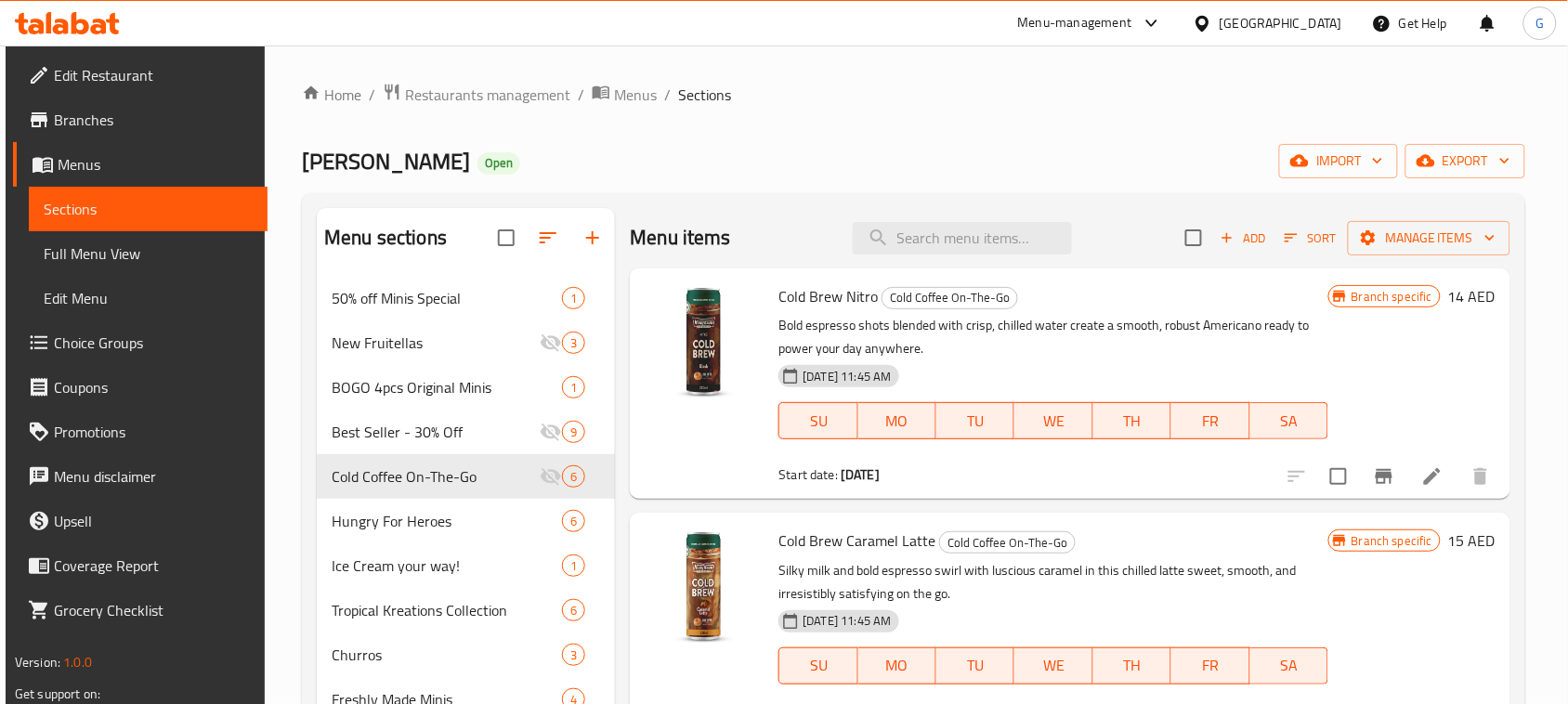
click at [353, 163] on span "[PERSON_NAME]" at bounding box center [385, 161] width 168 height 42
copy span "[PERSON_NAME]"
click at [499, 103] on span "Restaurants management" at bounding box center [488, 94] width 165 height 23
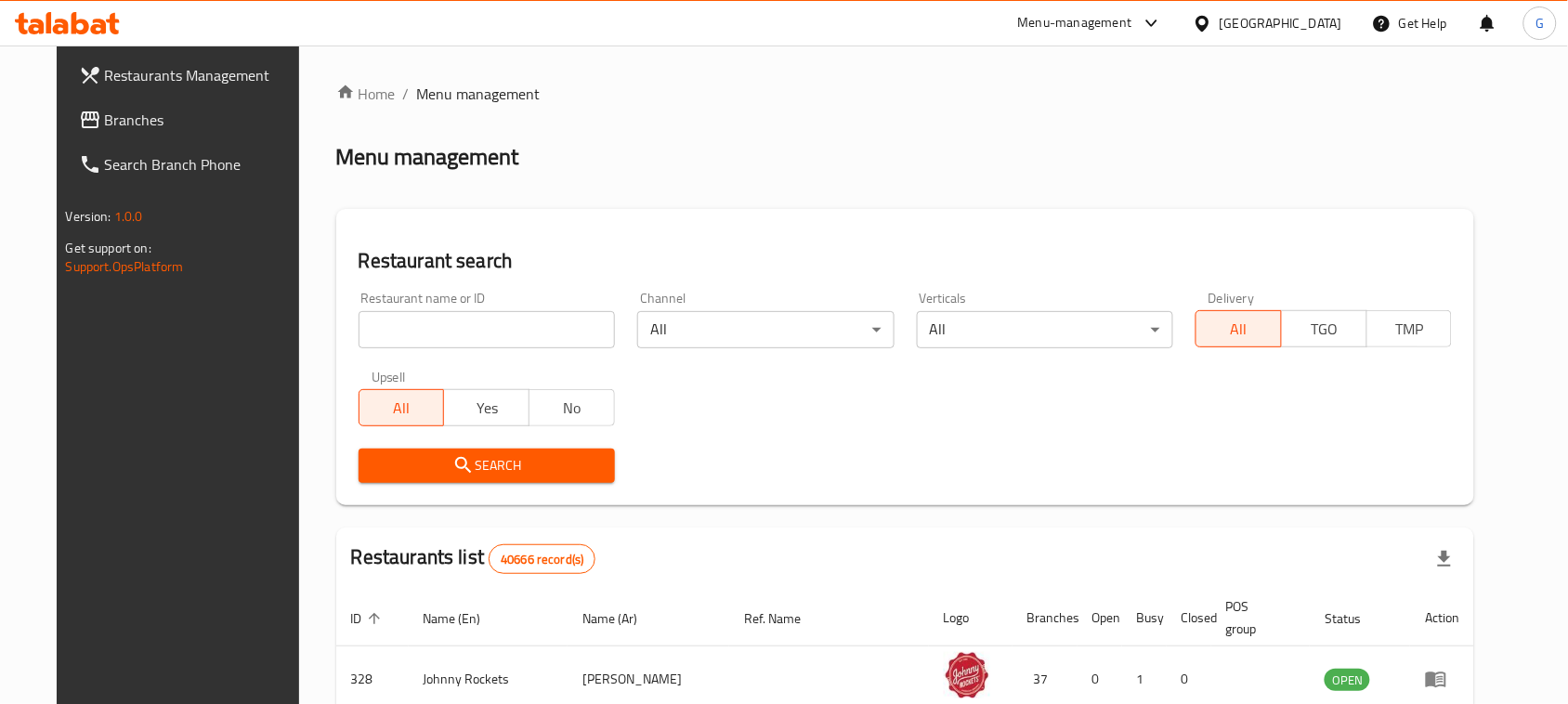
click at [359, 325] on input "search" at bounding box center [487, 329] width 257 height 37
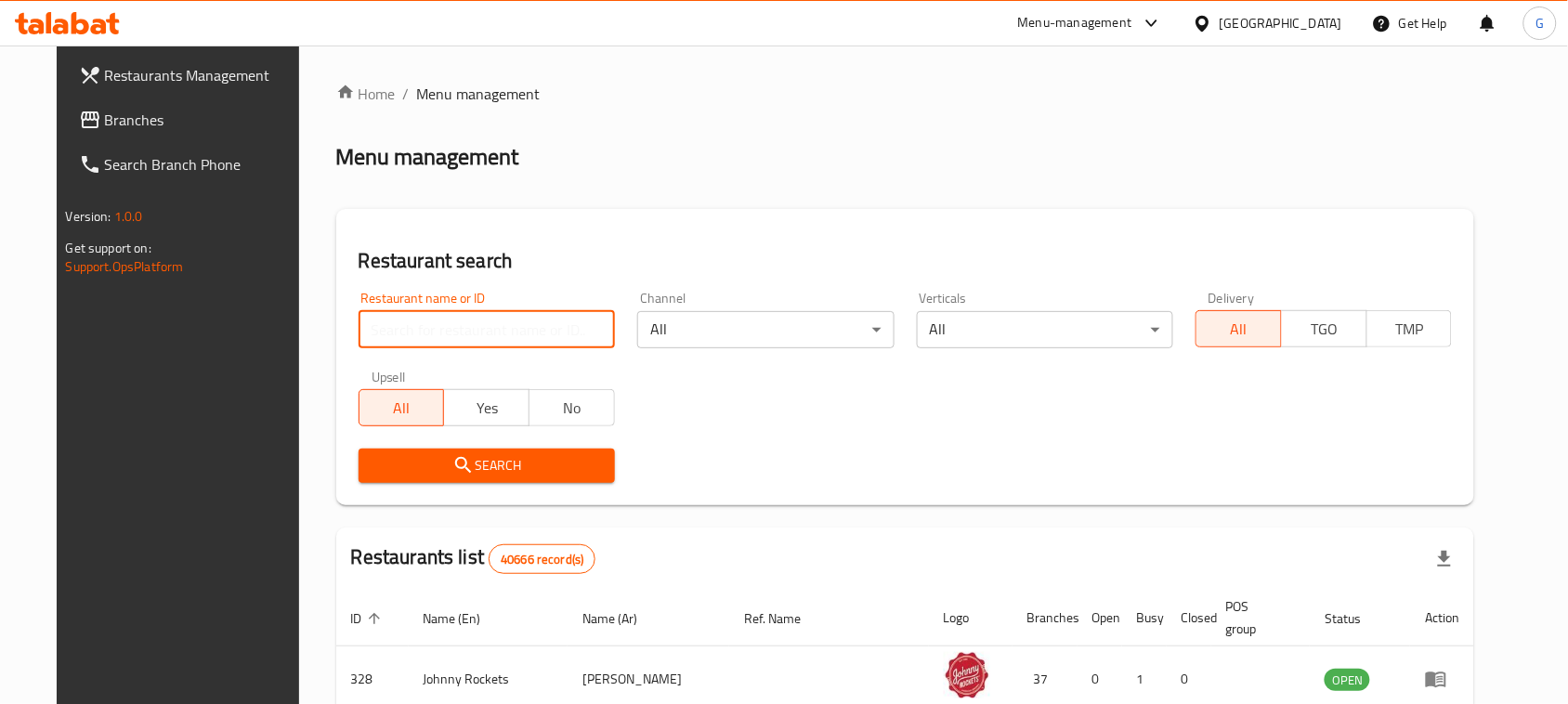
paste input "2913"
type input "2913"
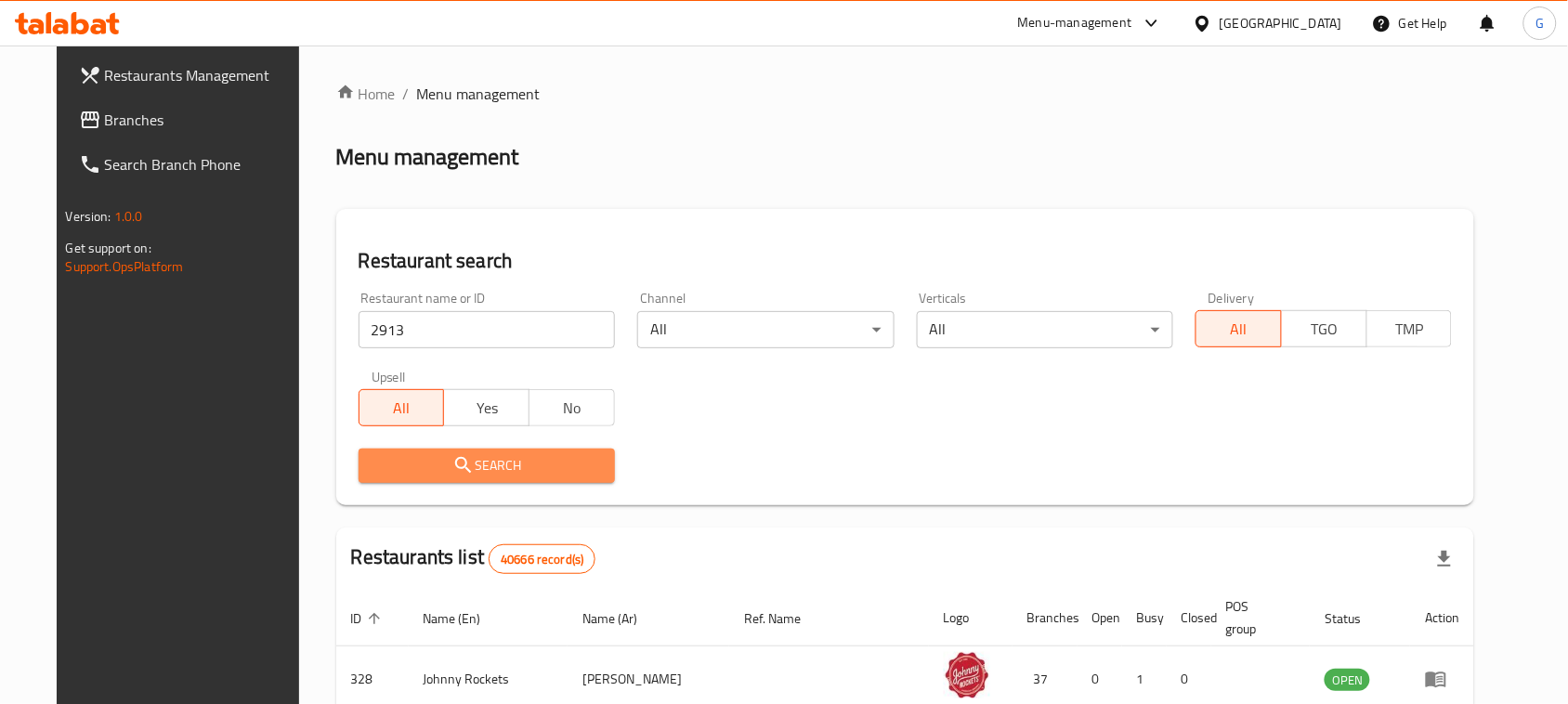
click at [385, 472] on span "Search" at bounding box center [487, 466] width 227 height 24
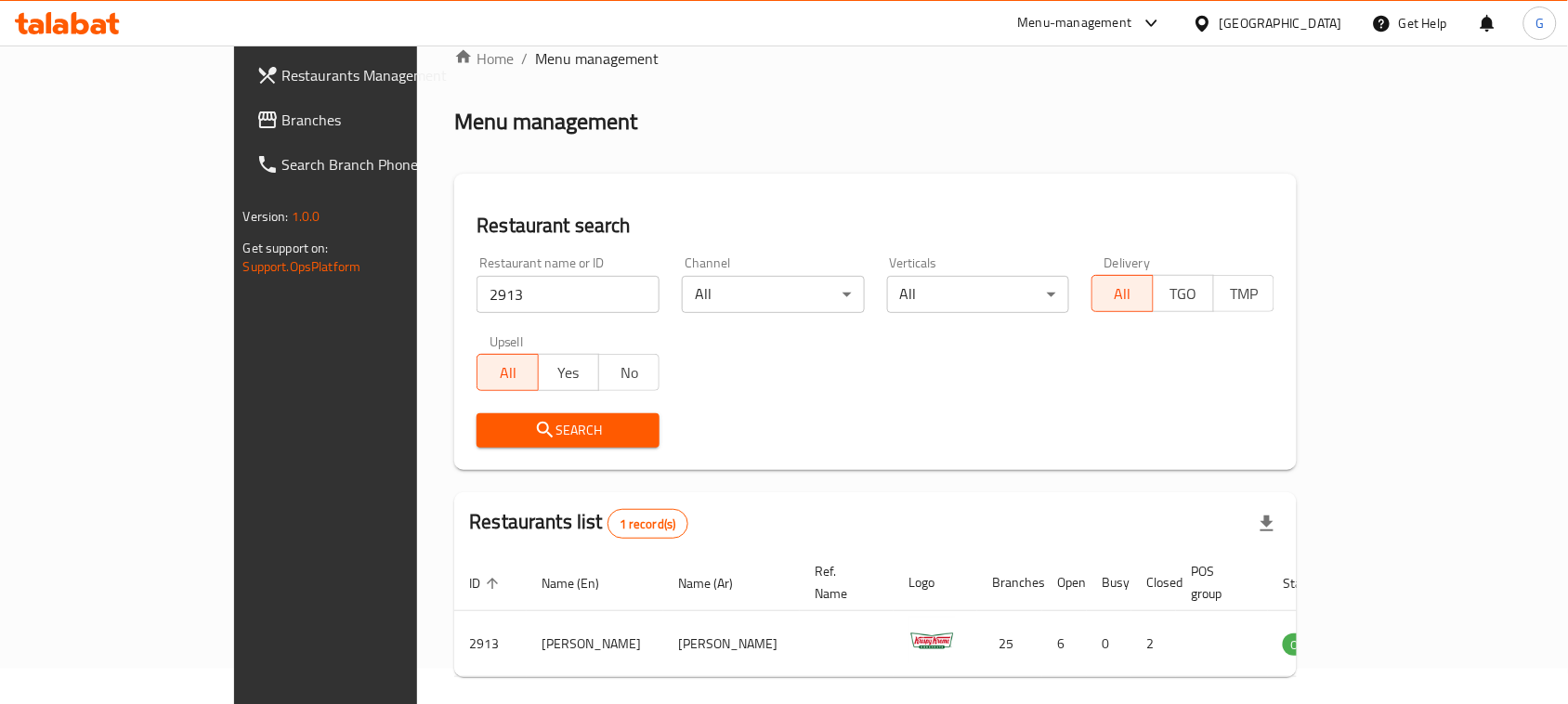
scroll to position [88, 0]
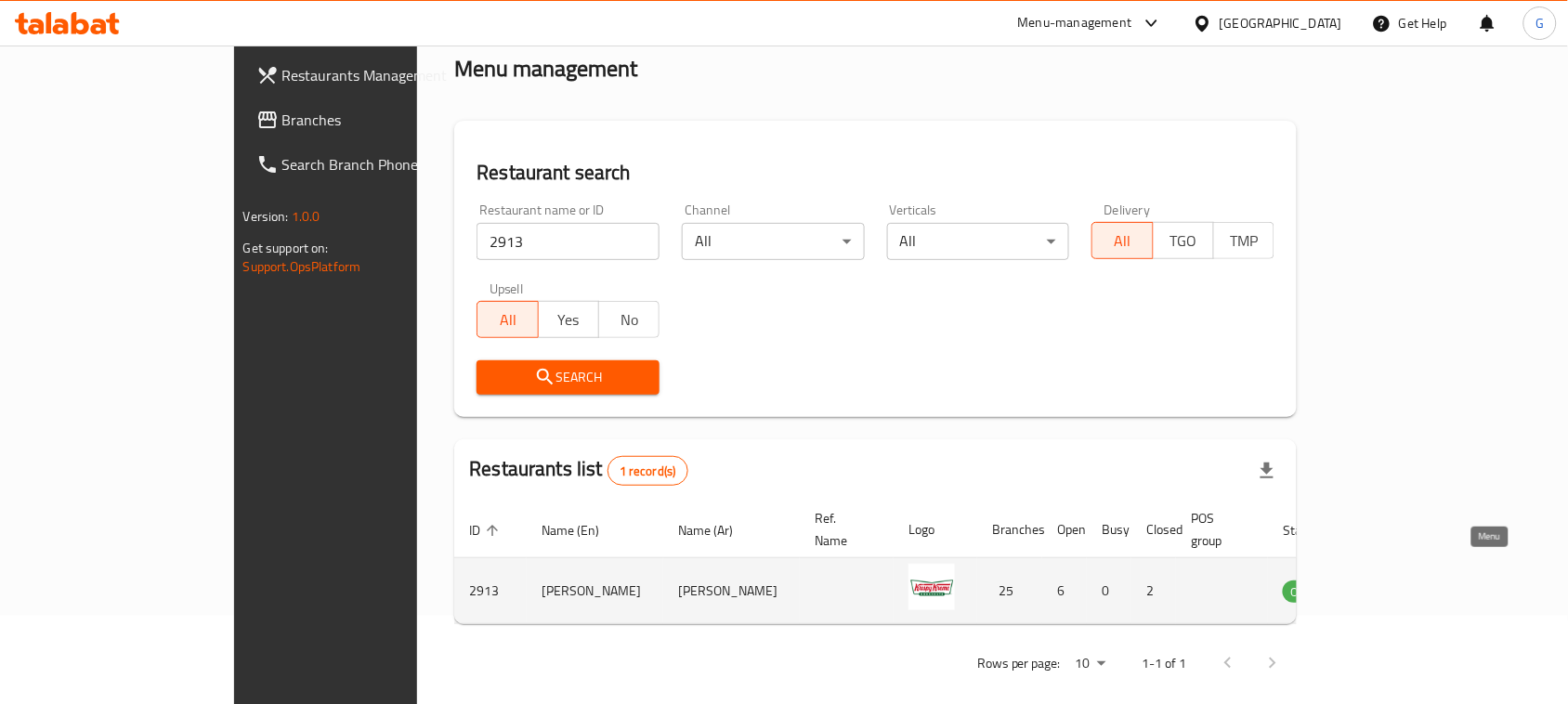
click at [1403, 579] on icon "enhanced table" at bounding box center [1391, 590] width 23 height 23
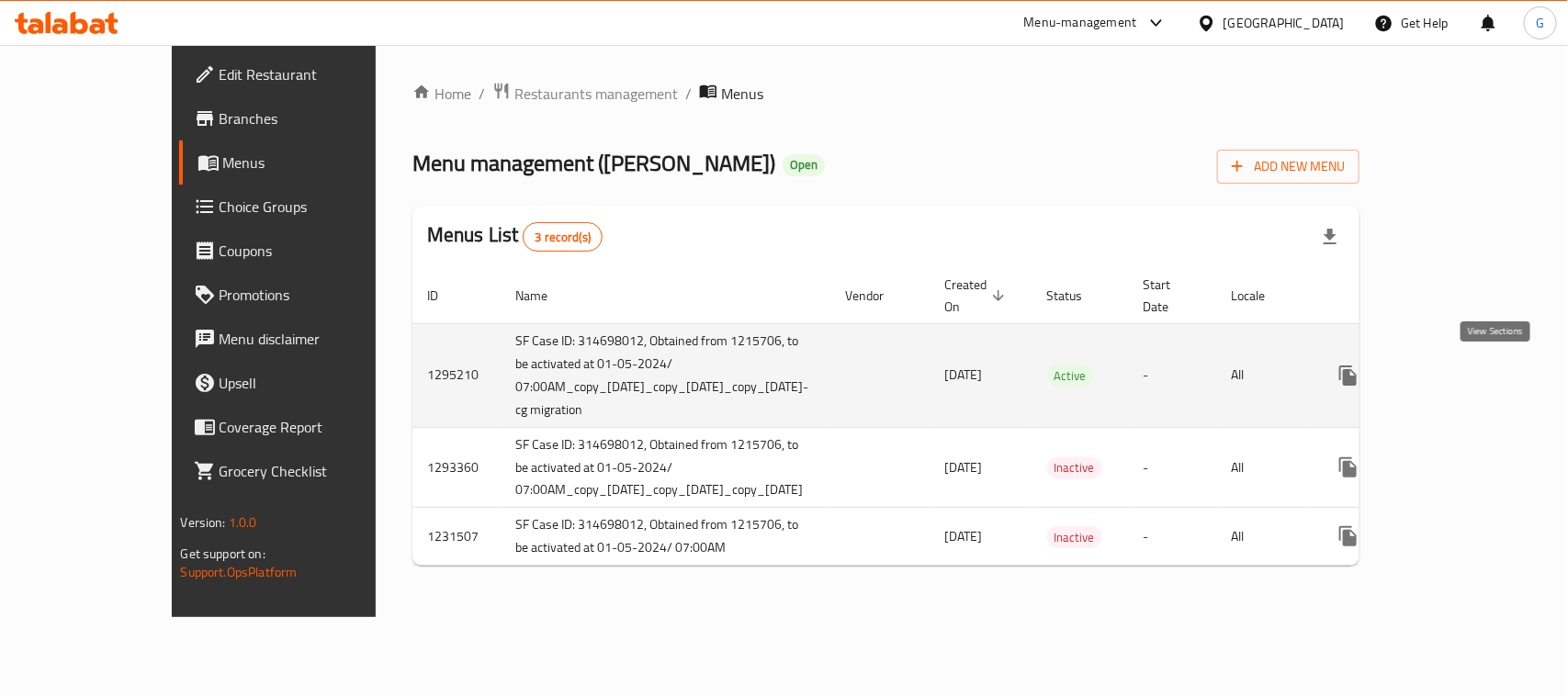
click at [1491, 373] on icon "enhanced table" at bounding box center [1481, 375] width 22 height 22
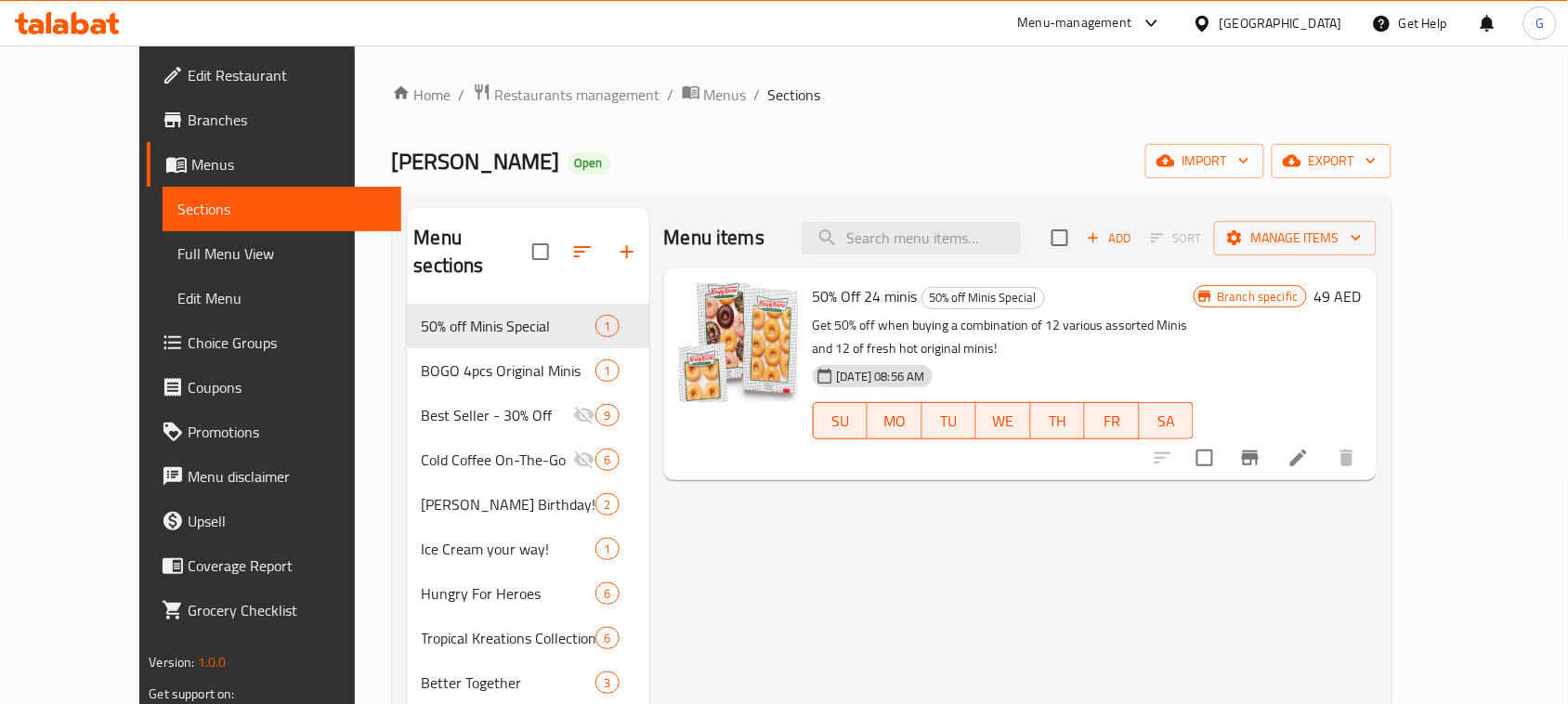
click at [188, 123] on span "Branches" at bounding box center [287, 120] width 199 height 23
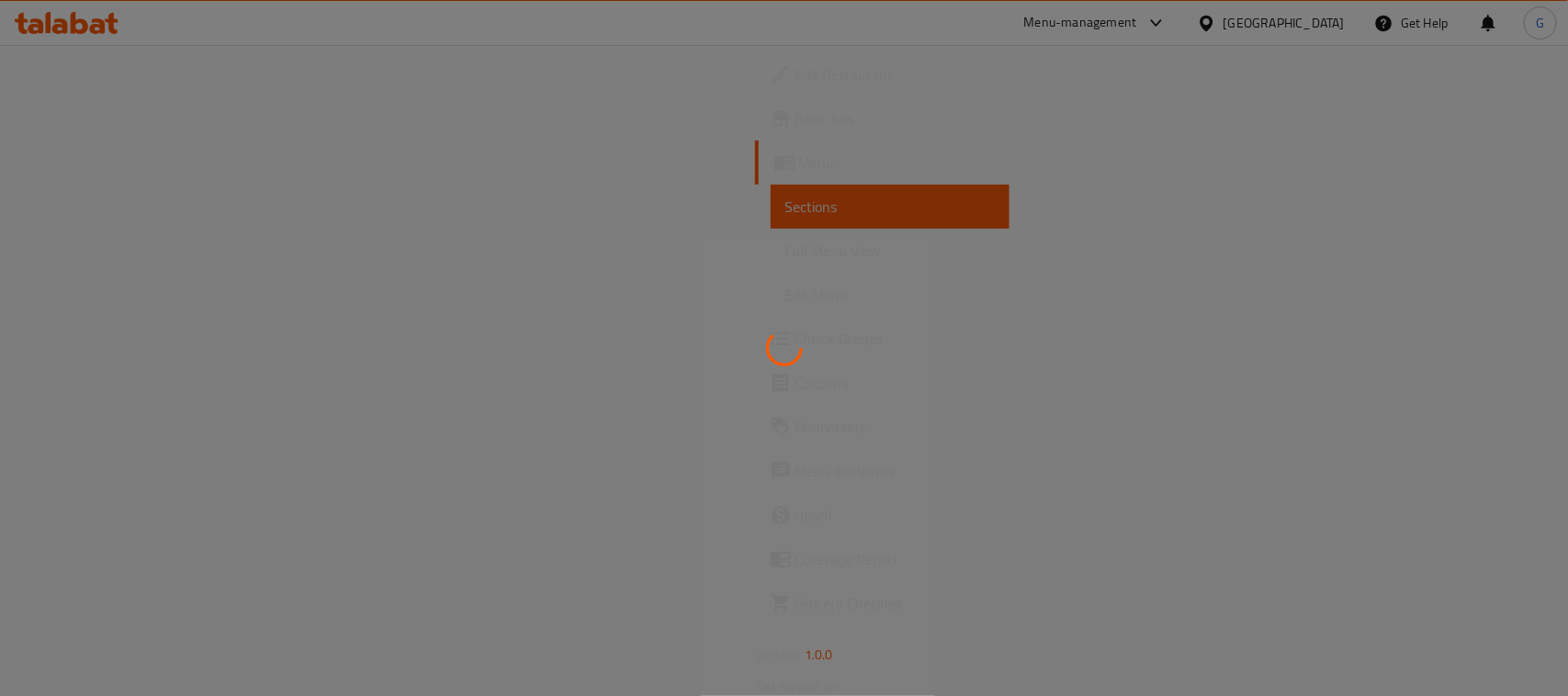
click at [90, 108] on div at bounding box center [784, 348] width 1568 height 696
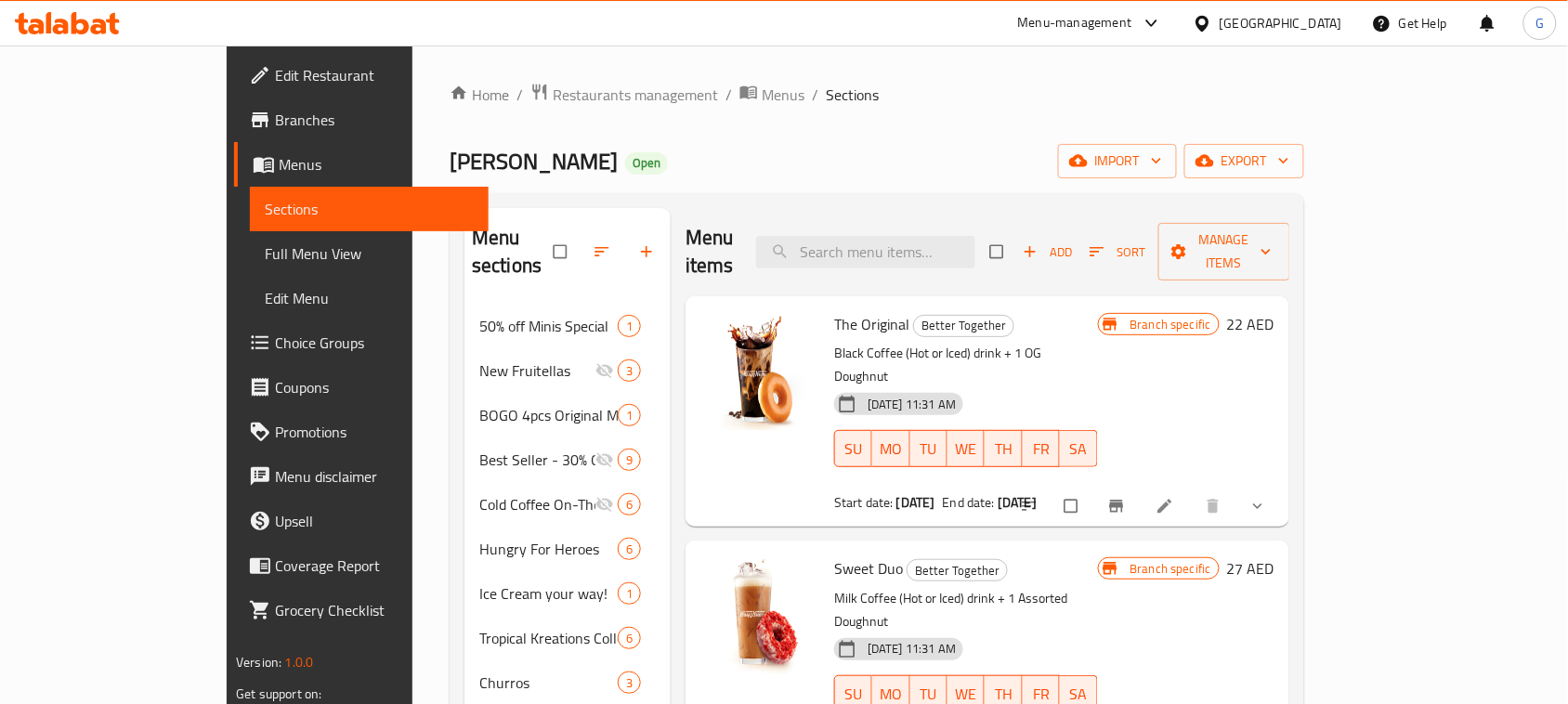
click at [275, 121] on span "Branches" at bounding box center [375, 120] width 199 height 23
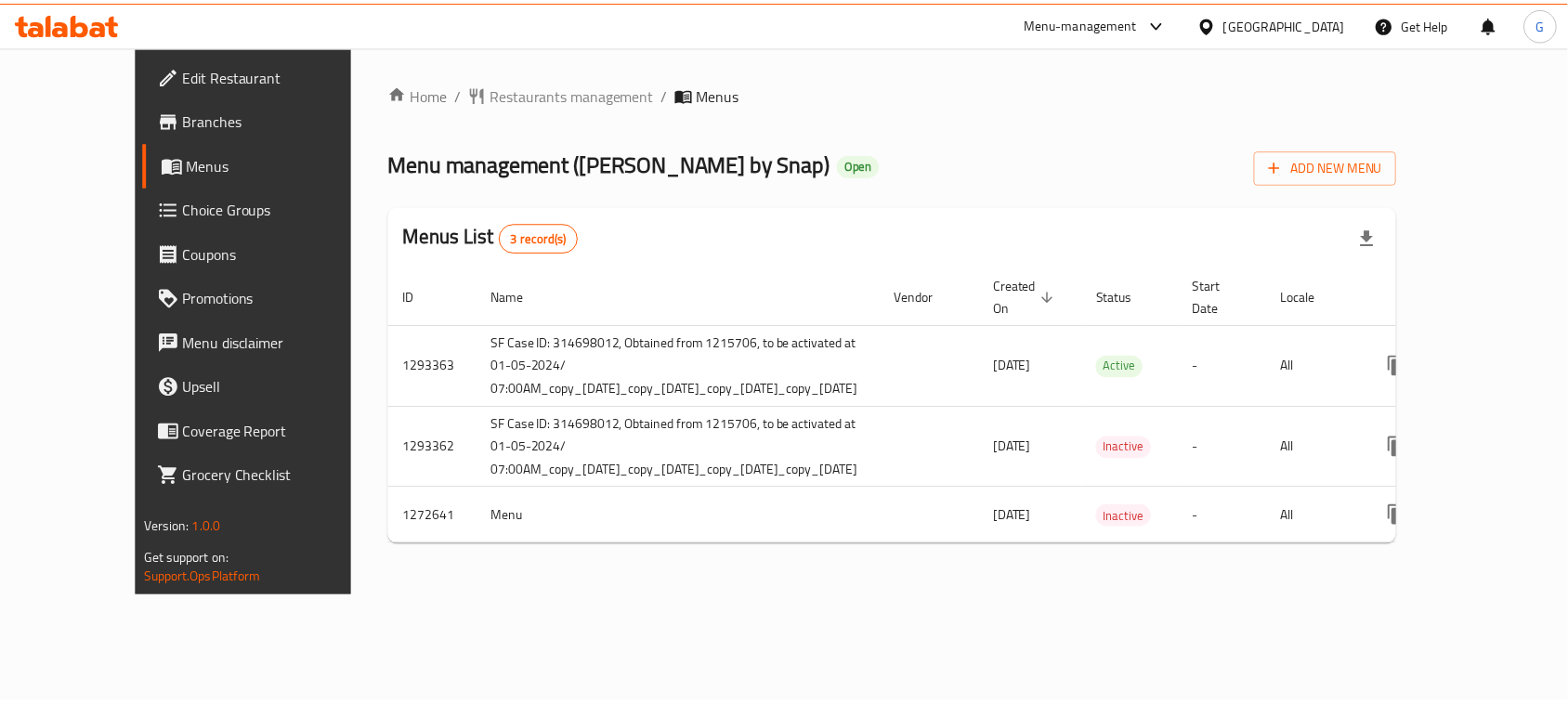
scroll to position [0, 67]
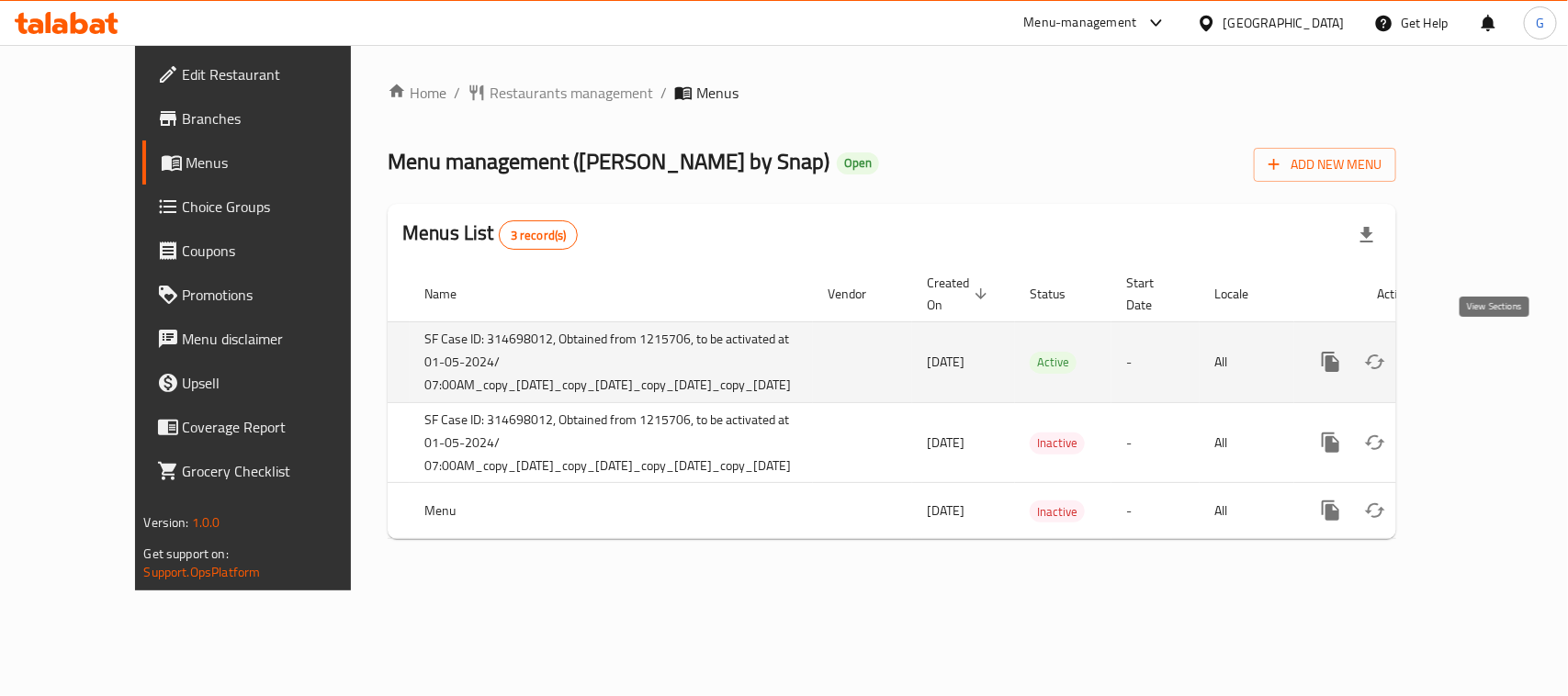
click at [1474, 351] on icon "enhanced table" at bounding box center [1463, 362] width 22 height 22
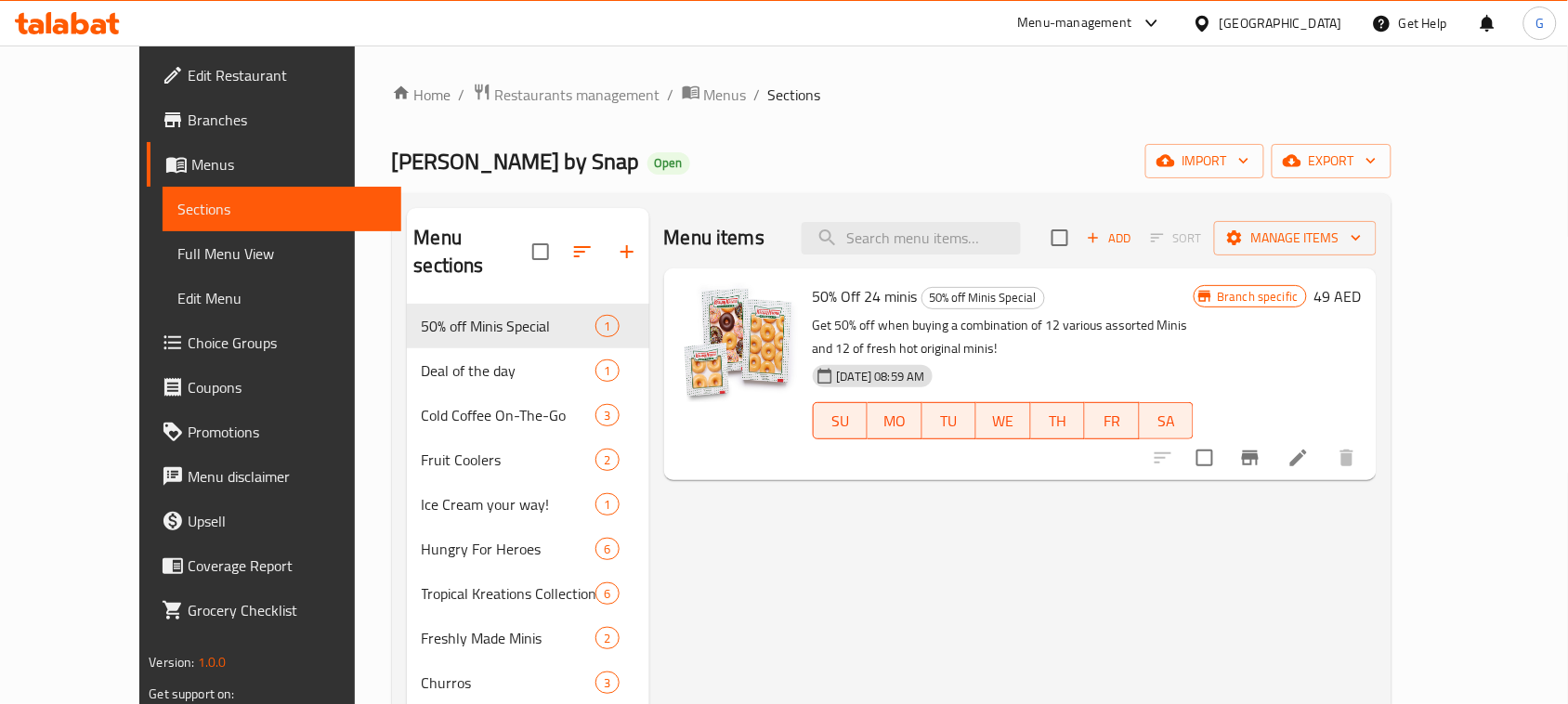
scroll to position [614, 0]
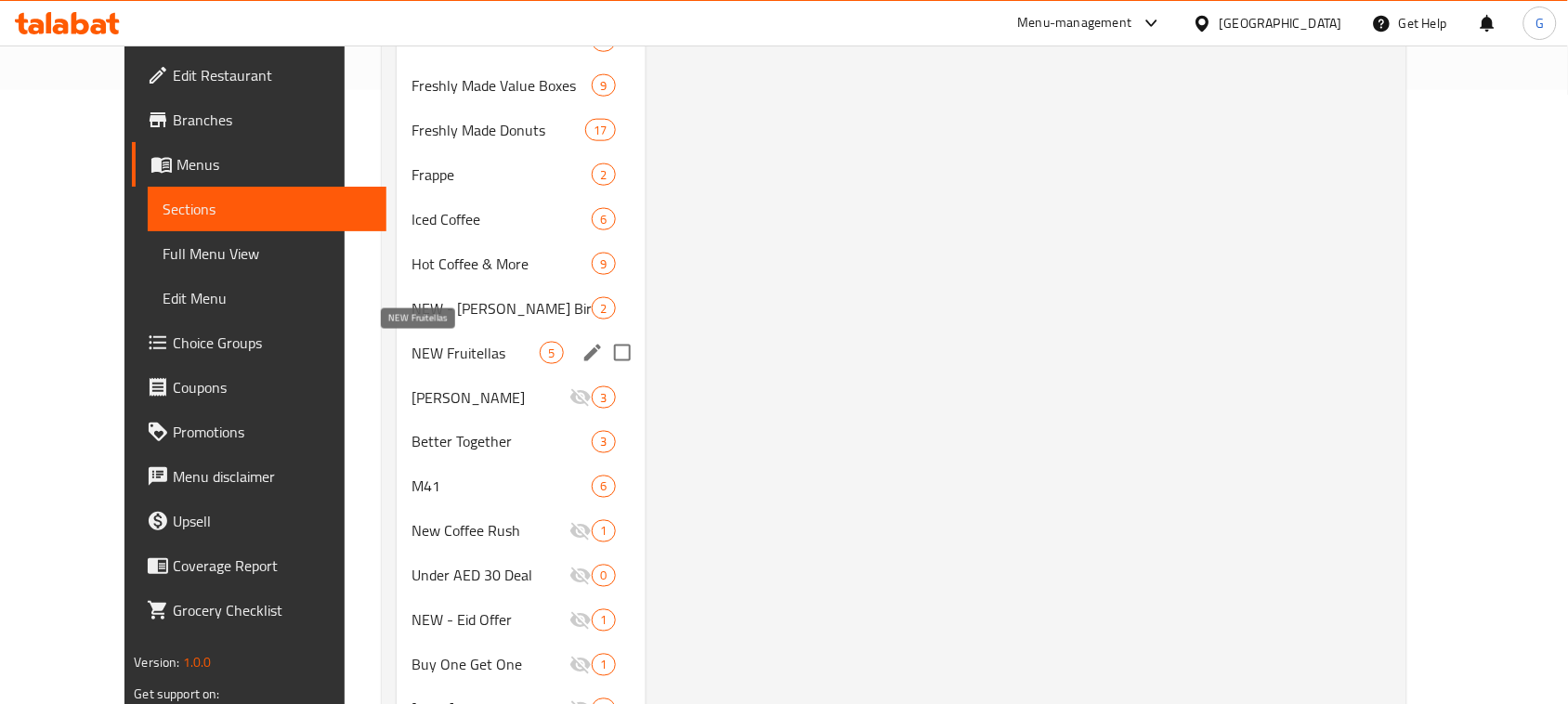
click at [412, 342] on span "NEW Fruitellas" at bounding box center [476, 353] width 129 height 23
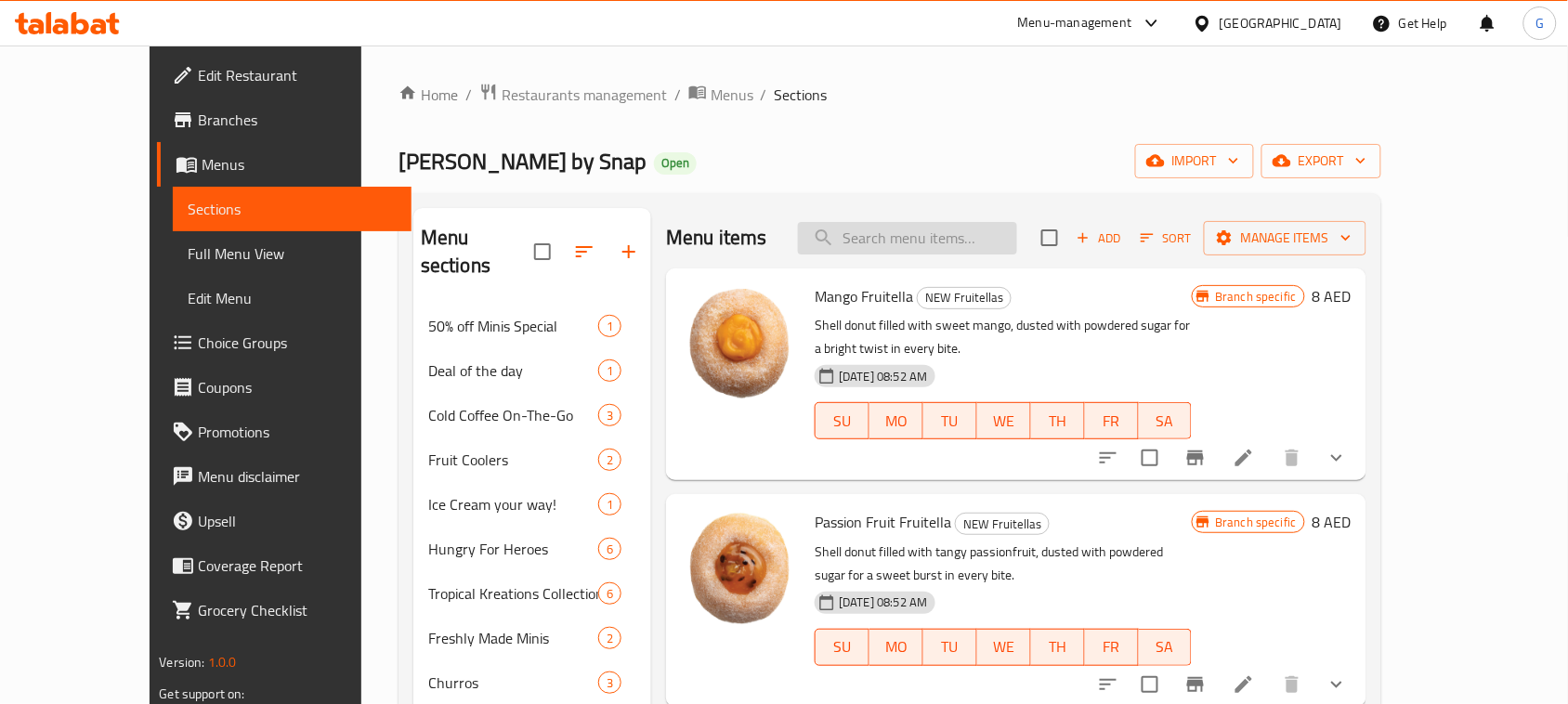
click at [1009, 227] on input "search" at bounding box center [906, 238] width 219 height 32
paste input "Double Joy"
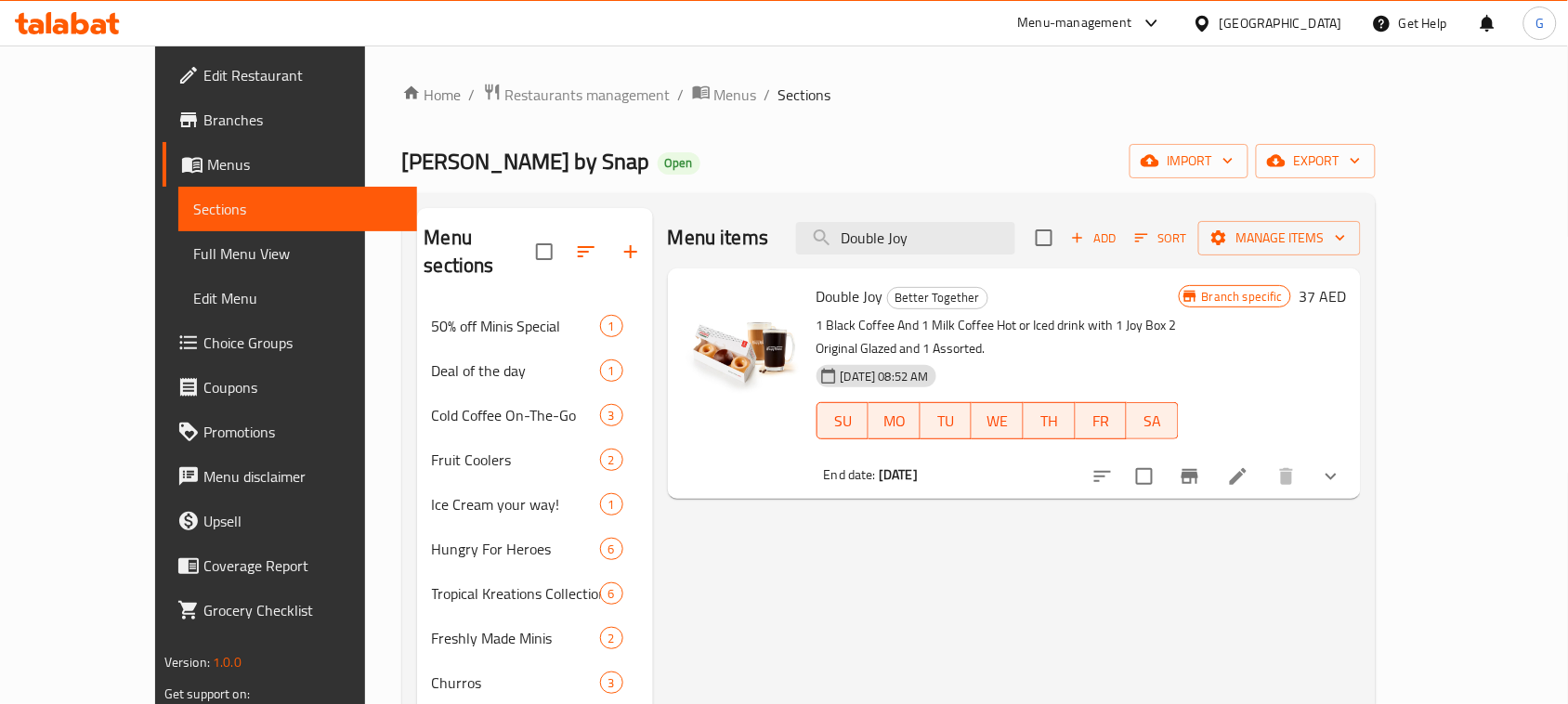
type input "Double Joy"
click at [990, 244] on input "Double Joy" at bounding box center [905, 238] width 219 height 32
click at [505, 95] on span "Restaurants management" at bounding box center [588, 94] width 165 height 23
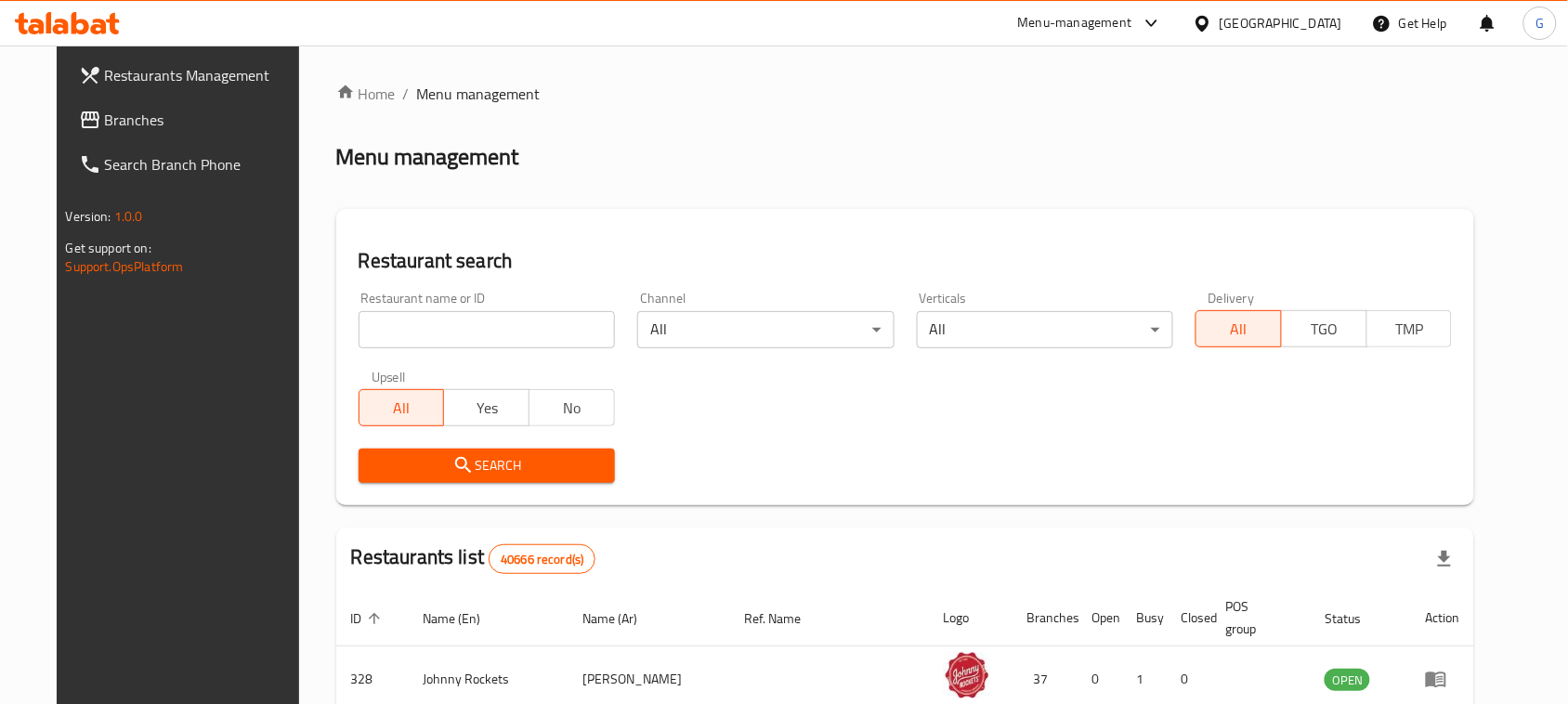
click at [456, 331] on input "search" at bounding box center [487, 329] width 257 height 37
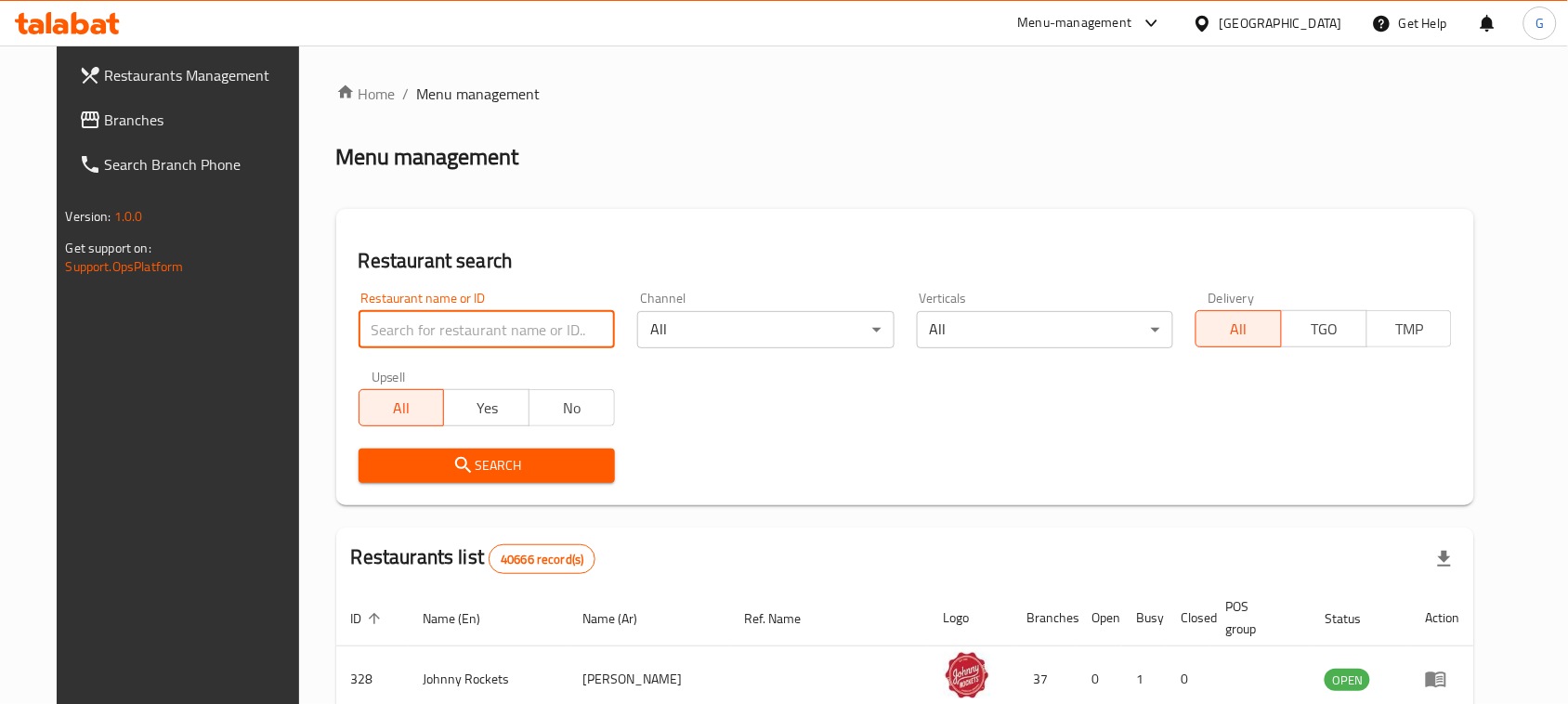
paste input "13265"
type input "13265"
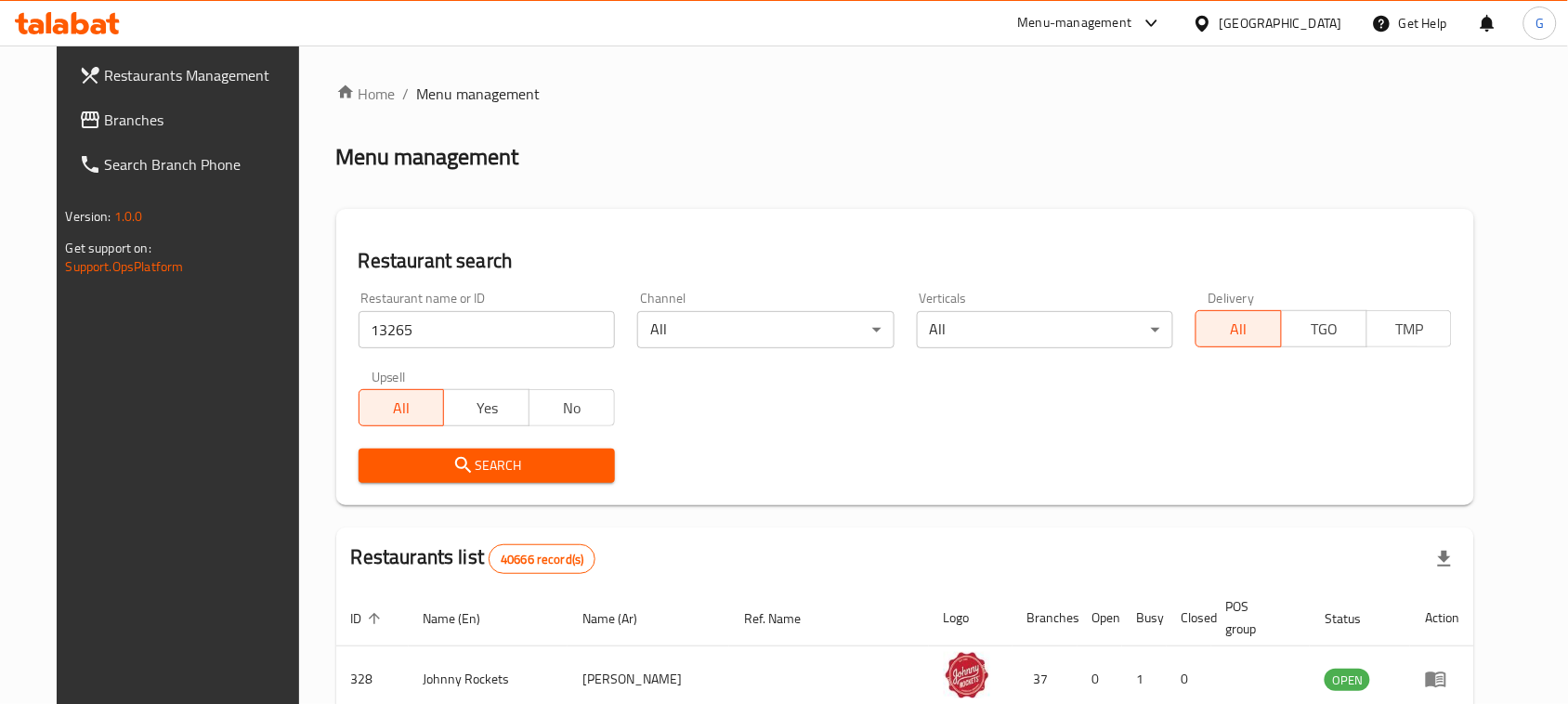
click at [405, 458] on span "Search" at bounding box center [487, 466] width 227 height 24
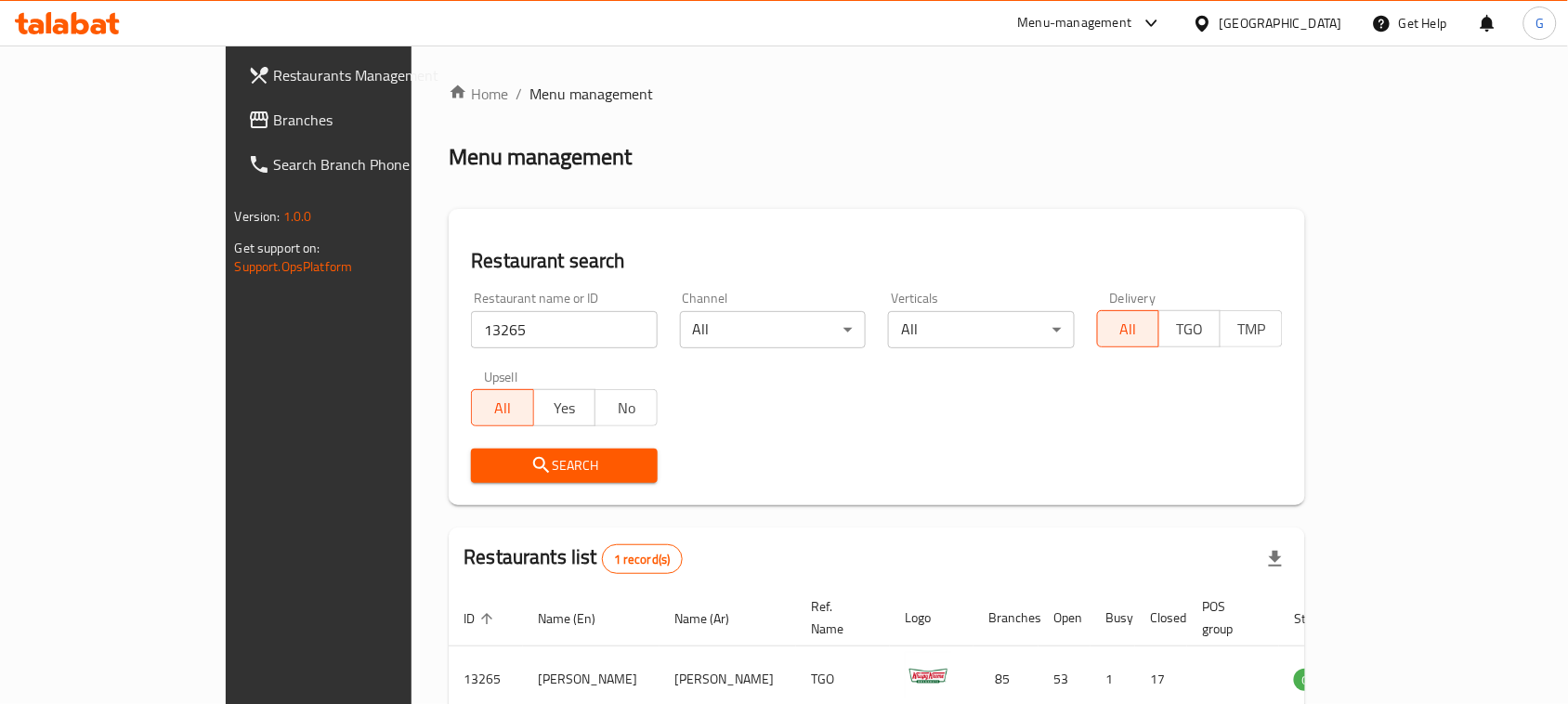
scroll to position [88, 0]
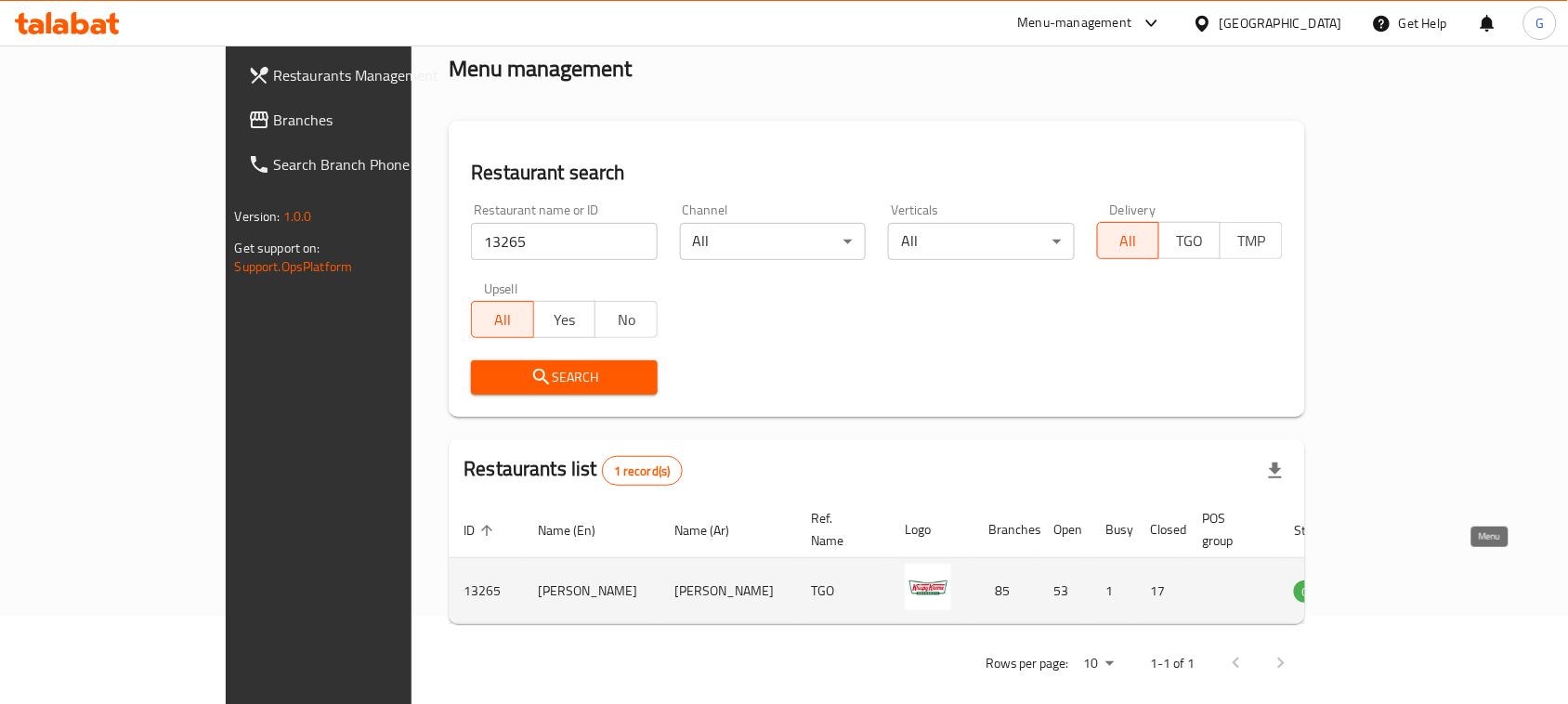
click at [1413, 584] on icon "enhanced table" at bounding box center [1402, 592] width 21 height 16
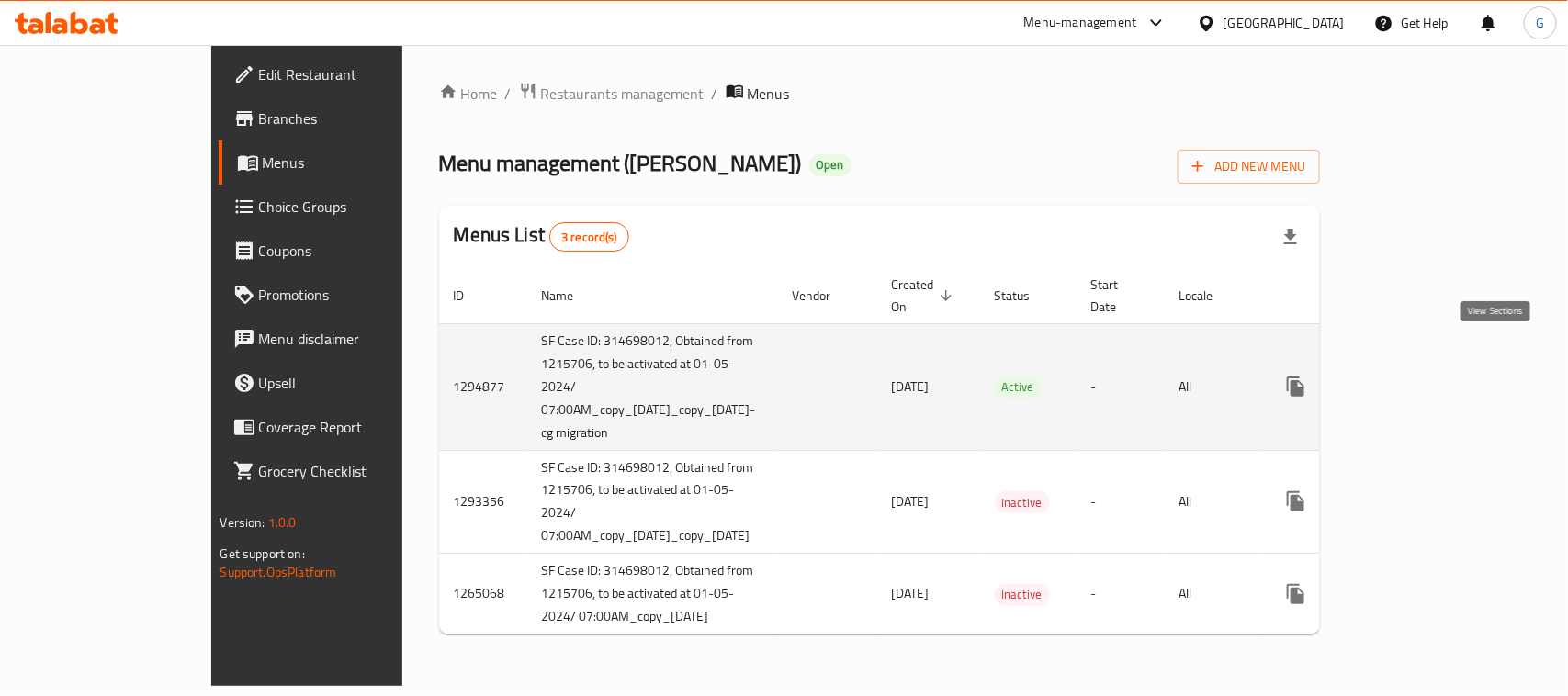
click at [1439, 375] on icon "enhanced table" at bounding box center [1428, 386] width 22 height 22
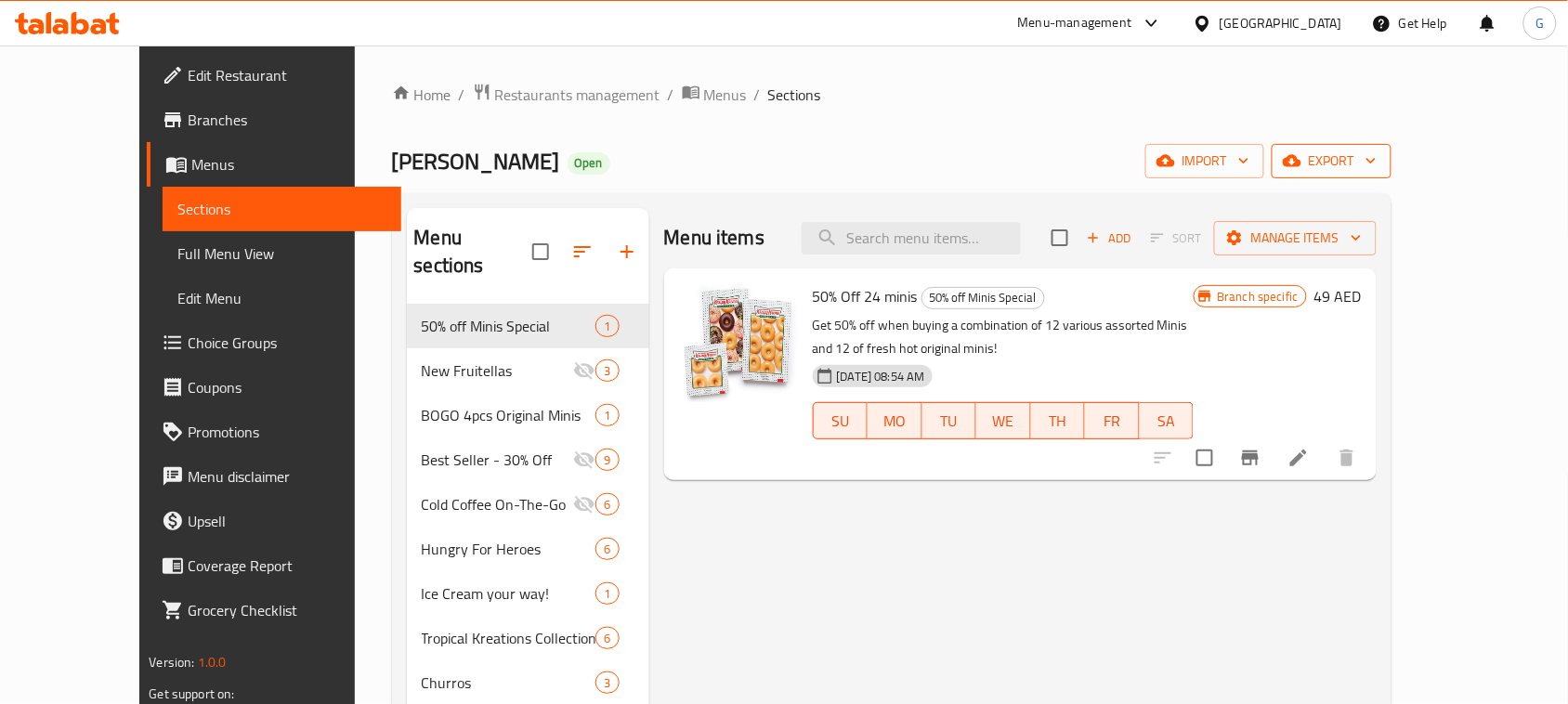
click at [1376, 155] on span "export" at bounding box center [1331, 161] width 90 height 24
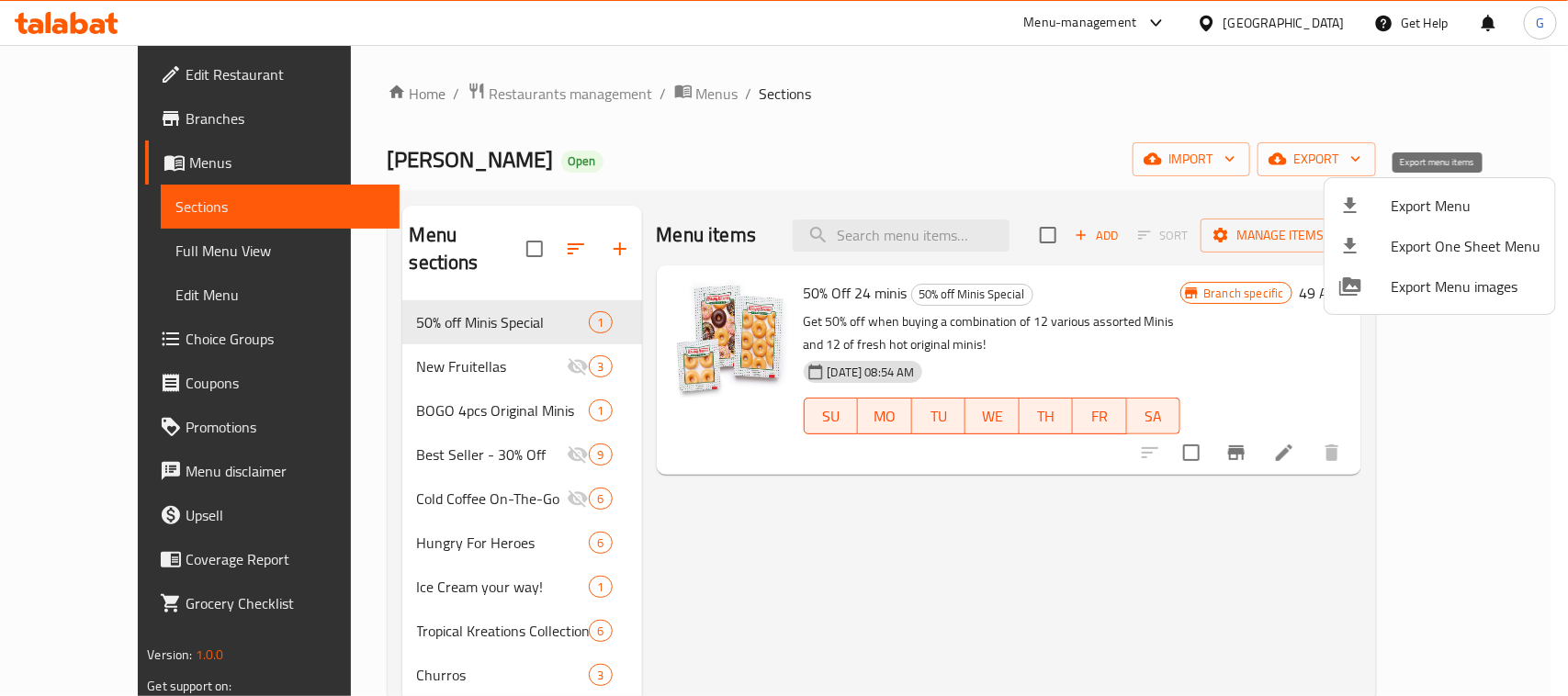
click at [1444, 207] on span "Export Menu" at bounding box center [1465, 205] width 150 height 22
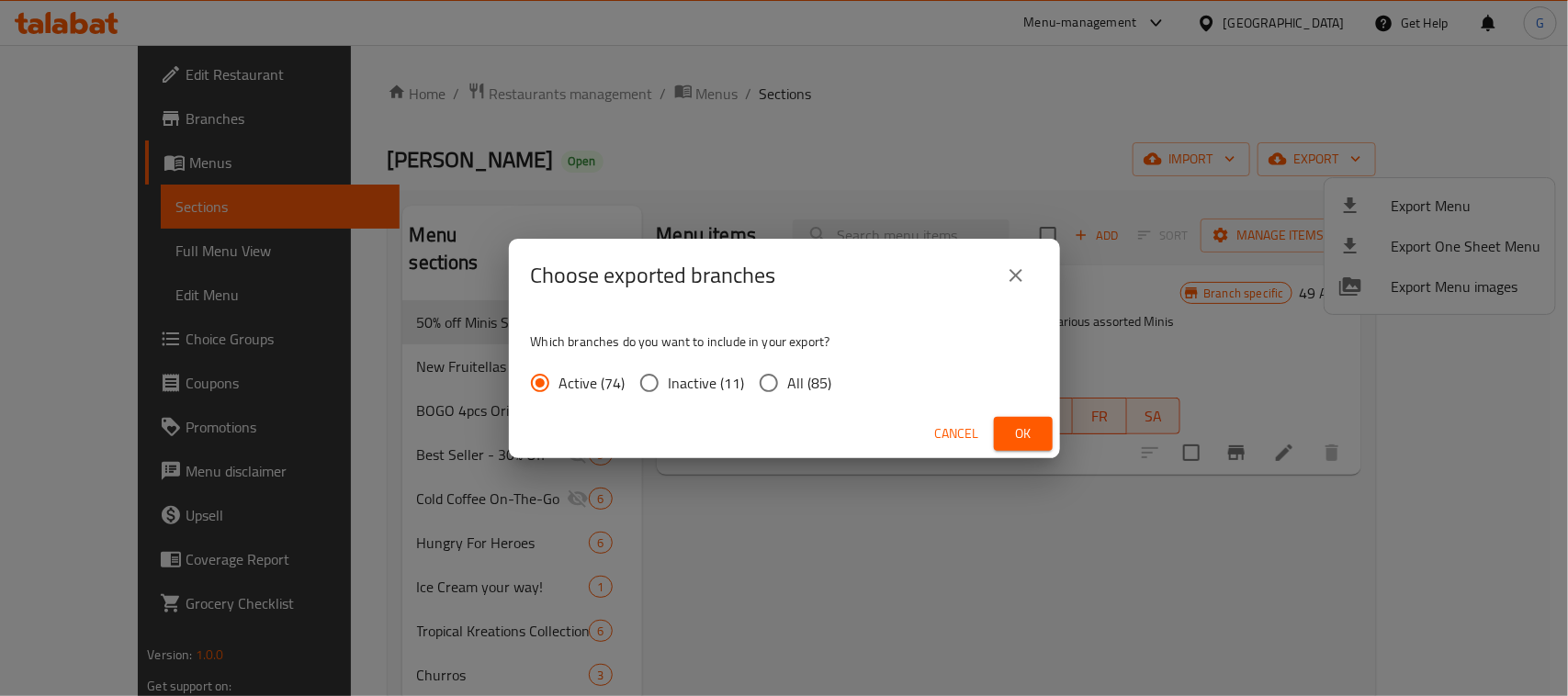
click at [783, 378] on input "All (85)" at bounding box center [769, 383] width 39 height 39
radio input "true"
click at [1012, 432] on span "Ok" at bounding box center [1023, 435] width 29 height 23
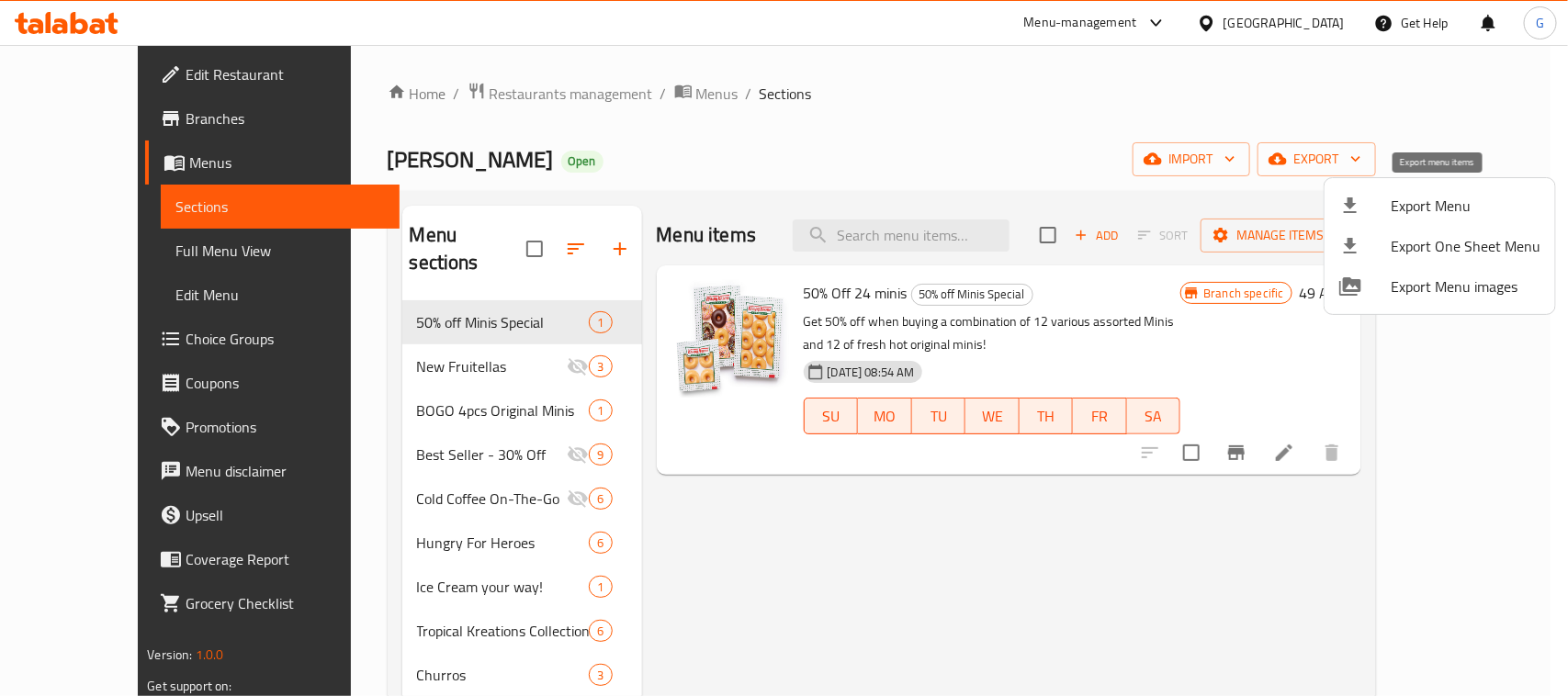
click at [1475, 194] on span "Export Menu" at bounding box center [1465, 205] width 150 height 22
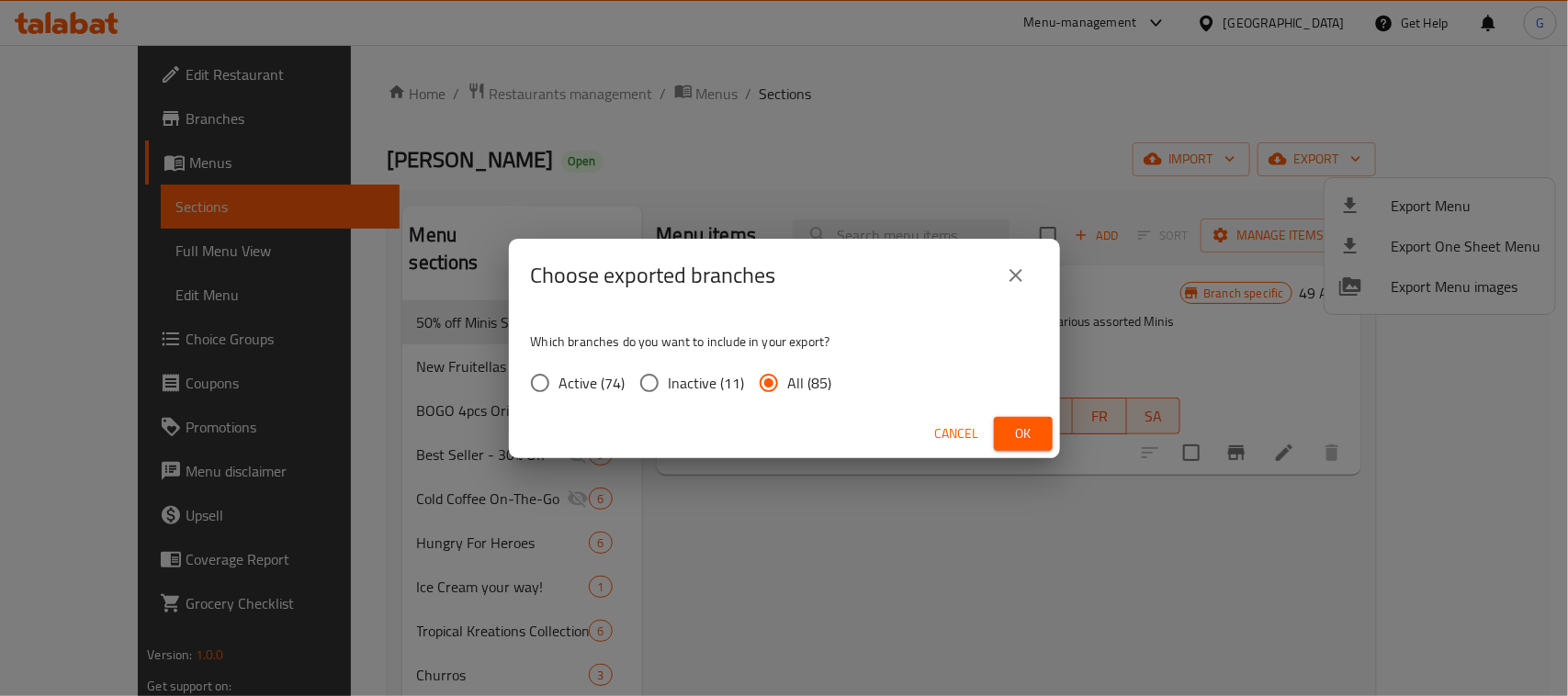
click at [1043, 435] on button "Ok" at bounding box center [1023, 434] width 58 height 34
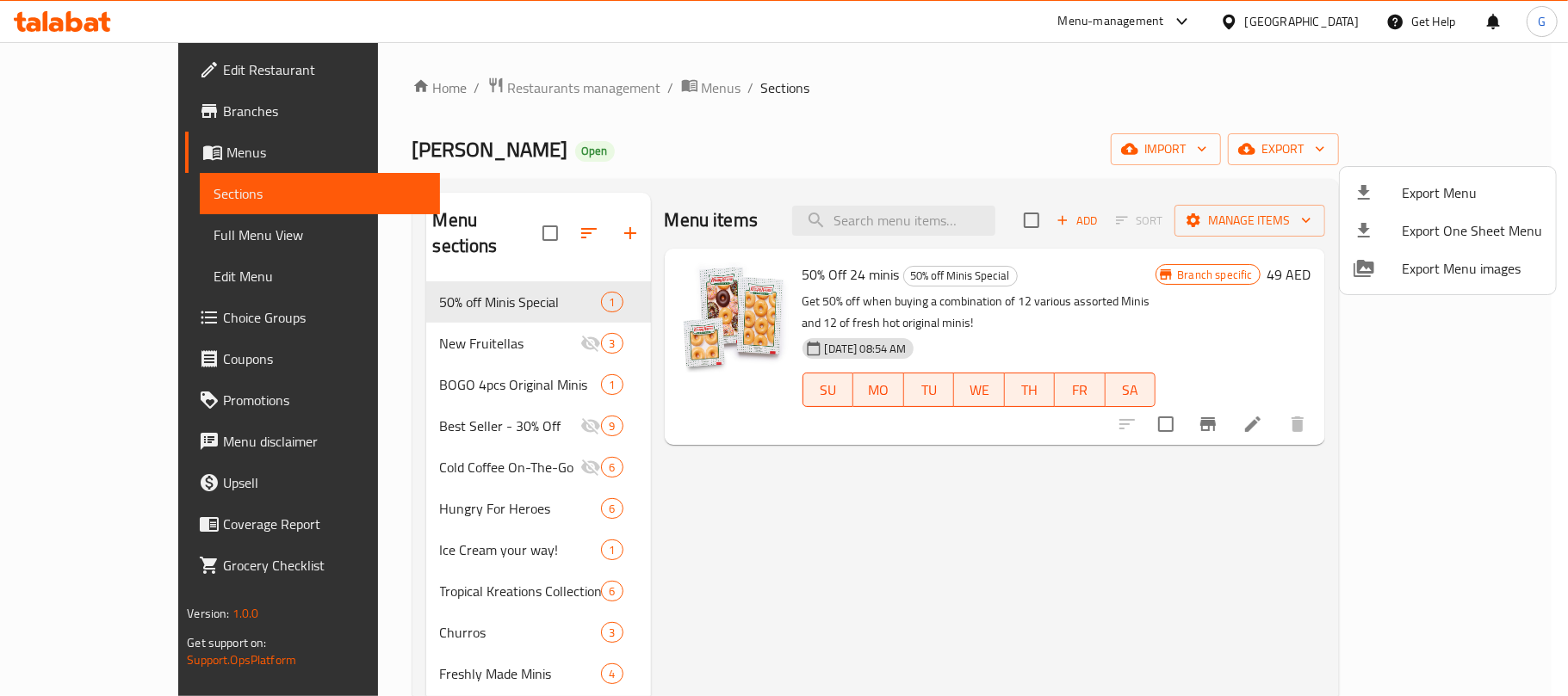
click at [57, 107] on div at bounding box center [784, 348] width 1568 height 696
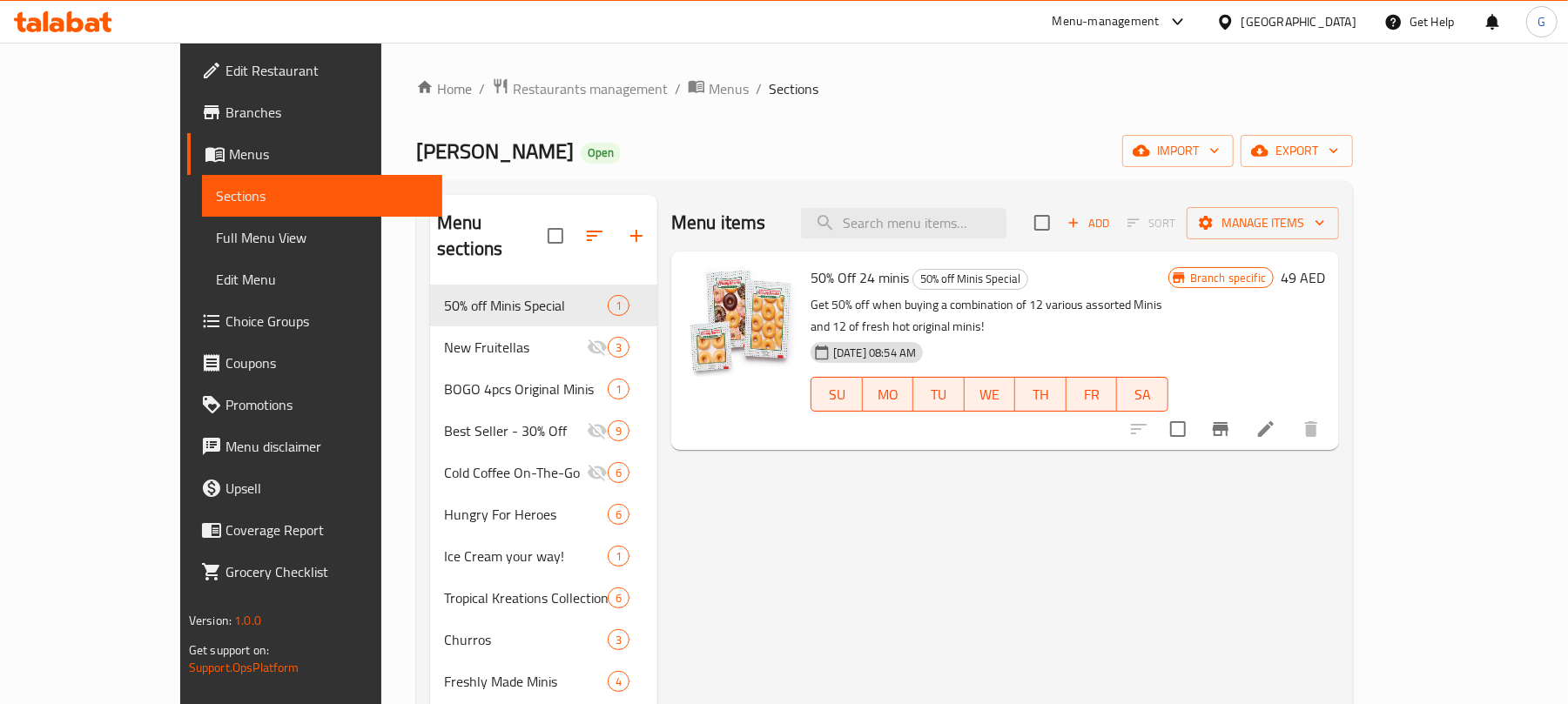
click at [226, 109] on span "Branches" at bounding box center [327, 112] width 203 height 21
